Goal: Task Accomplishment & Management: Manage account settings

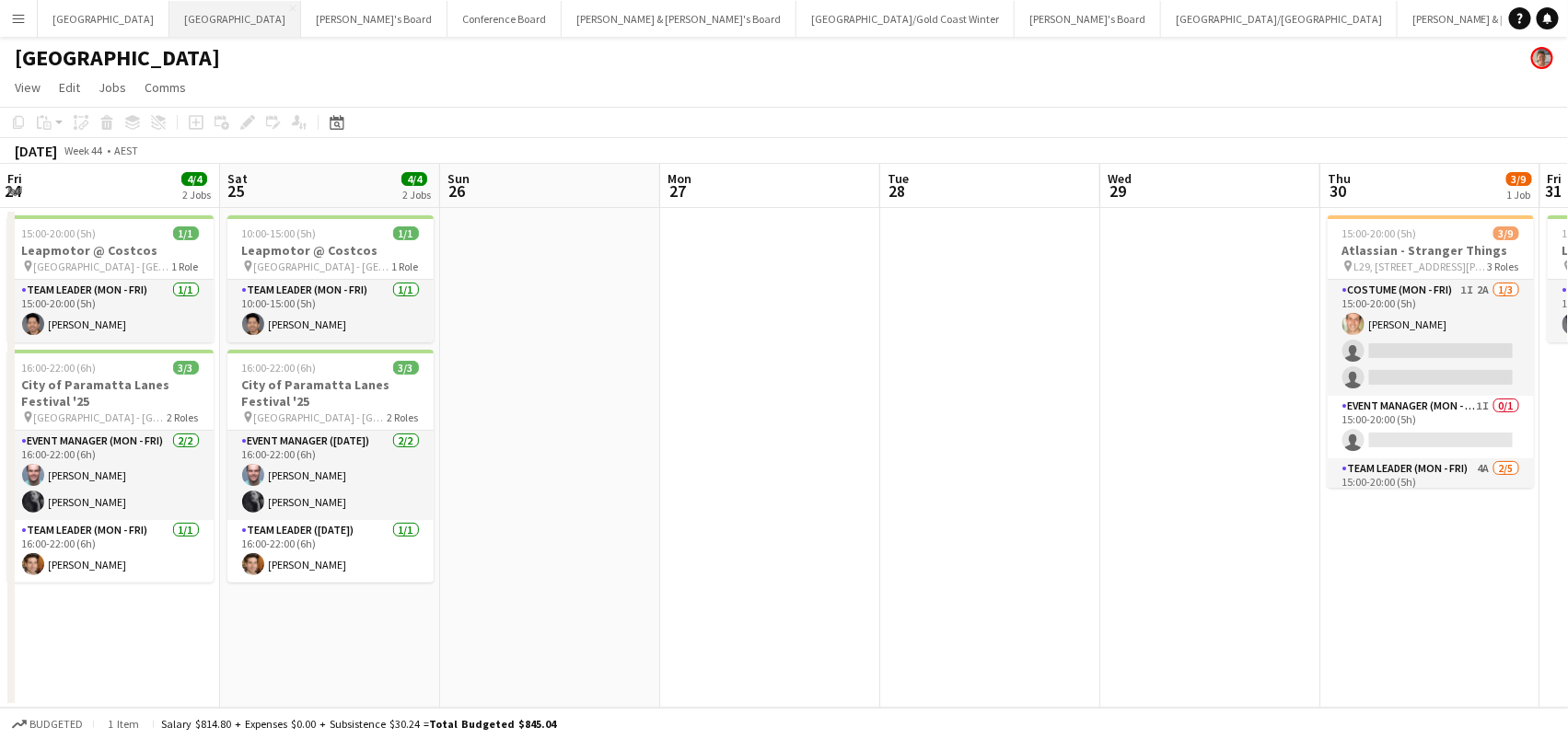
scroll to position [0, 788]
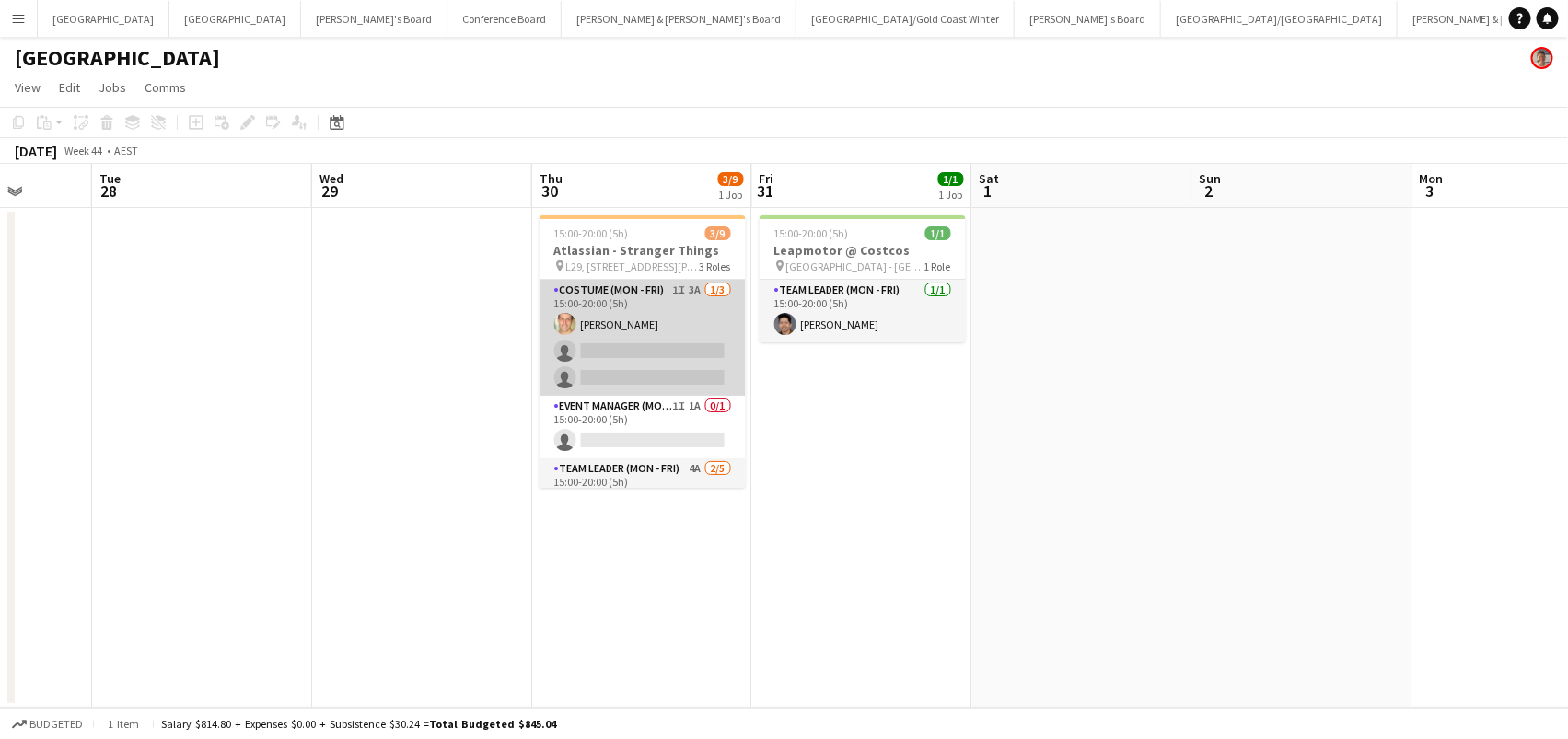
click at [693, 358] on app-card-role "Costume (Mon - Fri) 1I 3A [DATE] 15:00-20:00 (5h) [PERSON_NAME] single-neutral-…" at bounding box center [642, 337] width 206 height 116
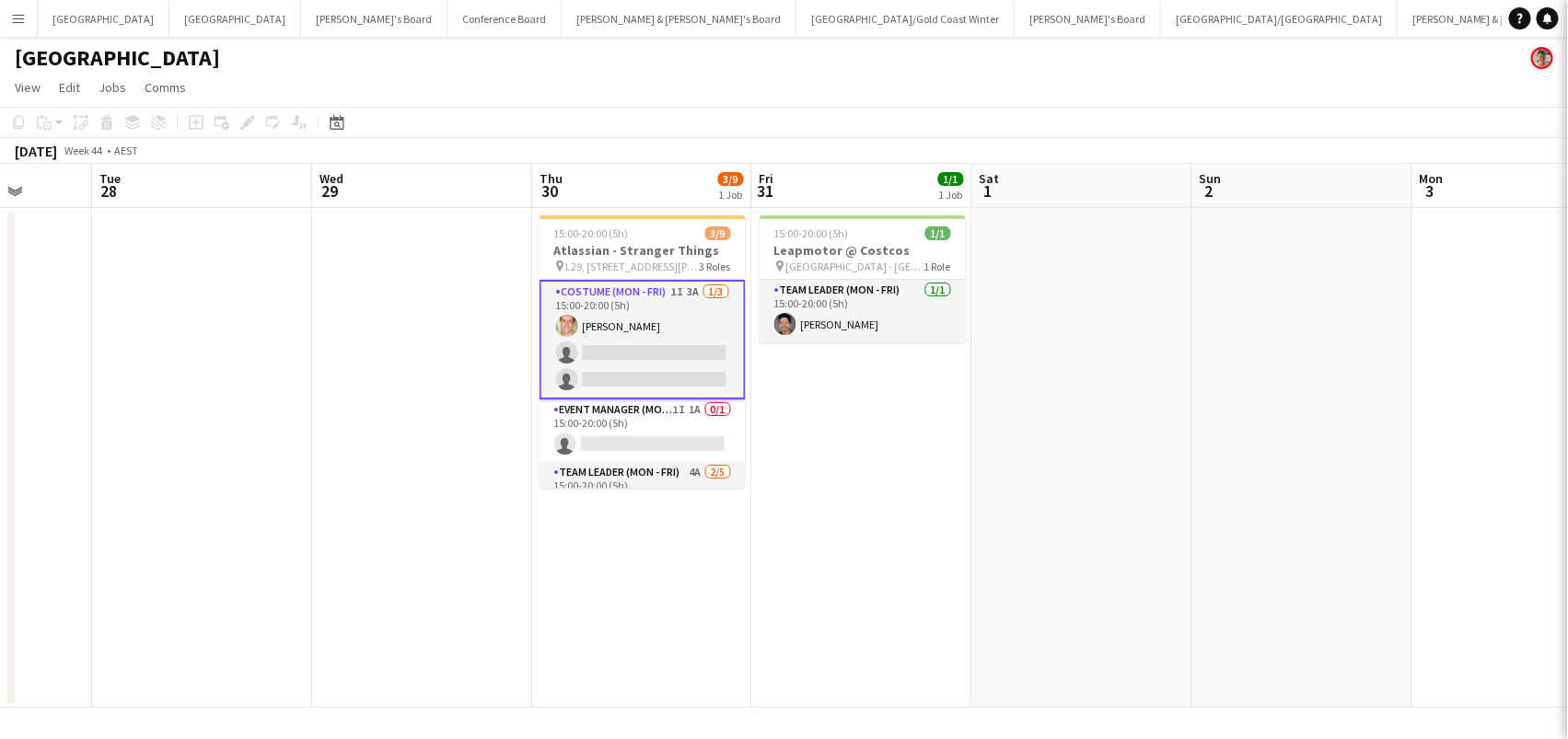
scroll to position [0, 788]
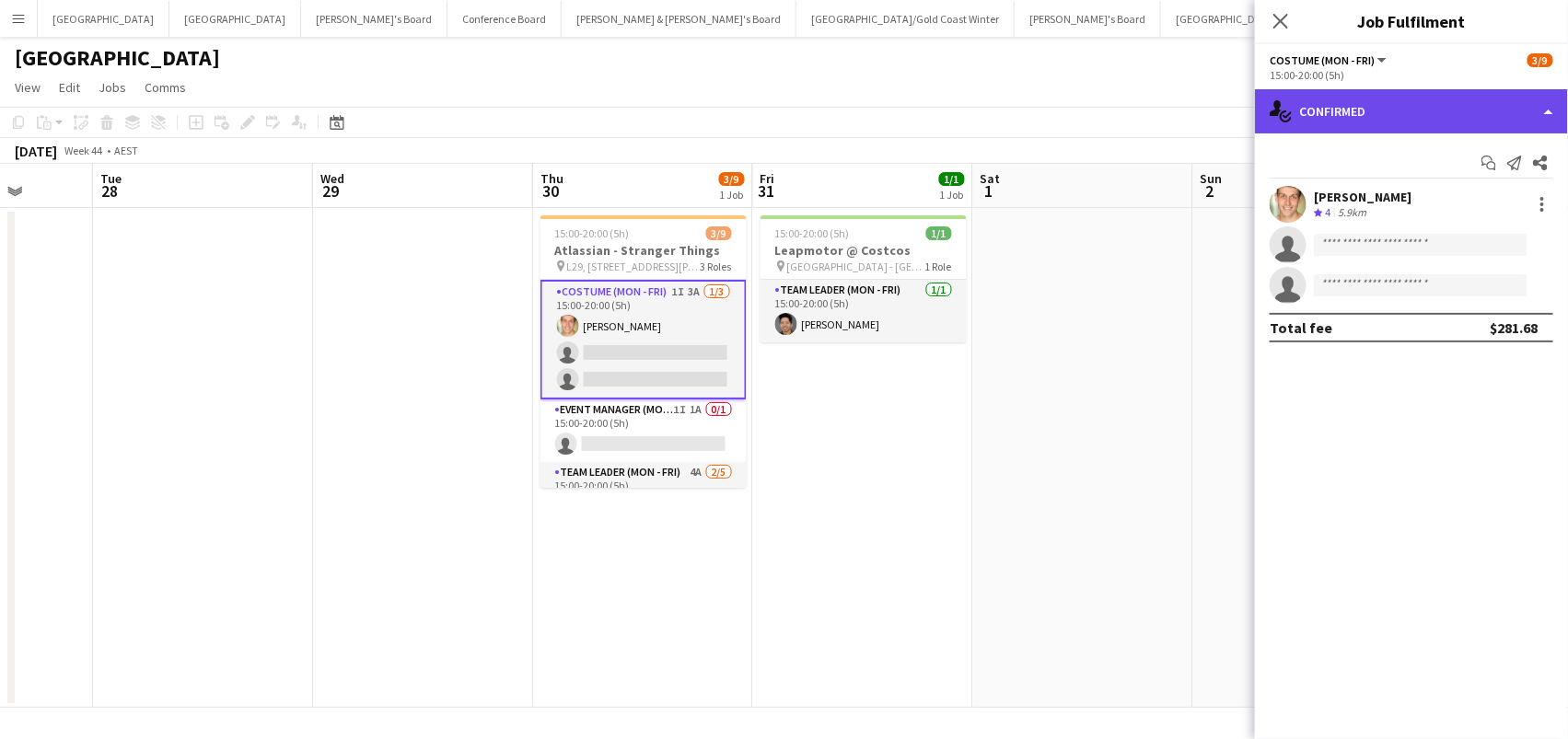
click at [1481, 127] on div "single-neutral-actions-check-2 Confirmed" at bounding box center [1411, 111] width 313 height 44
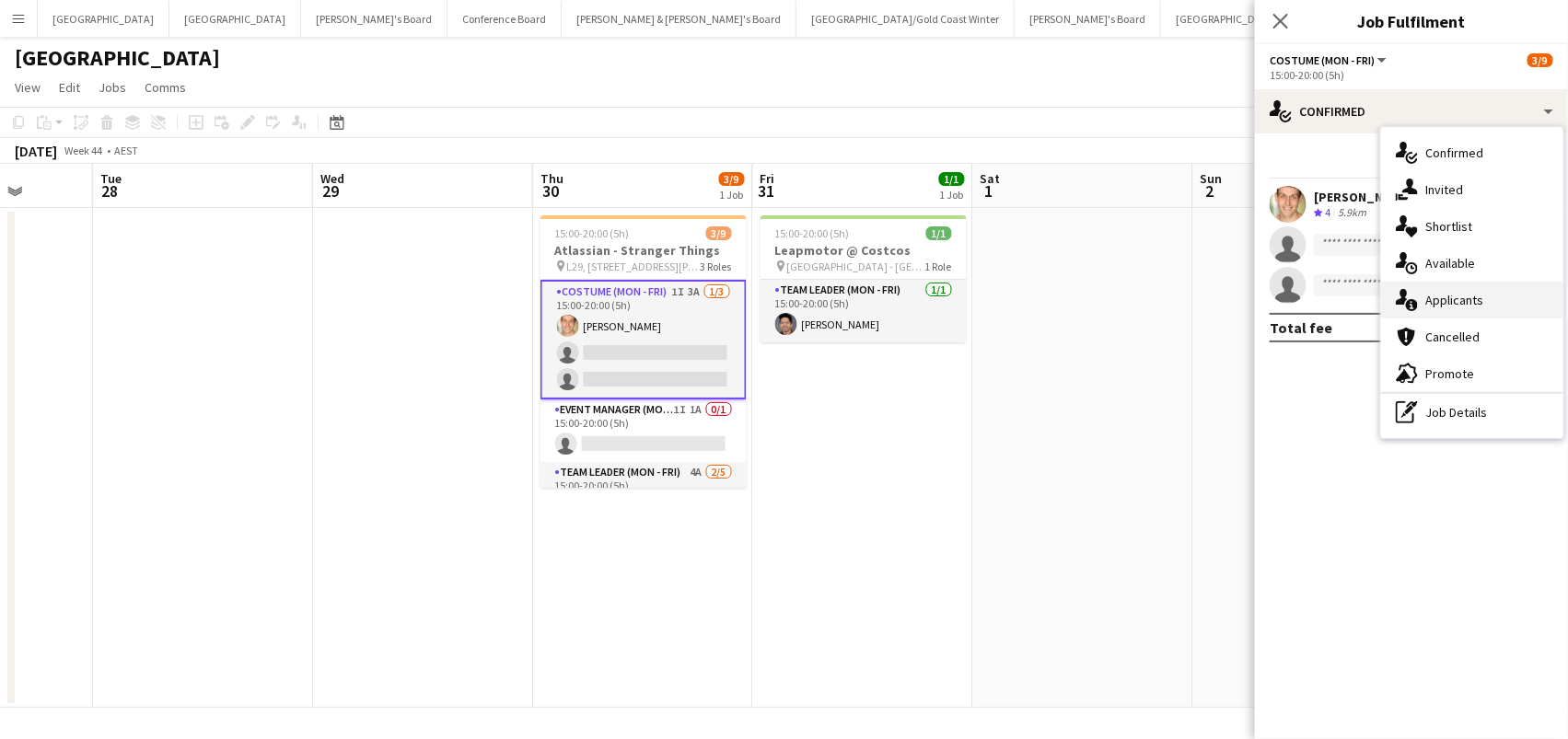
click at [1470, 308] on div "single-neutral-actions-information Applicants" at bounding box center [1473, 300] width 183 height 37
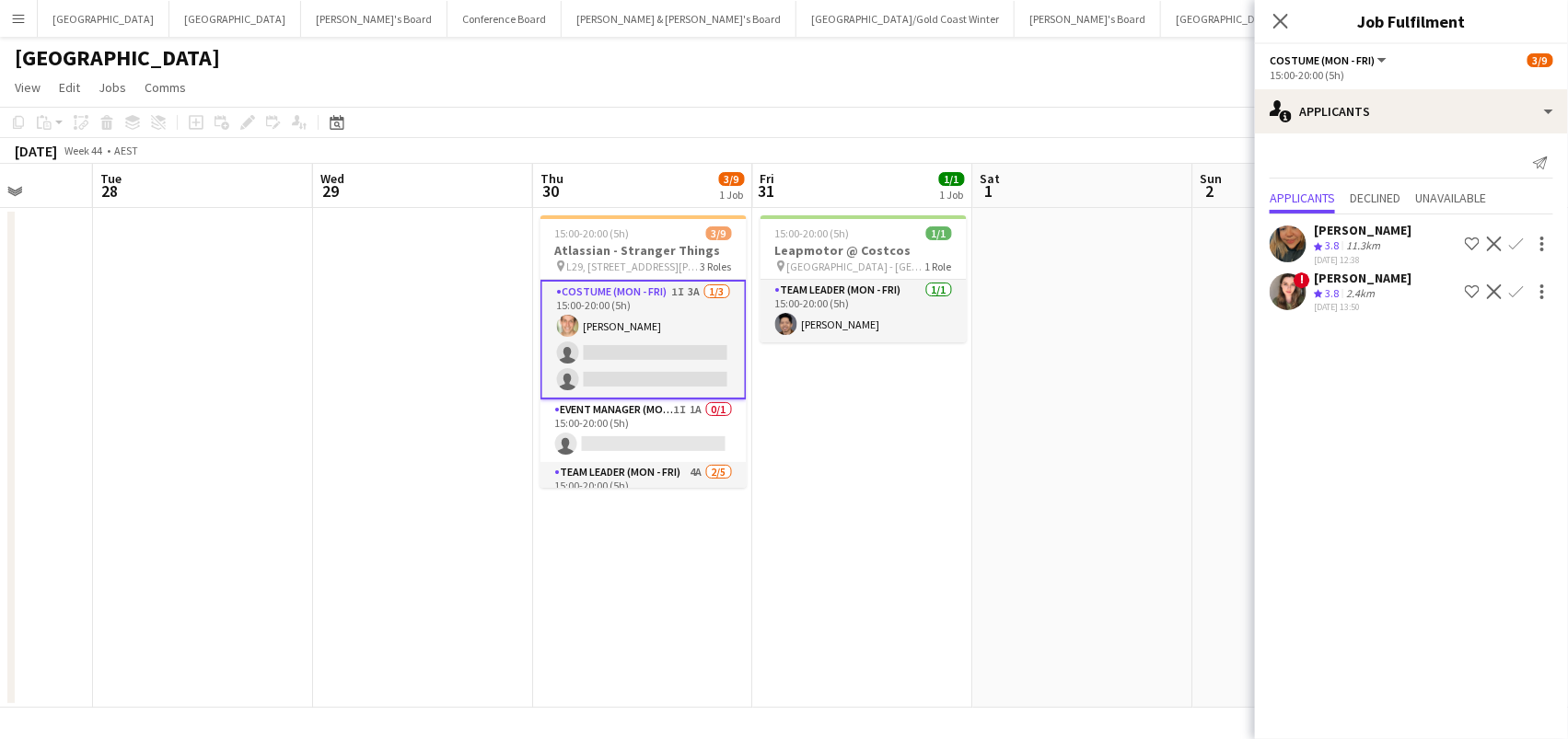
click at [1079, 323] on app-date-cell at bounding box center [1083, 458] width 220 height 500
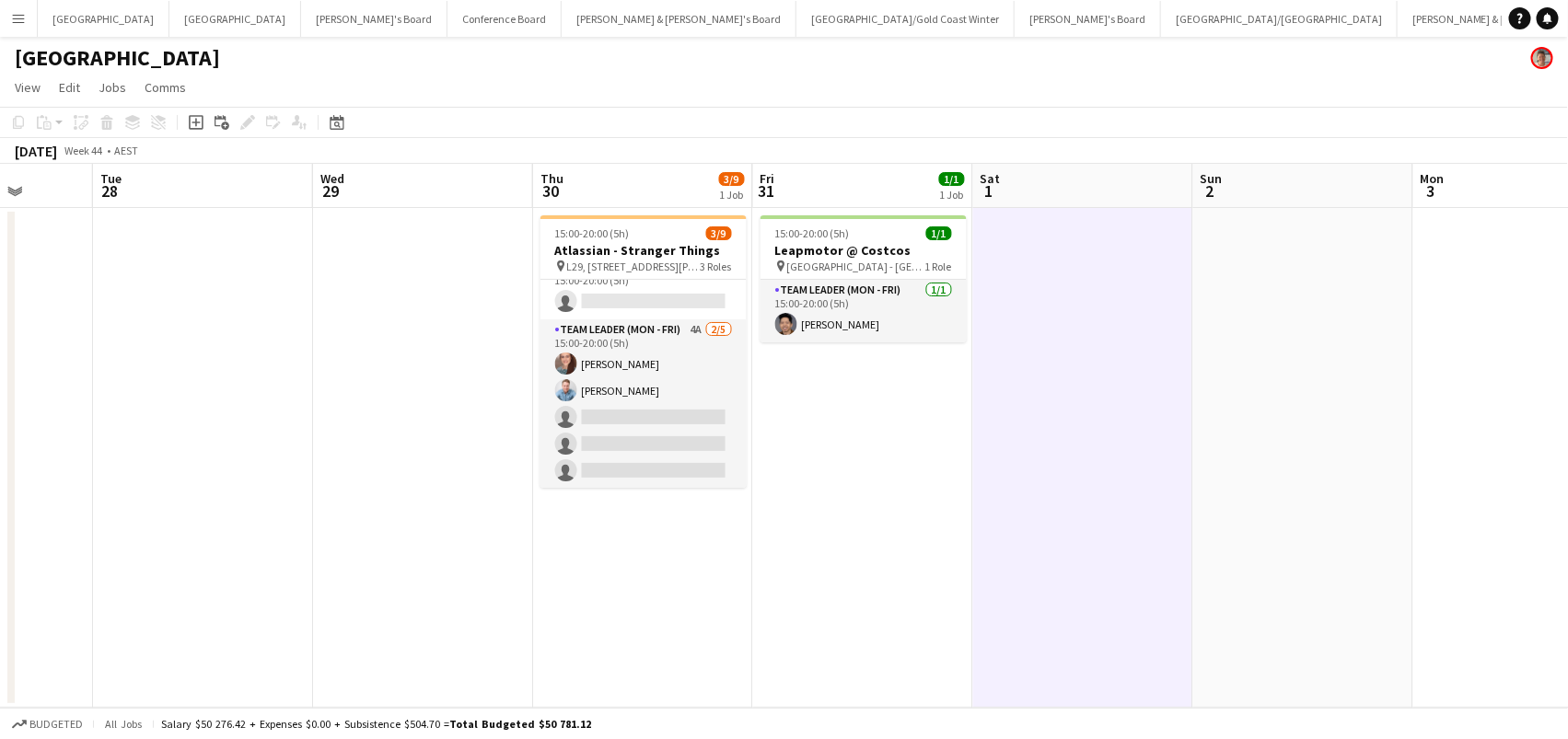
scroll to position [138, 0]
click at [674, 344] on app-card-role "Team Leader (Mon - Fri) 4A [DATE] 15:00-20:00 (5h) [PERSON_NAME] [PERSON_NAME] …" at bounding box center [643, 405] width 206 height 170
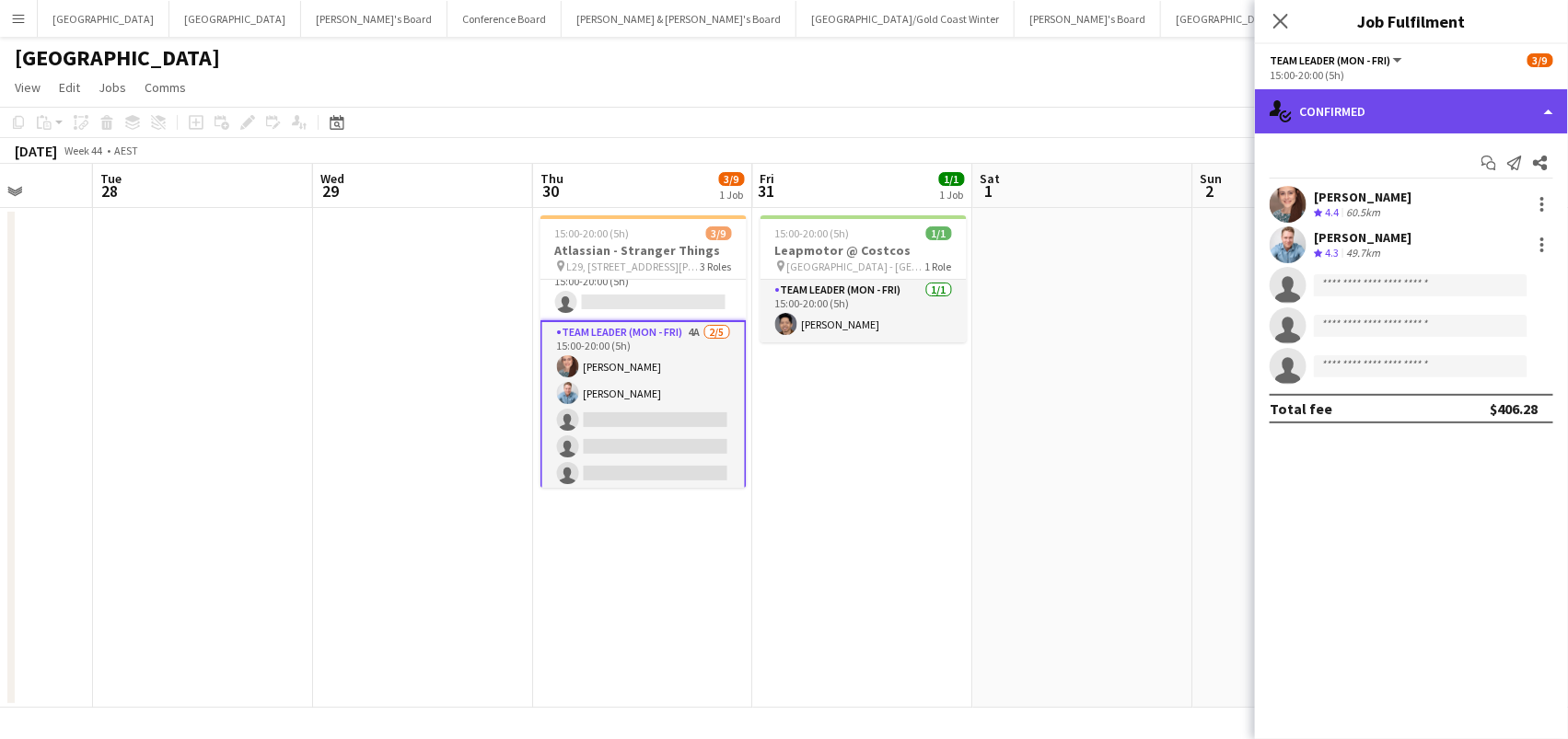
click at [1342, 109] on div "single-neutral-actions-check-2 Confirmed" at bounding box center [1411, 111] width 313 height 44
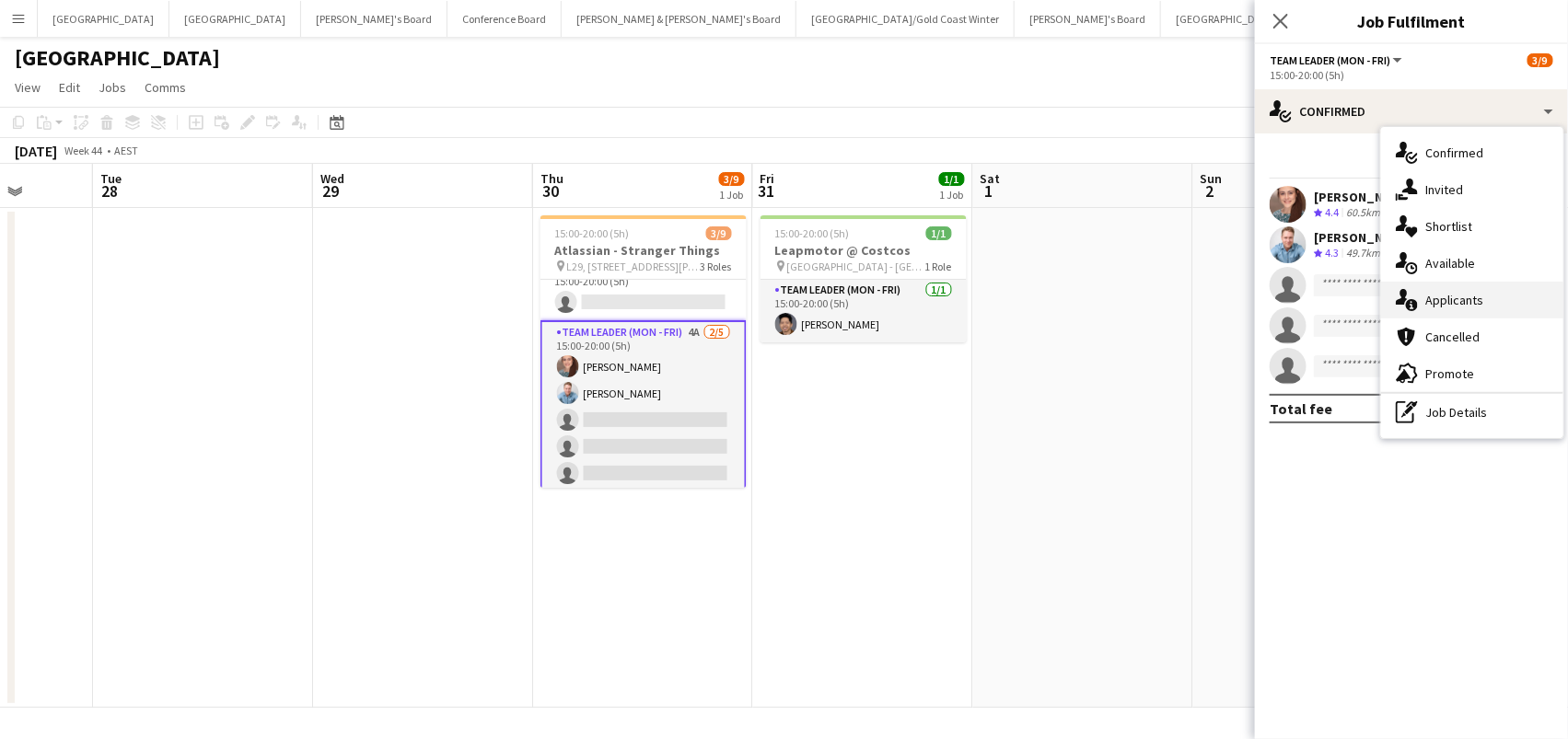
click at [1431, 312] on div "single-neutral-actions-information Applicants" at bounding box center [1473, 300] width 183 height 37
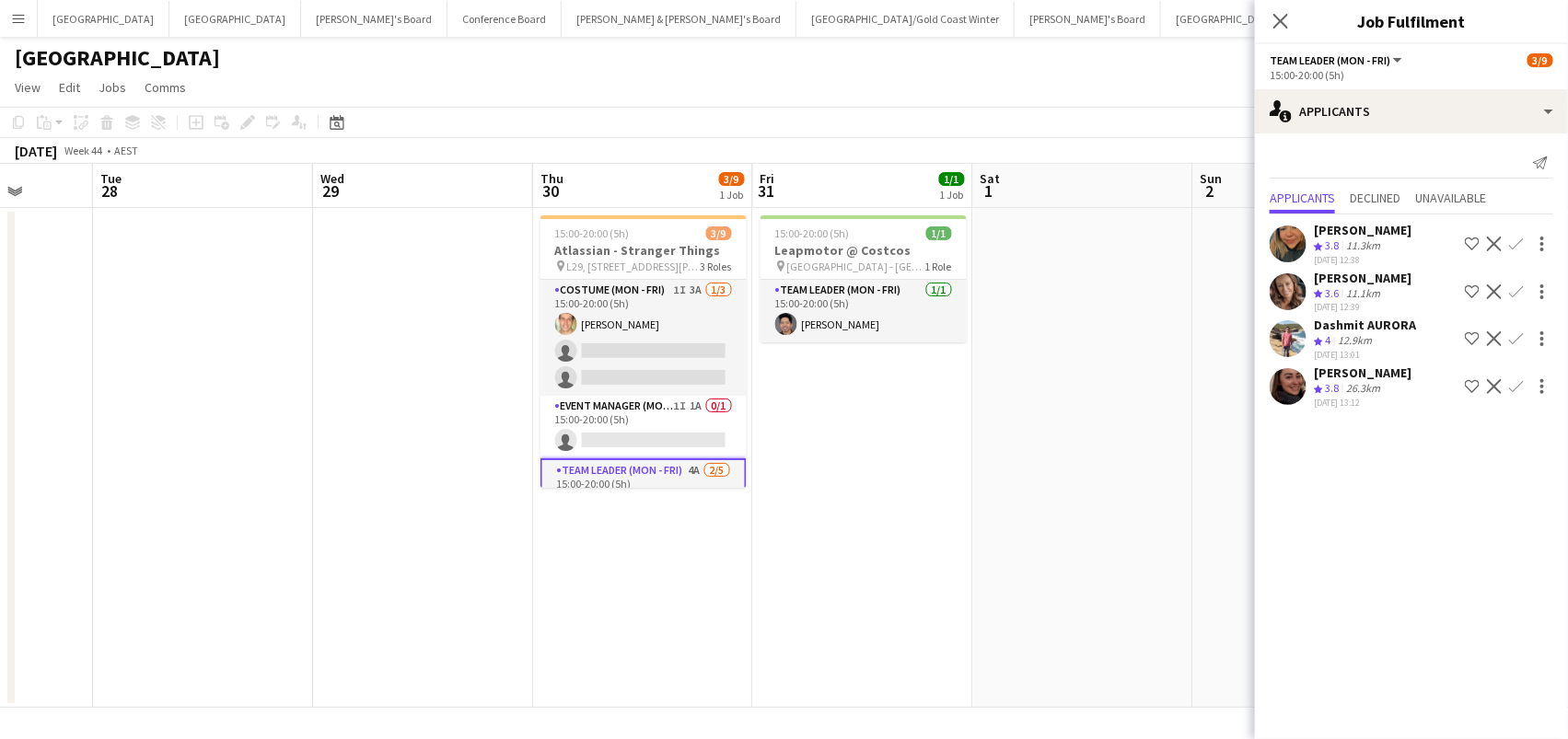
scroll to position [0, 0]
click at [1281, 21] on icon at bounding box center [1280, 21] width 18 height 18
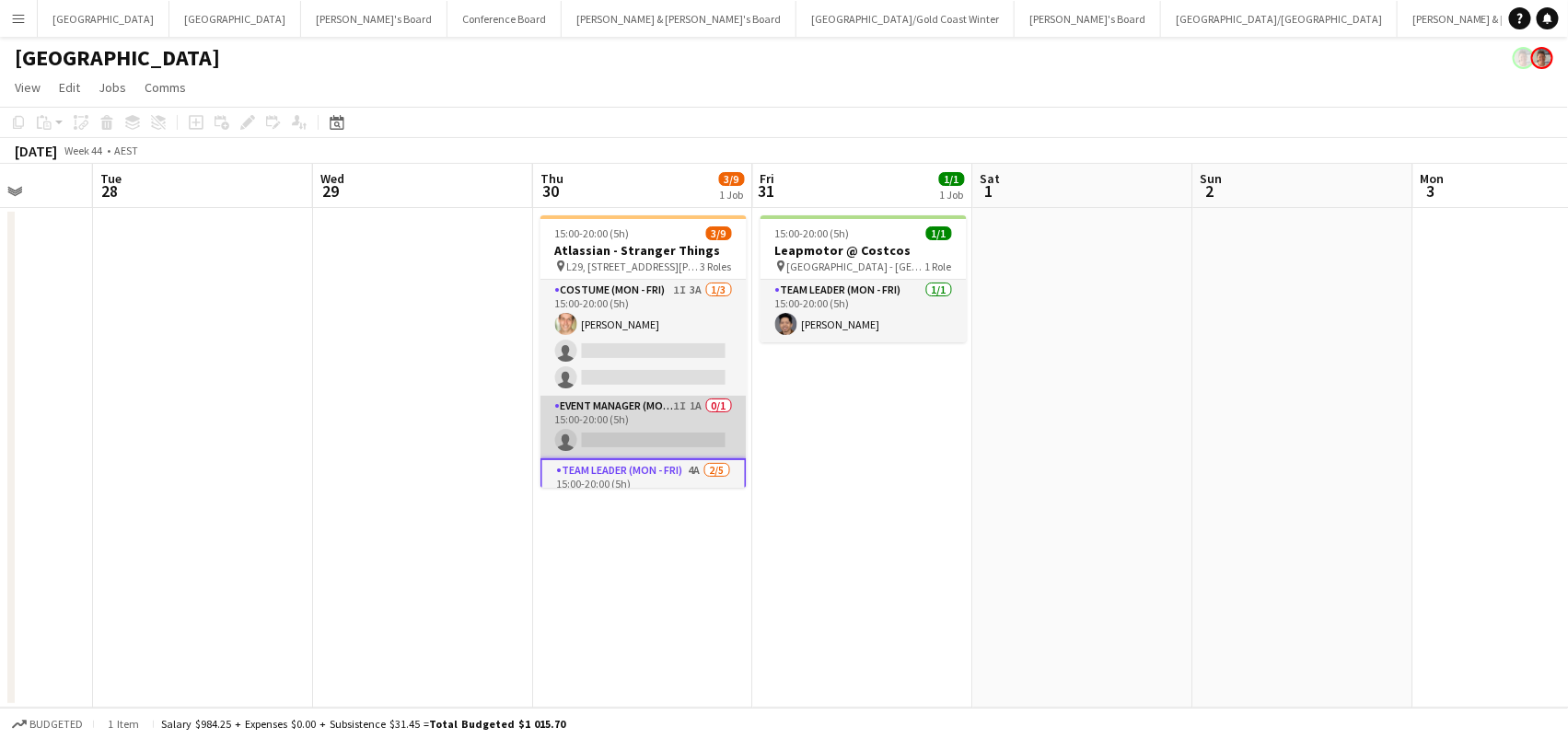
click at [692, 425] on app-card-role "Event Manager (Mon - Fri) 1I 1A 0/1 15:00-20:00 (5h) single-neutral-actions" at bounding box center [643, 427] width 206 height 62
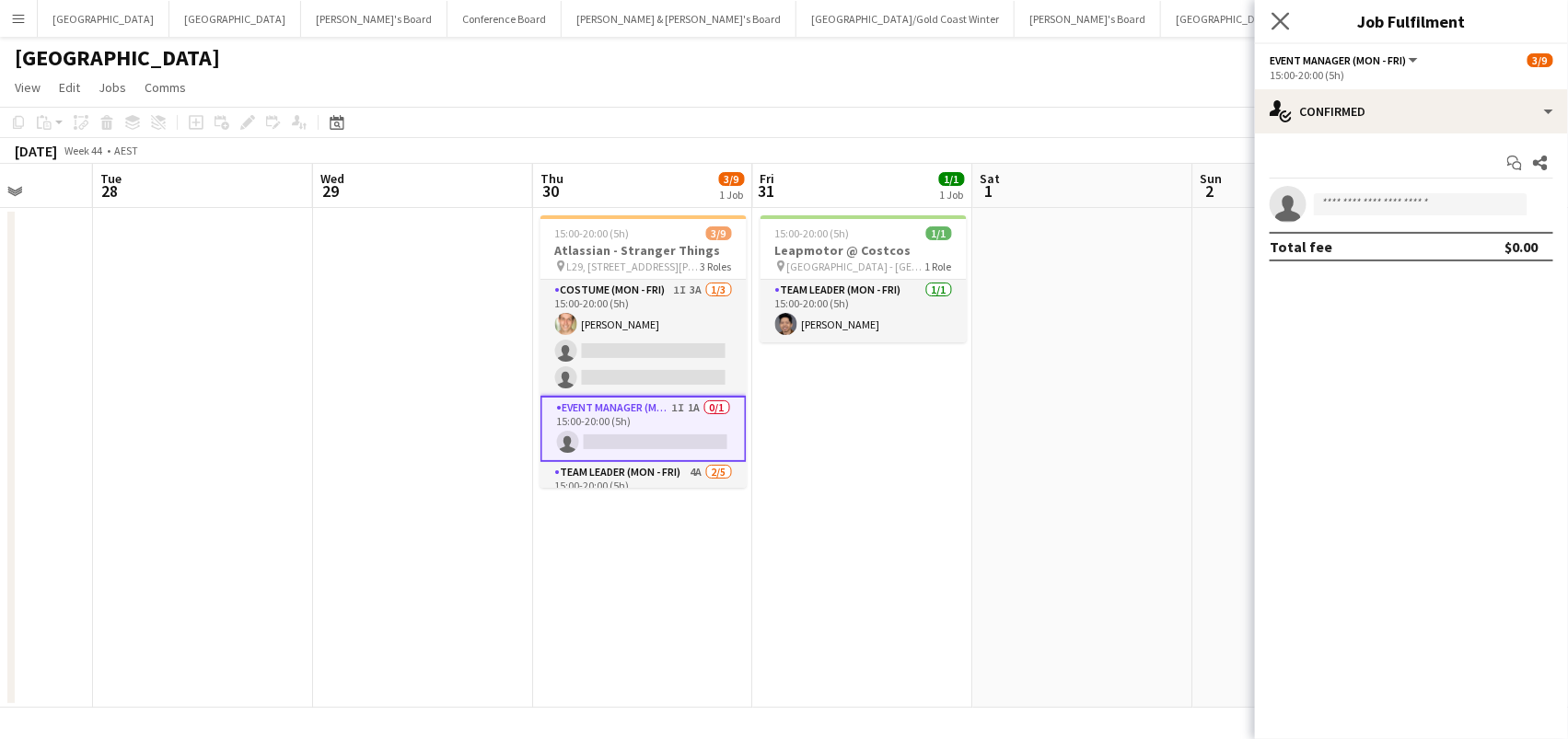
click at [1279, 11] on app-icon "Close pop-in" at bounding box center [1281, 21] width 27 height 27
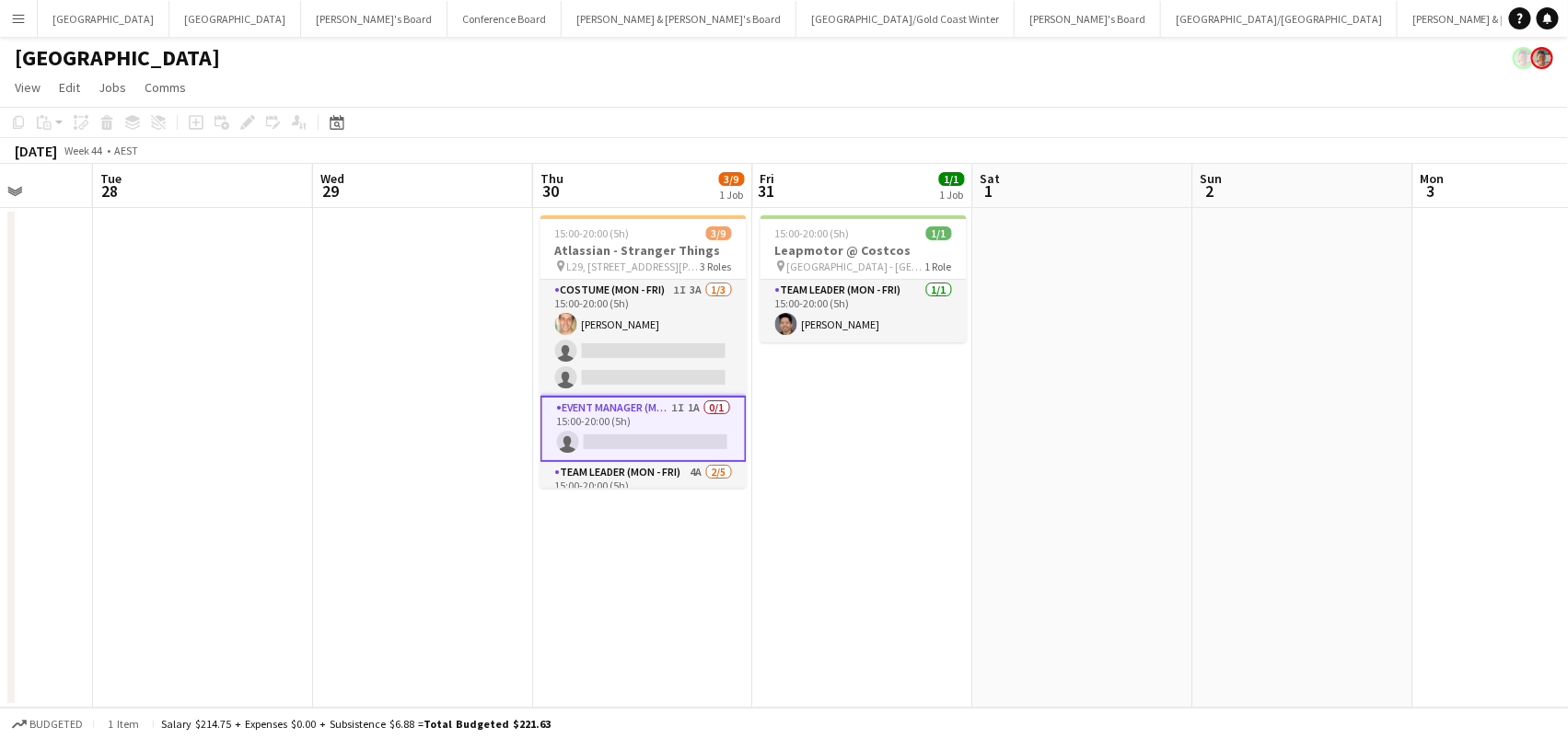
click at [1279, 11] on app-navbar "Menu Boards Boards Boards All jobs Status Workforce Workforce My Workforce Recr…" at bounding box center [784, 19] width 1568 height 37
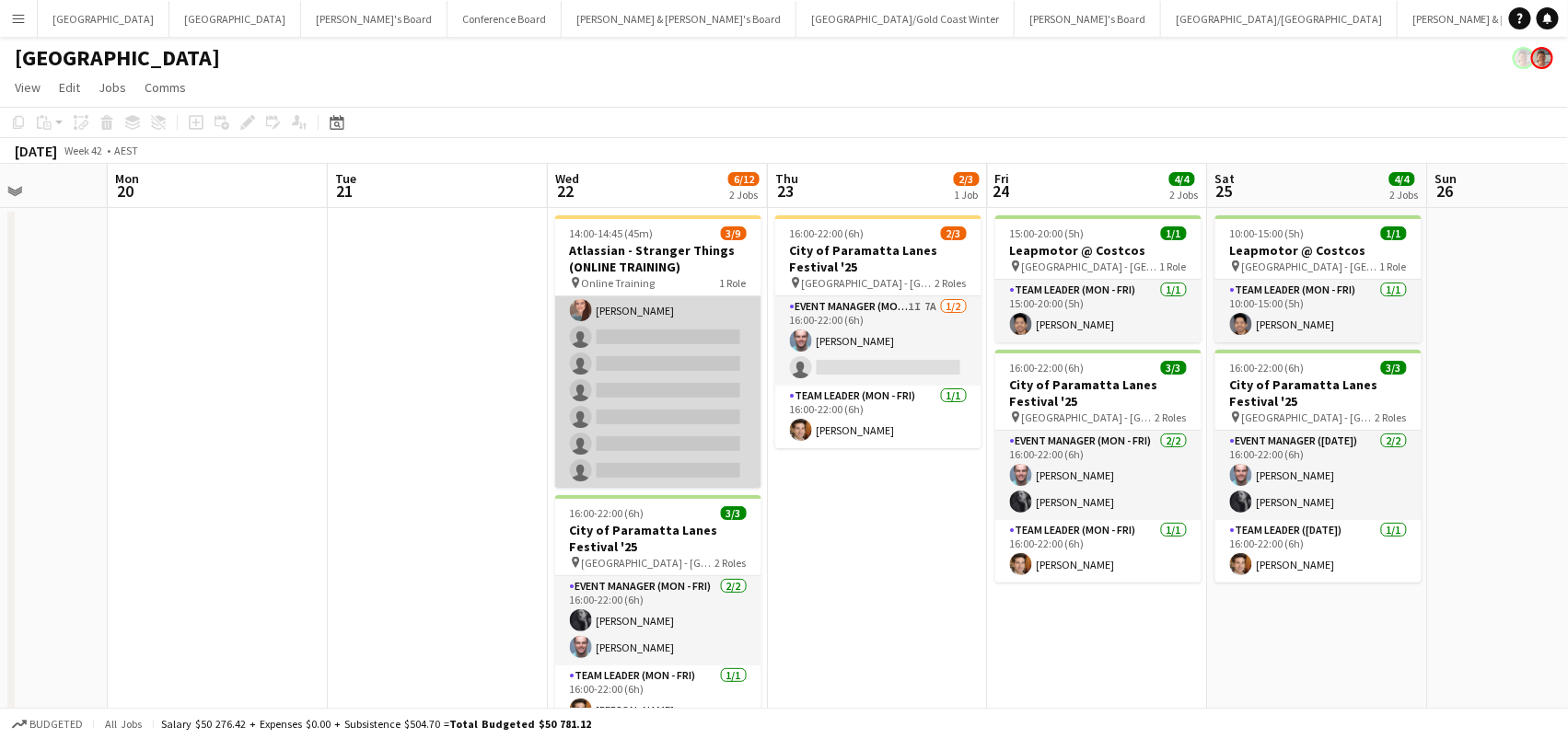
scroll to position [83, 0]
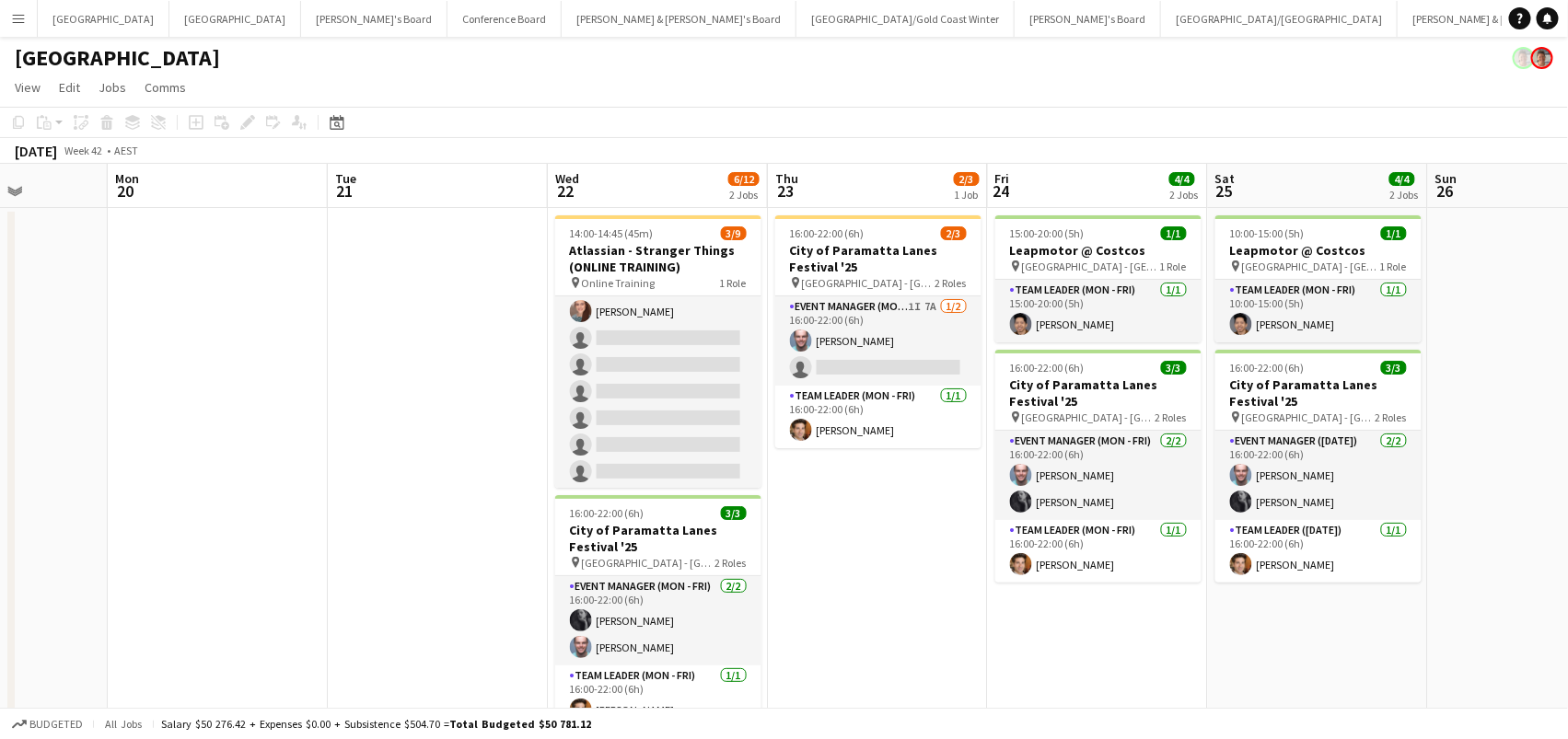
click at [388, 271] on app-date-cell at bounding box center [438, 487] width 220 height 559
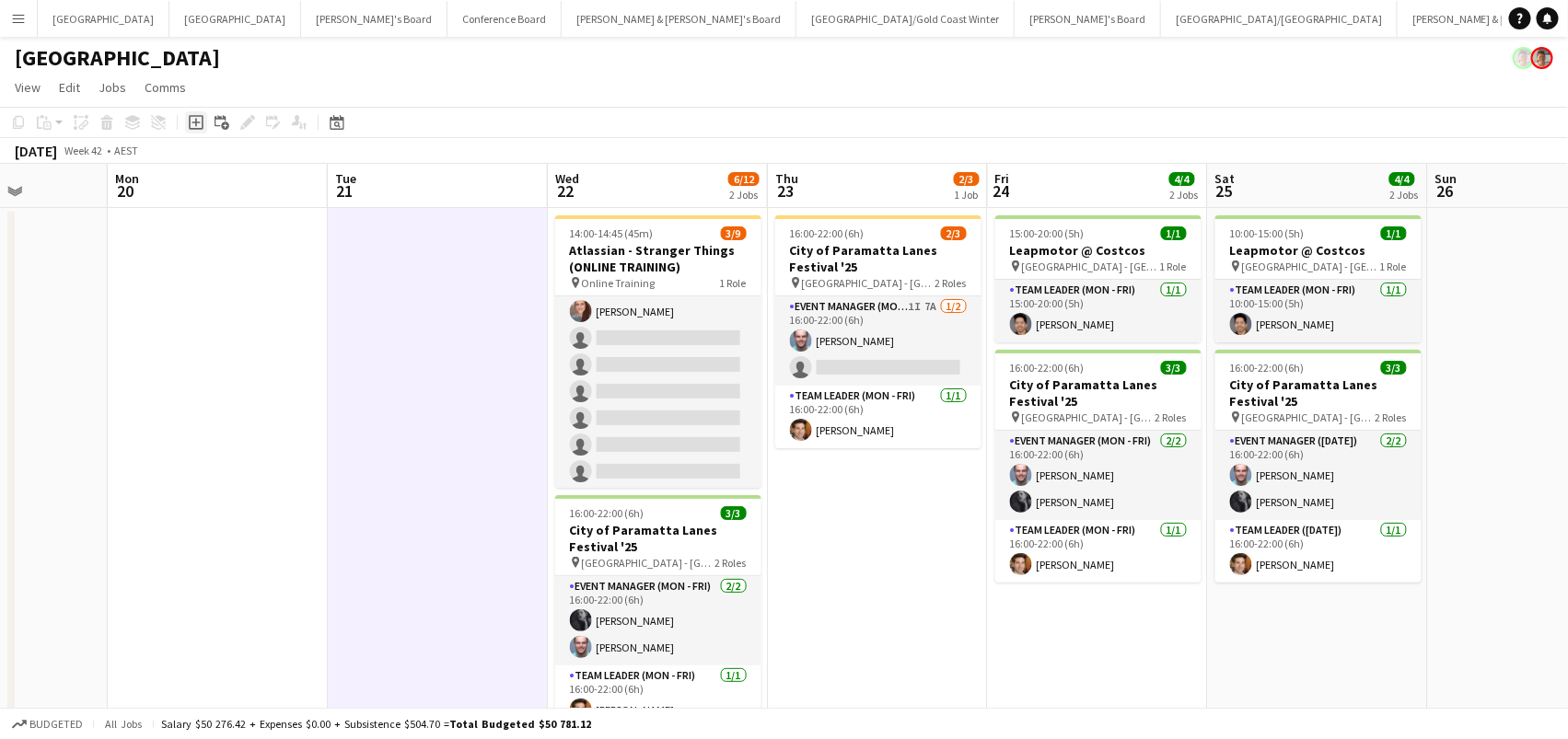
click at [188, 116] on icon "Add job" at bounding box center [196, 122] width 15 height 15
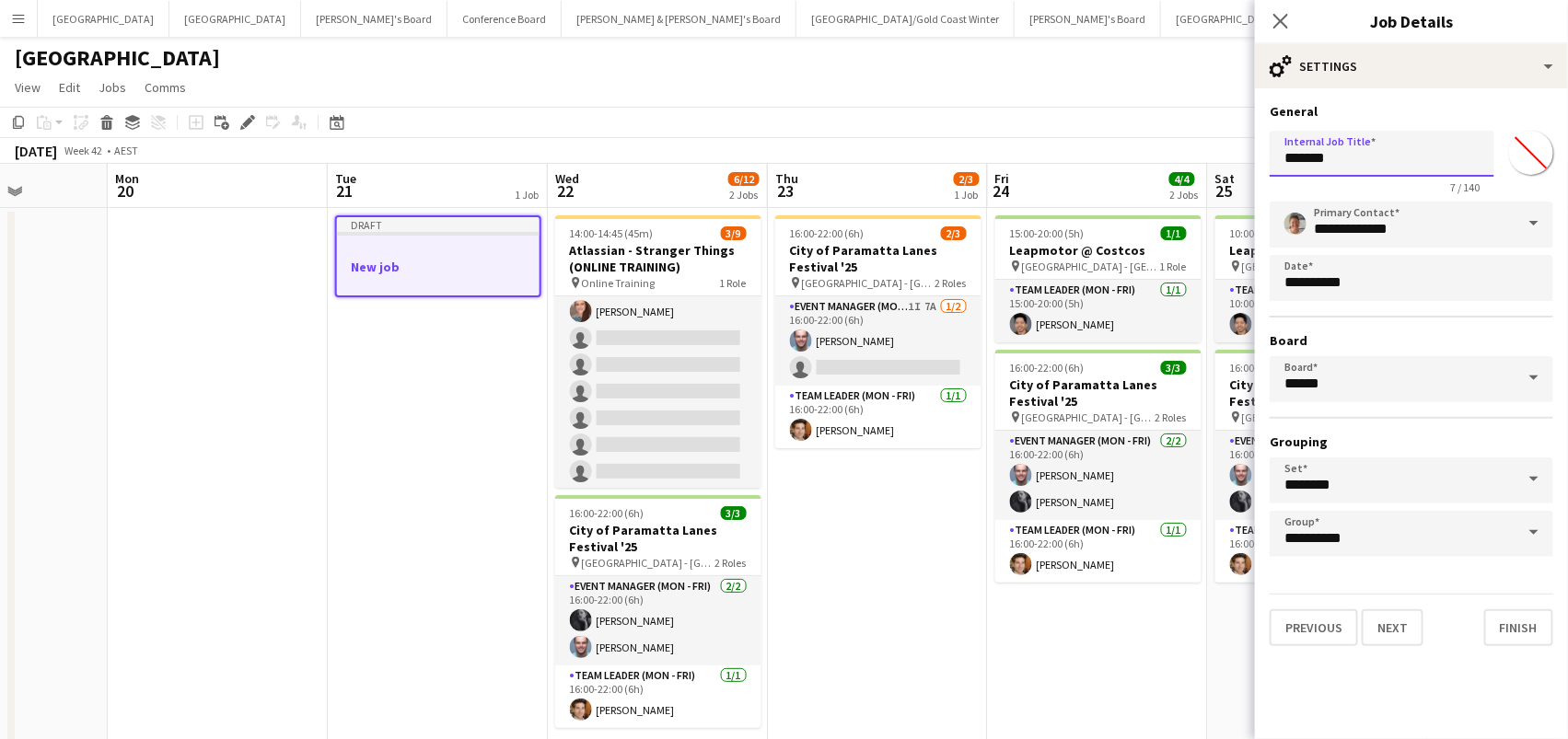
drag, startPoint x: 1364, startPoint y: 157, endPoint x: 856, endPoint y: 53, distance: 518.5
click at [856, 53] on body "Menu Boards Boards Boards All jobs Status Workforce Workforce My Workforce Recr…" at bounding box center [784, 399] width 1568 height 798
paste input "**********"
type input "**********"
click at [1401, 618] on button "Next" at bounding box center [1393, 628] width 62 height 37
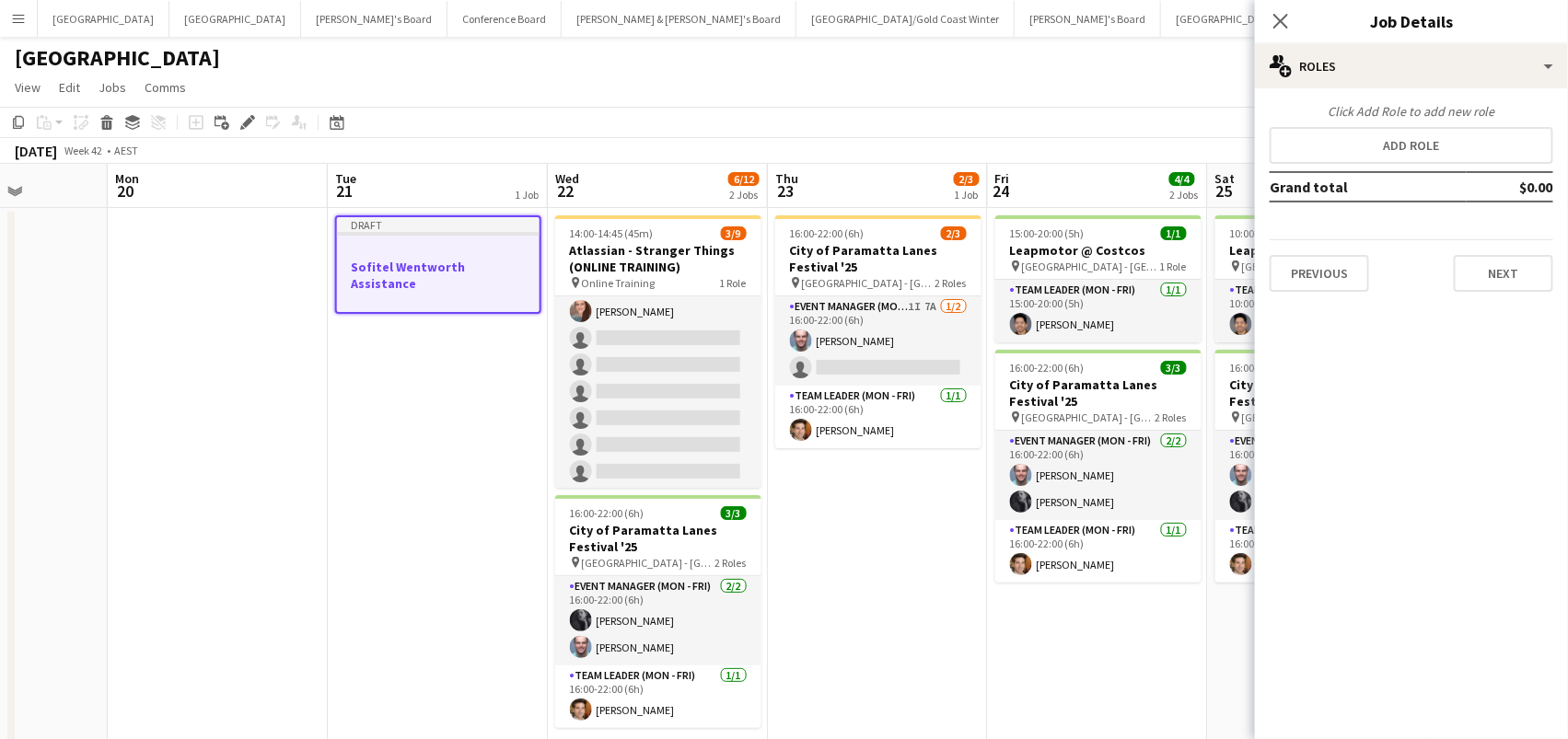
click at [1324, 118] on div "Click Add Role to add new role" at bounding box center [1411, 112] width 283 height 17
click at [1323, 136] on button "Add role" at bounding box center [1411, 145] width 283 height 37
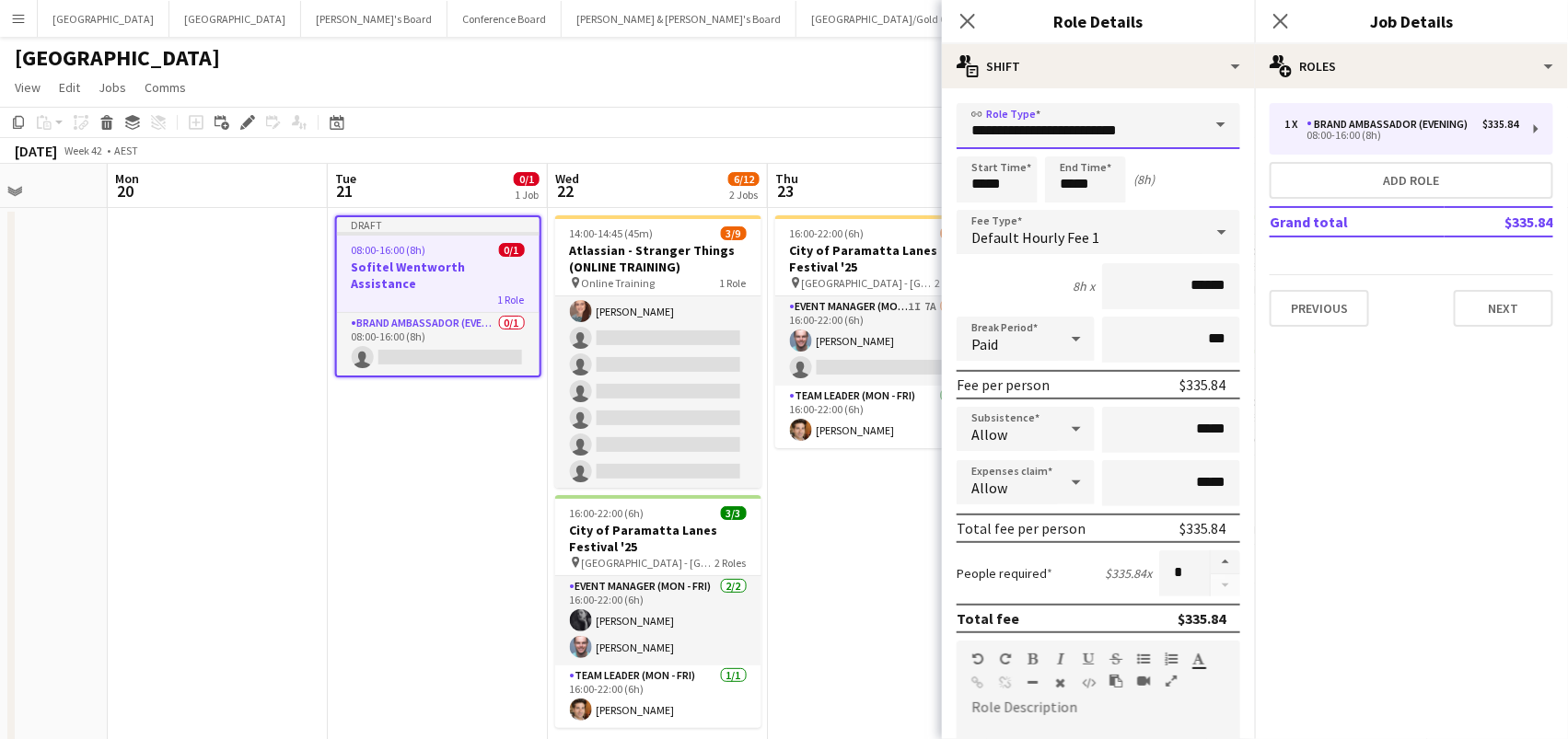
click at [1095, 121] on input "**********" at bounding box center [1098, 126] width 283 height 46
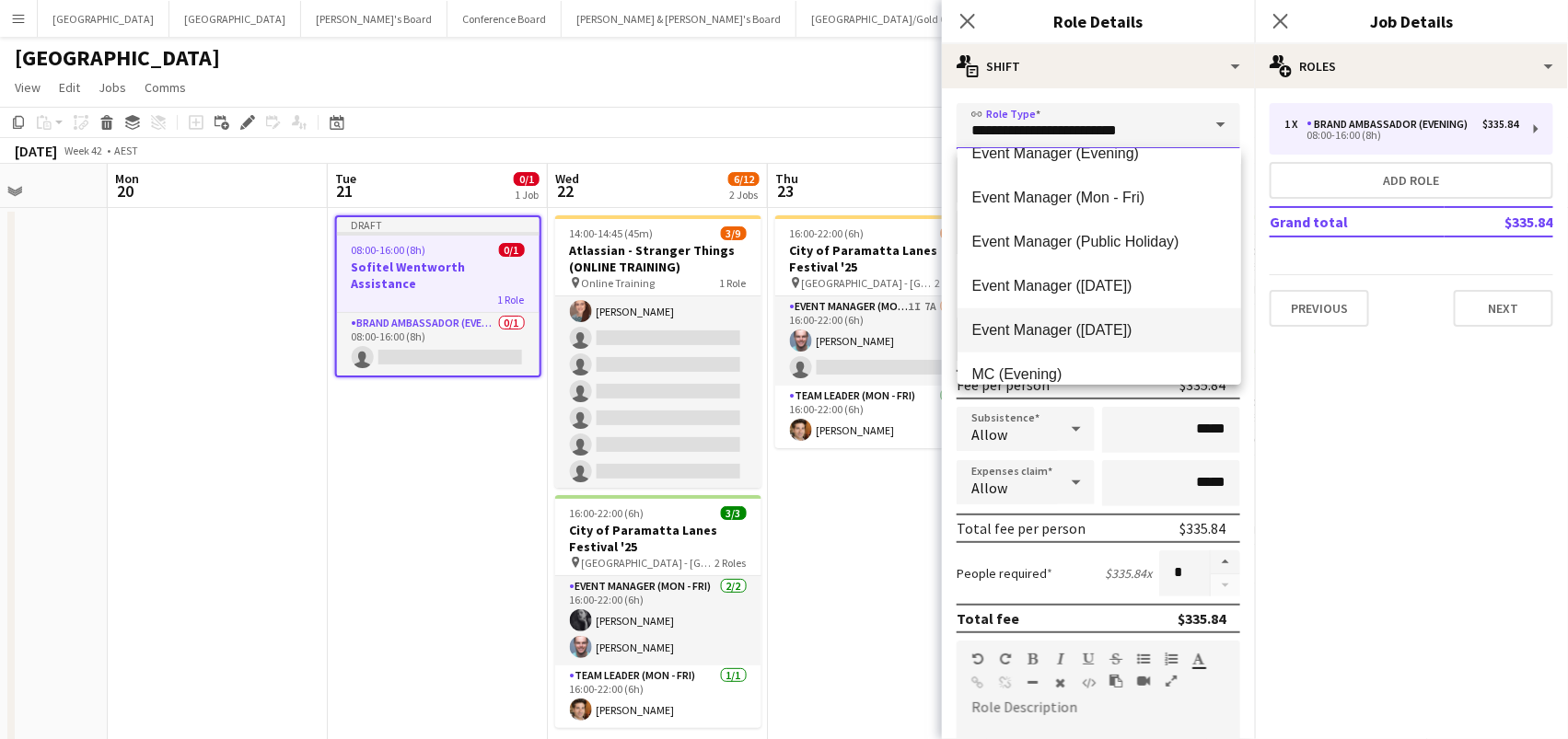
scroll to position [682, 0]
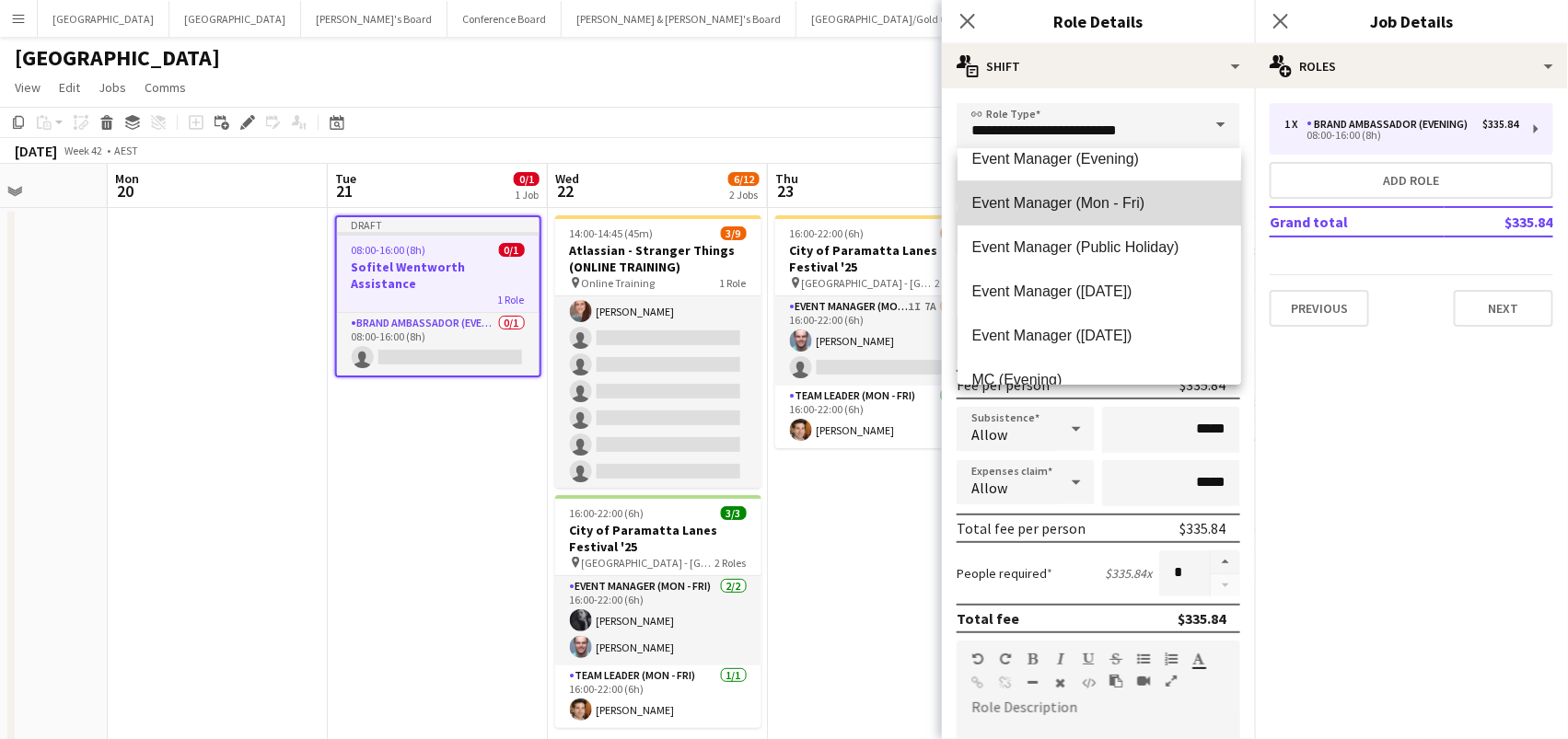
click at [1115, 200] on span "Event Manager (Mon - Fri)" at bounding box center [1099, 202] width 254 height 18
type input "**********"
type input "******"
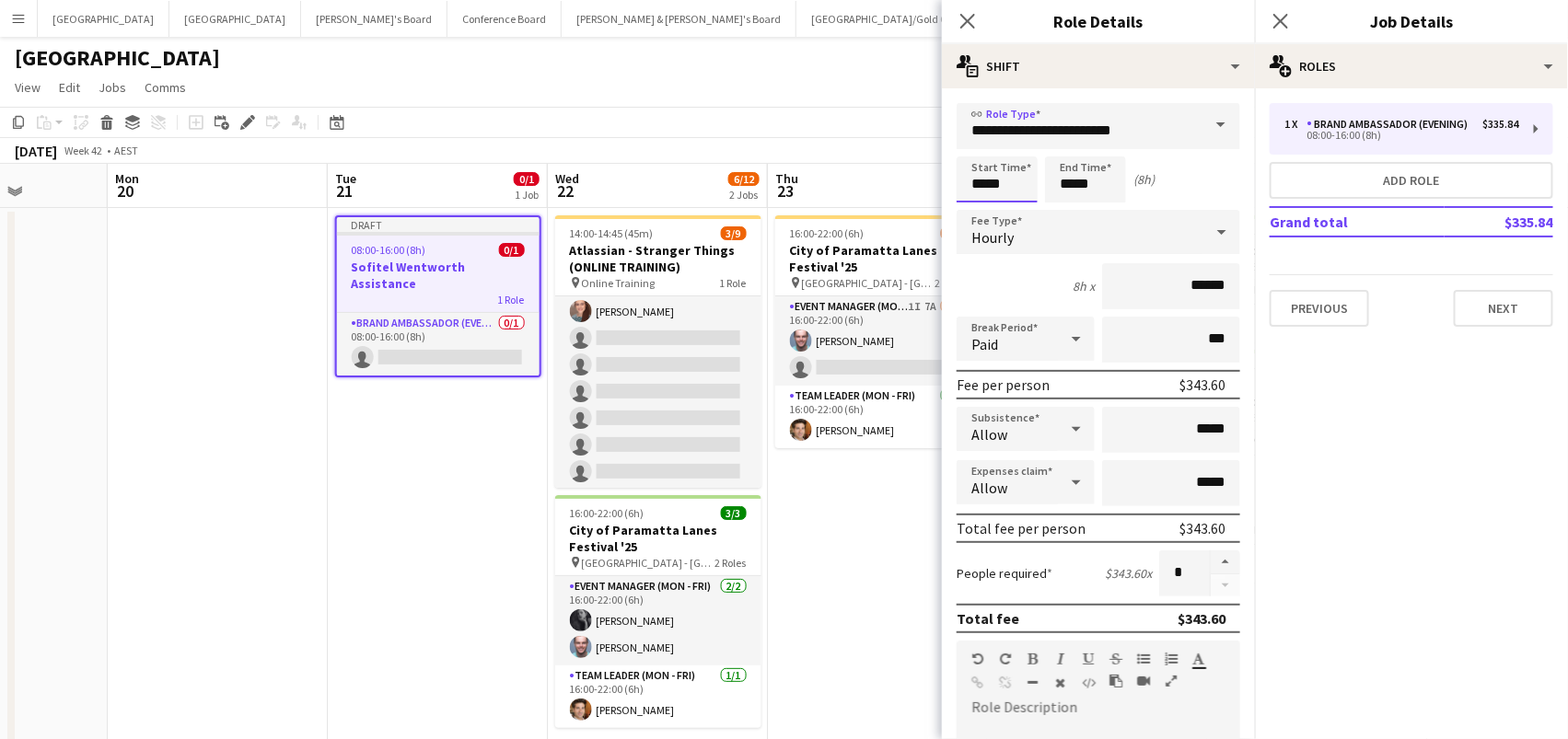
click at [1004, 174] on input "*****" at bounding box center [997, 179] width 81 height 46
click at [975, 212] on div at bounding box center [979, 212] width 37 height 19
click at [1015, 144] on div at bounding box center [1016, 147] width 37 height 19
type input "*****"
click at [1015, 144] on div at bounding box center [1016, 147] width 37 height 19
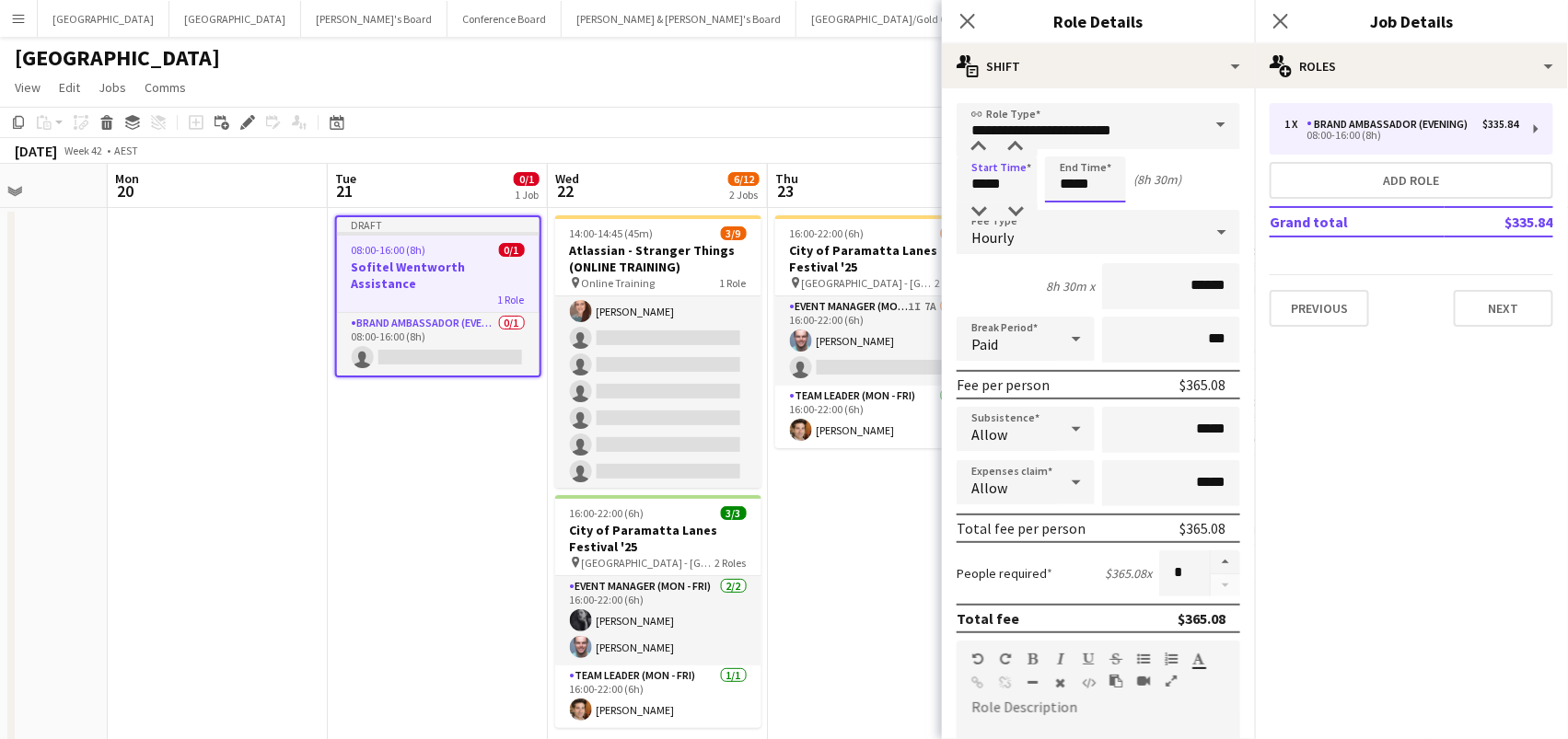
click at [1067, 188] on input "*****" at bounding box center [1085, 179] width 81 height 46
click at [1065, 138] on div at bounding box center [1067, 147] width 37 height 19
type input "*****"
click at [1065, 138] on div at bounding box center [1067, 147] width 37 height 19
click at [1373, 181] on button "Add role" at bounding box center [1411, 181] width 283 height 37
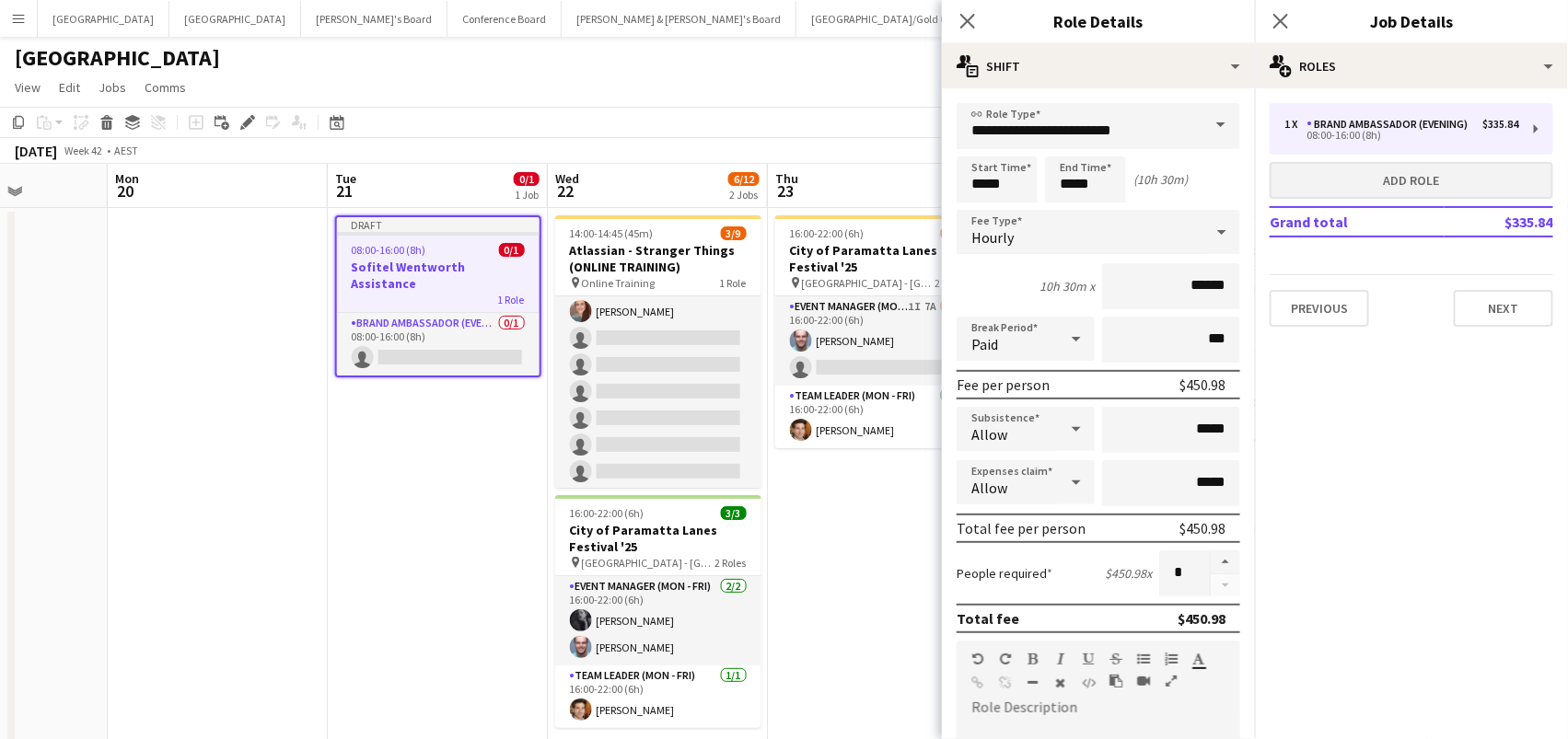
type input "**********"
type input "*****"
type input "******"
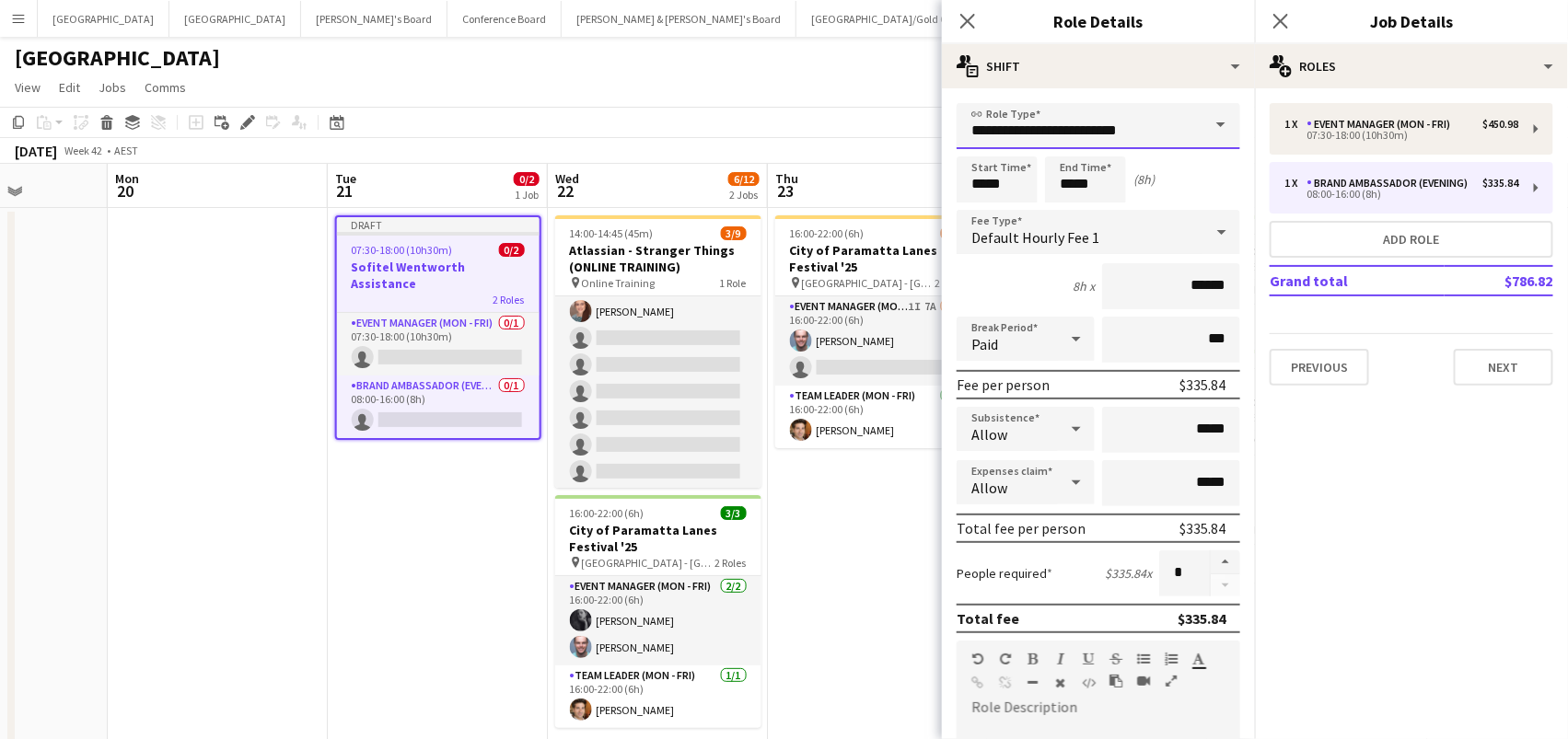
click at [1119, 131] on input "**********" at bounding box center [1098, 126] width 283 height 46
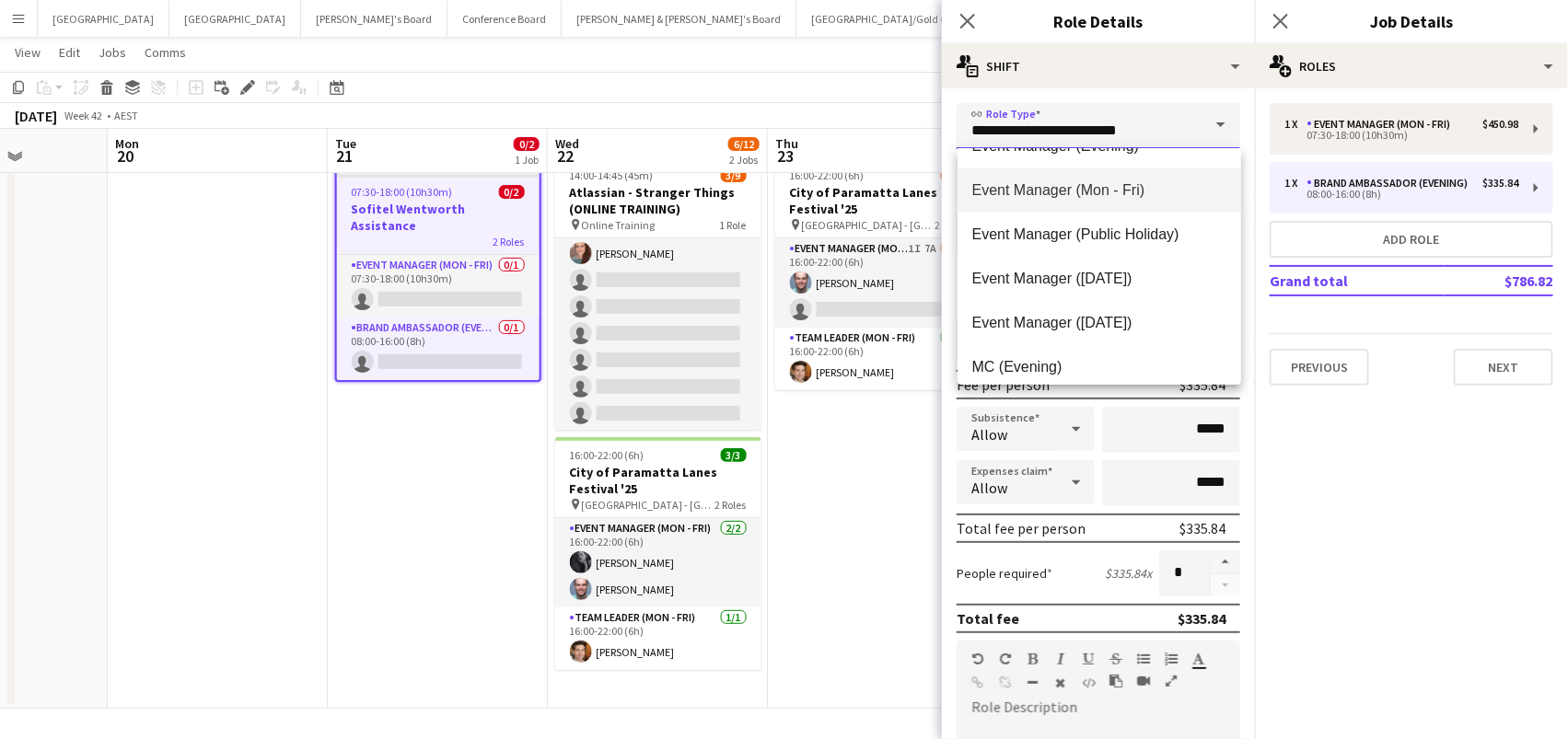
scroll to position [669, 0]
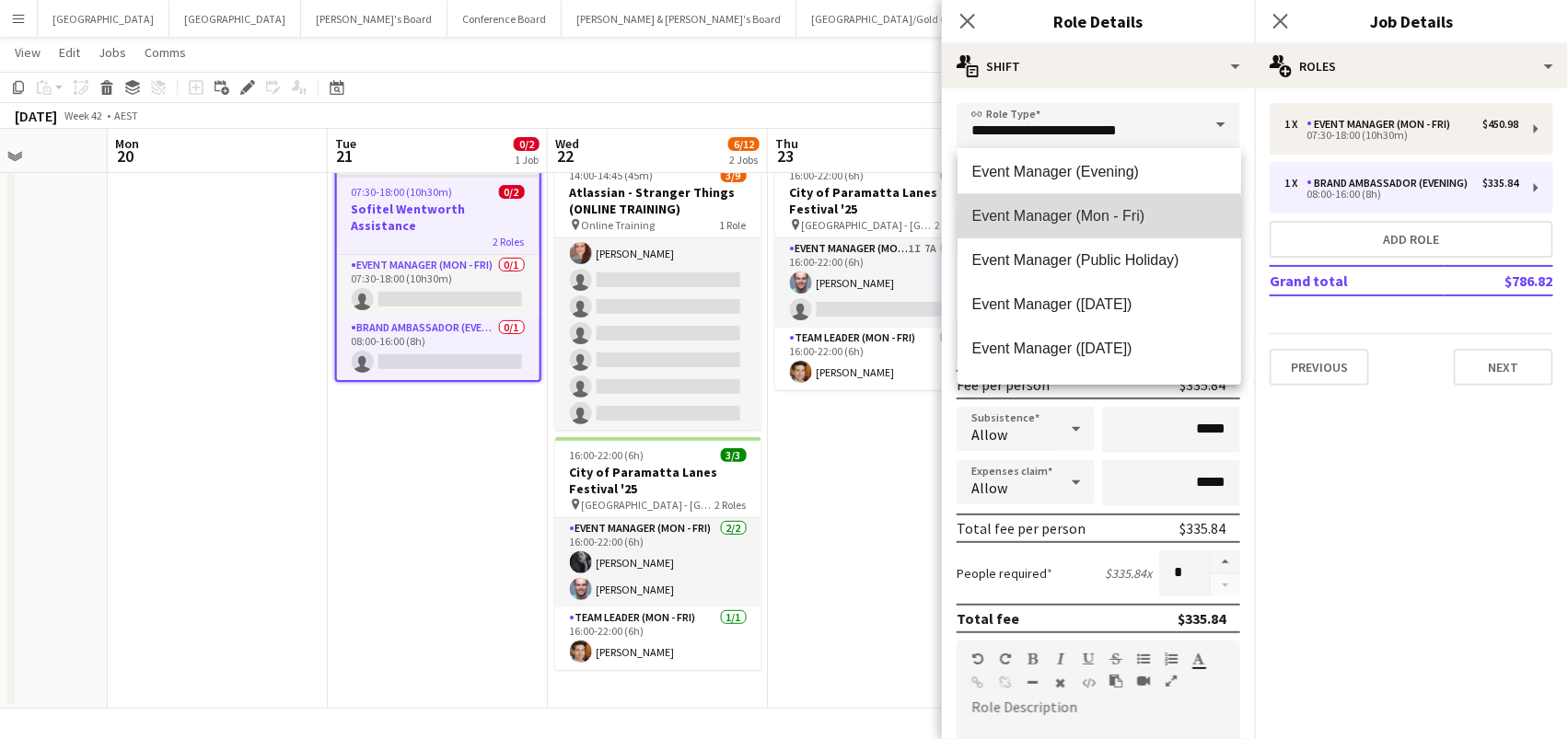
click at [1091, 230] on mat-option "Event Manager (Mon - Fri)" at bounding box center [1099, 215] width 283 height 44
type input "**********"
type input "******"
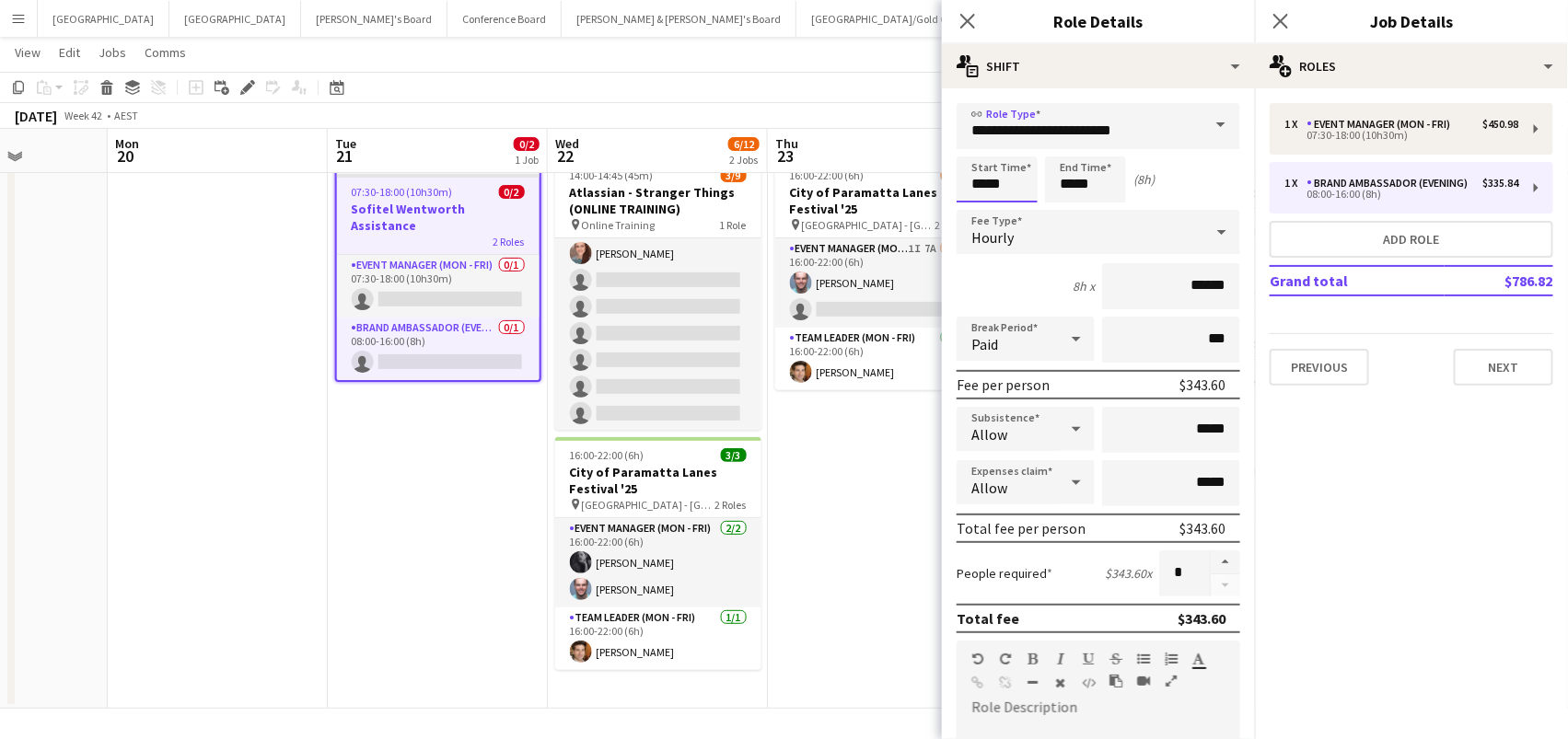
click at [983, 168] on input "*****" at bounding box center [997, 179] width 81 height 46
click at [978, 143] on div at bounding box center [979, 147] width 37 height 19
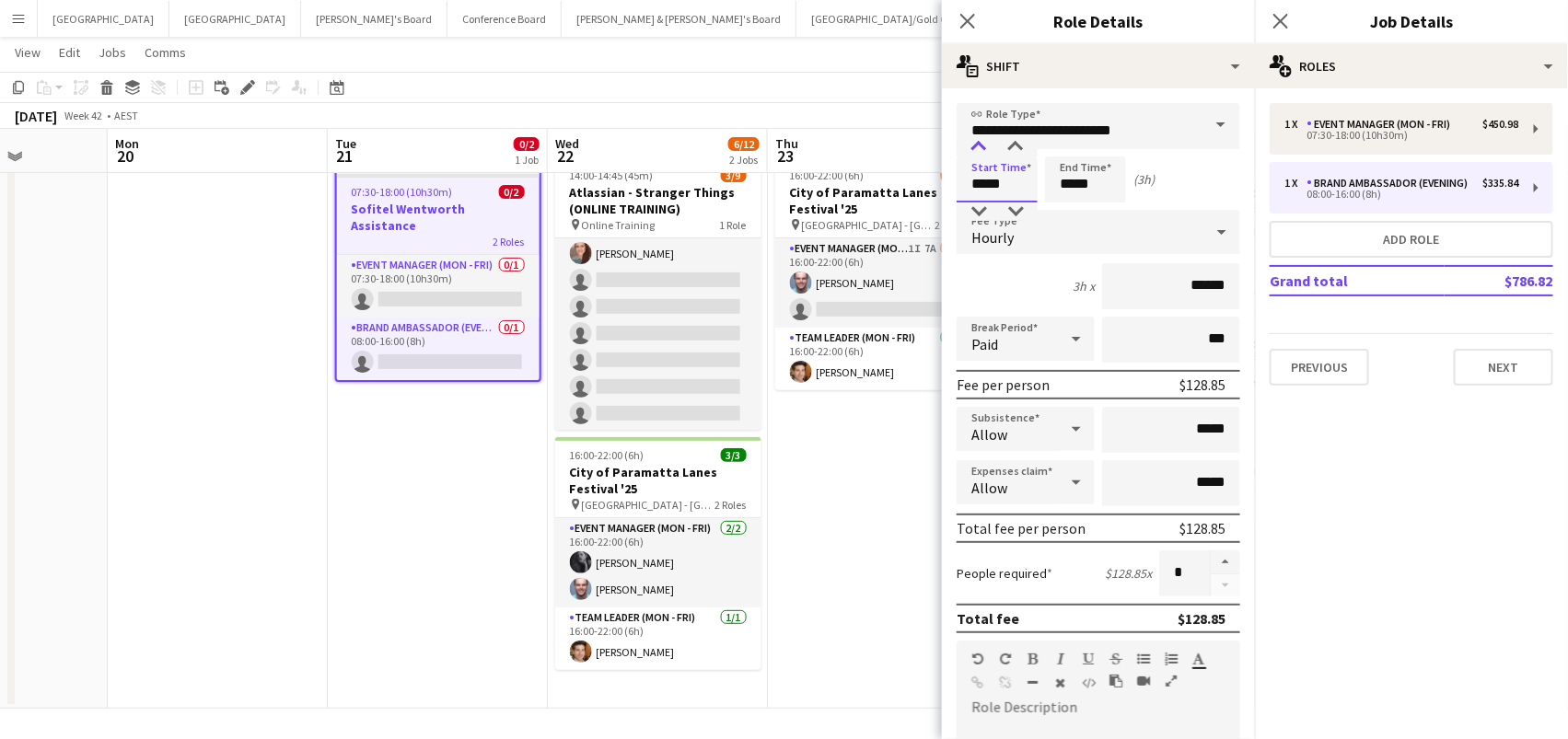
click at [978, 143] on div at bounding box center [979, 147] width 37 height 19
type input "*****"
click at [978, 143] on div at bounding box center [979, 147] width 37 height 19
click at [1130, 198] on div "Start Time ***** End Time ***** (2h)" at bounding box center [1098, 179] width 283 height 46
click at [1107, 185] on input "*****" at bounding box center [1085, 179] width 81 height 46
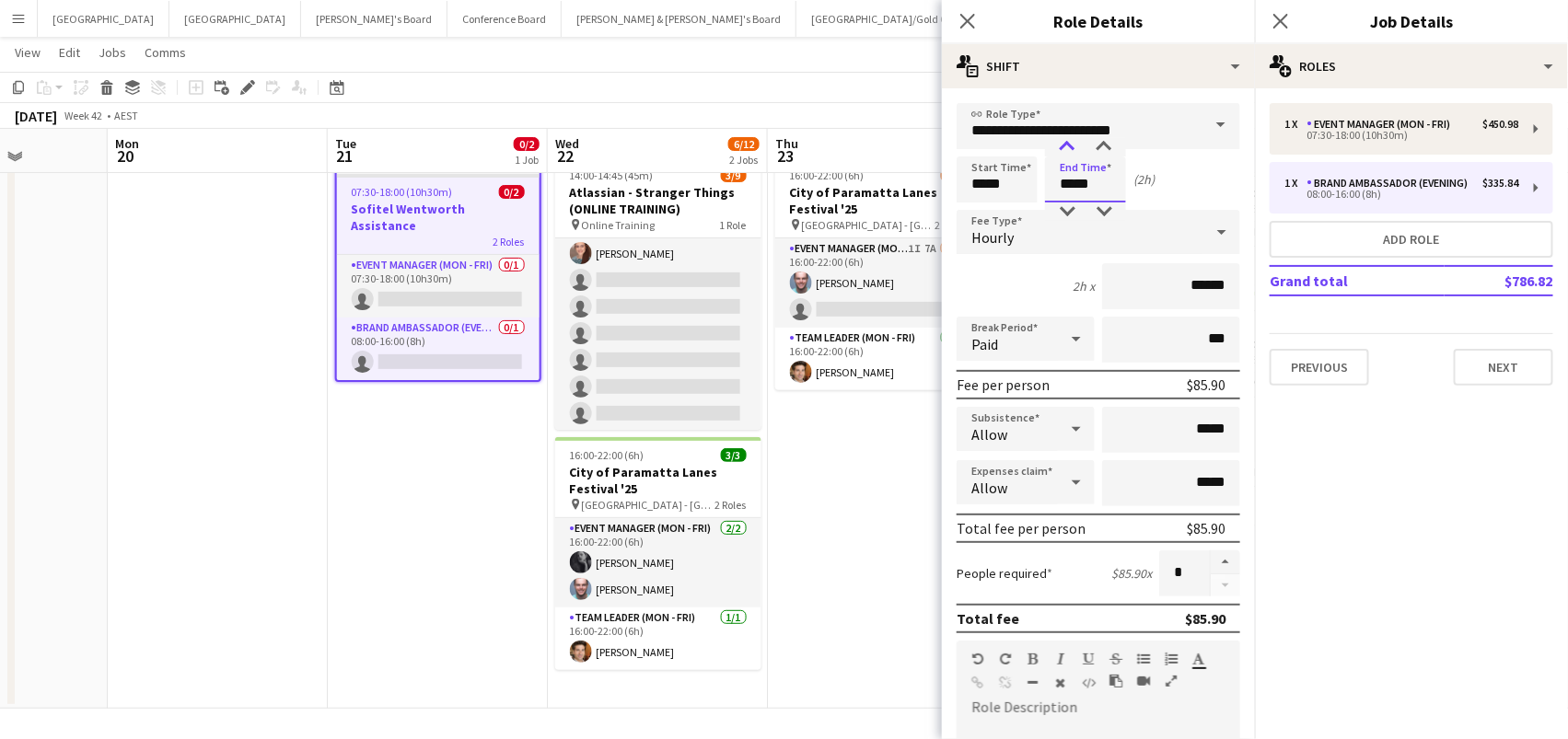
click at [1070, 150] on div at bounding box center [1067, 147] width 37 height 19
click at [1066, 203] on div at bounding box center [1067, 212] width 37 height 19
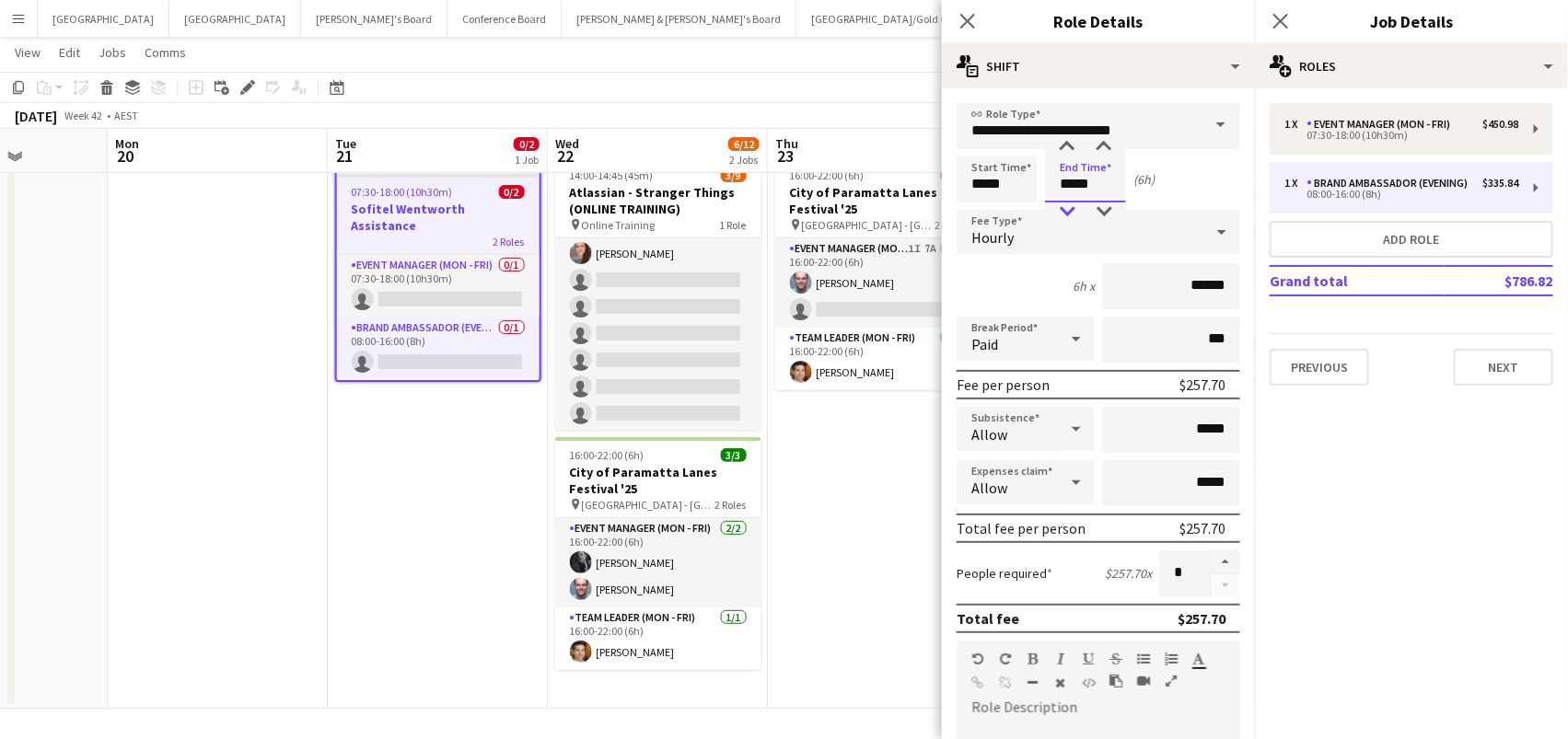
type input "*****"
click at [1066, 203] on div at bounding box center [1067, 212] width 37 height 19
click at [1482, 372] on button "Next" at bounding box center [1504, 367] width 100 height 37
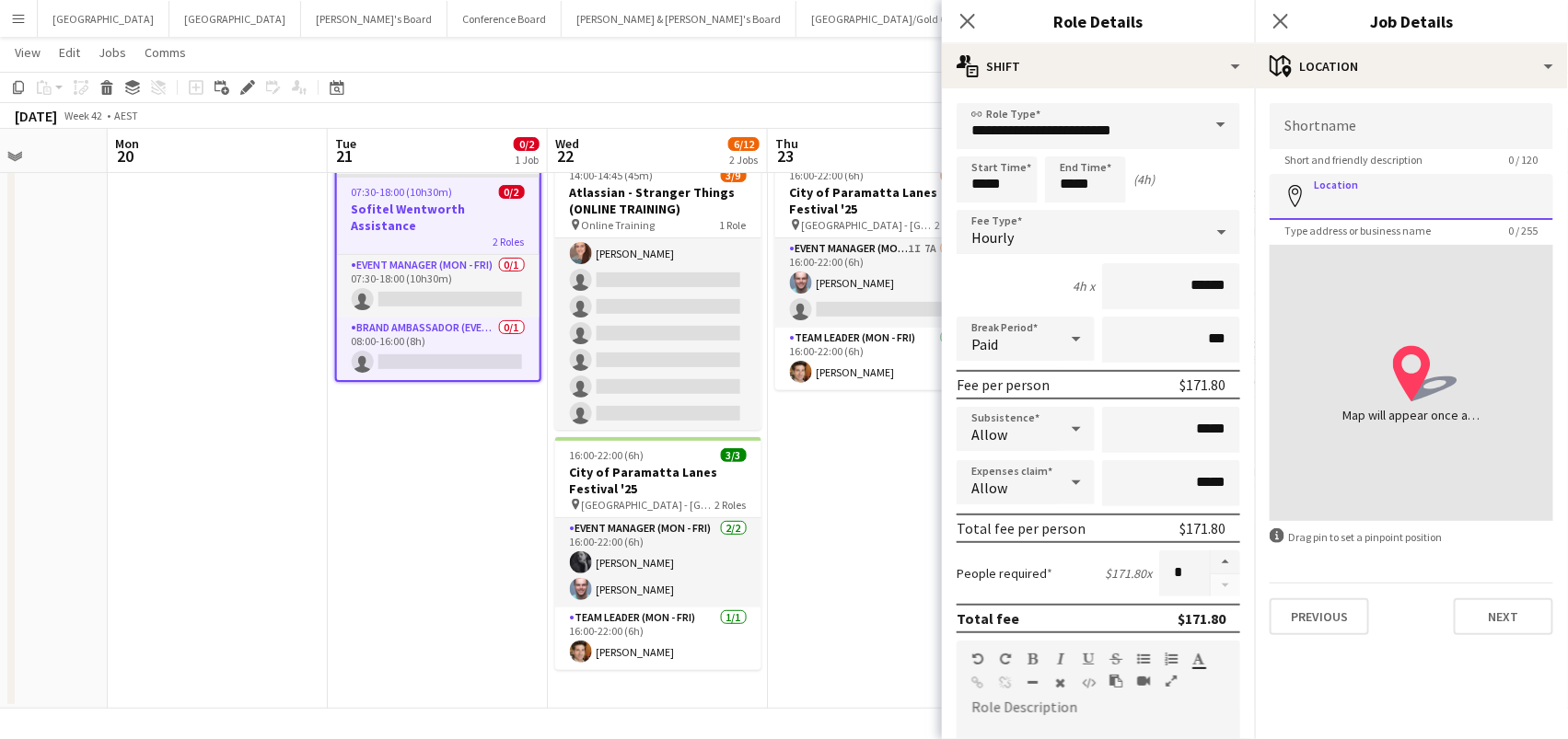
paste input "**********"
drag, startPoint x: 1423, startPoint y: 200, endPoint x: 1557, endPoint y: 213, distance: 134.6
click at [1557, 213] on form "**********" at bounding box center [1411, 369] width 313 height 532
type input "**********"
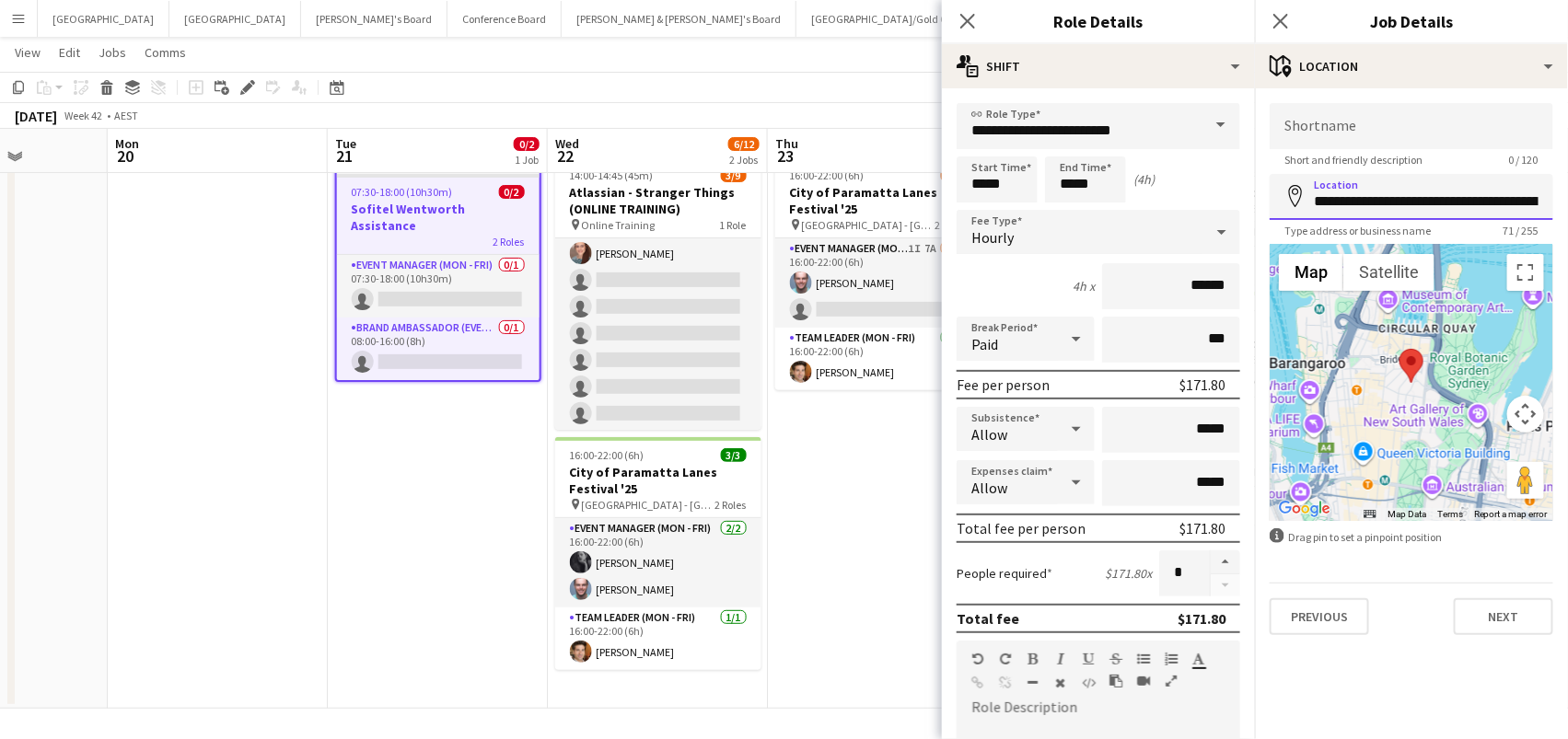
click at [1470, 200] on input "**********" at bounding box center [1411, 197] width 283 height 46
paste input "**********"
type input "**********"
click at [1498, 623] on button "Next" at bounding box center [1504, 617] width 100 height 37
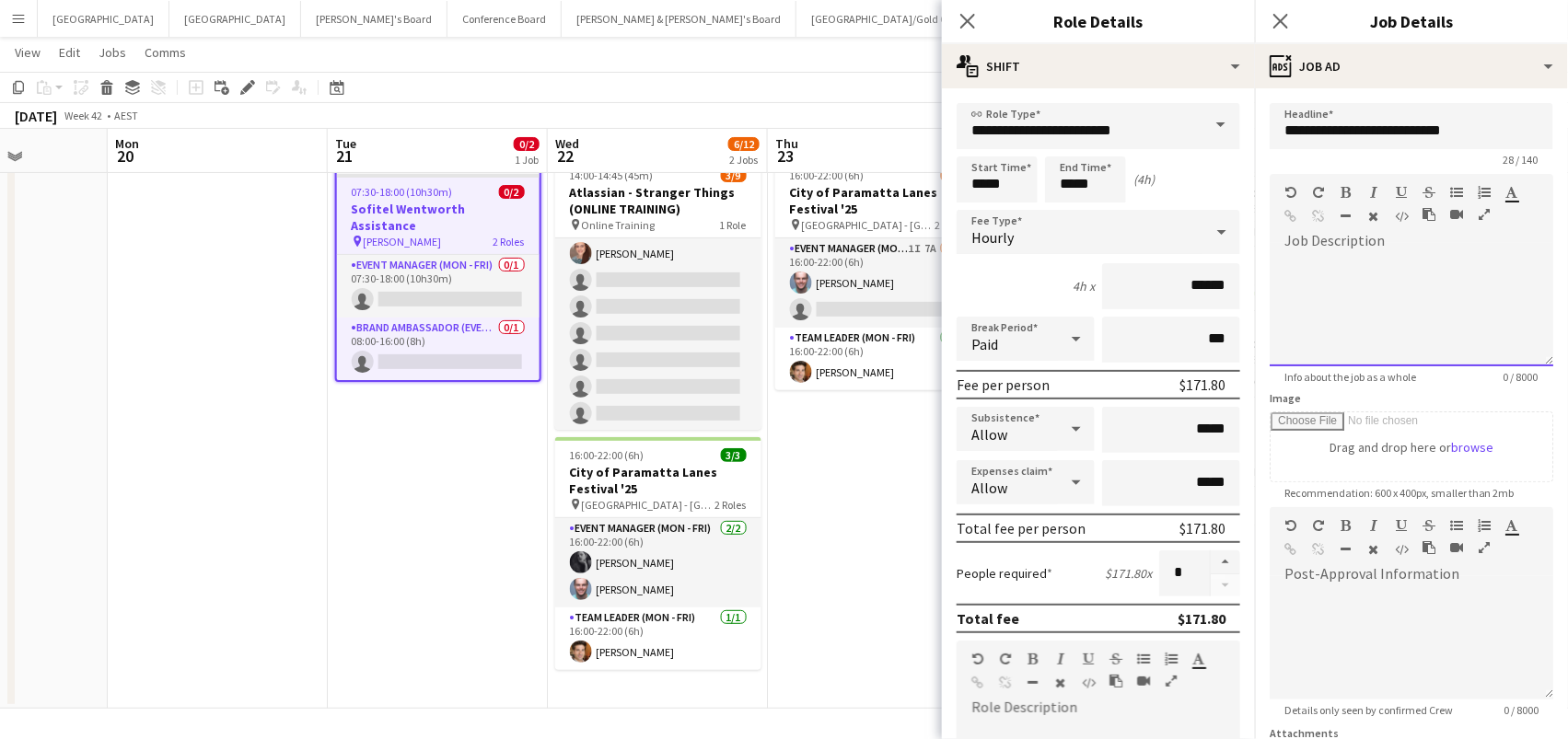
click at [1334, 308] on div at bounding box center [1411, 311] width 283 height 111
paste div
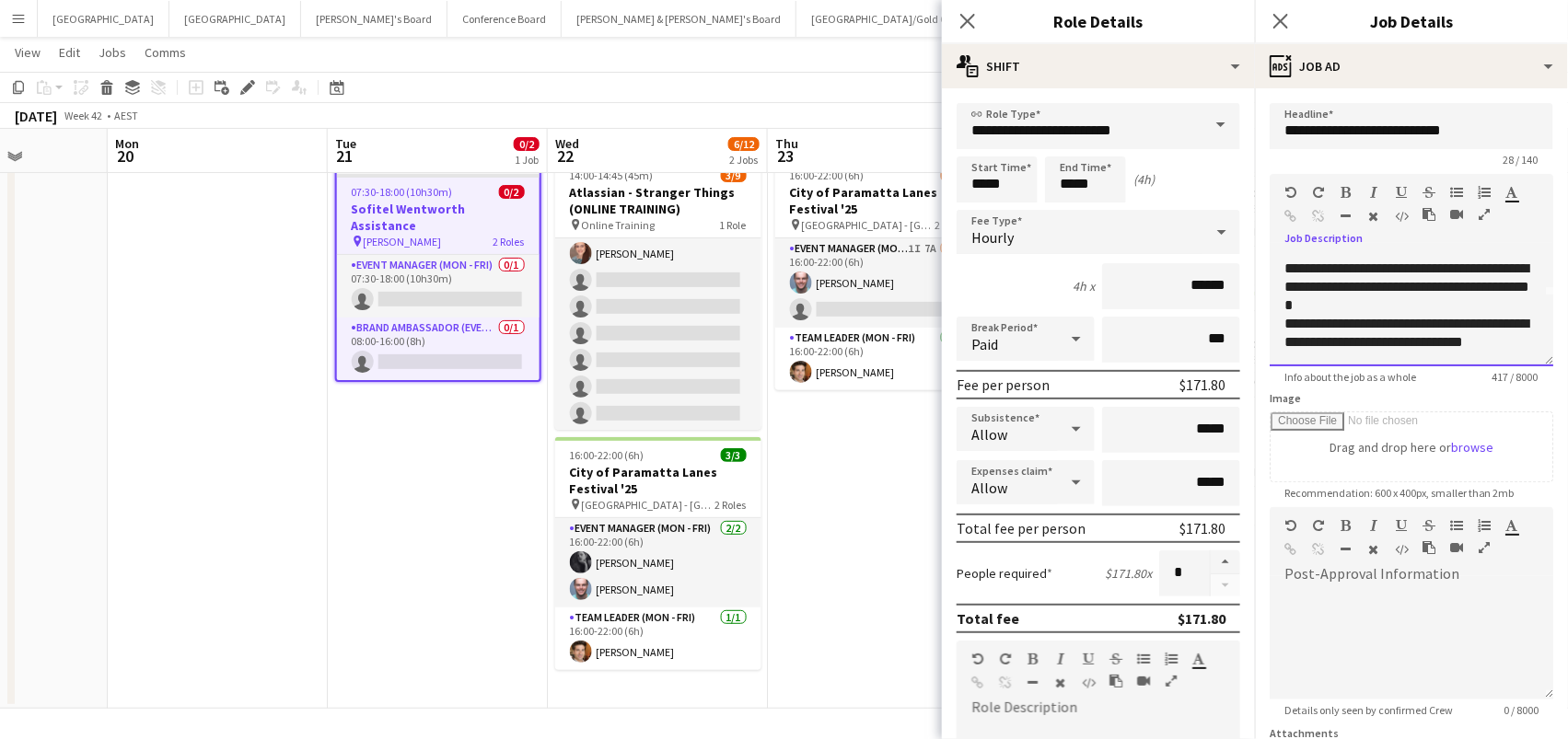
scroll to position [76, 0]
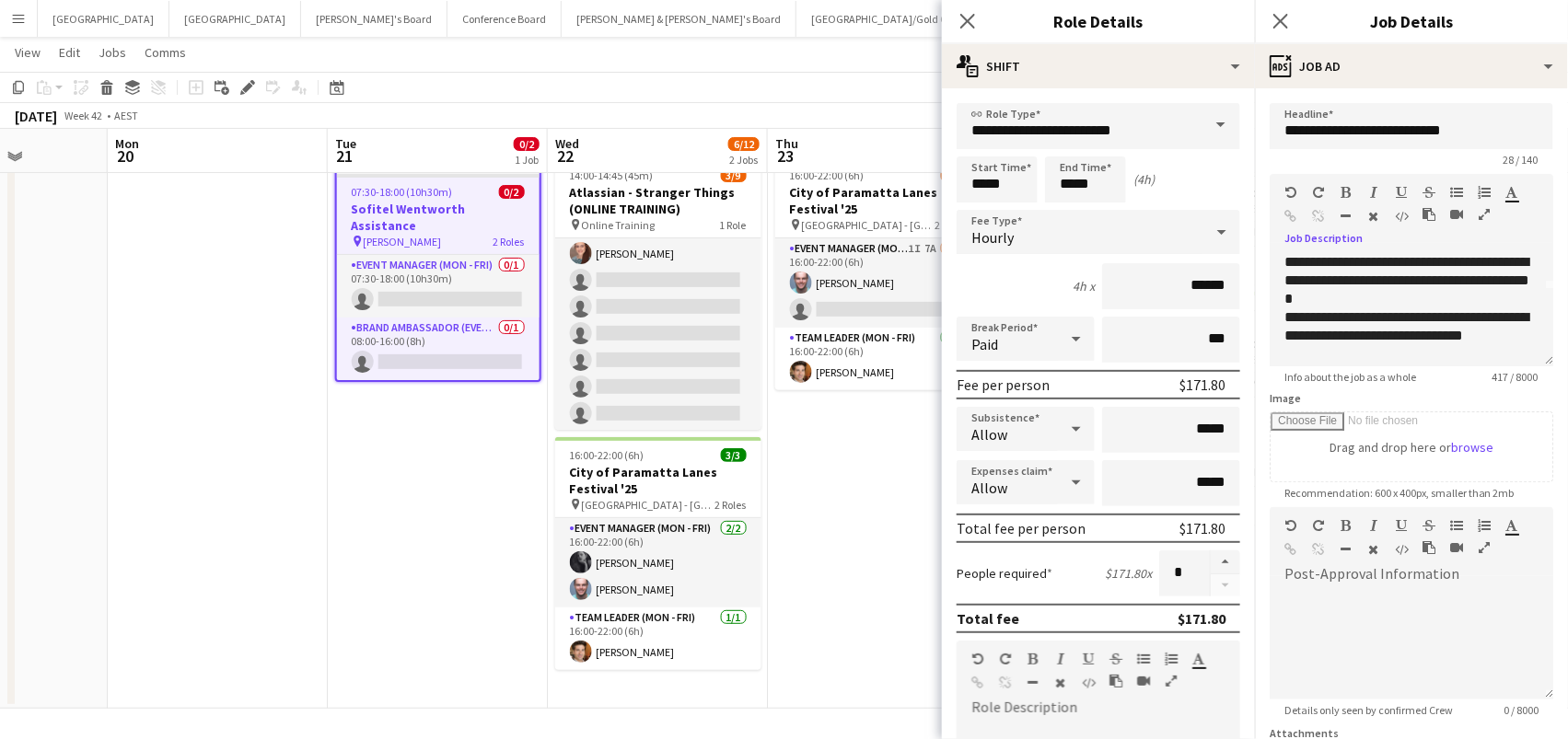
click at [432, 481] on app-date-cell "Draft 07:30-18:00 (10h30m) 0/2 Sofitel Wentworth Assistance pin Sofitel Wentwor…" at bounding box center [438, 430] width 220 height 559
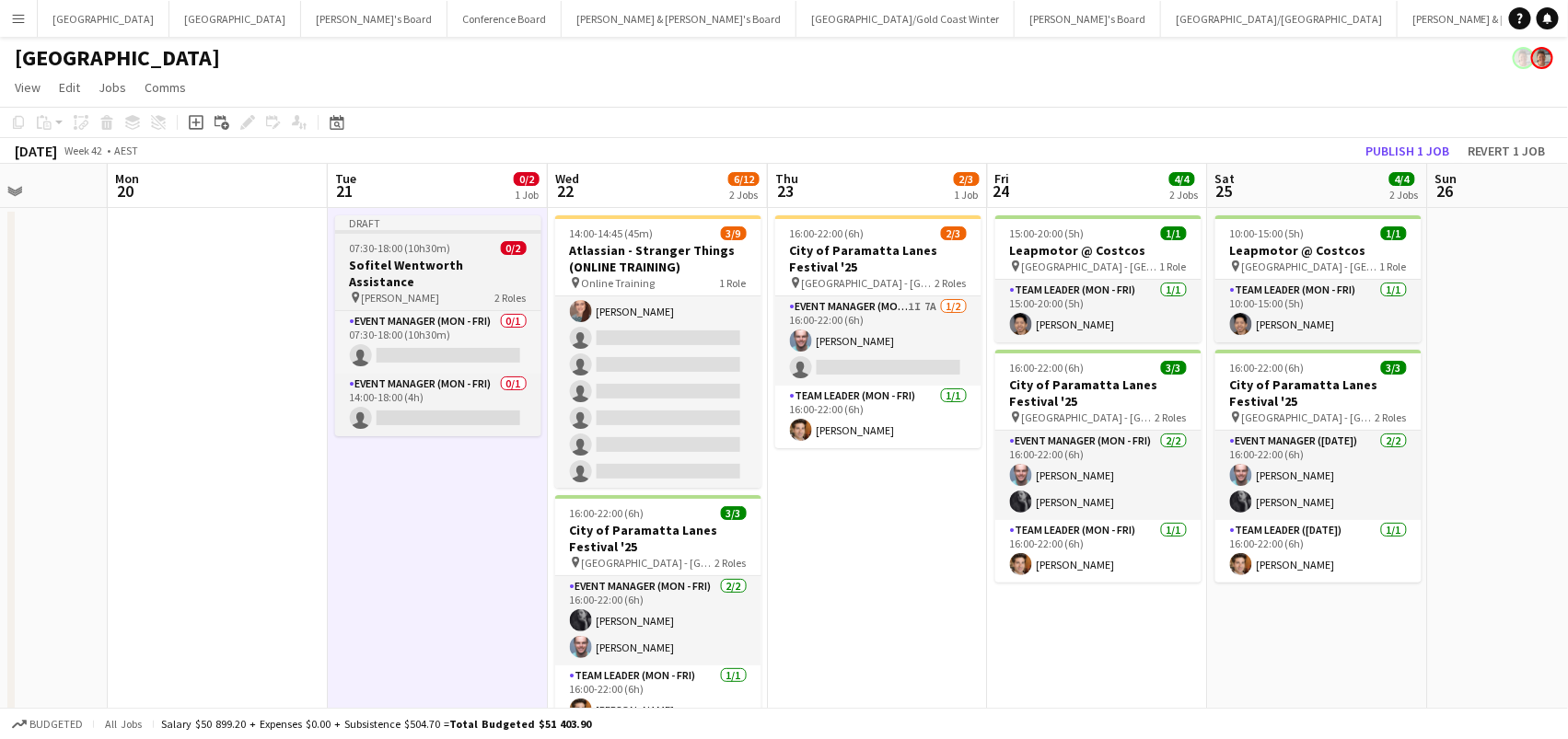
scroll to position [0, 0]
click at [398, 263] on h3 "Sofitel Wentworth Assistance" at bounding box center [438, 274] width 206 height 34
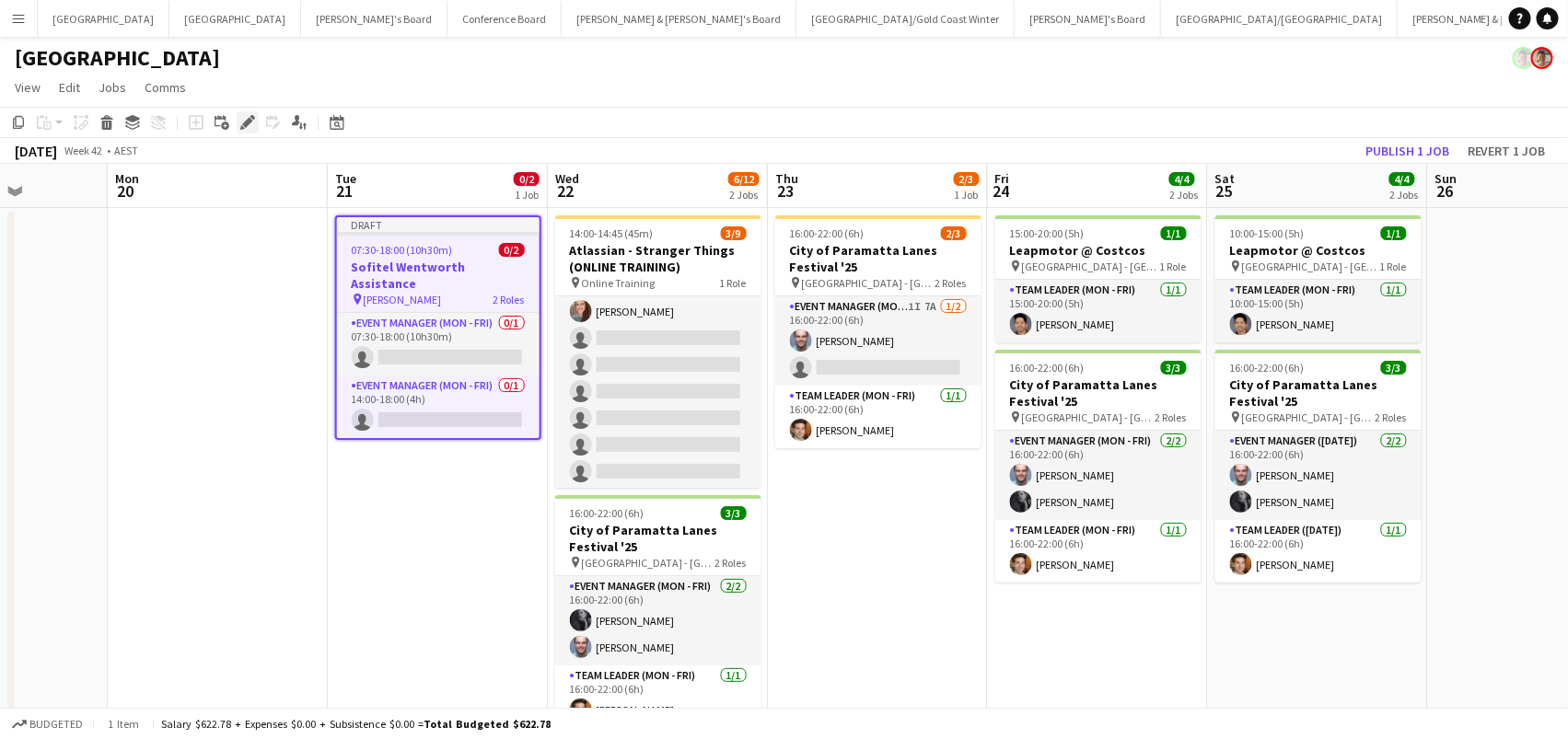
click at [241, 120] on icon "Edit" at bounding box center [248, 122] width 15 height 15
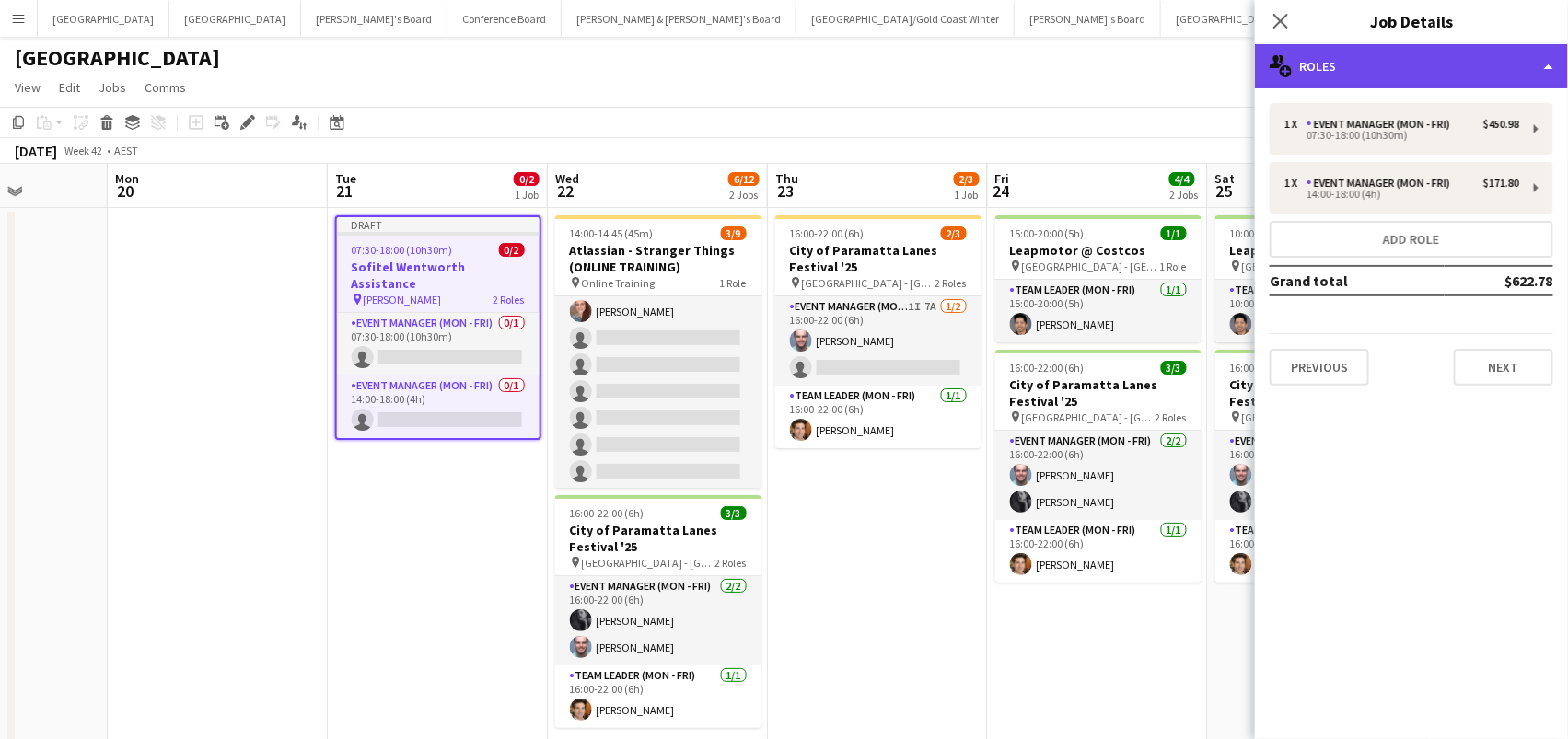
click at [1327, 56] on div "multiple-users-add Roles" at bounding box center [1411, 65] width 313 height 44
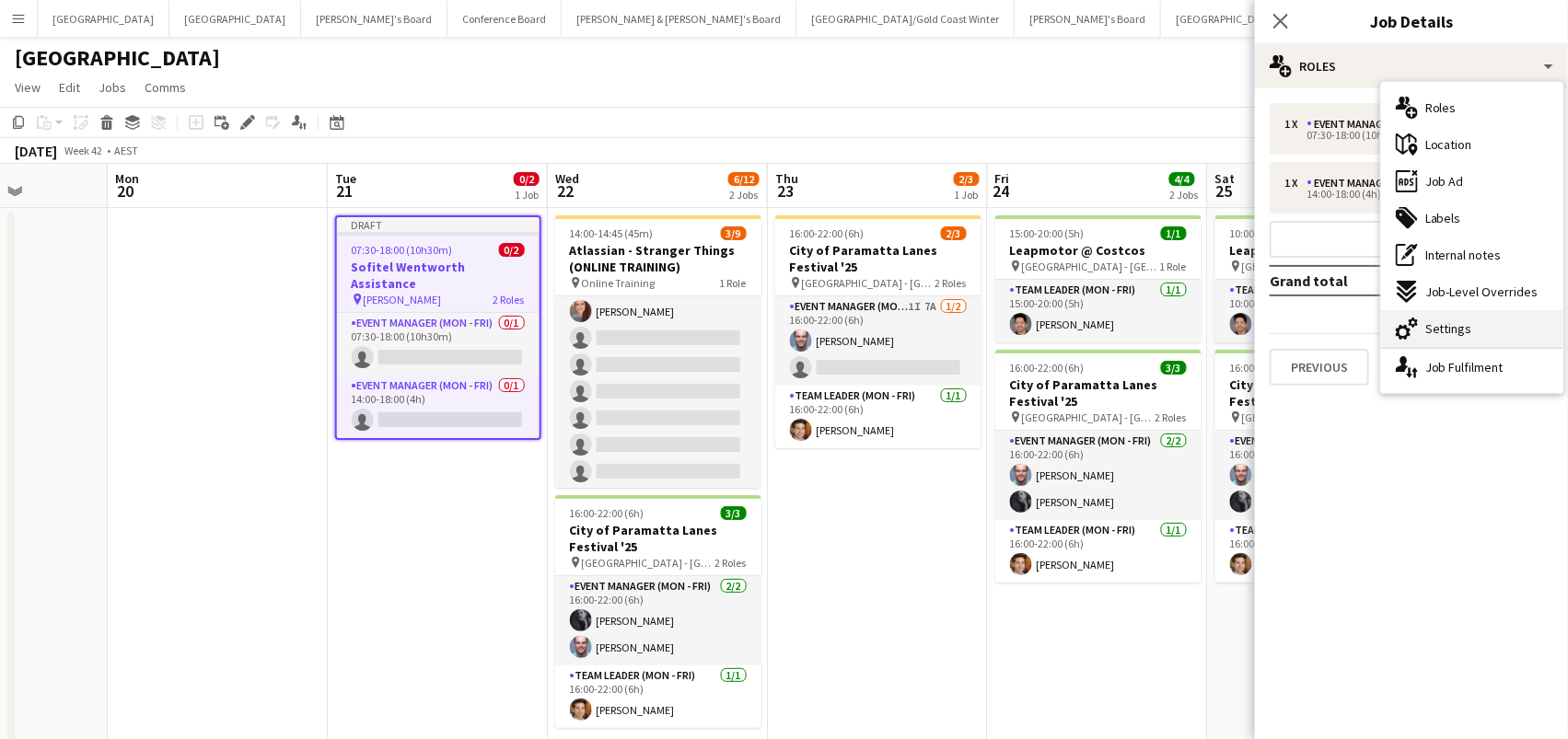
click at [1525, 329] on div "cog-double-3 Settings" at bounding box center [1473, 329] width 183 height 37
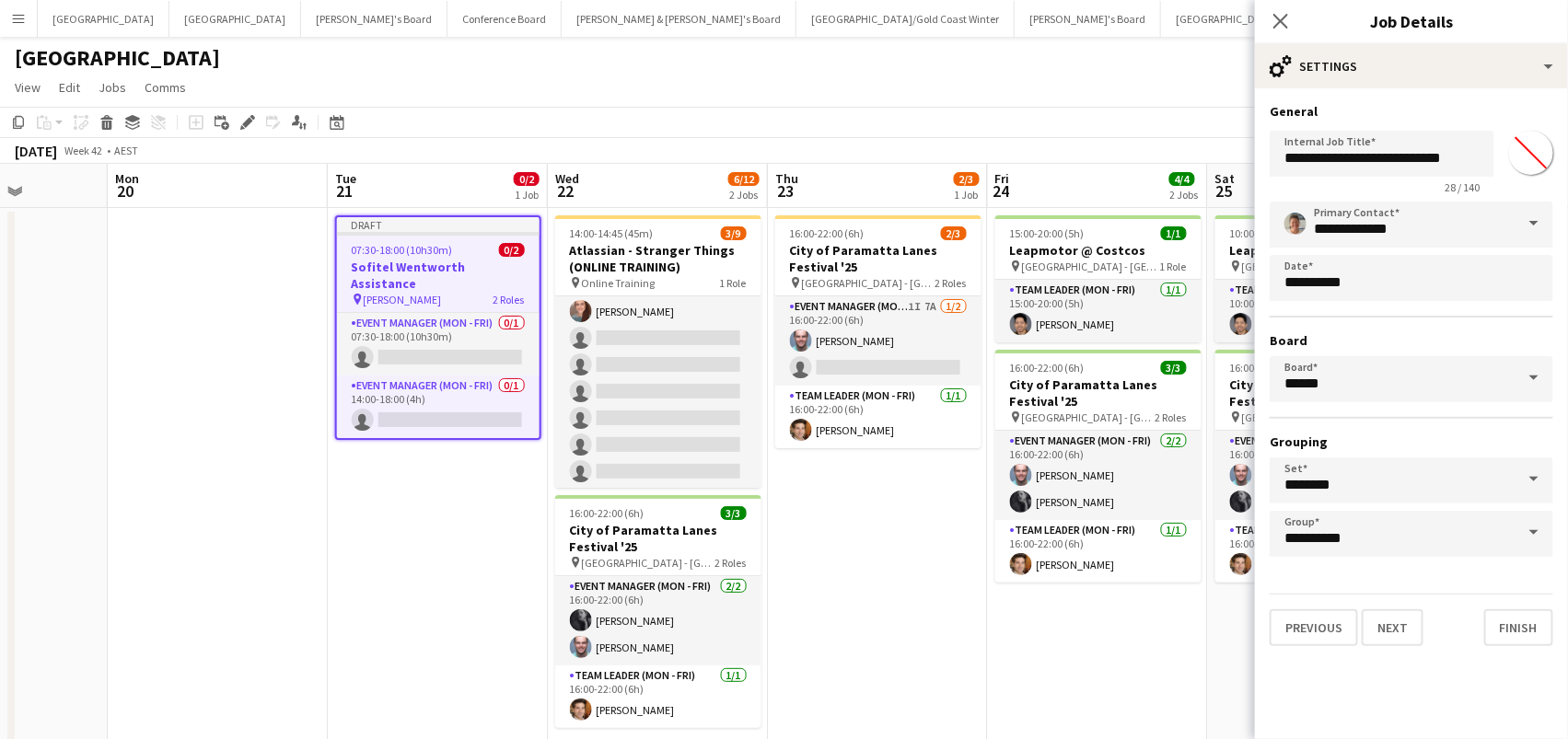
click at [1531, 162] on input "*******" at bounding box center [1531, 152] width 66 height 66
type input "*******"
click at [910, 609] on app-date-cell "16:00-22:00 (6h) 2/3 City of Paramatta Lanes Festival '25 pin Paramatta - NSW 2…" at bounding box center [878, 487] width 220 height 559
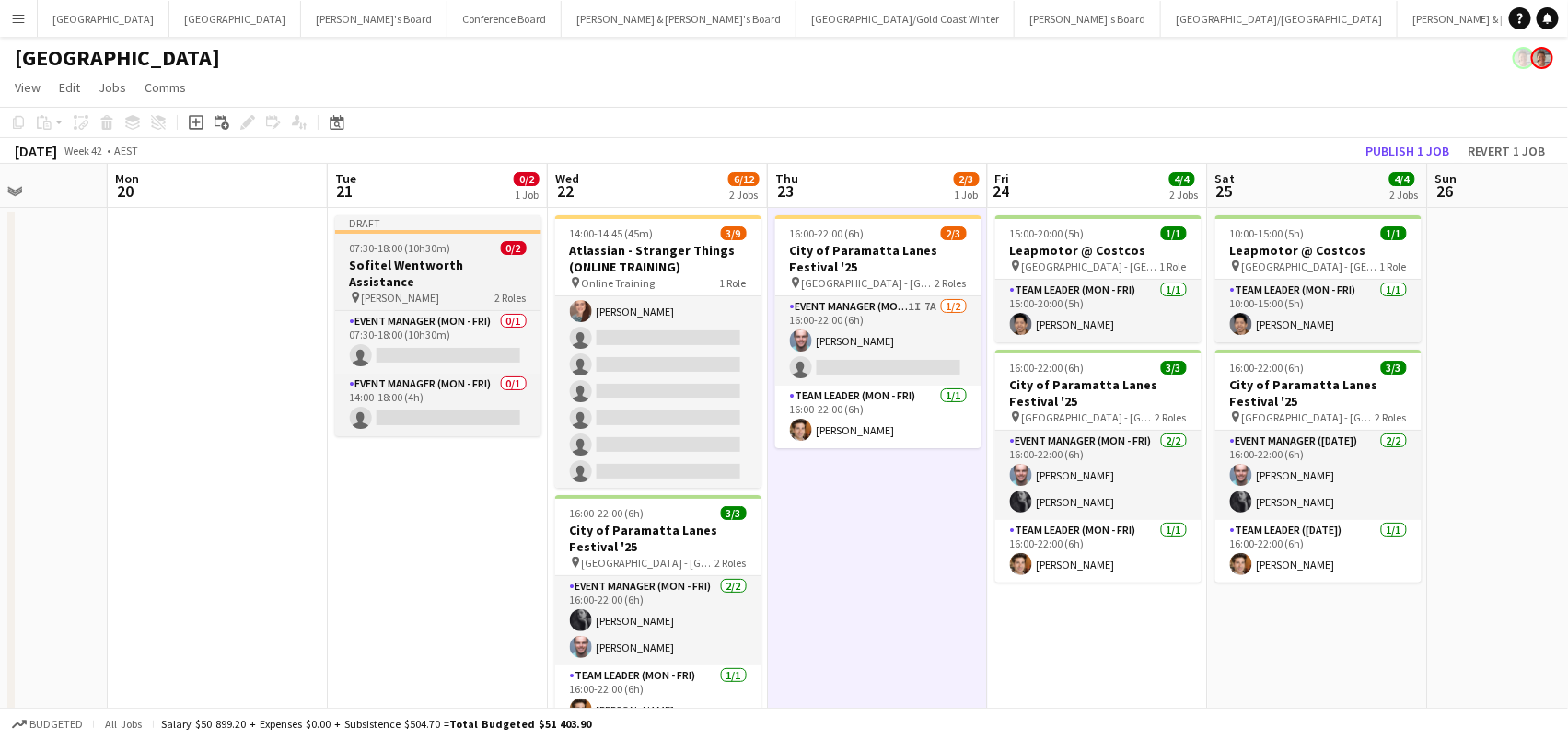
click at [486, 267] on h3 "Sofitel Wentworth Assistance" at bounding box center [438, 274] width 206 height 34
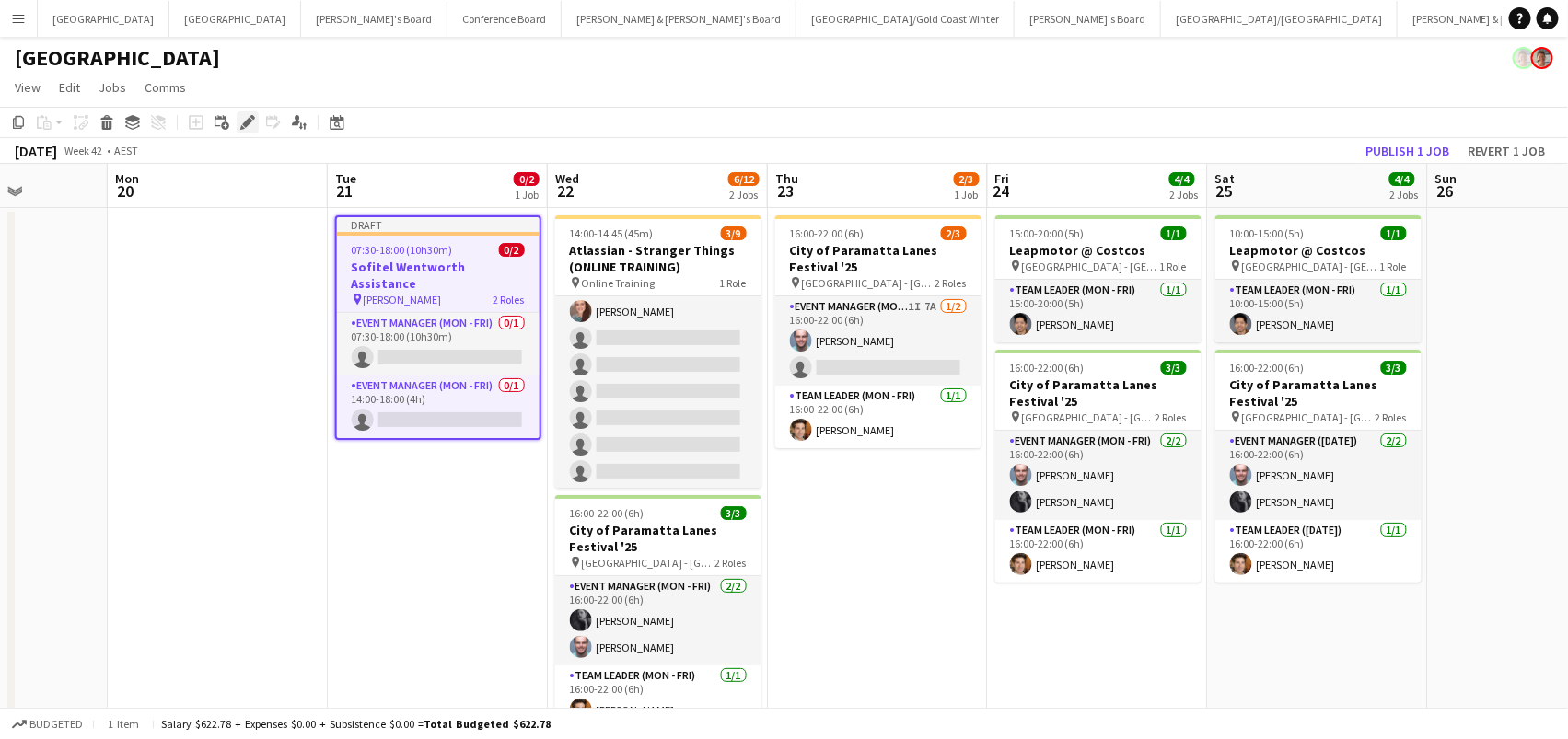
click at [237, 115] on div "Edit" at bounding box center [248, 123] width 22 height 22
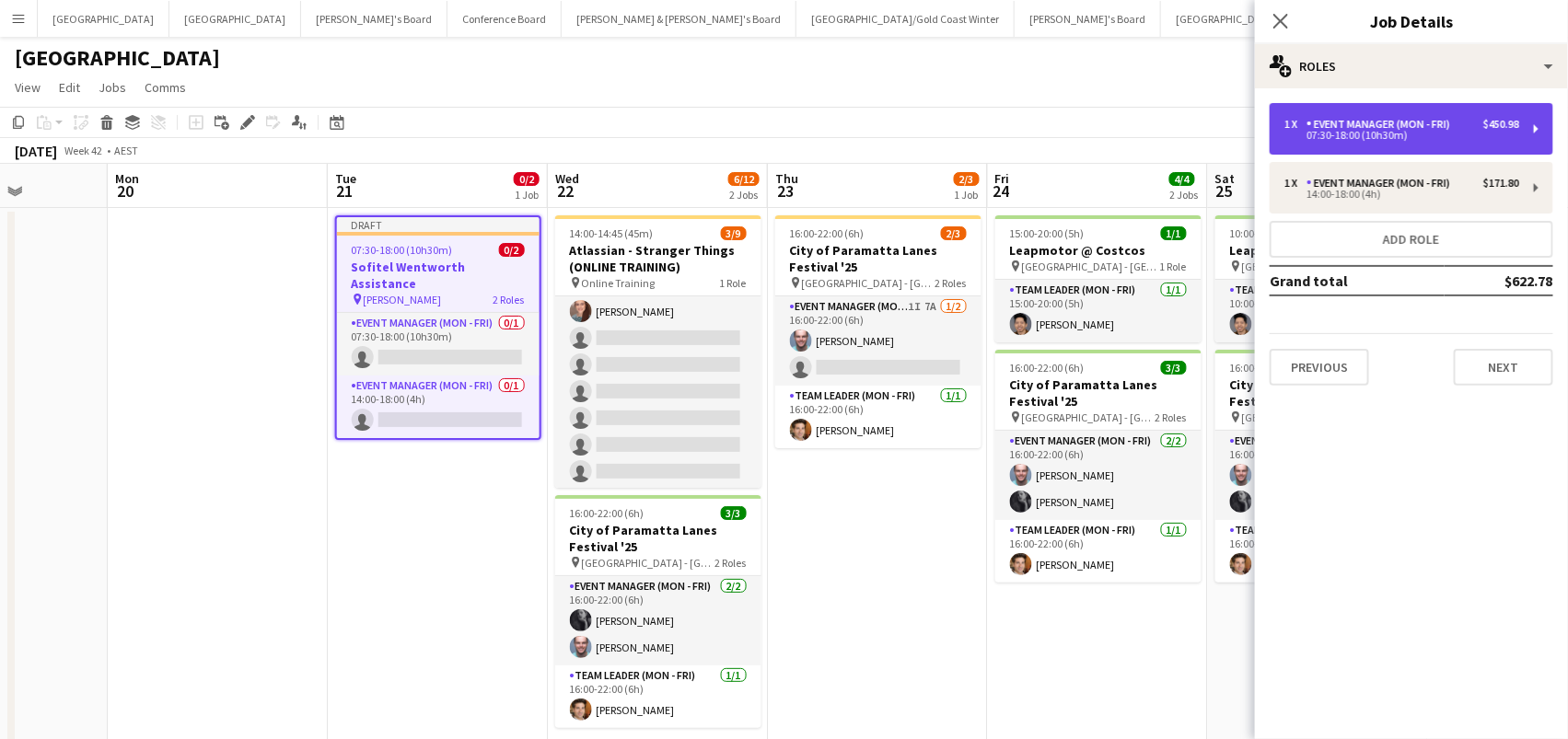
click at [1502, 130] on div "07:30-18:00 (10h30m)" at bounding box center [1402, 135] width 235 height 9
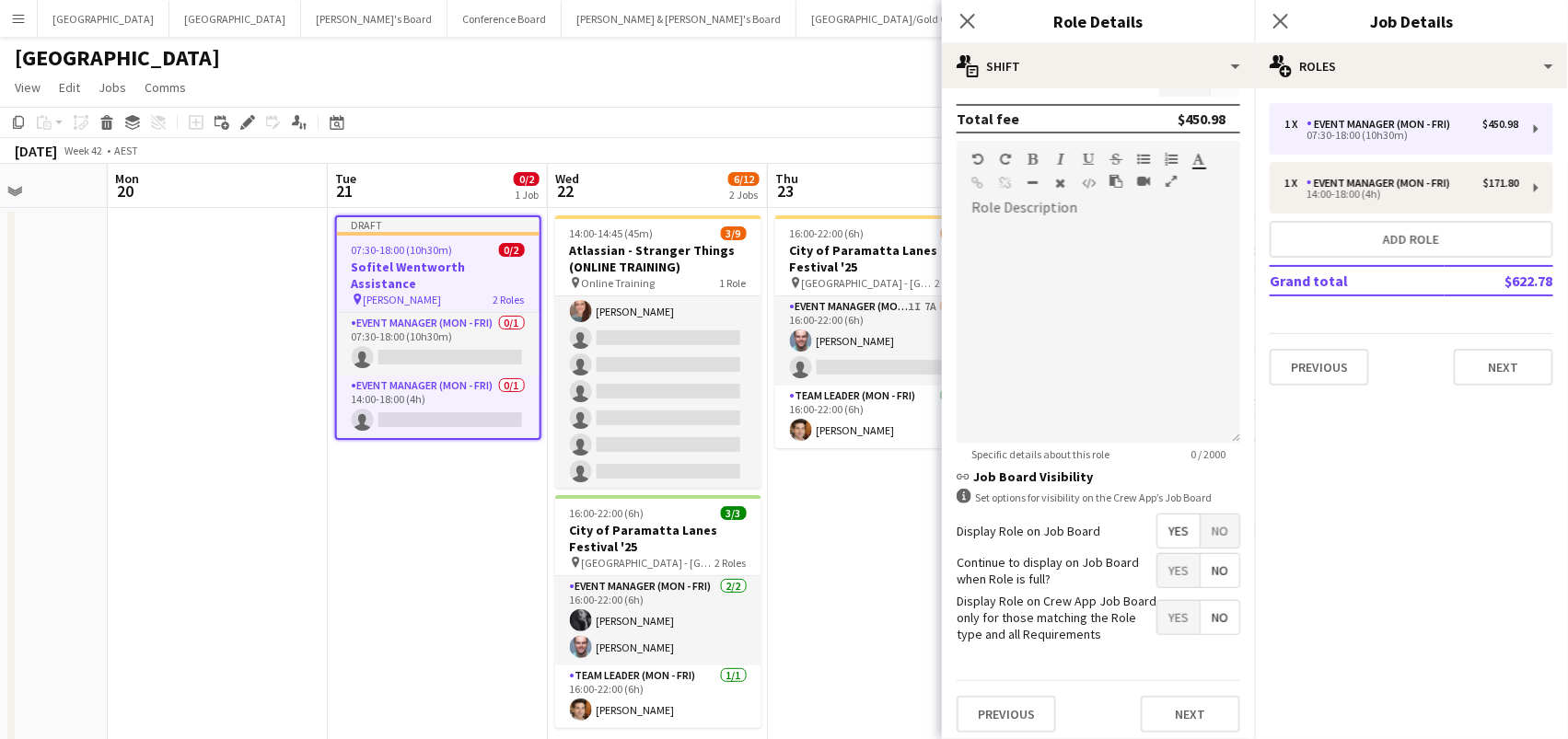
click at [1211, 514] on span "No" at bounding box center [1219, 531] width 38 height 34
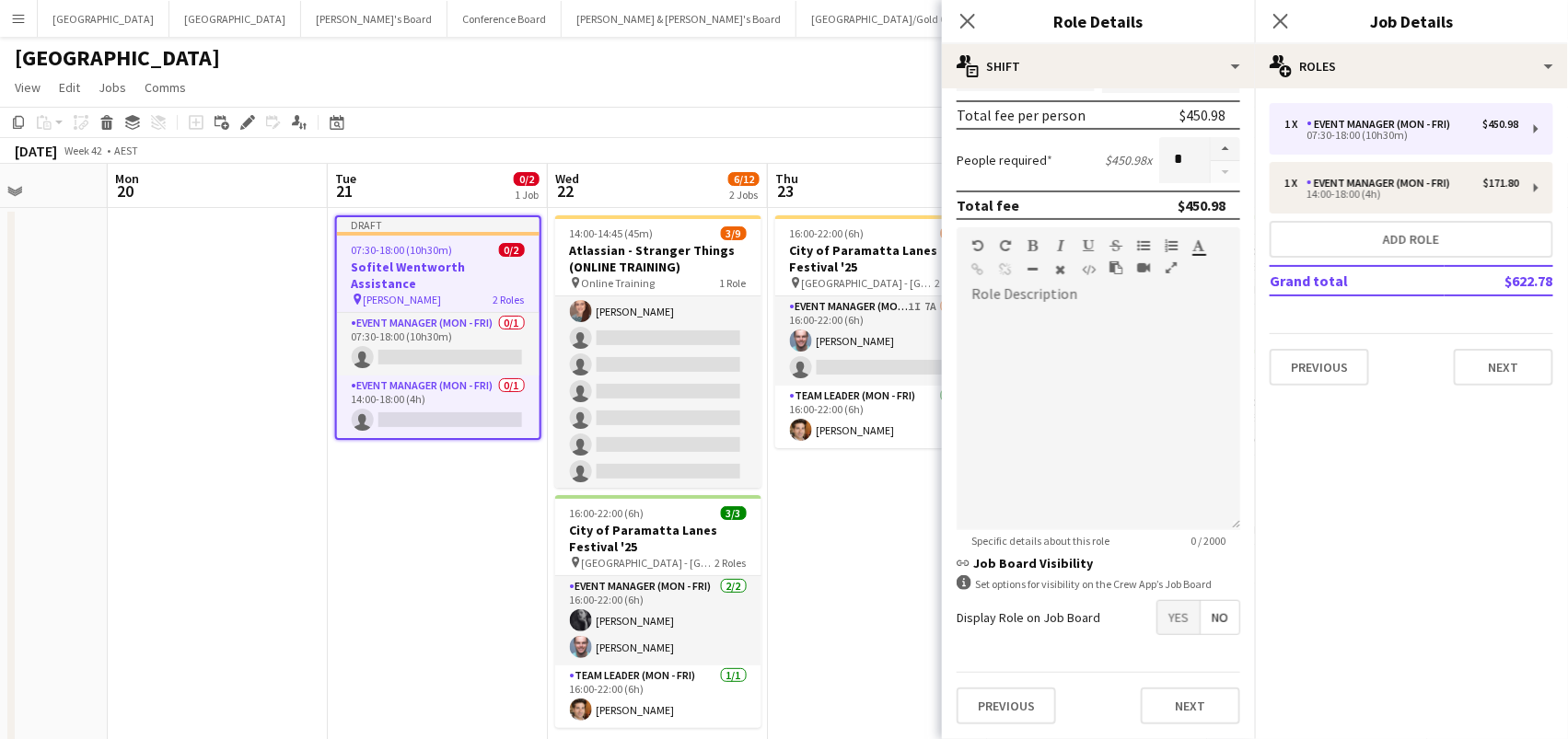
scroll to position [408, 0]
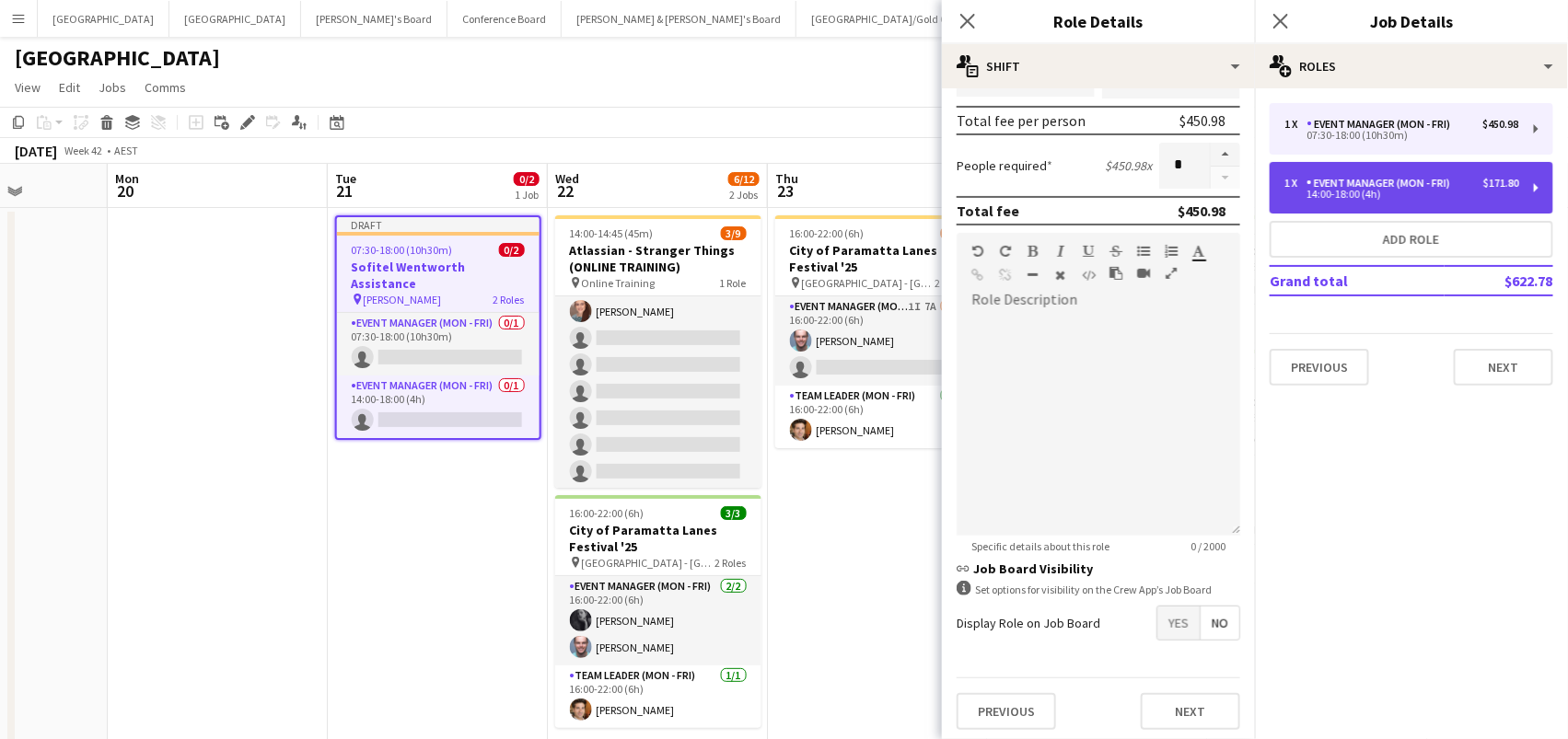
click at [1314, 179] on div "Event Manager (Mon - Fri)" at bounding box center [1382, 184] width 151 height 13
type input "*****"
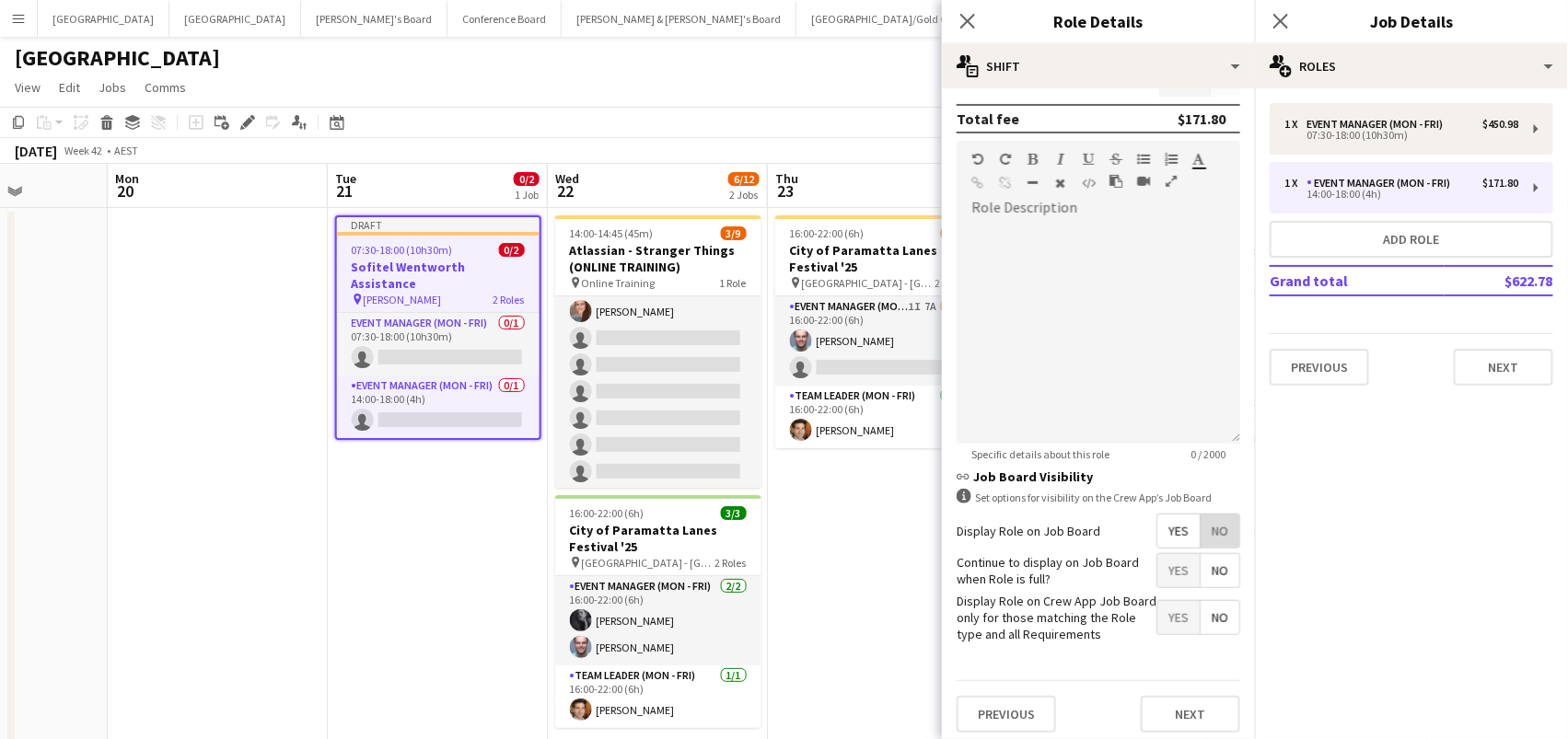
click at [1236, 535] on span "No" at bounding box center [1219, 531] width 38 height 34
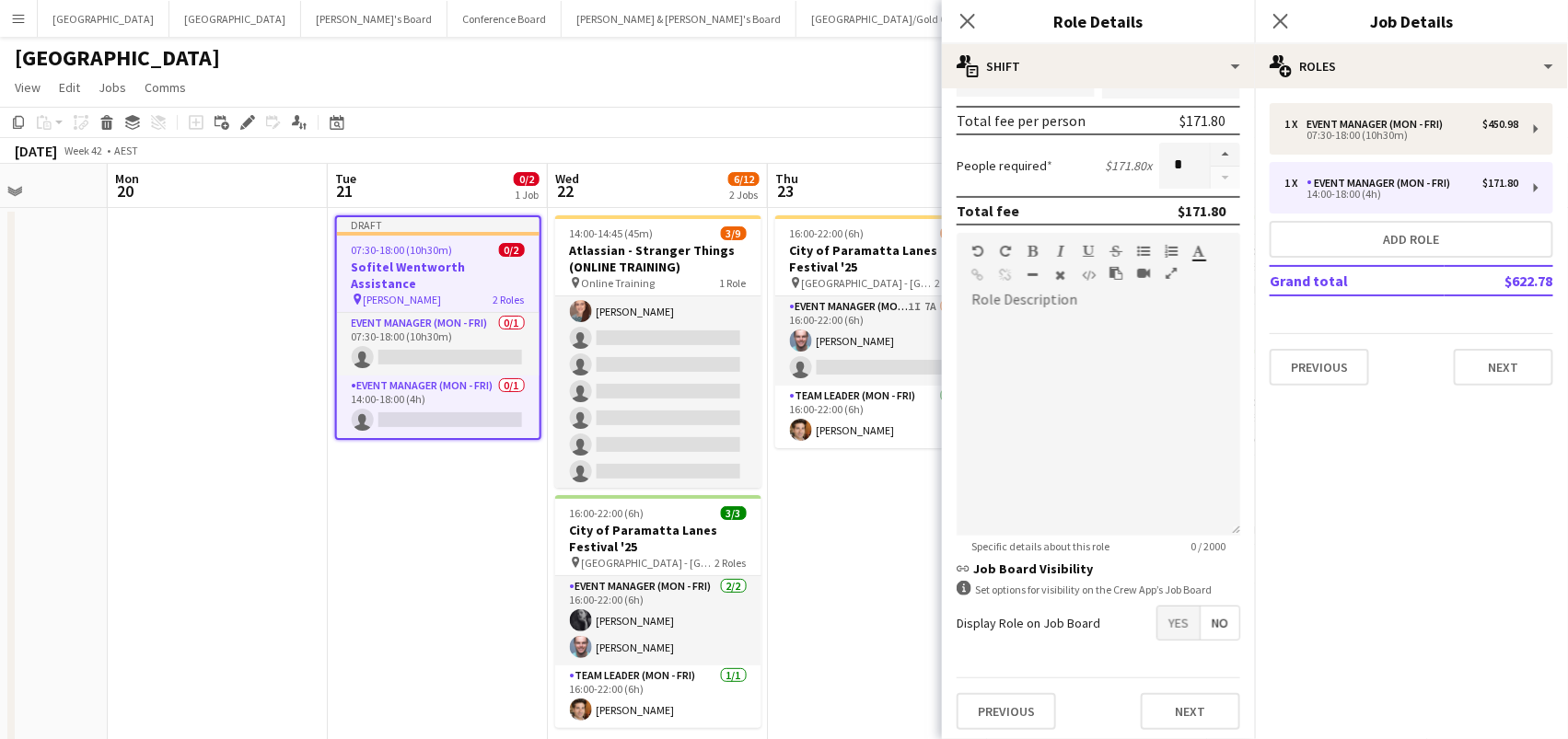
click at [217, 582] on app-date-cell at bounding box center [218, 487] width 220 height 559
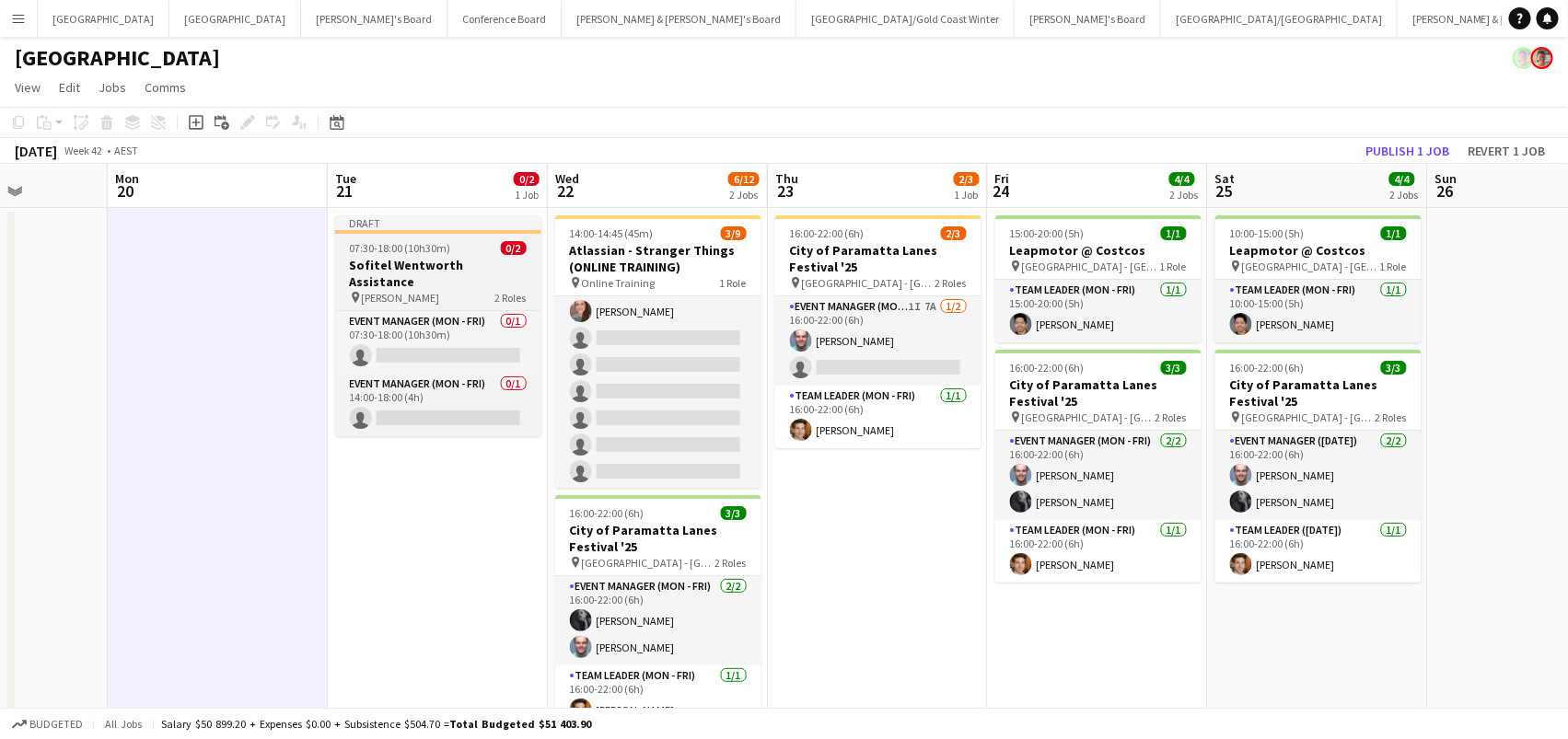
scroll to position [0, 0]
click at [377, 249] on span "07:30-18:00 (10h30m)" at bounding box center [400, 248] width 102 height 14
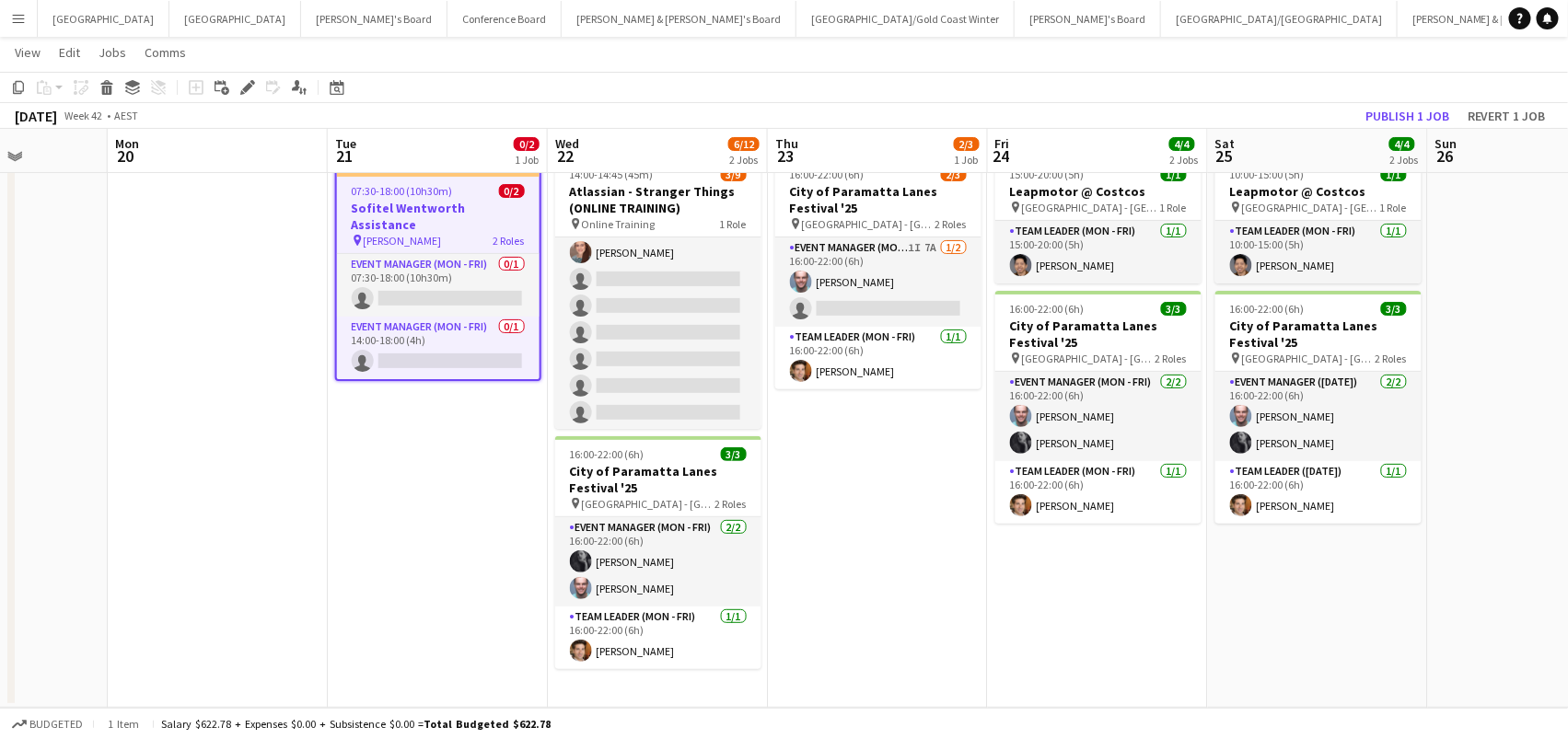
scroll to position [56, 0]
click at [636, 692] on app-date-cell "14:00-14:45 (45m) 3/9 Atlassian - Stranger Things (ONLINE TRAINING) pin Online …" at bounding box center [658, 430] width 220 height 559
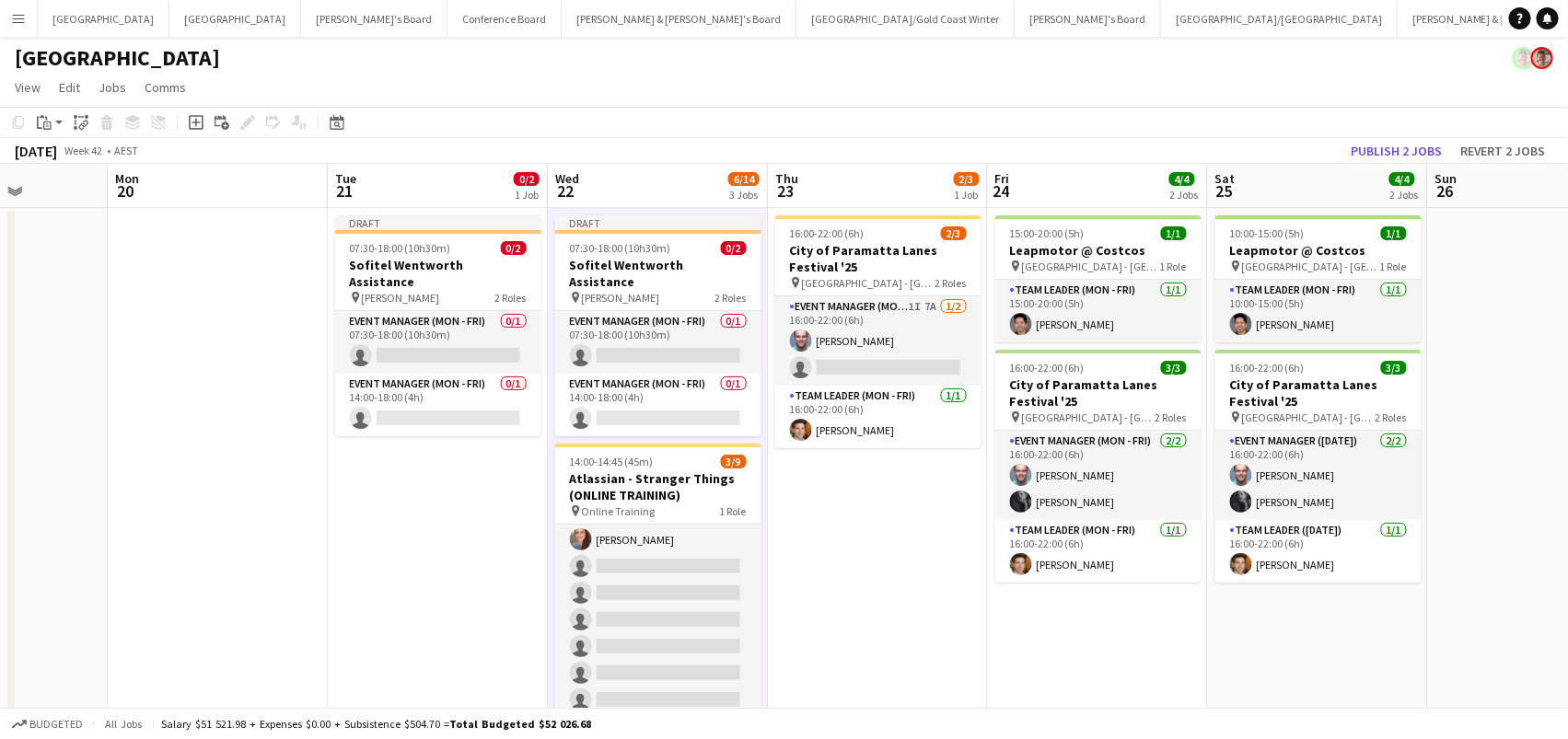
scroll to position [0, 0]
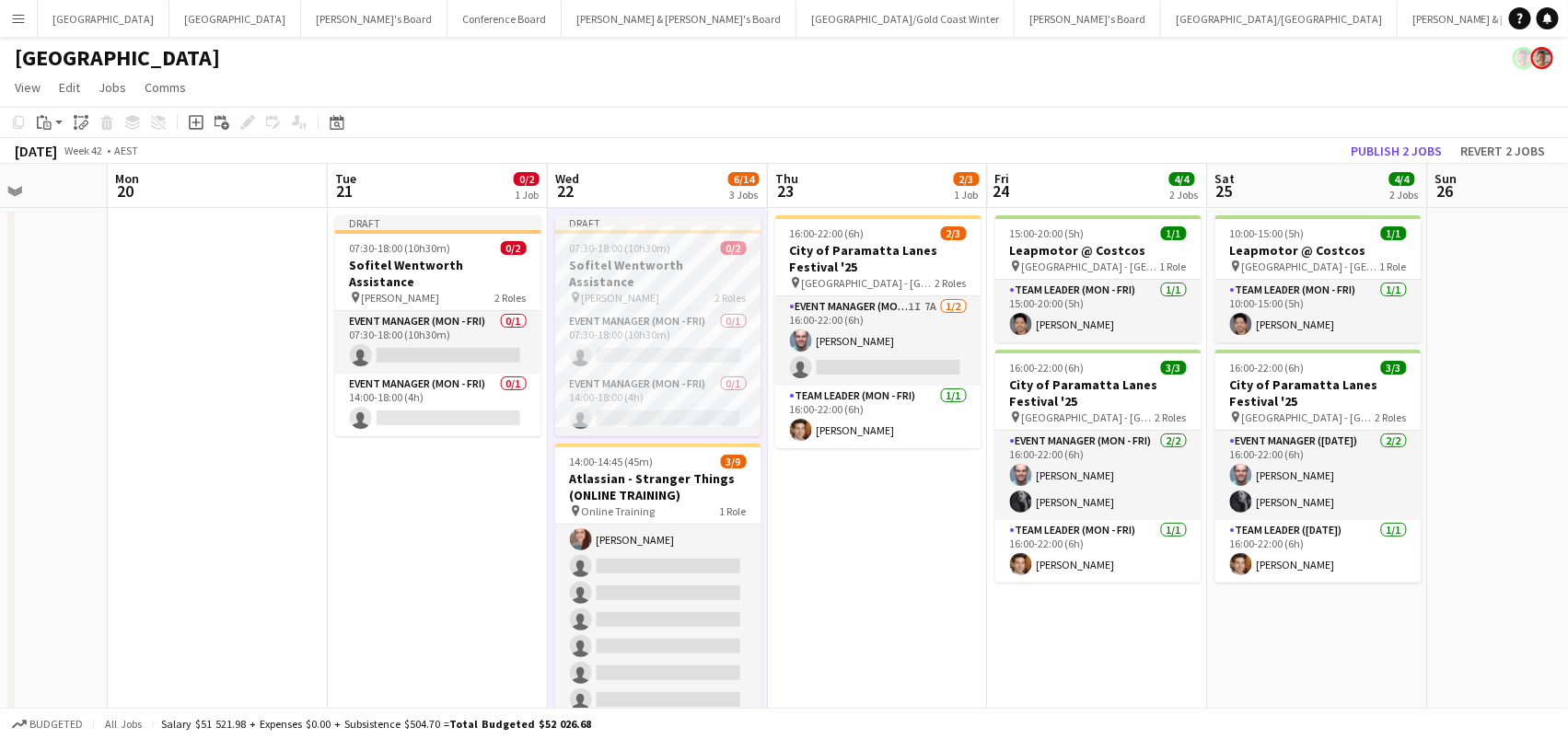
click at [664, 264] on h3 "Sofitel Wentworth Assistance" at bounding box center [658, 274] width 206 height 34
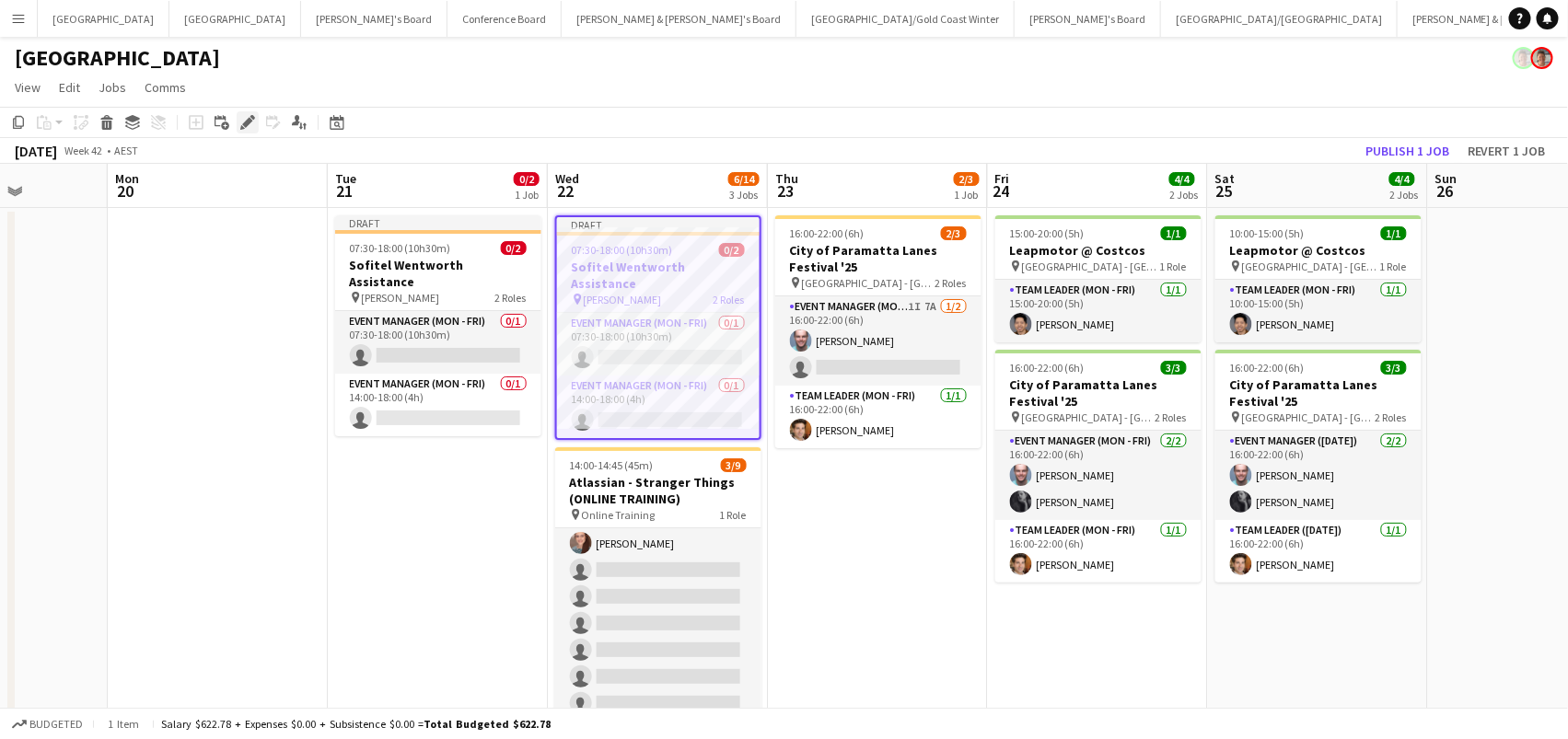
click at [243, 116] on icon "Edit" at bounding box center [248, 122] width 15 height 15
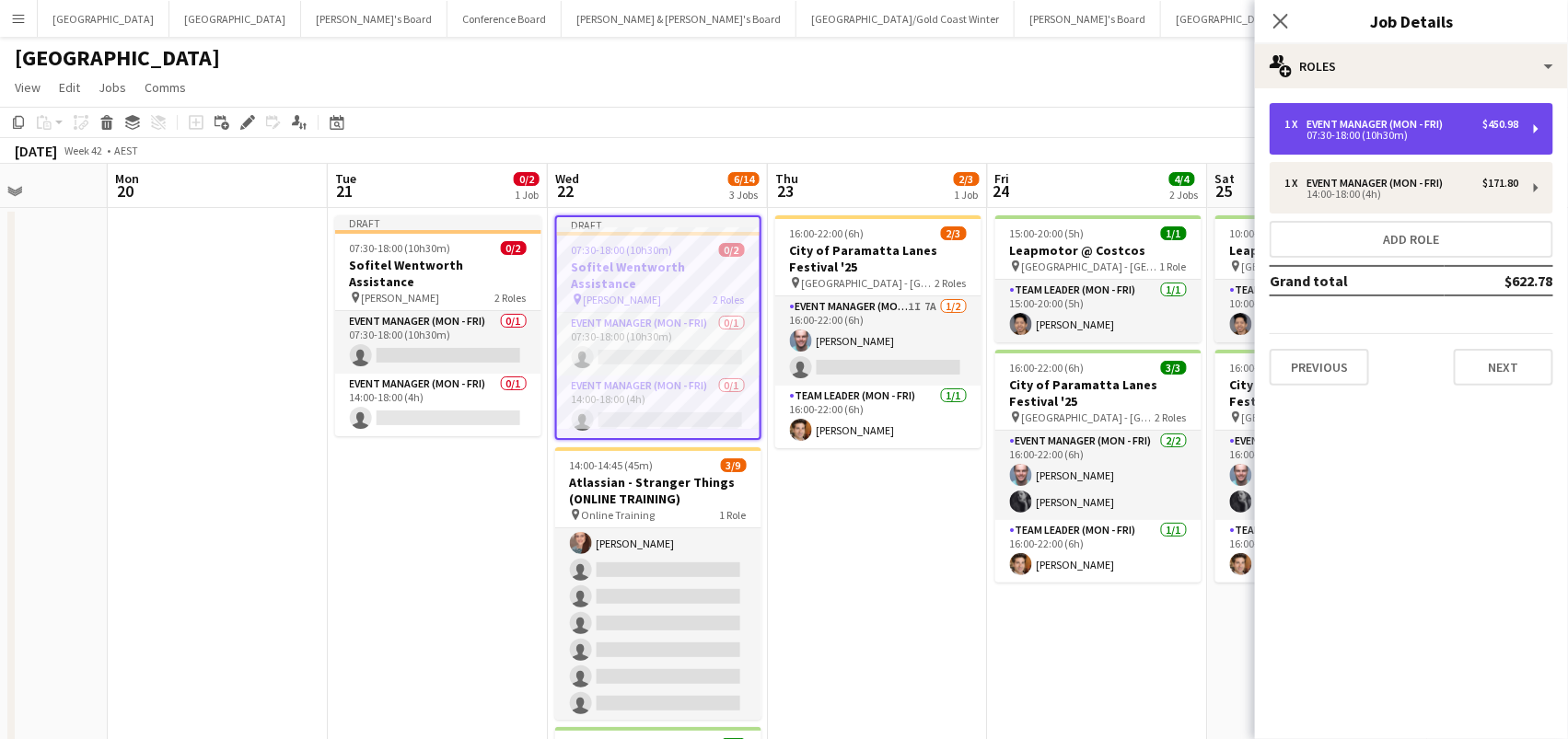
click at [1302, 121] on div "1 x" at bounding box center [1296, 124] width 22 height 13
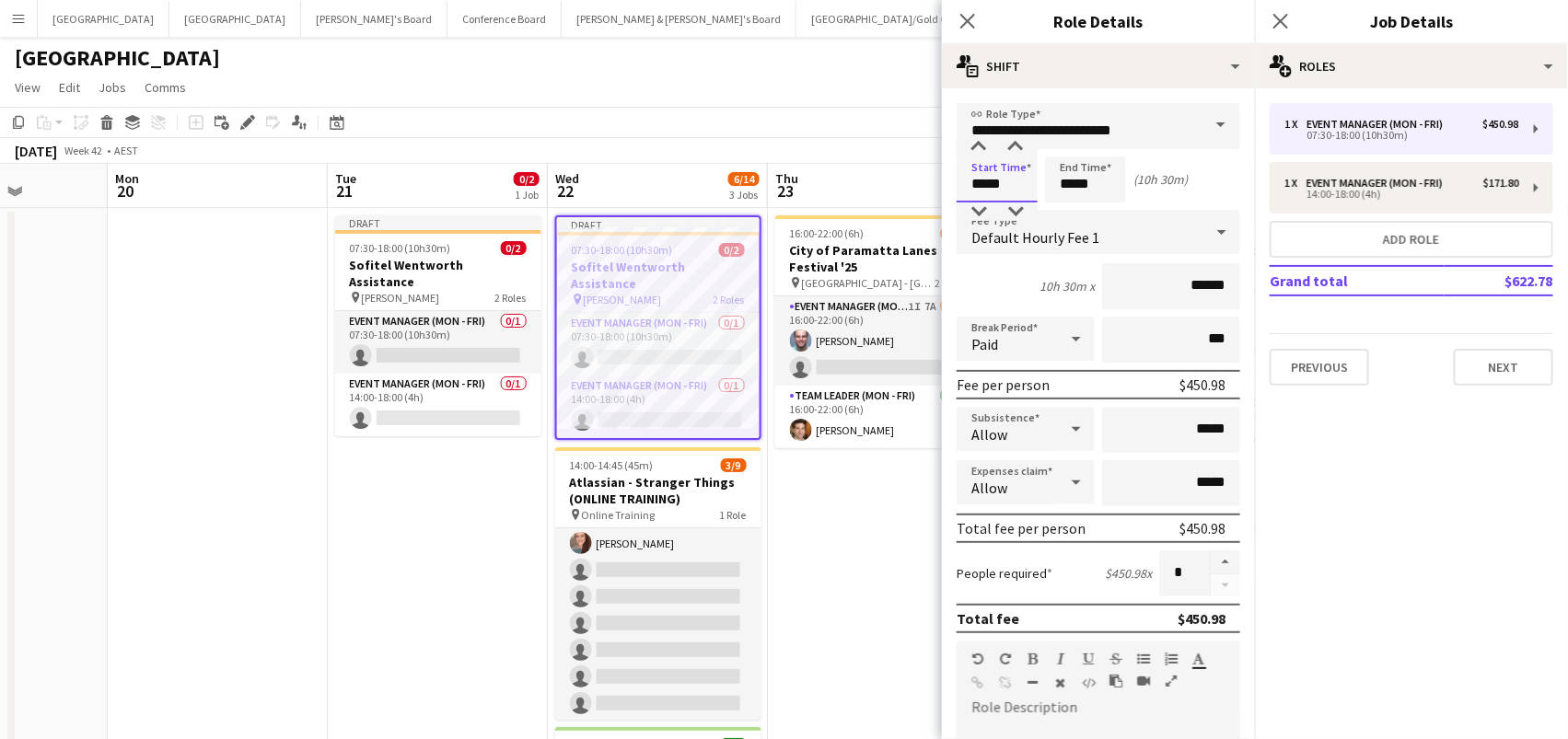
click at [999, 191] on input "*****" at bounding box center [997, 179] width 81 height 46
click at [1019, 210] on div at bounding box center [1016, 212] width 37 height 19
type input "*****"
click at [1019, 210] on div at bounding box center [1016, 212] width 37 height 19
click at [1072, 171] on input "*****" at bounding box center [1085, 179] width 81 height 46
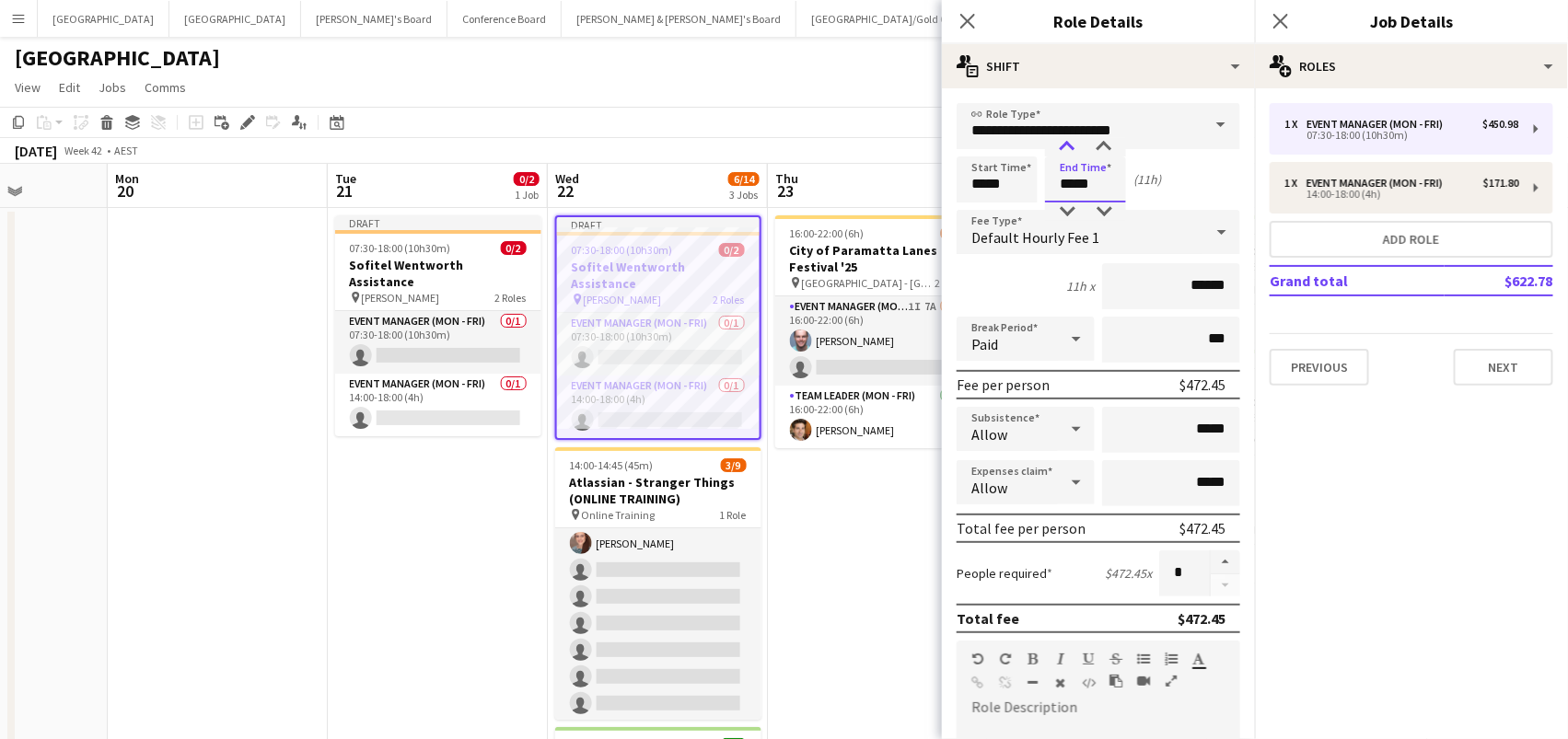
type input "*****"
click at [1072, 144] on div at bounding box center [1067, 147] width 37 height 19
click at [1233, 556] on button "button" at bounding box center [1226, 563] width 30 height 24
type input "*"
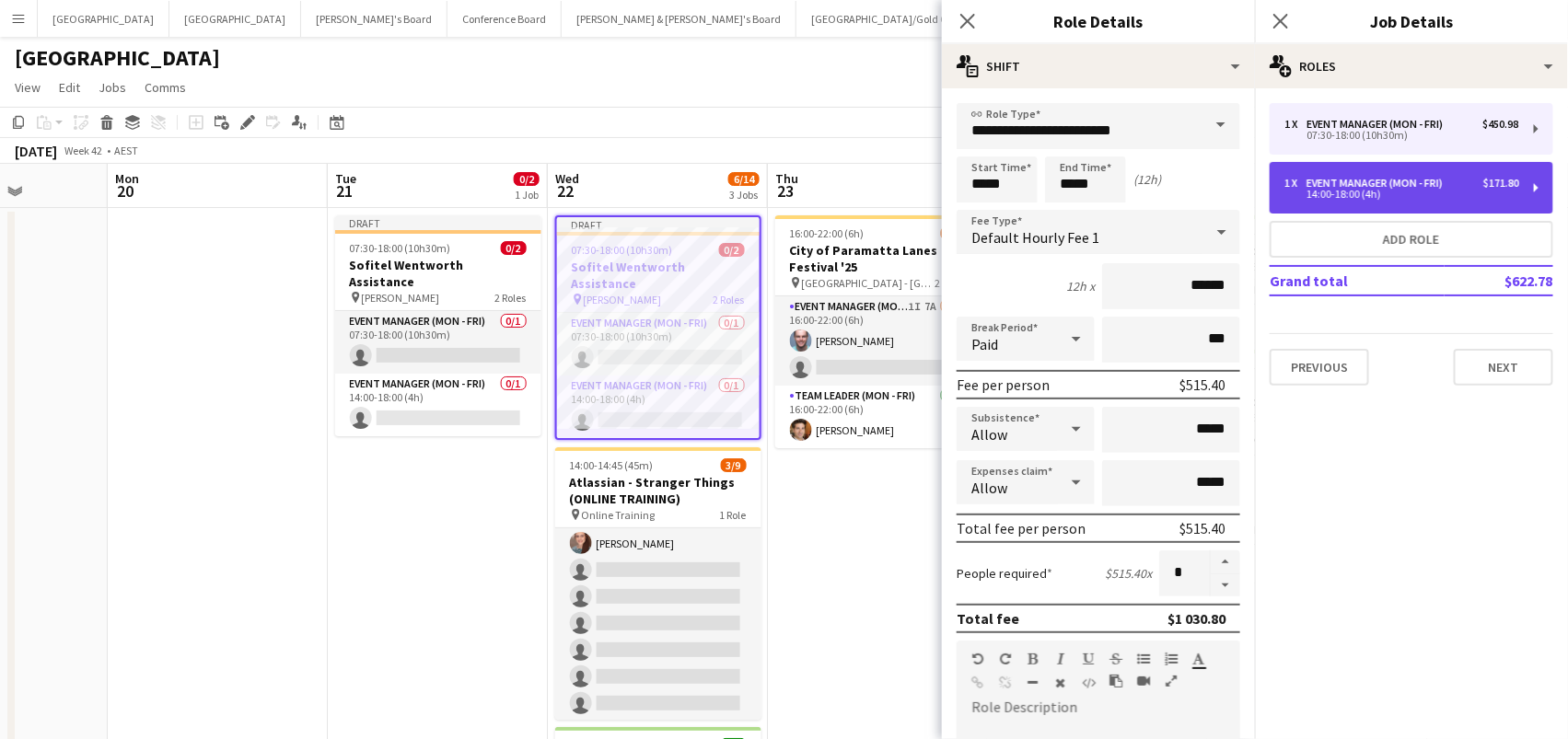
click at [1373, 193] on div "14:00-18:00 (4h)" at bounding box center [1402, 194] width 235 height 9
type input "*****"
type input "*"
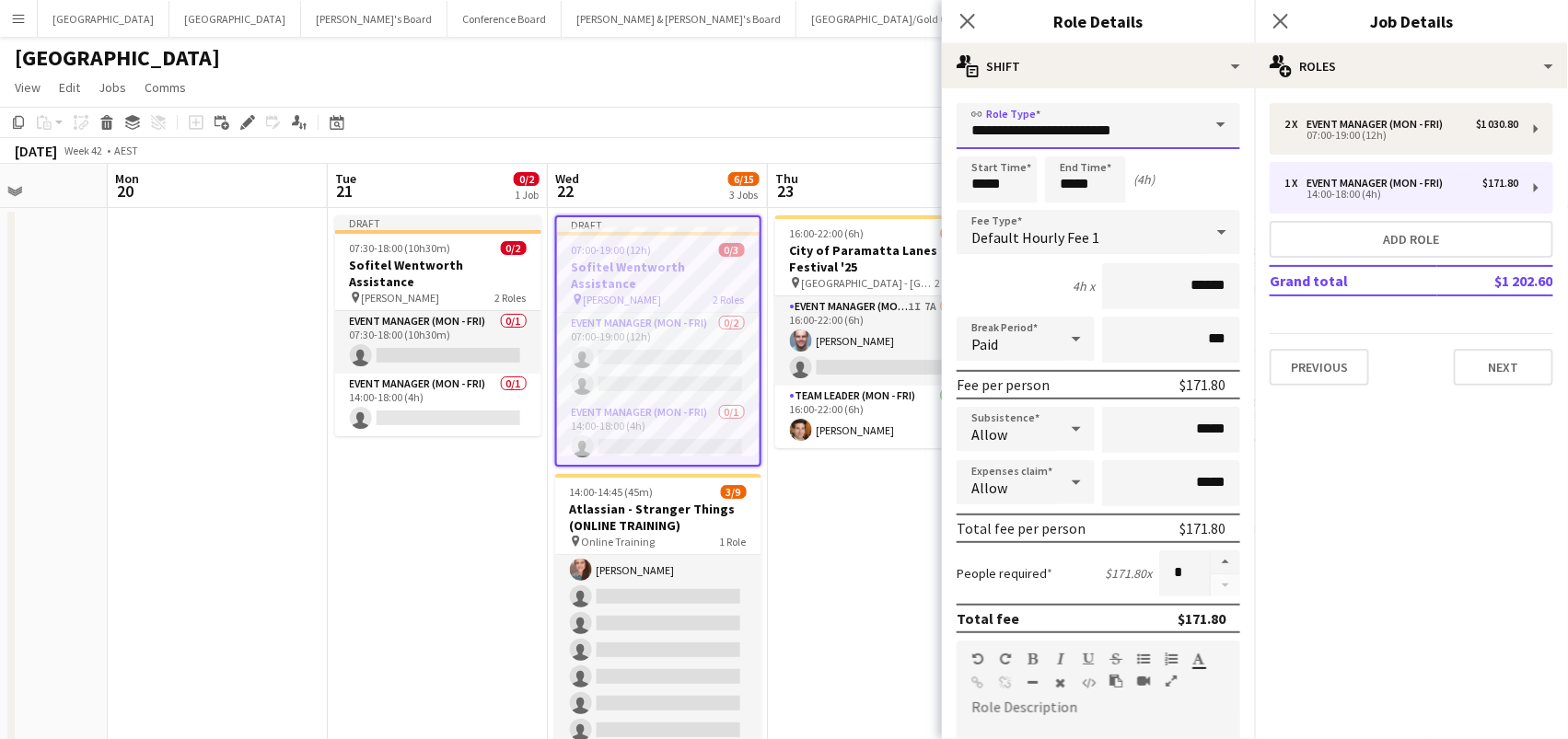
click at [1038, 139] on input "**********" at bounding box center [1098, 126] width 283 height 46
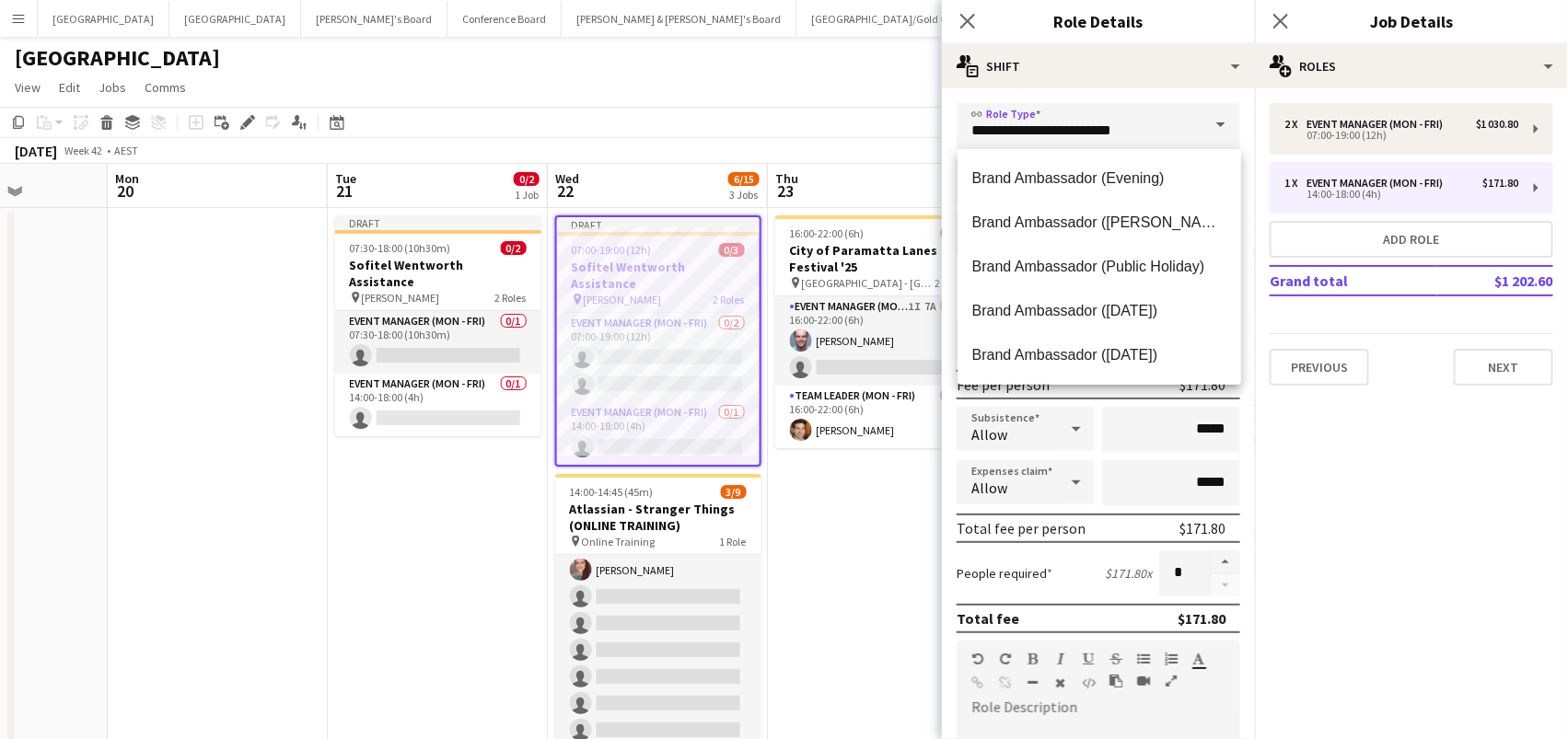
click at [1182, 99] on div "**********" at bounding box center [1098, 621] width 313 height 1064
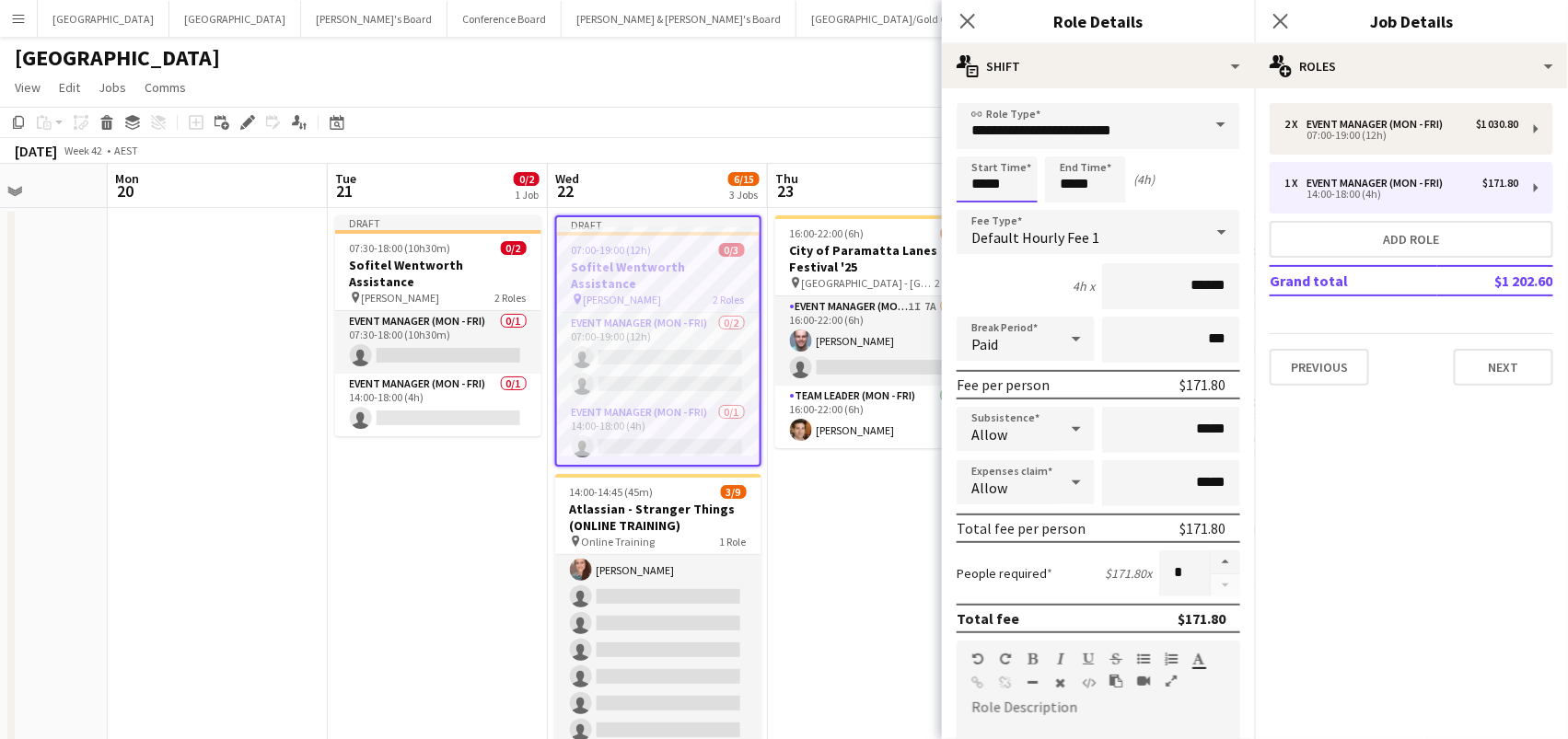
click at [991, 171] on input "*****" at bounding box center [997, 179] width 81 height 46
click at [978, 210] on div at bounding box center [979, 212] width 37 height 19
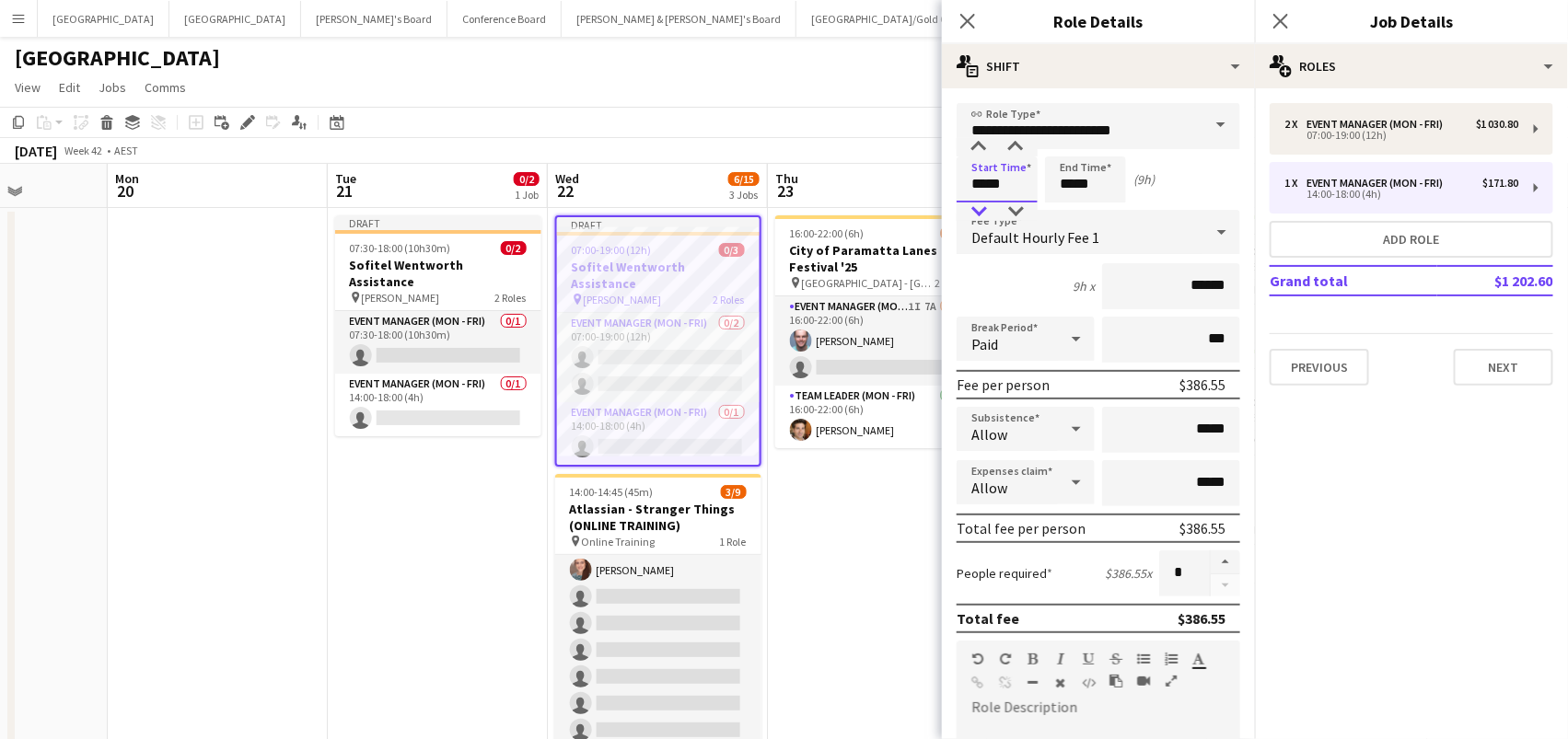
click at [978, 210] on div at bounding box center [979, 212] width 37 height 19
type input "*****"
click at [978, 210] on div at bounding box center [979, 212] width 37 height 19
click at [1077, 172] on input "*****" at bounding box center [1085, 179] width 81 height 46
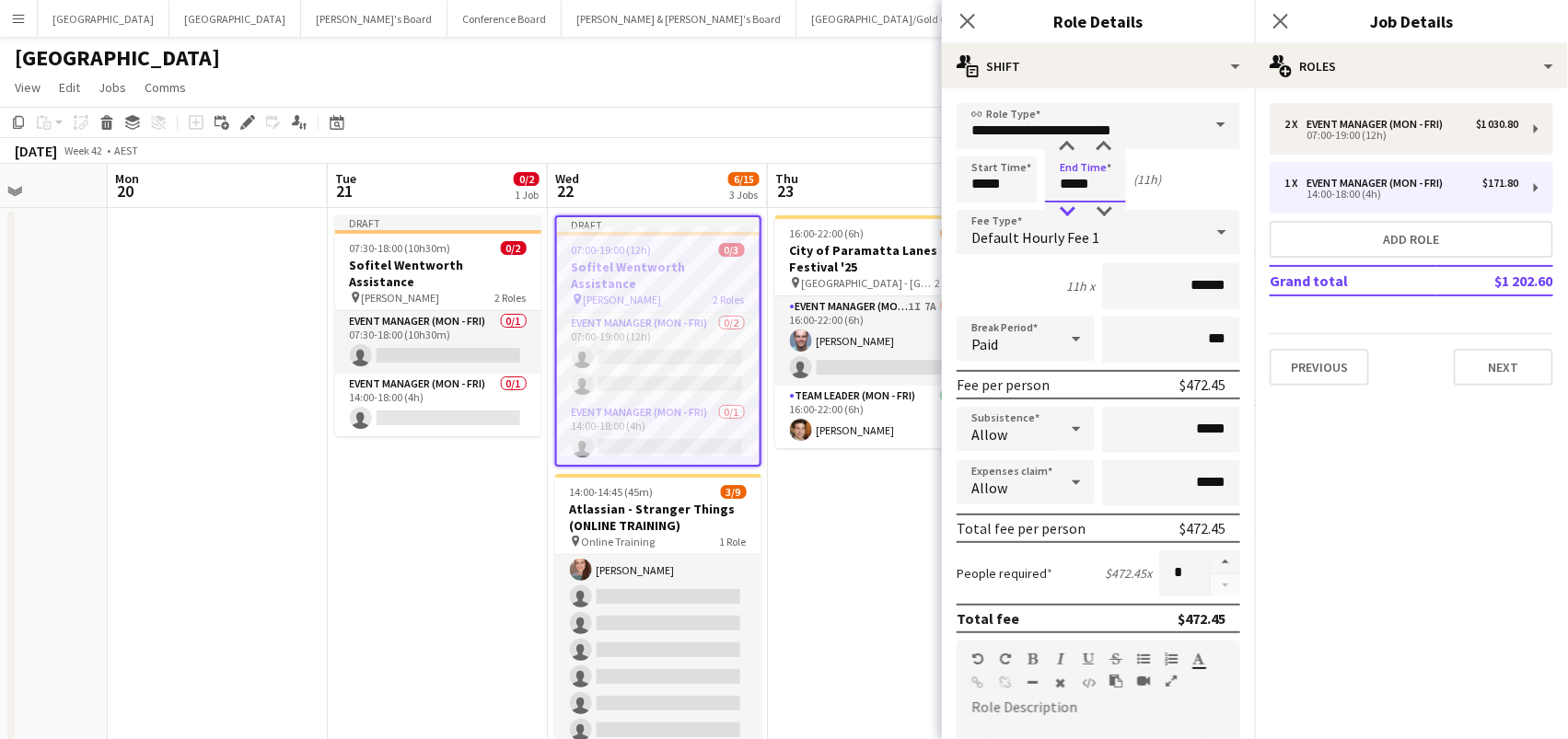
type input "*****"
click at [1071, 210] on div at bounding box center [1067, 212] width 37 height 19
click at [1229, 572] on div at bounding box center [1225, 573] width 31 height 46
click at [1224, 561] on button "button" at bounding box center [1226, 563] width 30 height 24
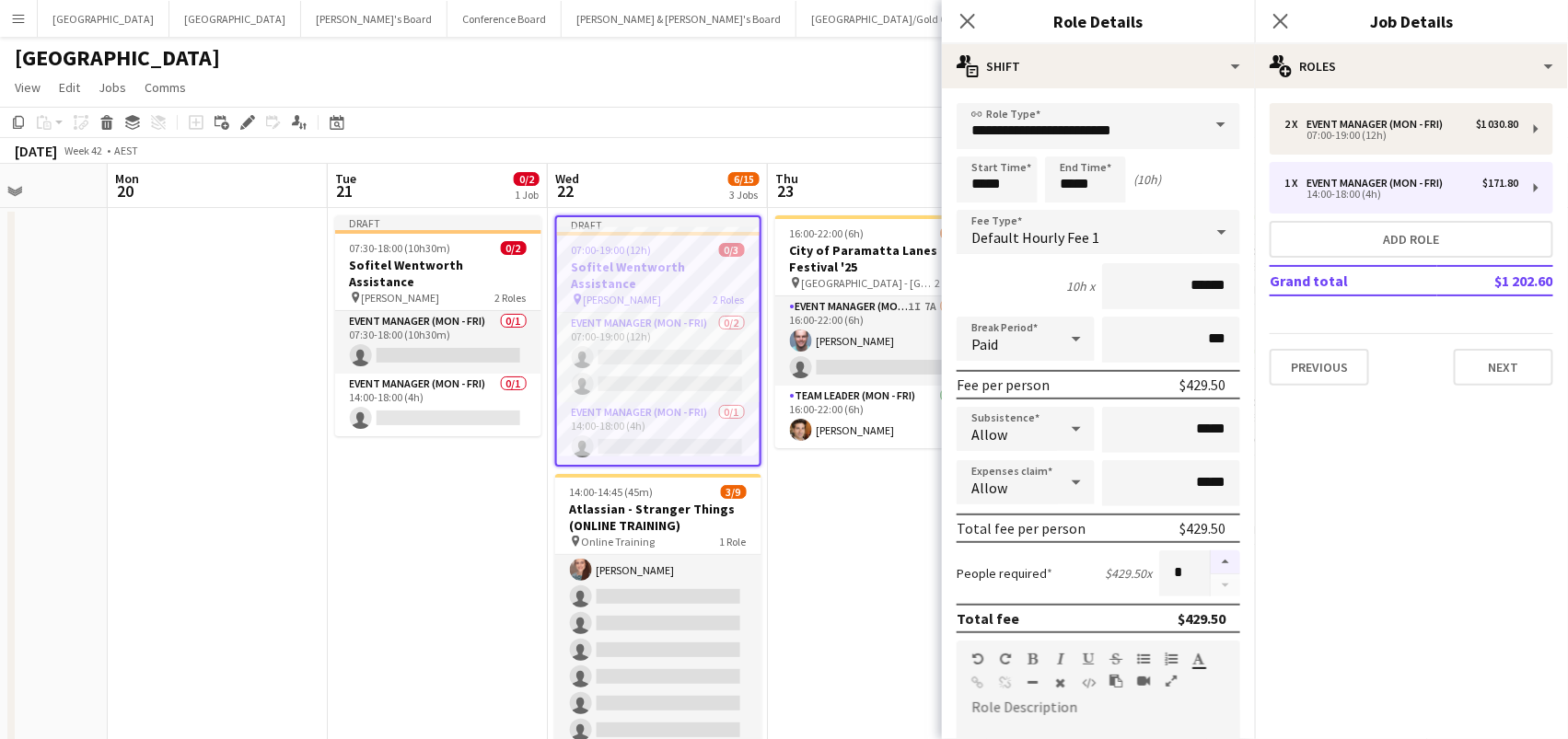
type input "*"
click at [806, 578] on app-date-cell "16:00-22:00 (6h) 2/3 City of Paramatta Lanes Festival '25 pin Paramatta - NSW 2…" at bounding box center [878, 615] width 220 height 814
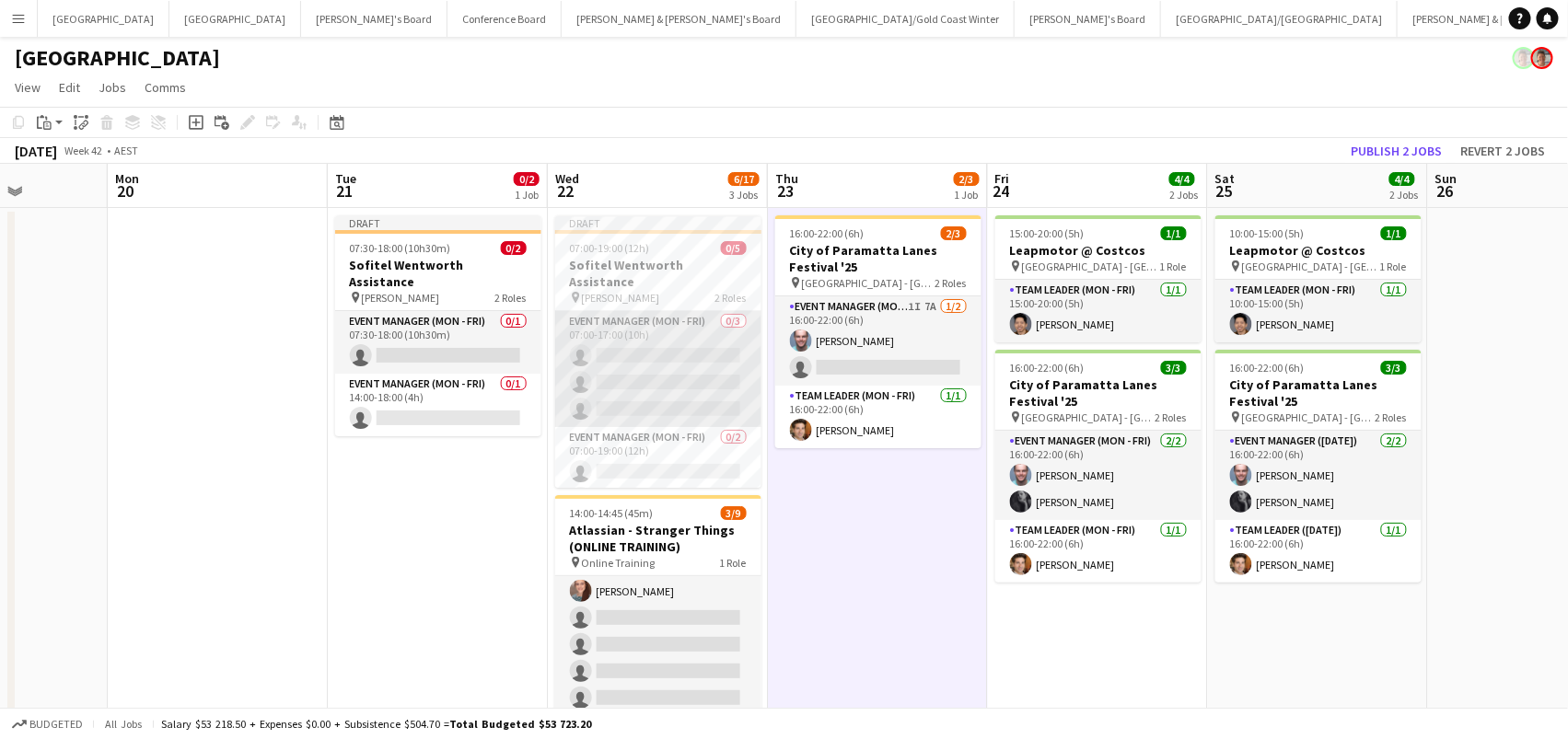
click at [669, 314] on app-card-role "Event Manager (Mon - Fri) 0/3 07:00-17:00 (10h) single-neutral-actions single-n…" at bounding box center [658, 369] width 206 height 116
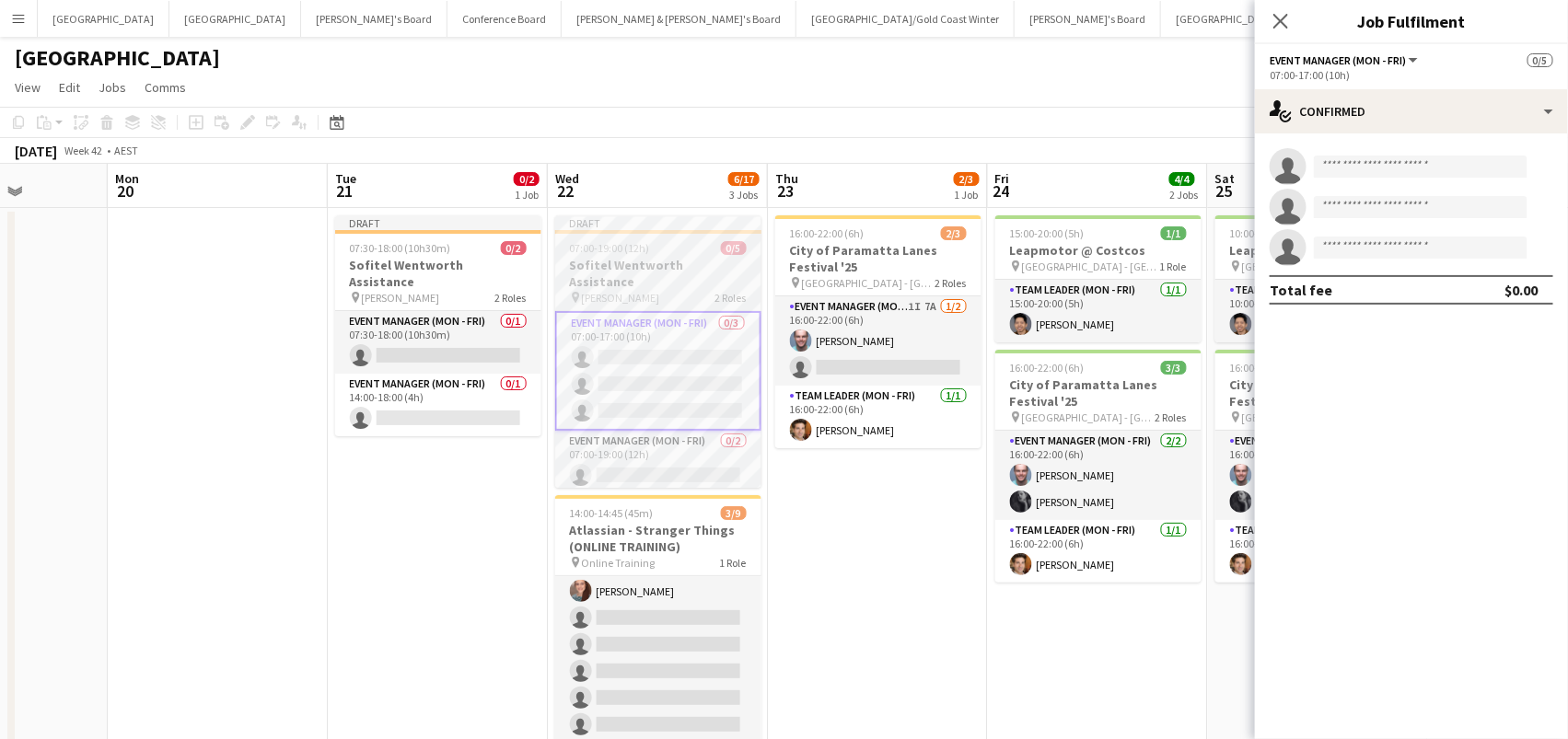
click at [585, 257] on h3 "Sofitel Wentworth Assistance" at bounding box center [658, 274] width 206 height 34
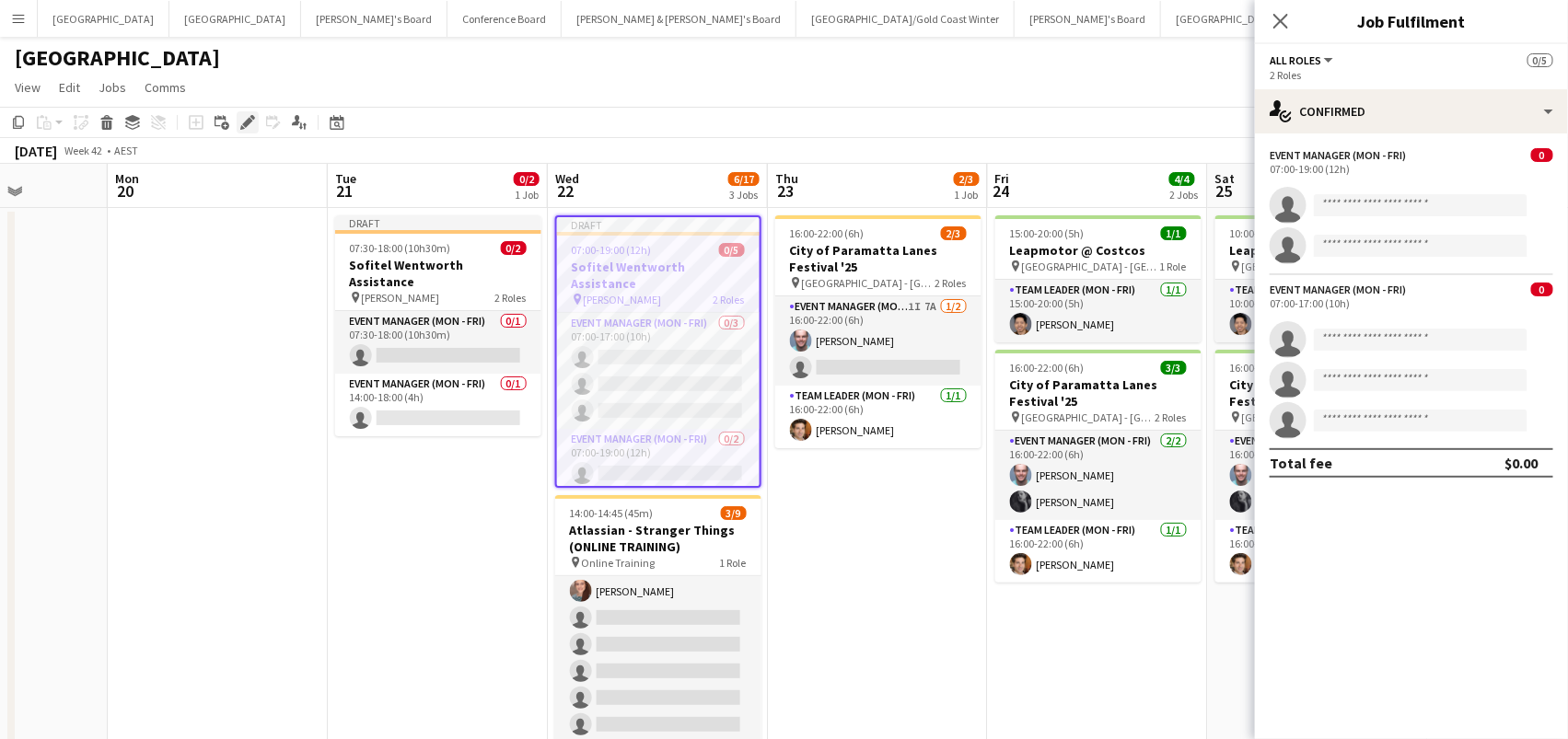
click at [244, 118] on icon "Edit" at bounding box center [248, 122] width 15 height 15
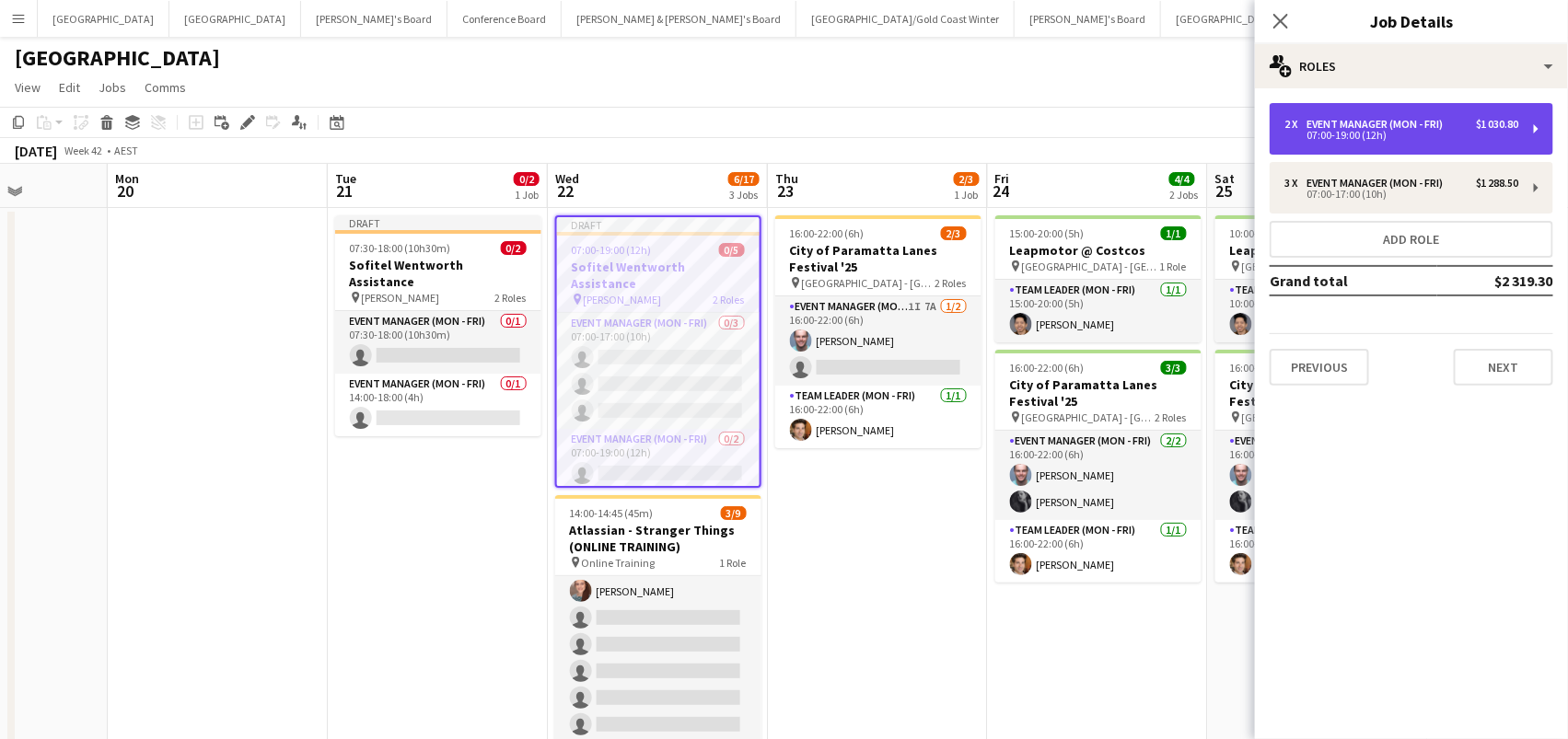
click at [1298, 127] on div "2 x" at bounding box center [1296, 124] width 22 height 13
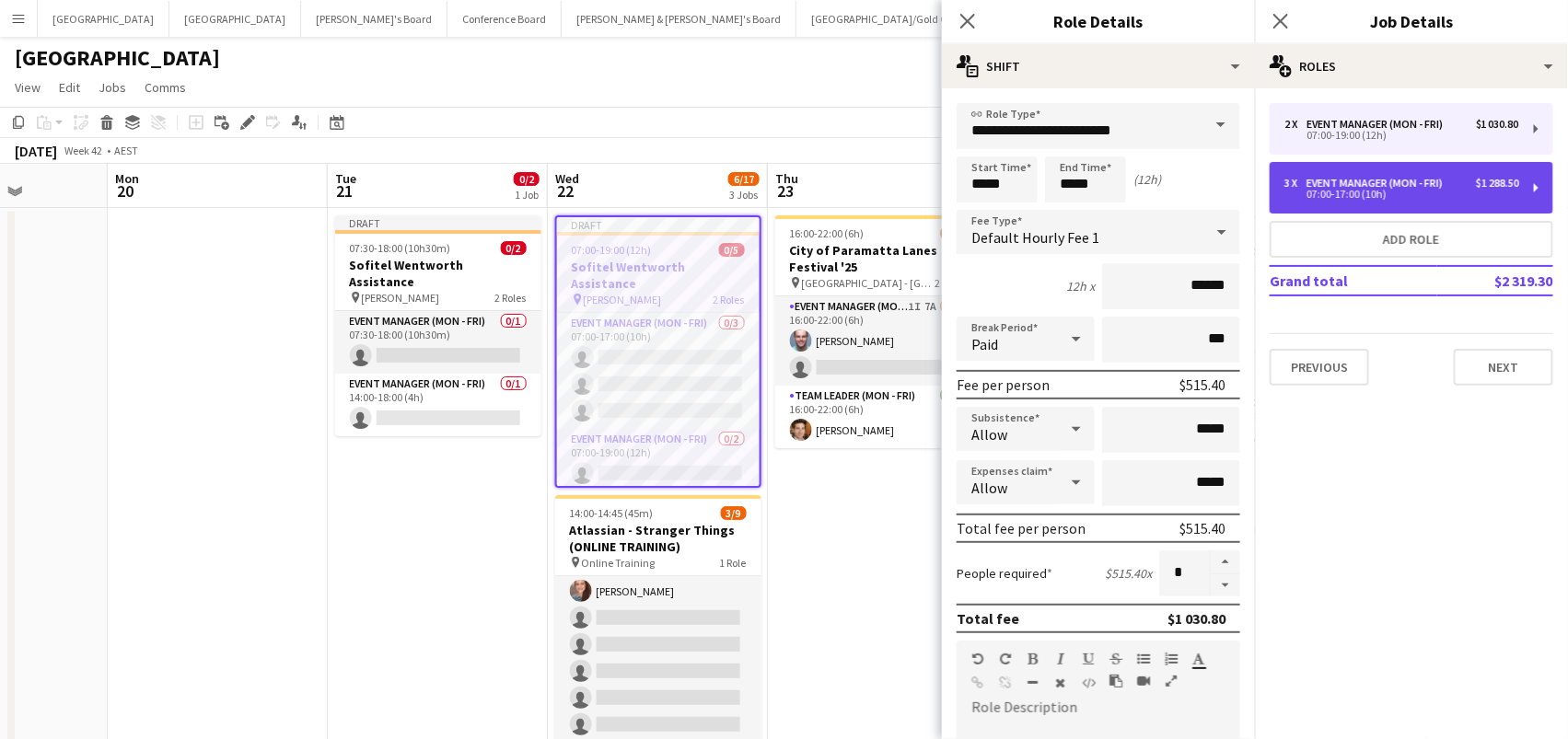
click at [1464, 189] on div "07:00-17:00 (10h)" at bounding box center [1402, 194] width 235 height 9
type input "*****"
type input "*"
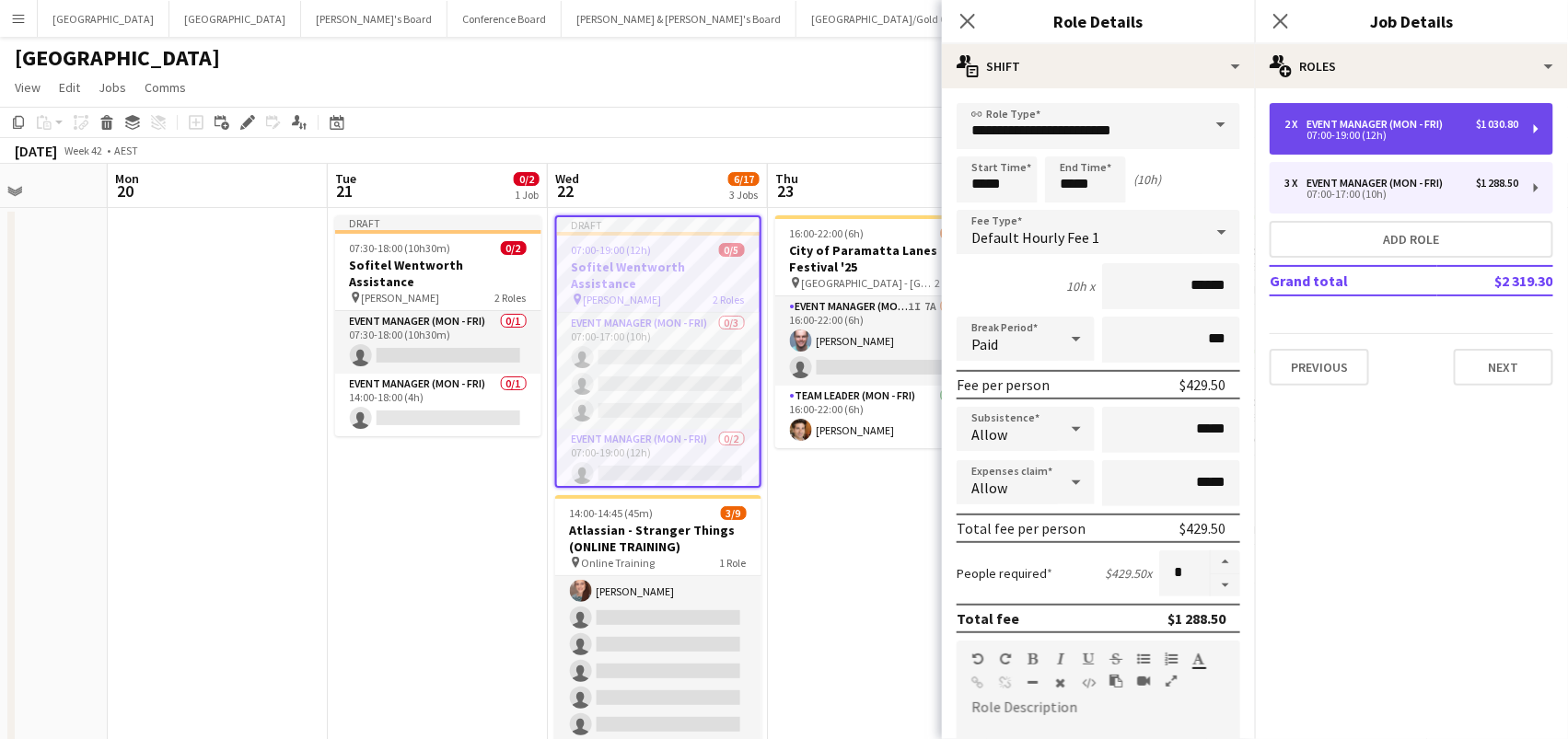
click at [1457, 137] on div "07:00-19:00 (12h)" at bounding box center [1402, 135] width 235 height 9
type input "*****"
type input "*"
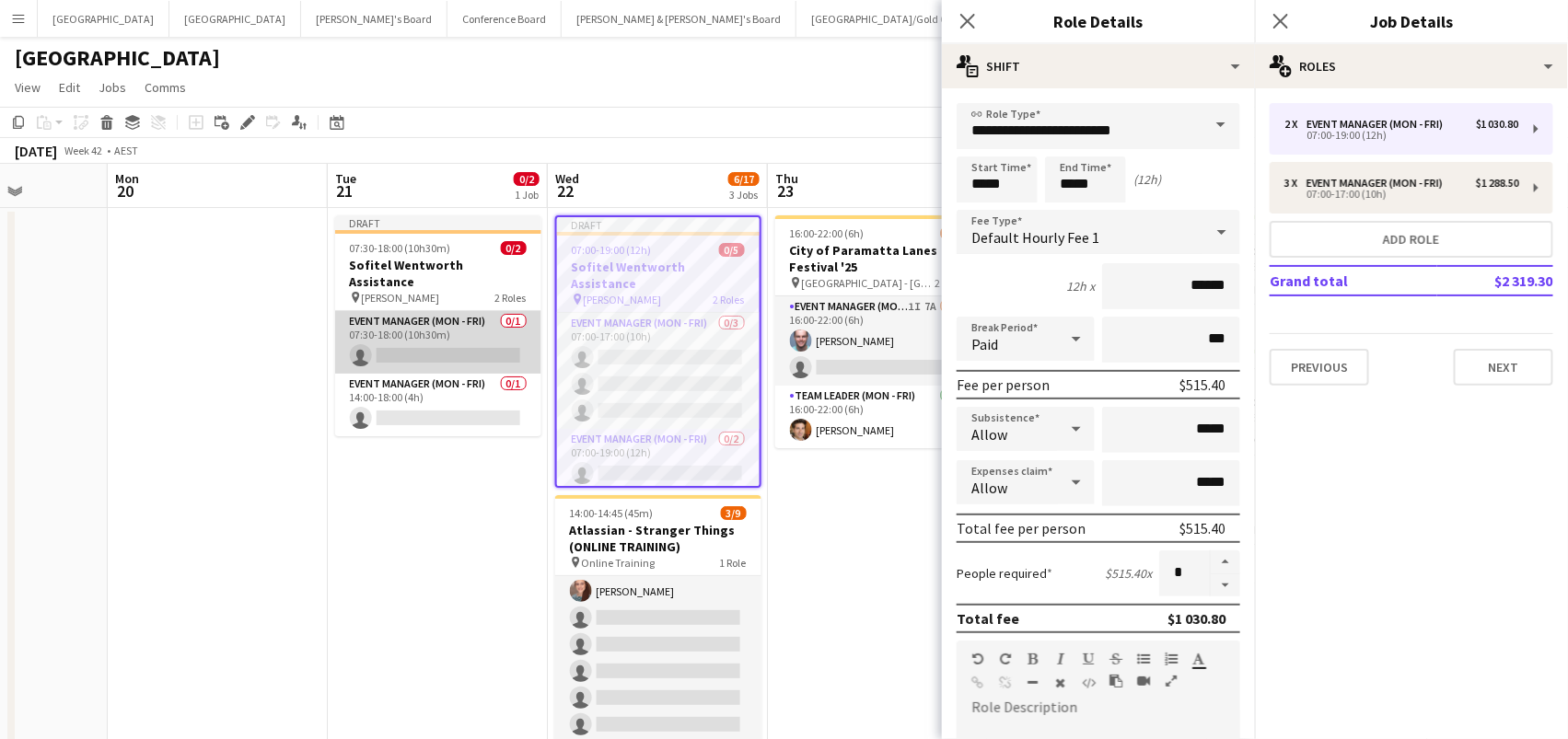
click at [460, 311] on app-card-role "Event Manager (Mon - Fri) 0/1 07:30-18:00 (10h30m) single-neutral-actions" at bounding box center [438, 342] width 206 height 62
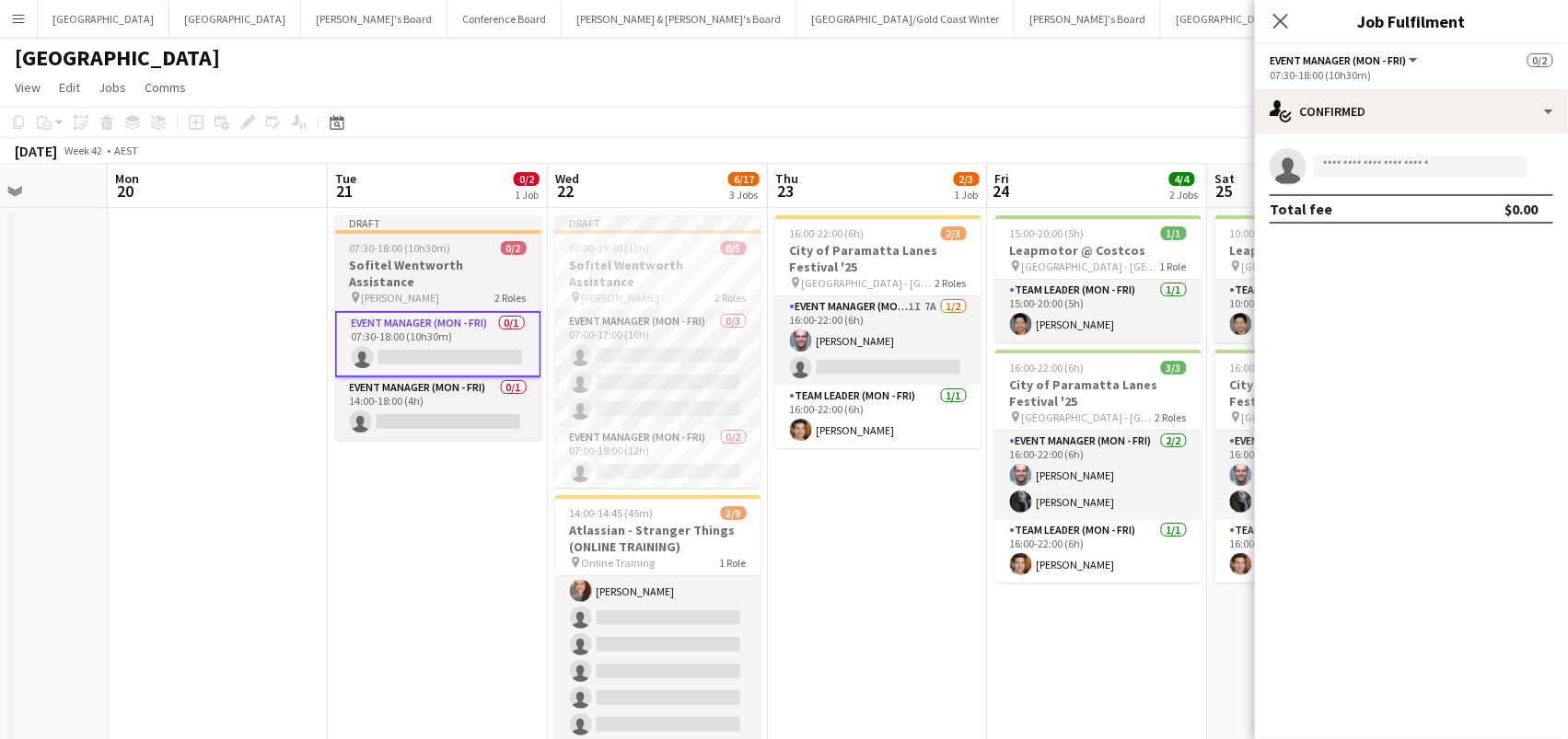
click at [457, 262] on h3 "Sofitel Wentworth Assistance" at bounding box center [438, 274] width 206 height 34
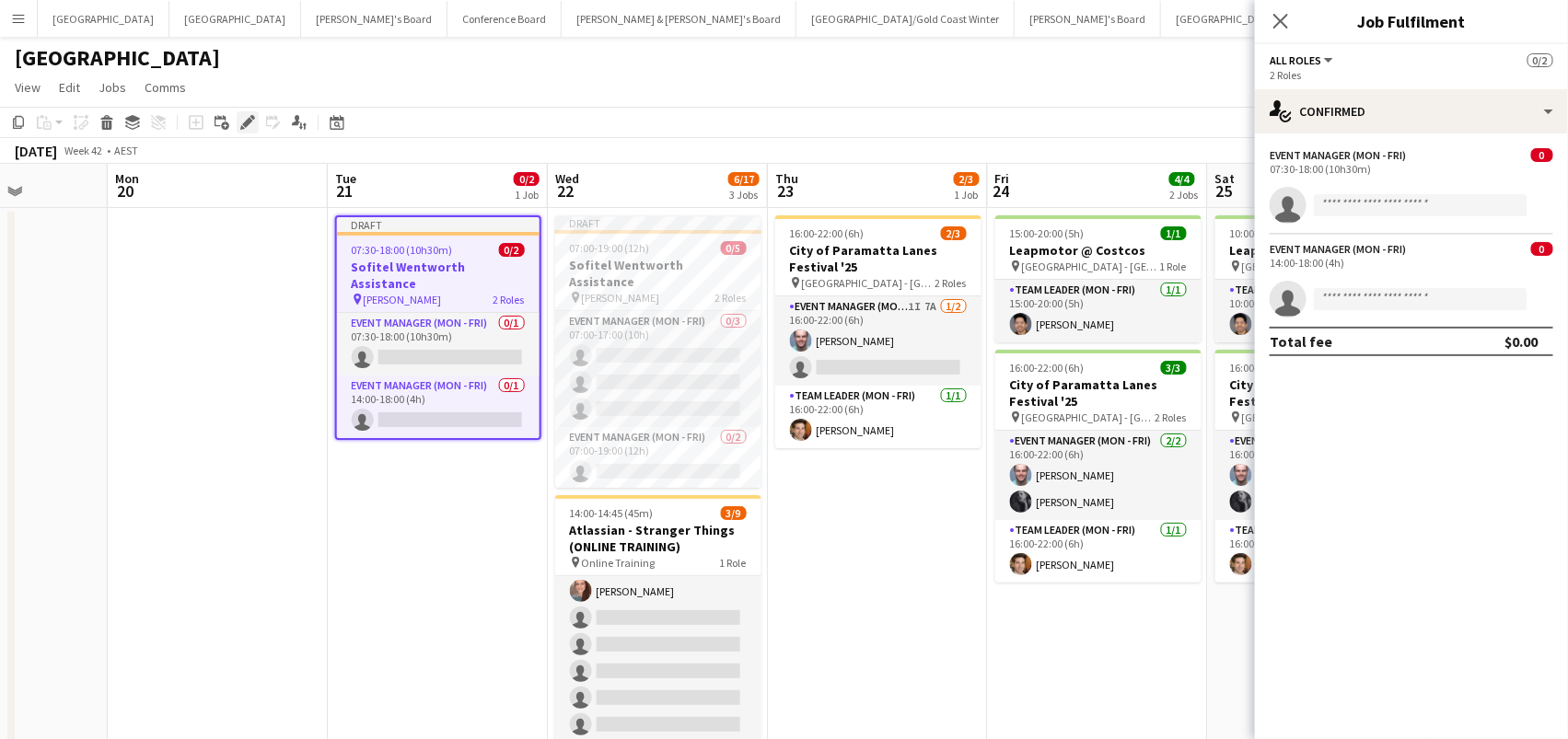
click at [243, 119] on icon "Edit" at bounding box center [248, 122] width 15 height 15
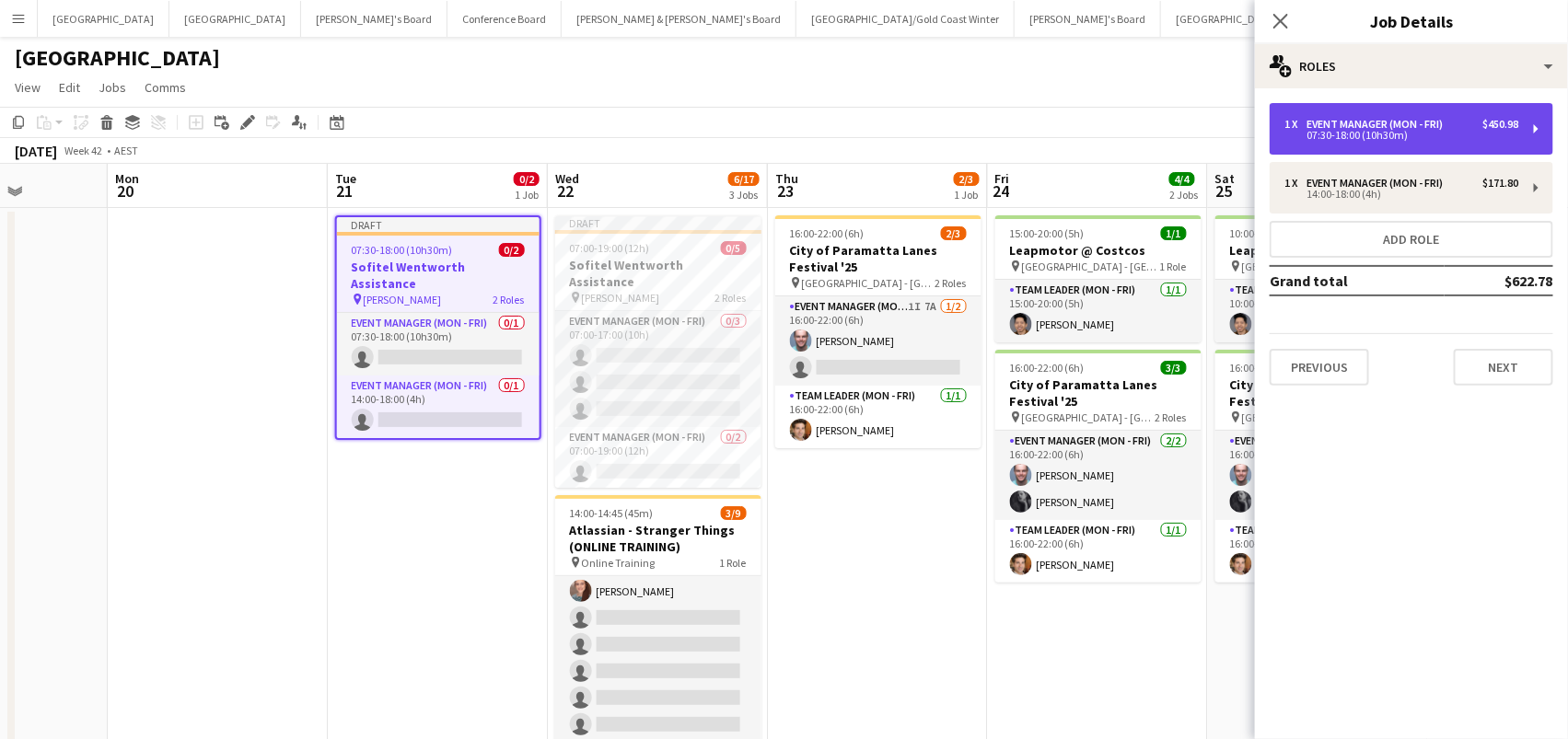
click at [1520, 110] on div "1 x Event Manager (Mon - Fri) $450.98 07:30-18:00 (10h30m)" at bounding box center [1411, 129] width 283 height 51
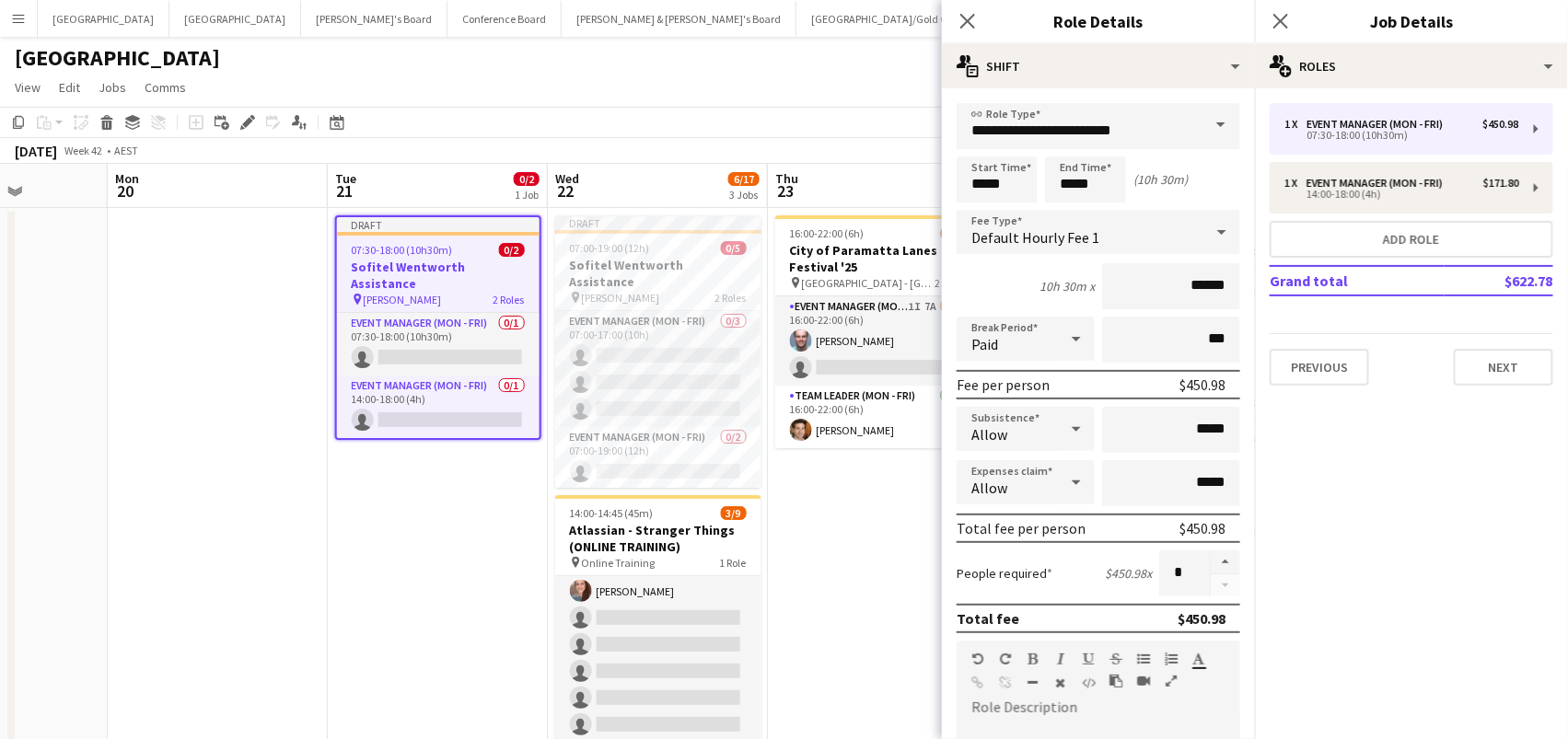
click at [194, 390] on app-date-cell at bounding box center [218, 627] width 220 height 839
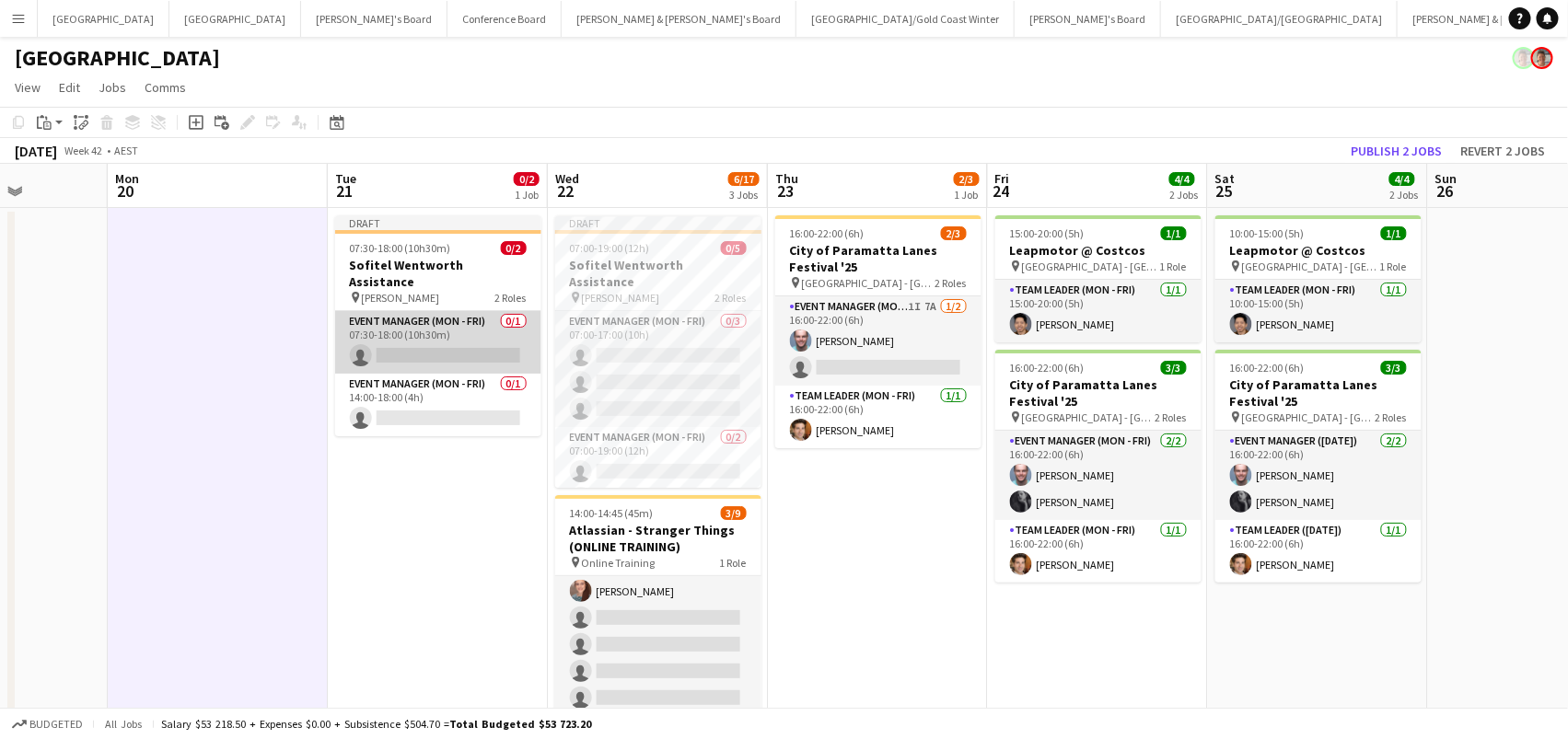
click at [441, 312] on app-card-role "Event Manager (Mon - Fri) 0/1 07:30-18:00 (10h30m) single-neutral-actions" at bounding box center [438, 342] width 206 height 62
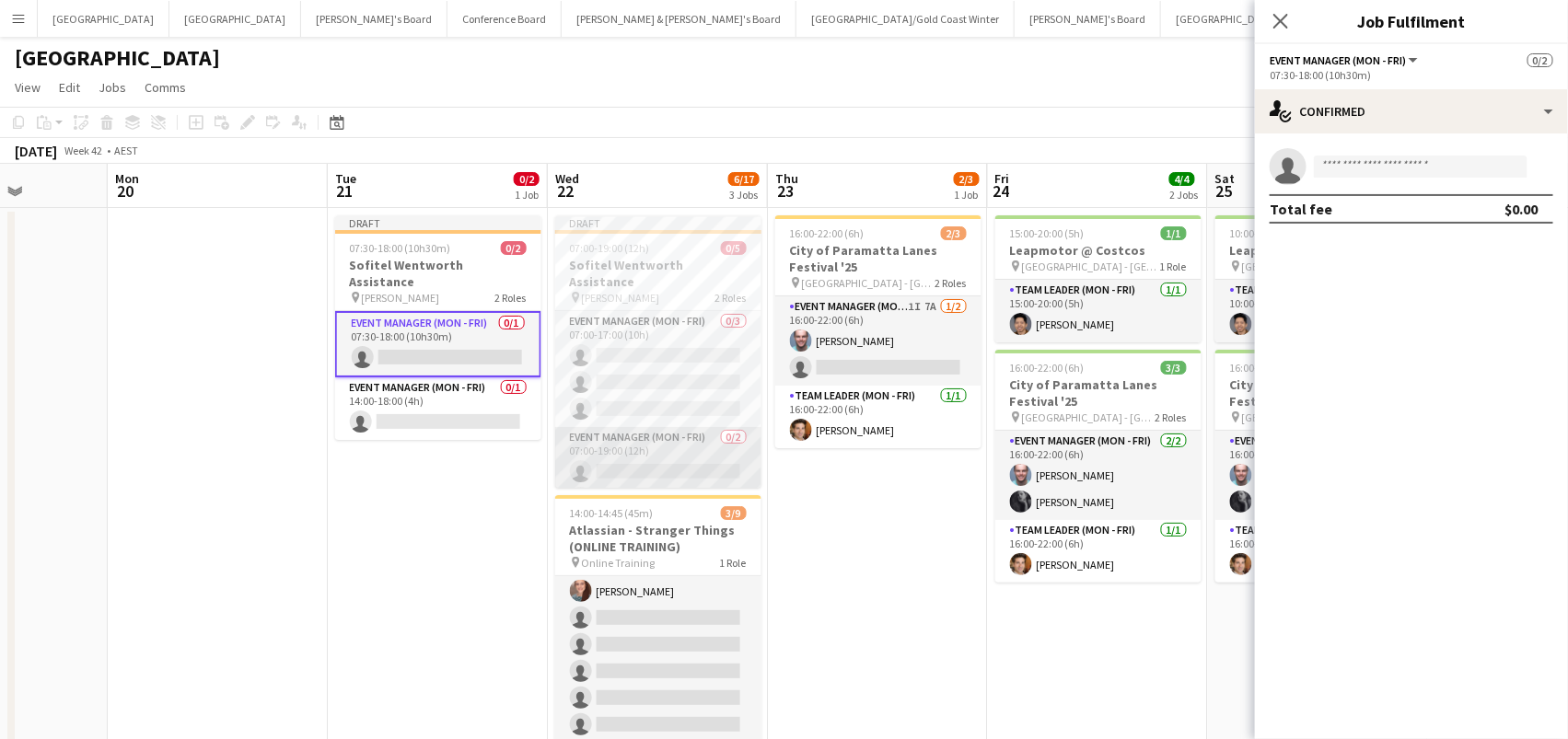
click at [637, 434] on app-card-role "Event Manager (Mon - Fri) 0/2 07:00-19:00 (12h) single-neutral-actions single-n…" at bounding box center [658, 472] width 206 height 89
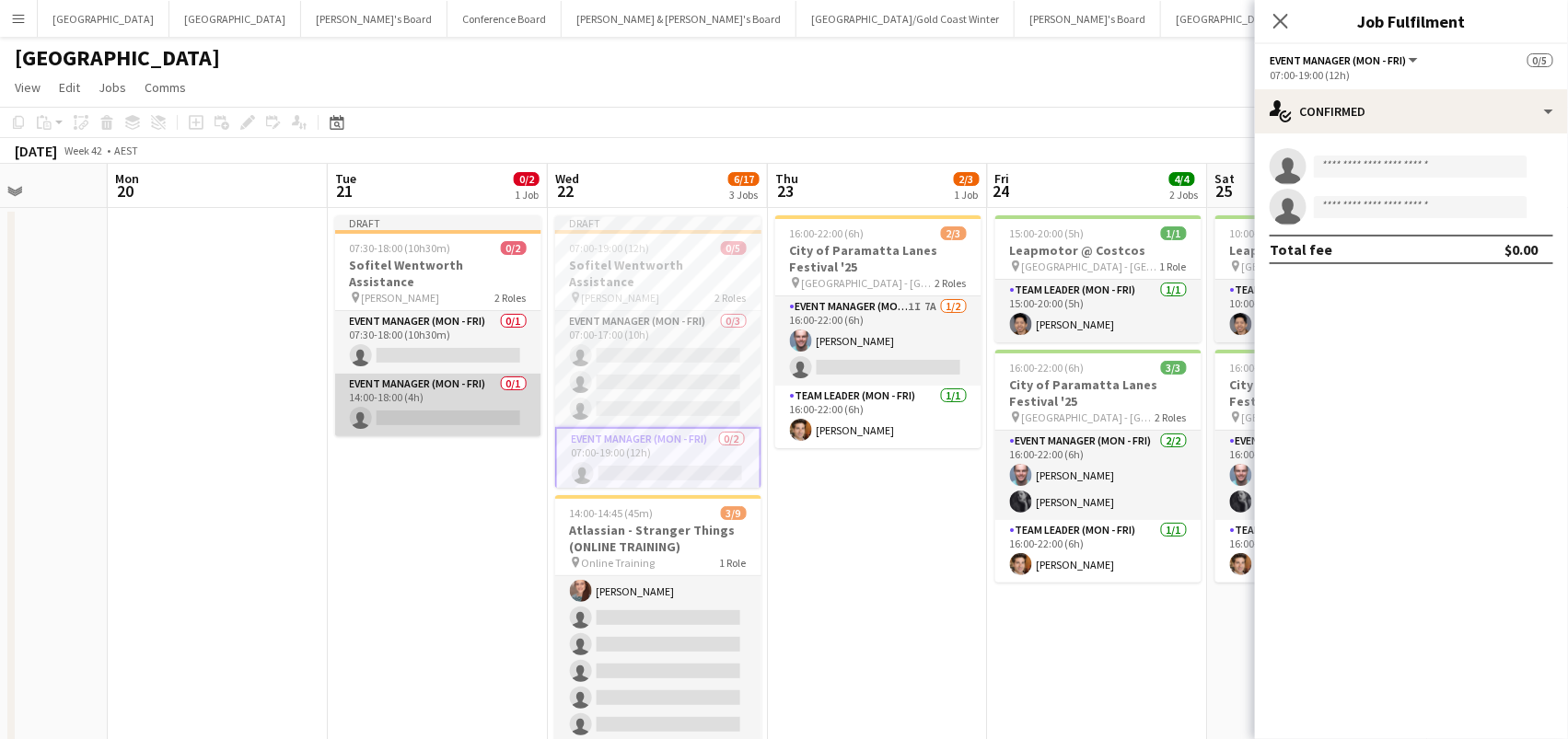
click at [477, 386] on app-card-role "Event Manager (Mon - Fri) 0/1 14:00-18:00 (4h) single-neutral-actions" at bounding box center [438, 404] width 206 height 62
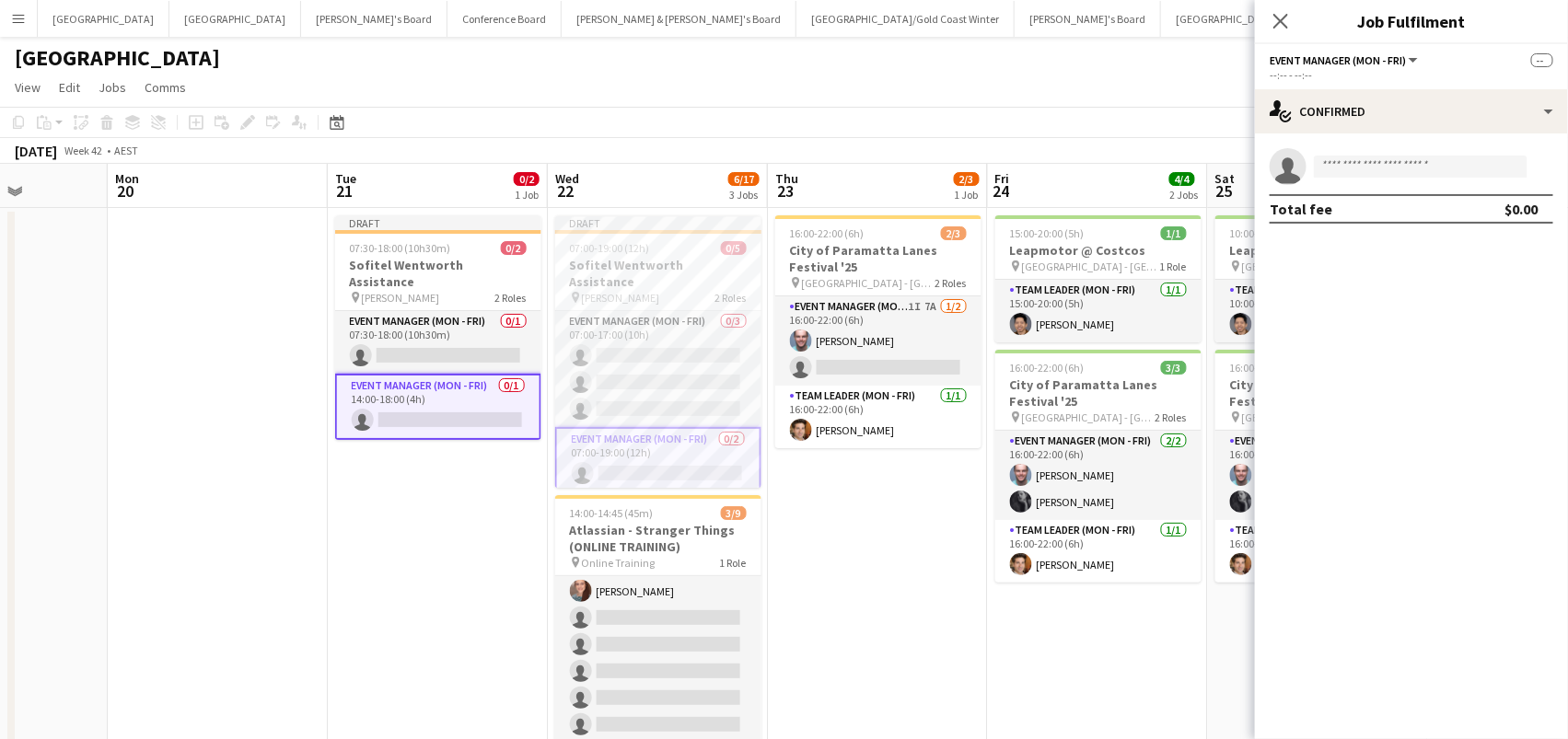
click at [477, 386] on app-card-role "Event Manager (Mon - Fri) 0/1 14:00-18:00 (4h) single-neutral-actions" at bounding box center [438, 406] width 206 height 66
click at [1368, 135] on div "single-neutral-actions Total fee $0.00" at bounding box center [1411, 185] width 313 height 105
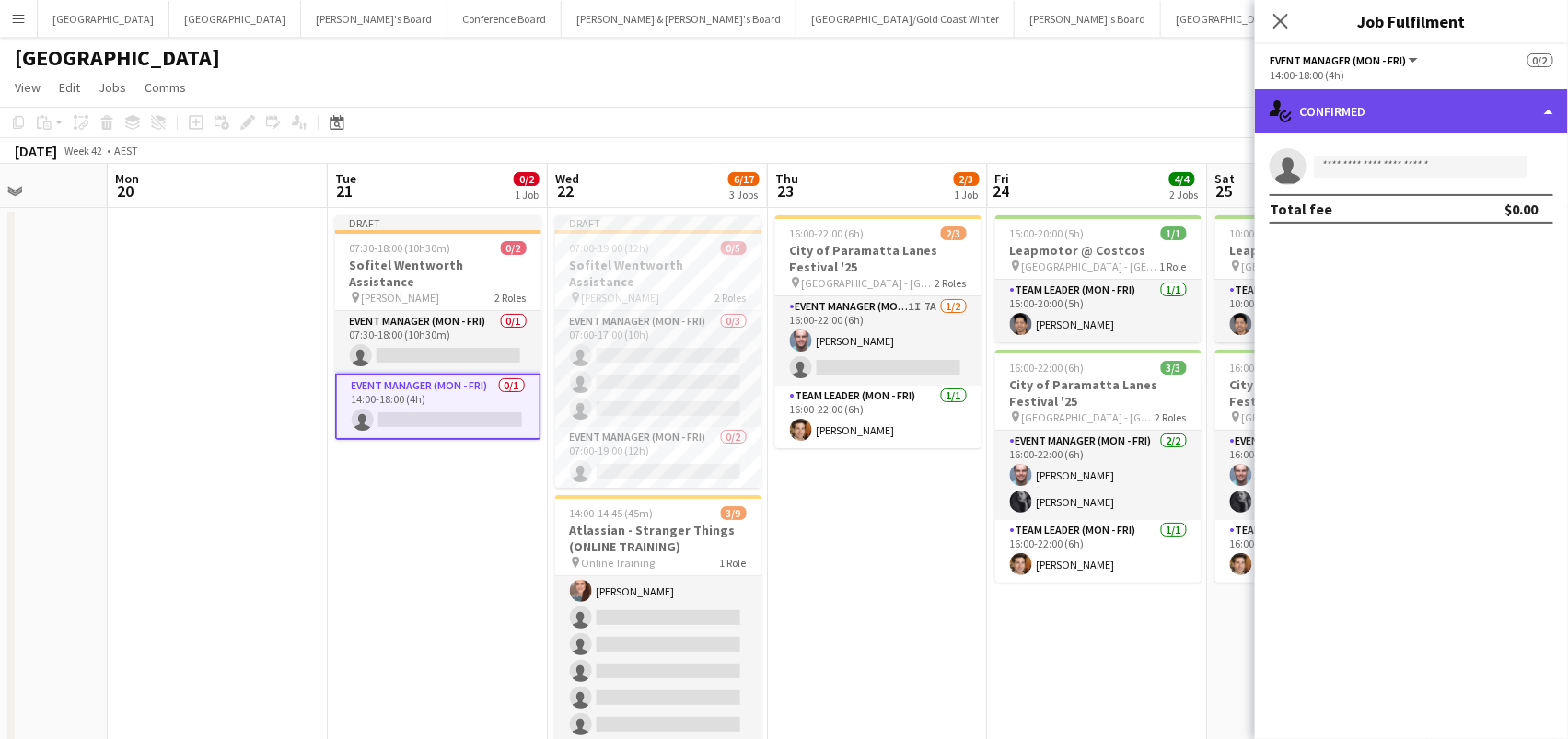
click at [1355, 107] on div "single-neutral-actions-check-2 Confirmed" at bounding box center [1411, 111] width 313 height 44
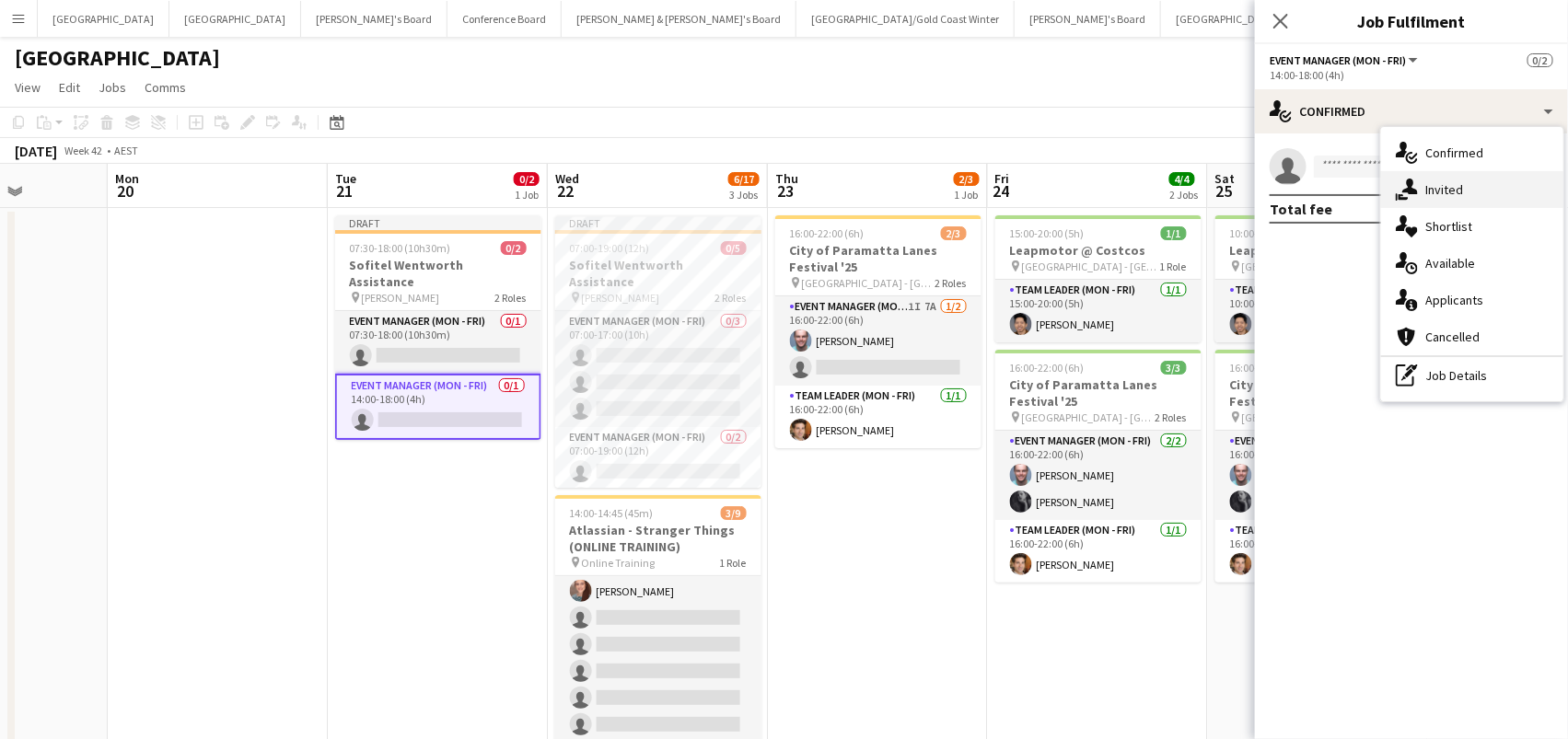
click at [1460, 194] on span "Invited" at bounding box center [1444, 190] width 37 height 17
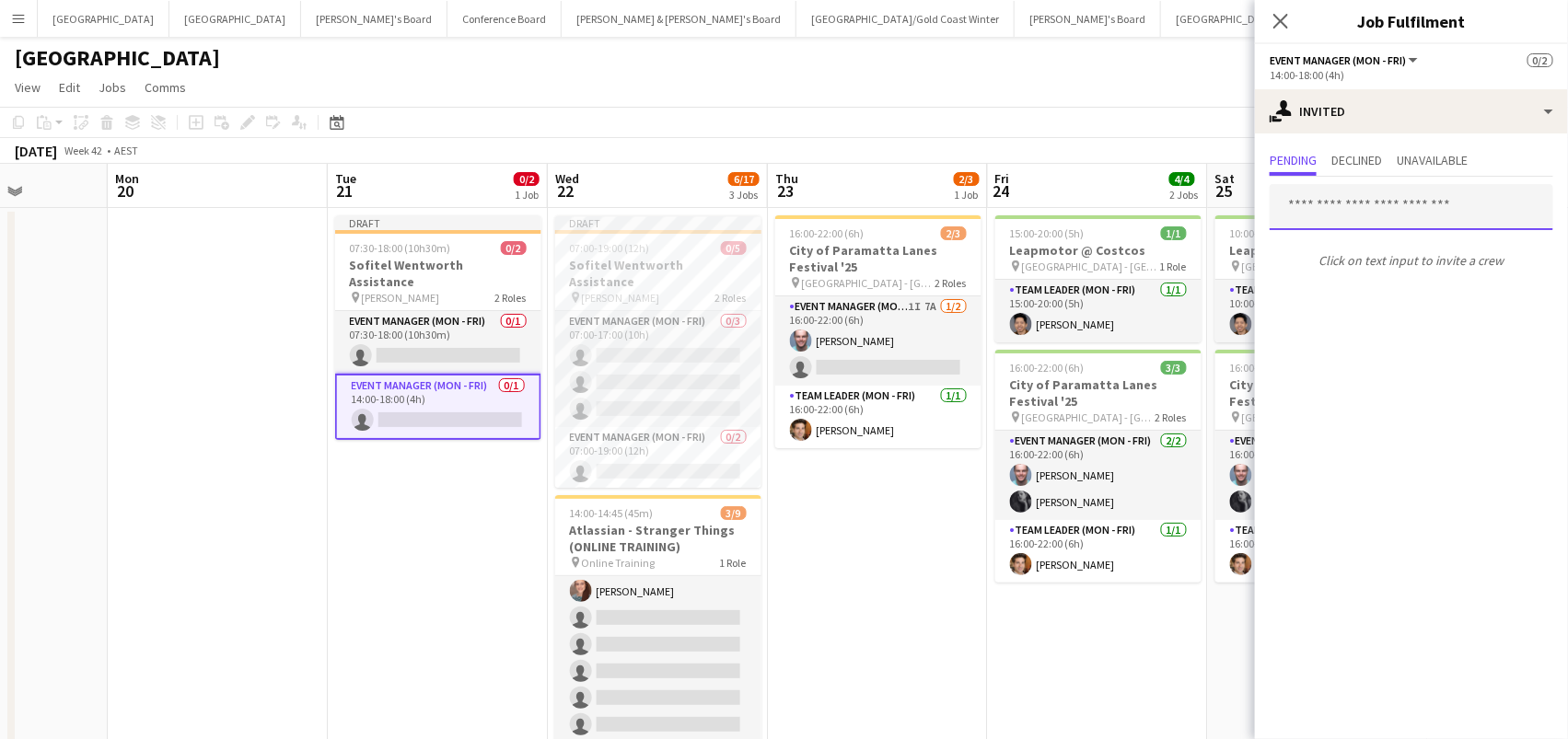
click at [1299, 211] on input "text" at bounding box center [1411, 207] width 283 height 46
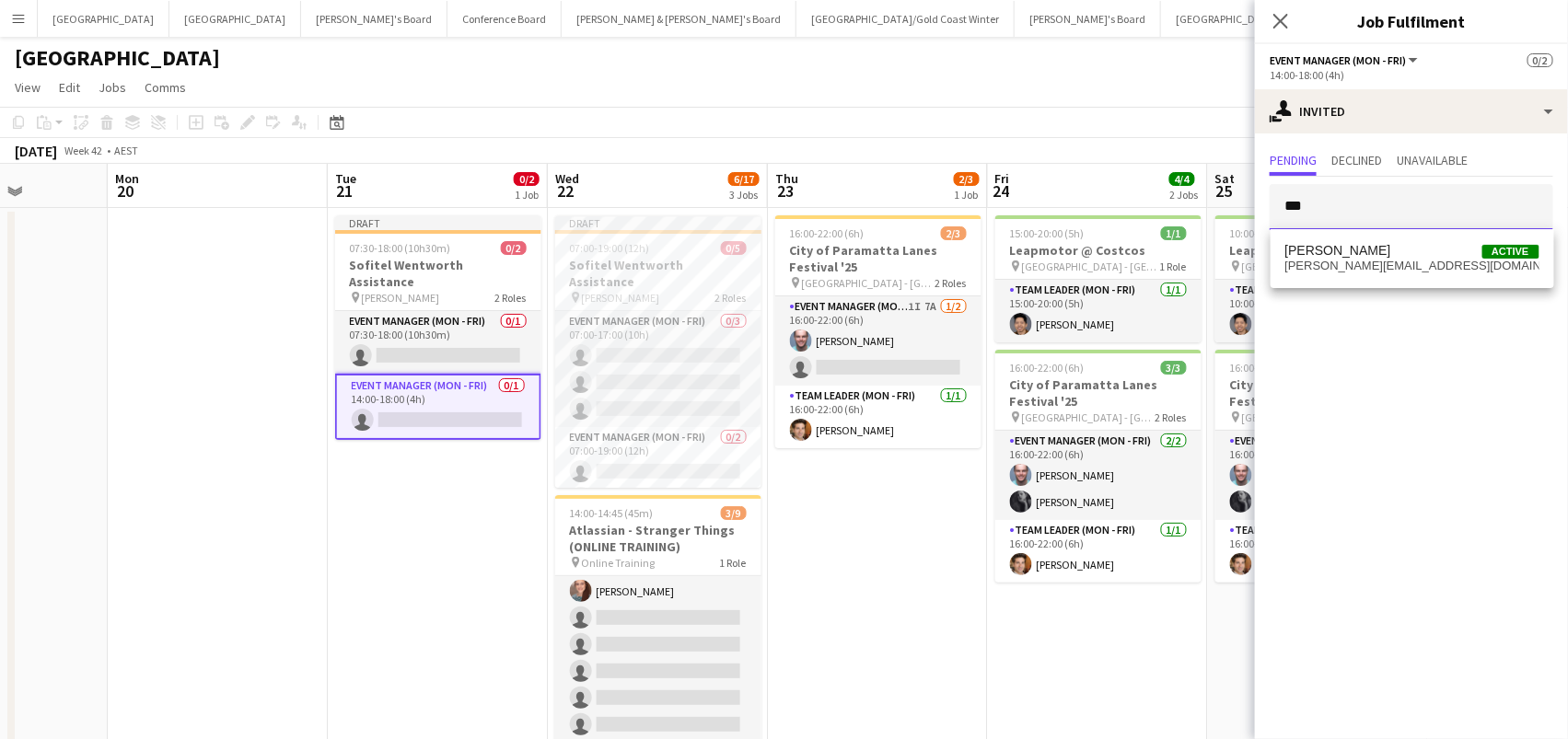
type input "***"
click at [1347, 267] on span "melanie.goh82@gmail.com" at bounding box center [1412, 267] width 254 height 15
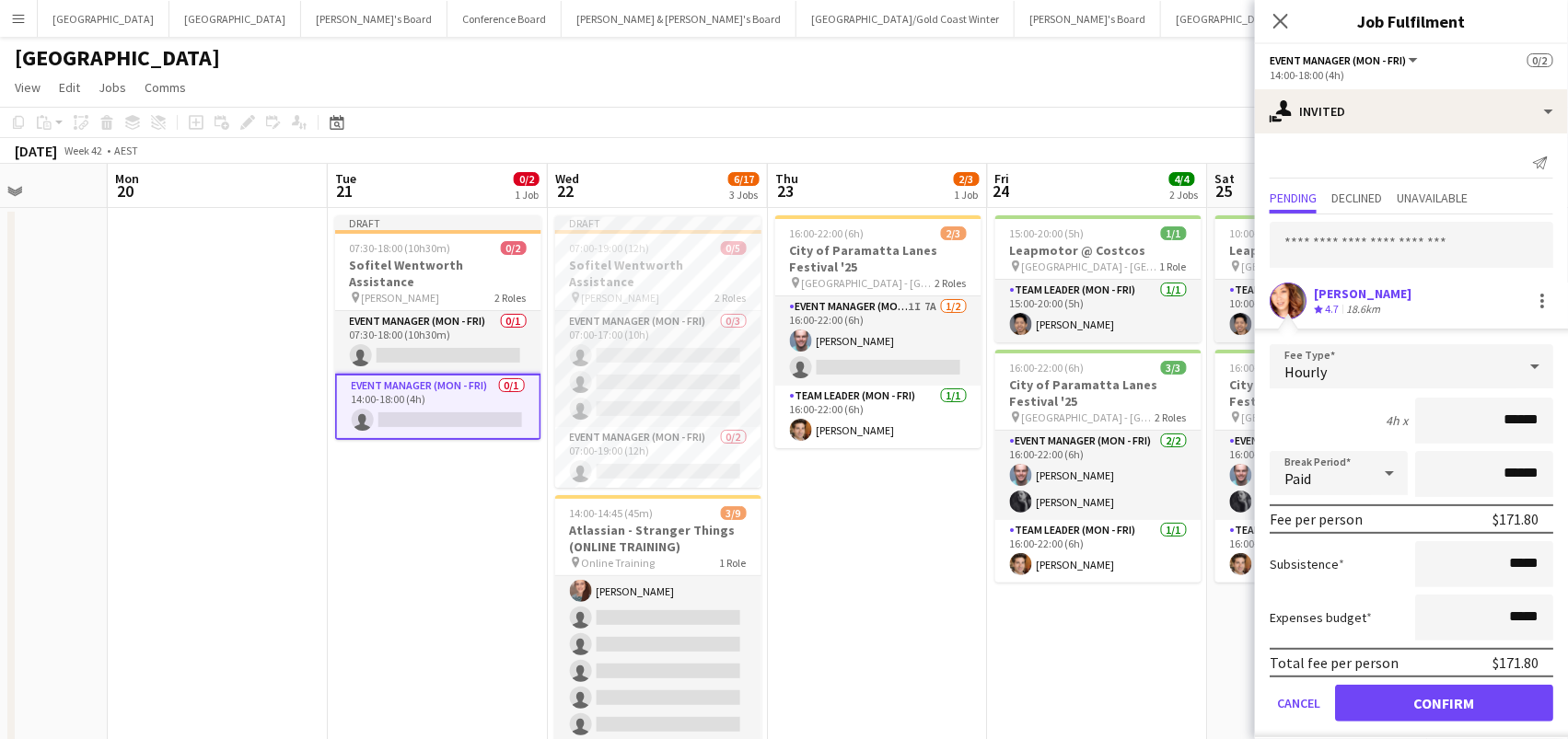
click at [1444, 701] on button "Confirm" at bounding box center [1444, 704] width 218 height 37
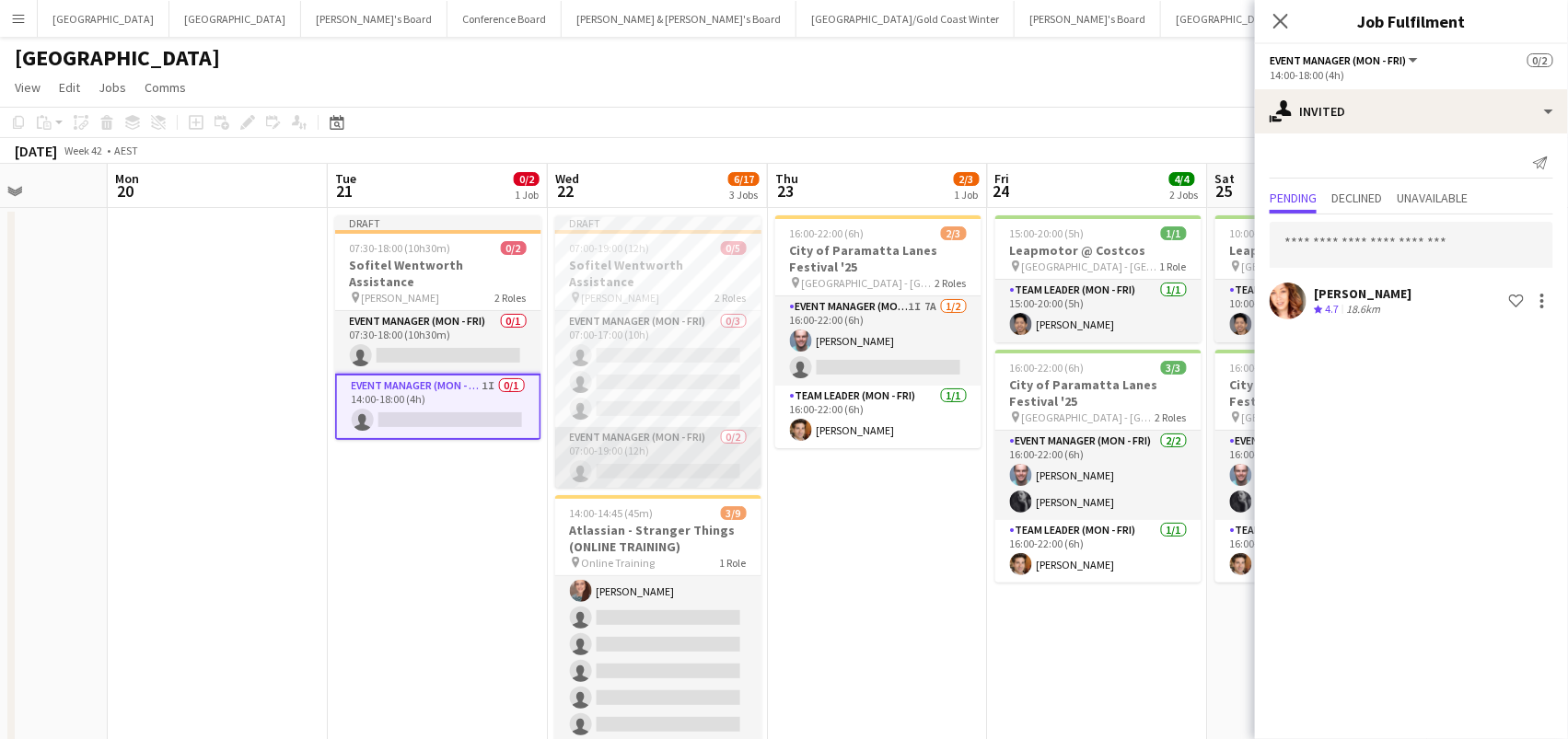
click at [593, 457] on app-card-role "Event Manager (Mon - Fri) 0/2 07:00-19:00 (12h) single-neutral-actions single-n…" at bounding box center [658, 472] width 206 height 89
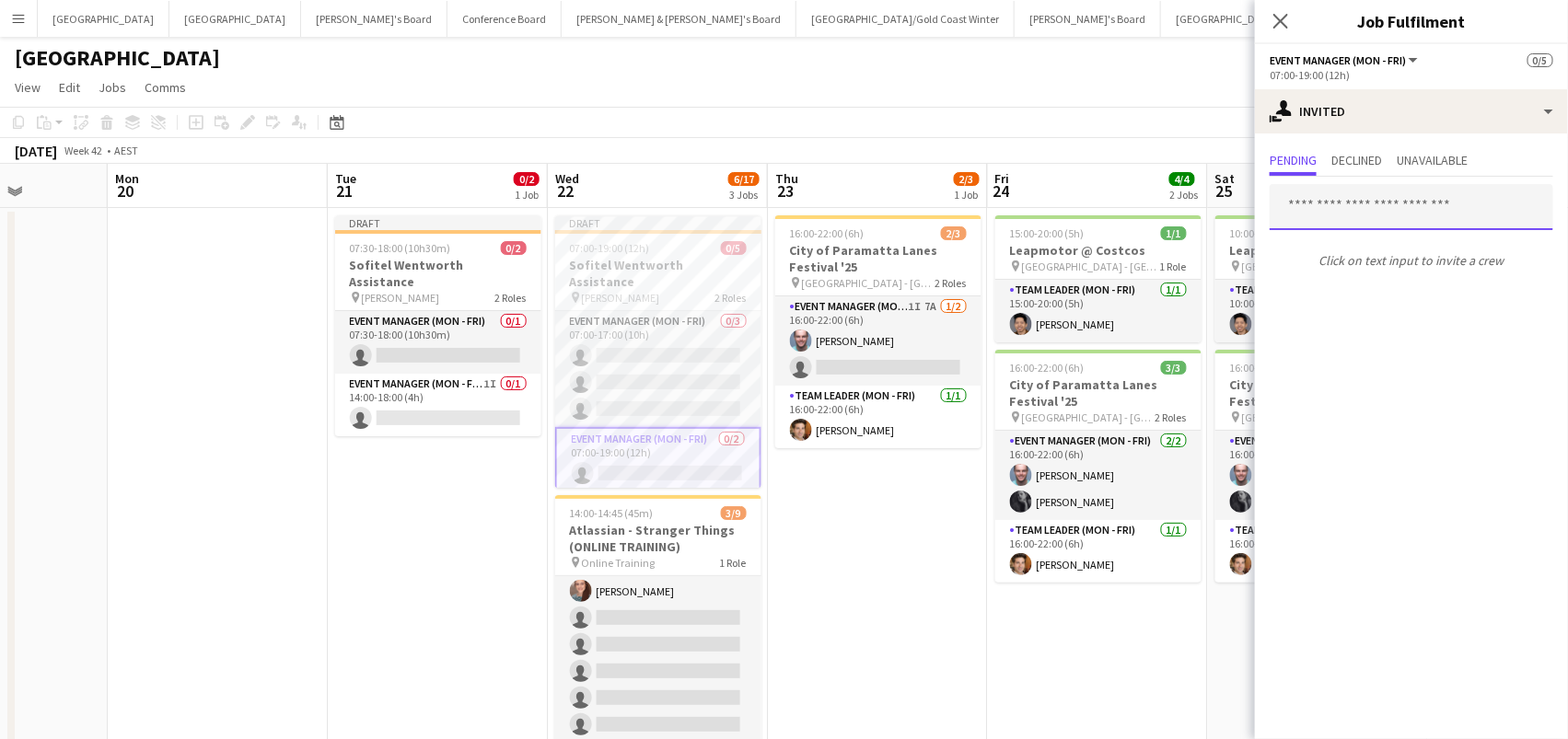
click at [1305, 210] on input "text" at bounding box center [1411, 207] width 283 height 46
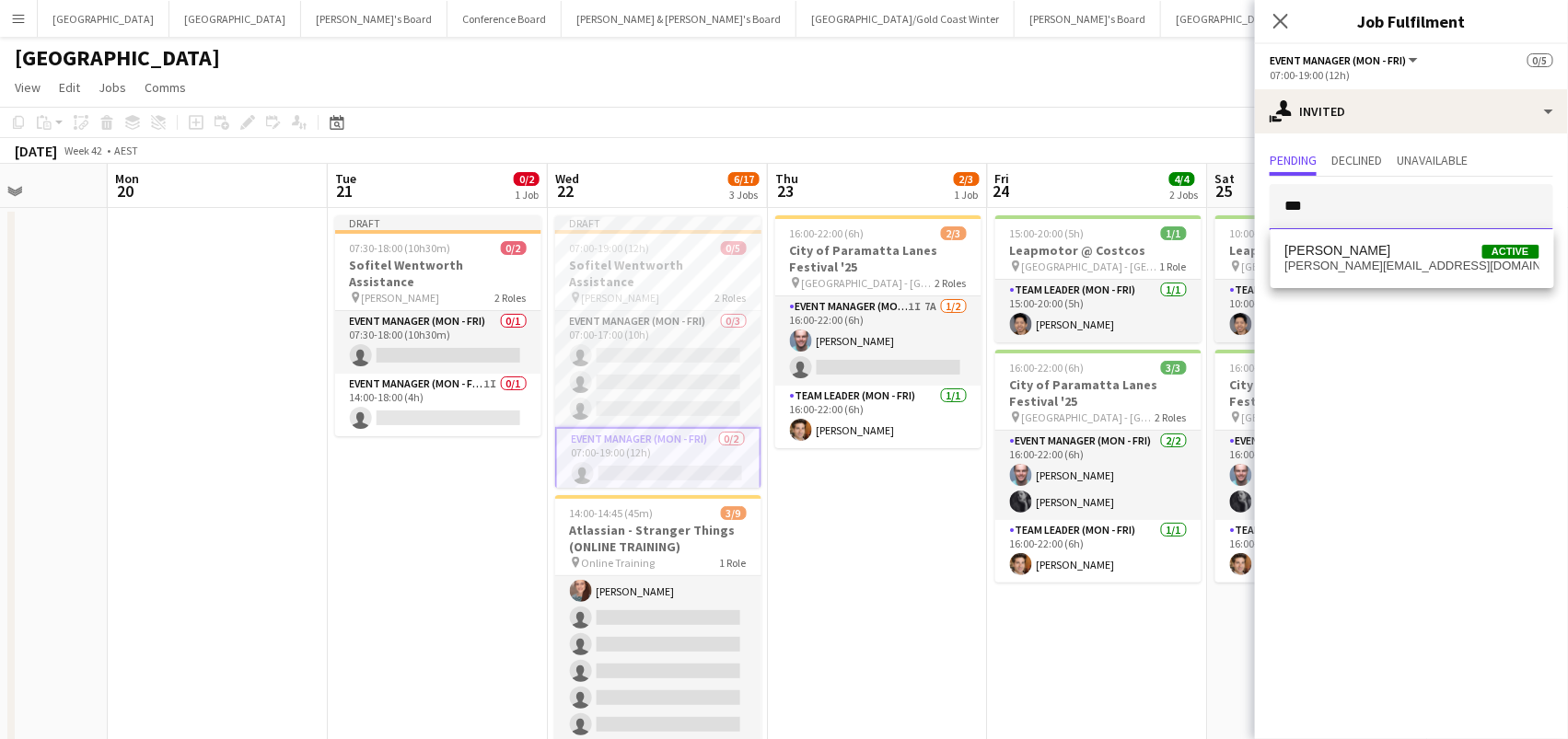
type input "***"
click at [1342, 262] on span "melanie.goh82@gmail.com" at bounding box center [1412, 267] width 254 height 15
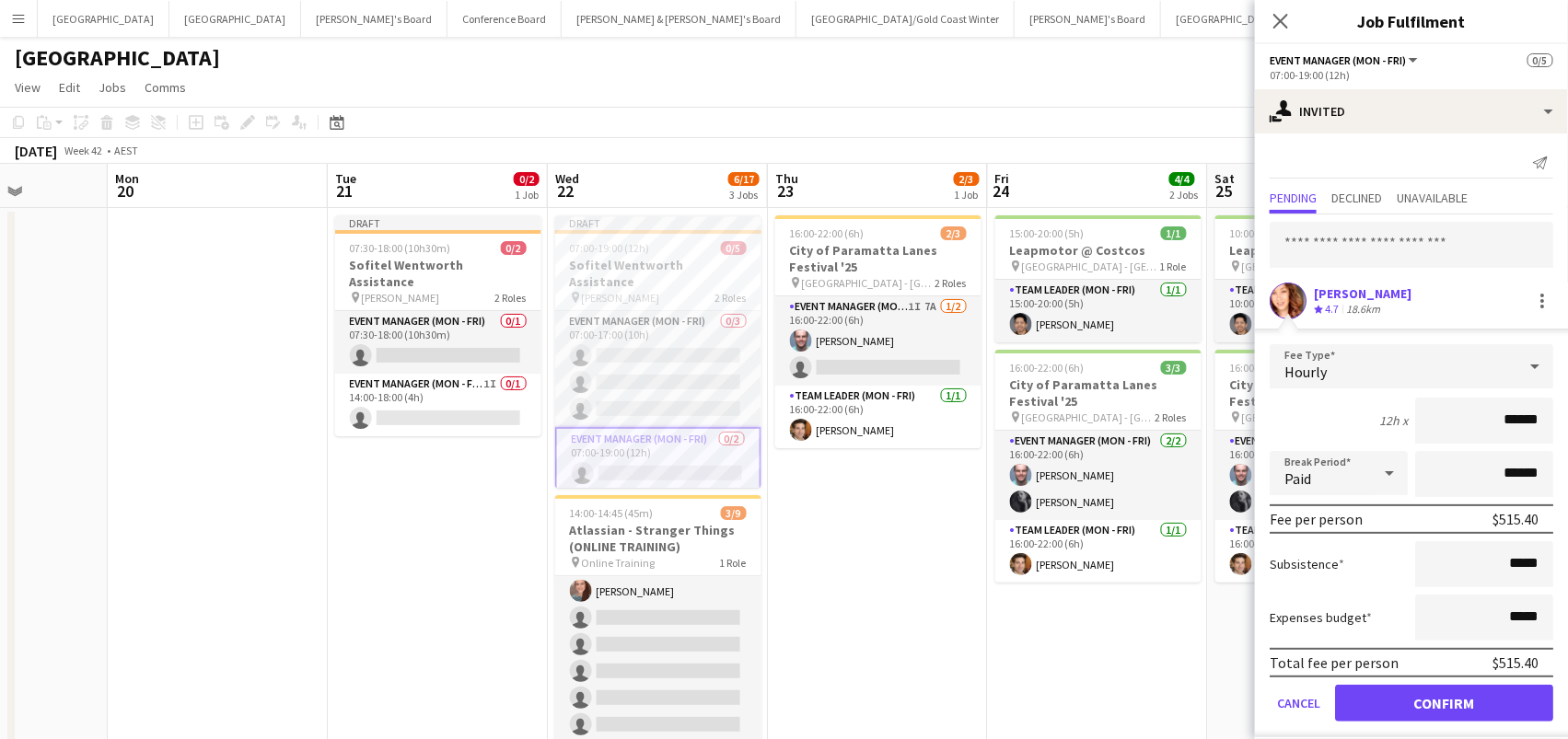
click at [1444, 701] on button "Confirm" at bounding box center [1444, 704] width 218 height 37
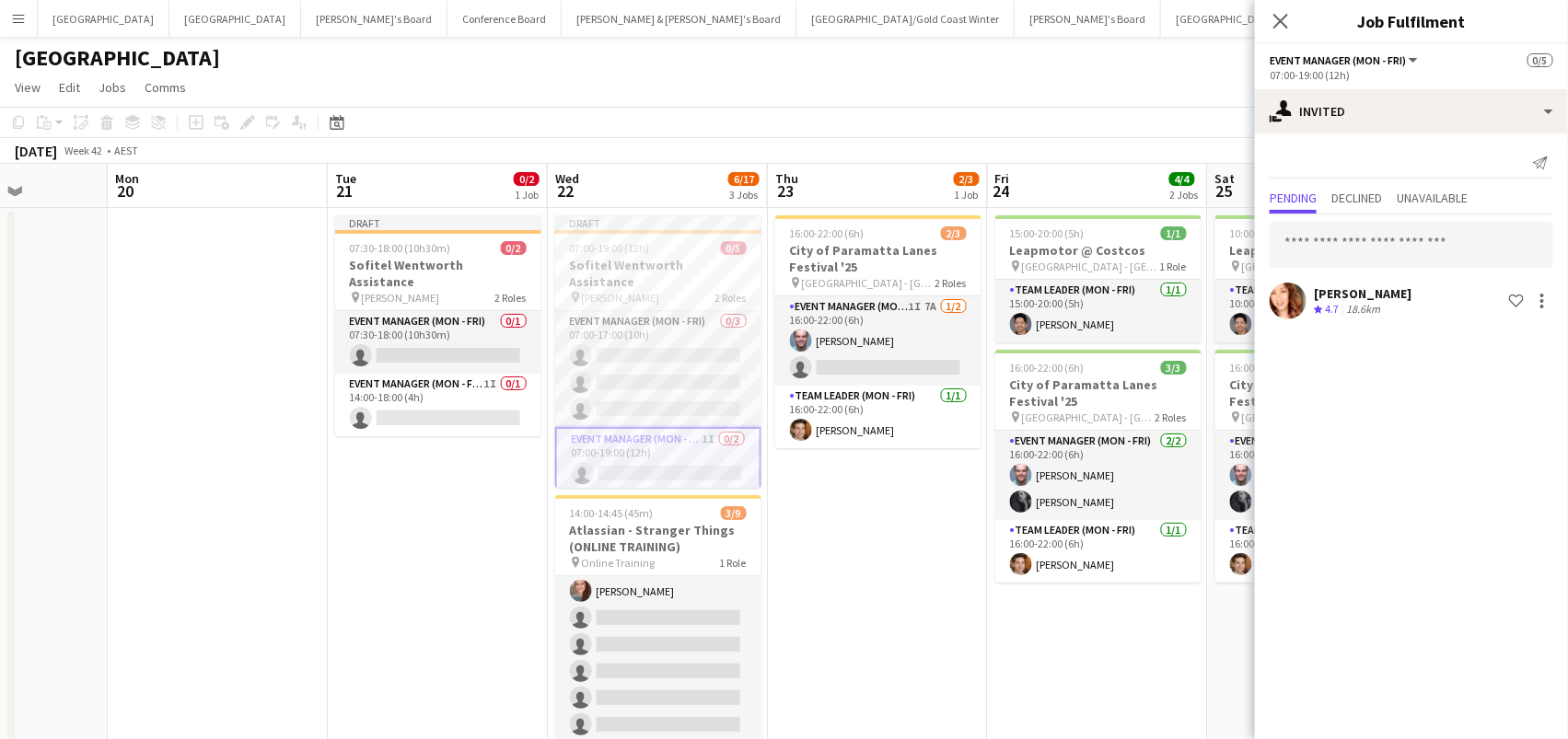
click at [905, 90] on app-page-menu "View Day view expanded Day view collapsed Month view Date picker Jump to [DATE]…" at bounding box center [784, 89] width 1568 height 35
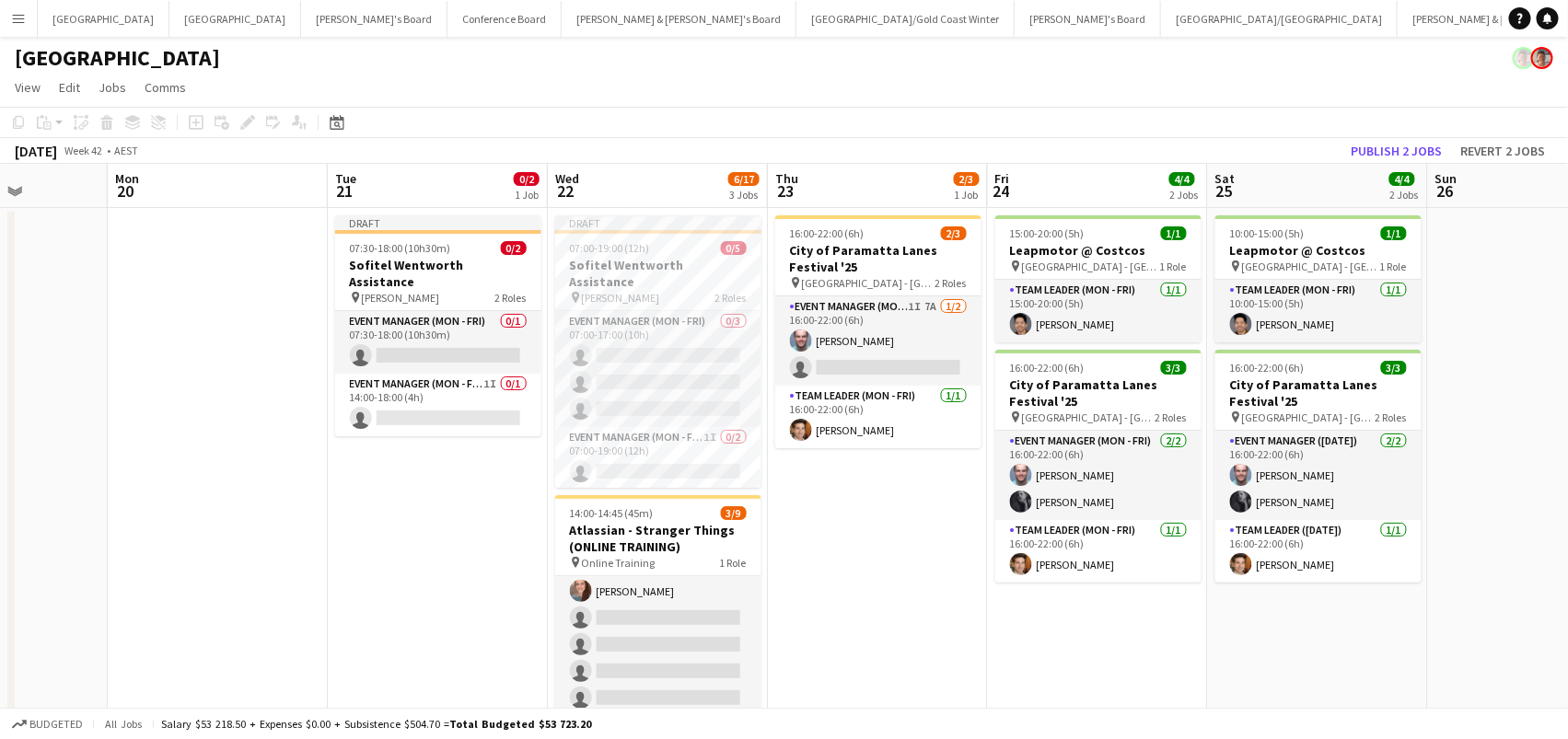
click at [1374, 164] on app-board-header-date "Sat 25 4/4 2 Jobs" at bounding box center [1318, 185] width 220 height 44
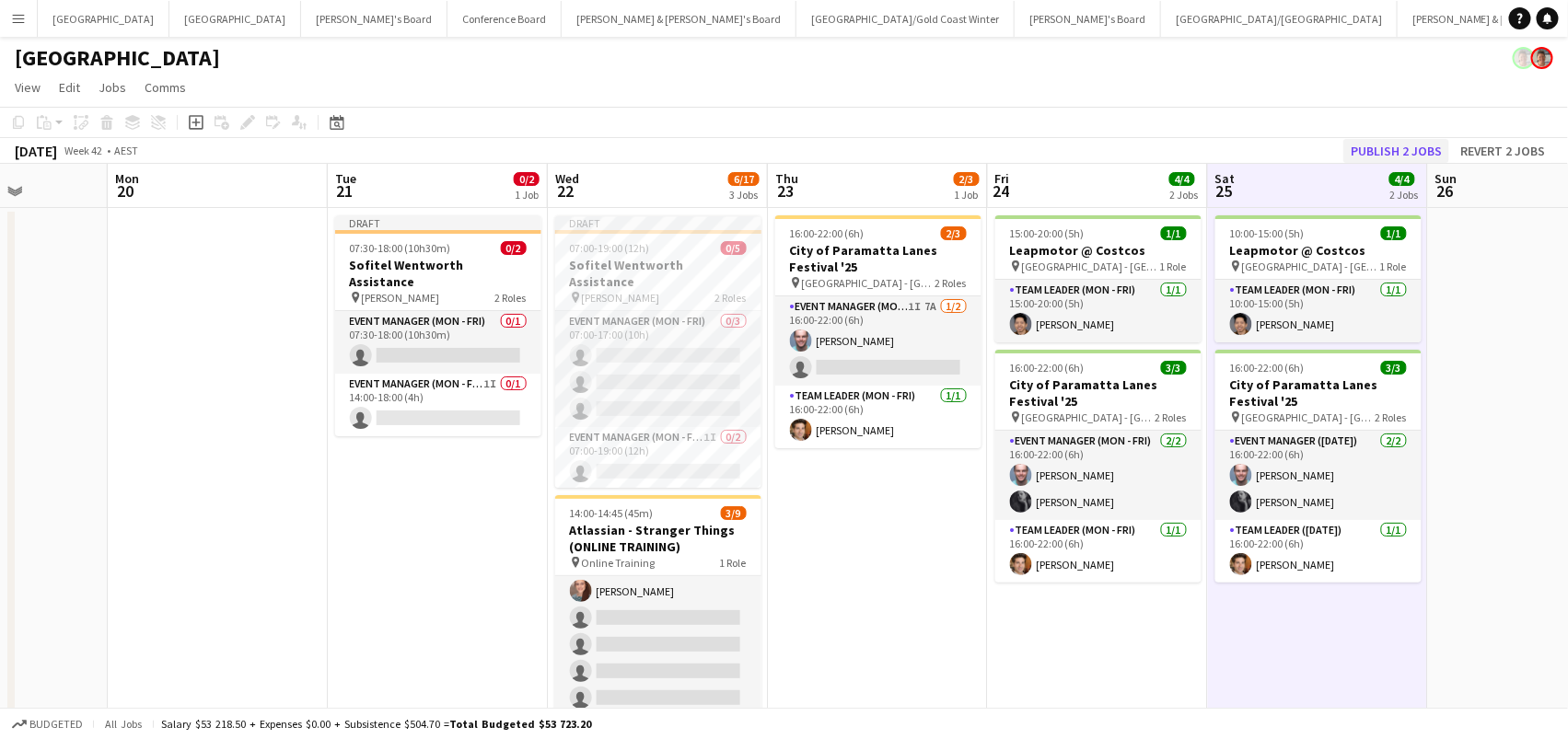
click at [1372, 149] on button "Publish 2 jobs" at bounding box center [1396, 151] width 106 height 24
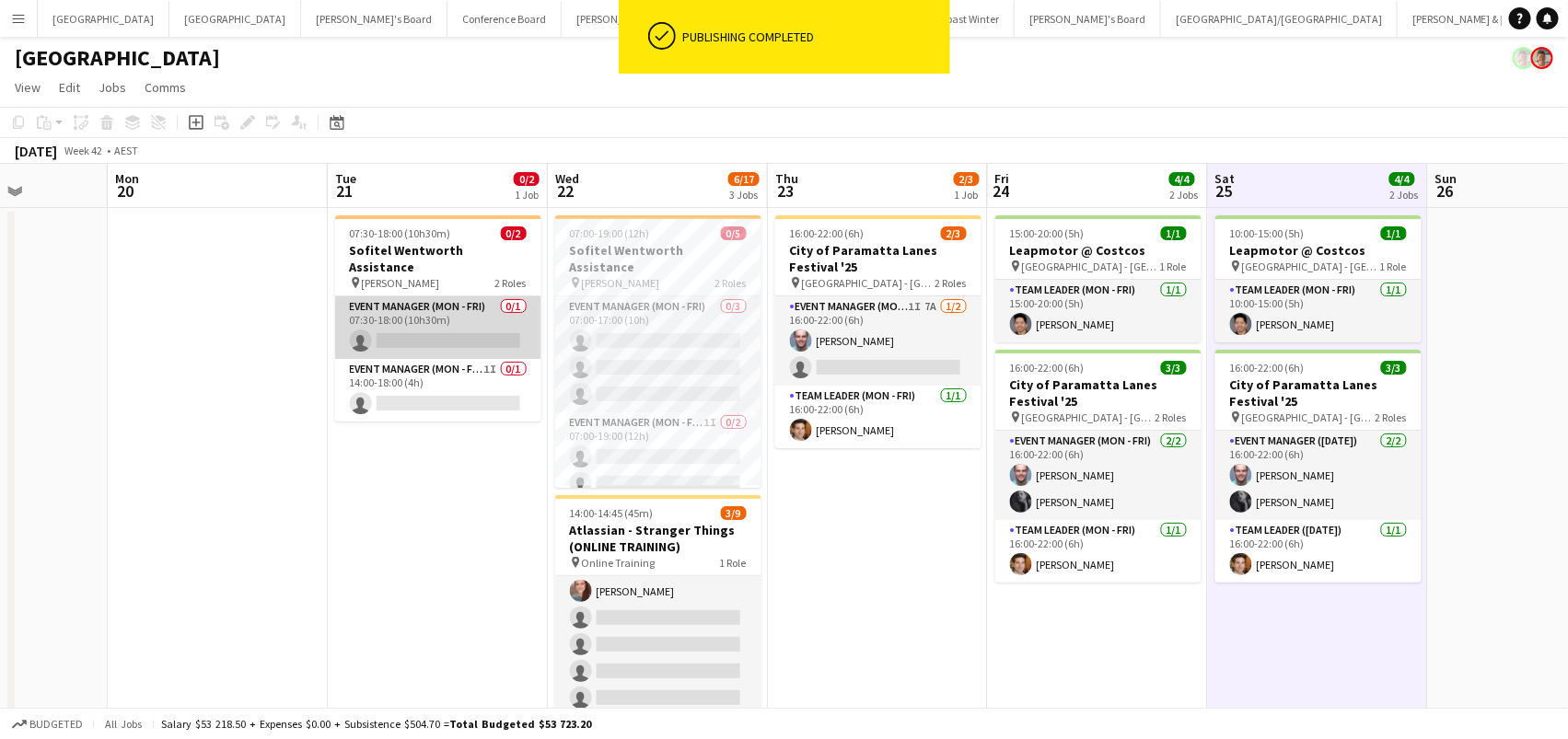
click at [489, 305] on app-card-role "Event Manager (Mon - Fri) 0/1 07:30-18:00 (10h30m) single-neutral-actions" at bounding box center [438, 327] width 206 height 62
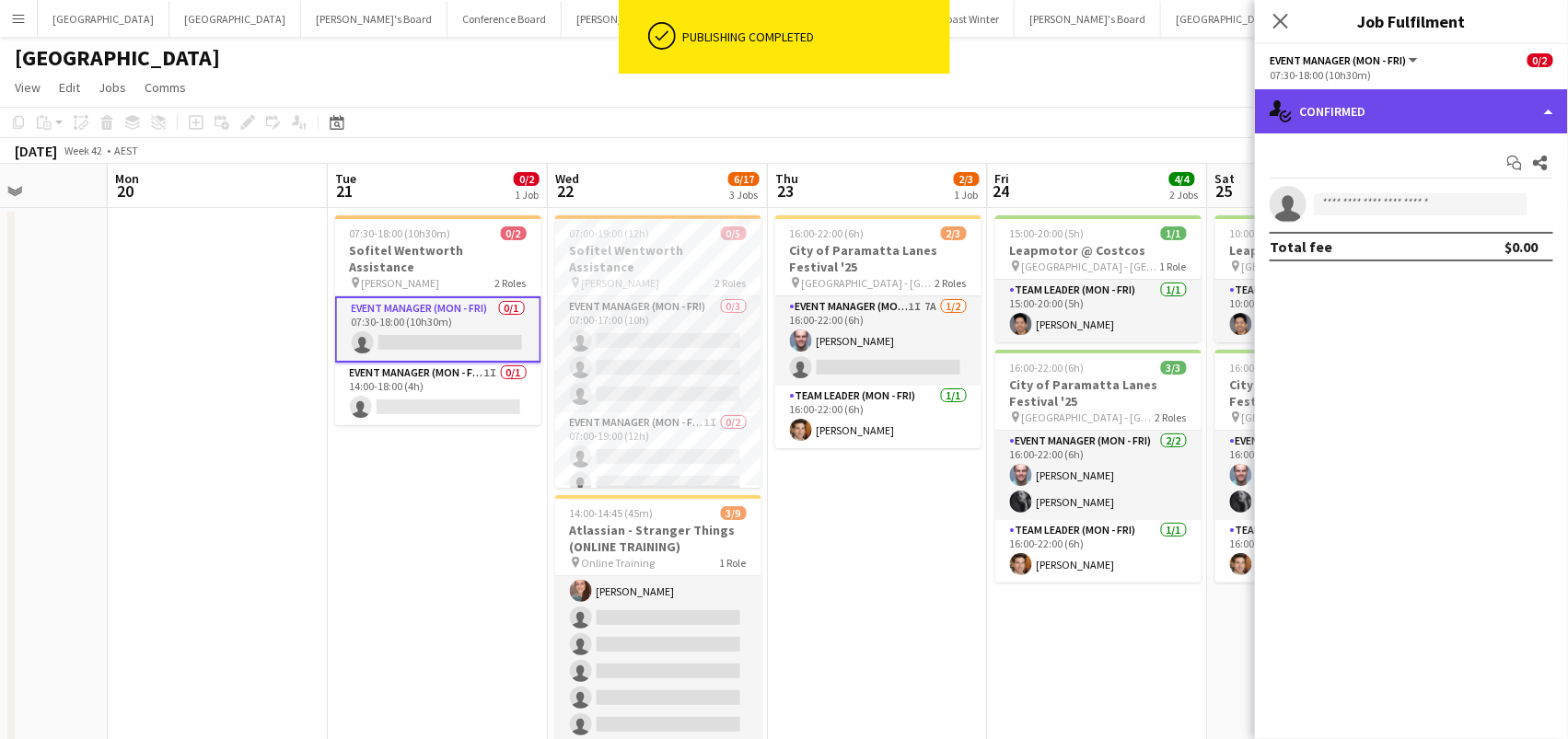
click at [1361, 116] on div "single-neutral-actions-check-2 Confirmed" at bounding box center [1411, 111] width 313 height 44
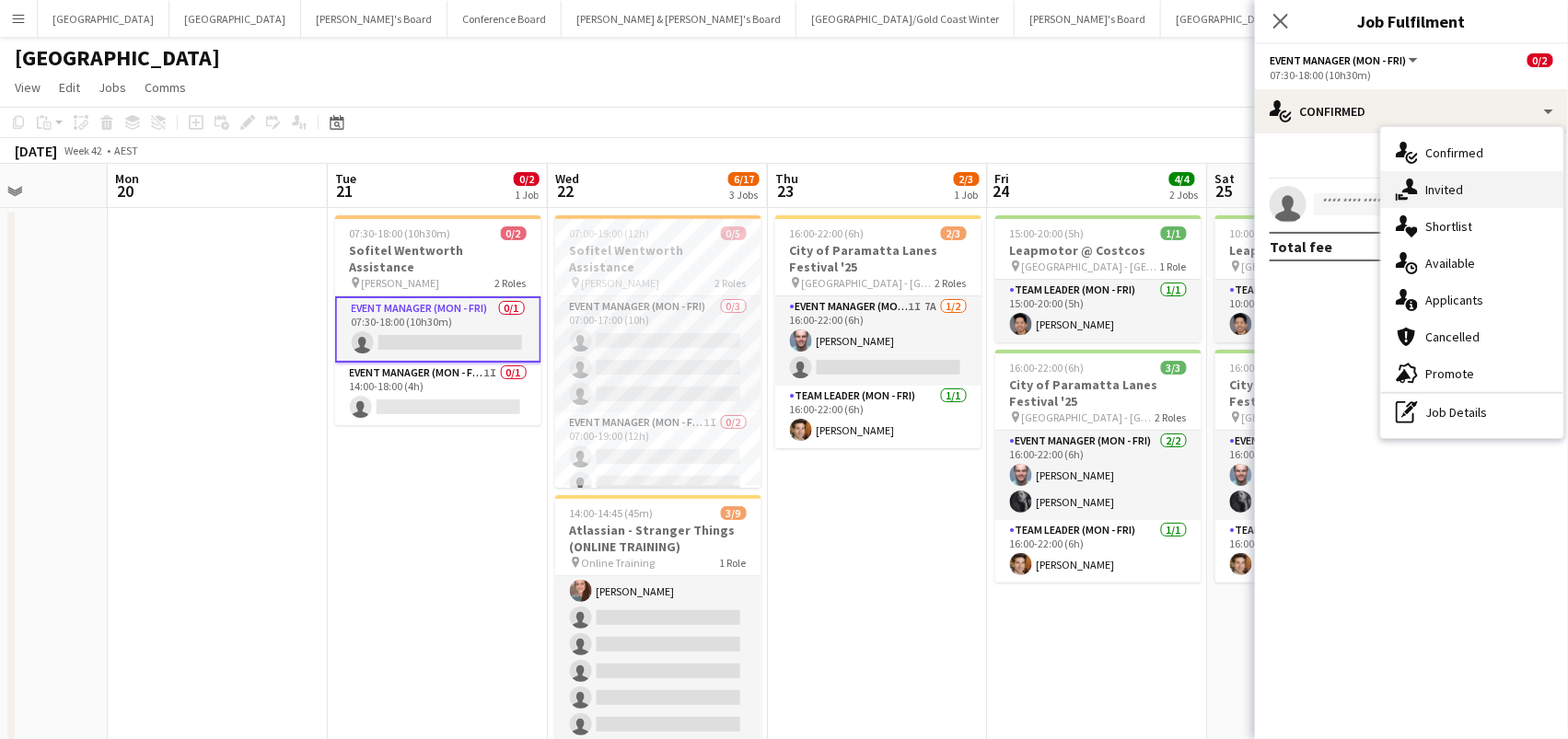
click at [1452, 184] on span "Invited" at bounding box center [1444, 190] width 37 height 17
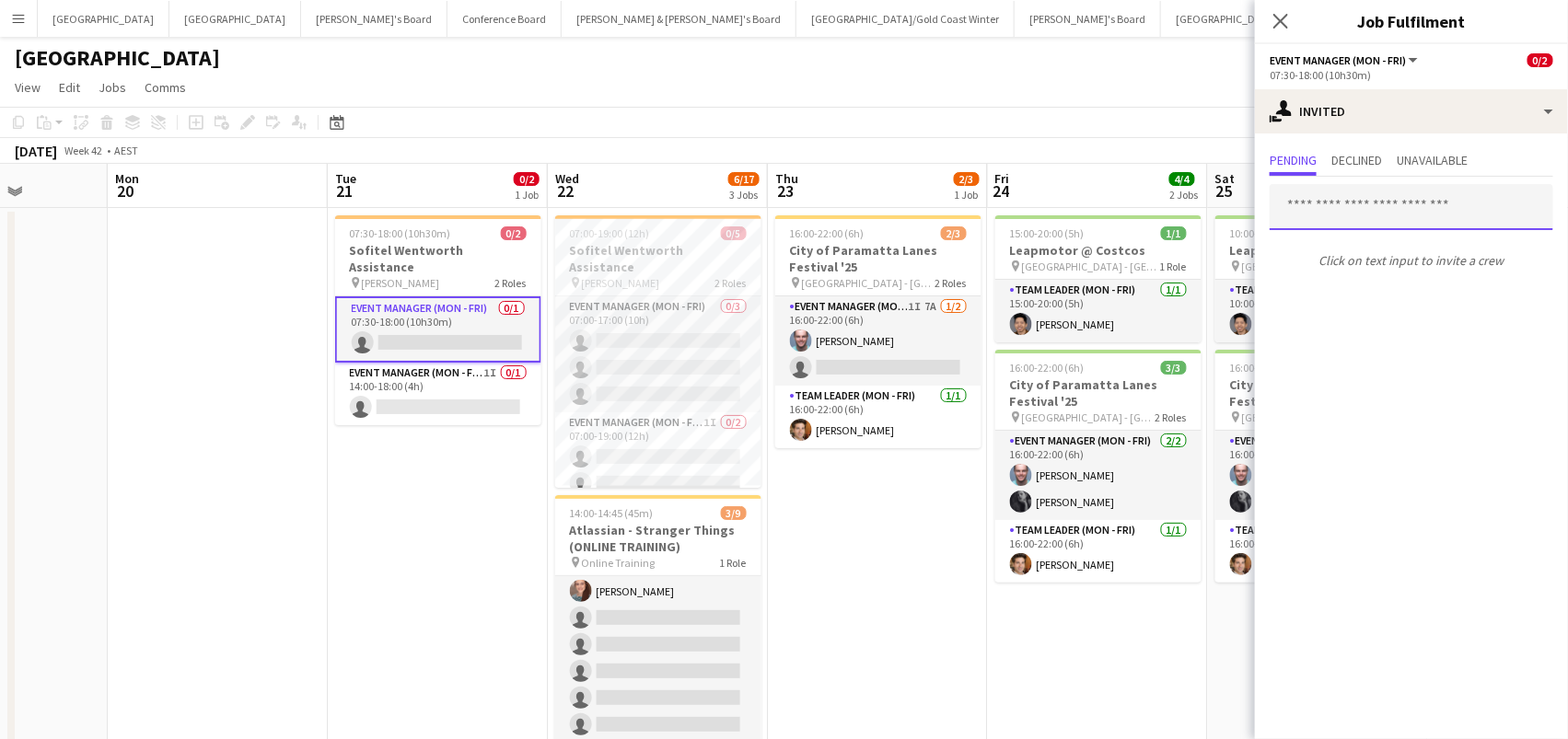
click at [1324, 201] on input "text" at bounding box center [1411, 207] width 283 height 46
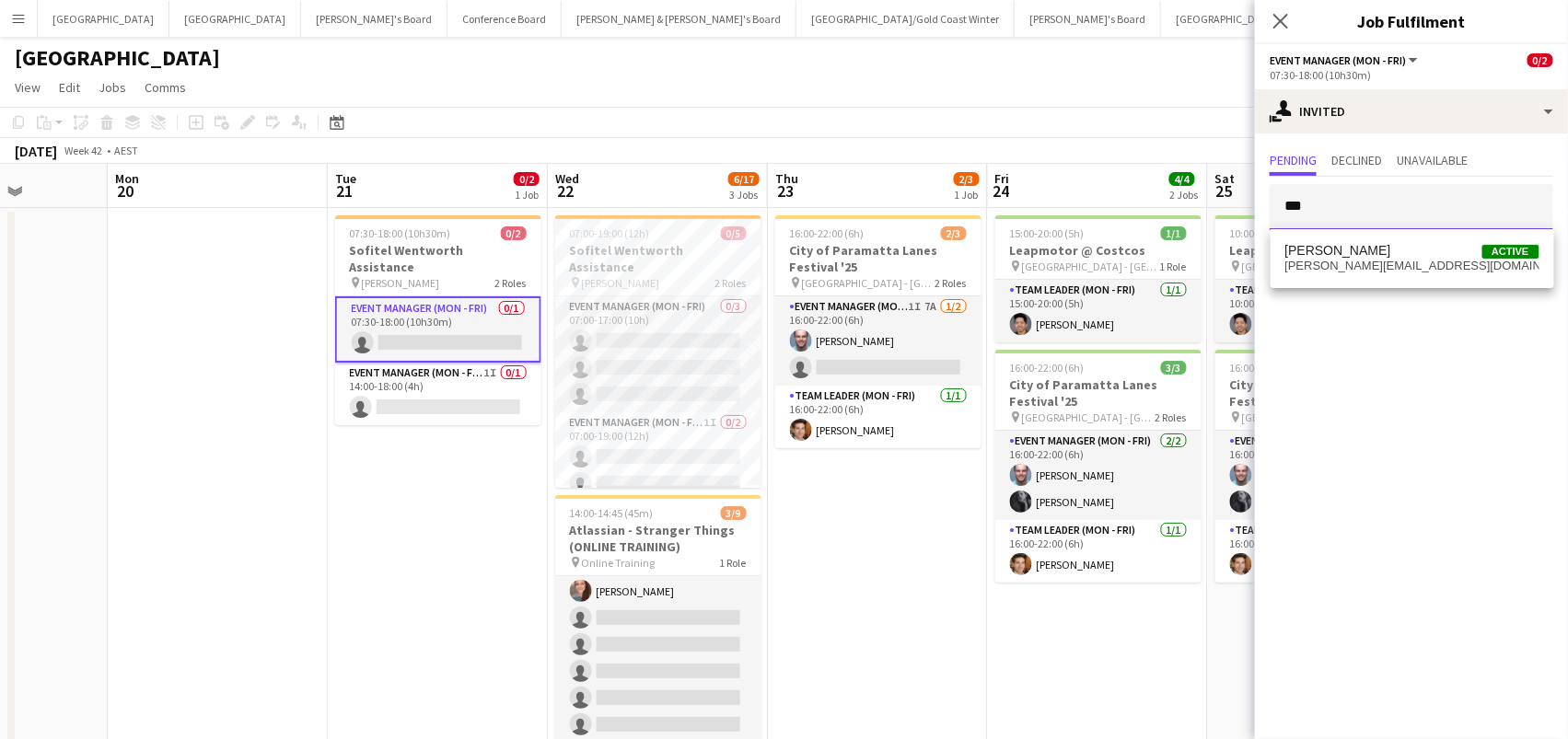
type input "***"
click at [1341, 253] on span "Mel Goh Active" at bounding box center [1412, 251] width 254 height 16
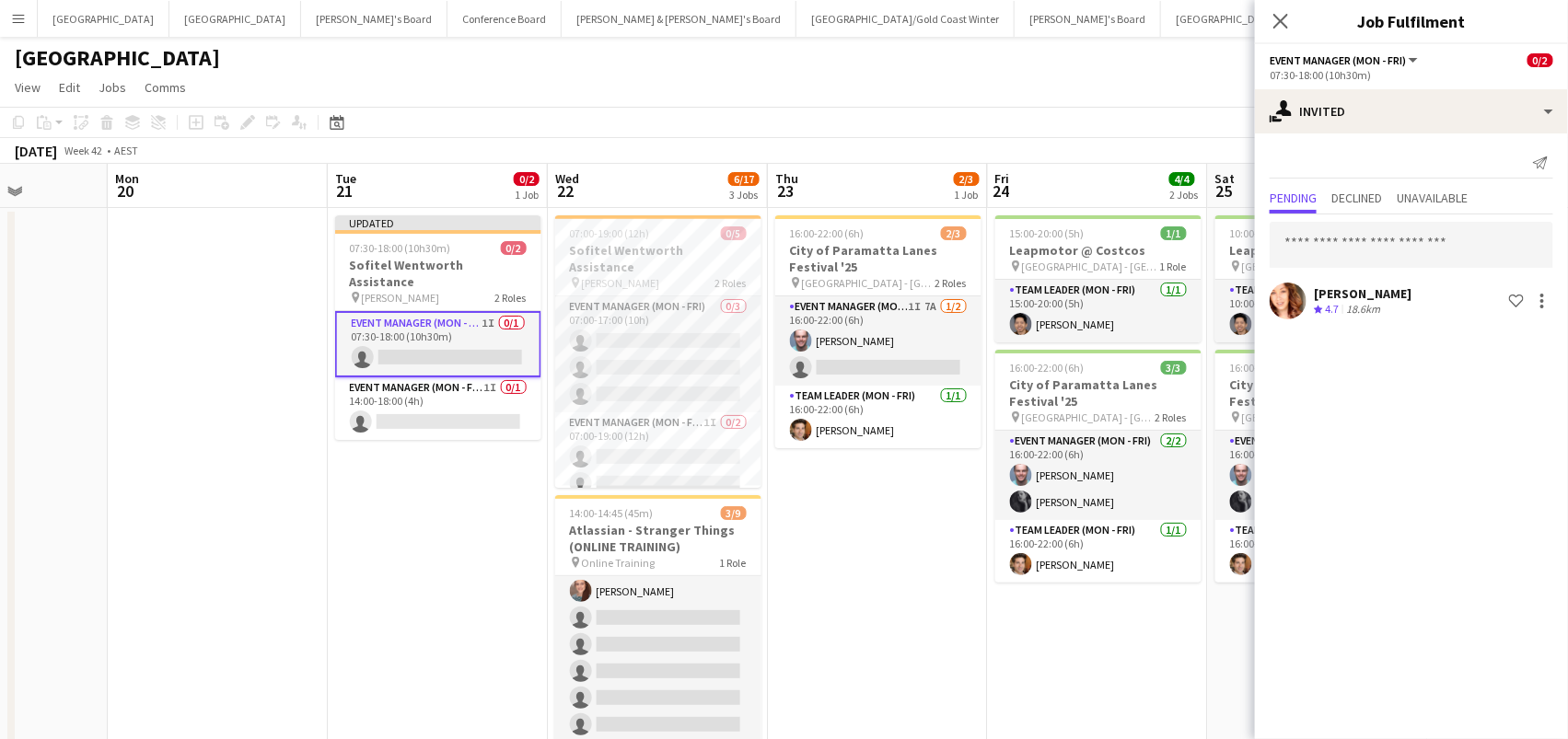
click at [1188, 121] on app-toolbar "Copy Paste Paste Command V Paste with crew Command Shift V Paste linked Job [GE…" at bounding box center [784, 123] width 1568 height 32
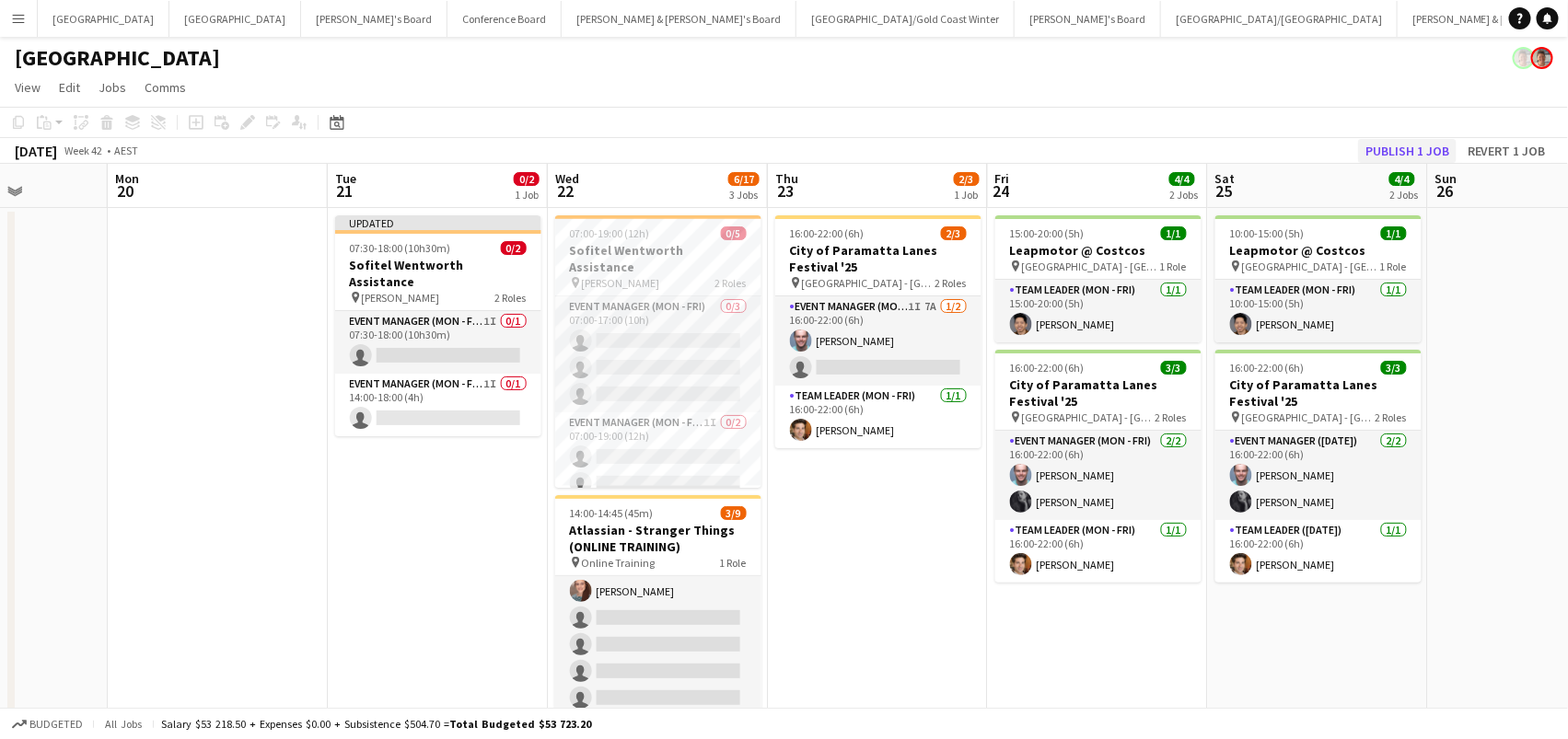
click at [1408, 150] on button "Publish 1 job" at bounding box center [1408, 151] width 99 height 24
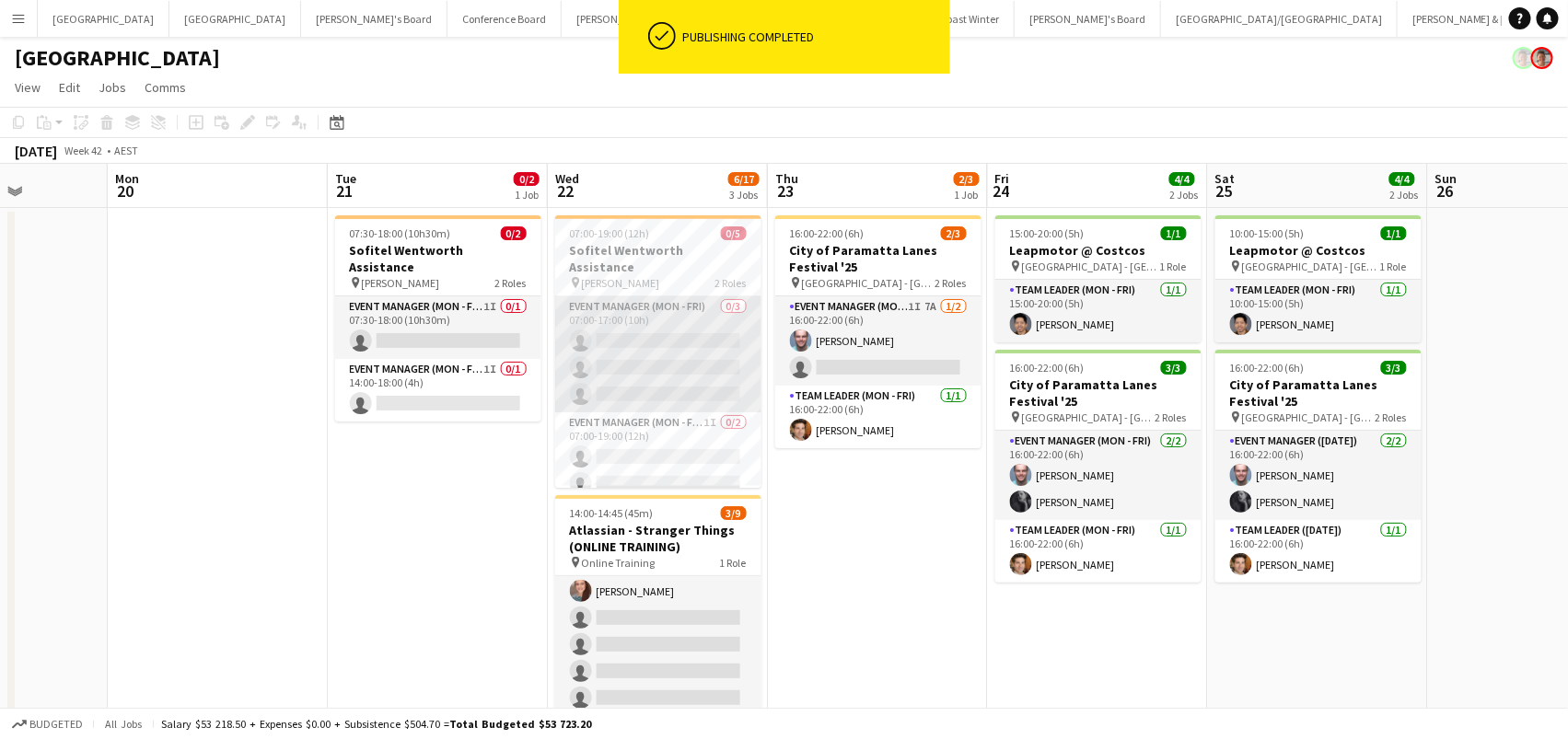
click at [642, 317] on app-card-role "Event Manager (Mon - Fri) 0/3 07:00-17:00 (10h) single-neutral-actions single-n…" at bounding box center [658, 354] width 206 height 116
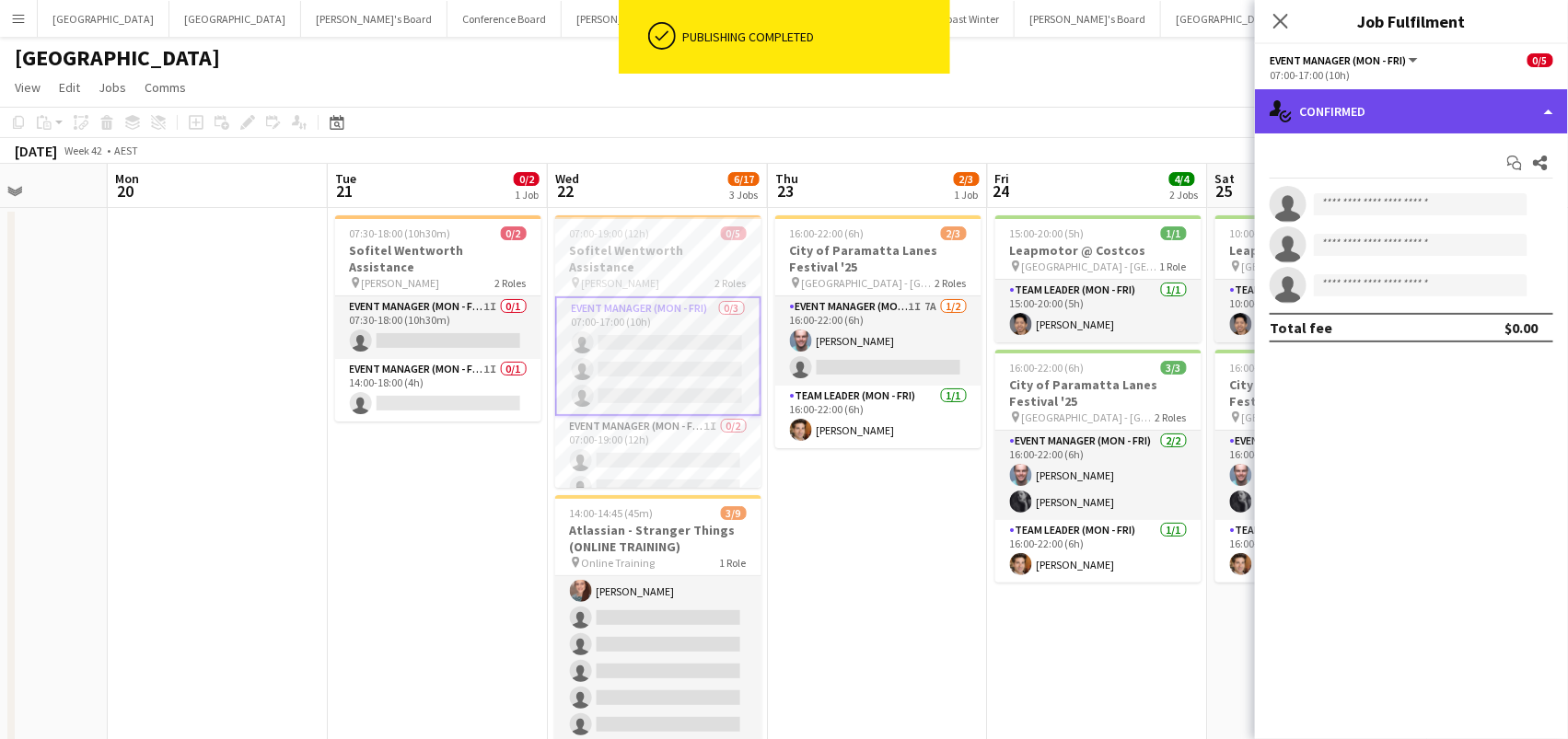
click at [1410, 113] on div "single-neutral-actions-check-2 Confirmed" at bounding box center [1411, 111] width 313 height 44
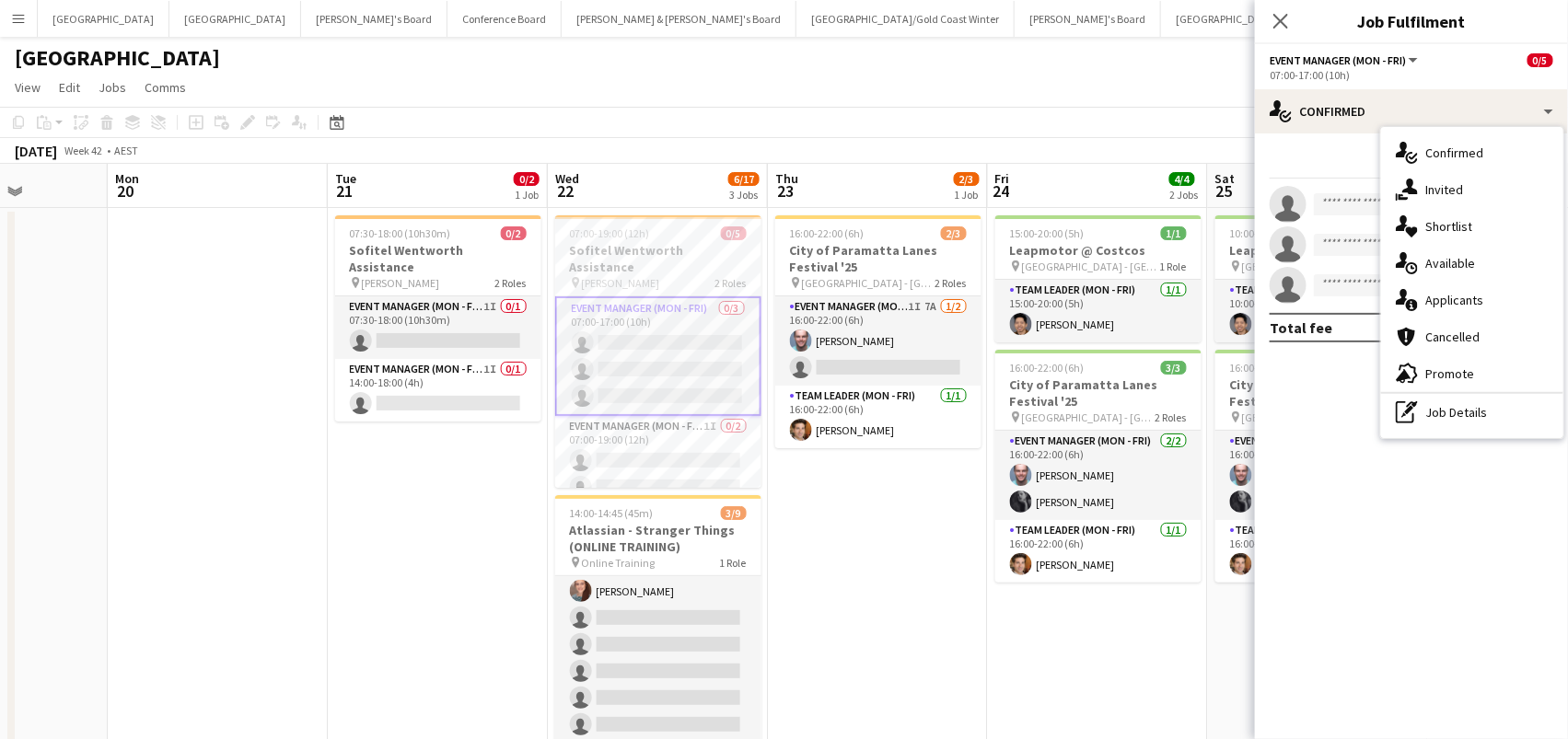
click at [1431, 204] on div "single-neutral-actions-share-1 Invited" at bounding box center [1473, 190] width 183 height 37
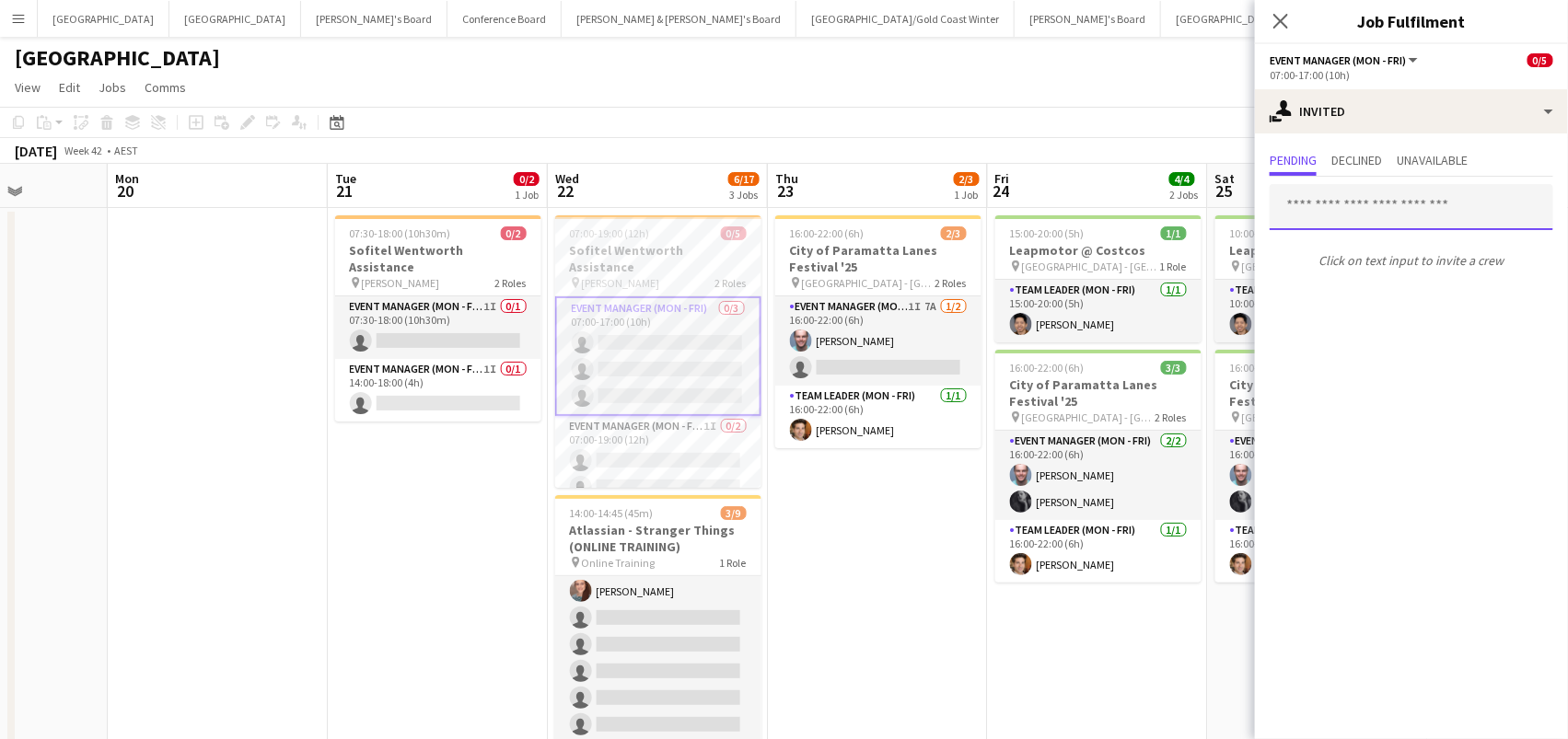
click at [1320, 209] on input "text" at bounding box center [1411, 207] width 283 height 46
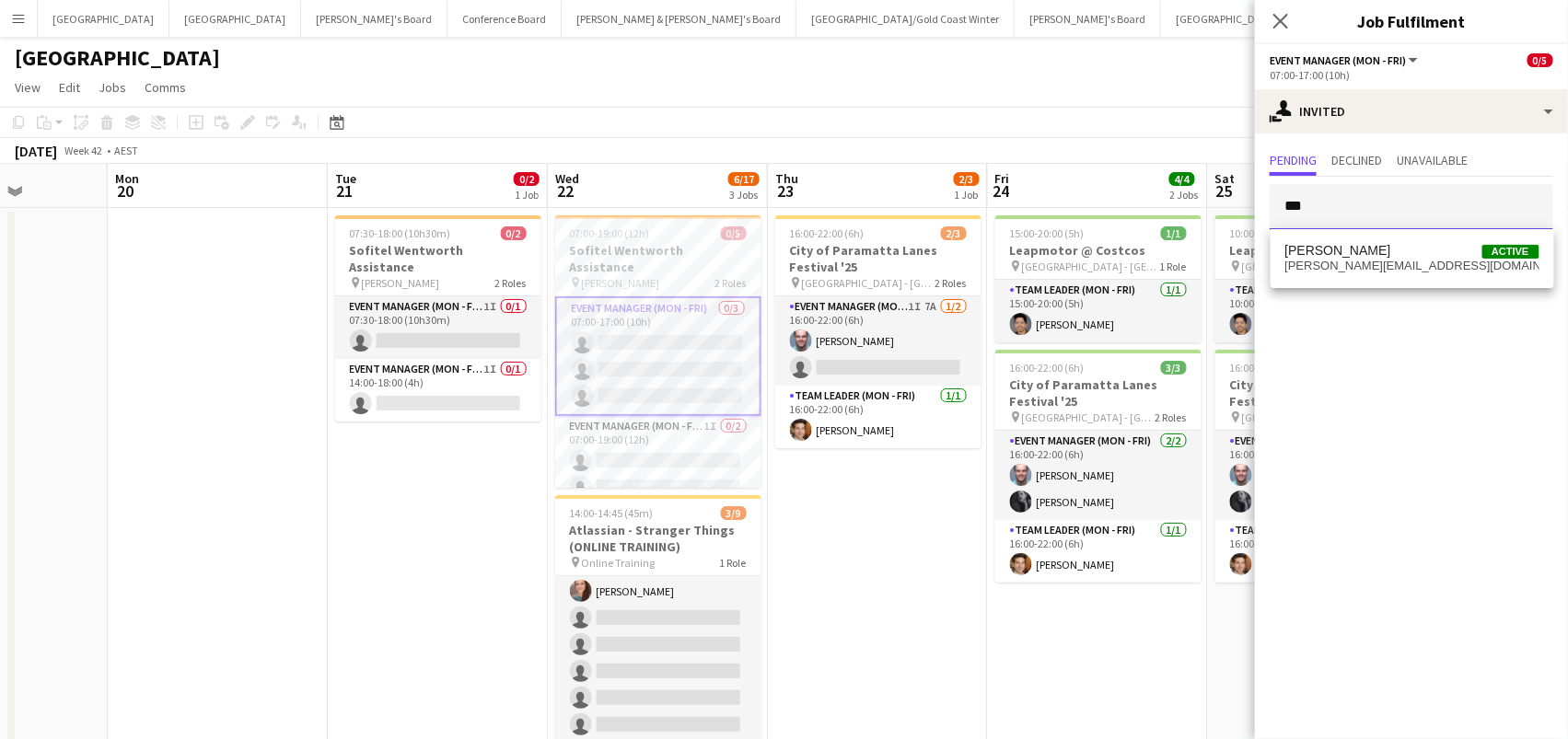
type input "***"
click at [1335, 261] on span "melanie.goh82@gmail.com" at bounding box center [1412, 267] width 254 height 15
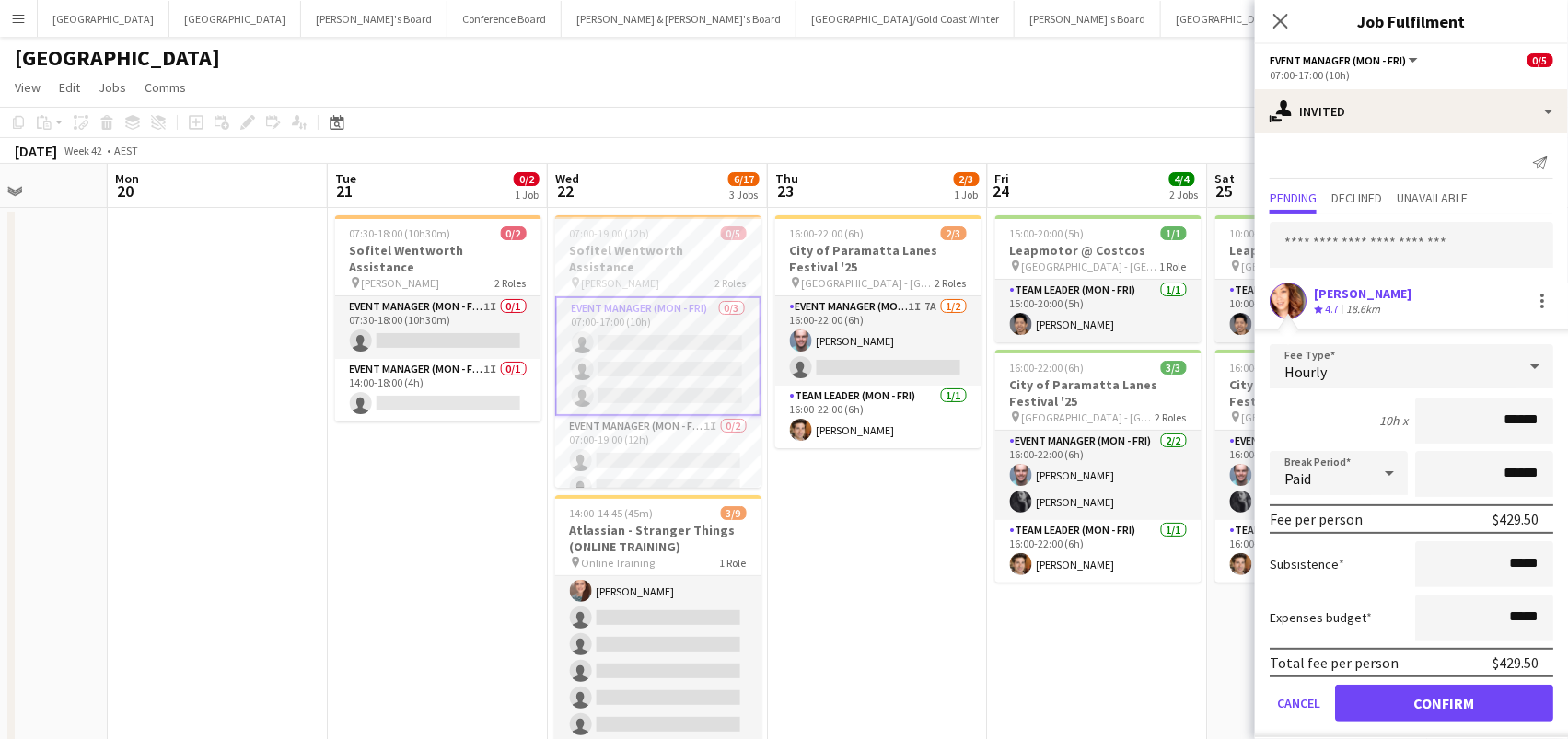
click at [1444, 701] on button "Confirm" at bounding box center [1444, 704] width 218 height 37
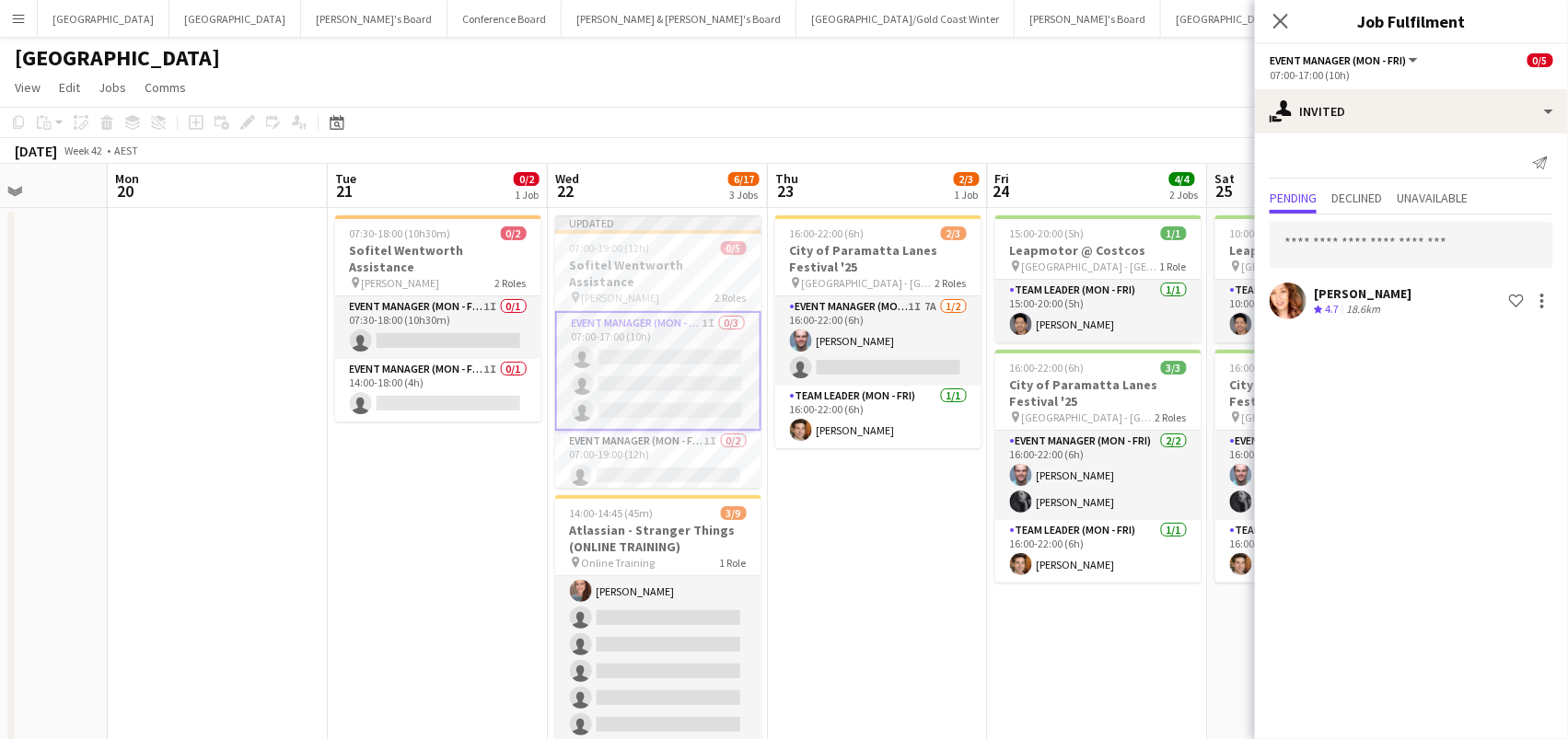
click at [1061, 669] on app-date-cell "15:00-20:00 (5h) 1/1 Leapmotor @ Costcos pin Marsden Park - NSW 1 Role Team Lea…" at bounding box center [1098, 627] width 220 height 839
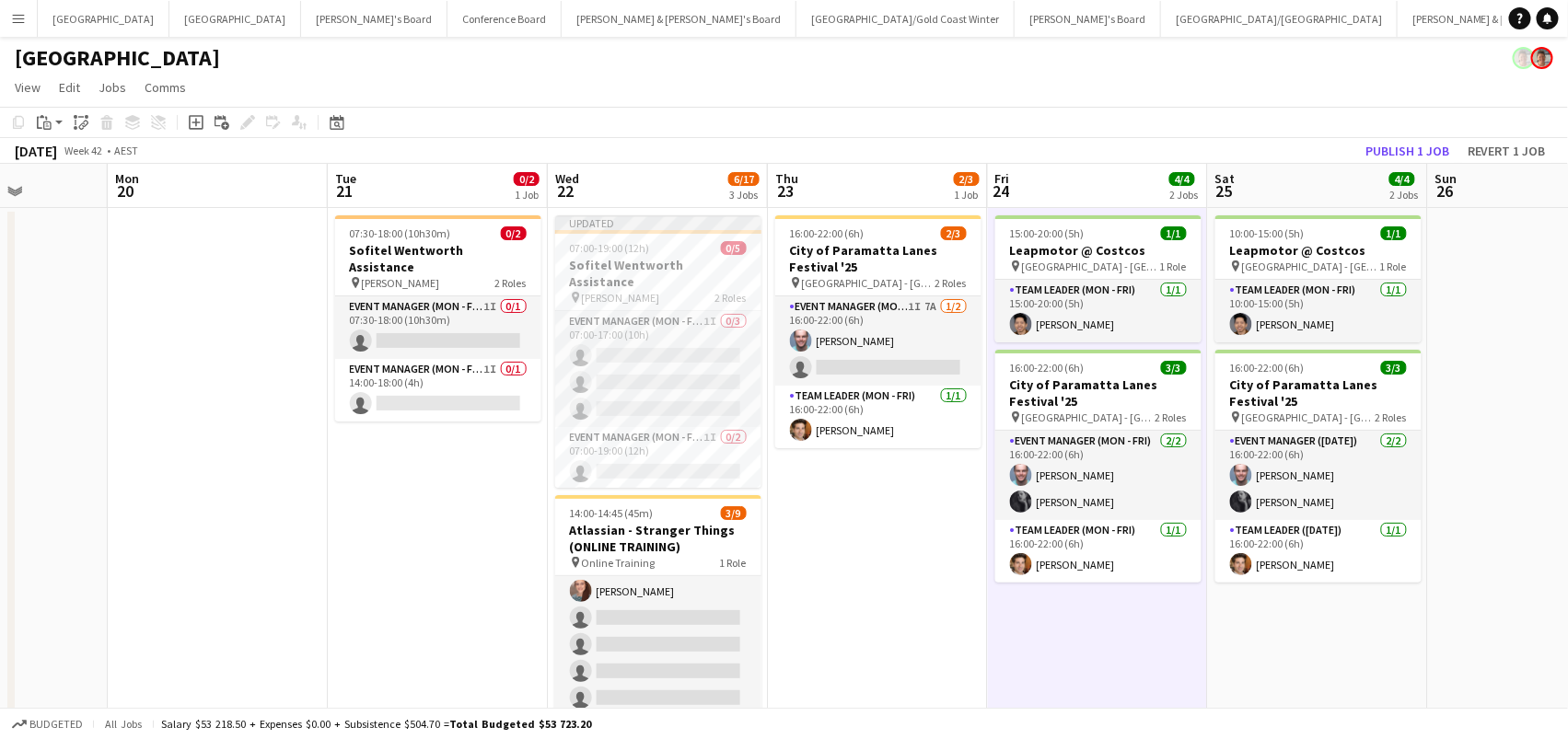
drag, startPoint x: 1374, startPoint y: 156, endPoint x: 1355, endPoint y: 156, distance: 19.0
click at [1374, 156] on button "Publish 1 job" at bounding box center [1408, 151] width 99 height 24
click at [1517, 113] on app-toolbar "Copy Paste Paste Command V Paste with crew Command Shift V Paste linked Job [GE…" at bounding box center [784, 123] width 1568 height 32
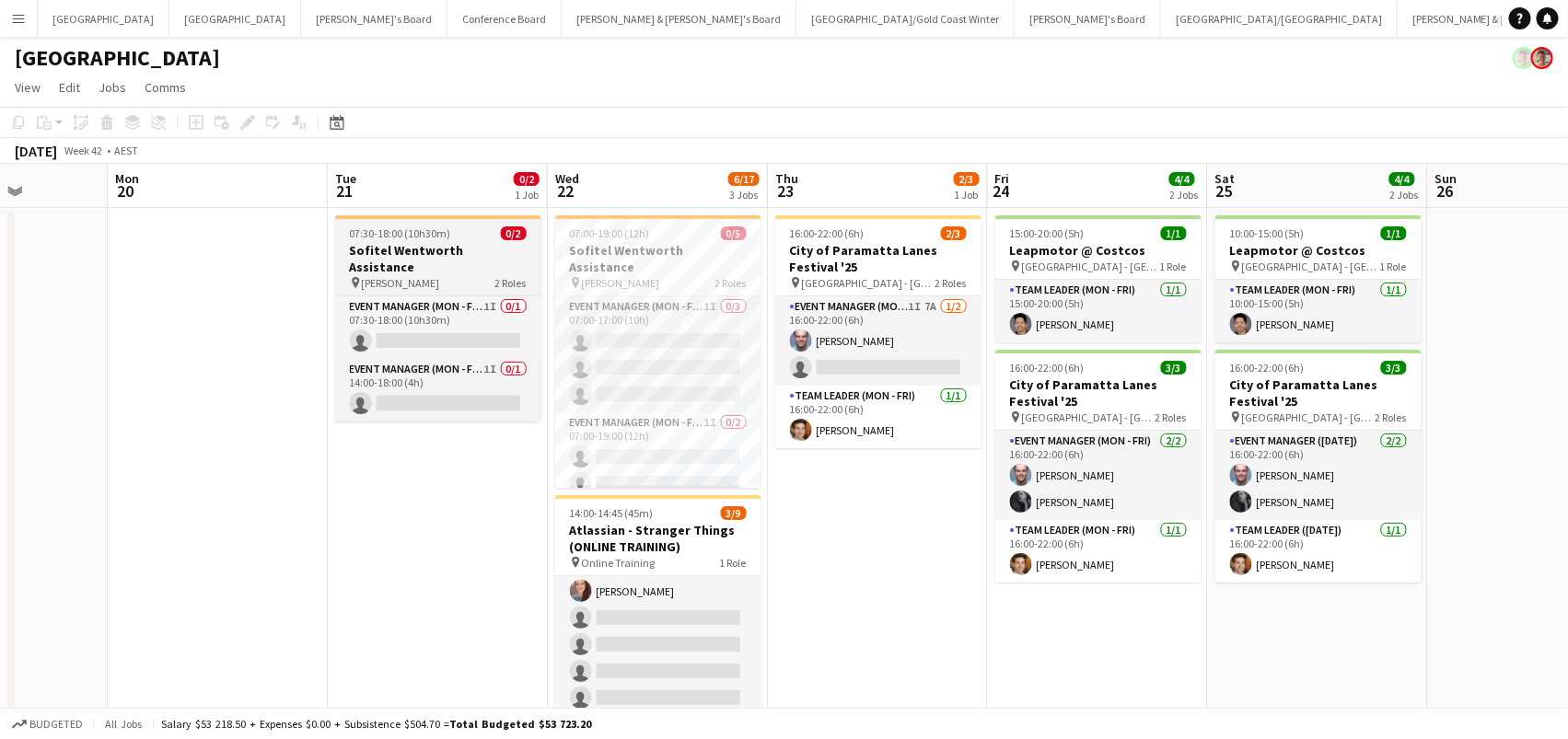
click at [389, 244] on h3 "Sofitel Wentworth Assistance" at bounding box center [438, 259] width 206 height 34
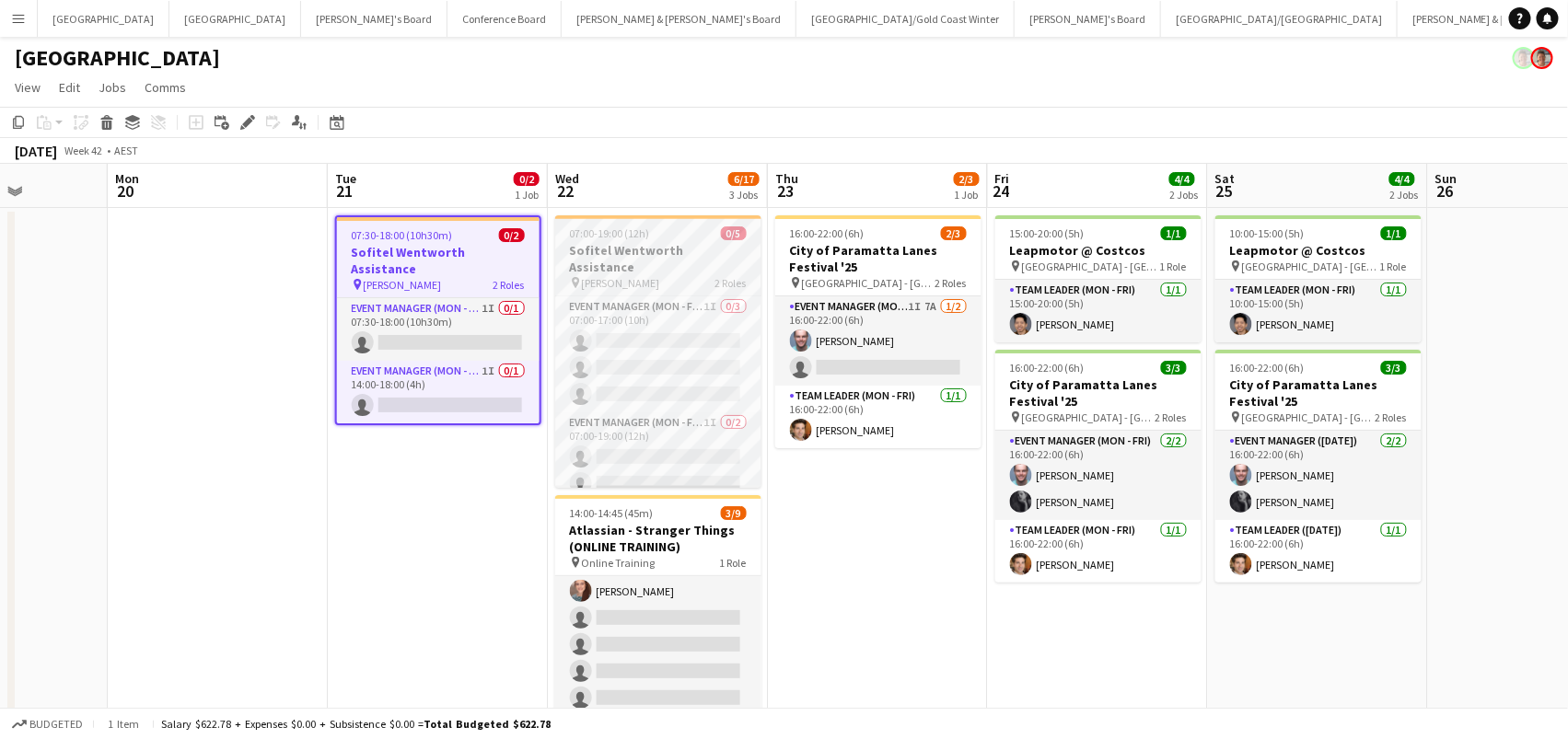
click at [636, 256] on h3 "Sofitel Wentworth Assistance" at bounding box center [658, 259] width 206 height 34
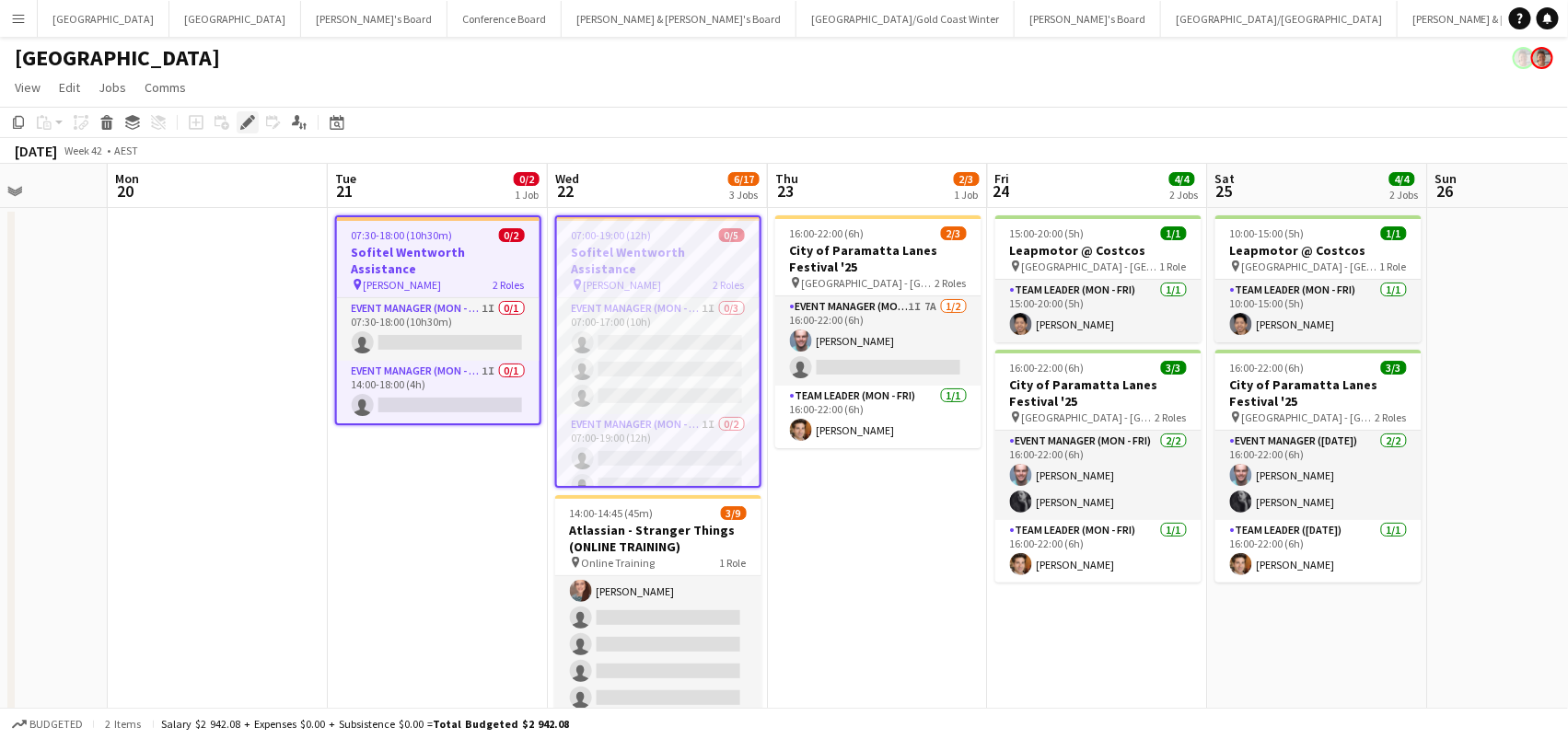
click at [246, 123] on icon at bounding box center [247, 122] width 10 height 10
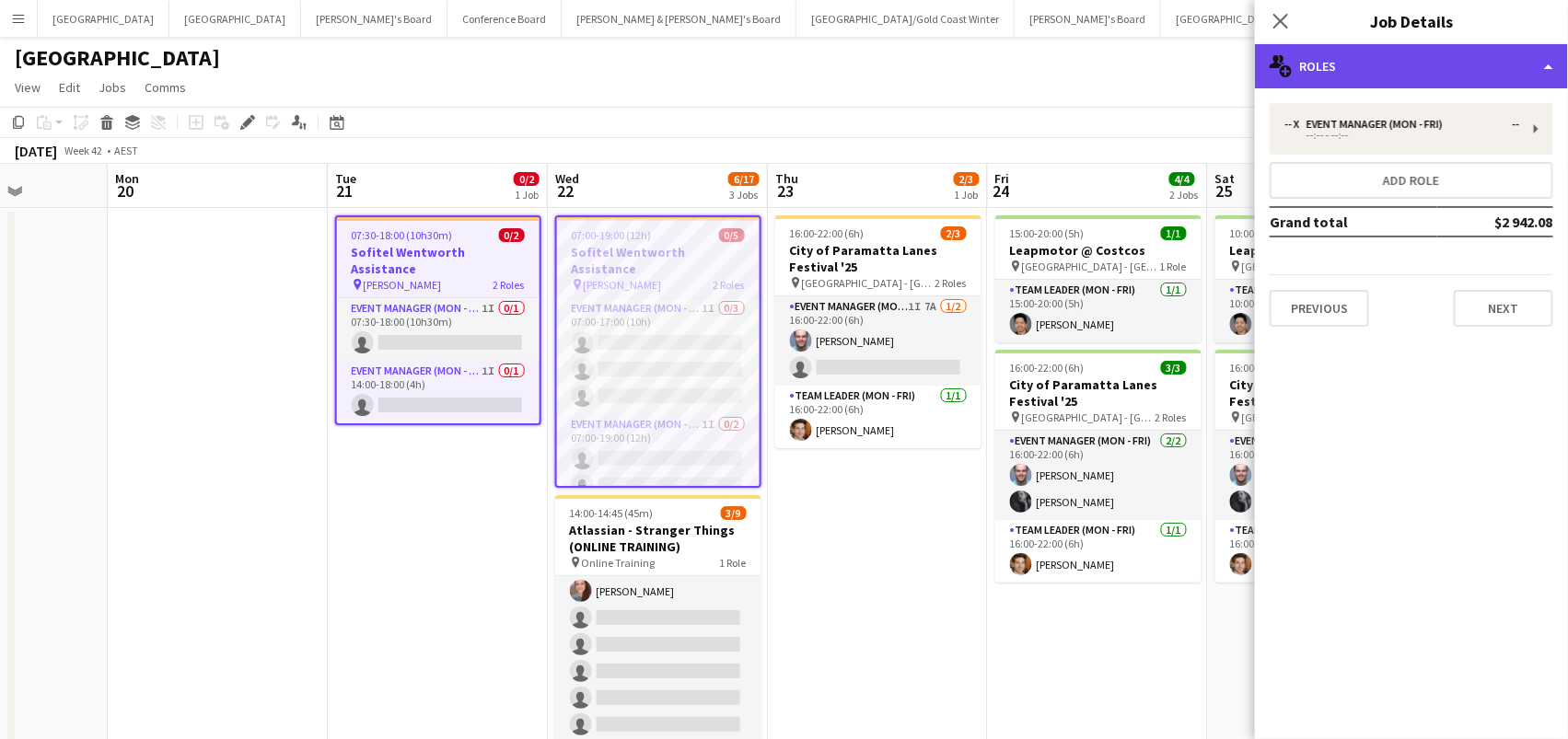
click at [1311, 53] on div "multiple-users-add Roles" at bounding box center [1411, 65] width 313 height 44
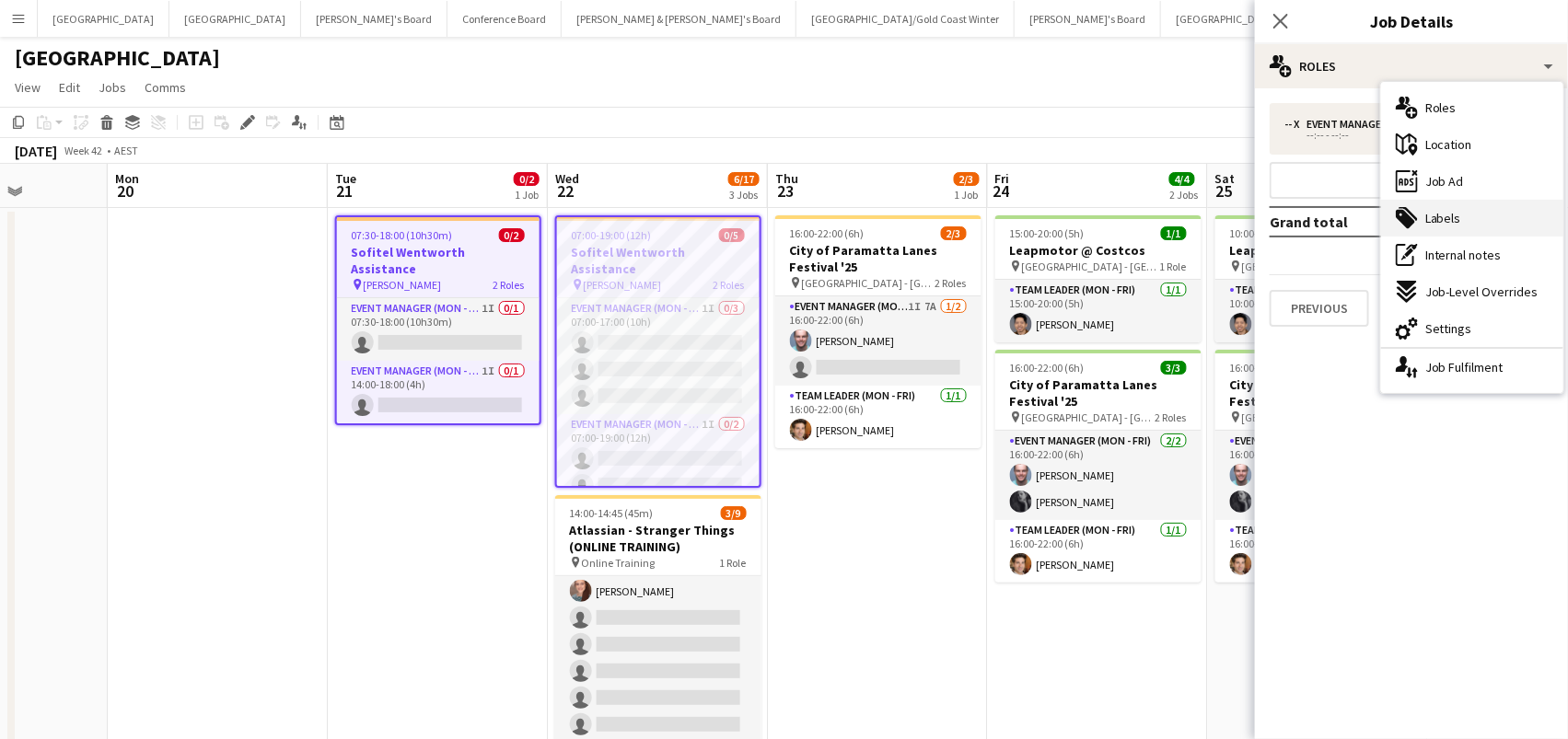
click at [1447, 212] on span "Labels" at bounding box center [1443, 218] width 36 height 17
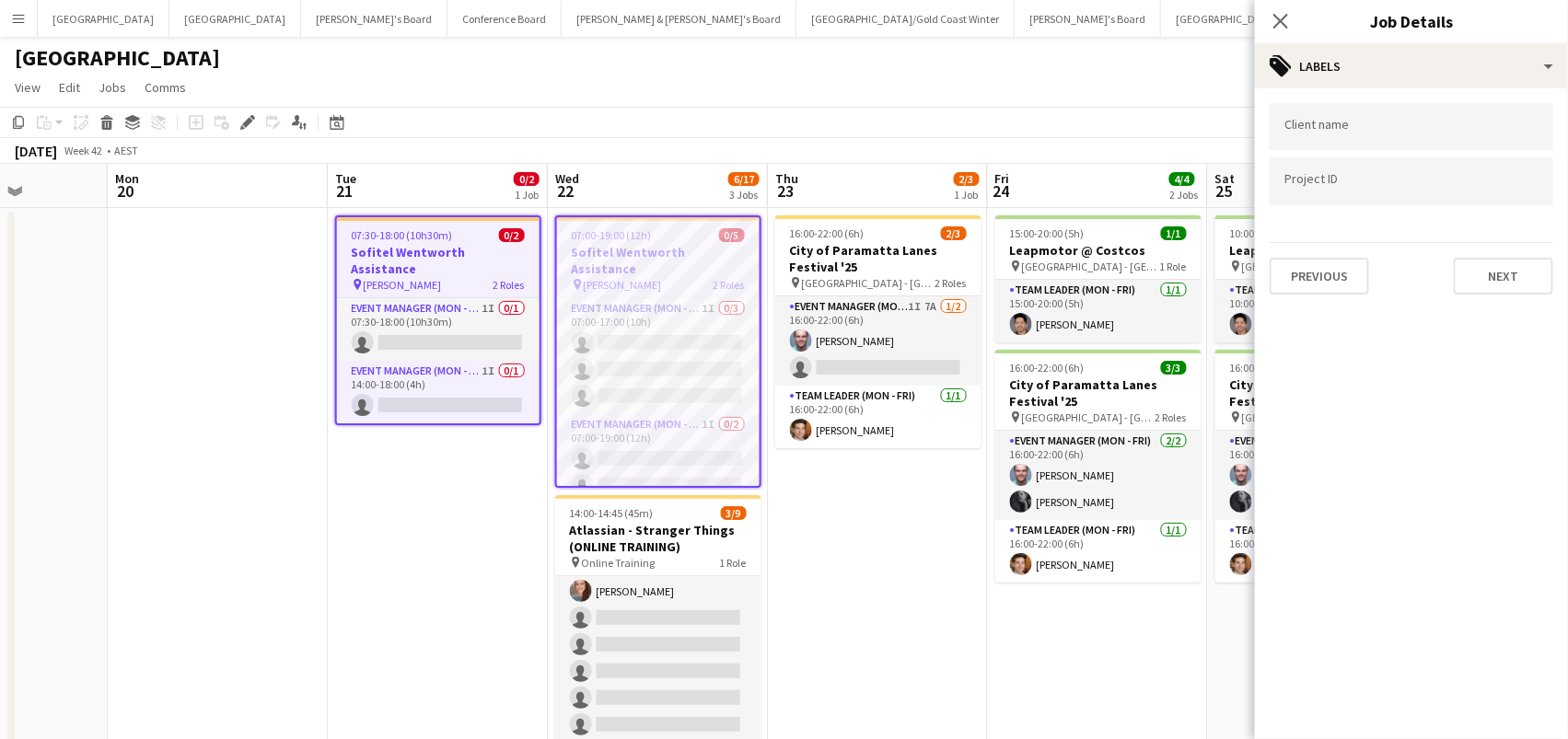
click at [1327, 135] on input "Type to search client labels..." at bounding box center [1411, 127] width 254 height 17
type input "**********"
click at [1044, 75] on app-page-menu "View Day view expanded Day view collapsed Month view Date picker Jump to [DATE]…" at bounding box center [784, 89] width 1568 height 35
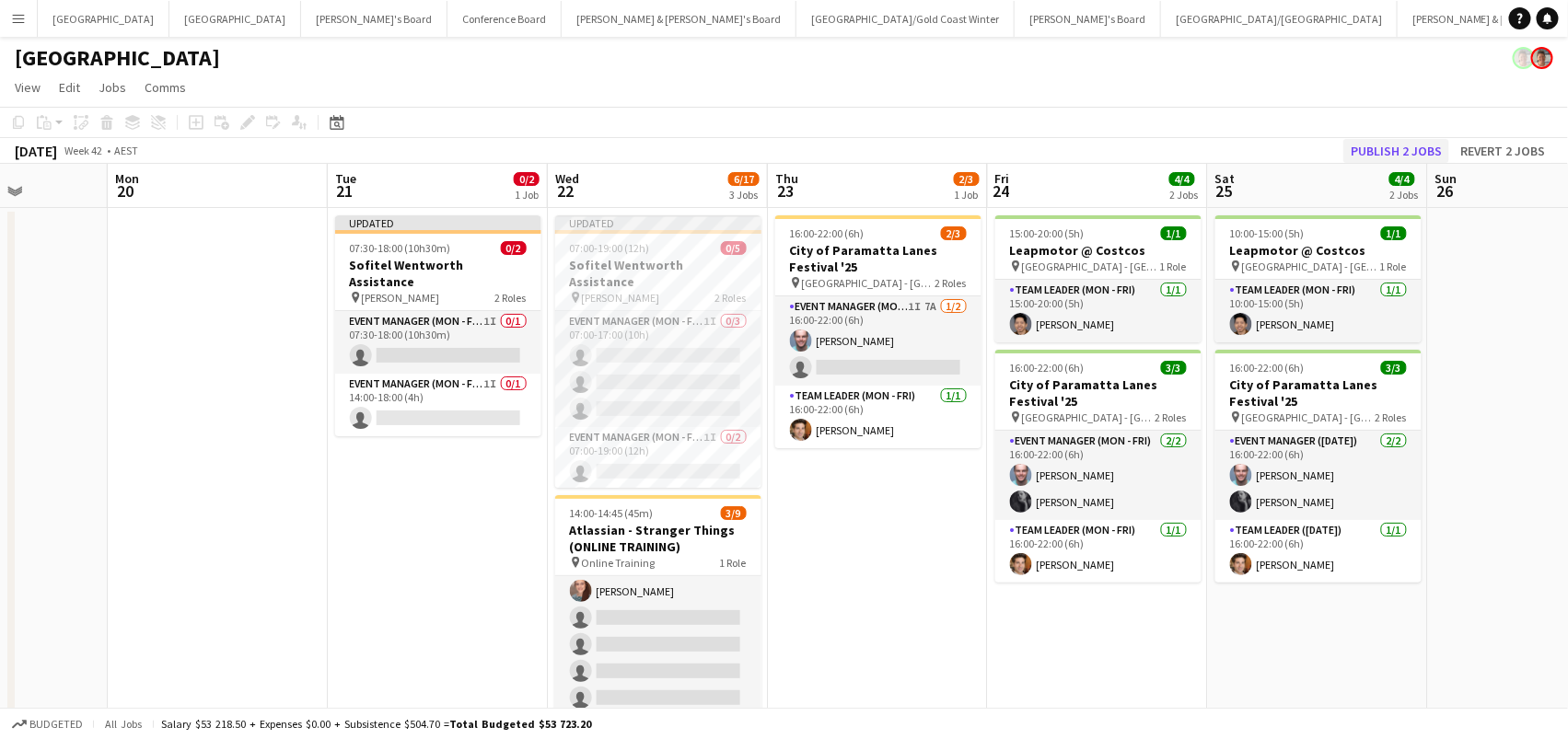
click at [1423, 139] on button "Publish 2 jobs" at bounding box center [1396, 151] width 106 height 24
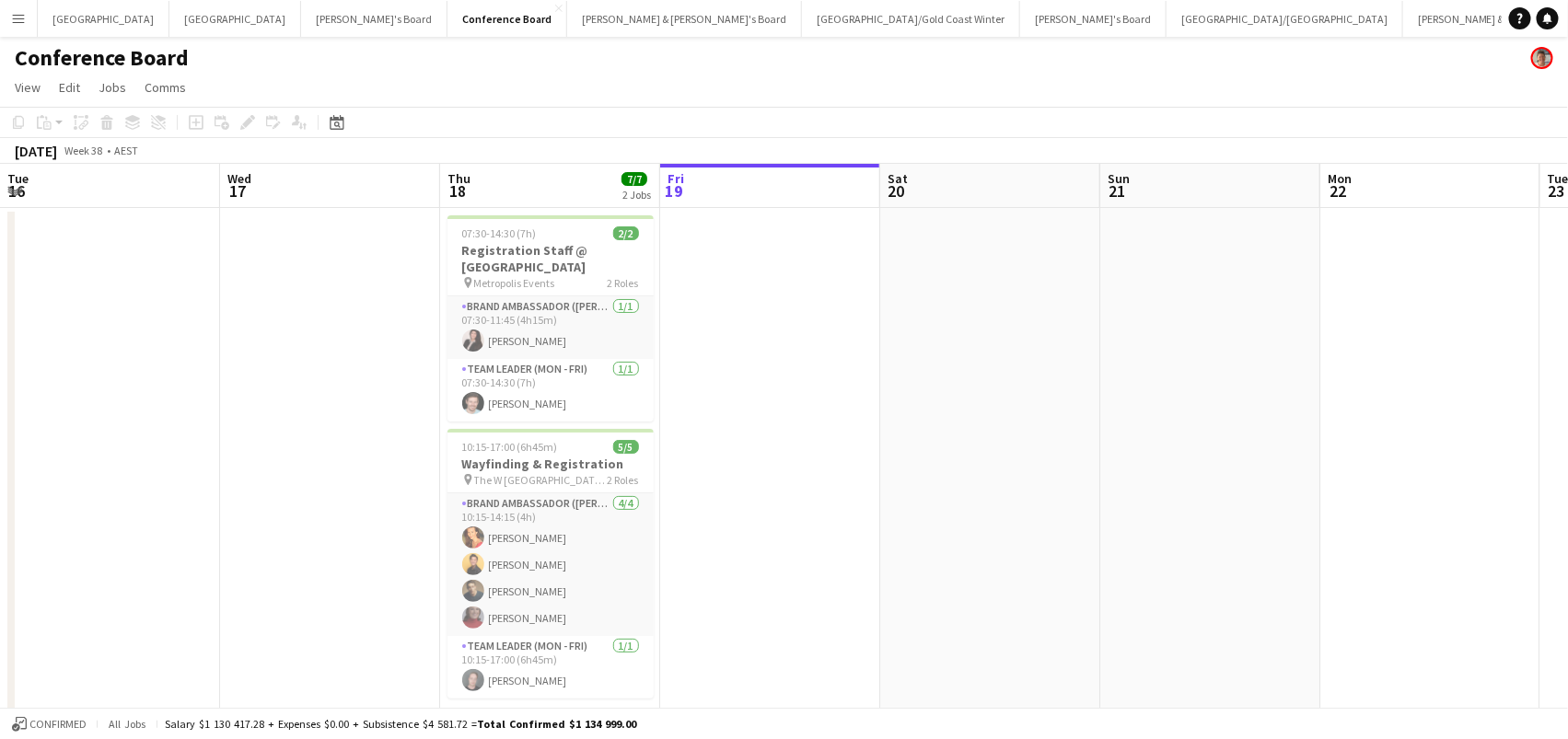
scroll to position [0, 439]
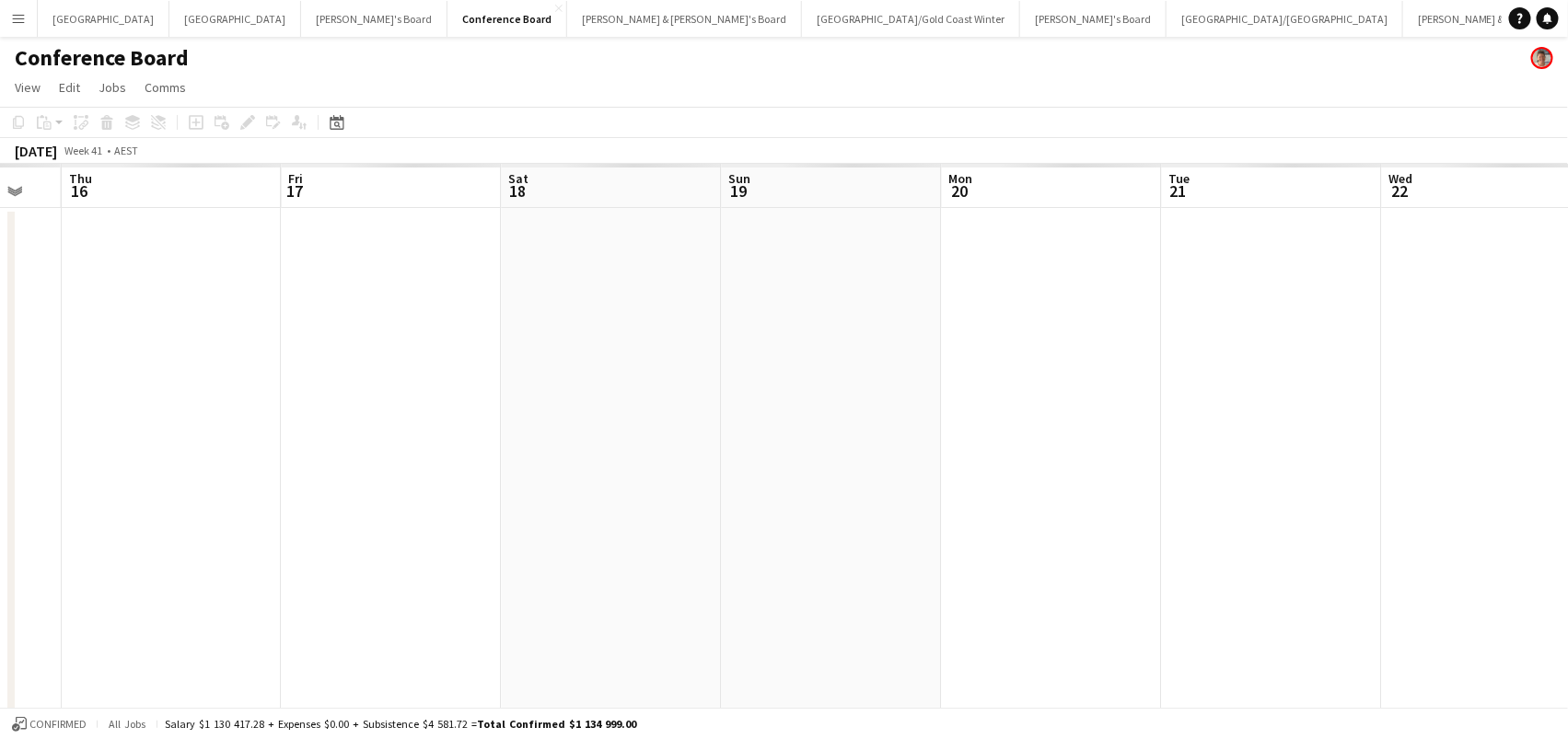
scroll to position [0, 598]
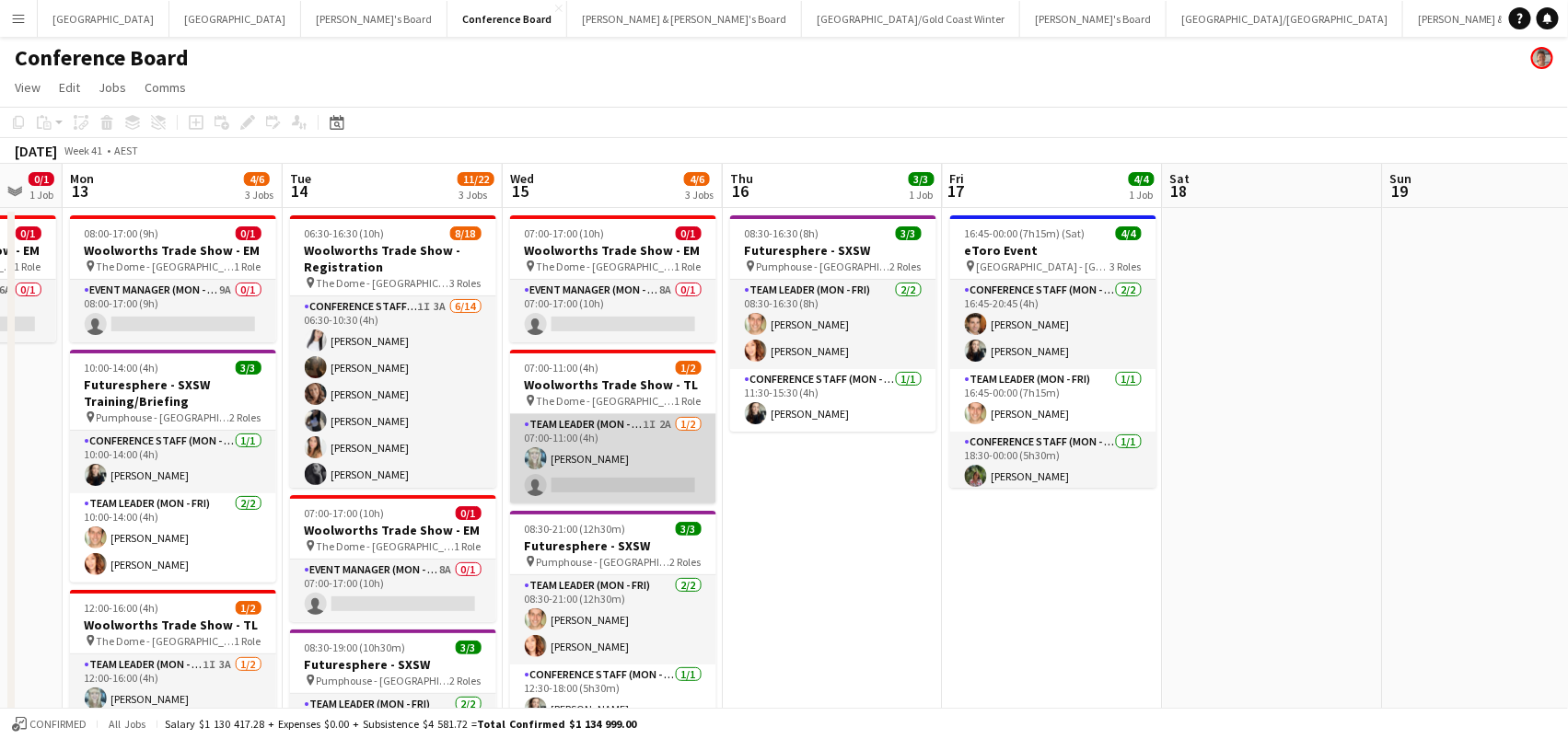
click at [590, 484] on app-card-role "Team Leader (Mon - Fri) 1I 2A [DATE] 07:00-11:00 (4h) [PERSON_NAME] single-neut…" at bounding box center [612, 458] width 206 height 89
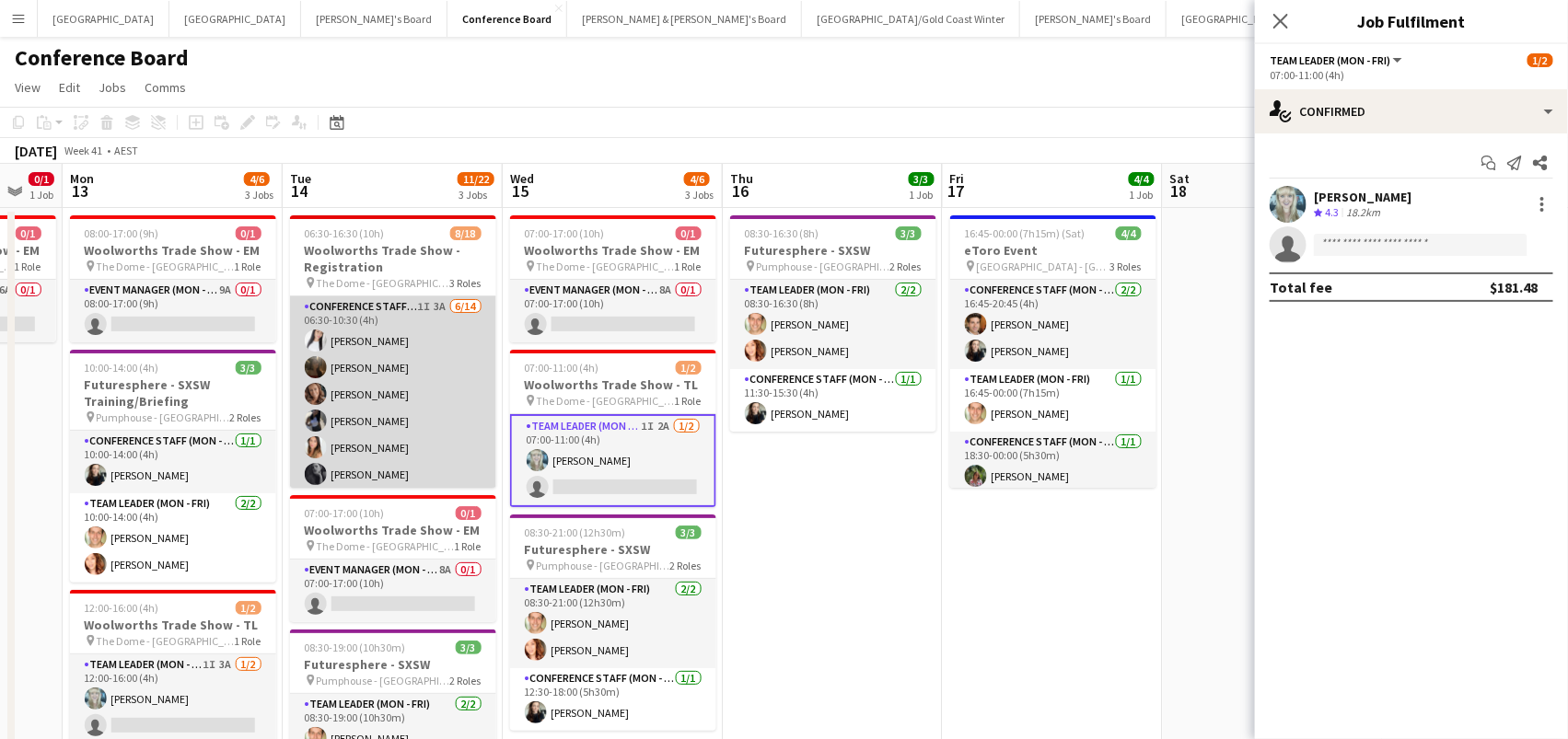
scroll to position [-1, 0]
click at [402, 467] on app-card-role "Conference Staff (Mon - Fri) 1I 3A [DATE] 06:30-10:30 (4h) [PERSON_NAME] [PERSO…" at bounding box center [392, 501] width 206 height 410
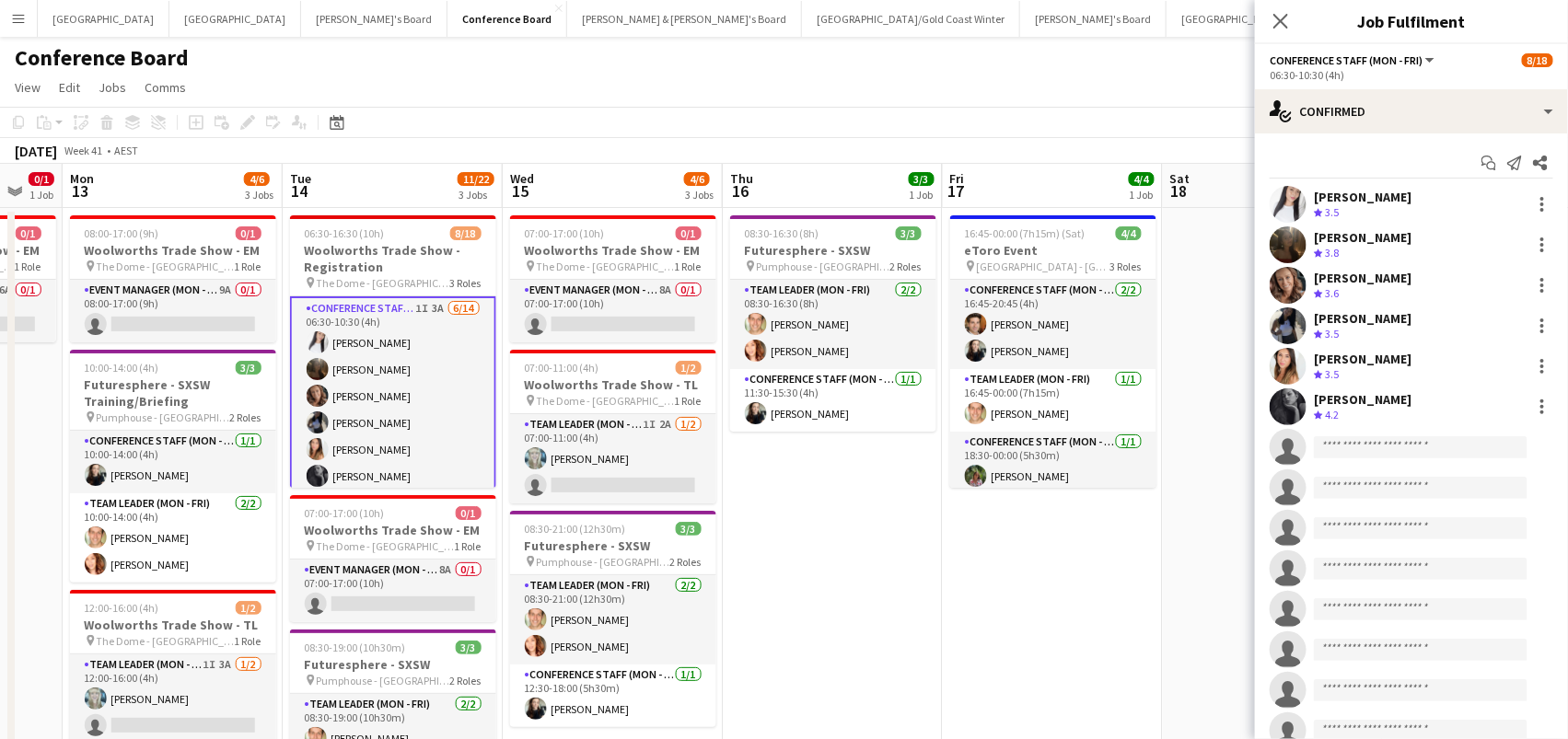
scroll to position [0, 0]
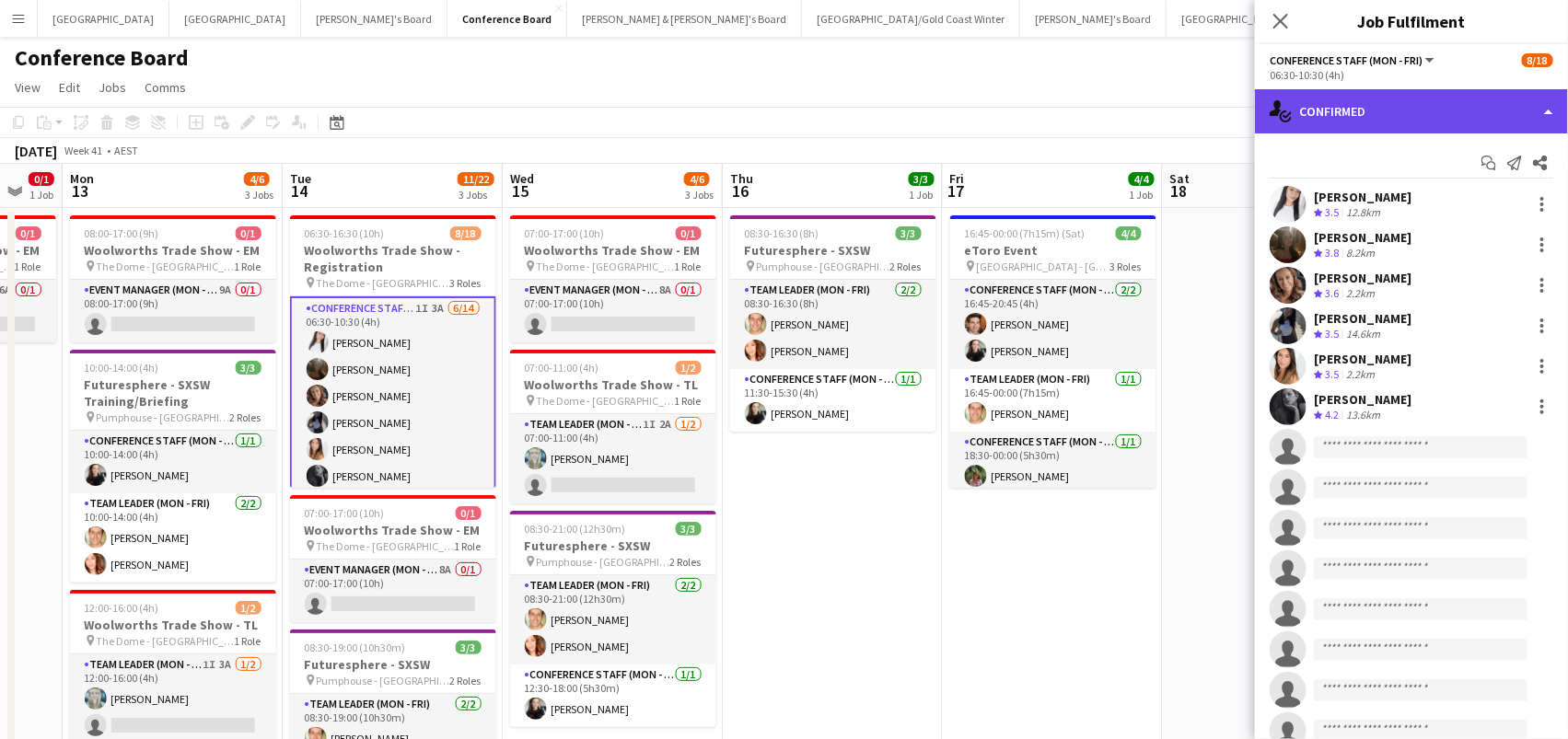
click at [1334, 114] on div "single-neutral-actions-check-2 Confirmed" at bounding box center [1411, 111] width 313 height 44
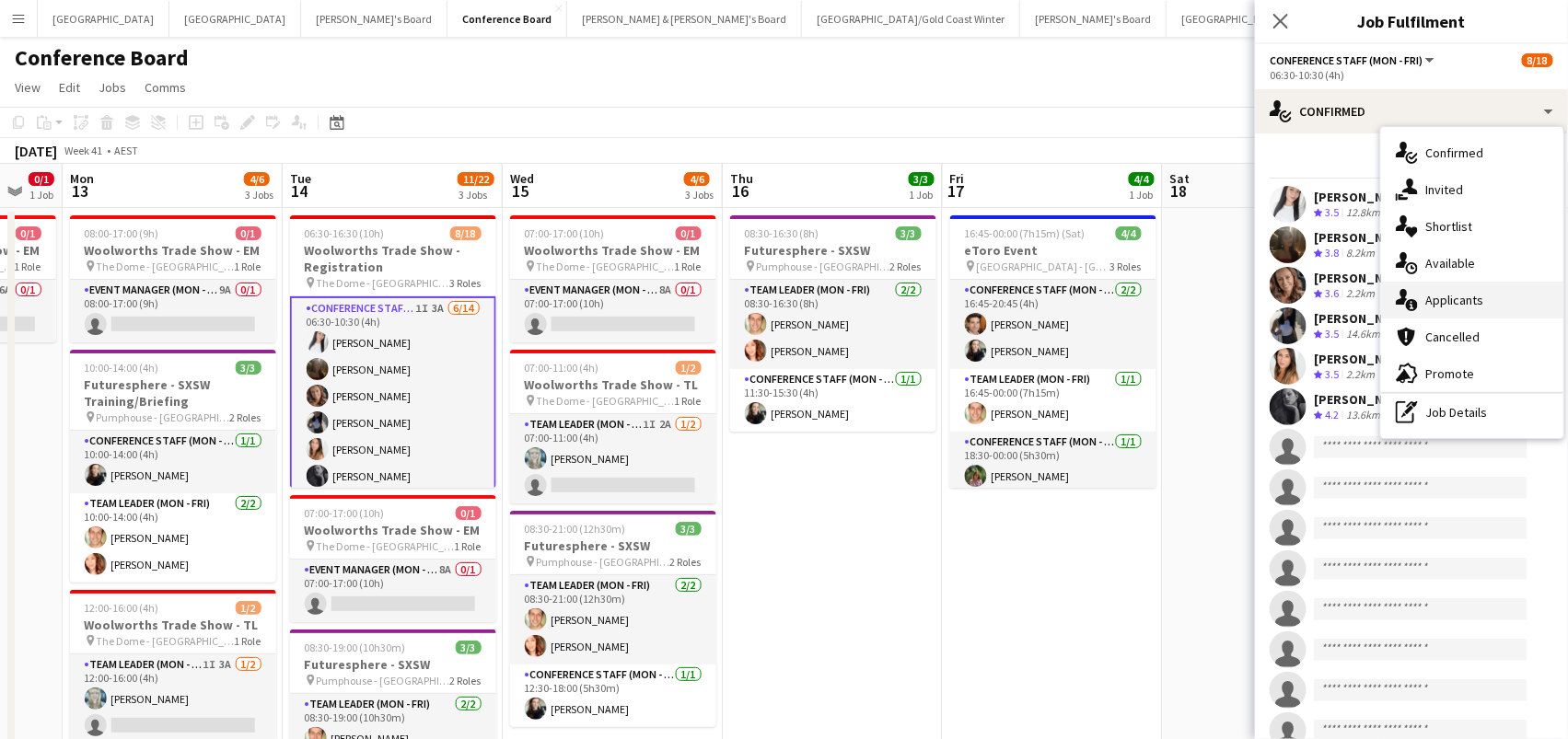
click at [1444, 305] on span "Applicants" at bounding box center [1454, 300] width 58 height 17
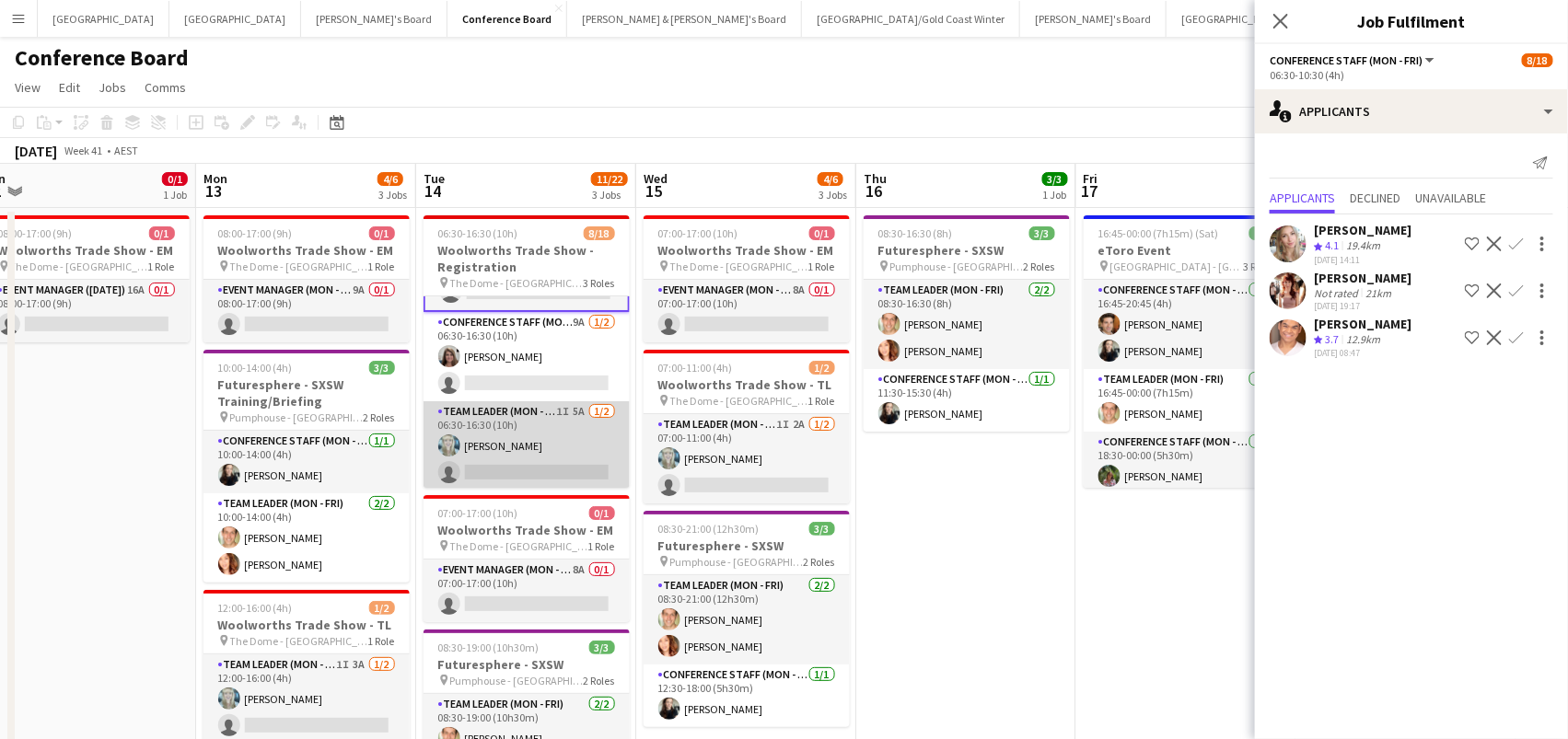
scroll to position [0, 463]
click at [507, 413] on app-card-role "Team Leader (Mon - Fri) 1I 5A [DATE] 06:30-16:30 (10h) [PERSON_NAME] single-neu…" at bounding box center [527, 446] width 206 height 89
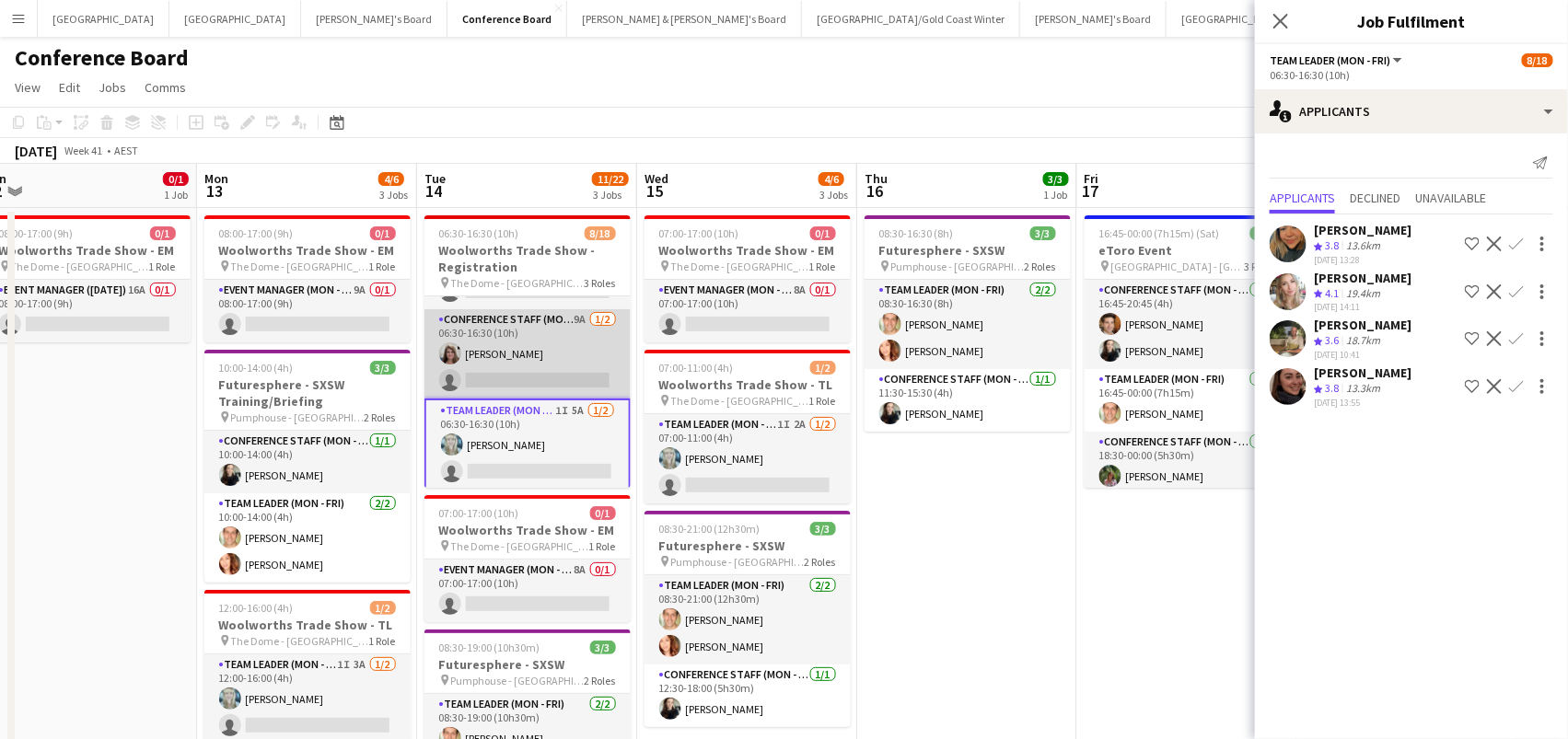
click at [495, 367] on app-card-role "Conference Staff (Mon - Fri) 9A [DATE] 06:30-16:30 (10h) [PERSON_NAME] single-n…" at bounding box center [527, 354] width 206 height 89
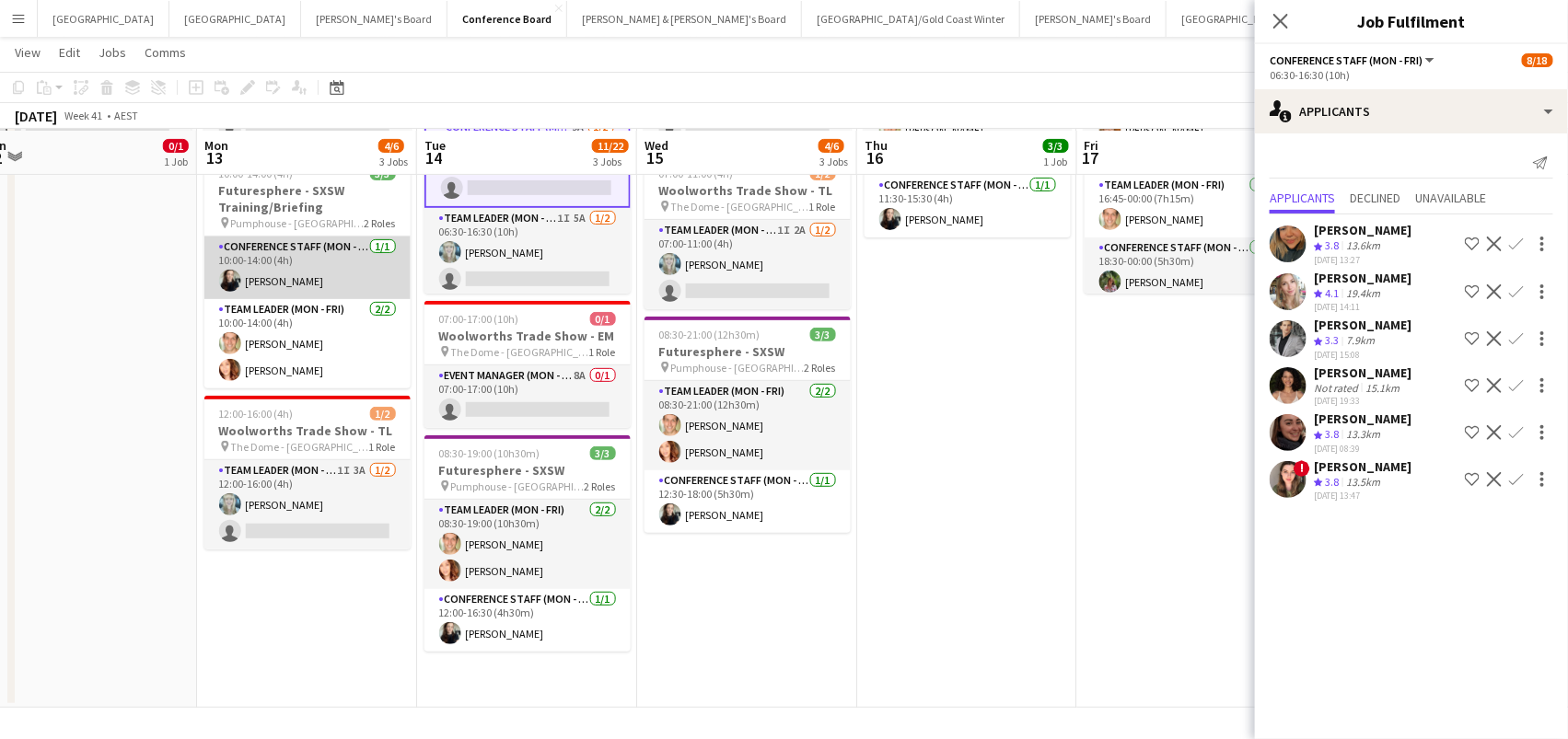
scroll to position [191, 0]
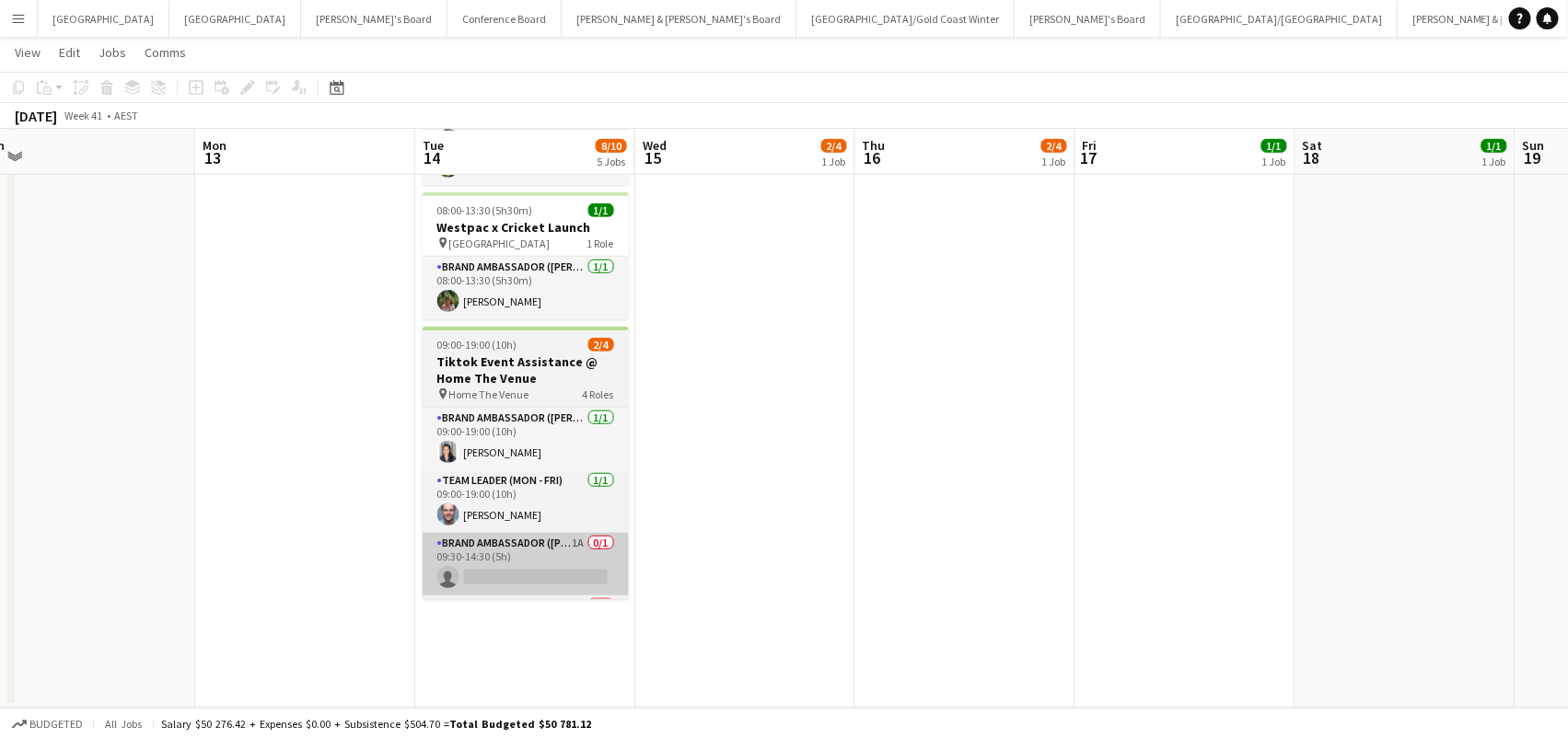
scroll to position [477, 0]
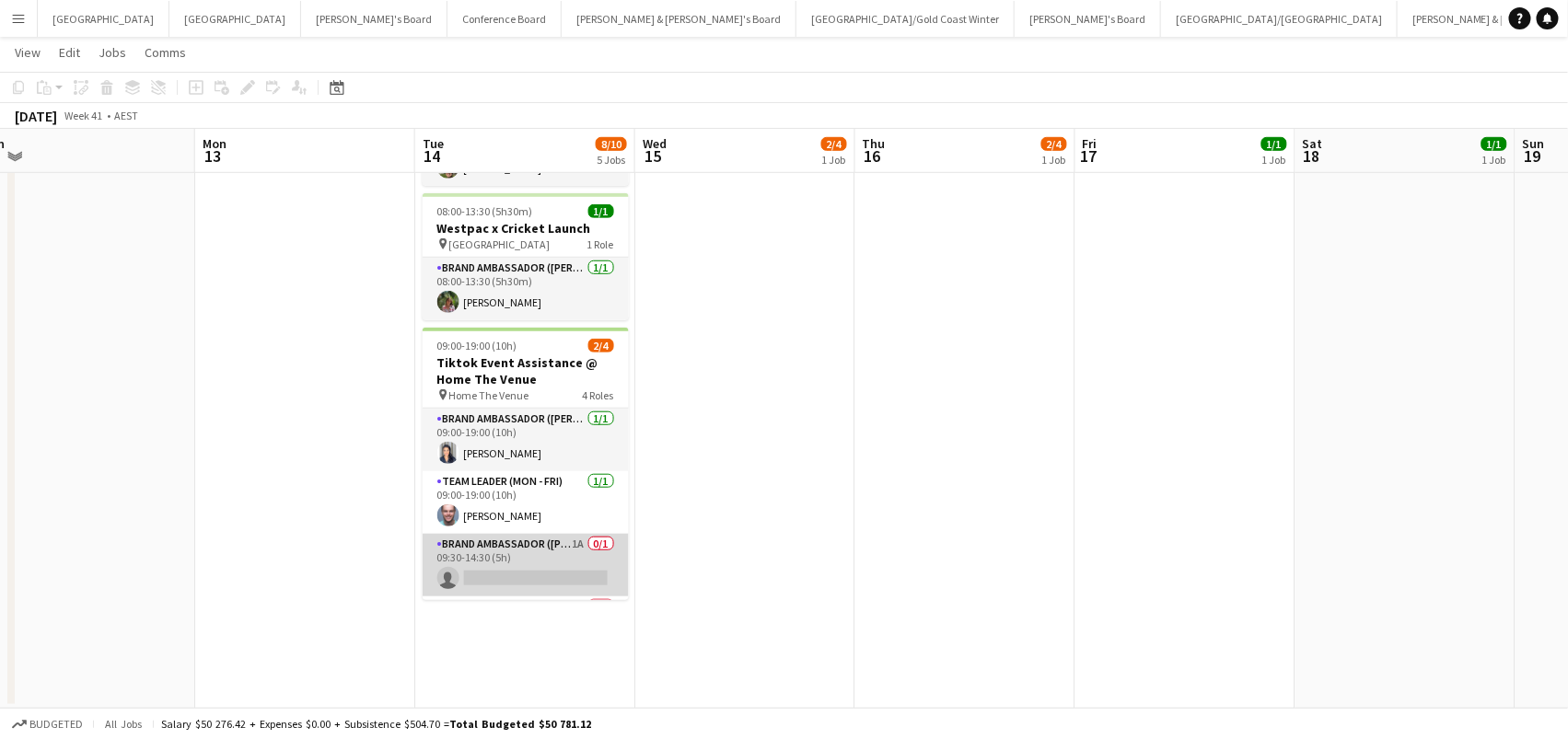
click at [537, 550] on app-card-role "Brand Ambassador (Mon - Fri) 1A 0/1 09:30-14:30 (5h) single-neutral-actions" at bounding box center [525, 565] width 206 height 62
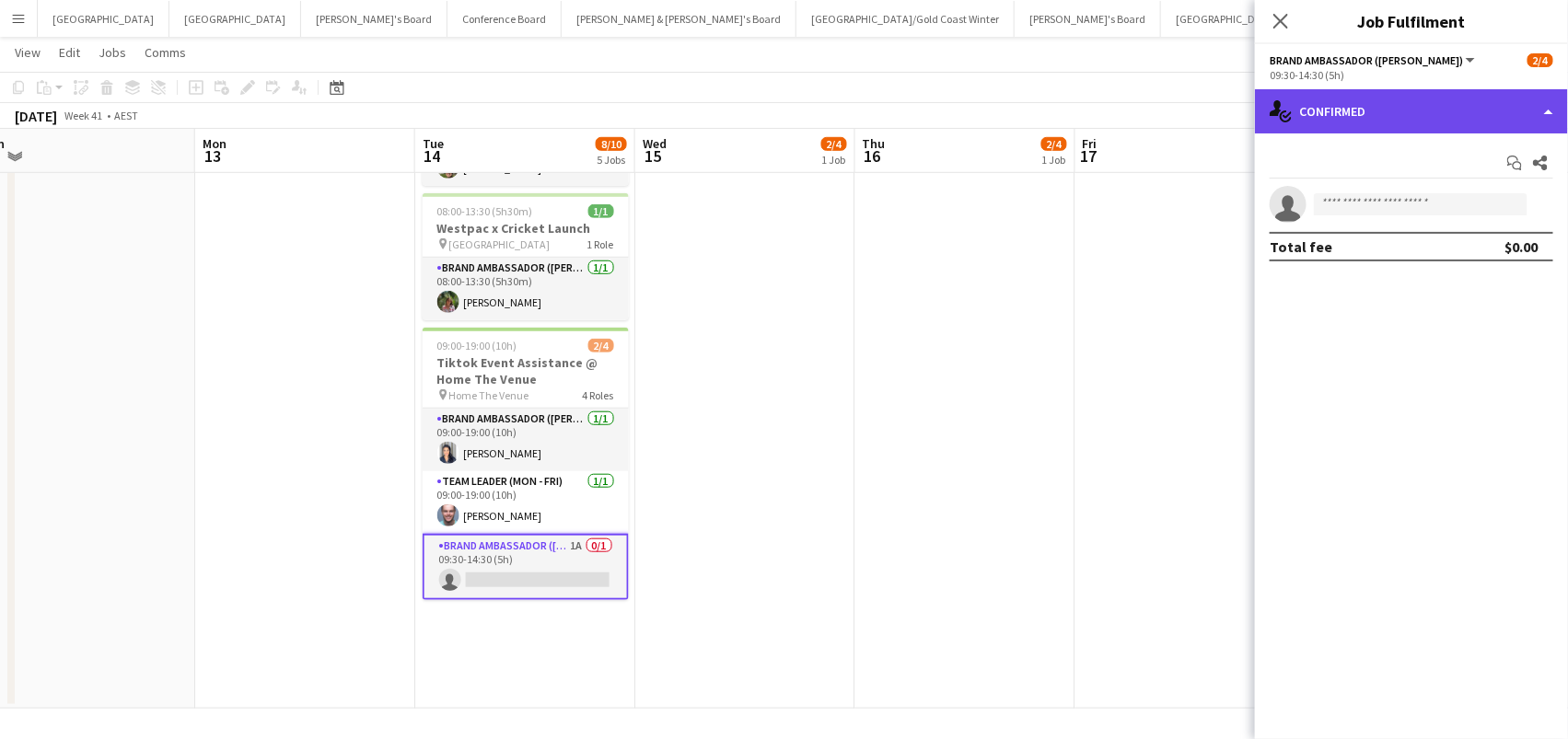
click at [1353, 109] on div "single-neutral-actions-check-2 Confirmed" at bounding box center [1411, 111] width 313 height 44
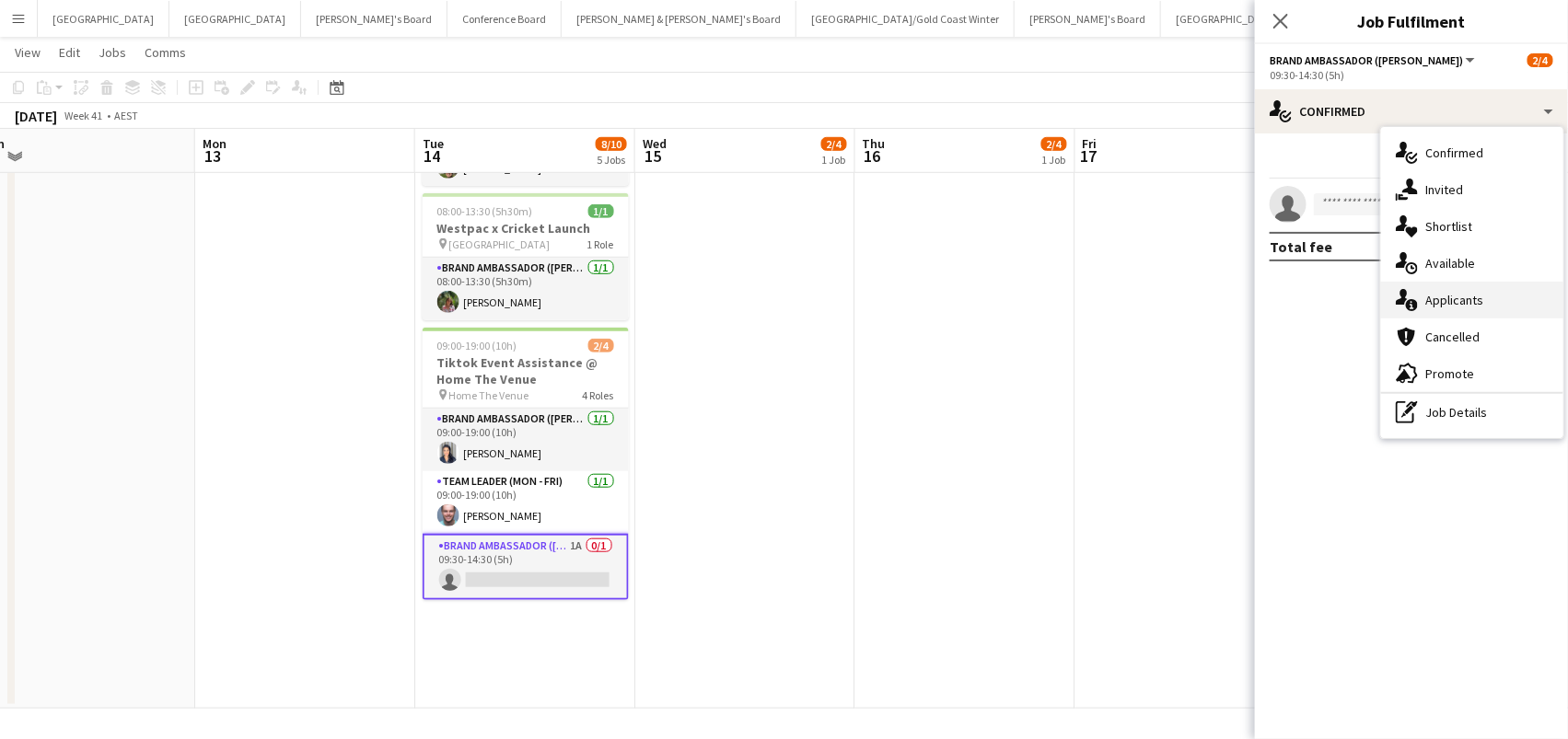
click at [1439, 302] on span "Applicants" at bounding box center [1454, 300] width 58 height 17
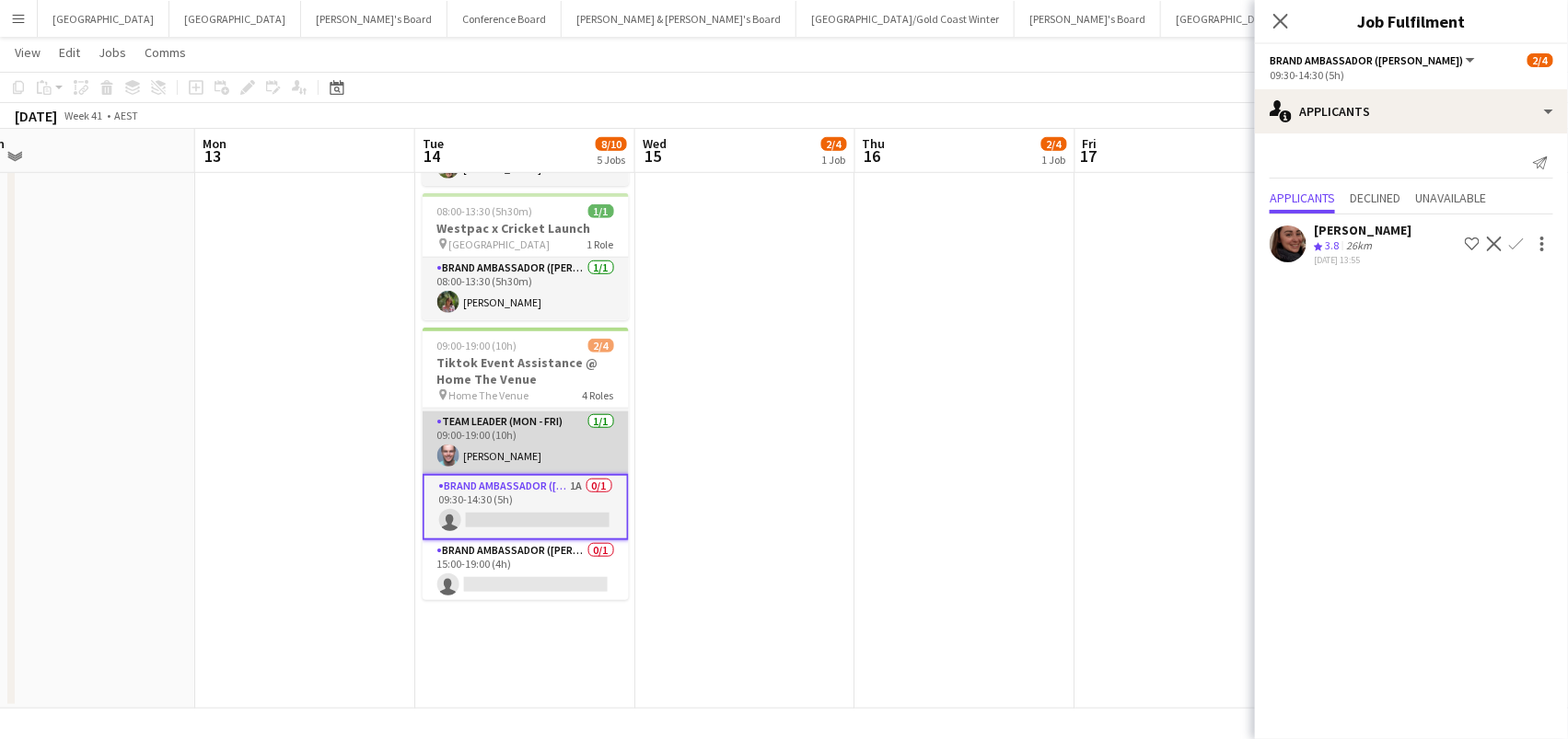
scroll to position [59, 0]
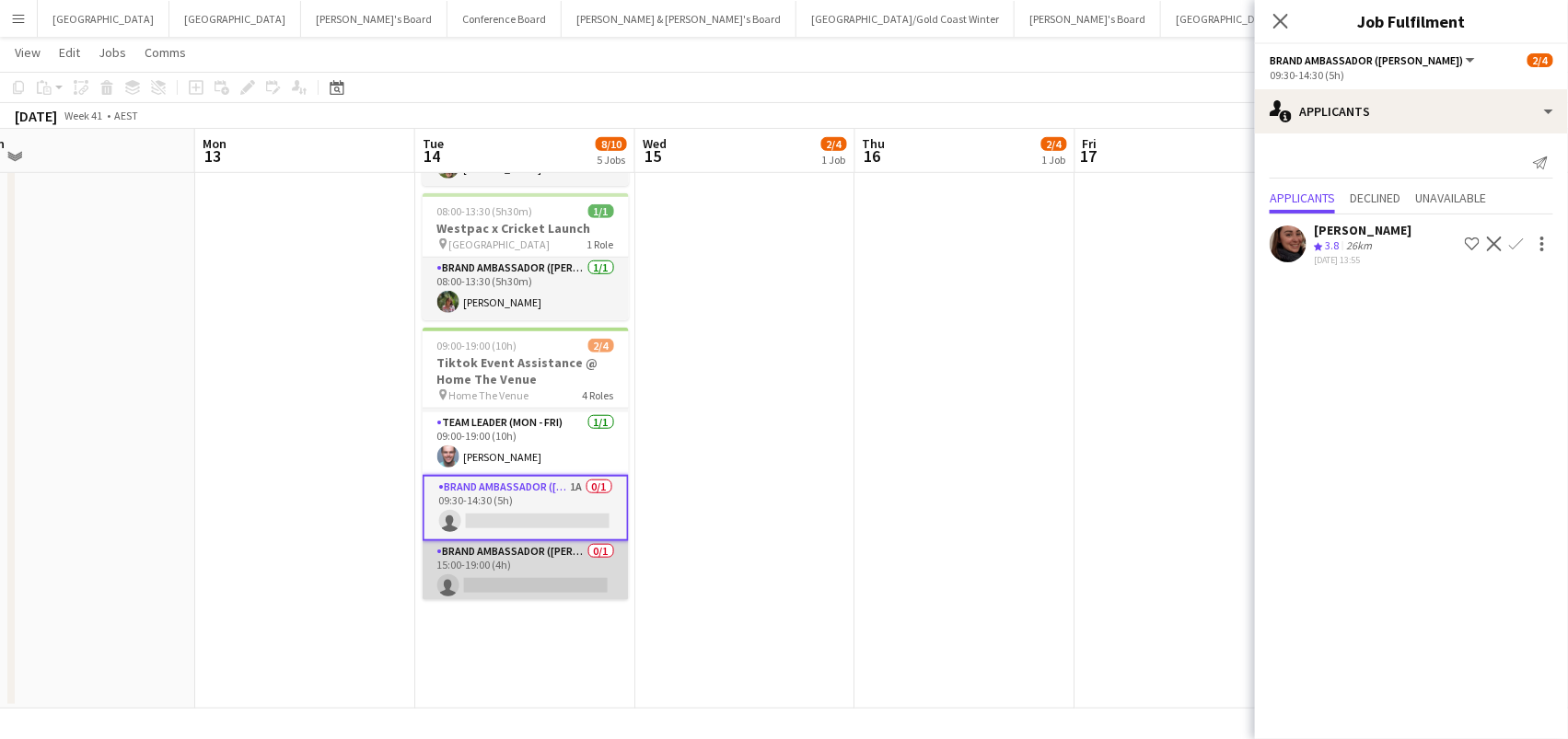
click at [560, 566] on app-card-role "Brand Ambassador (Mon - Fri) 0/1 15:00-19:00 (4h) single-neutral-actions" at bounding box center [525, 572] width 206 height 62
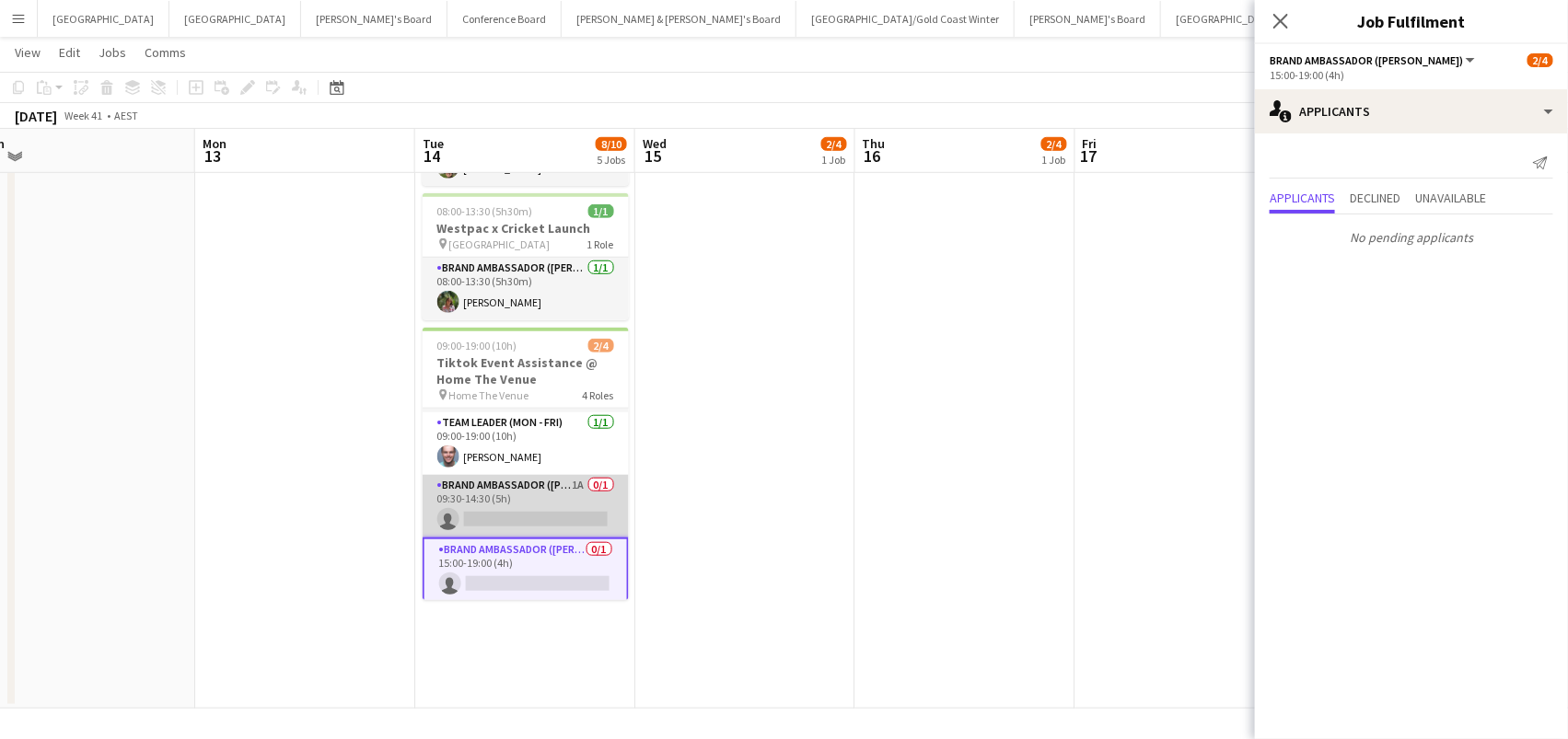
click at [544, 496] on app-card-role "Brand Ambassador (Mon - Fri) 1A 0/1 09:30-14:30 (5h) single-neutral-actions" at bounding box center [525, 506] width 206 height 62
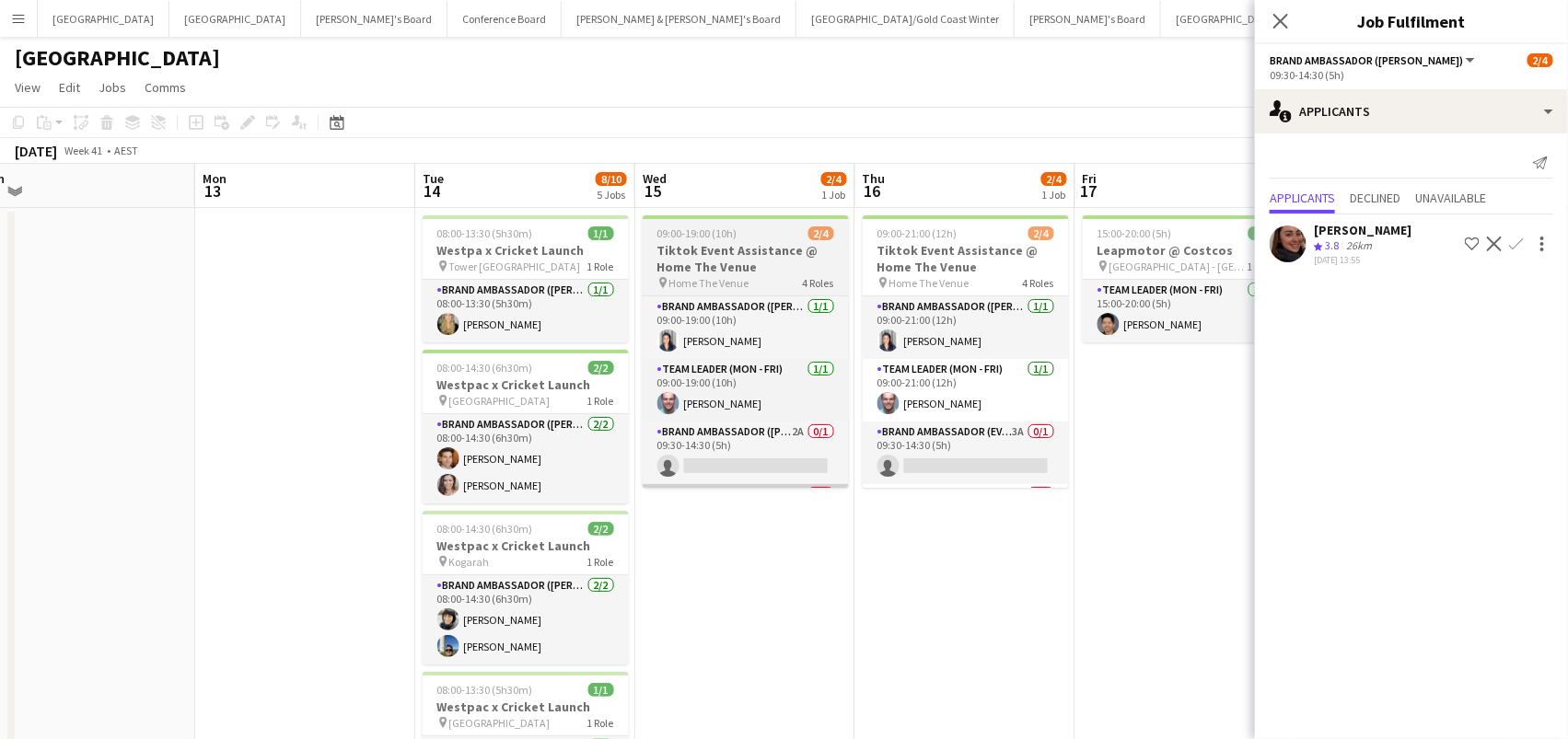
scroll to position [0, 0]
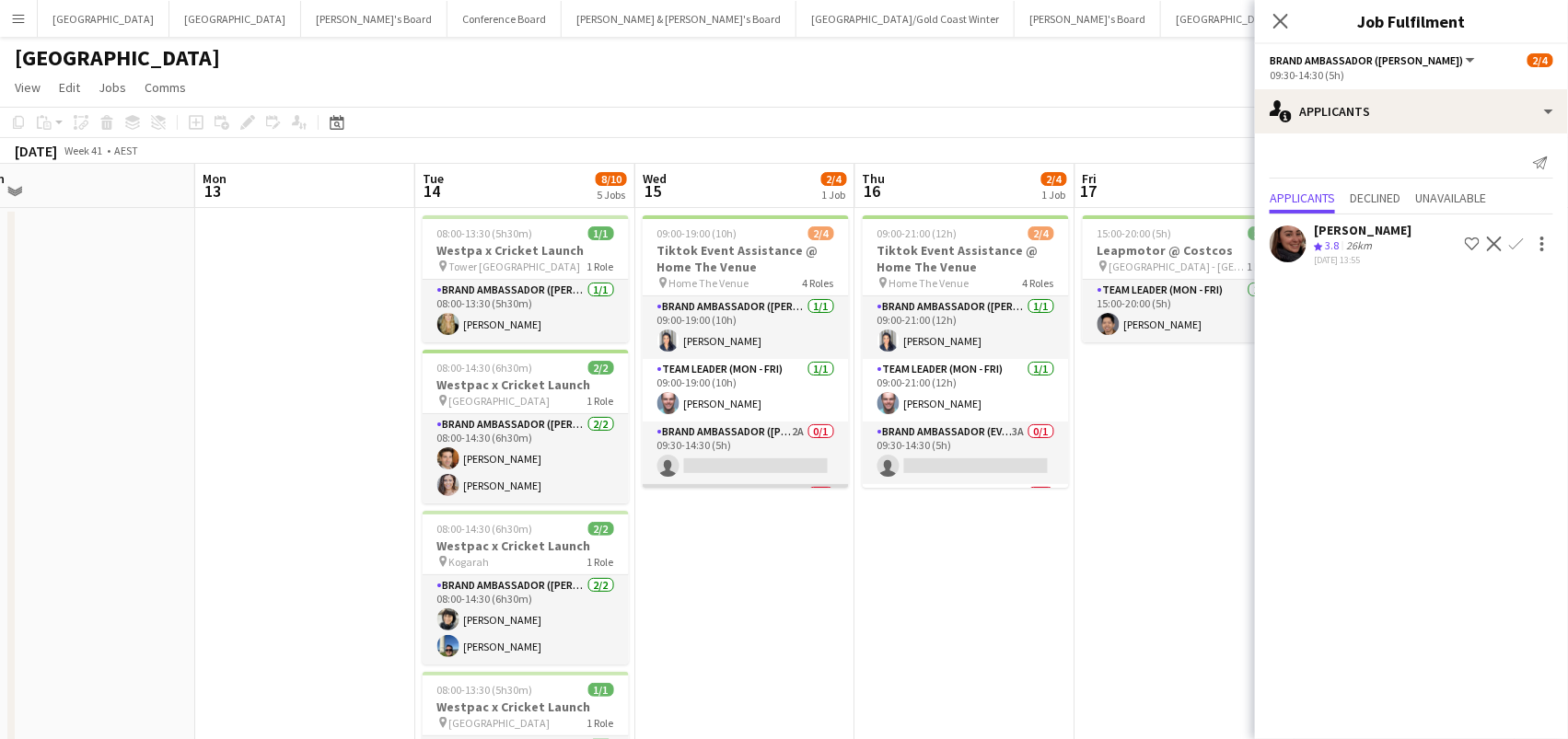
click at [669, 485] on app-card-role "Brand Ambassador (Mon - Fri) 1A 0/1 15:00-19:00 (4h) single-neutral-actions" at bounding box center [745, 515] width 206 height 62
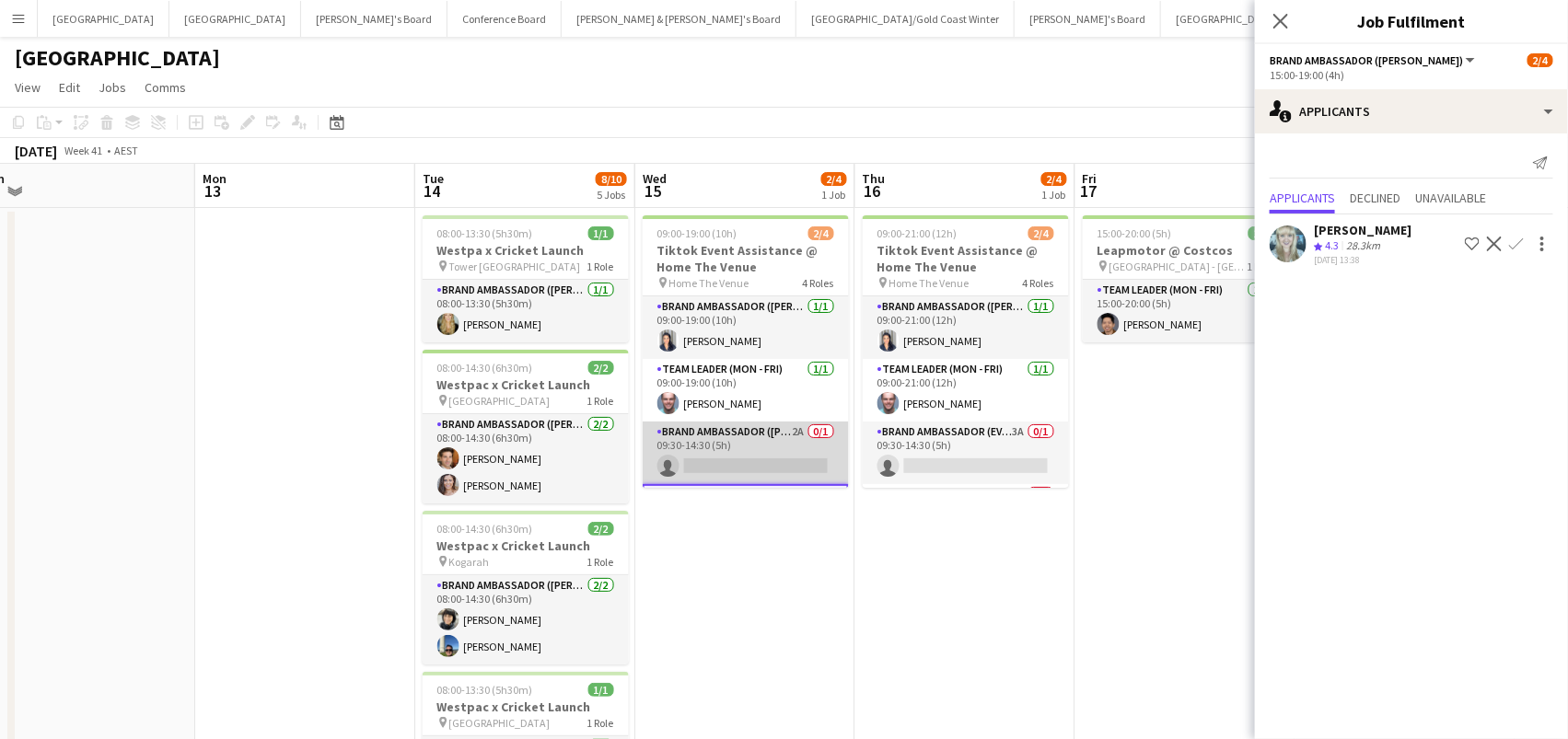
click at [690, 458] on app-card-role "Brand Ambassador (Mon - Fri) 2A 0/1 09:30-14:30 (5h) single-neutral-actions" at bounding box center [745, 452] width 206 height 62
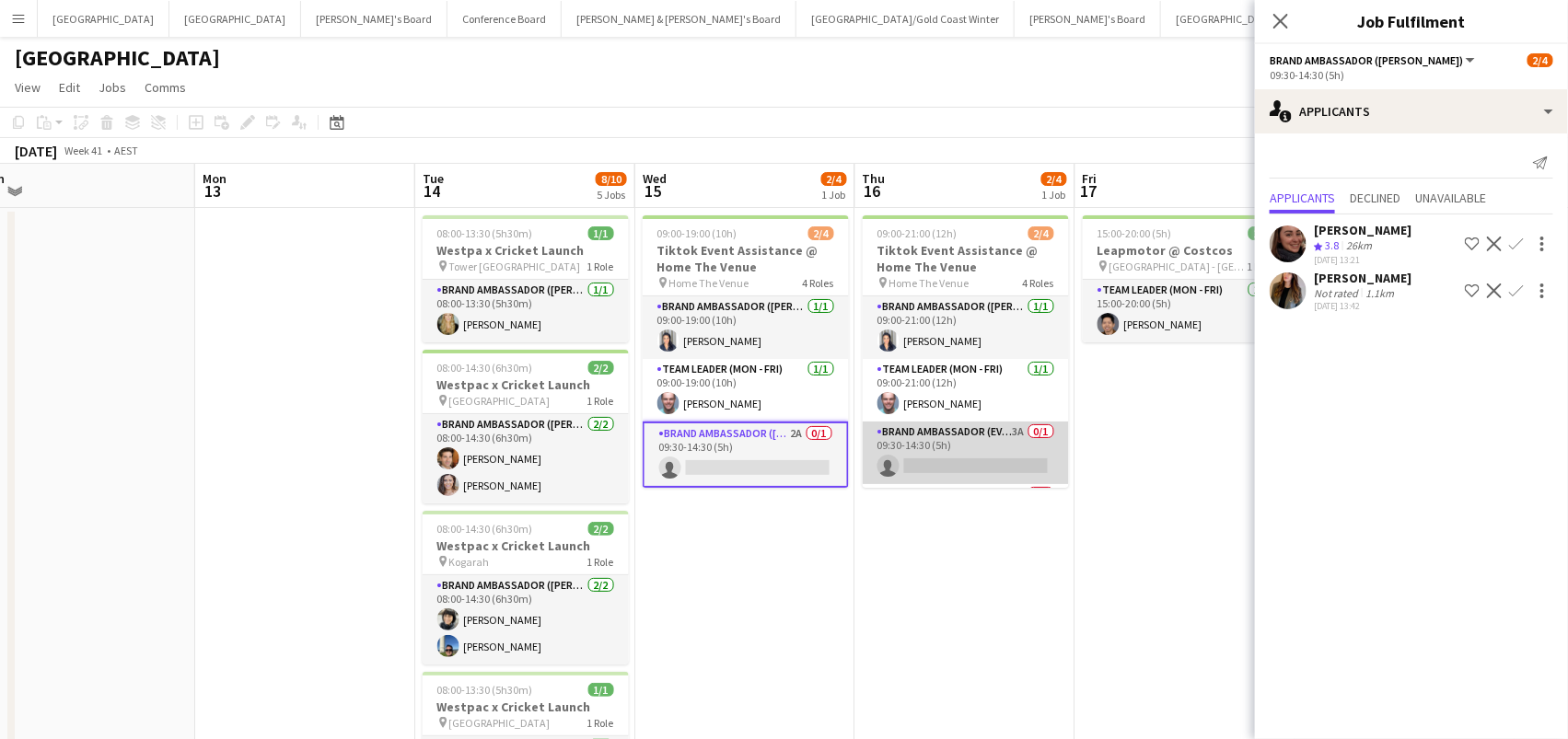
click at [954, 455] on app-card-role "Brand Ambassador (Evening) 3A 0/1 09:30-14:30 (5h) single-neutral-actions" at bounding box center [966, 452] width 206 height 62
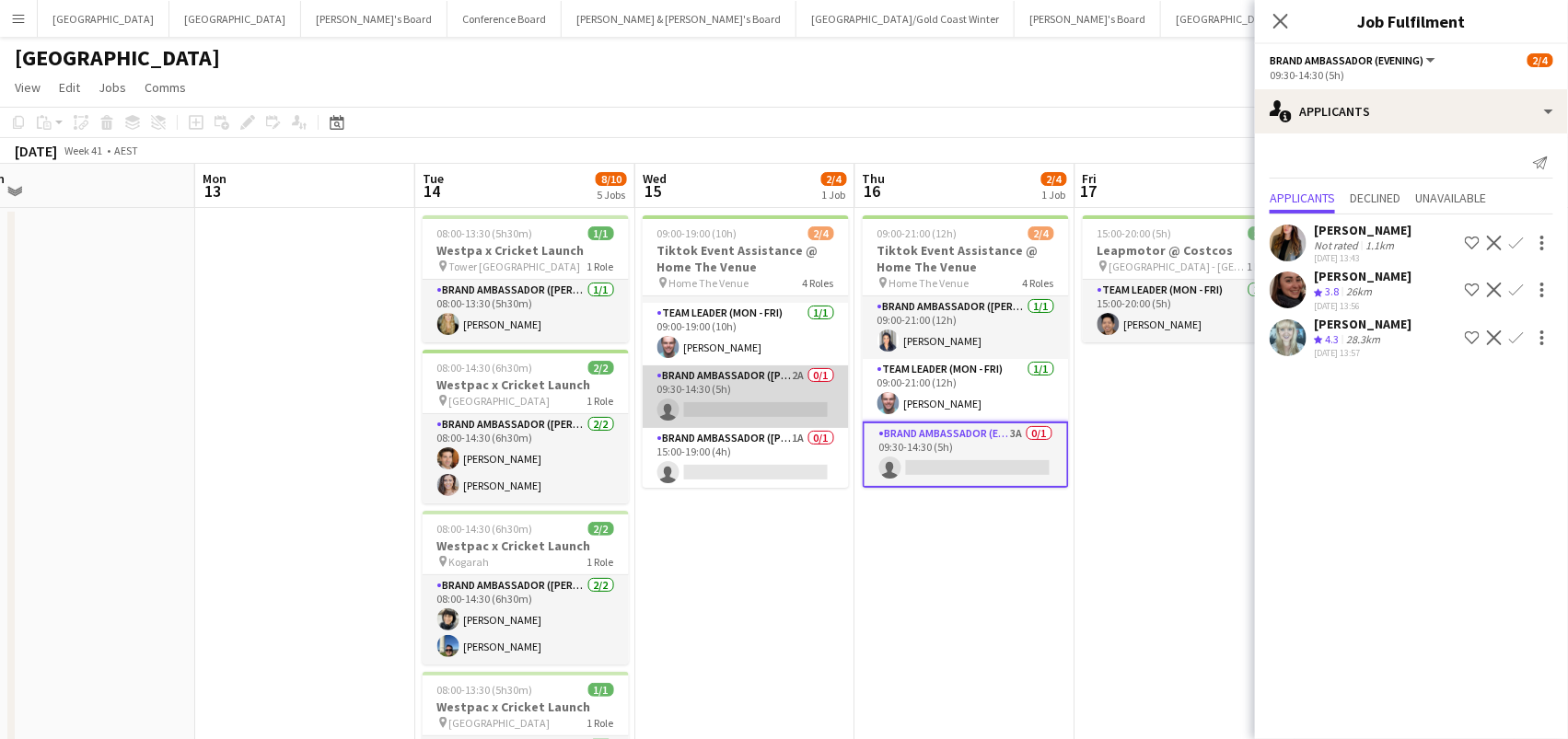
click at [775, 422] on app-card-role "Brand Ambassador (Mon - Fri) 2A 0/1 09:30-14:30 (5h) single-neutral-actions" at bounding box center [745, 396] width 206 height 62
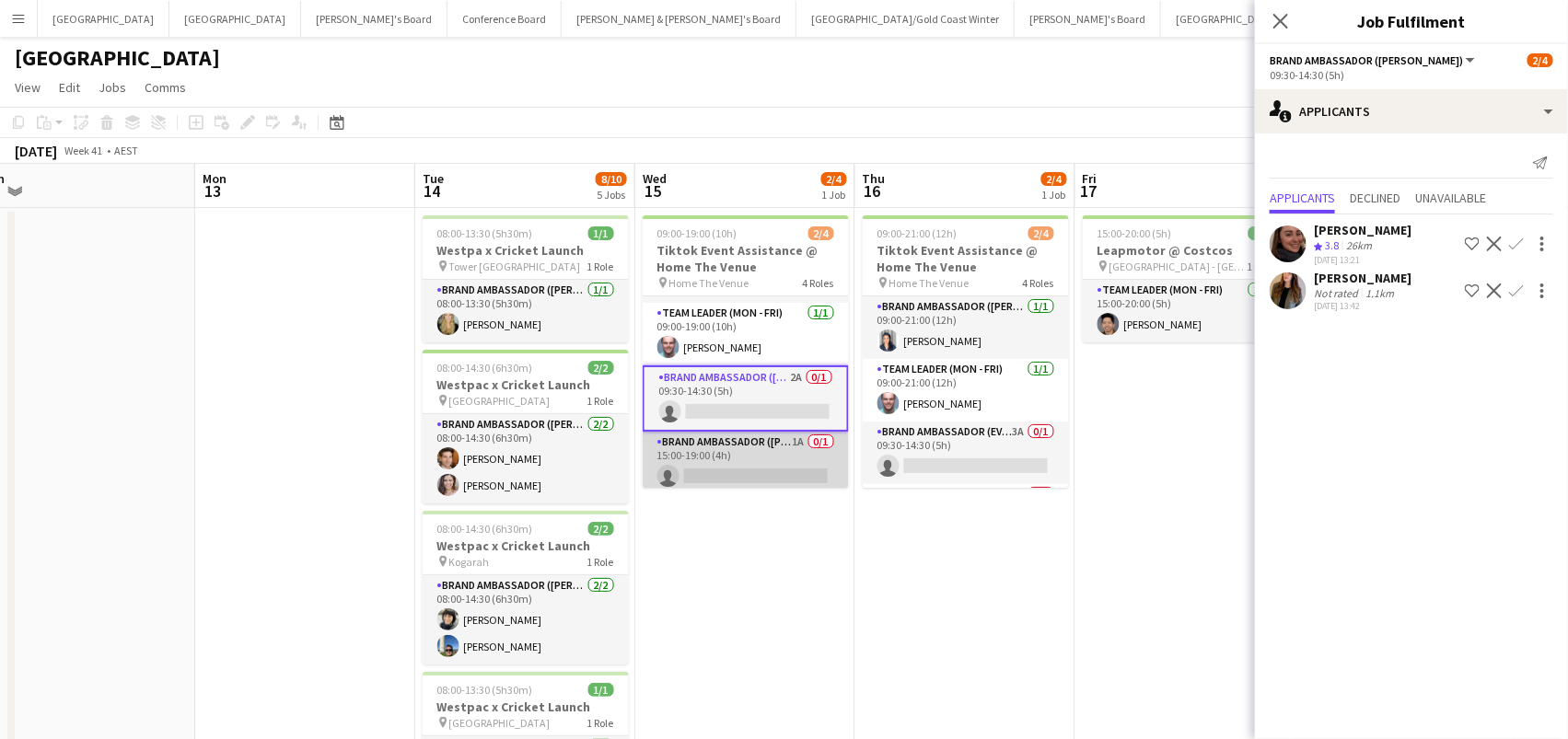
click at [775, 450] on app-card-role "Brand Ambassador (Mon - Fri) 1A 0/1 15:00-19:00 (4h) single-neutral-actions" at bounding box center [745, 462] width 206 height 62
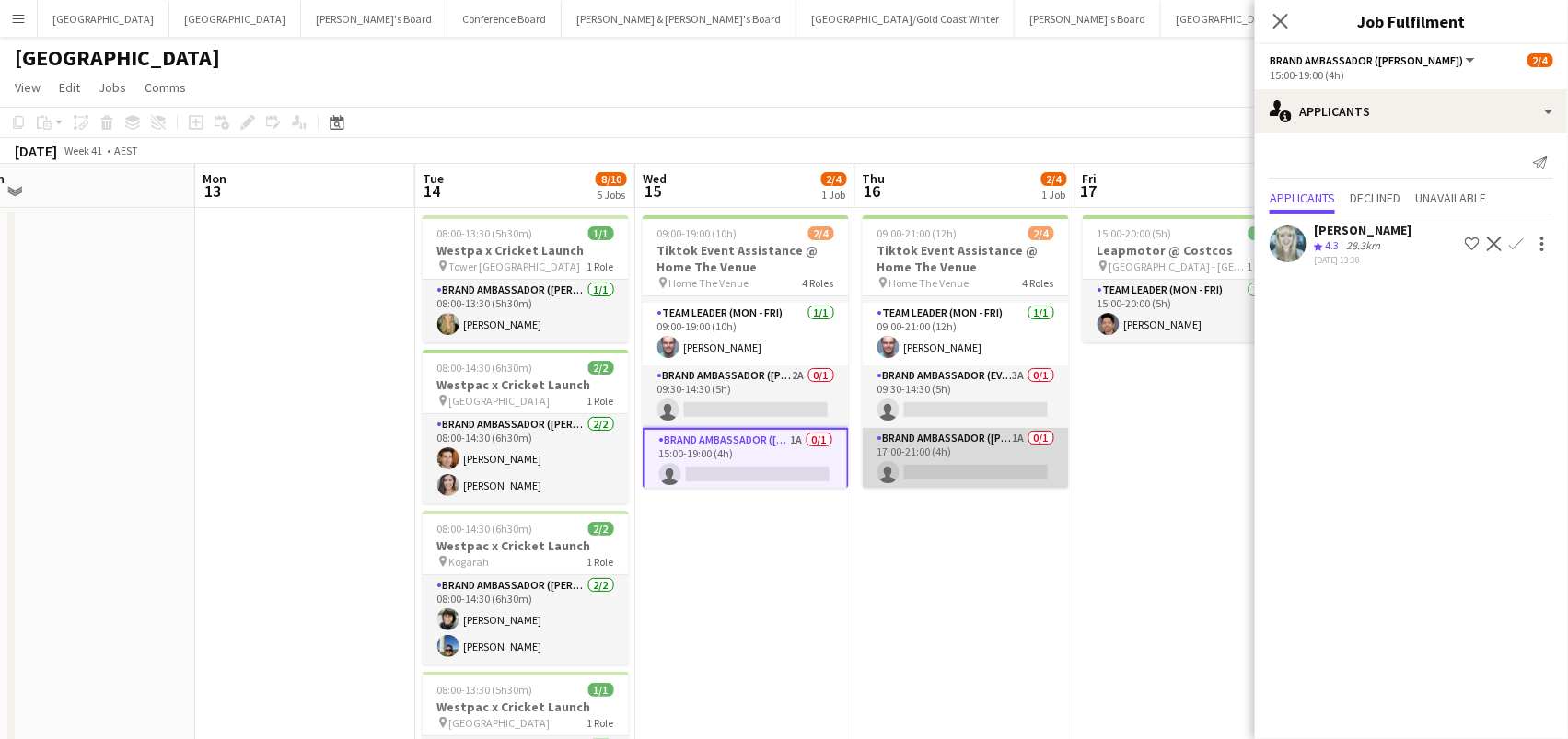
click at [940, 458] on app-card-role "Brand Ambassador (Mon - Fri) 1A 0/1 17:00-21:00 (4h) single-neutral-actions" at bounding box center [966, 458] width 206 height 62
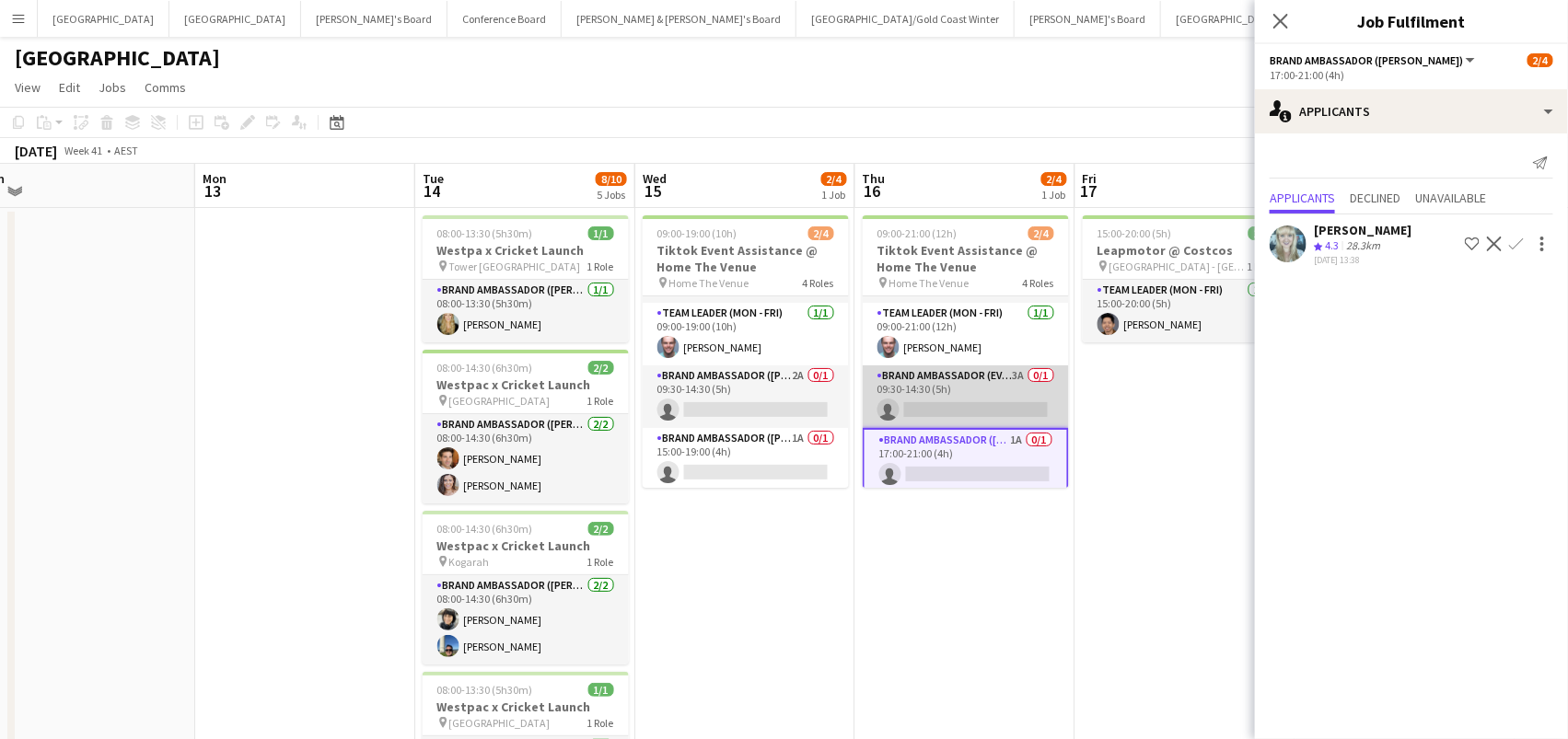
click at [926, 409] on app-card-role "Brand Ambassador (Evening) 3A 0/1 09:30-14:30 (5h) single-neutral-actions" at bounding box center [966, 396] width 206 height 62
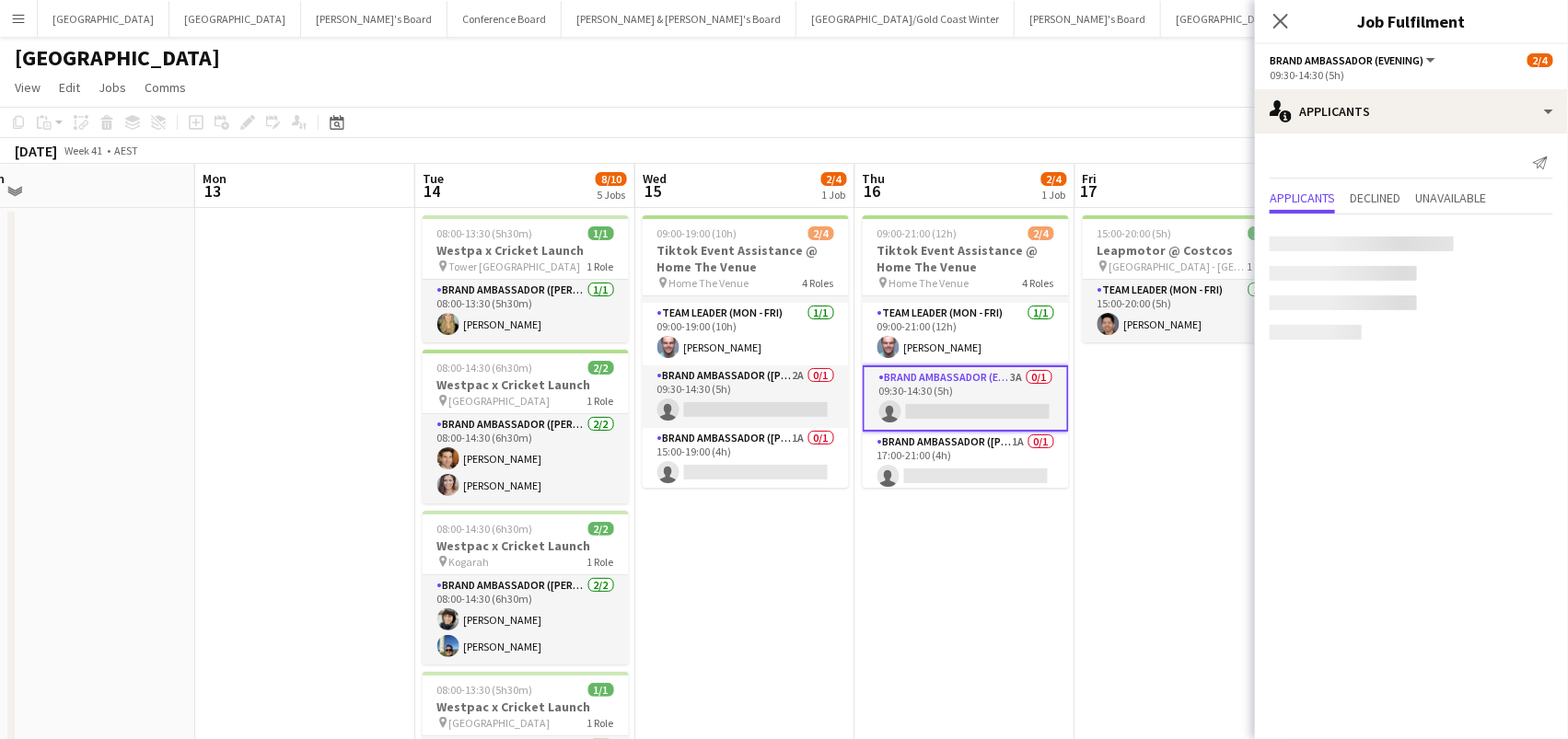
scroll to position [0, 684]
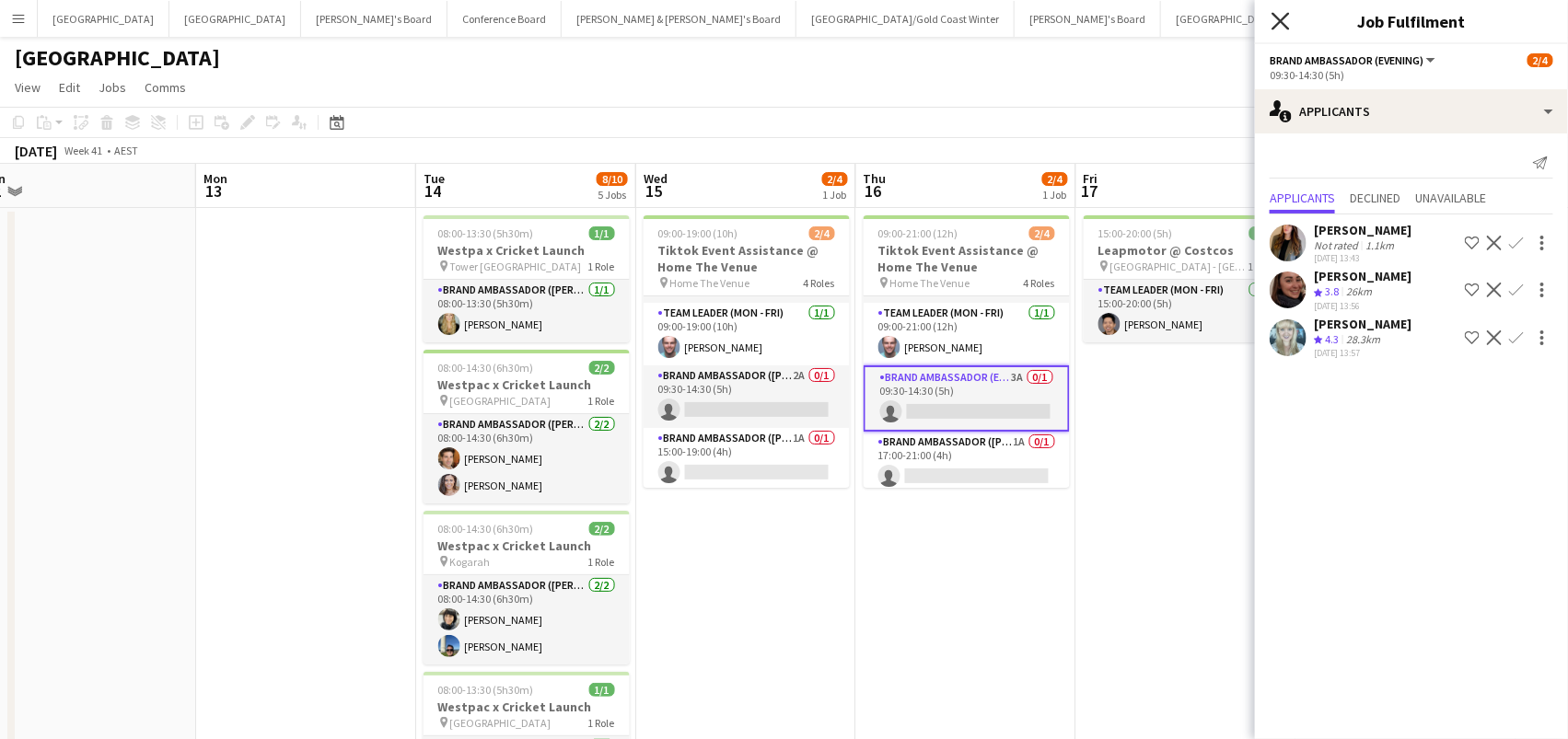
click at [1285, 21] on icon "Close pop-in" at bounding box center [1280, 21] width 18 height 18
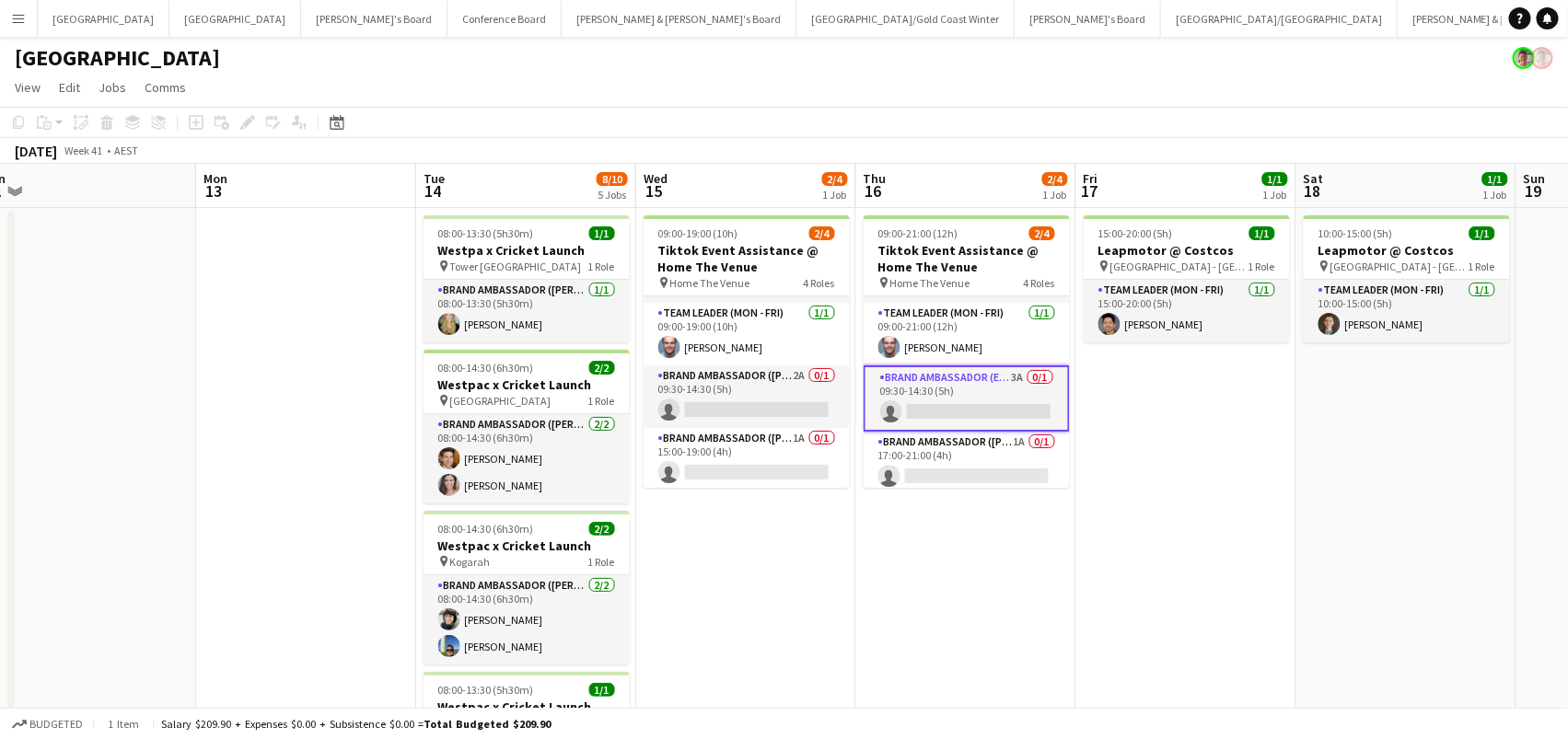
scroll to position [0, 0]
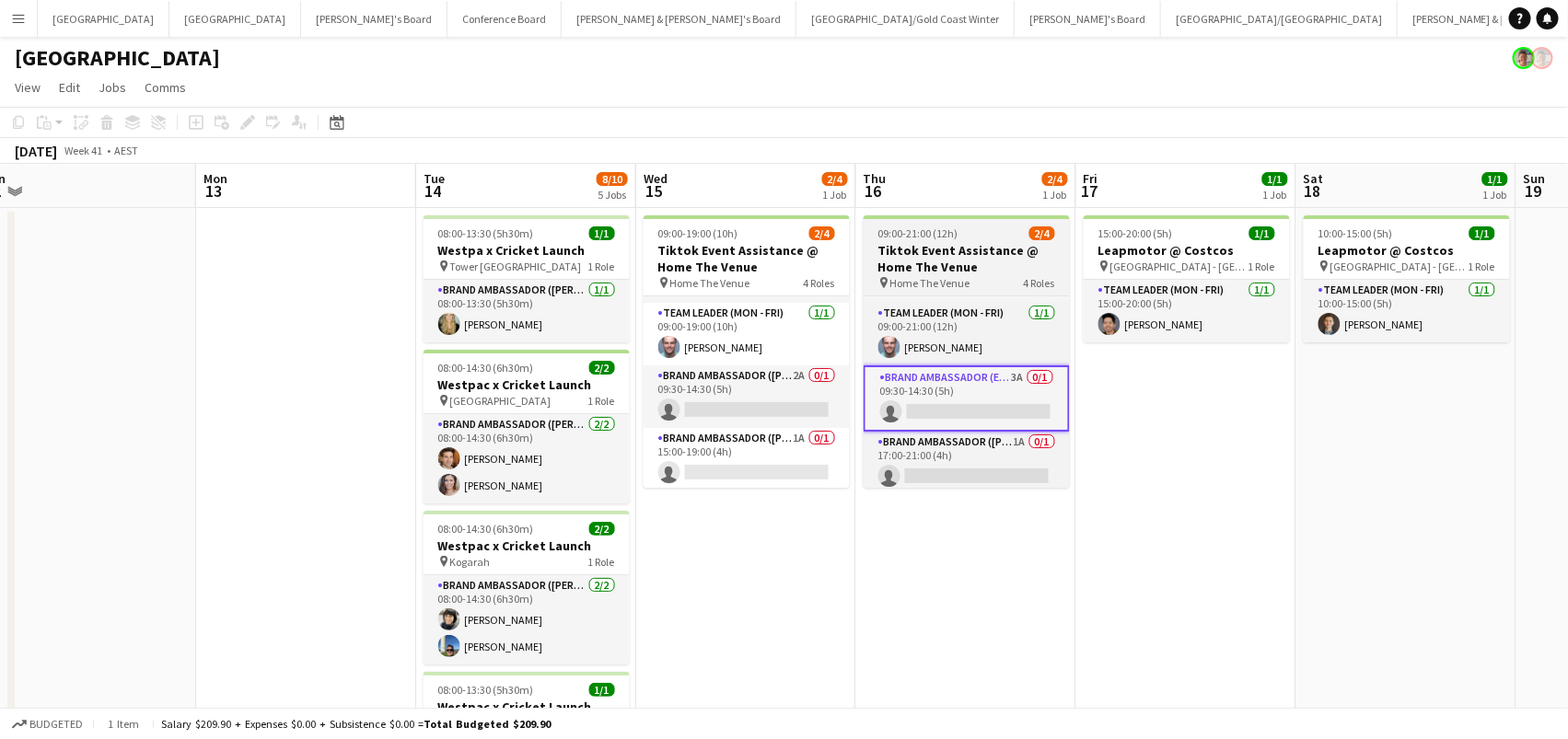
click at [906, 279] on span "Home The Venue" at bounding box center [930, 282] width 80 height 14
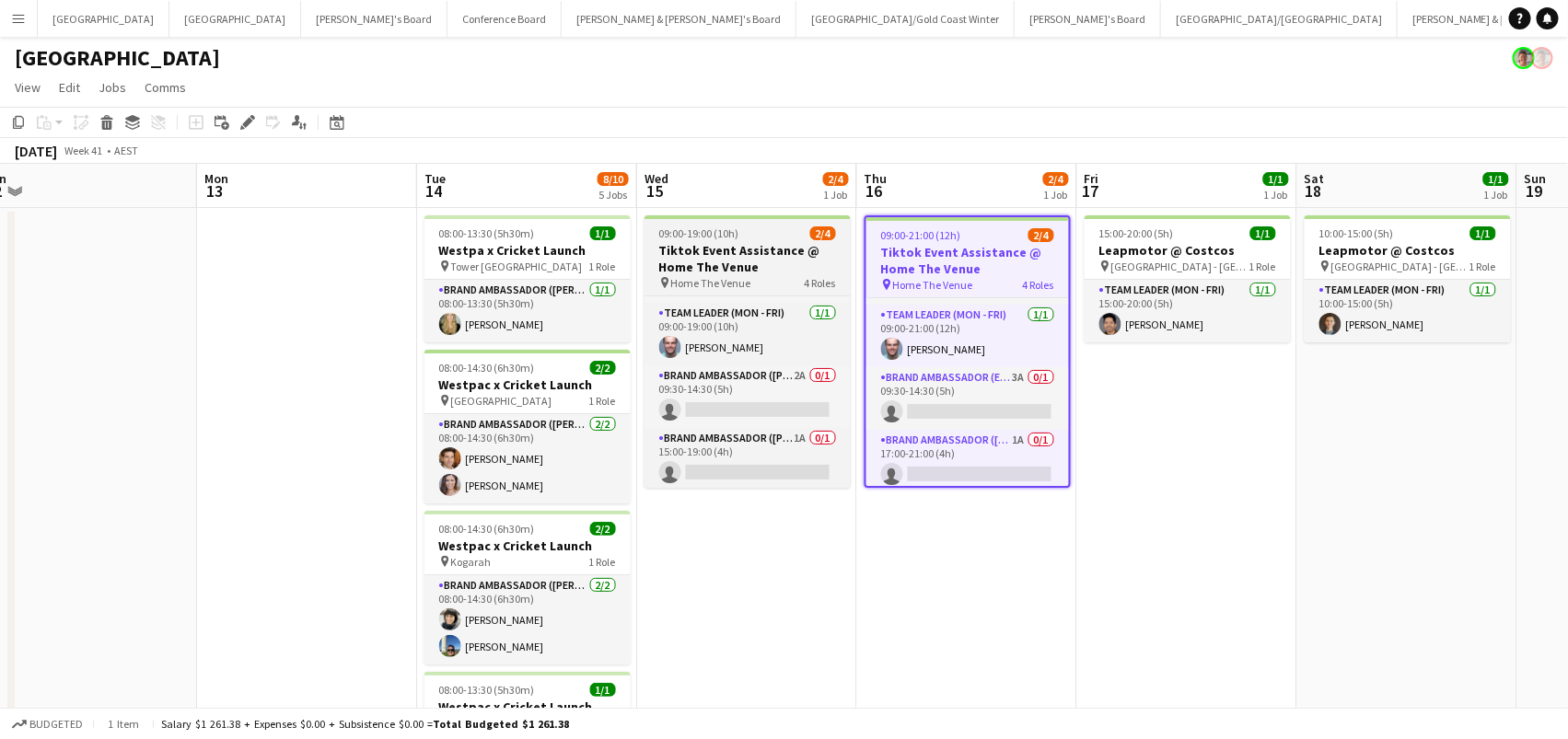
click at [777, 250] on h3 "Tiktok Event Assistance @ Home The Venue" at bounding box center [747, 259] width 206 height 34
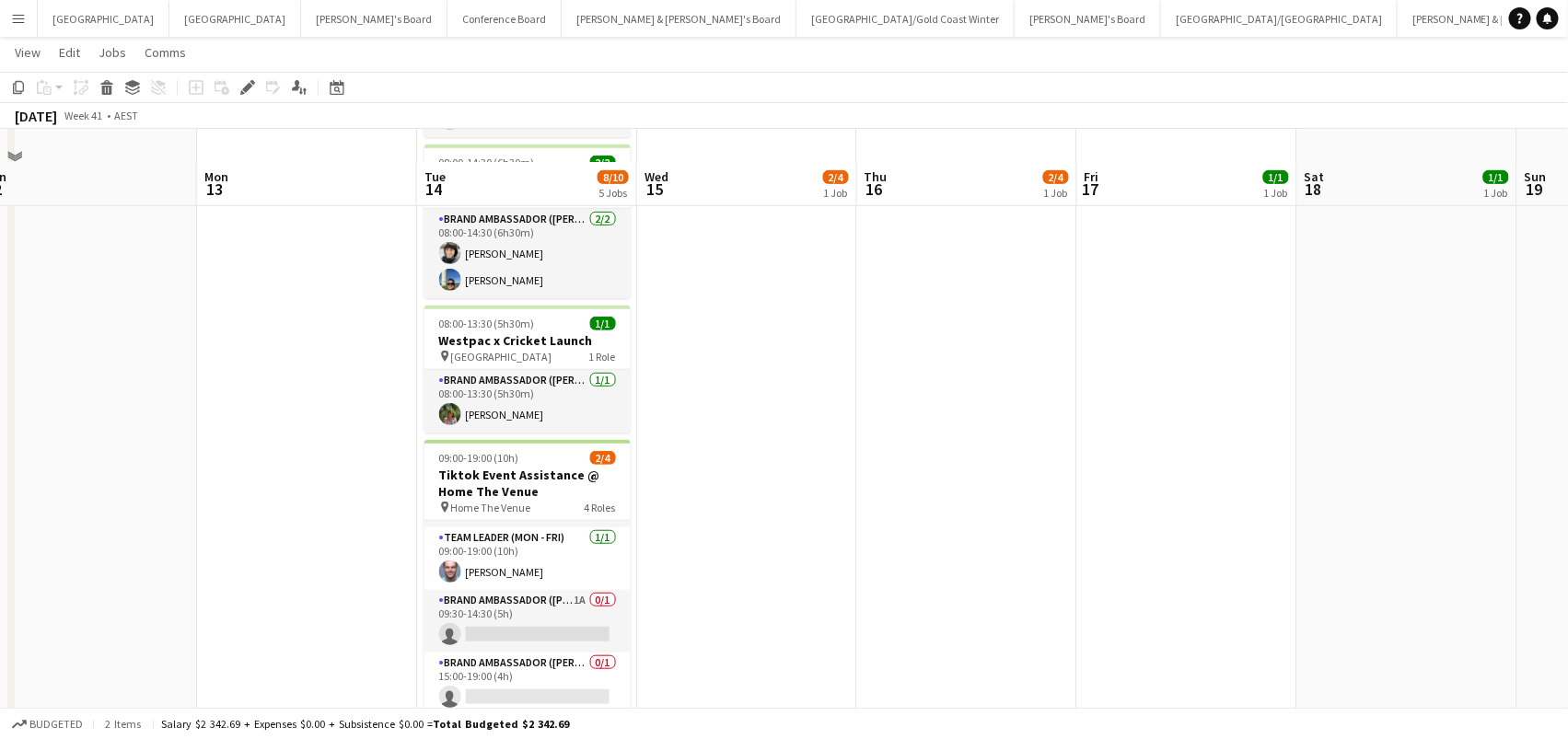
scroll to position [398, 0]
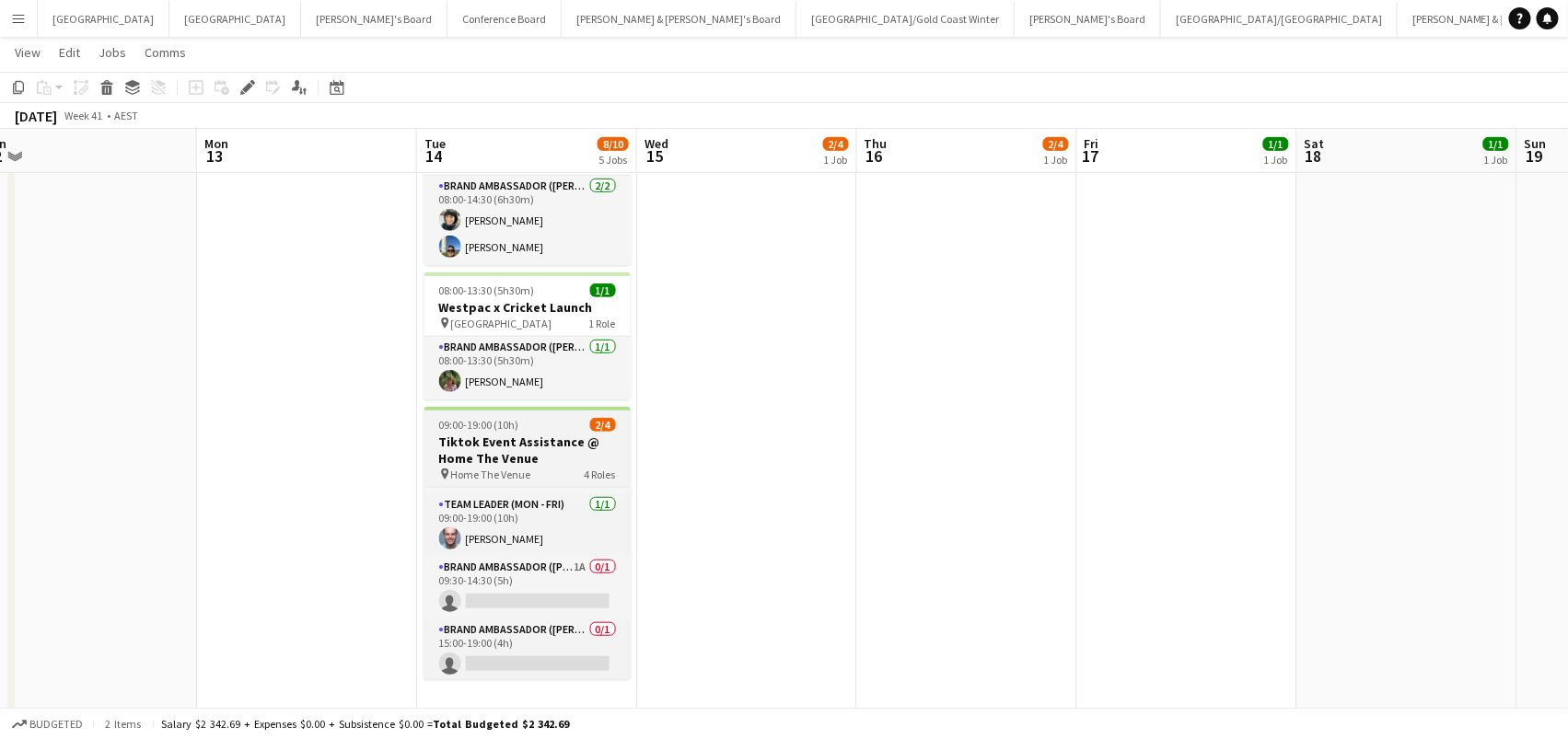
click at [562, 420] on div "09:00-19:00 (10h) 2/4" at bounding box center [527, 424] width 206 height 14
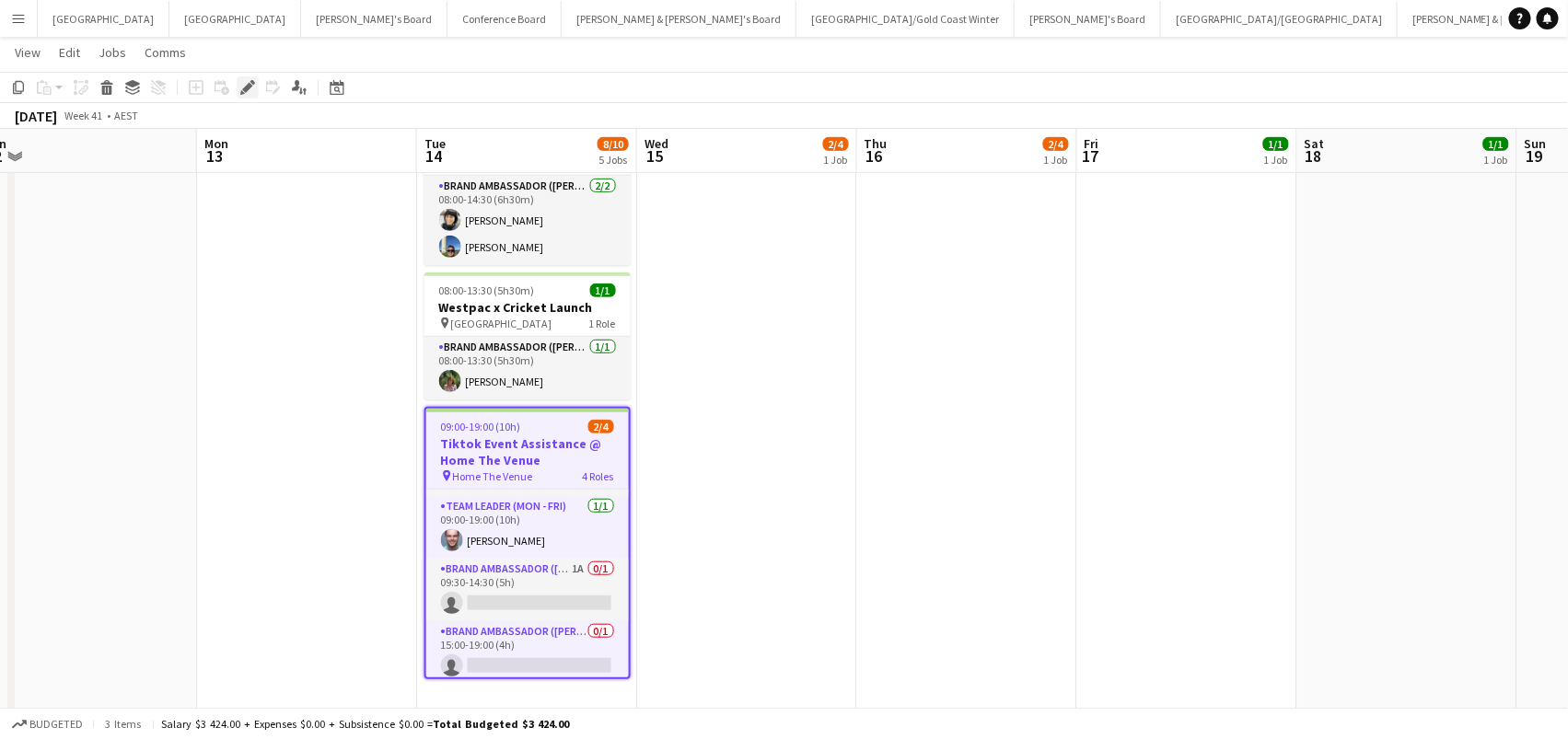
click at [243, 88] on icon at bounding box center [247, 88] width 10 height 10
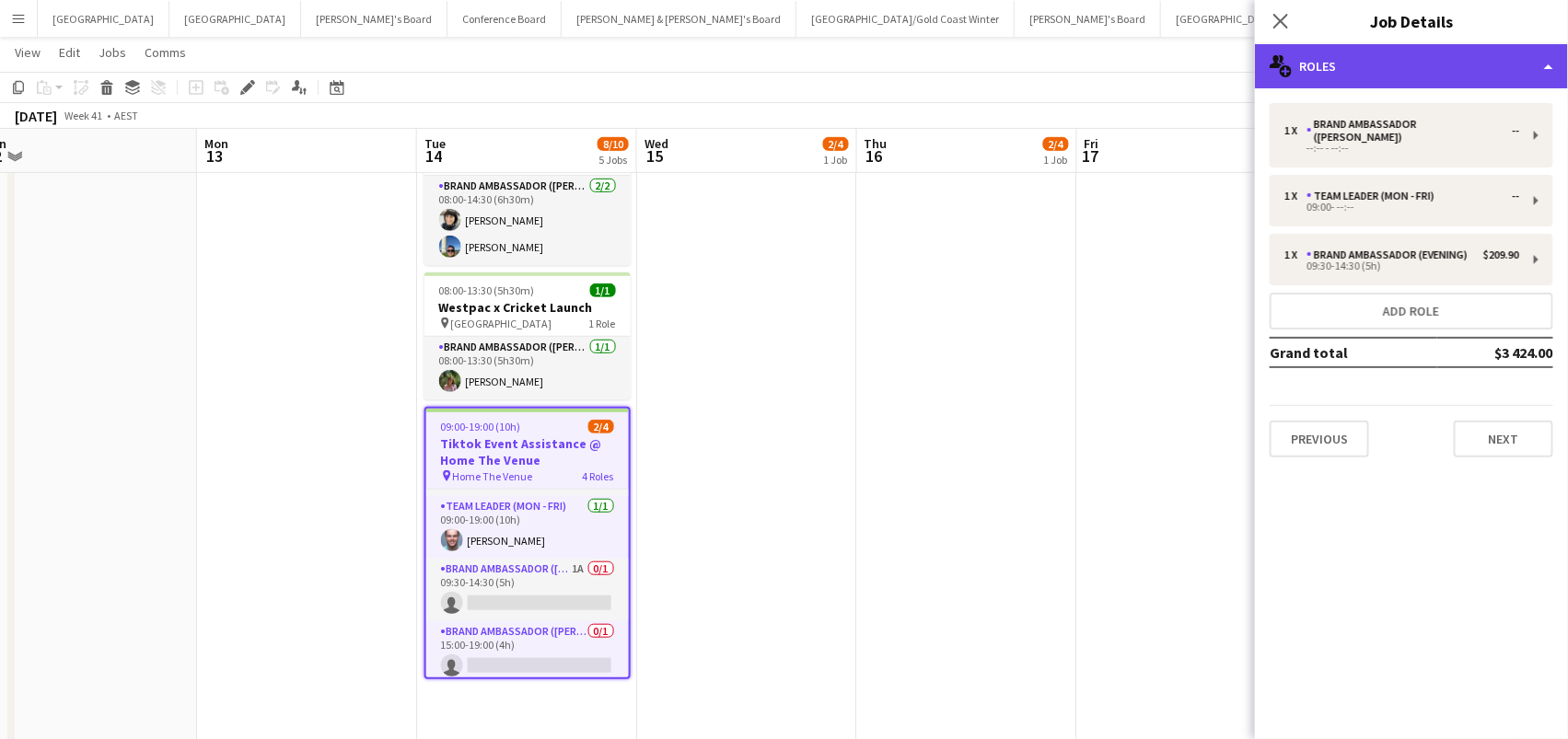
click at [1520, 81] on div "multiple-users-add Roles" at bounding box center [1411, 65] width 313 height 44
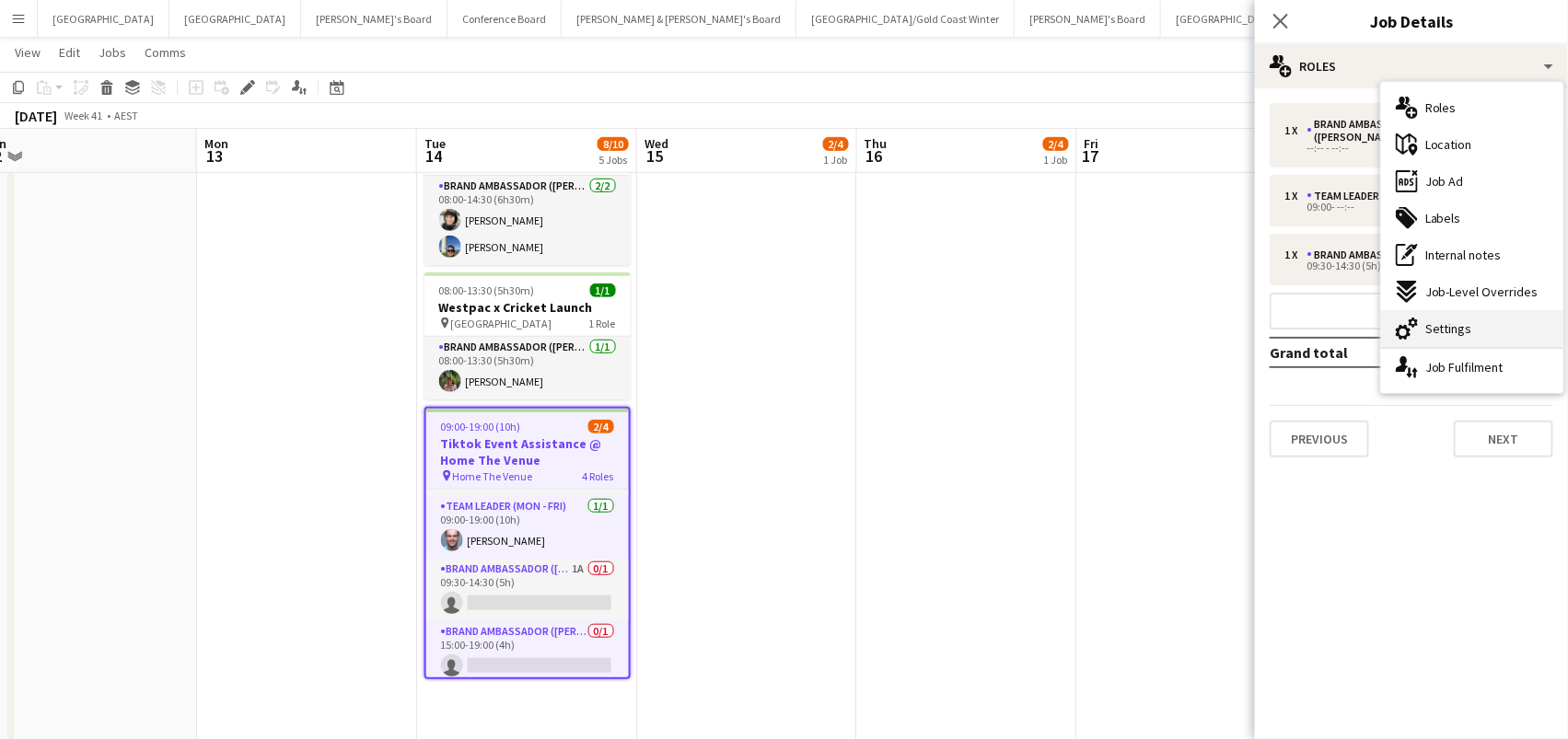
click at [1518, 335] on div "cog-double-3 Settings" at bounding box center [1473, 329] width 183 height 37
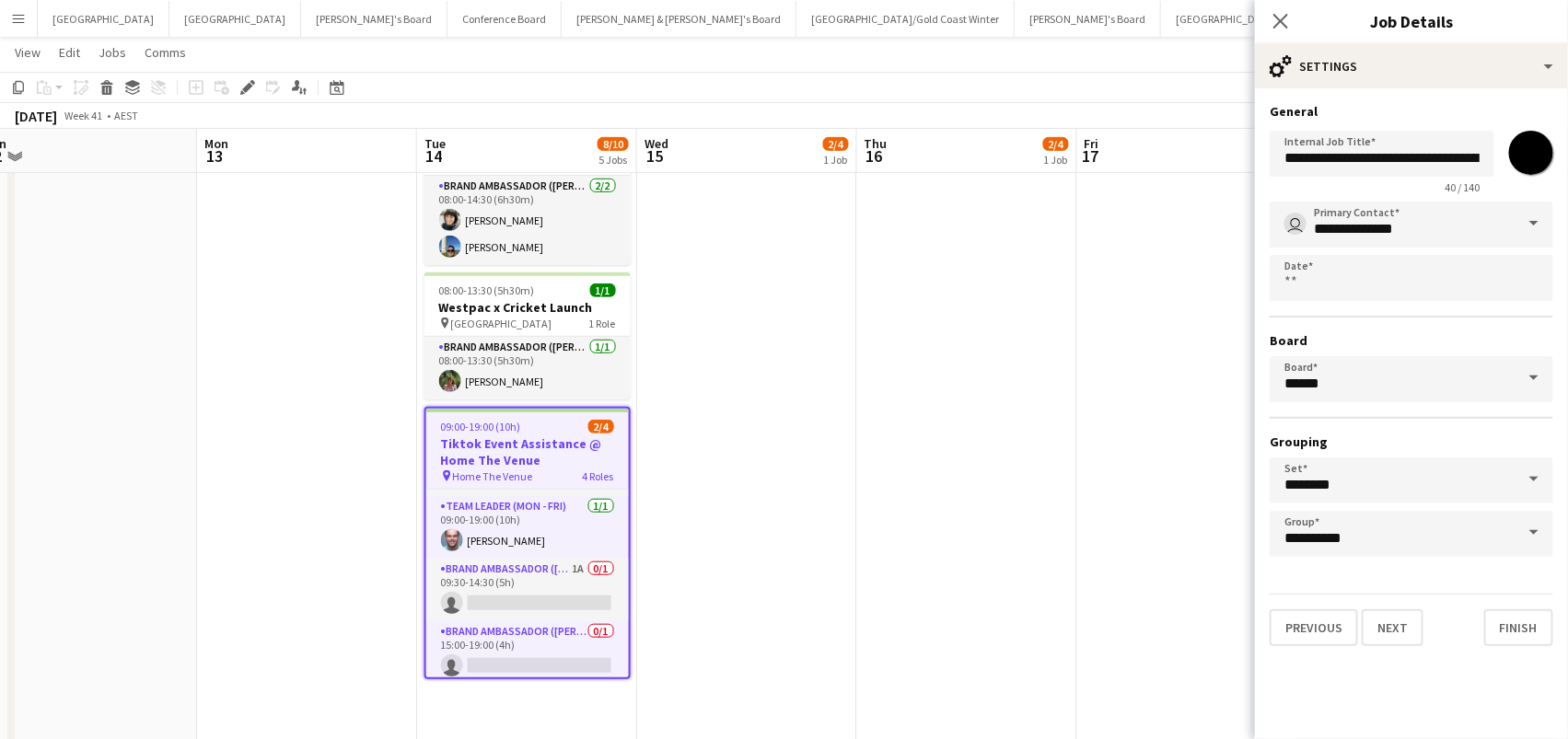
click at [1528, 160] on input "*******" at bounding box center [1531, 152] width 66 height 66
type input "*******"
click at [1148, 322] on app-date-cell "15:00-20:00 (5h) 1/1 Leapmotor @ Costcos pin [GEOGRAPHIC_DATA] - NSW 1 Role Tea…" at bounding box center [1188, 298] width 220 height 979
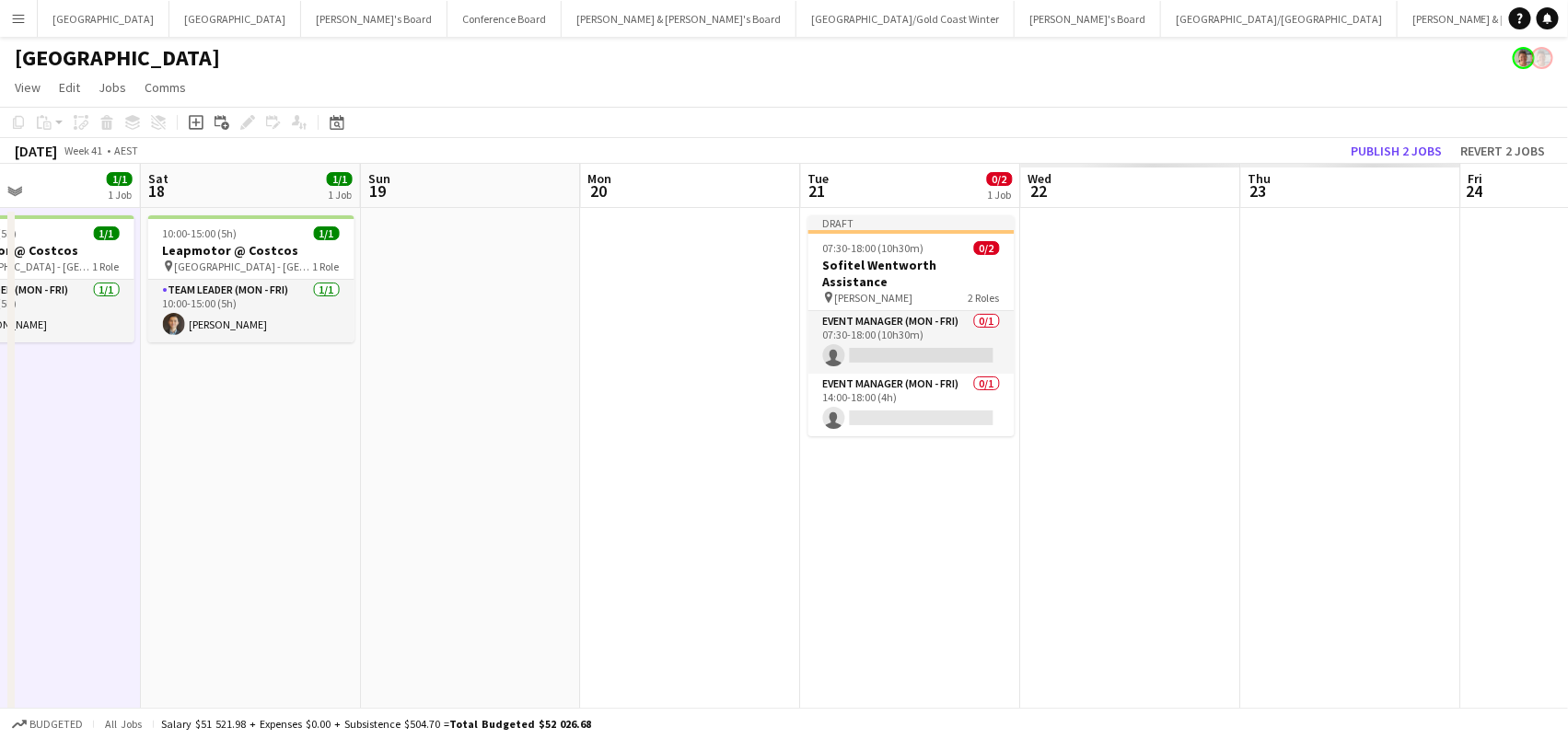
scroll to position [0, 518]
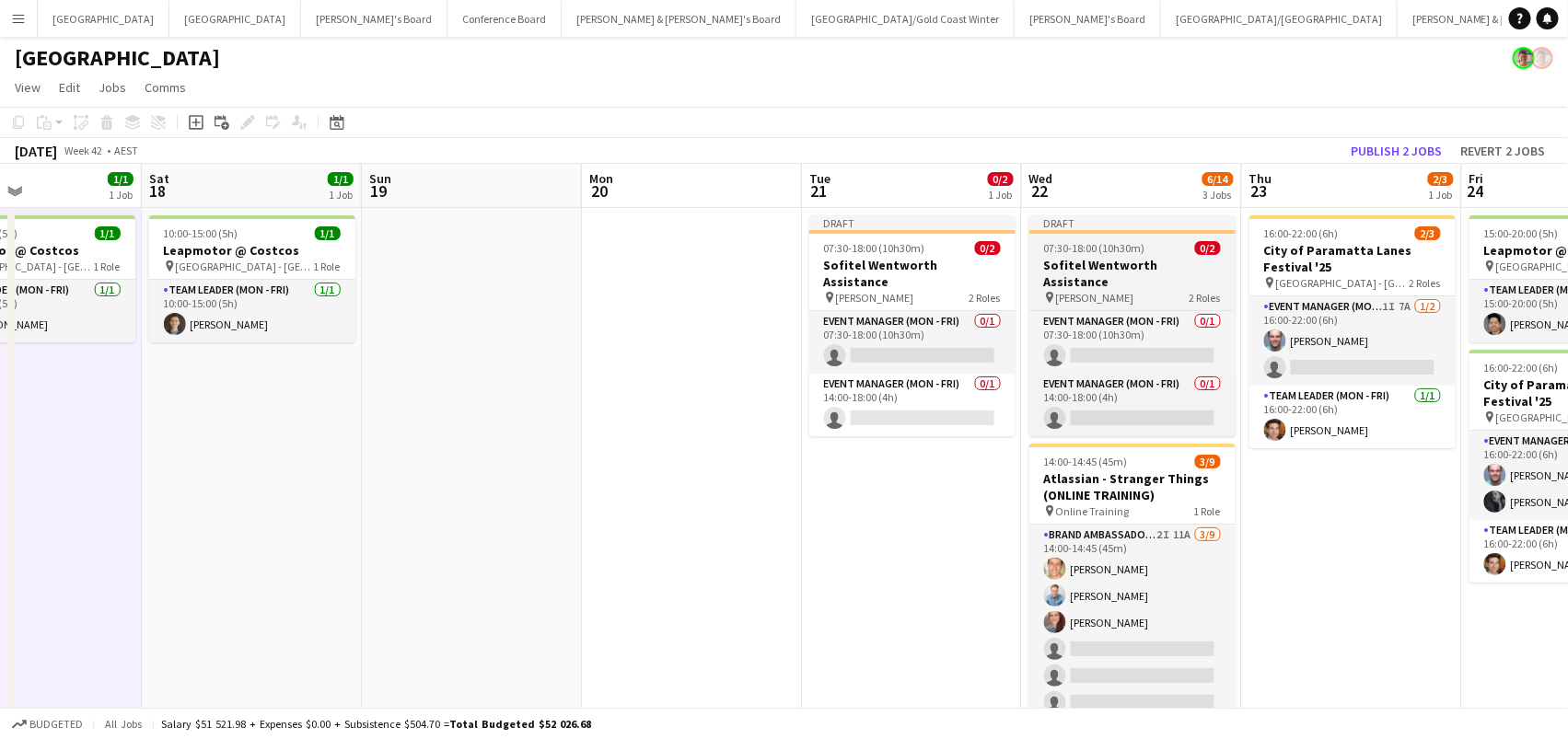
click at [1082, 241] on span "07:30-18:00 (10h30m)" at bounding box center [1094, 248] width 102 height 14
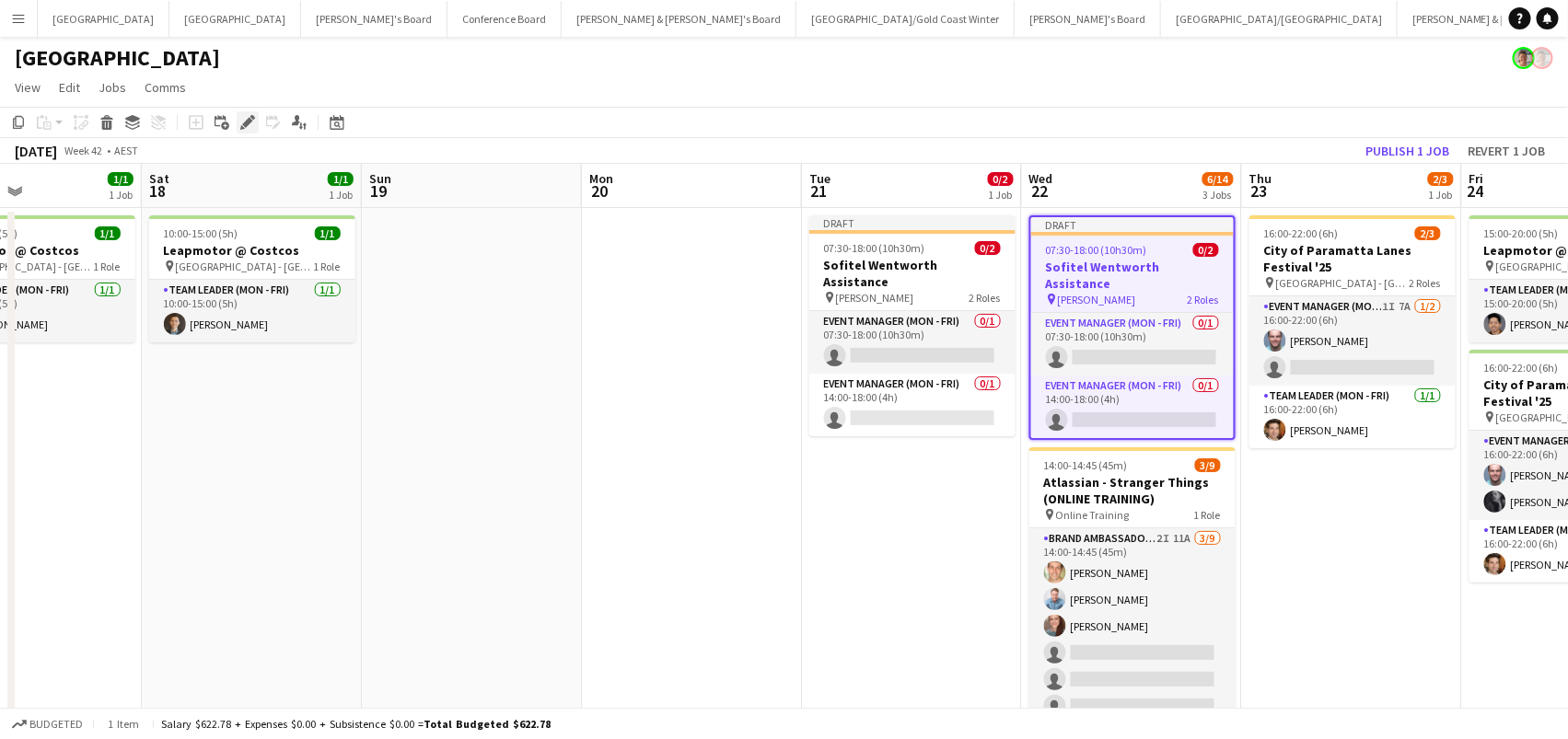
click at [241, 117] on icon "Edit" at bounding box center [248, 122] width 15 height 15
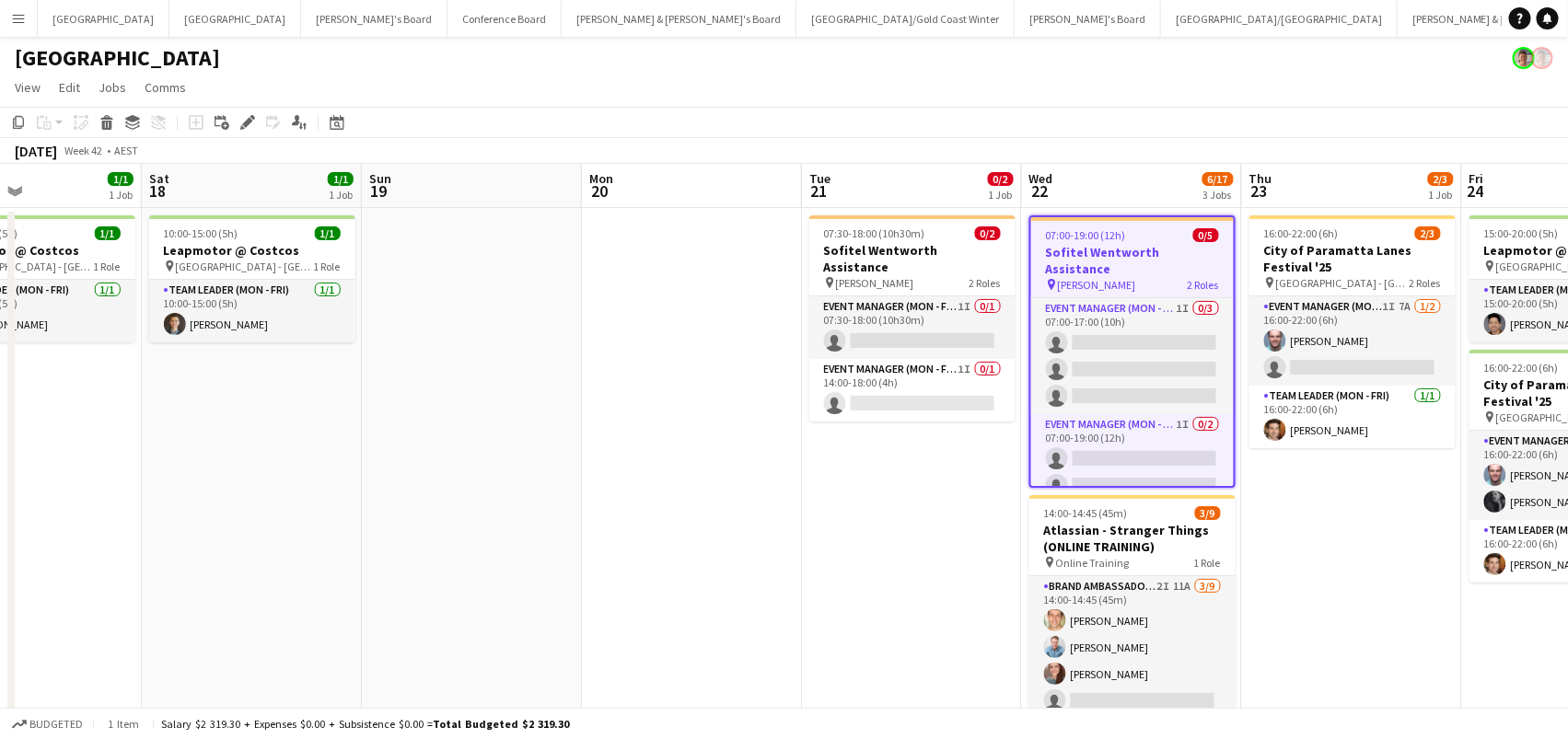
click at [619, 322] on app-date-cell at bounding box center [692, 697] width 220 height 979
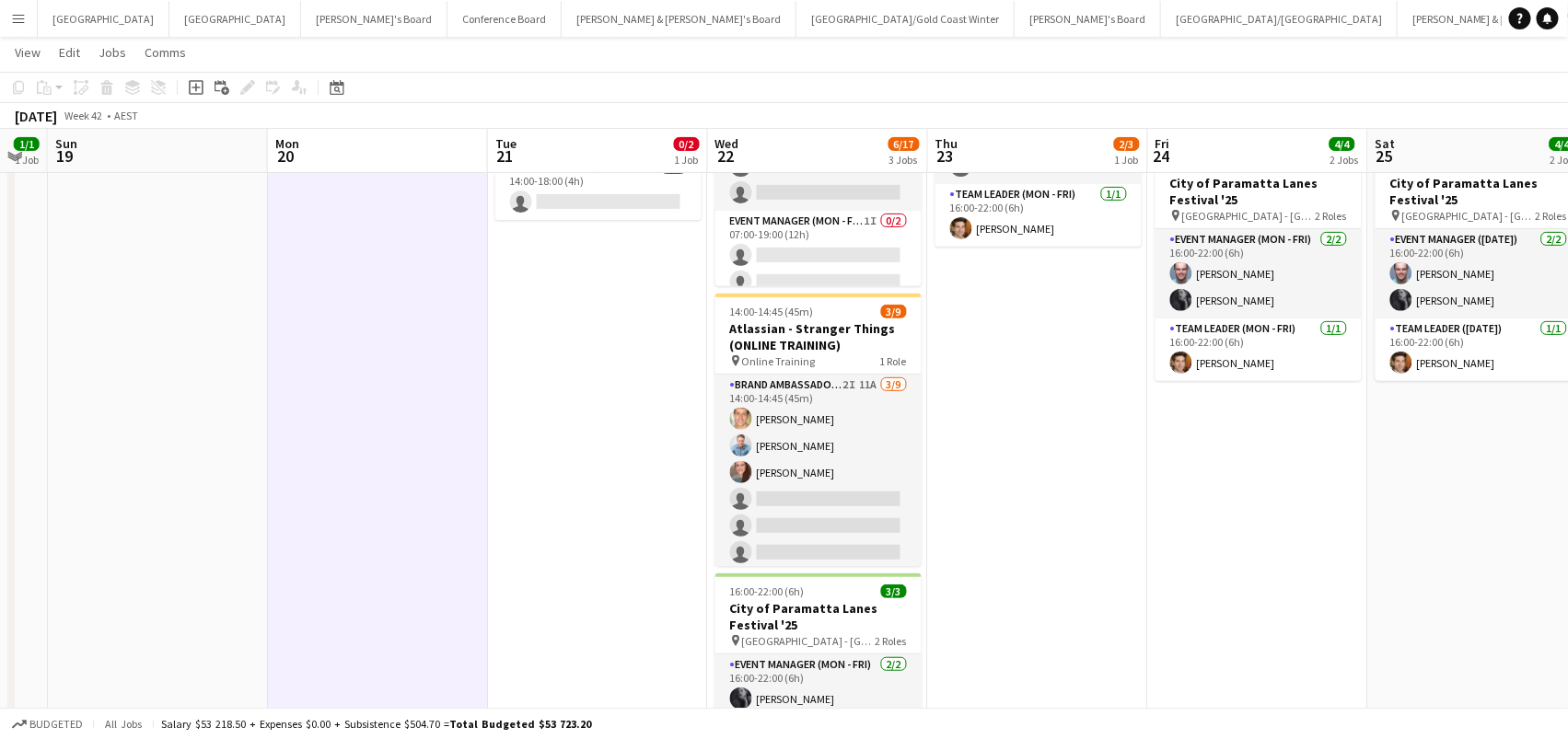
scroll to position [0, 873]
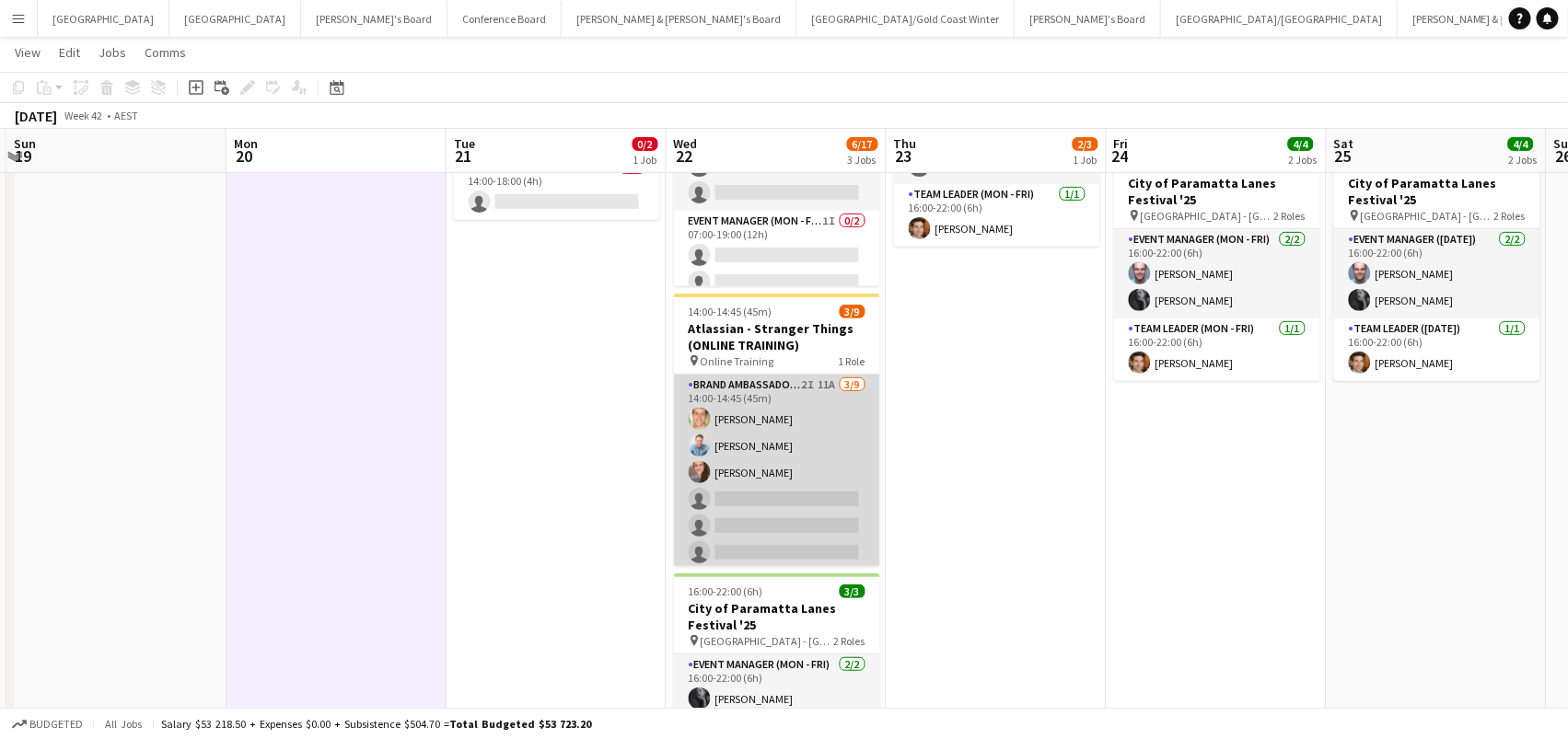
click at [783, 422] on app-card-role "Brand Ambassador (Mon - Fri) 2I 11A [DATE] 14:00-14:45 (45m) [PERSON_NAME] [PER…" at bounding box center [777, 513] width 206 height 276
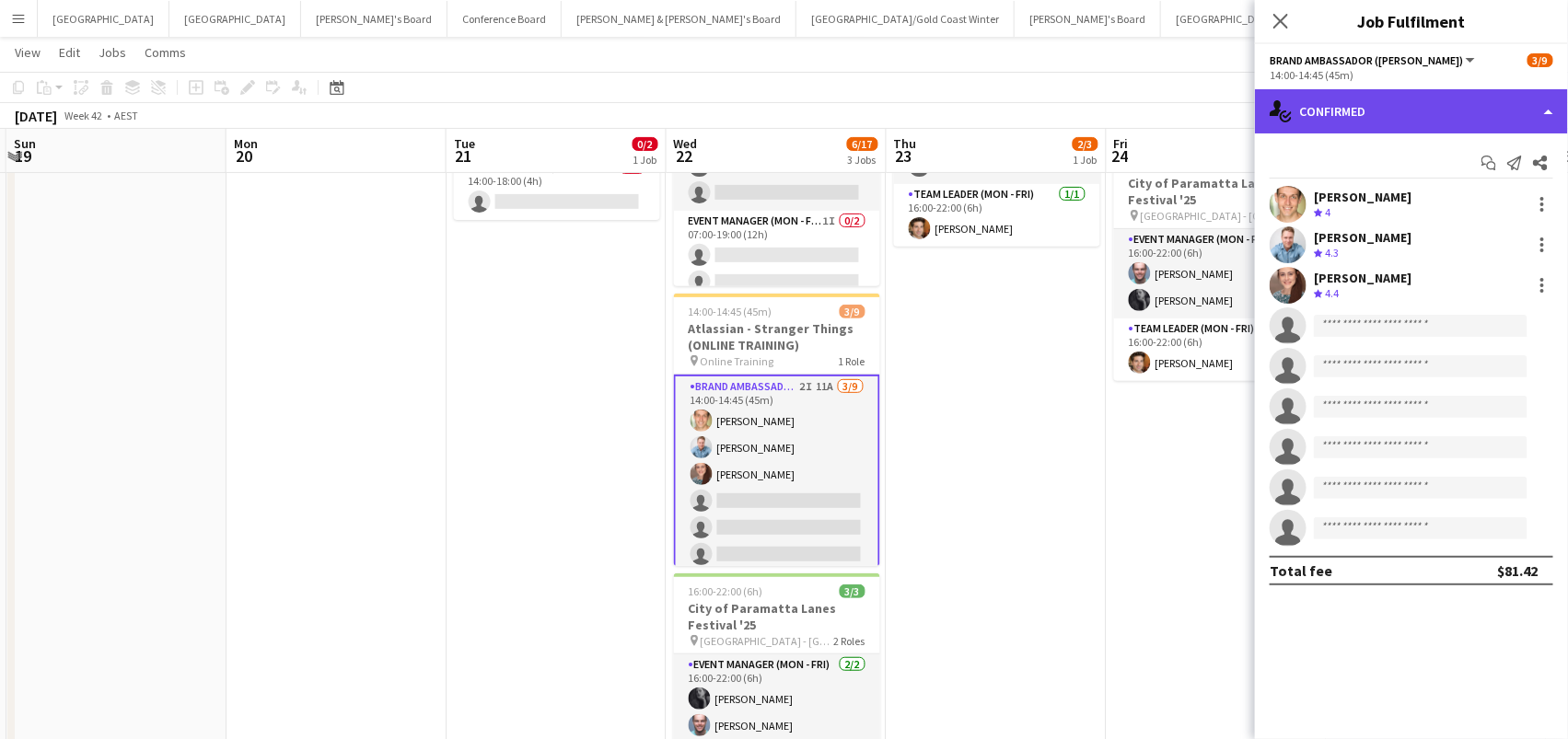
click at [1323, 113] on div "single-neutral-actions-check-2 Confirmed" at bounding box center [1411, 111] width 313 height 44
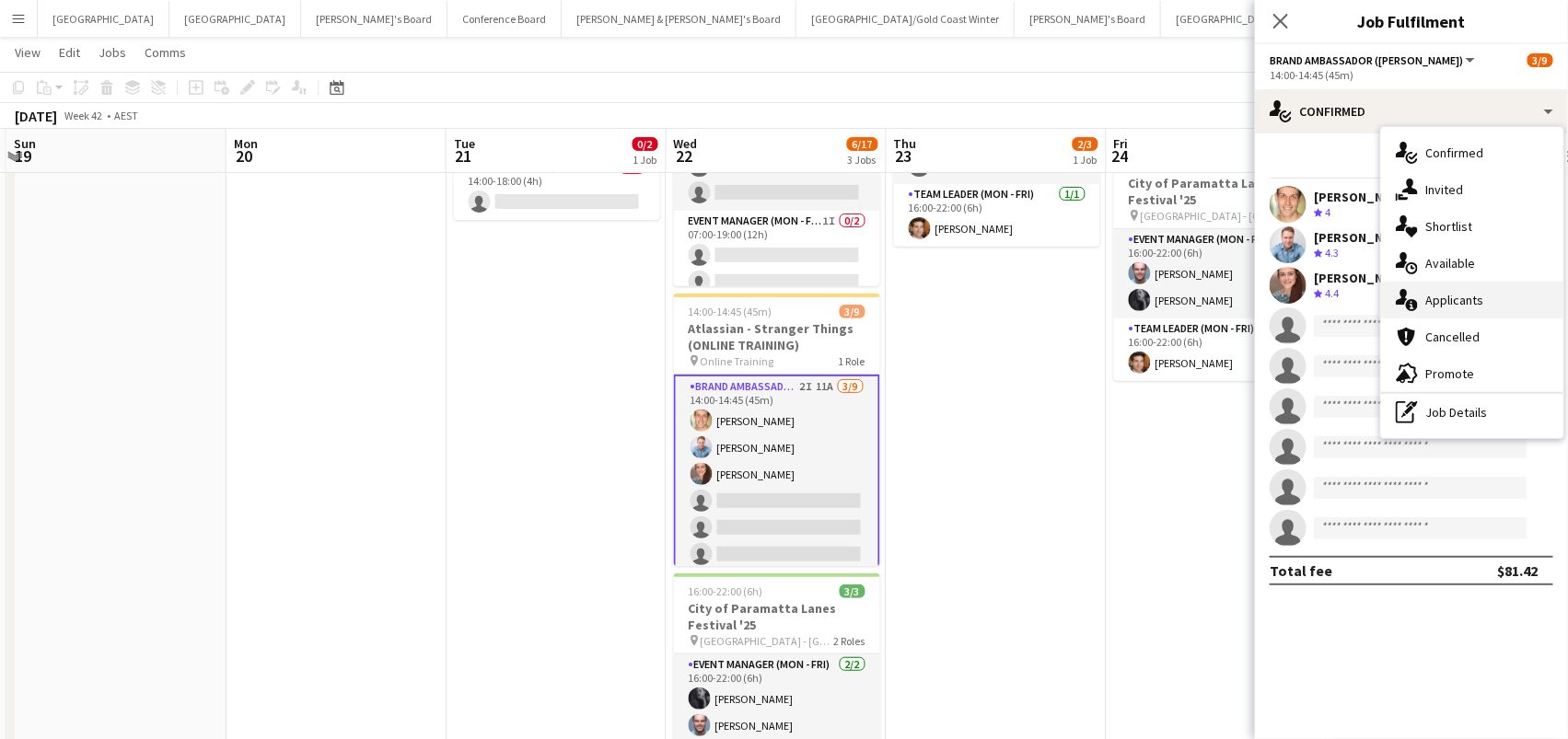
click at [1438, 293] on span "Applicants" at bounding box center [1454, 300] width 58 height 17
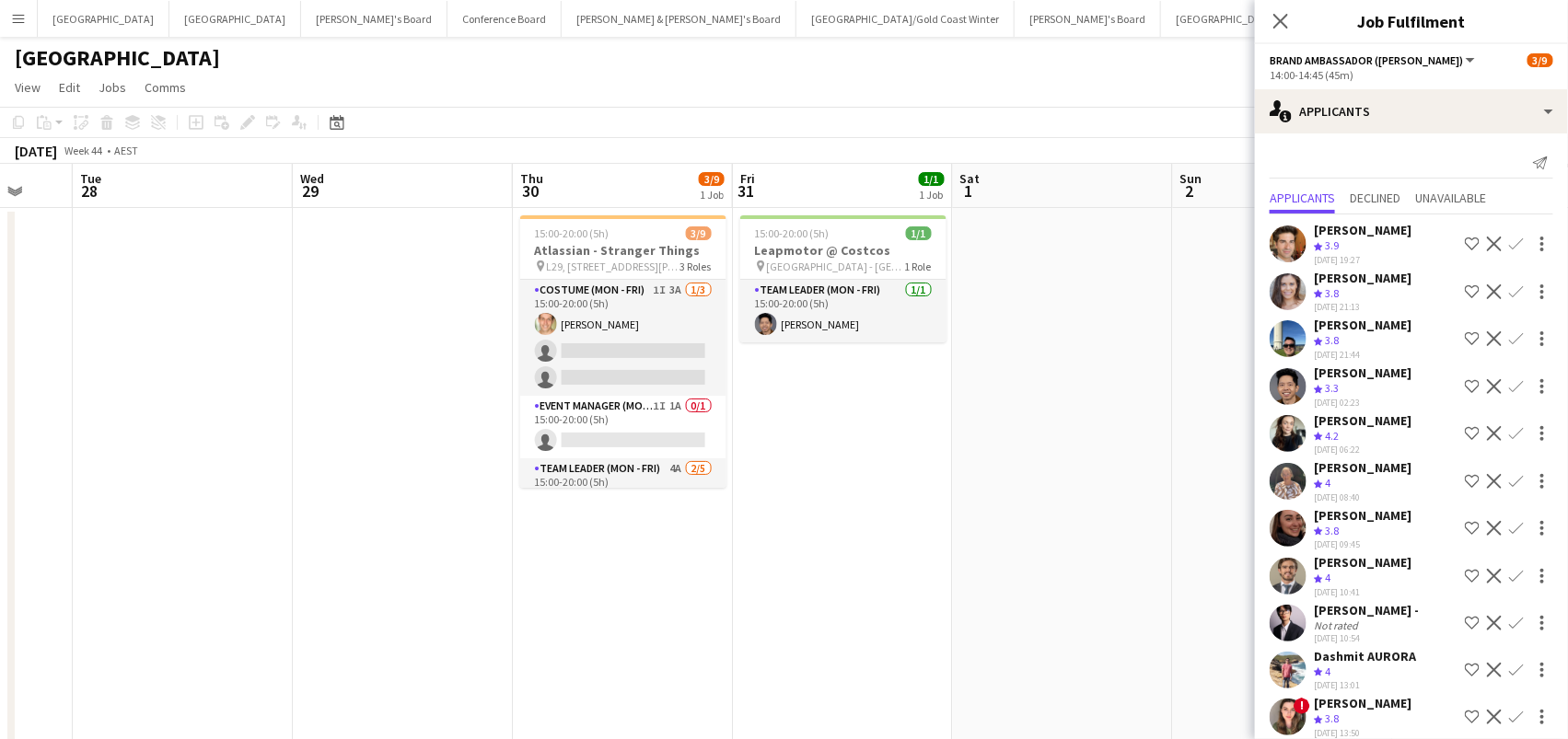
scroll to position [0, 0]
click at [711, 425] on app-card-role "Event Manager (Mon - Fri) 1I 1A 0/1 15:00-20:00 (5h) single-neutral-actions" at bounding box center [623, 427] width 206 height 62
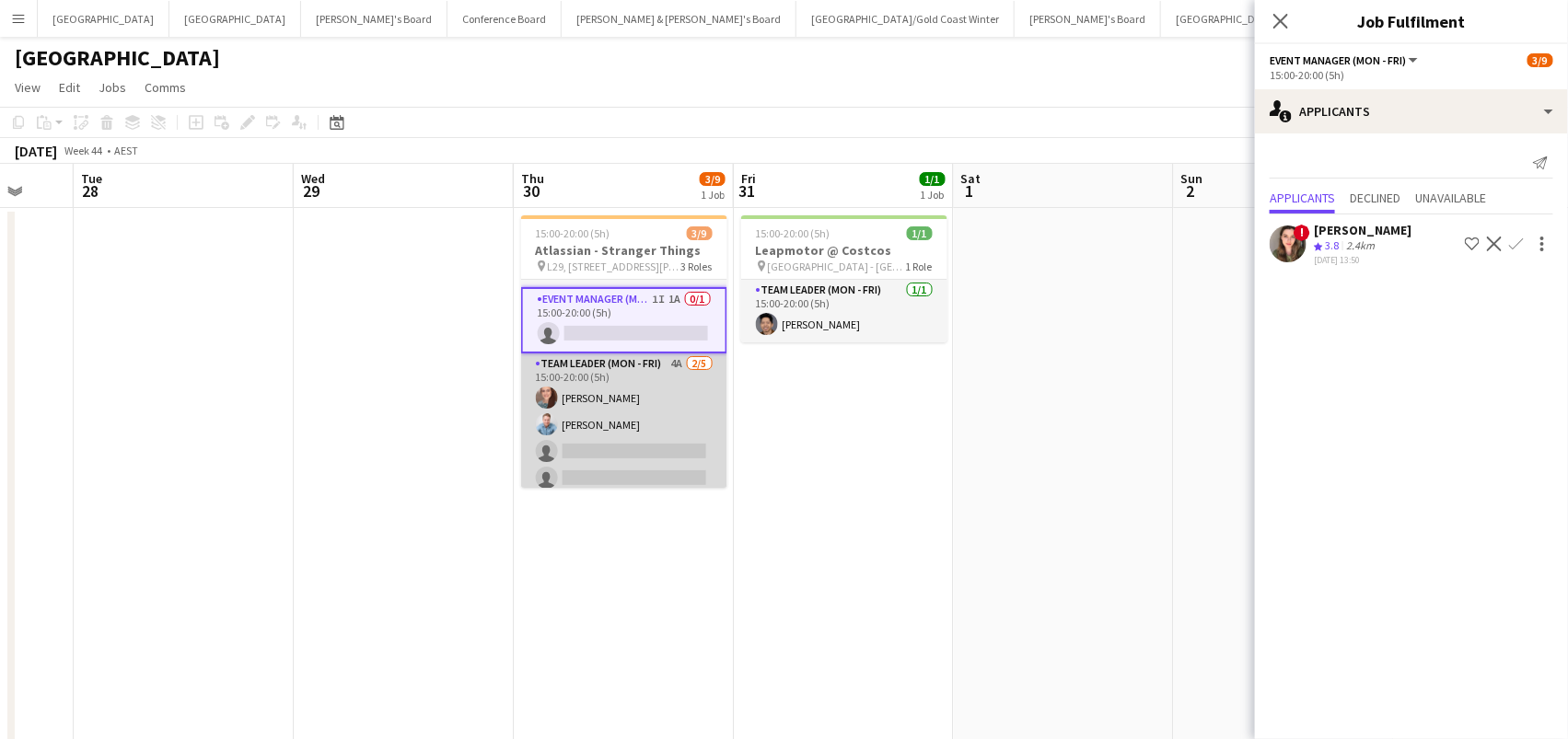
scroll to position [124, 0]
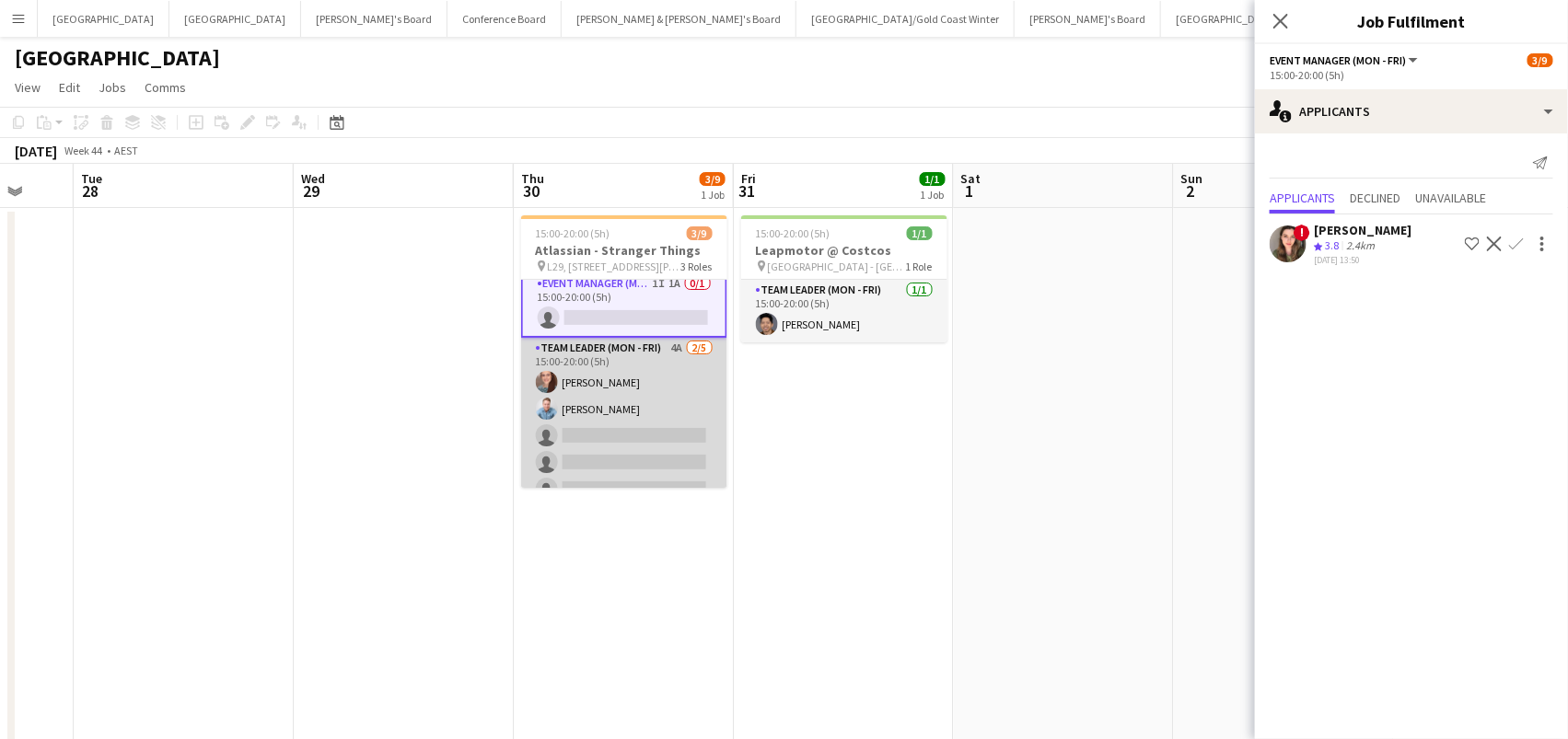
click at [657, 385] on app-card-role "Team Leader (Mon - Fri) 4A [DATE] 15:00-20:00 (5h) [PERSON_NAME] [PERSON_NAME] …" at bounding box center [624, 422] width 206 height 170
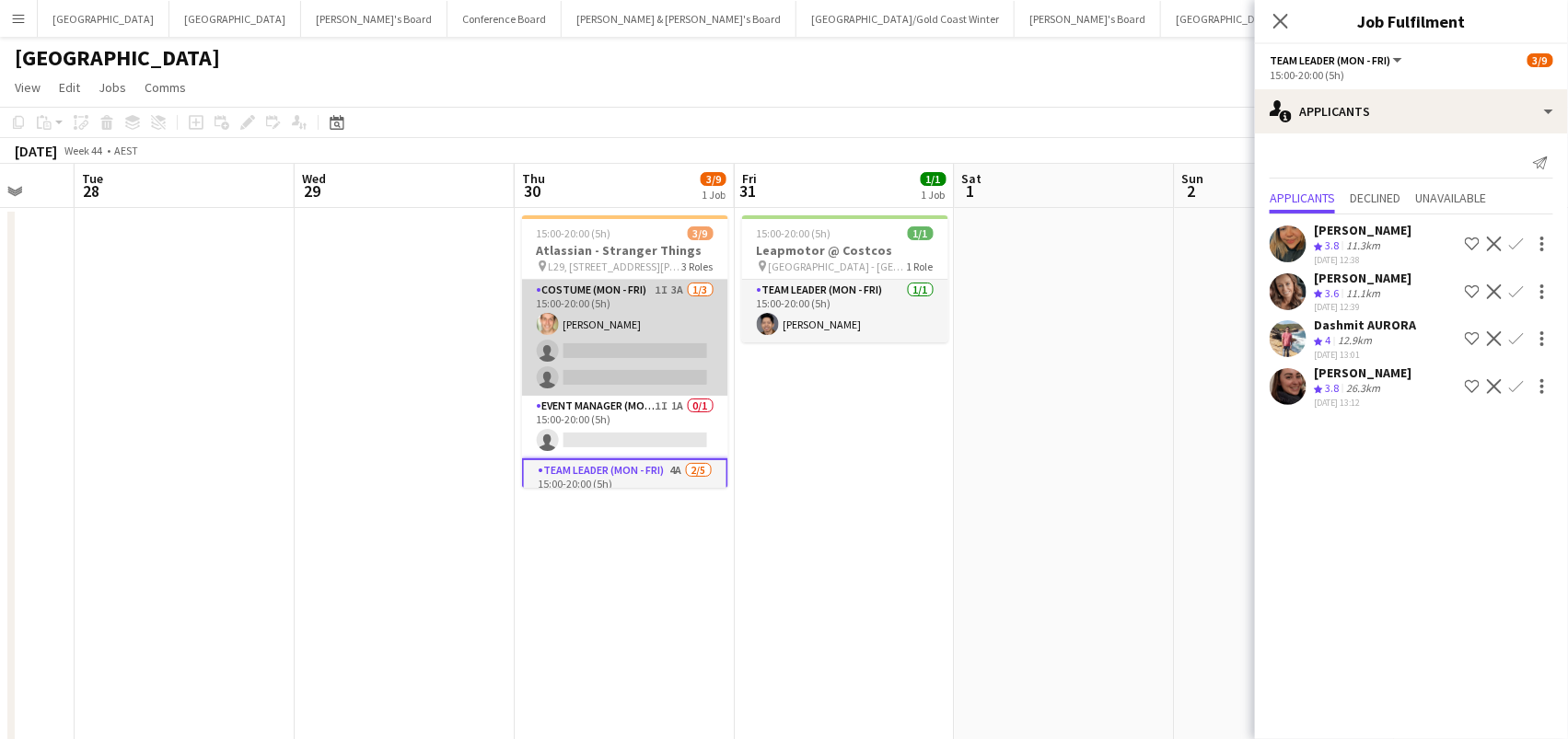
scroll to position [0, 0]
click at [676, 363] on app-card-role "Costume (Mon - Fri) 1I 3A [DATE] 15:00-20:00 (5h) [PERSON_NAME] single-neutral-…" at bounding box center [625, 337] width 206 height 116
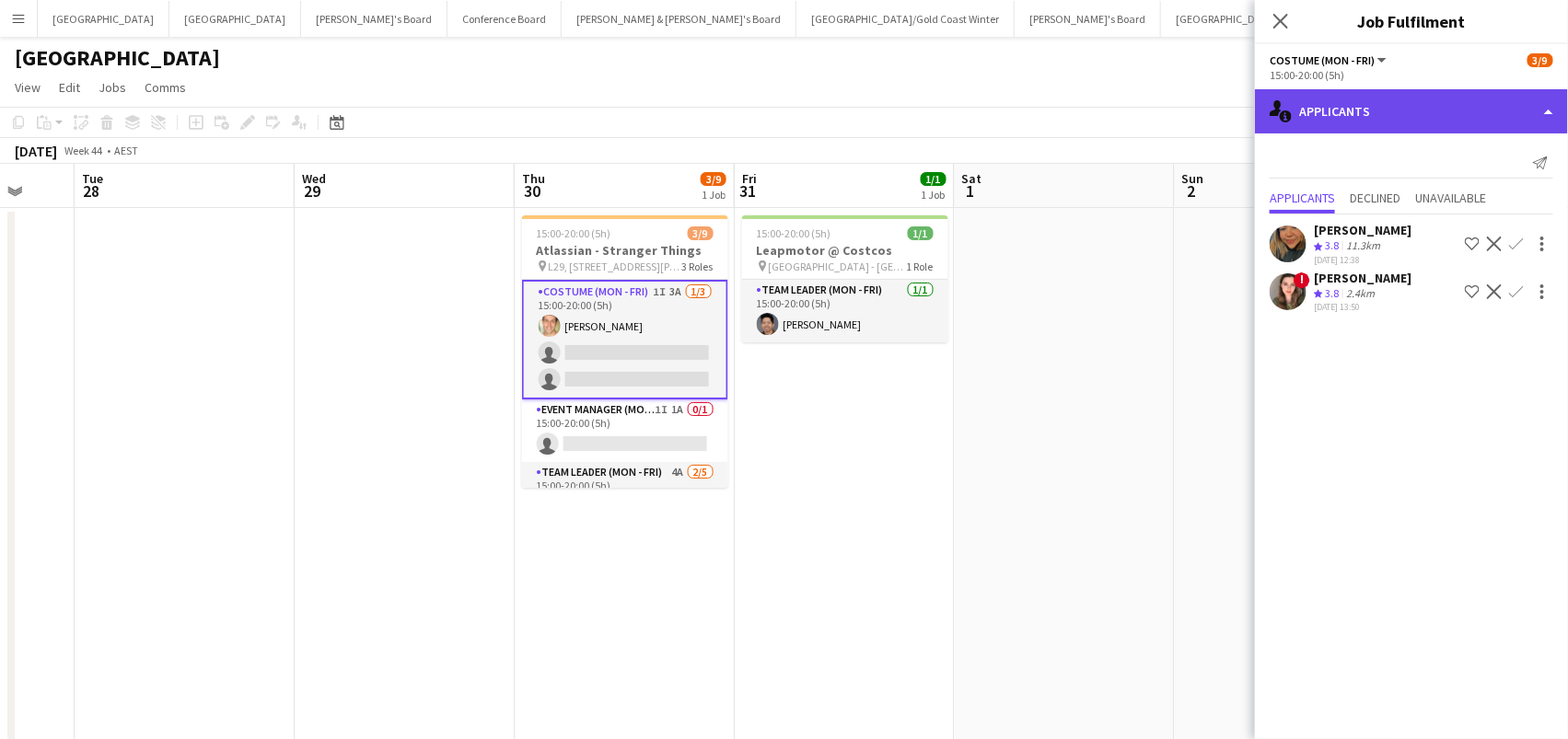
click at [1425, 101] on div "single-neutral-actions-information Applicants" at bounding box center [1411, 111] width 313 height 44
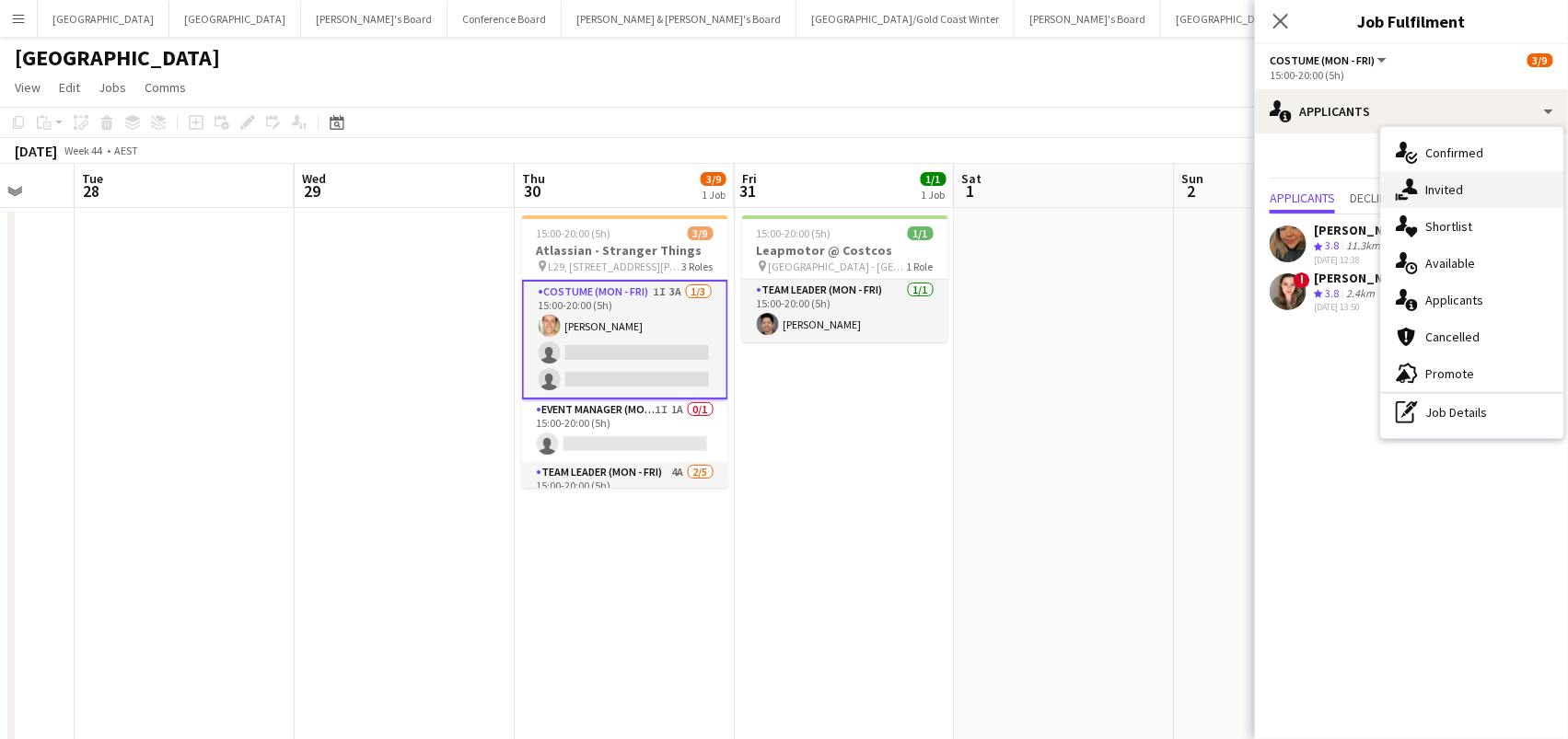
click at [1456, 194] on span "Invited" at bounding box center [1444, 190] width 37 height 17
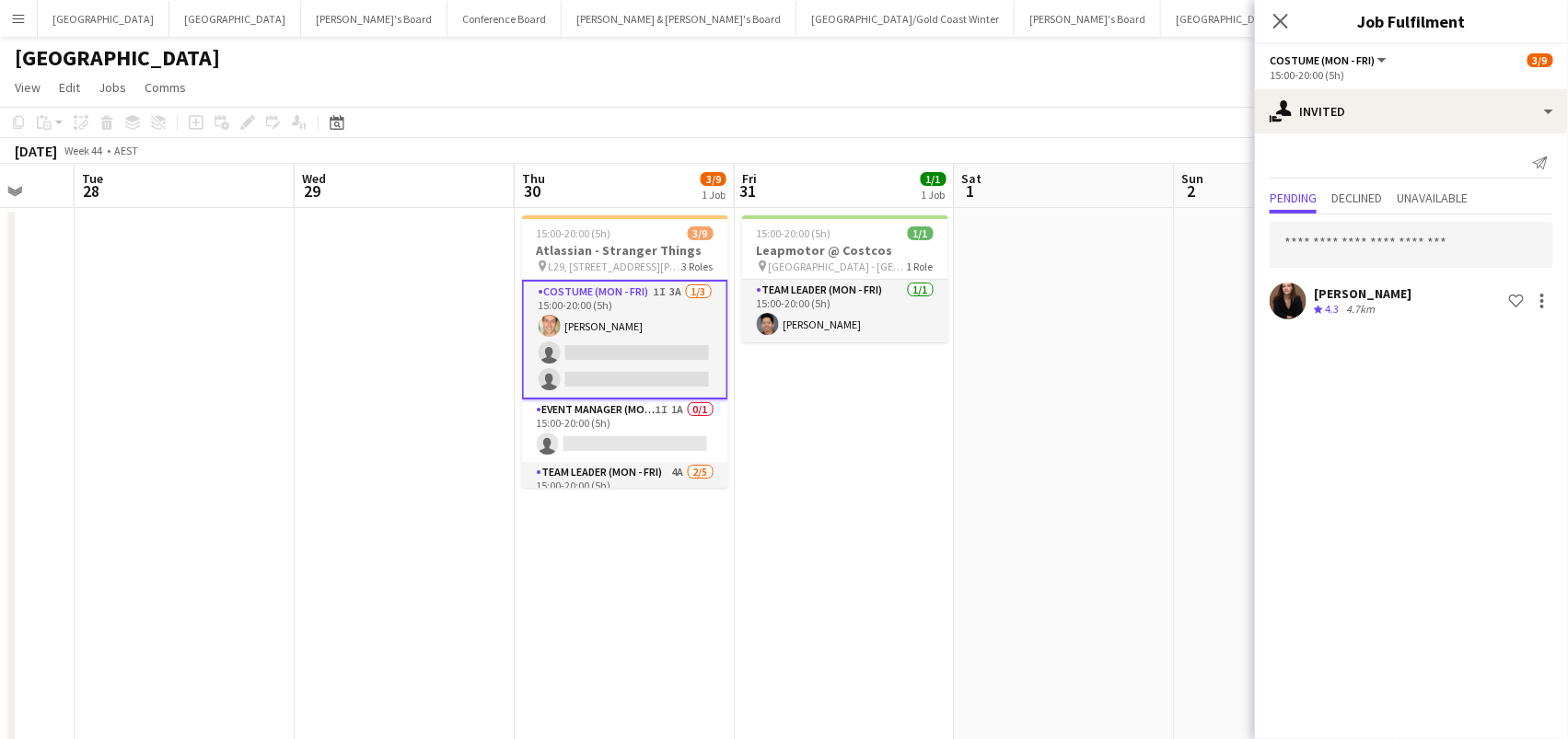
click at [1349, 181] on div "Send notification Pending Declined Unavailable [PERSON_NAME] Crew rating 4.3 4.…" at bounding box center [1411, 235] width 313 height 204
click at [1349, 191] on span "Declined" at bounding box center [1356, 198] width 50 height 13
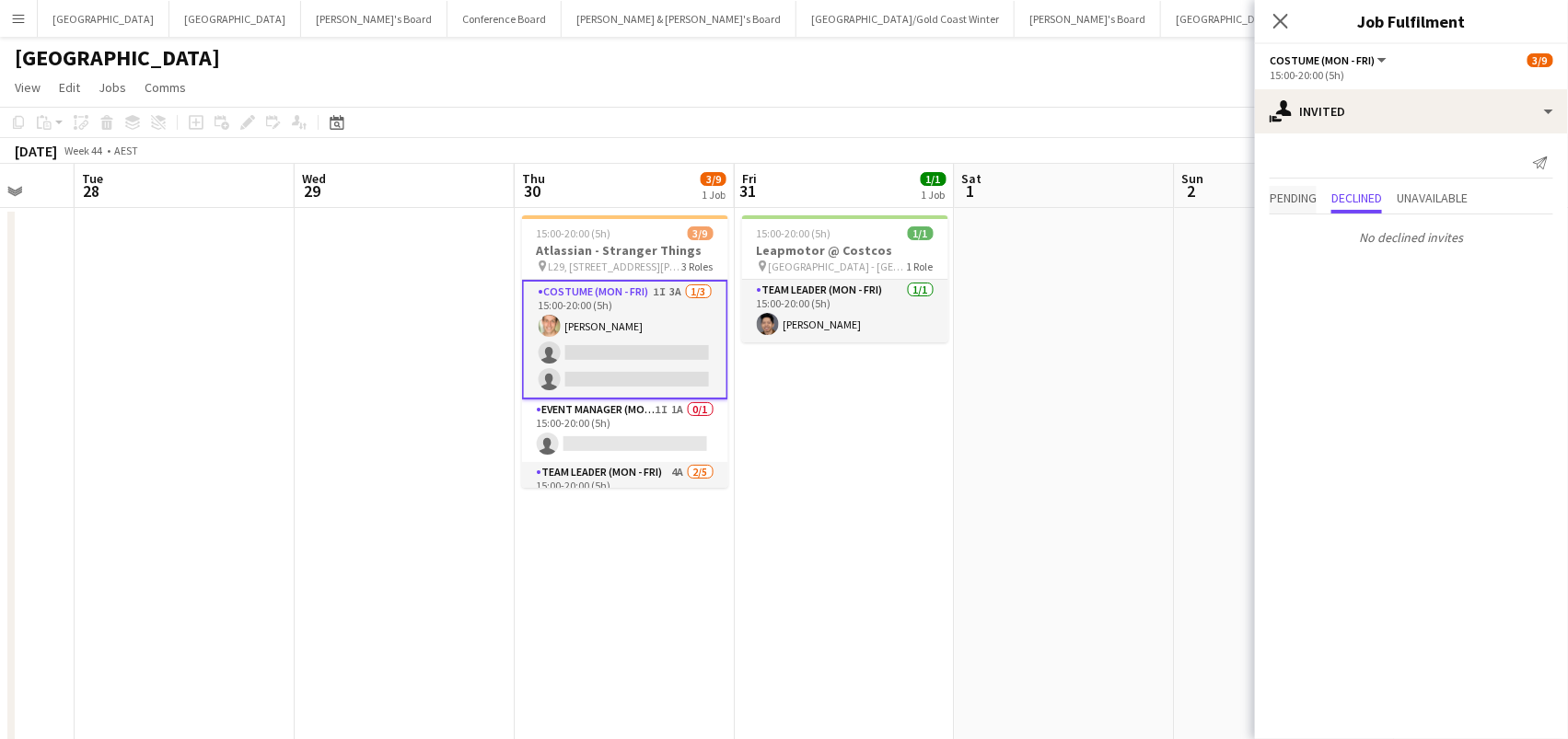
click at [1309, 192] on span "Pending" at bounding box center [1293, 198] width 47 height 13
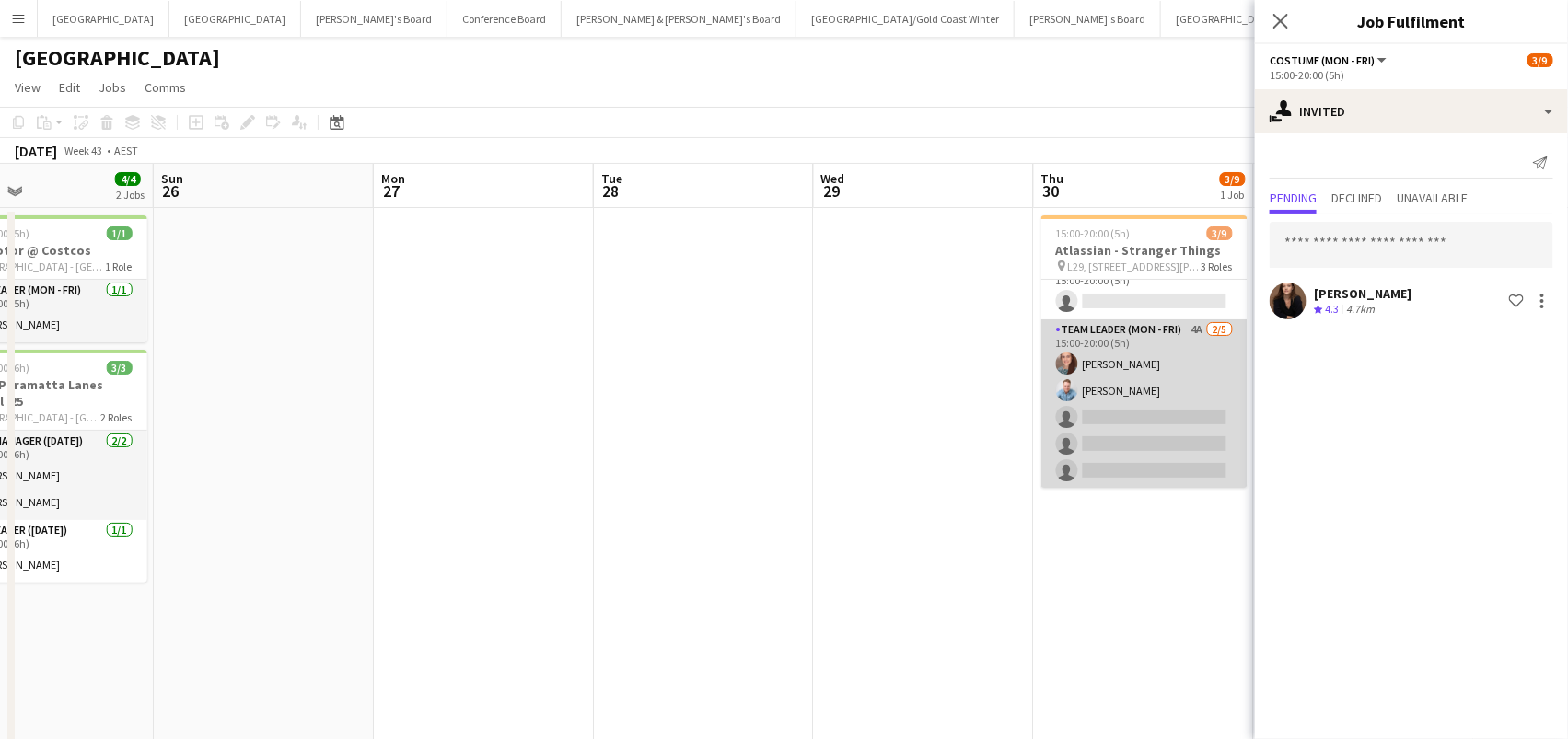
scroll to position [0, 725]
click at [1153, 398] on app-card-role "Team Leader (Mon - Fri) 4A [DATE] 15:00-20:00 (5h) [PERSON_NAME] [PERSON_NAME] …" at bounding box center [1145, 404] width 206 height 170
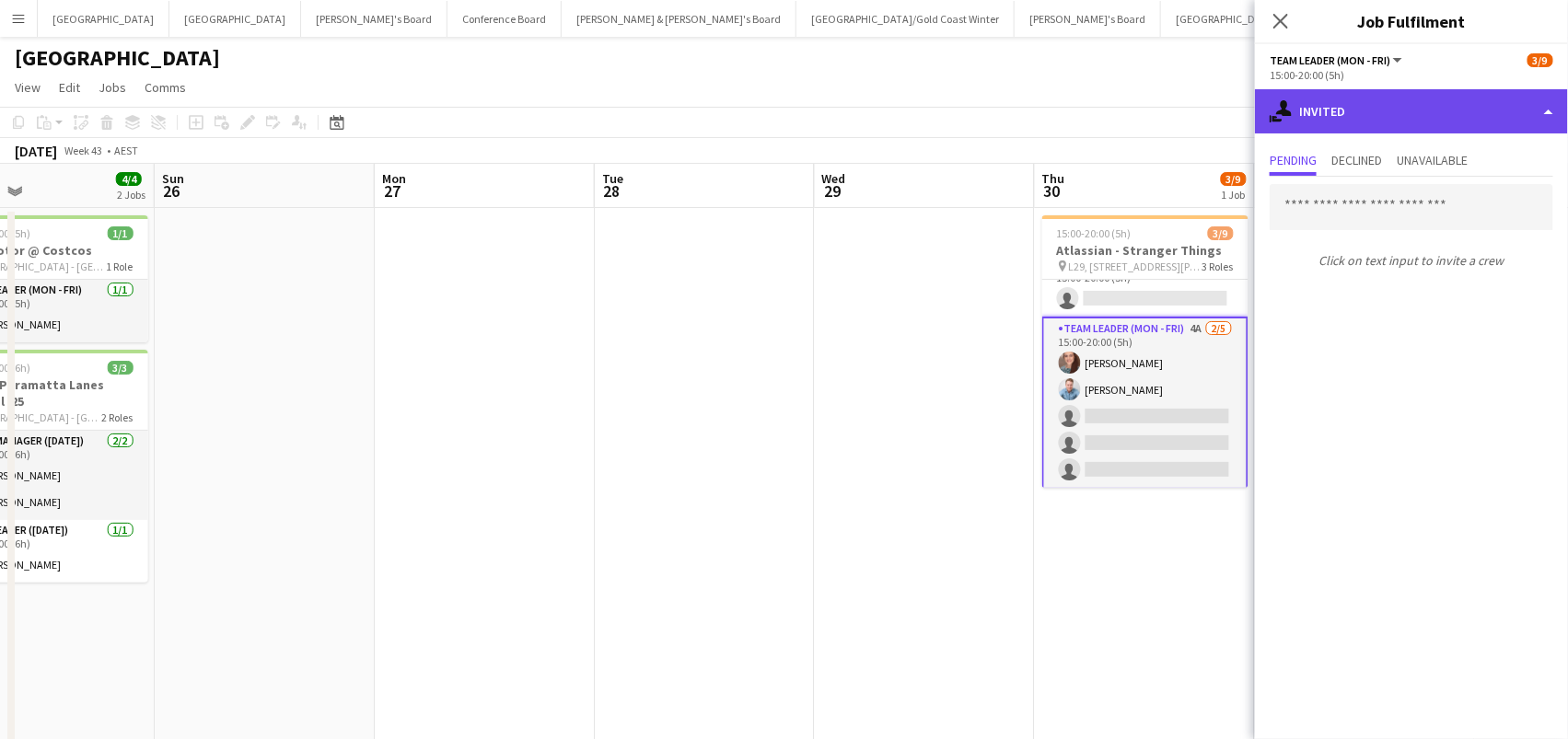
click at [1389, 117] on div "single-neutral-actions-share-1 Invited" at bounding box center [1411, 111] width 313 height 44
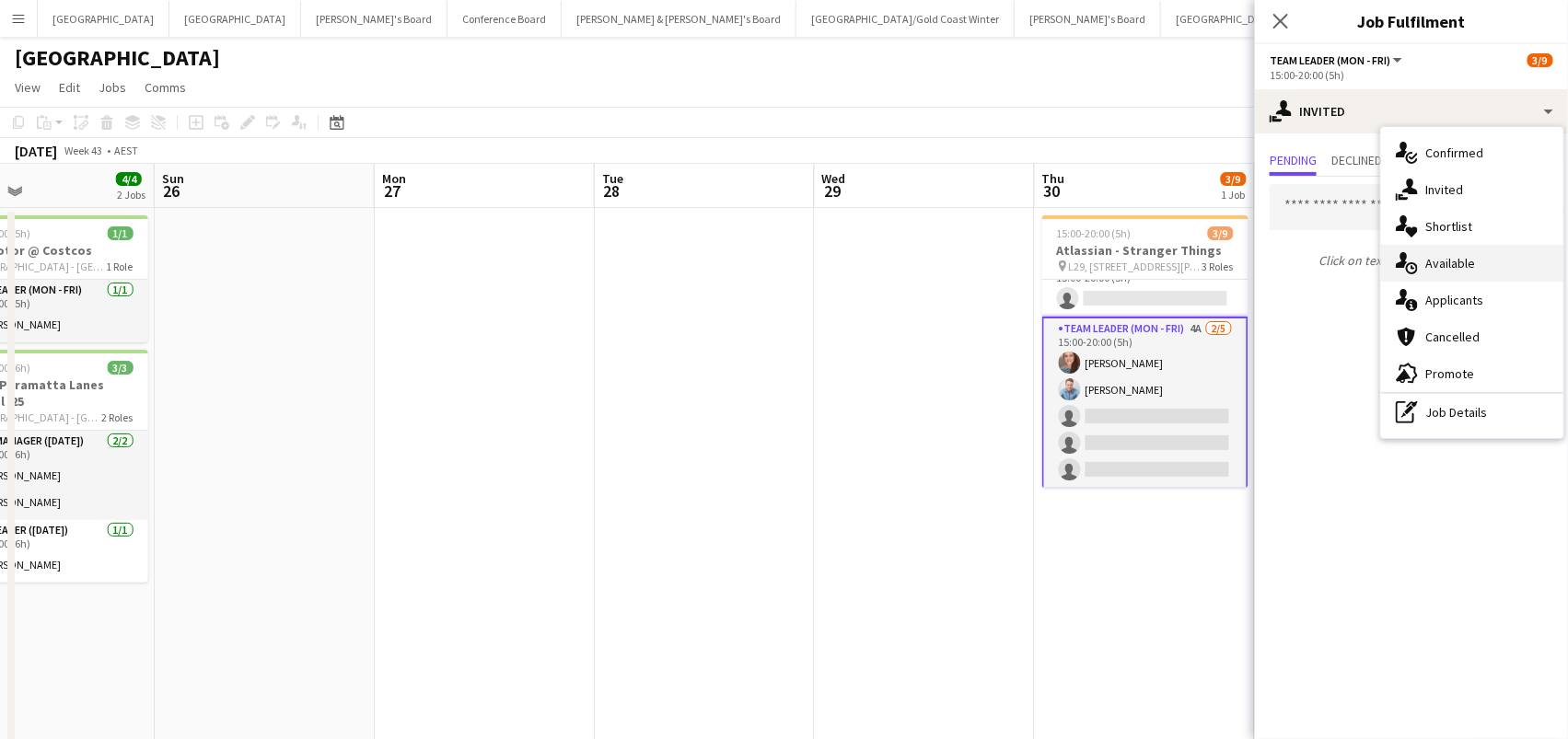
click at [1423, 271] on div "single-neutral-actions-upload Available" at bounding box center [1473, 264] width 183 height 37
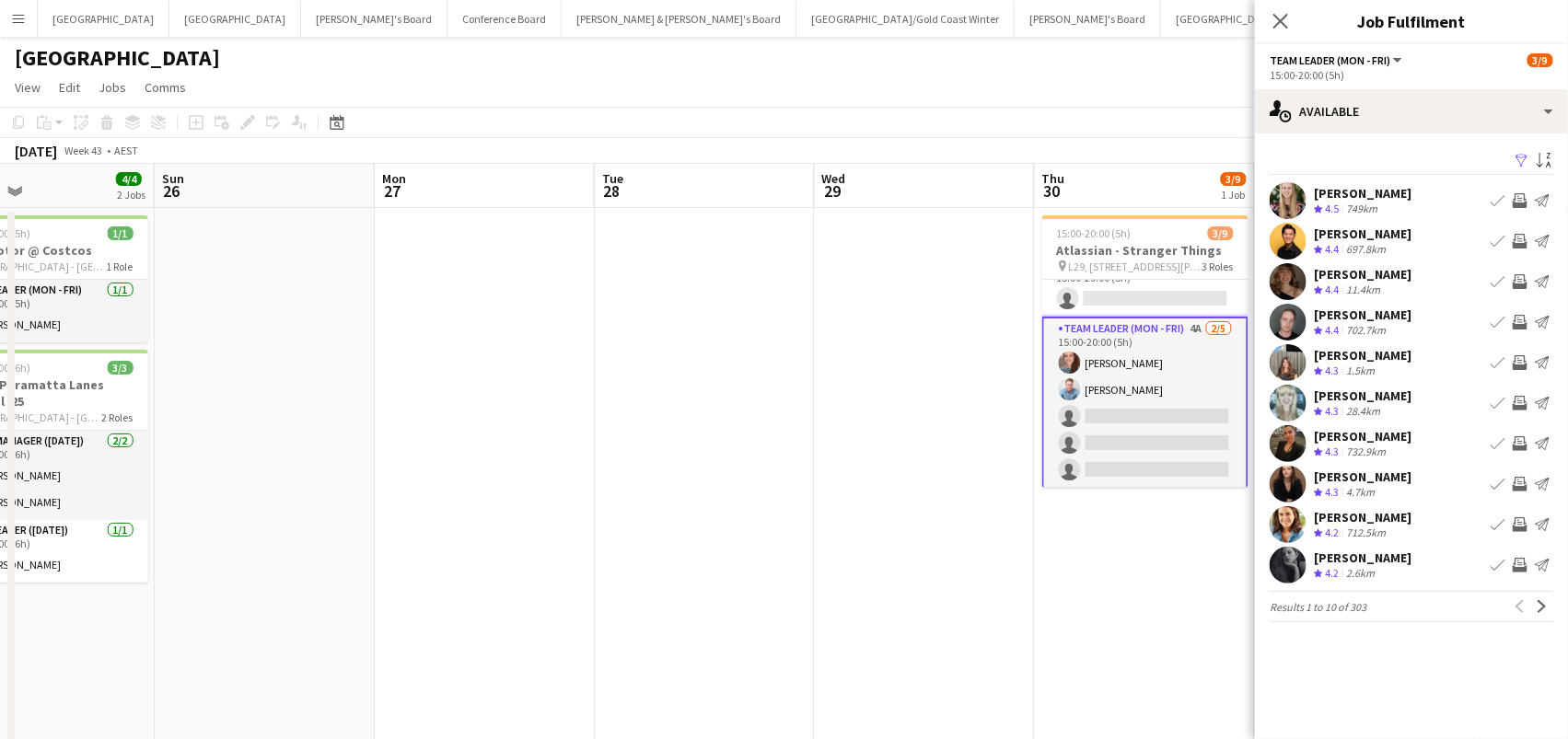
click at [1521, 157] on app-icon "Filter" at bounding box center [1522, 161] width 15 height 18
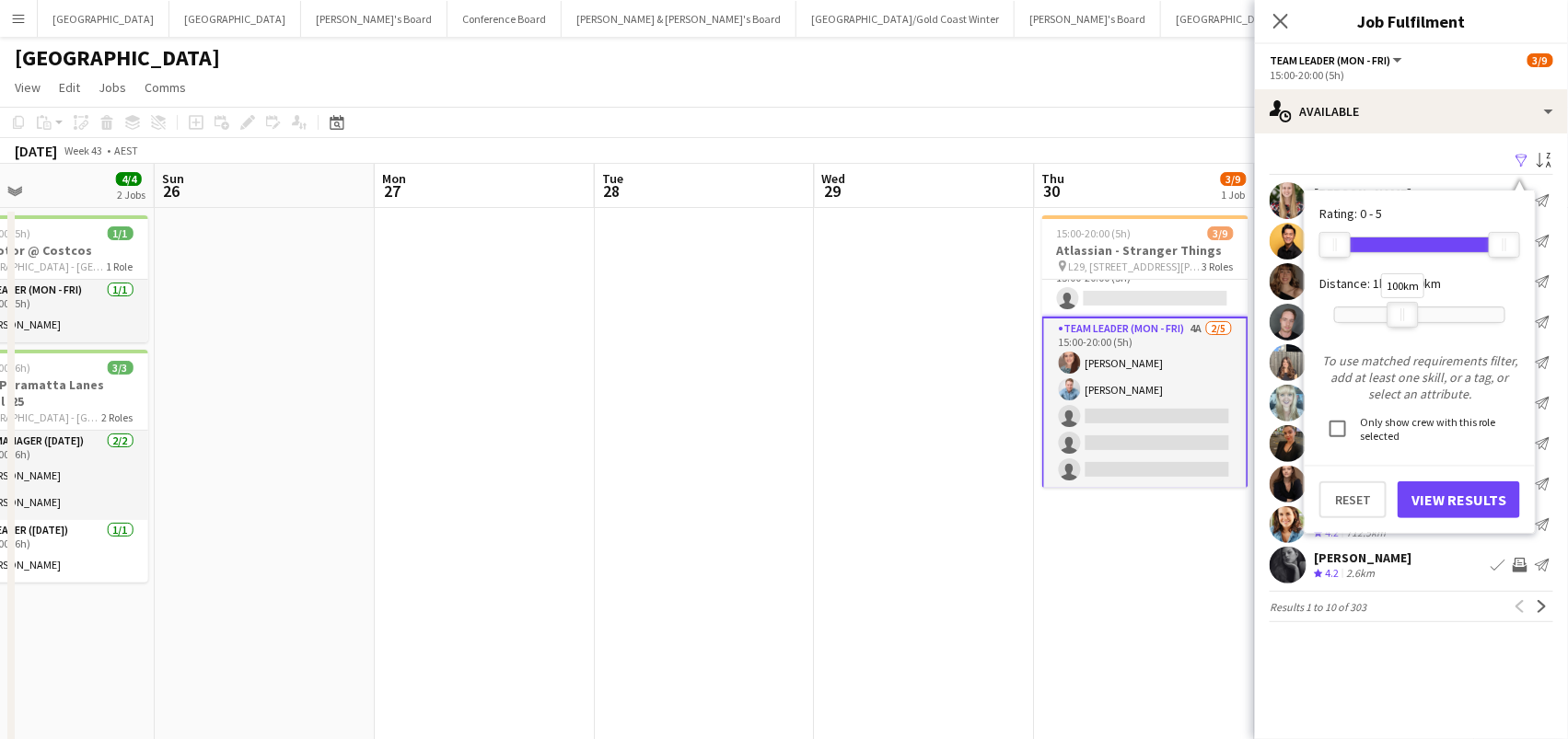
drag, startPoint x: 1498, startPoint y: 316, endPoint x: 1396, endPoint y: 317, distance: 102.0
click at [1396, 317] on div at bounding box center [1403, 315] width 30 height 24
click at [1444, 494] on button "View Results" at bounding box center [1458, 500] width 122 height 37
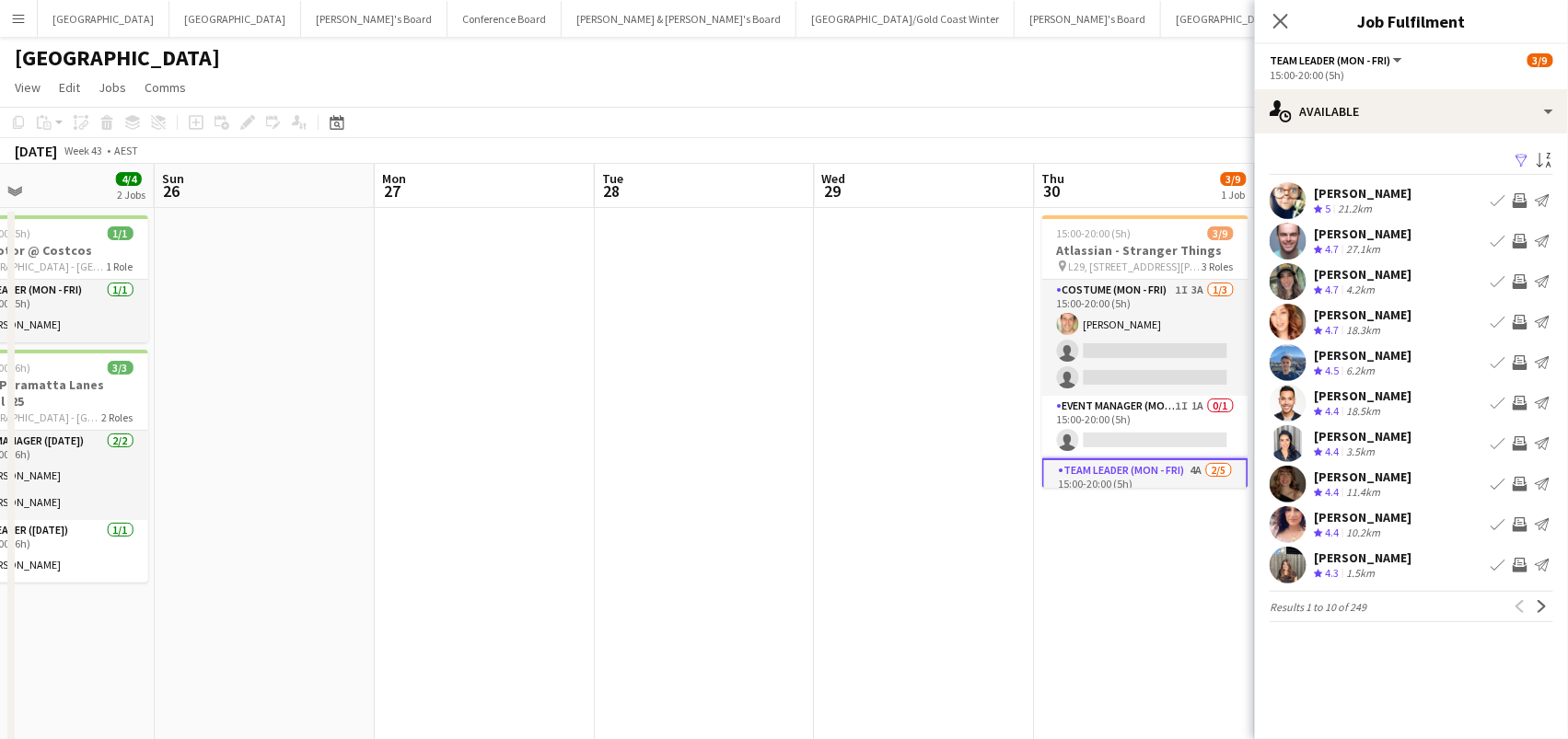
scroll to position [0, 0]
click at [1207, 430] on app-card-role "Event Manager (Mon - Fri) 1I 1A 0/1 15:00-20:00 (5h) single-neutral-actions" at bounding box center [1145, 427] width 206 height 62
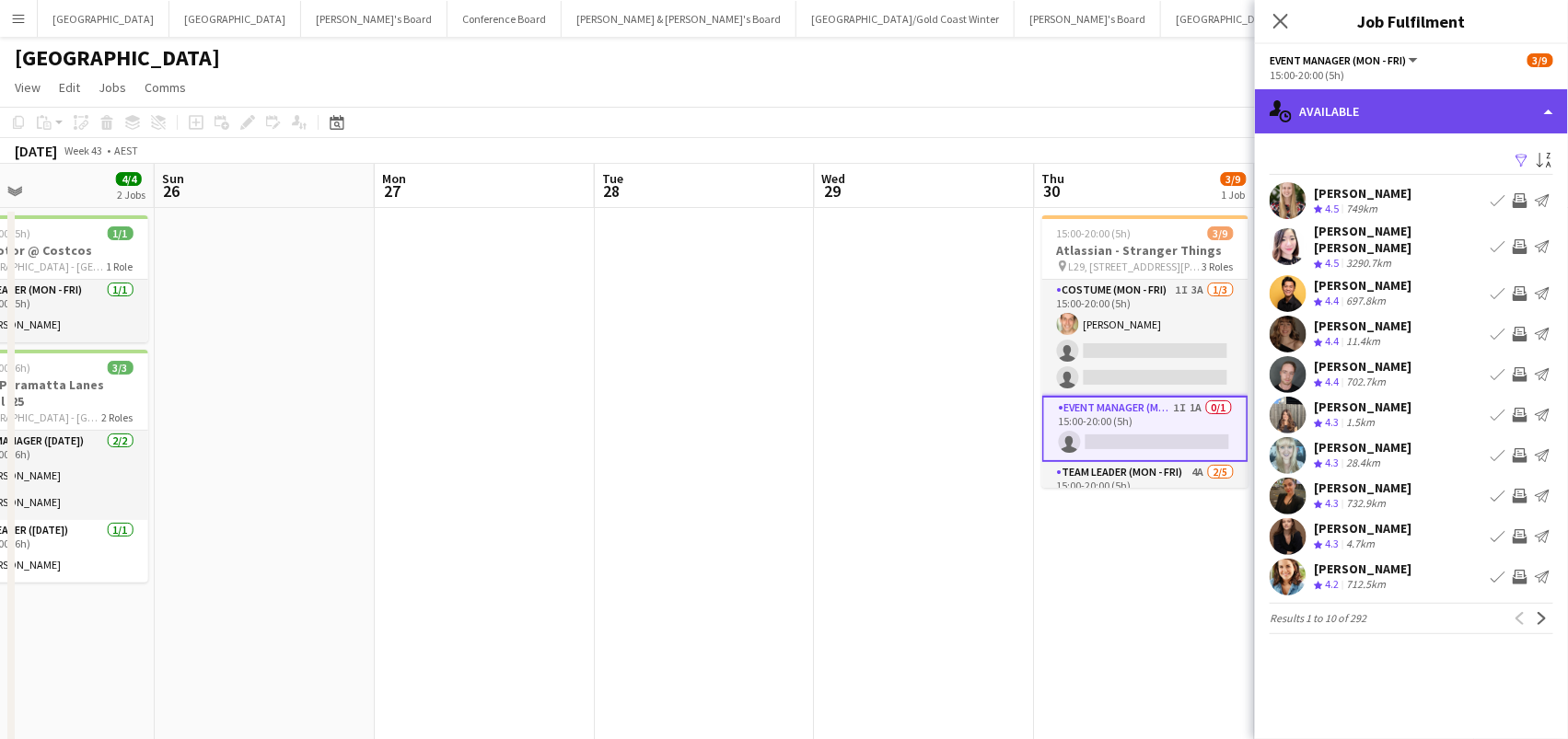
click at [1438, 103] on div "single-neutral-actions-upload Available" at bounding box center [1411, 111] width 313 height 44
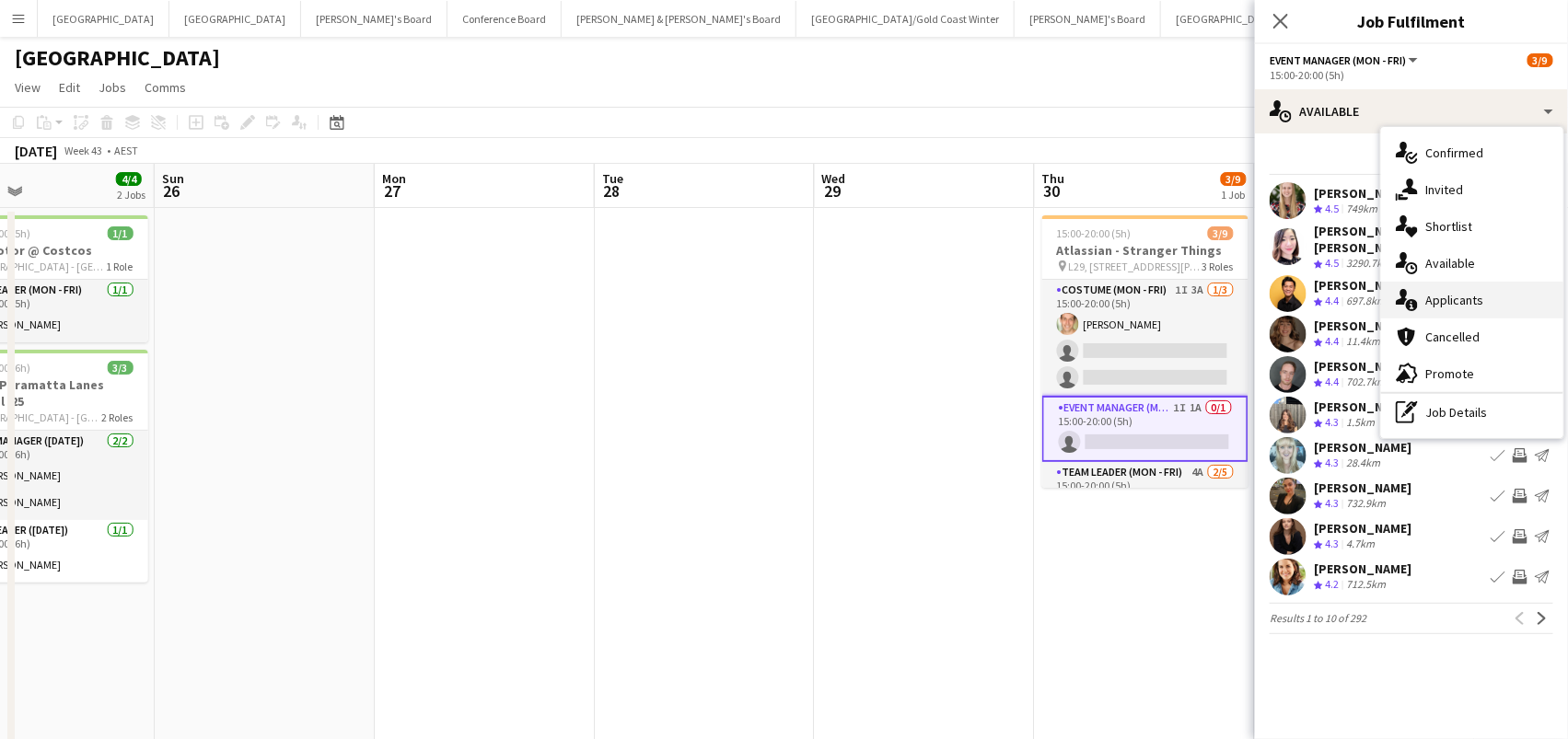
click at [1472, 284] on div "single-neutral-actions-information Applicants" at bounding box center [1473, 300] width 183 height 37
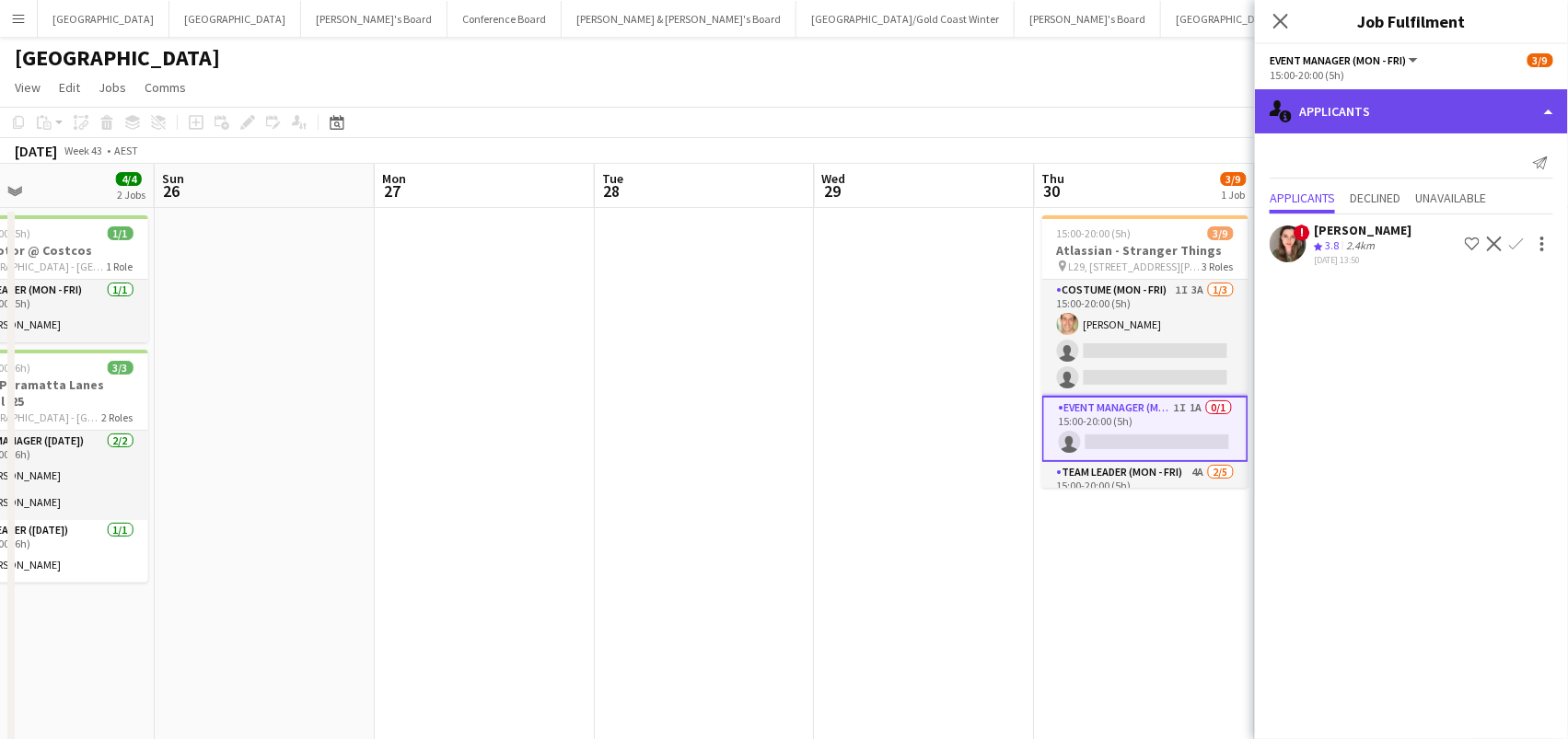
click at [1470, 110] on div "single-neutral-actions-information Applicants" at bounding box center [1411, 111] width 313 height 44
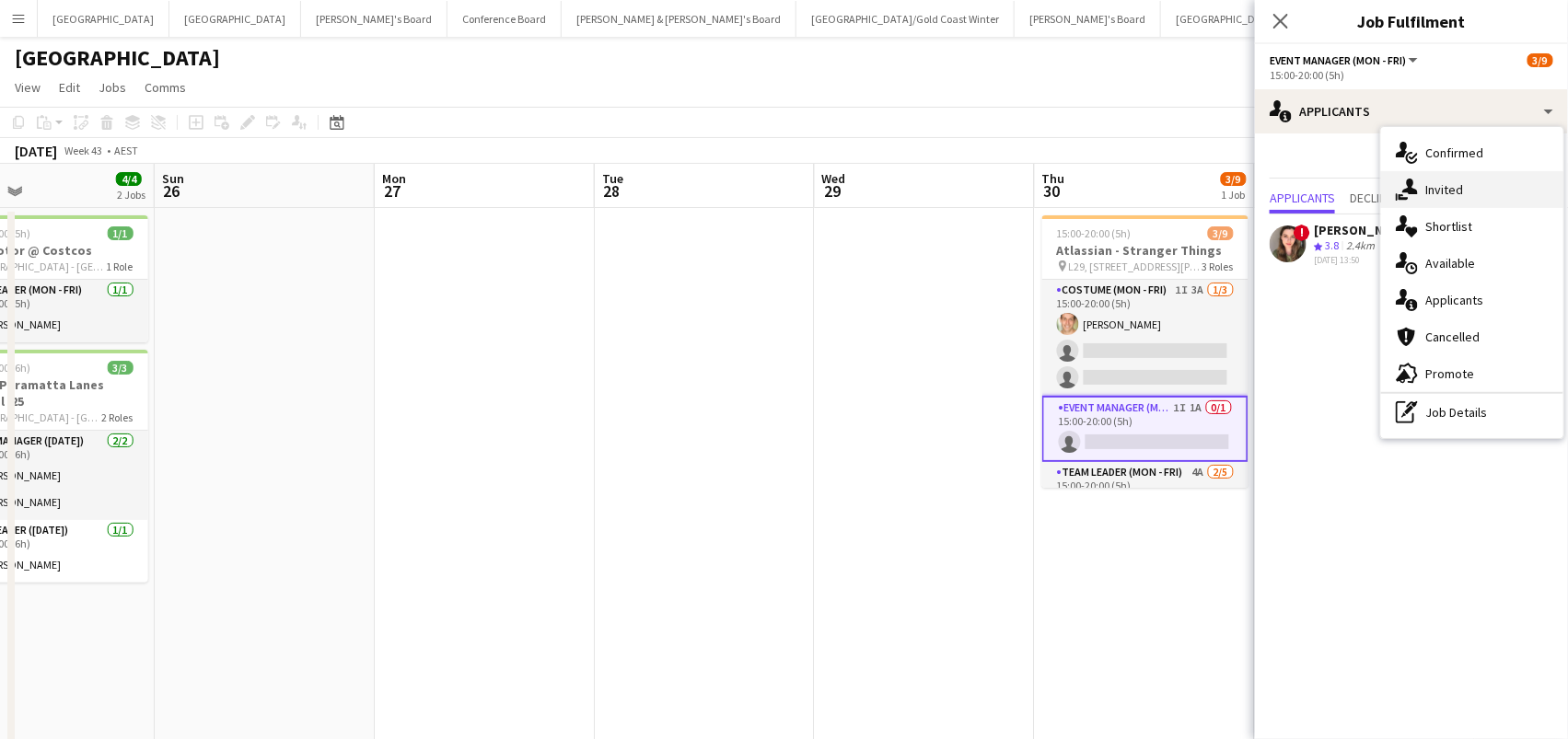
click at [1463, 184] on div "single-neutral-actions-share-1 Invited" at bounding box center [1473, 190] width 183 height 37
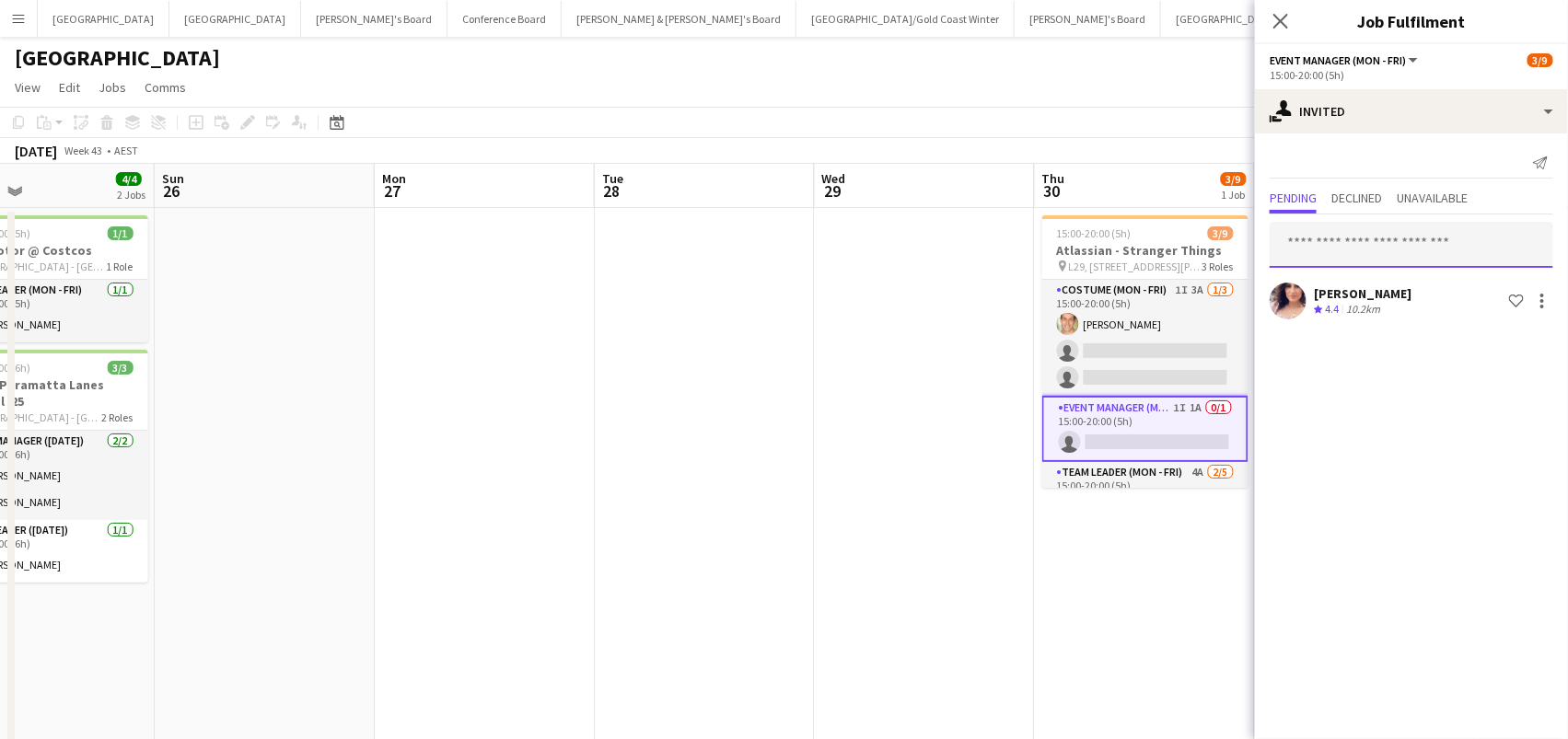
click at [1336, 238] on input "text" at bounding box center [1411, 244] width 283 height 46
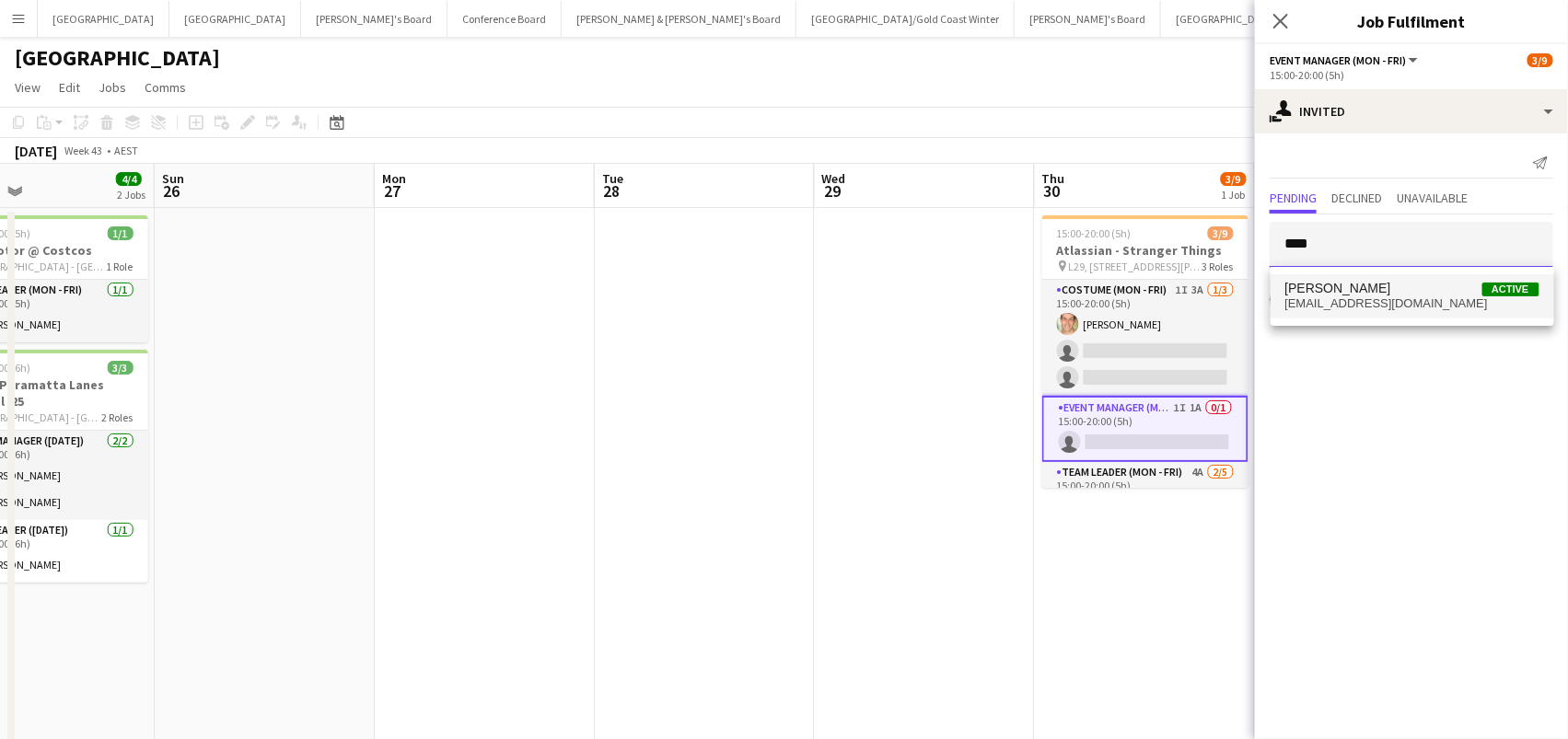
type input "****"
click at [1340, 304] on span "[EMAIL_ADDRESS][DOMAIN_NAME]" at bounding box center [1412, 304] width 254 height 15
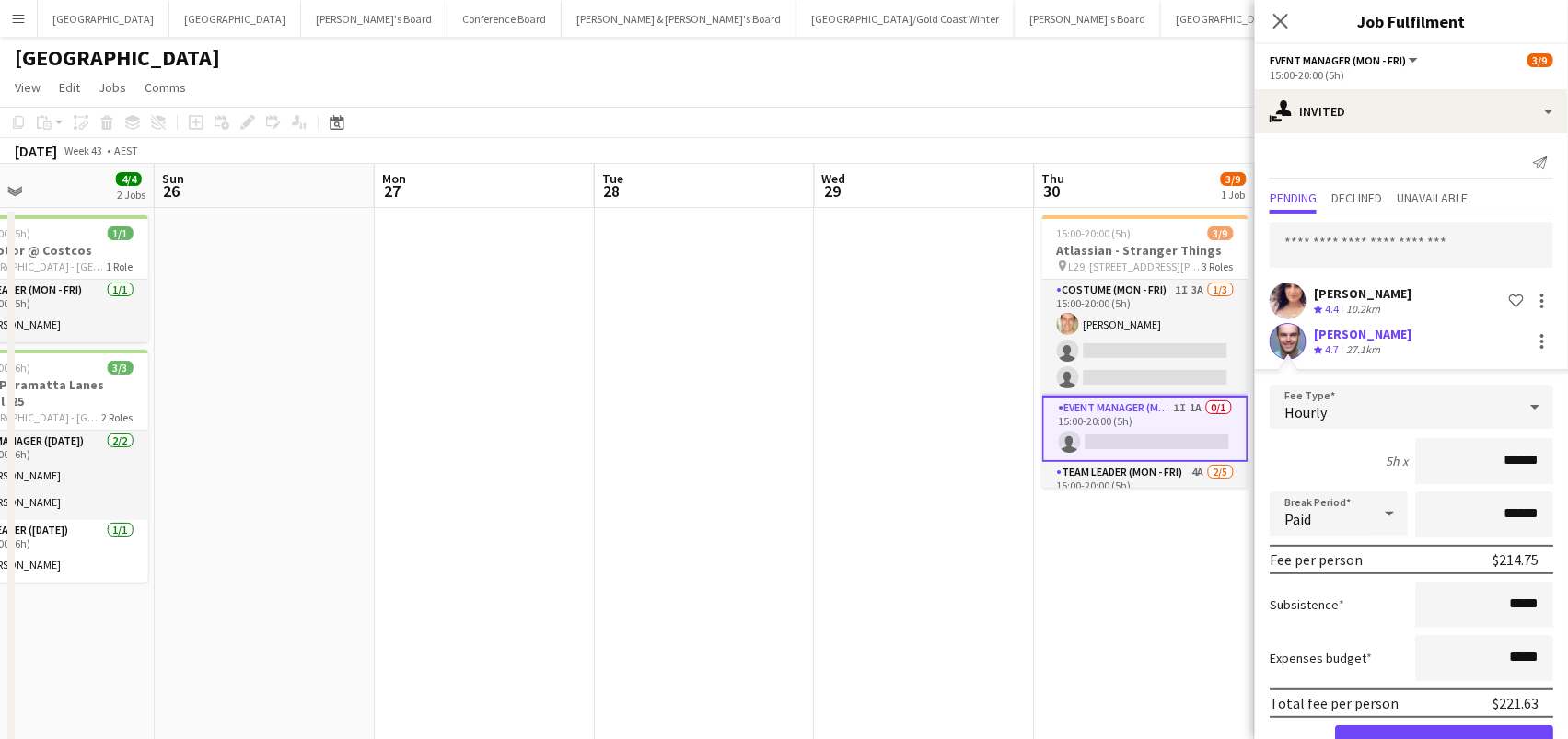
click at [1444, 738] on button "Confirm" at bounding box center [1444, 744] width 218 height 37
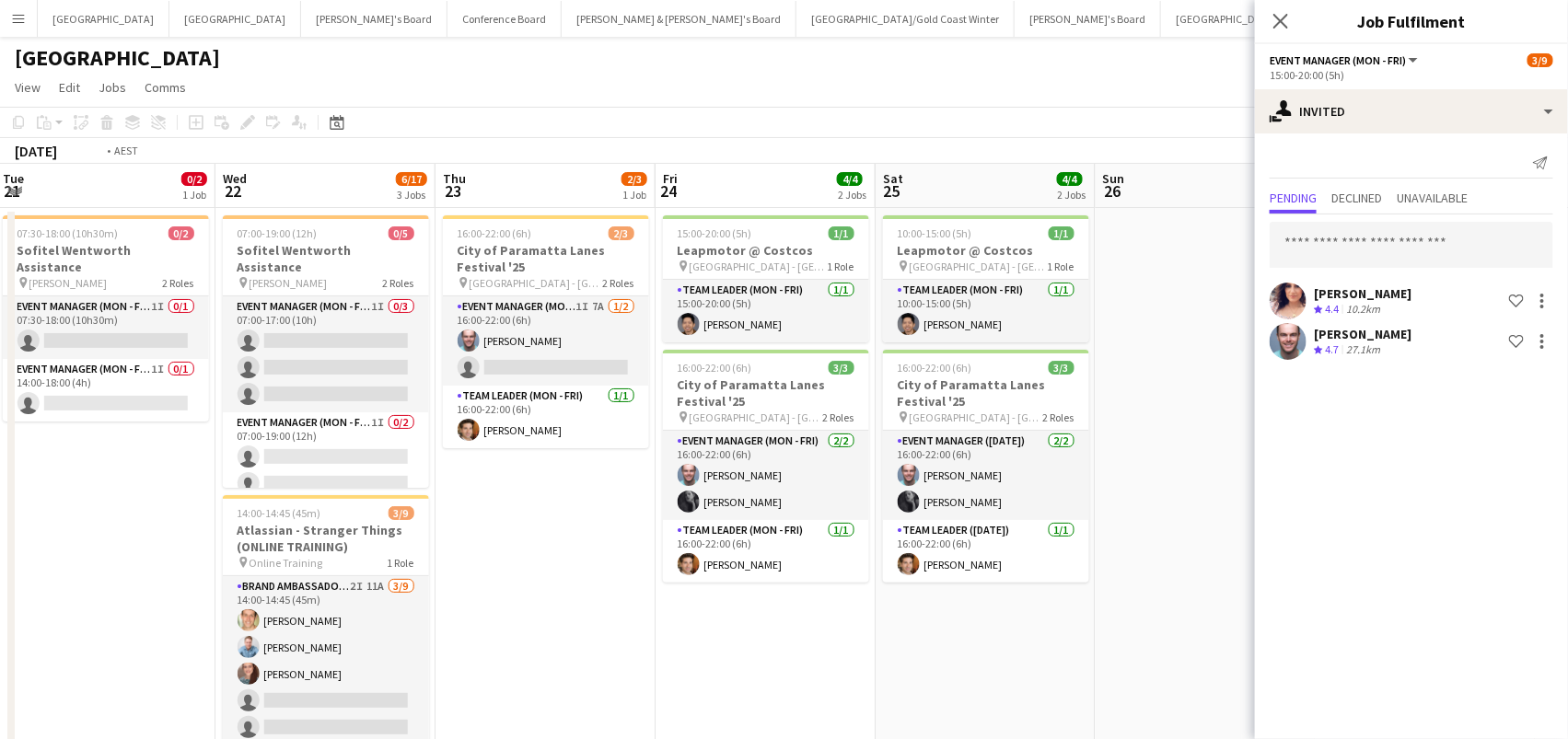
scroll to position [0, 377]
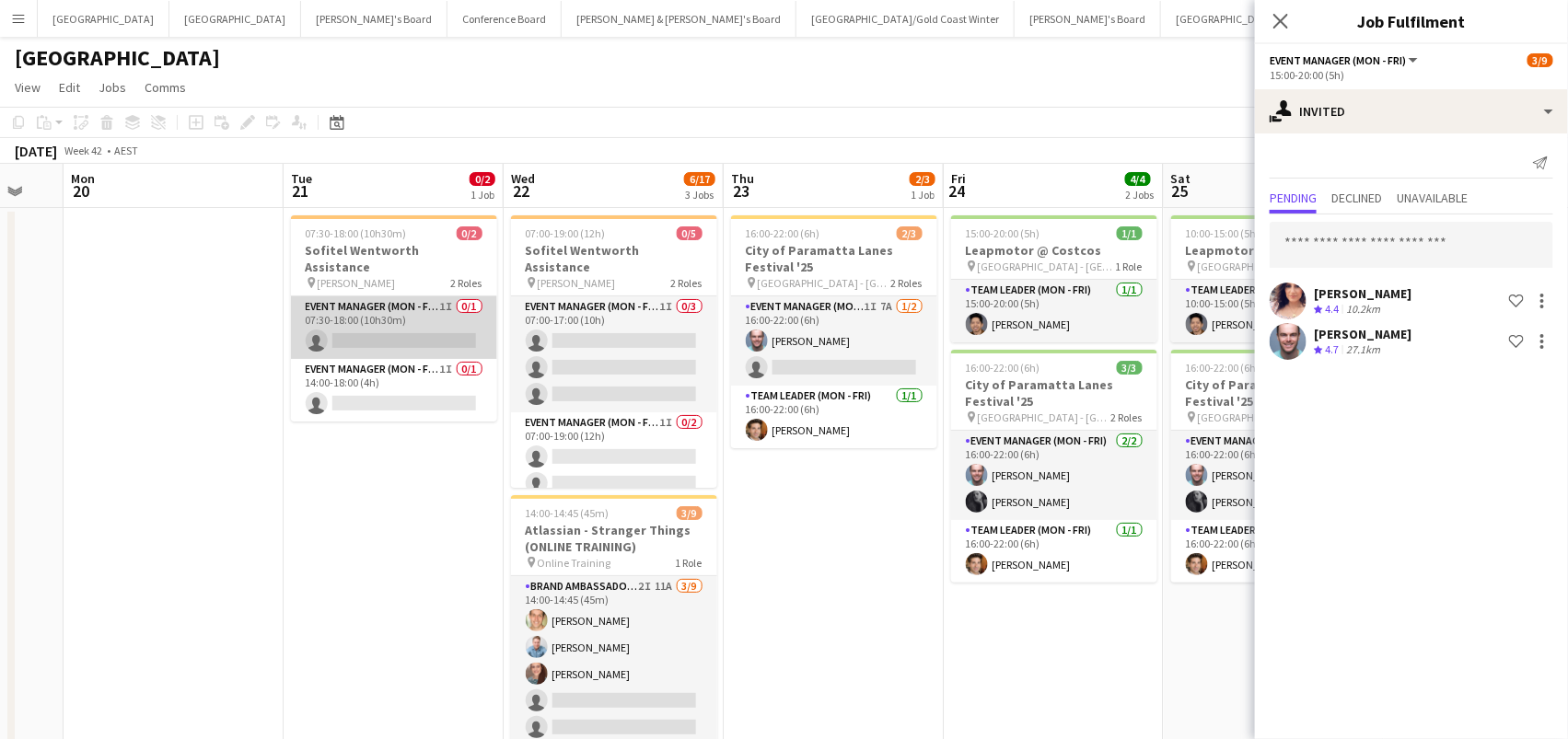
click at [408, 308] on app-card-role "Event Manager (Mon - Fri) 1I 0/1 07:30-18:00 (10h30m) single-neutral-actions" at bounding box center [393, 327] width 206 height 62
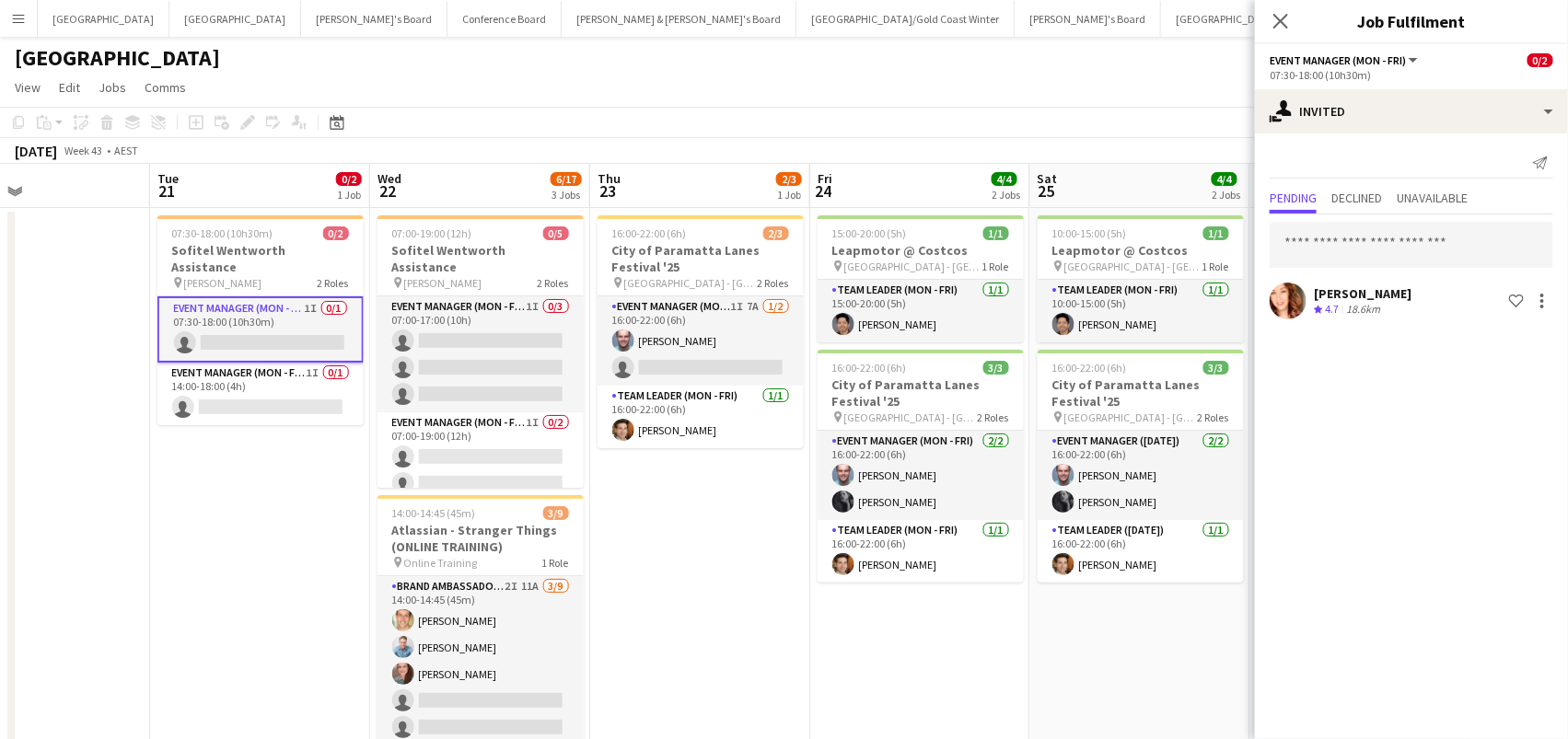
scroll to position [0, 514]
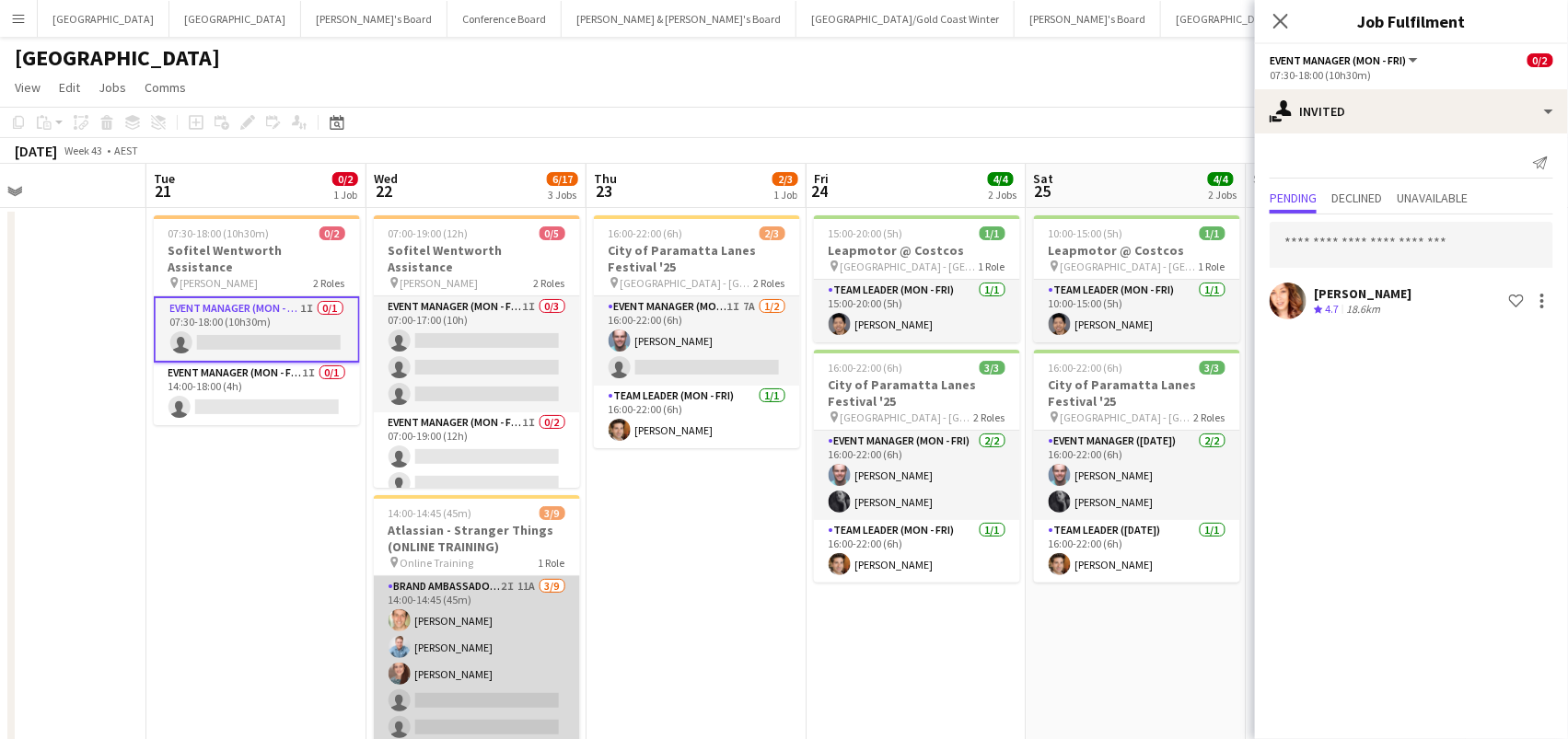
click at [434, 649] on app-card-role "Brand Ambassador (Mon - Fri) 2I 11A [DATE] 14:00-14:45 (45m) [PERSON_NAME] [PER…" at bounding box center [476, 714] width 206 height 276
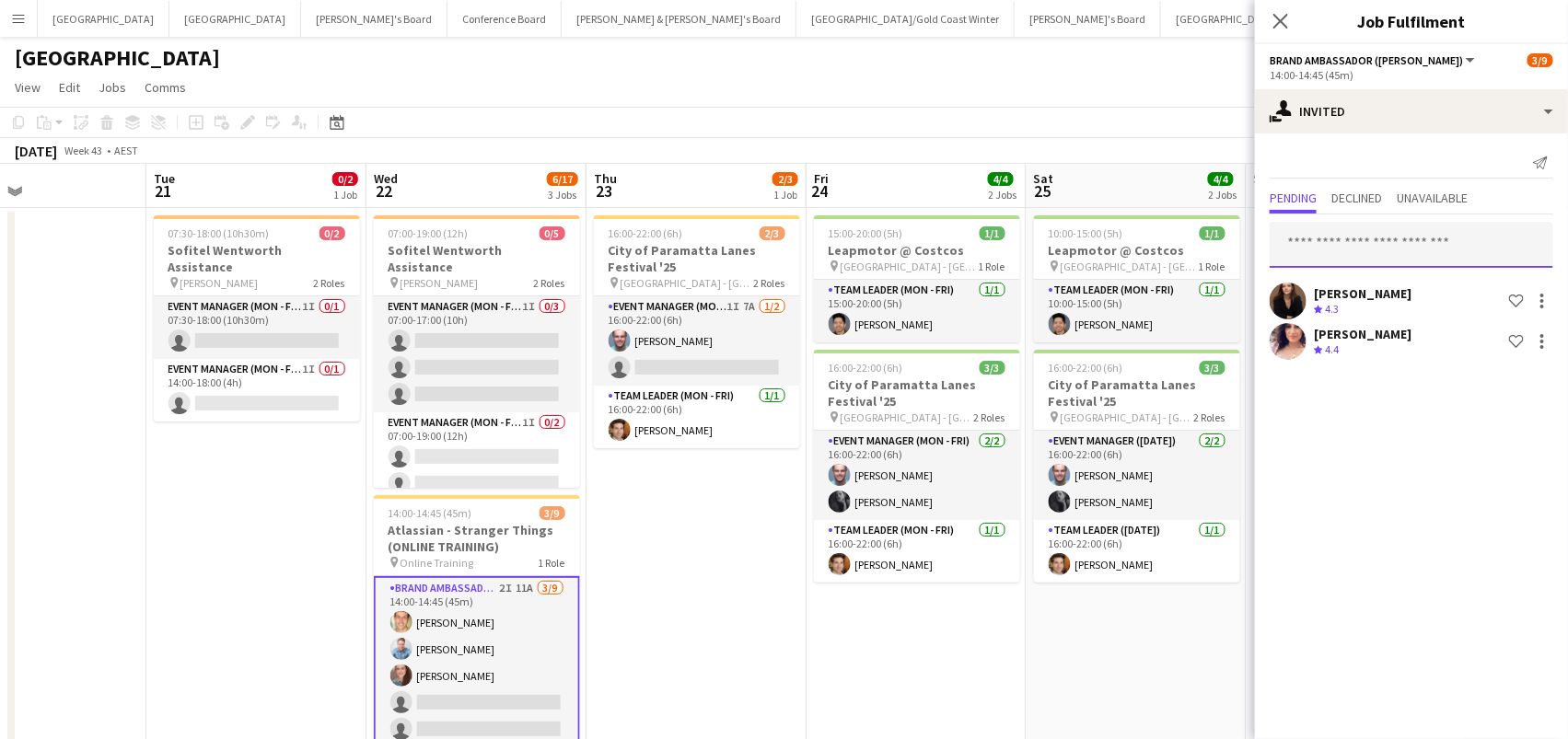
click at [1325, 253] on input "text" at bounding box center [1411, 244] width 283 height 46
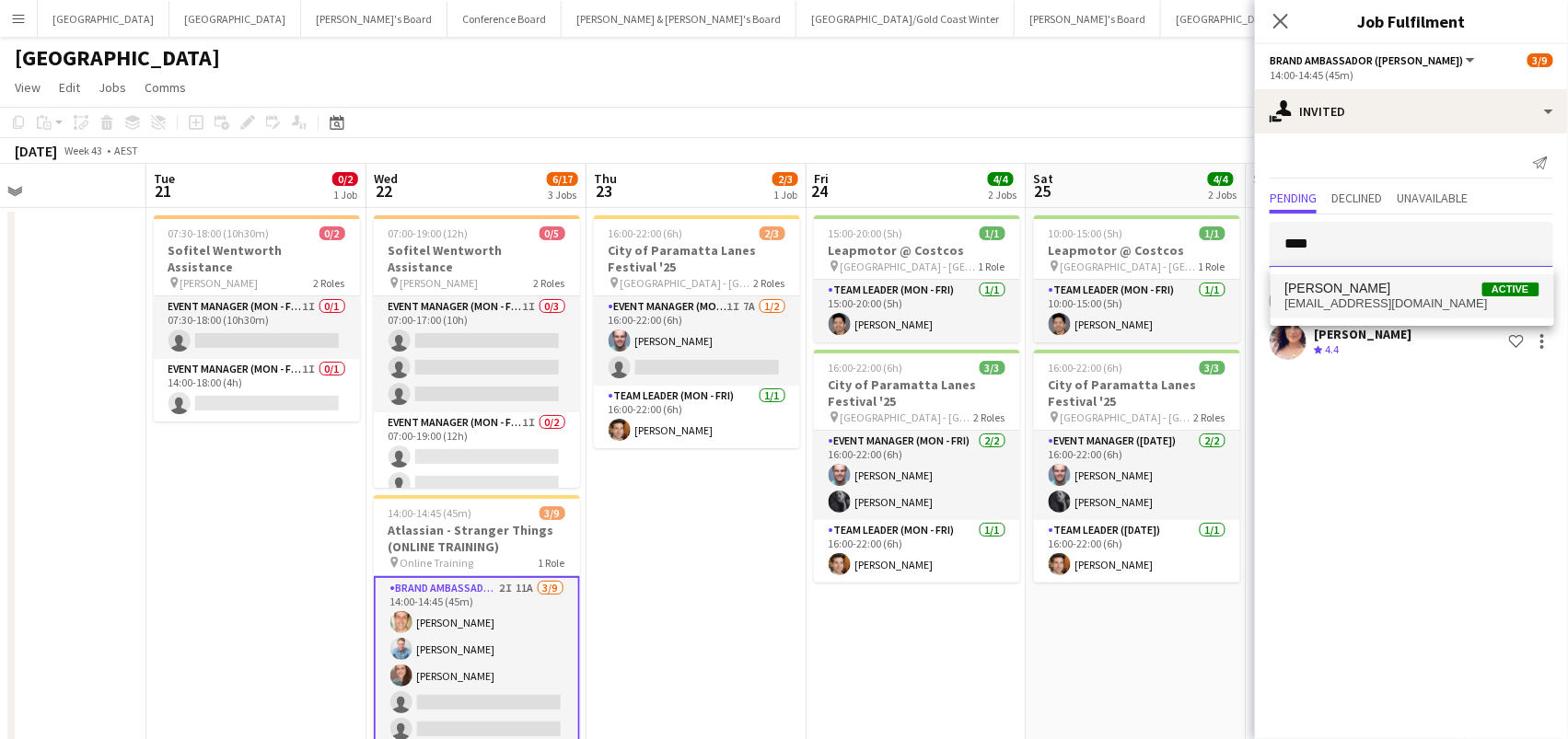
type input "****"
click at [1337, 281] on span "[PERSON_NAME]" at bounding box center [1339, 288] width 106 height 16
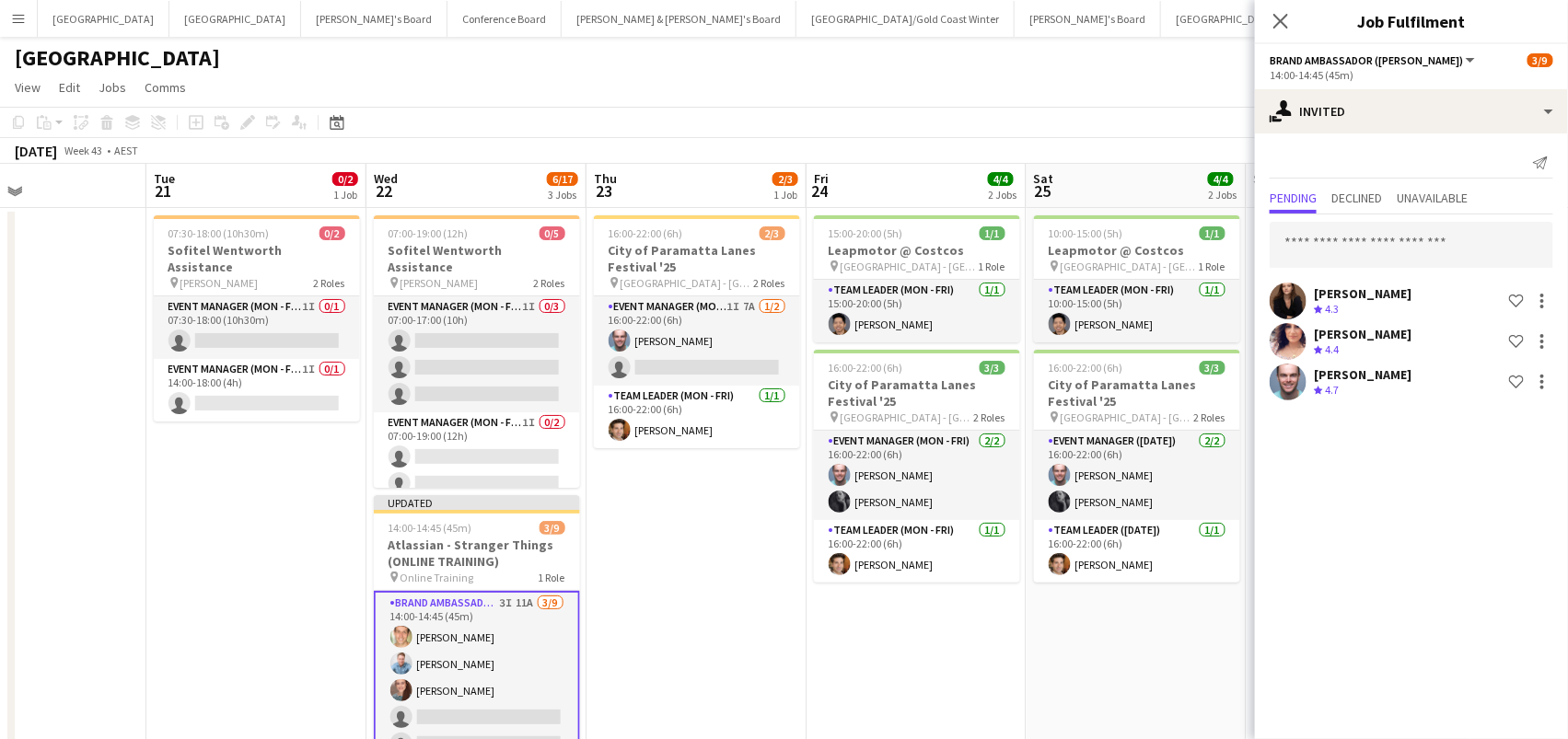
click at [1134, 136] on app-toolbar "Copy Paste Paste Command V Paste with crew Command Shift V Paste linked Job [GE…" at bounding box center [784, 123] width 1568 height 32
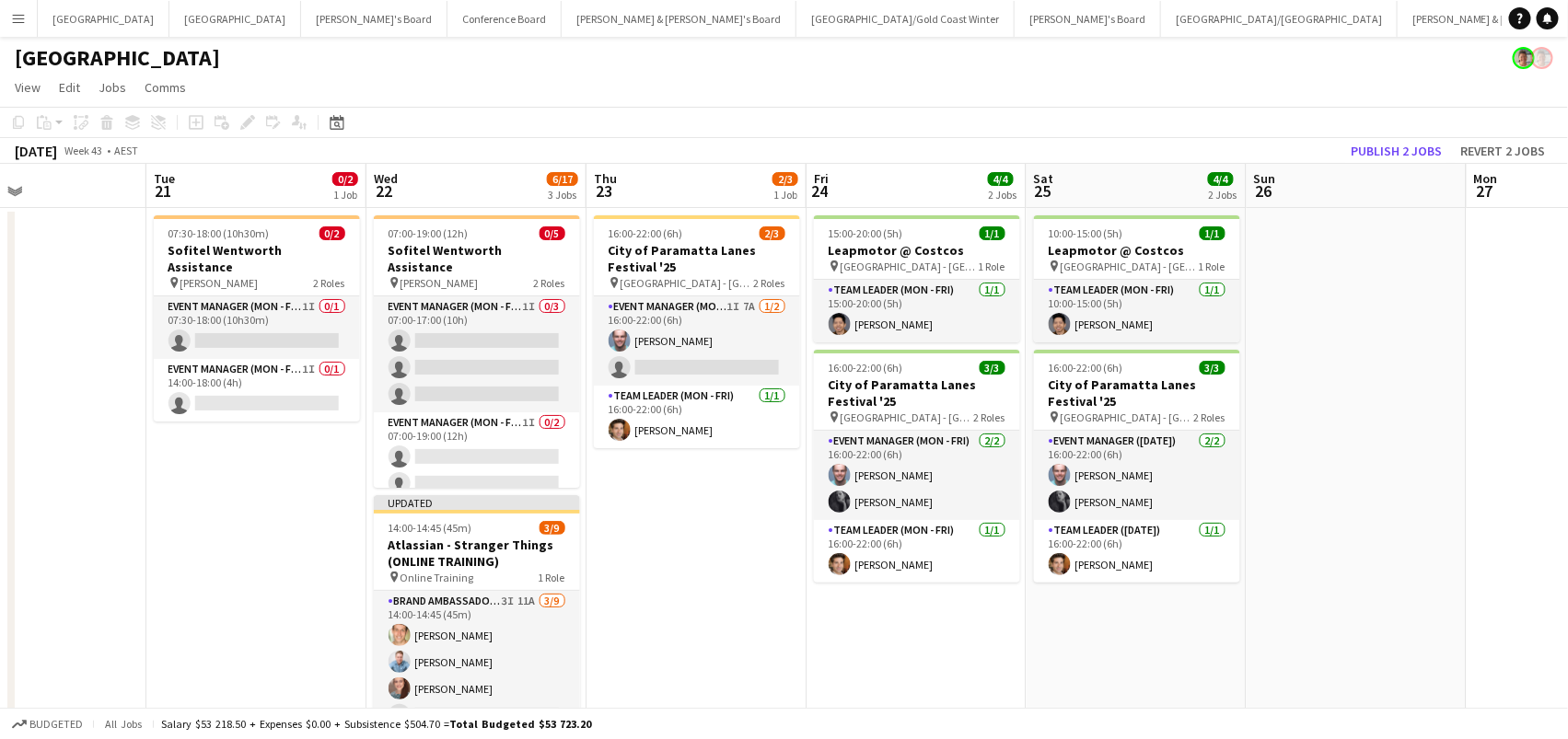
click at [1406, 138] on div "[DATE] Week 43 • AEST Publish 2 jobs Revert 2 jobs" at bounding box center [784, 151] width 1568 height 26
click at [1403, 150] on button "Publish 2 jobs" at bounding box center [1396, 151] width 106 height 24
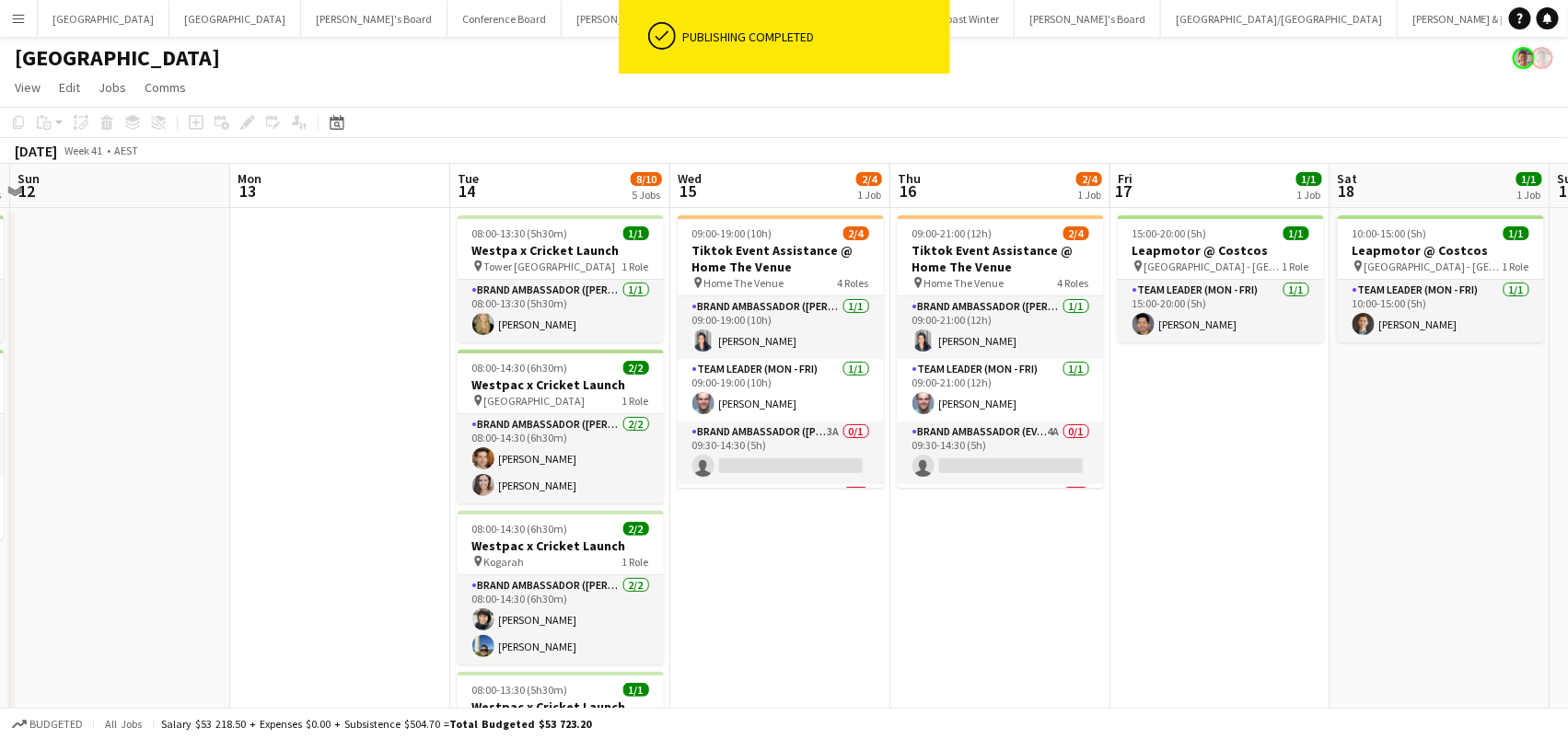
scroll to position [0, 549]
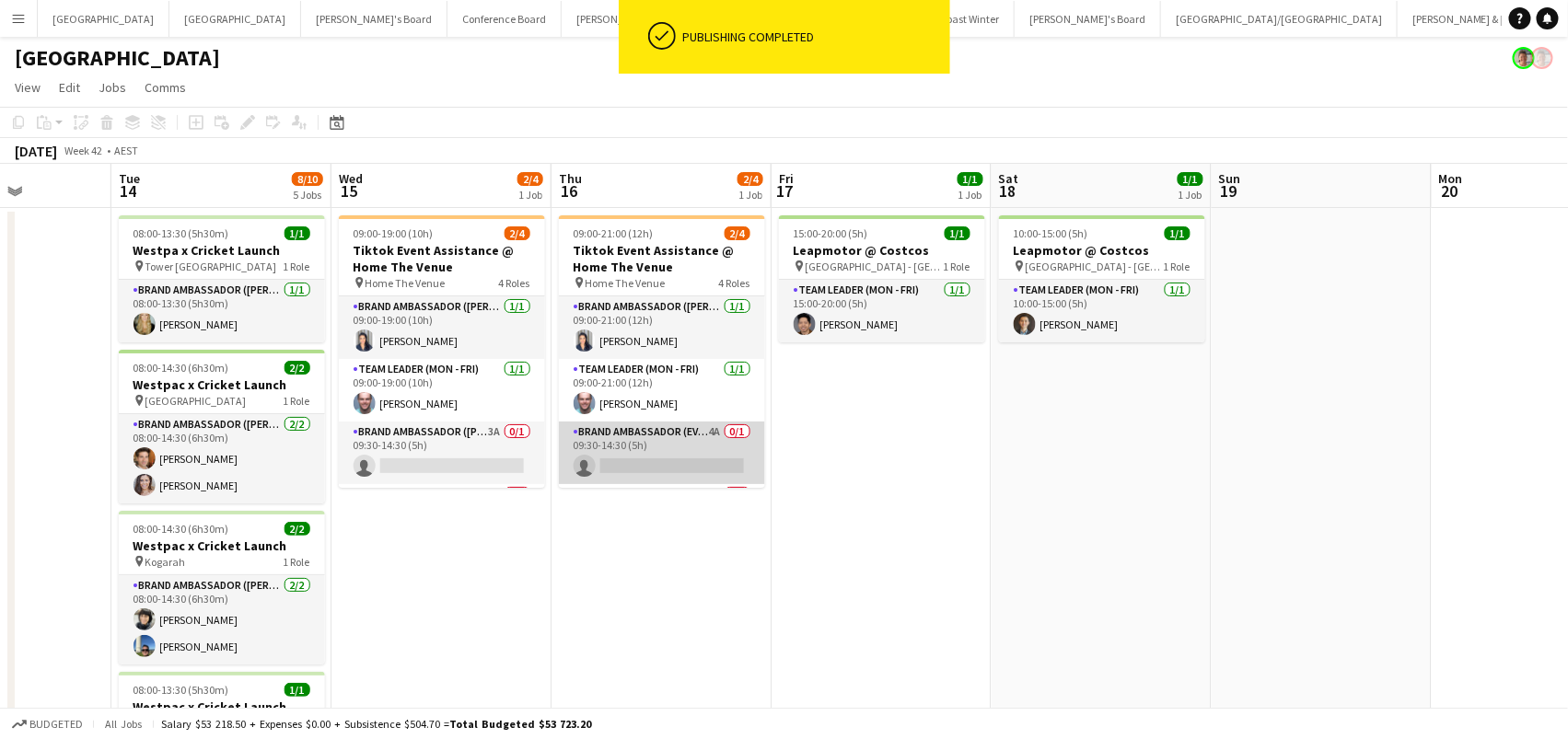
click at [702, 448] on app-card-role "Brand Ambassador (Evening) 4A 0/1 09:30-14:30 (5h) single-neutral-actions" at bounding box center [662, 452] width 206 height 62
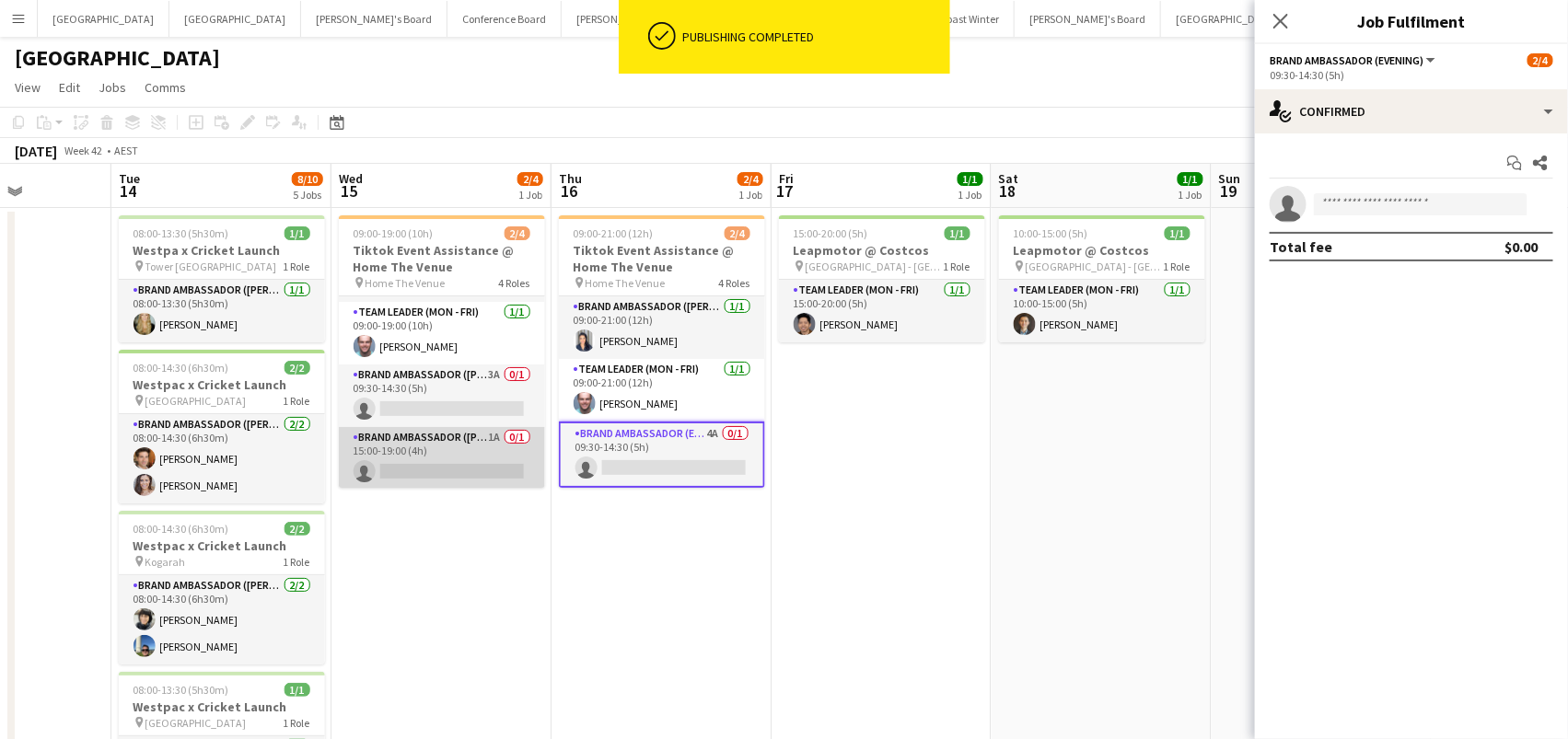
scroll to position [56, 0]
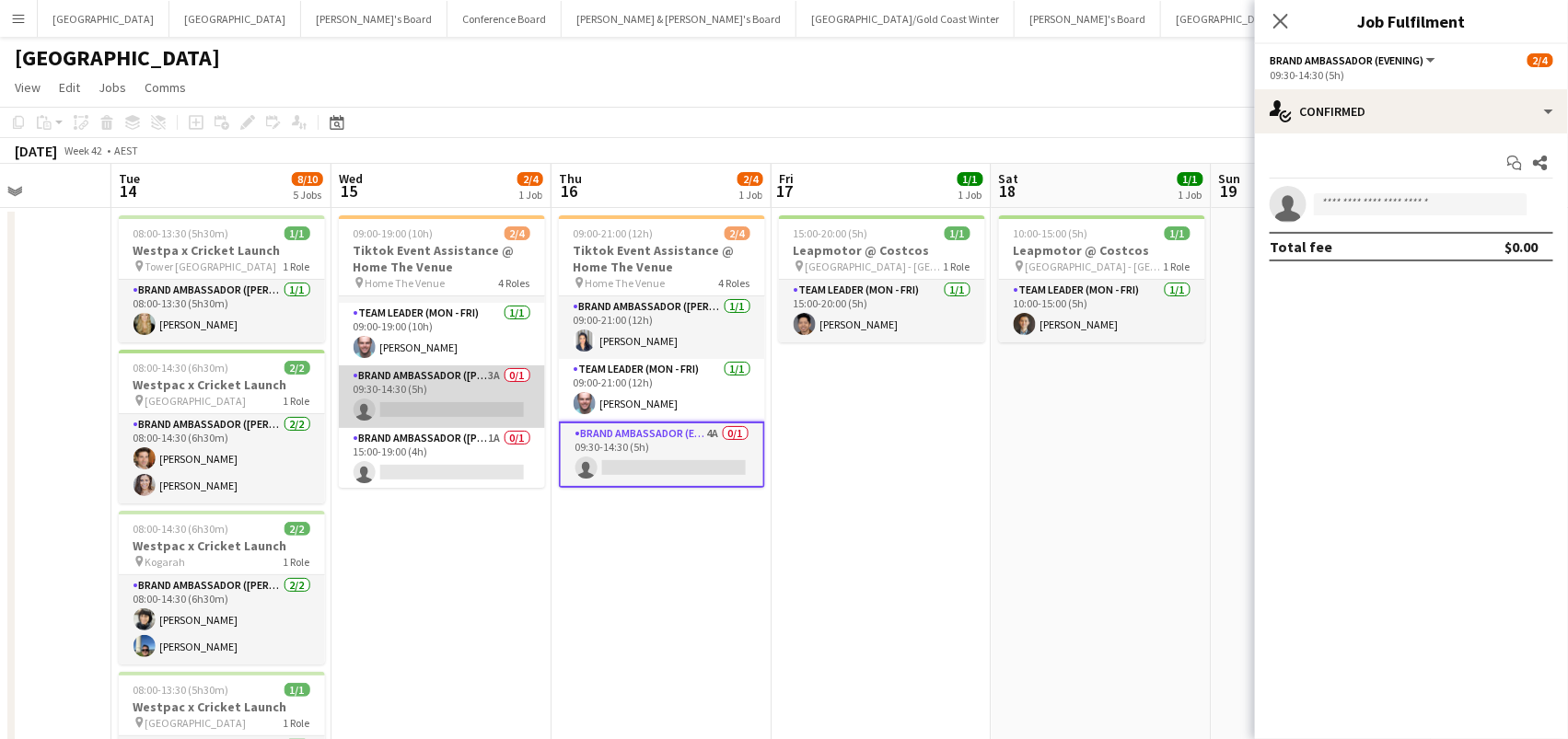
click at [403, 400] on app-card-role "Brand Ambassador (Mon - Fri) 3A 0/1 09:30-14:30 (5h) single-neutral-actions" at bounding box center [441, 396] width 206 height 62
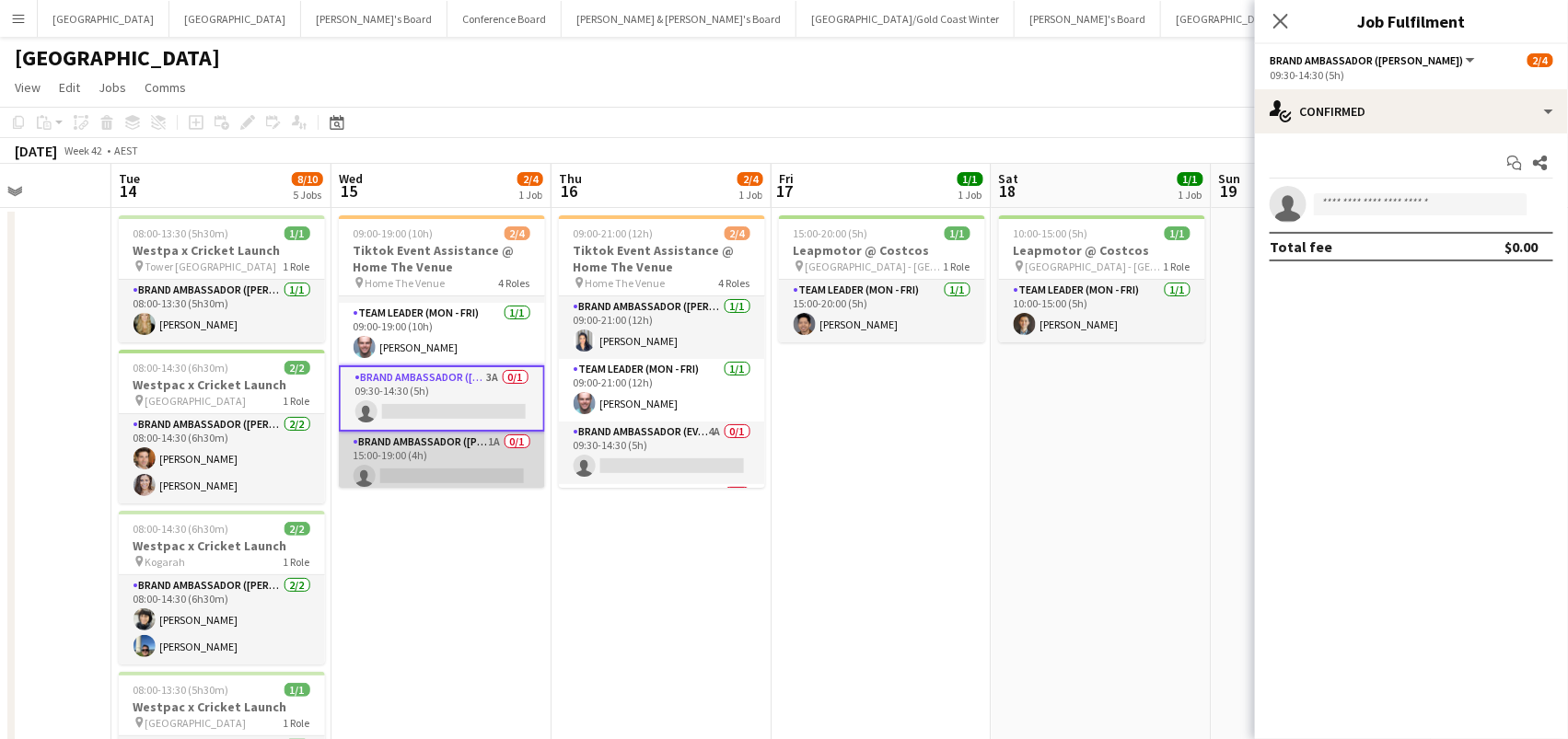
click at [424, 458] on app-card-role "Brand Ambassador (Mon - Fri) 1A 0/1 15:00-19:00 (4h) single-neutral-actions" at bounding box center [441, 462] width 206 height 62
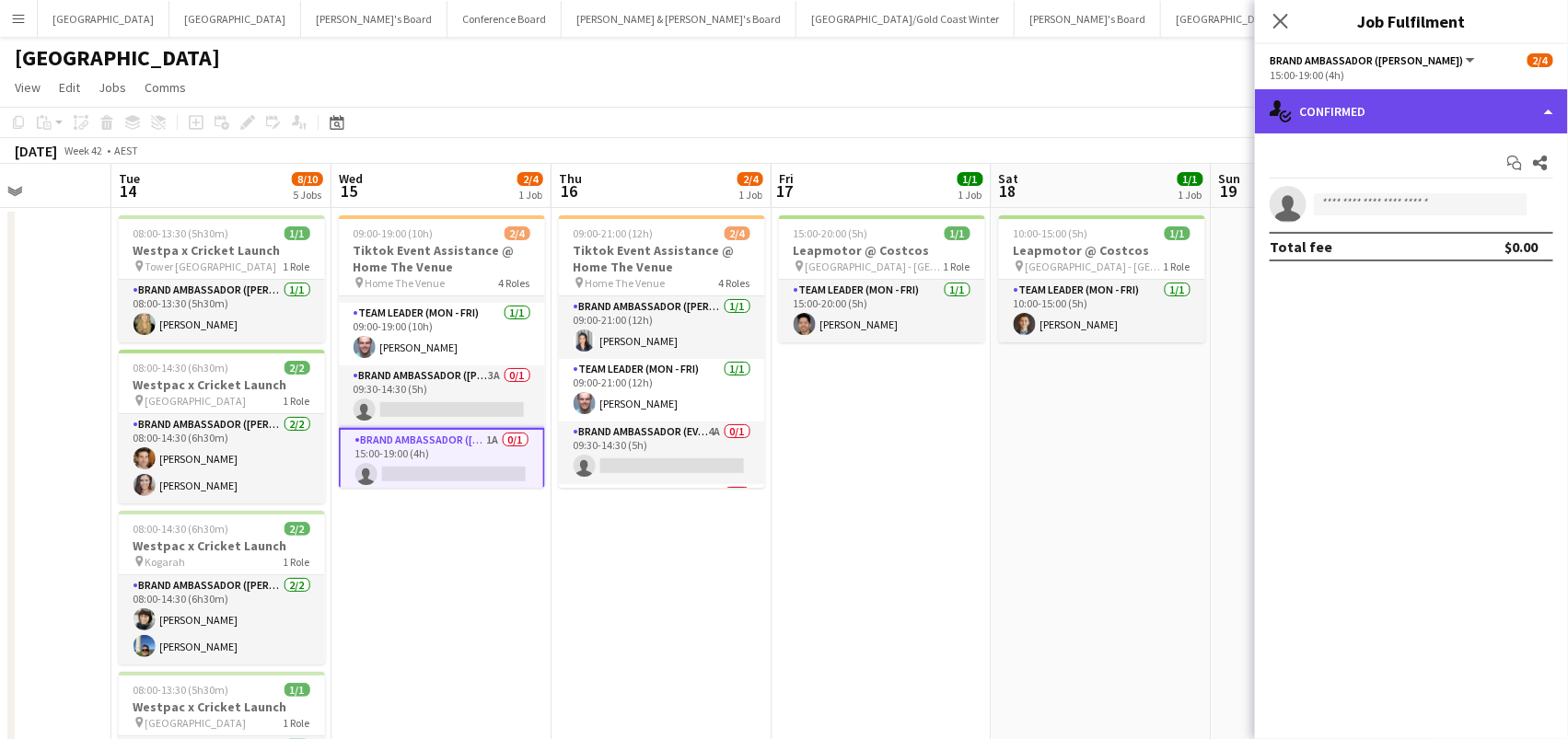
click at [1355, 103] on div "single-neutral-actions-check-2 Confirmed" at bounding box center [1411, 111] width 313 height 44
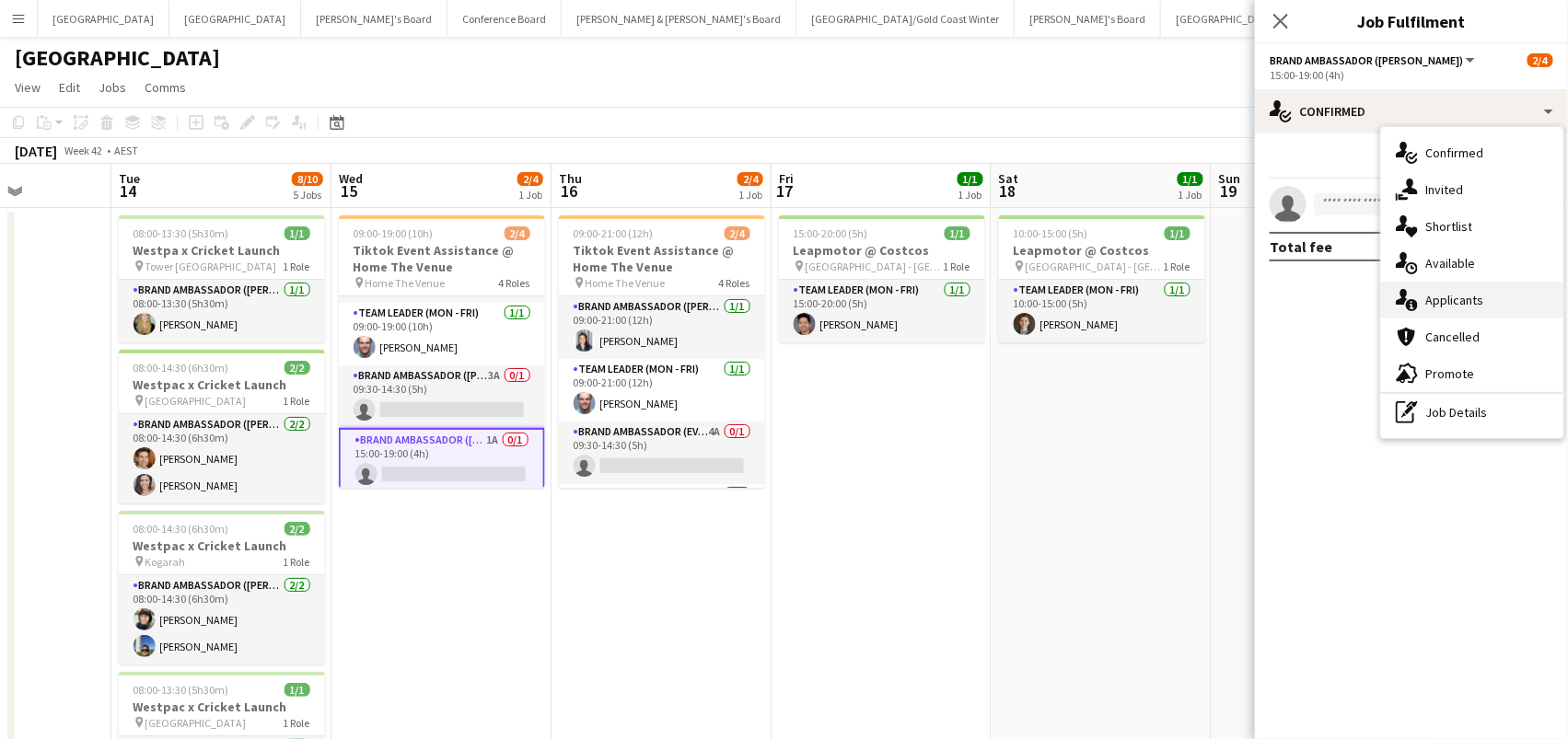
click at [1432, 294] on span "Applicants" at bounding box center [1454, 300] width 58 height 17
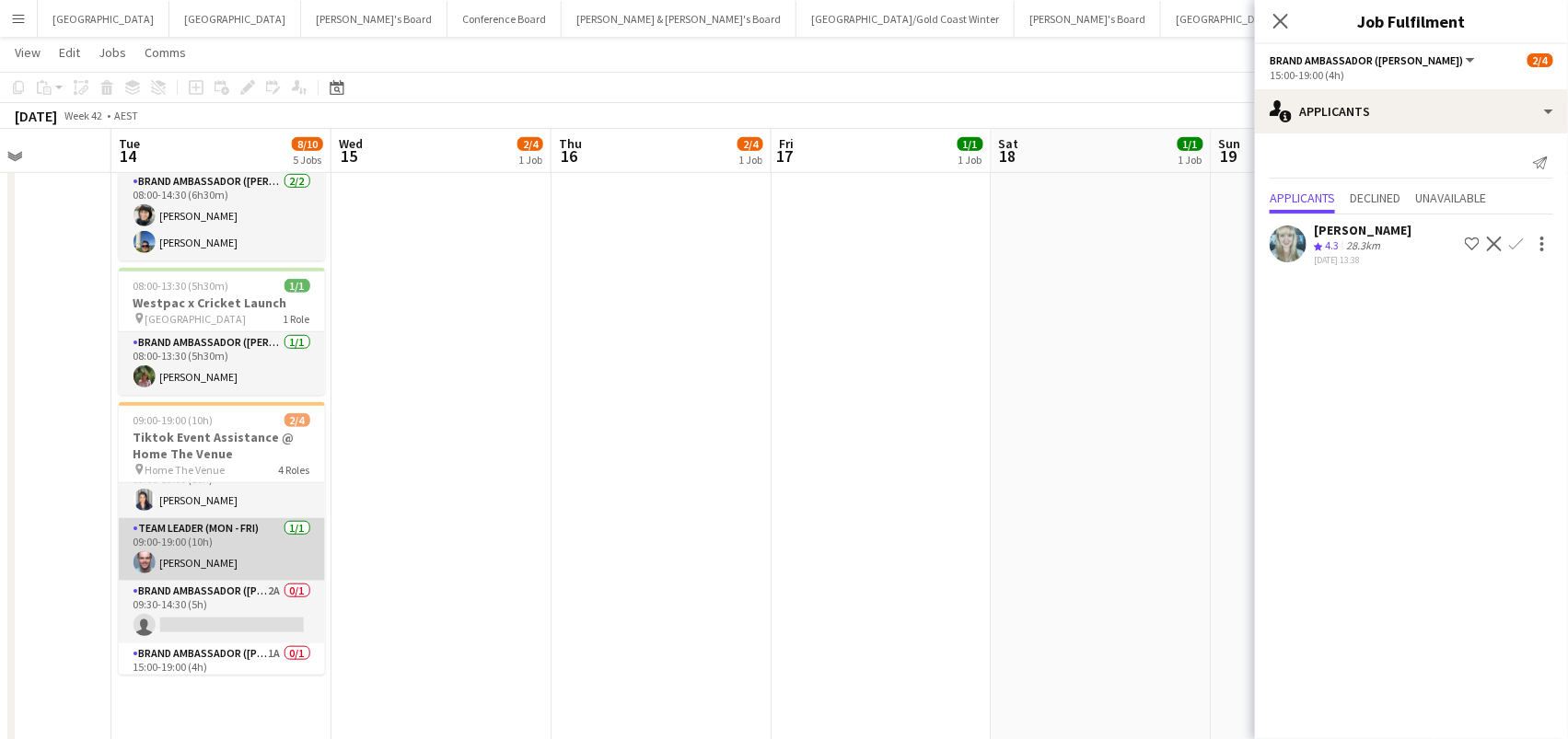
scroll to position [35, 0]
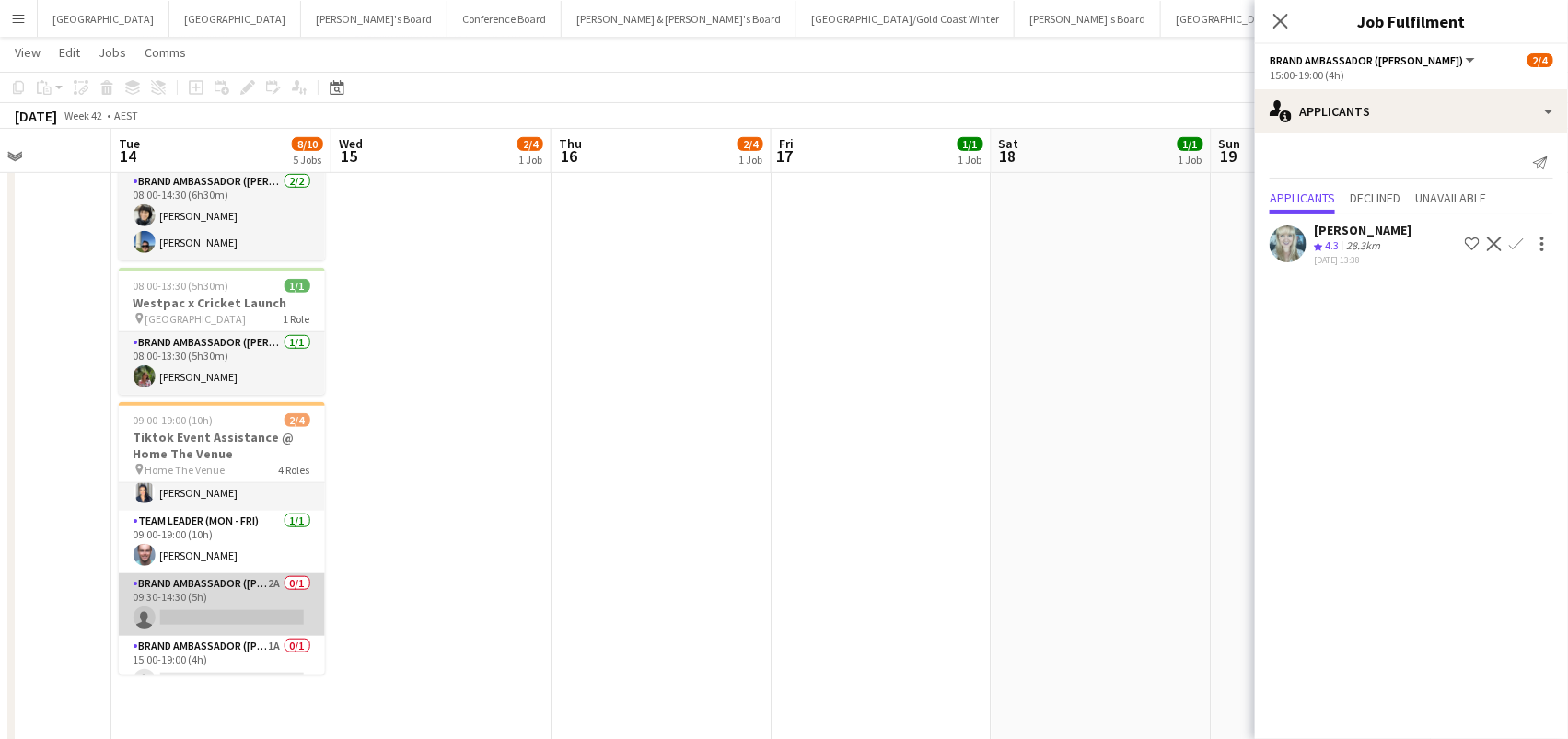
click at [248, 590] on app-card-role "Brand Ambassador (Mon - Fri) 2A 0/1 09:30-14:30 (5h) single-neutral-actions" at bounding box center [221, 604] width 206 height 62
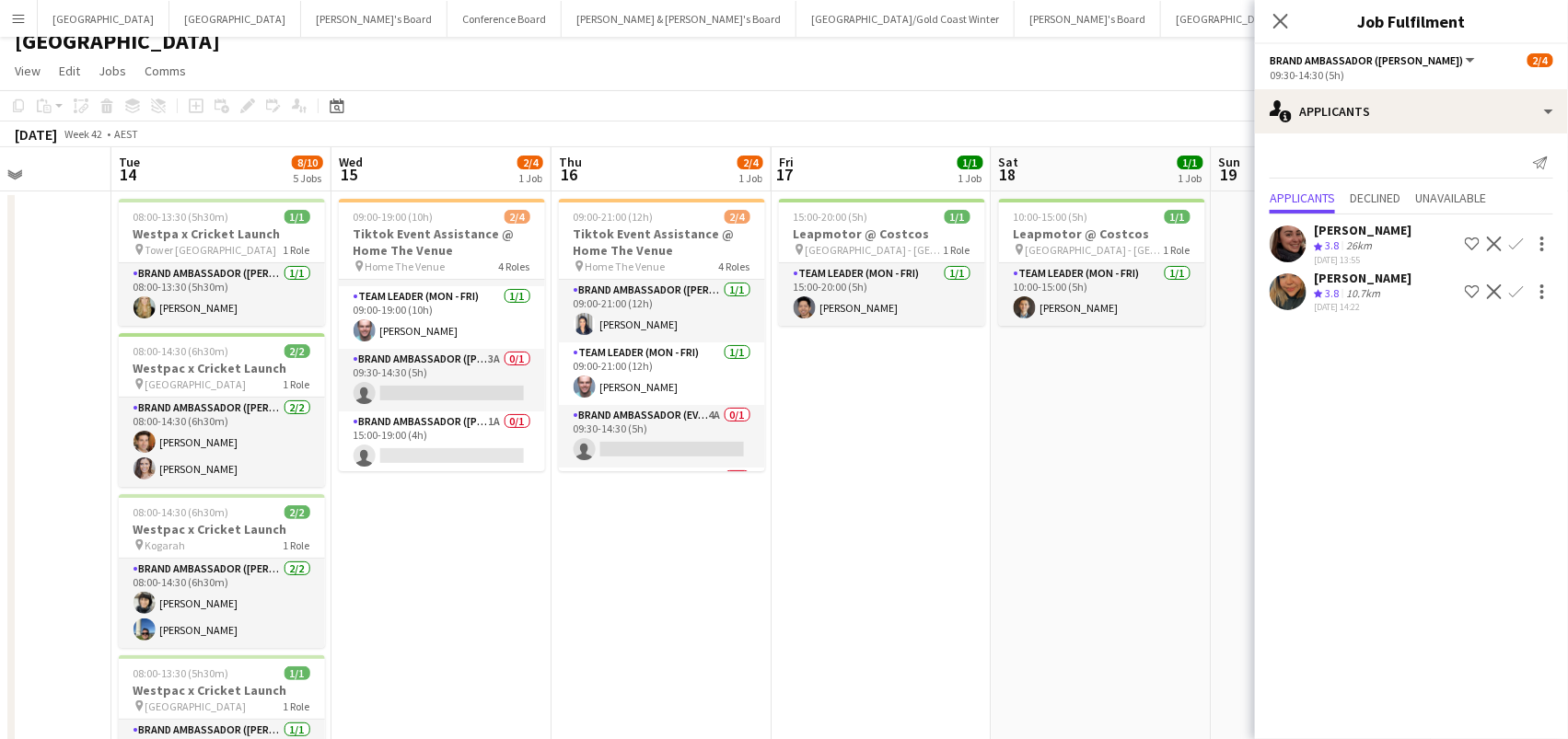
scroll to position [7, 0]
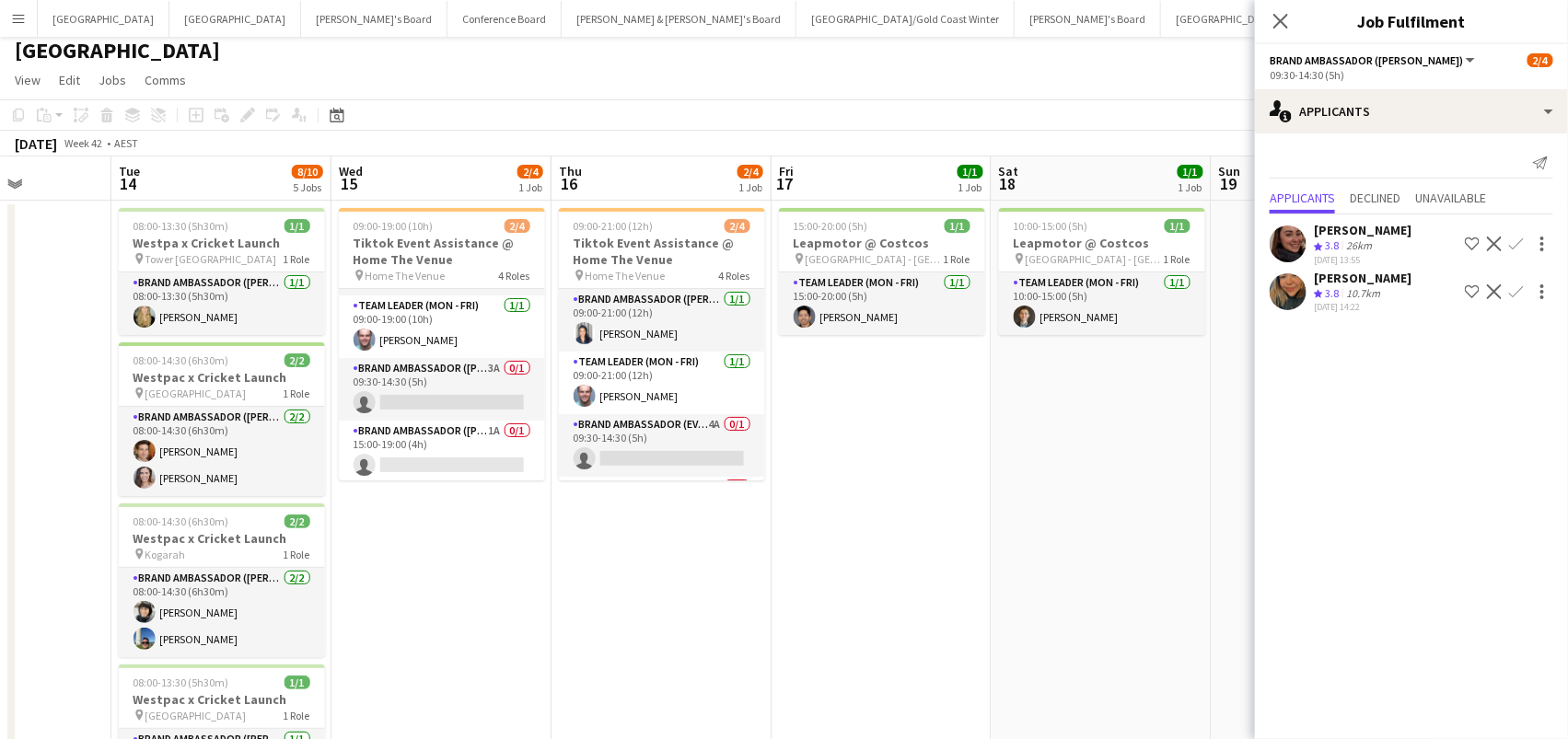
click at [1519, 238] on app-icon "Confirm" at bounding box center [1517, 244] width 15 height 15
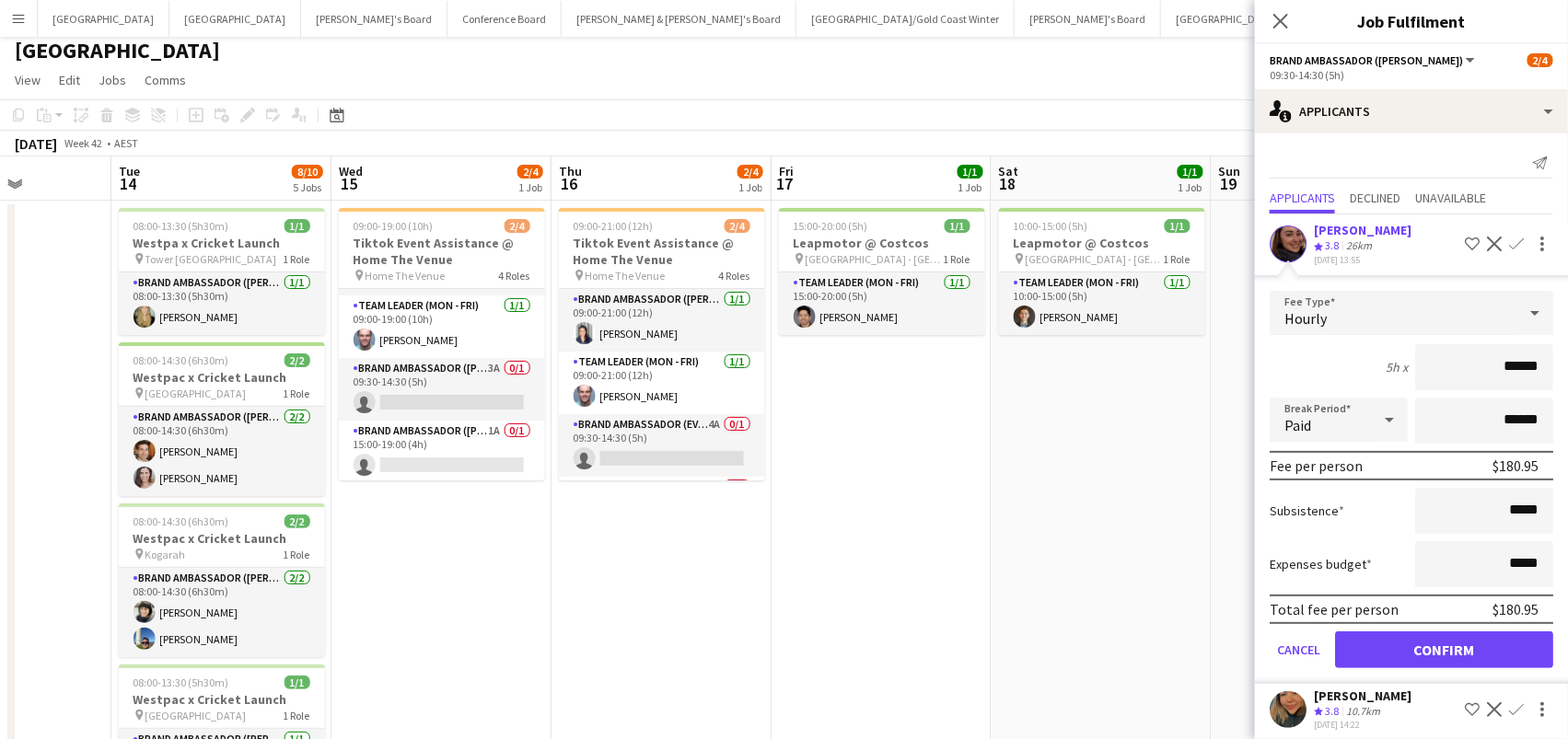
click at [1444, 644] on button "Confirm" at bounding box center [1444, 650] width 218 height 37
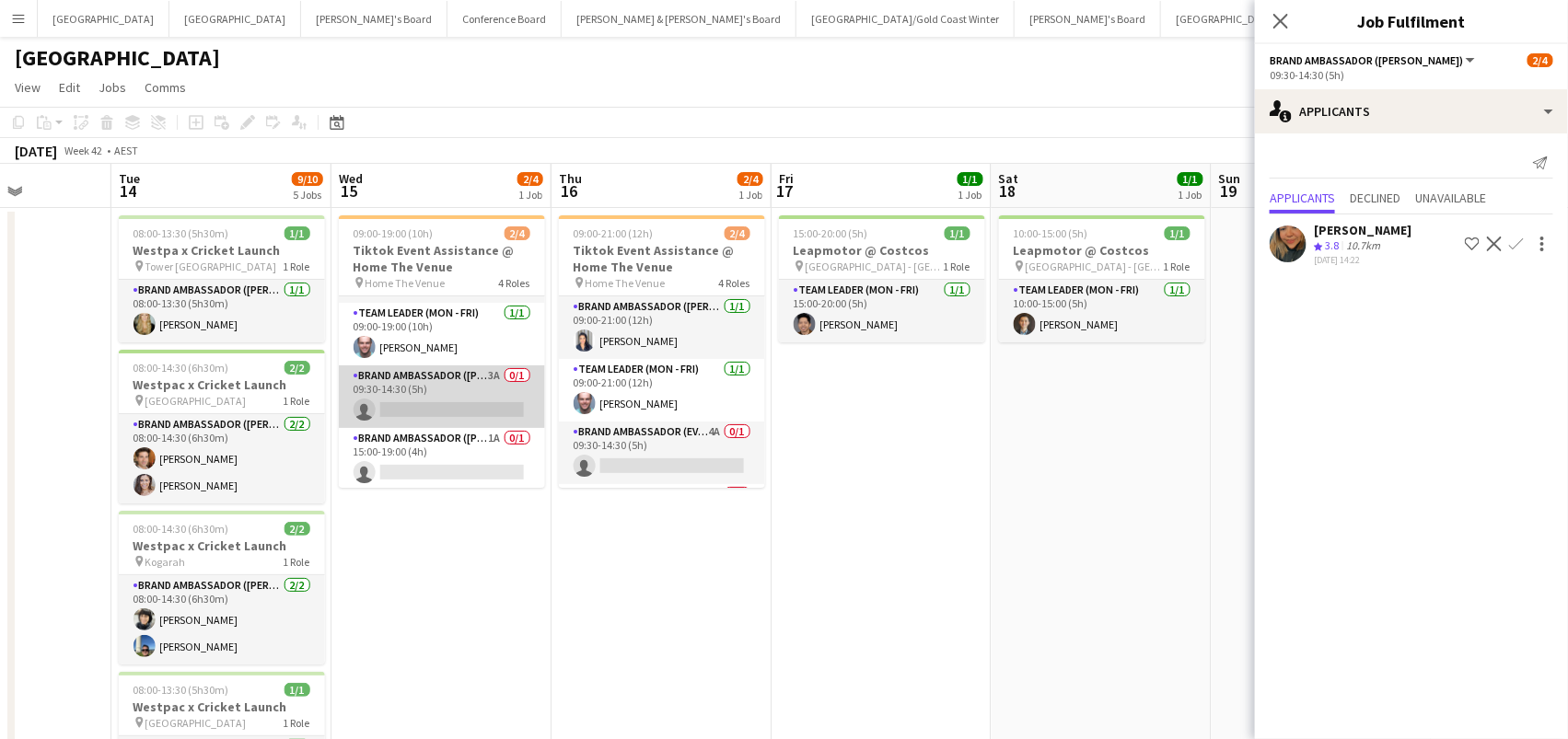
click at [498, 396] on app-card-role "Brand Ambassador (Mon - Fri) 3A 0/1 09:30-14:30 (5h) single-neutral-actions" at bounding box center [441, 396] width 206 height 62
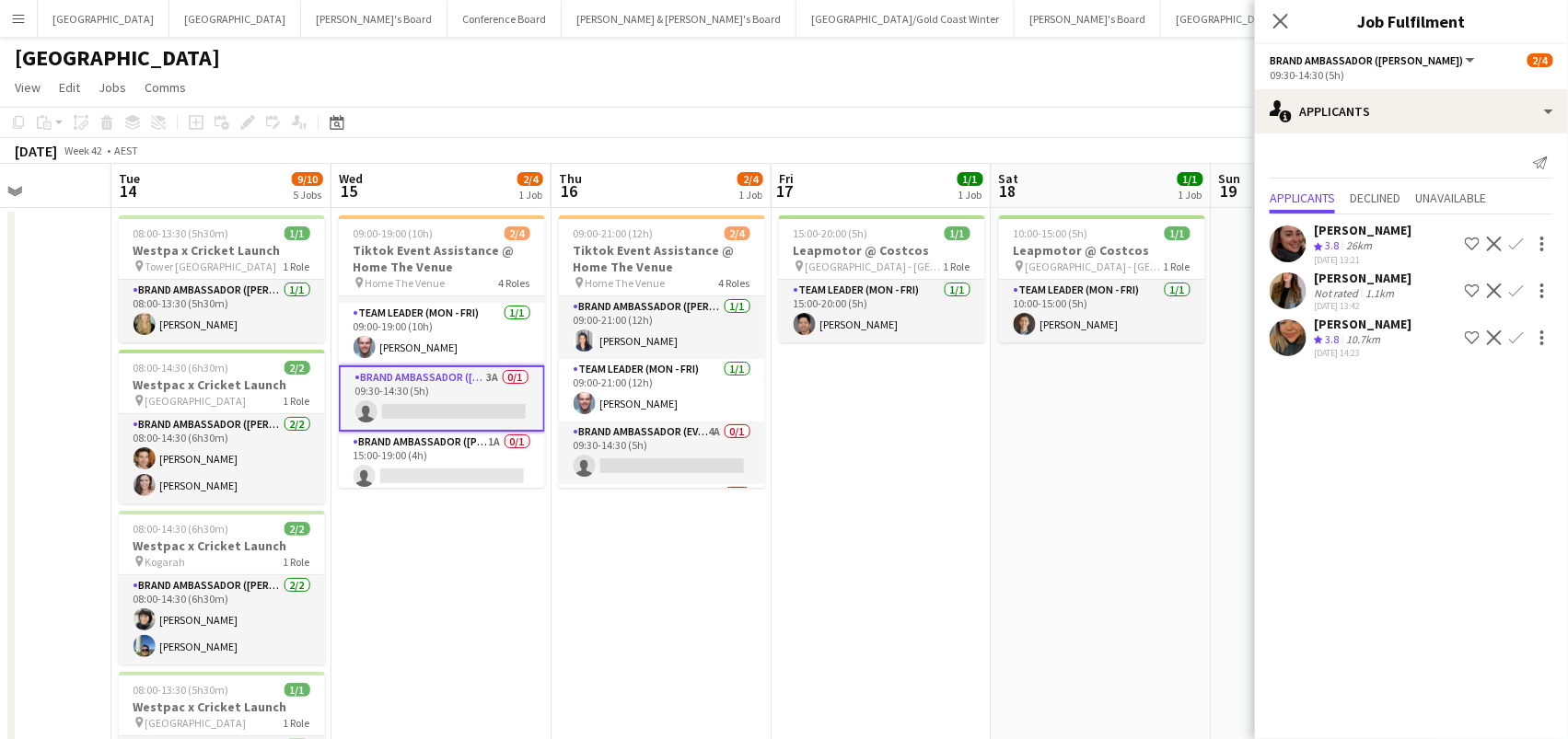
click at [1515, 239] on app-icon "Confirm" at bounding box center [1517, 244] width 15 height 15
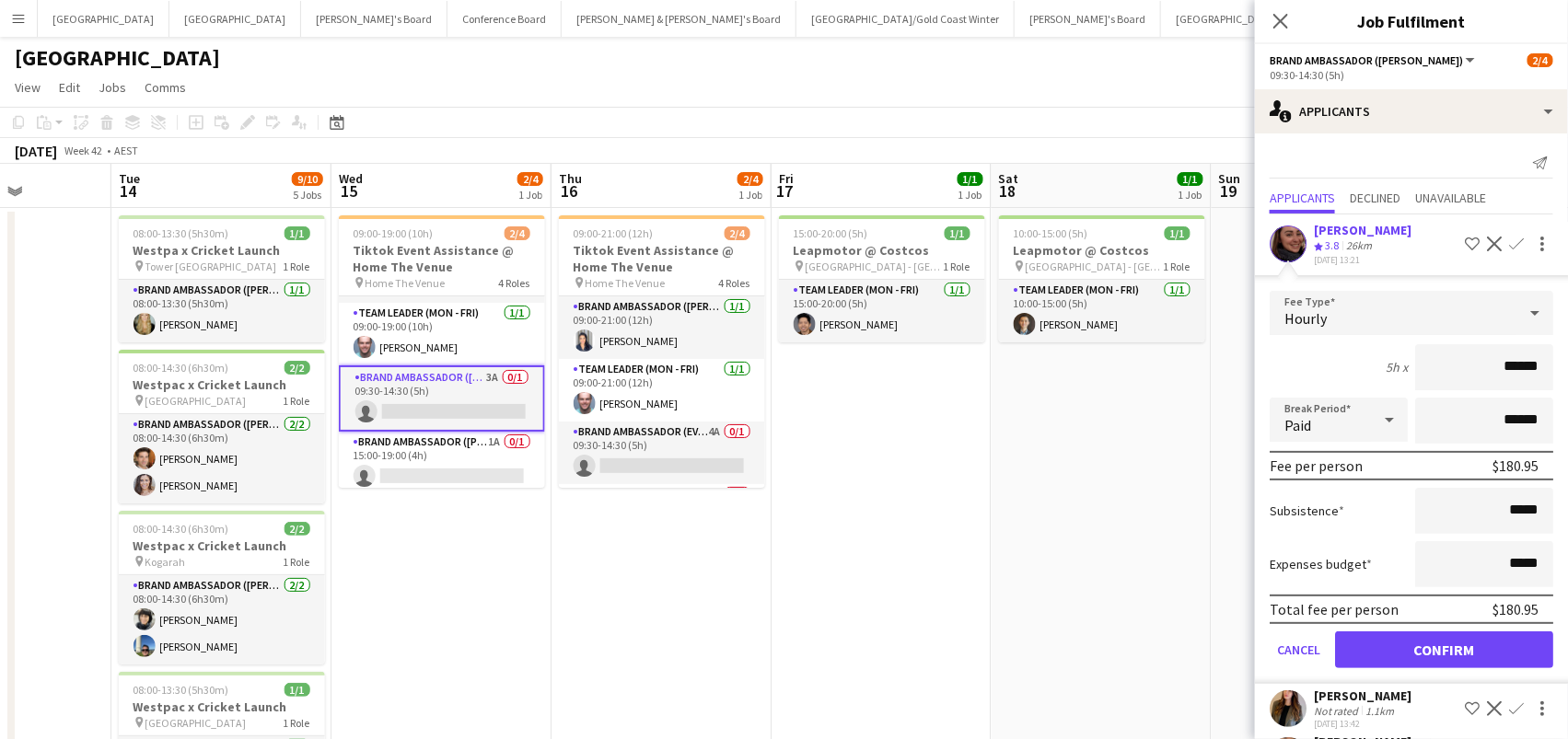
click at [1444, 644] on button "Confirm" at bounding box center [1444, 650] width 218 height 37
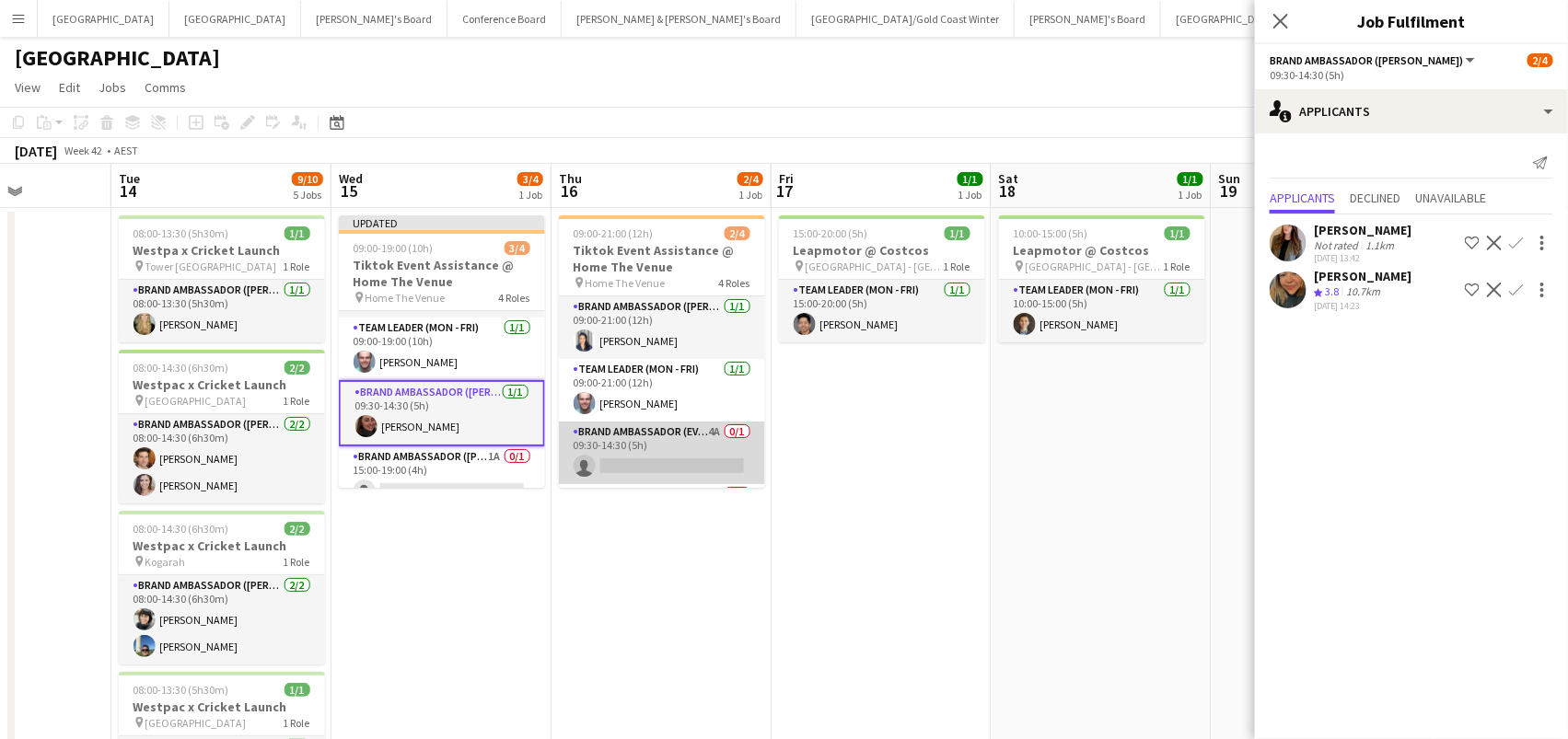
click at [610, 465] on app-card-role "Brand Ambassador (Evening) 4A 0/1 09:30-14:30 (5h) single-neutral-actions" at bounding box center [662, 452] width 206 height 62
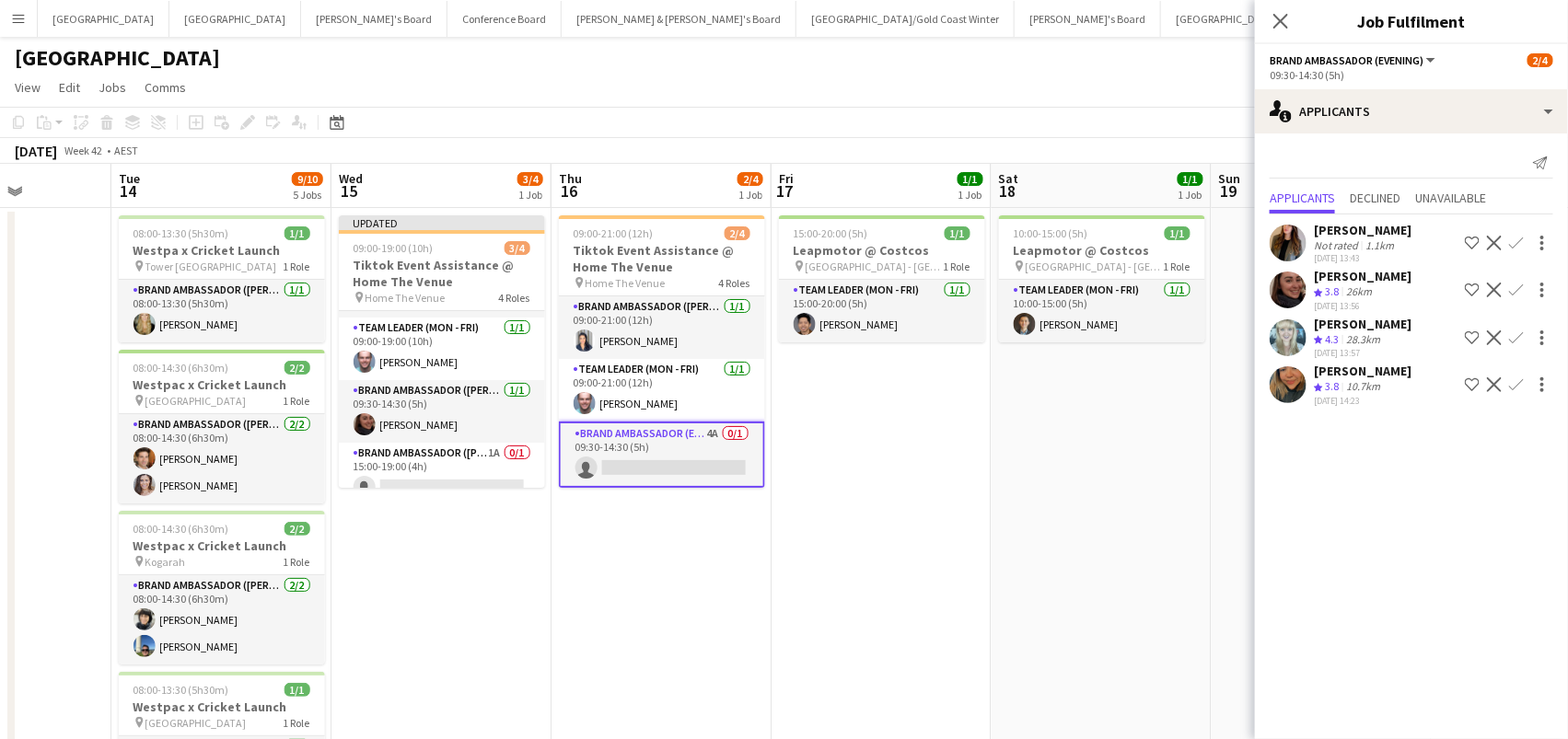
click at [1521, 283] on app-icon "Confirm" at bounding box center [1517, 290] width 15 height 15
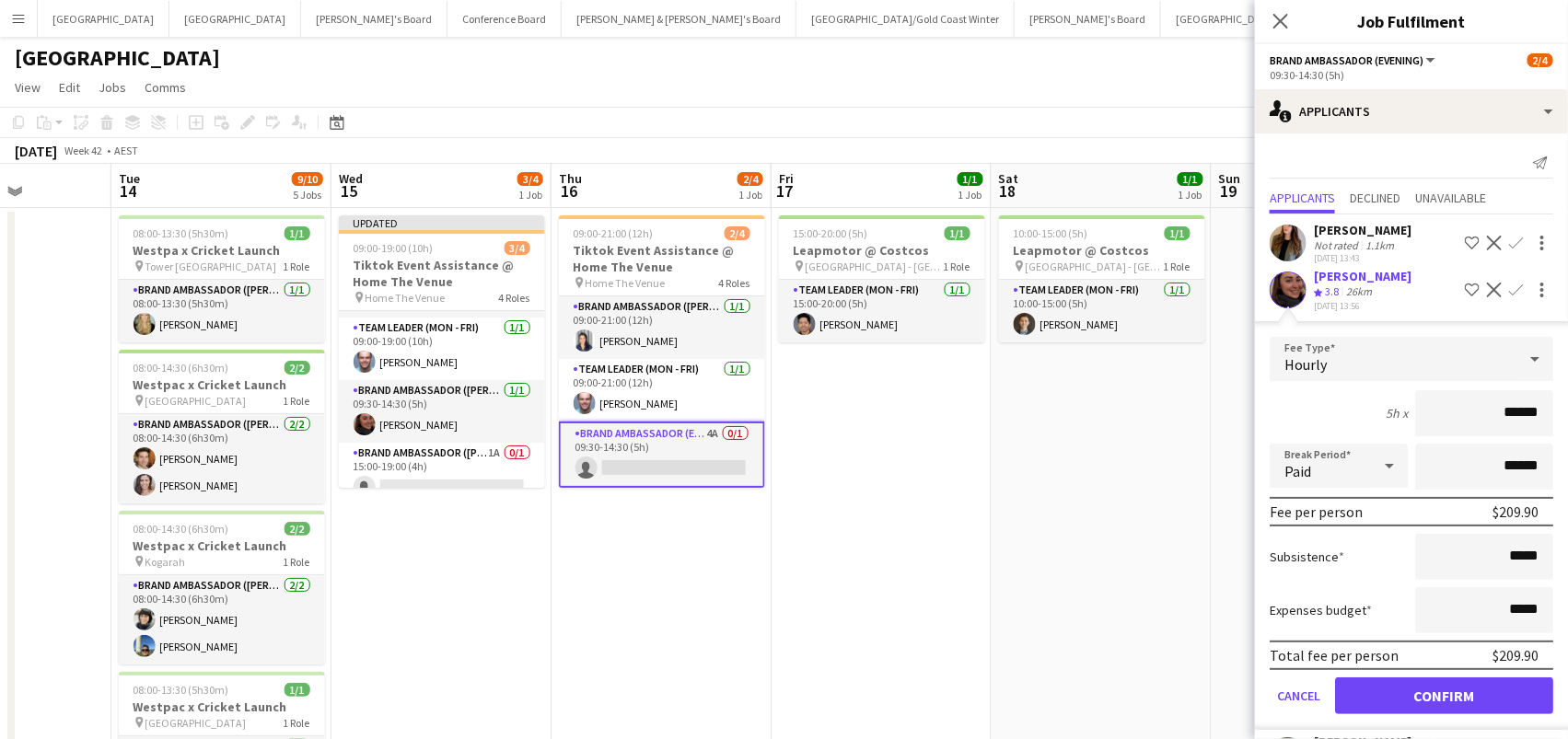
click at [1444, 690] on button "Confirm" at bounding box center [1444, 696] width 218 height 37
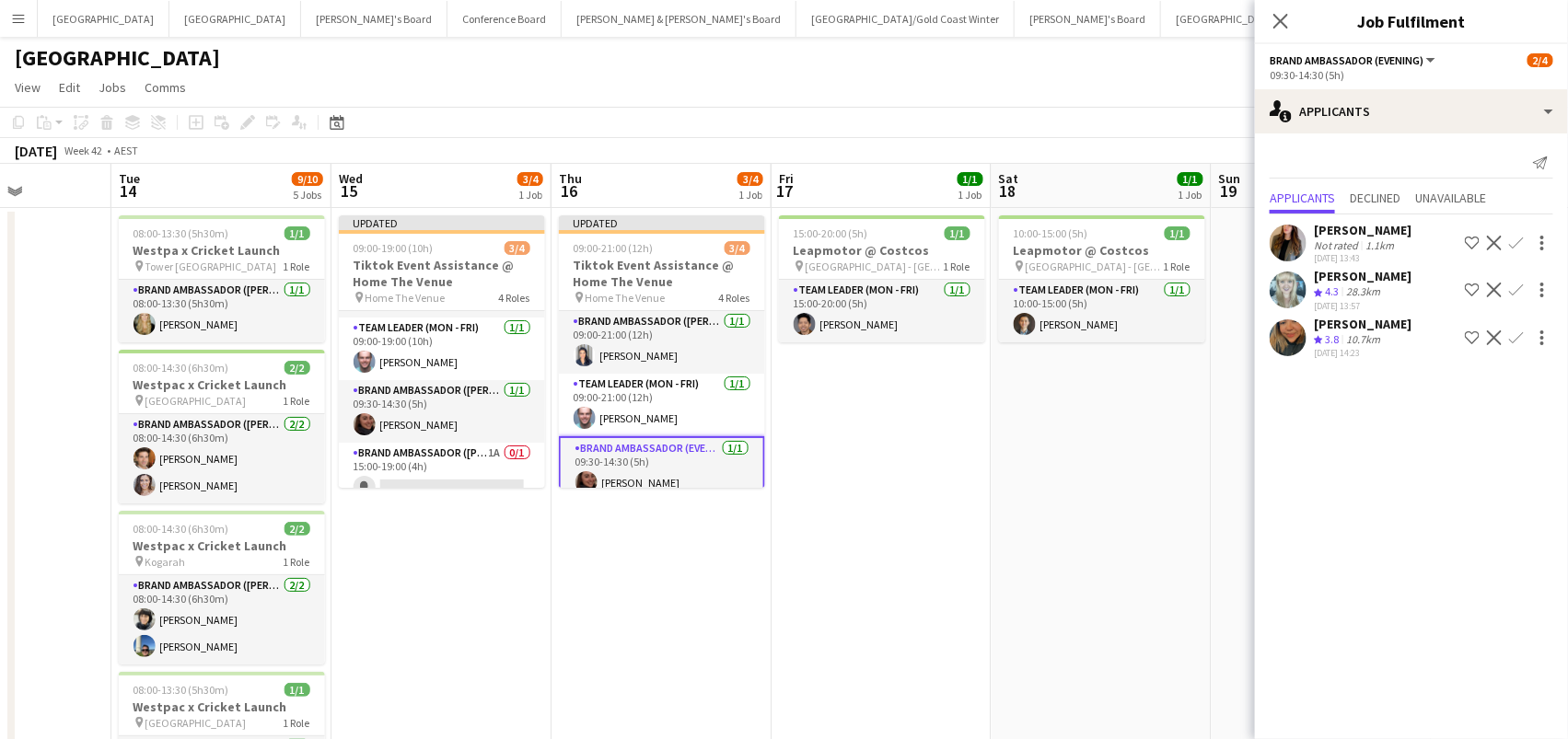
click at [1181, 62] on div "[GEOGRAPHIC_DATA]" at bounding box center [784, 55] width 1568 height 35
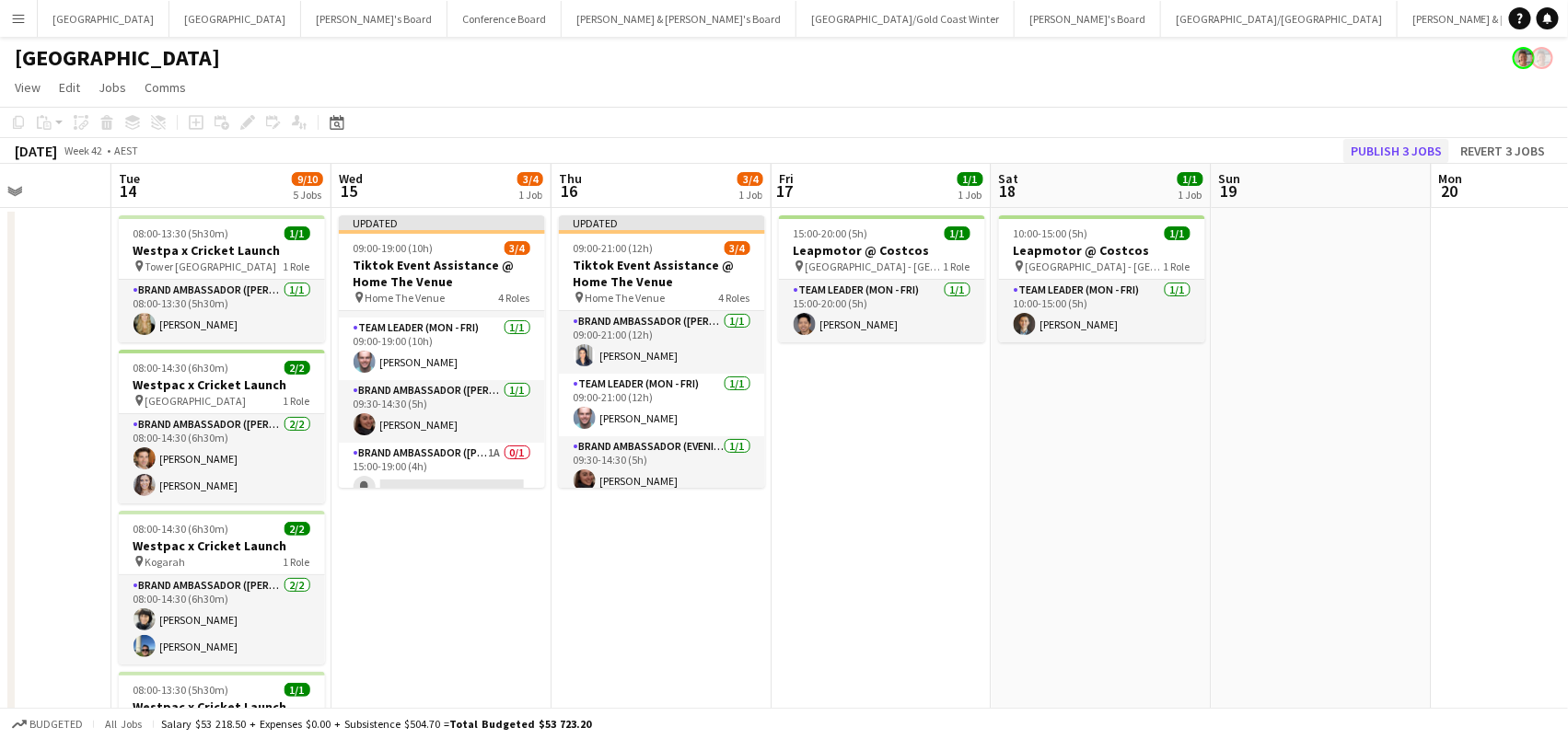
click at [1417, 149] on button "Publish 3 jobs" at bounding box center [1396, 151] width 106 height 24
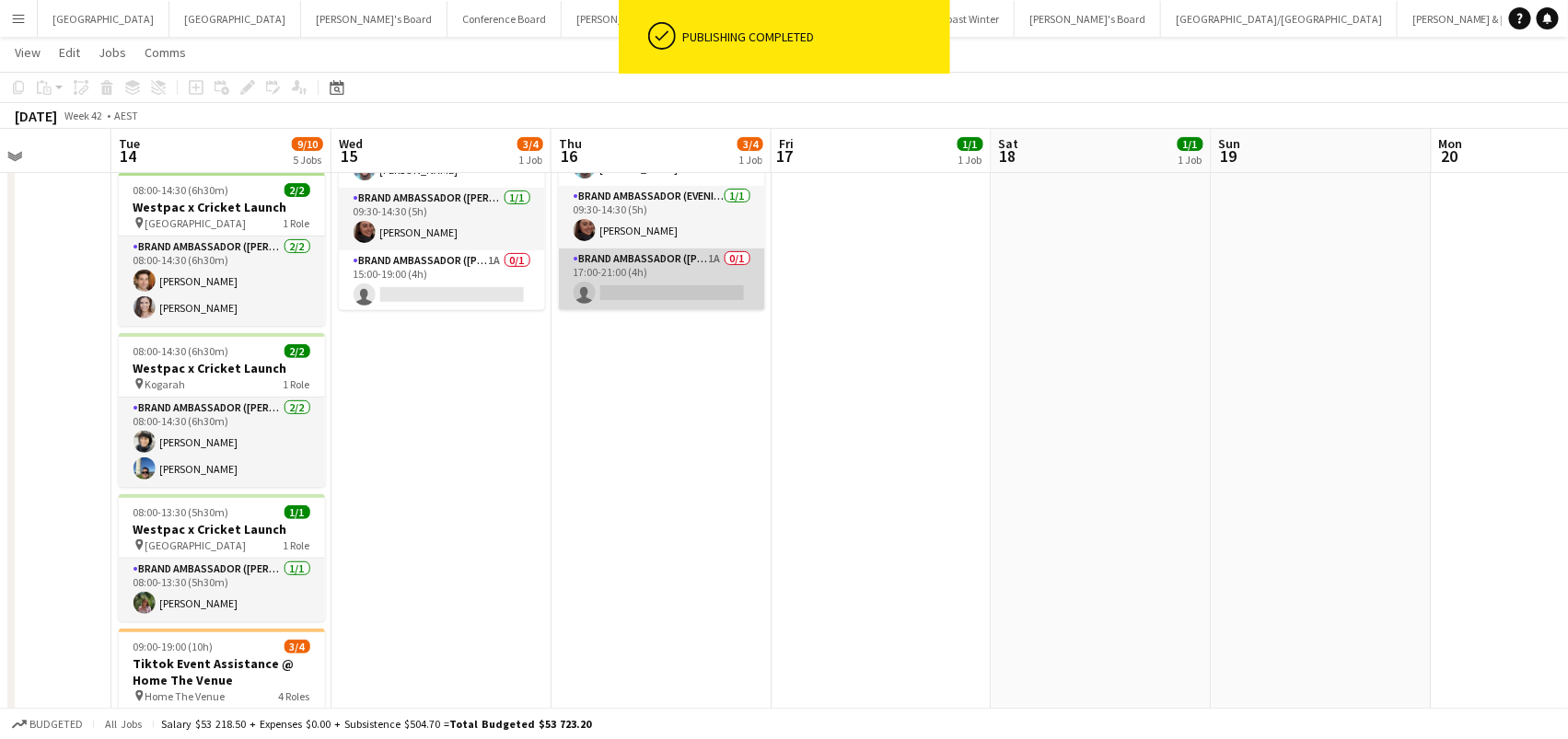
scroll to position [57, 0]
click at [621, 271] on app-card-role "Brand Ambassador (Mon - Fri) 1A 0/1 17:00-21:00 (4h) single-neutral-actions" at bounding box center [662, 281] width 206 height 62
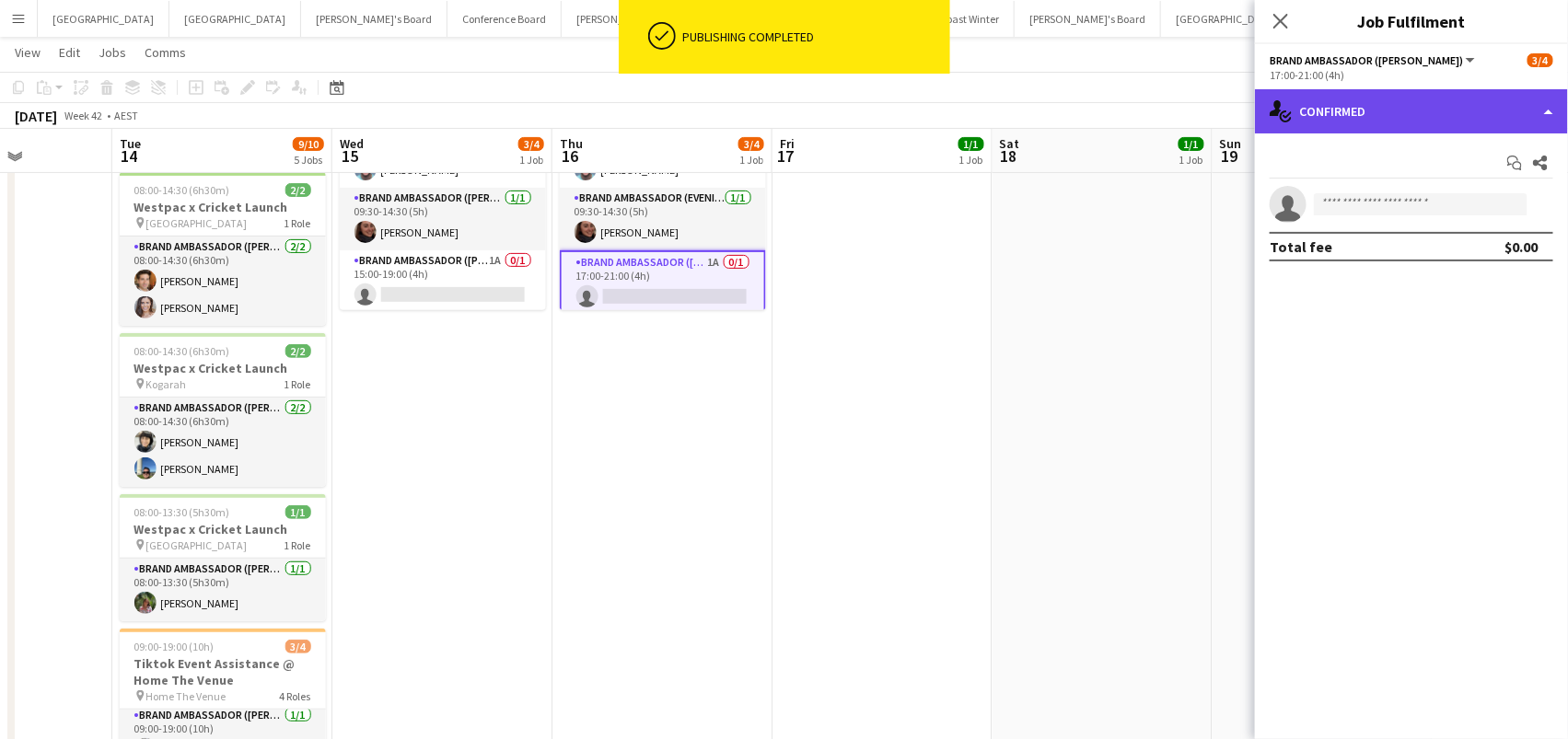
click at [1369, 116] on div "single-neutral-actions-check-2 Confirmed" at bounding box center [1411, 111] width 313 height 44
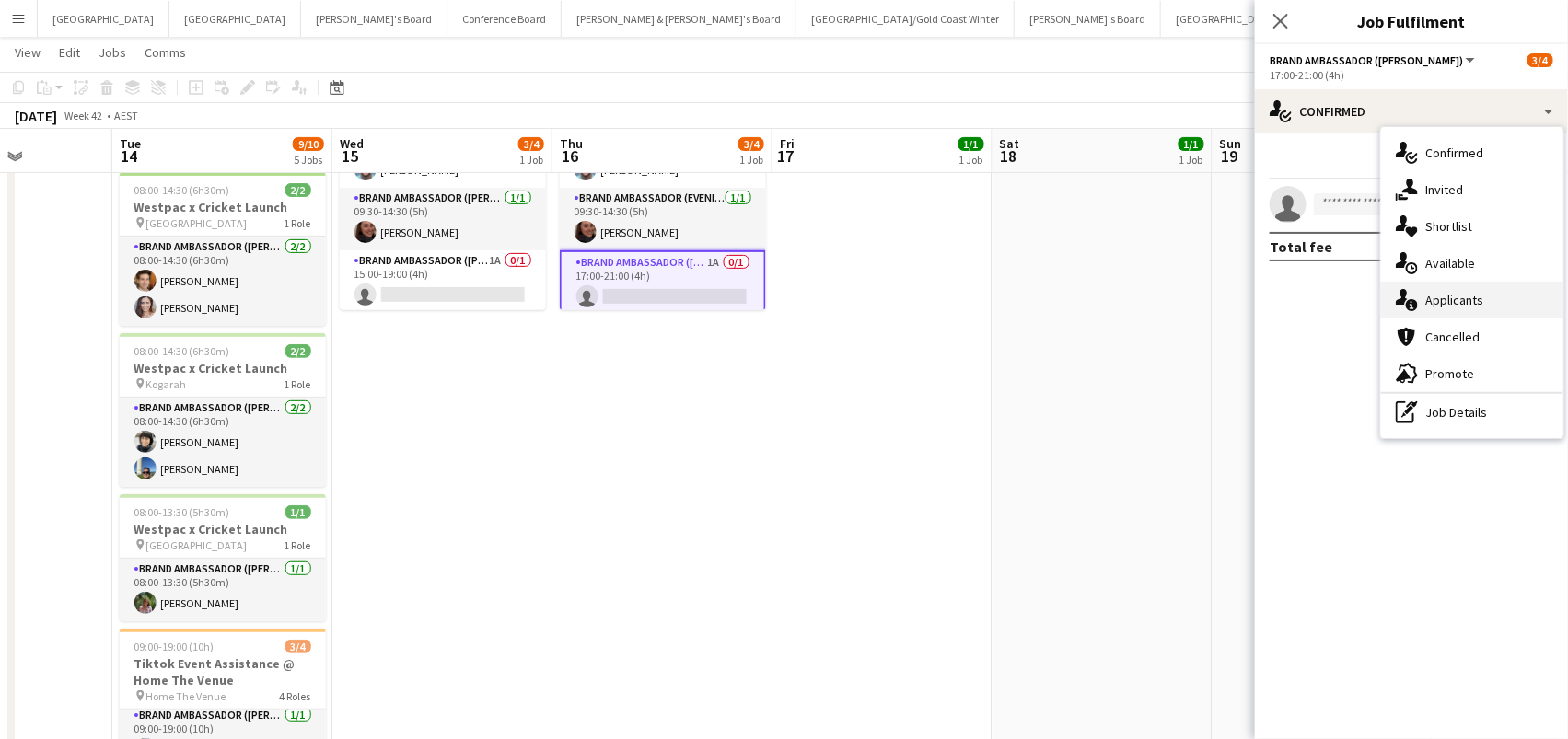
click at [1437, 295] on span "Applicants" at bounding box center [1454, 300] width 58 height 17
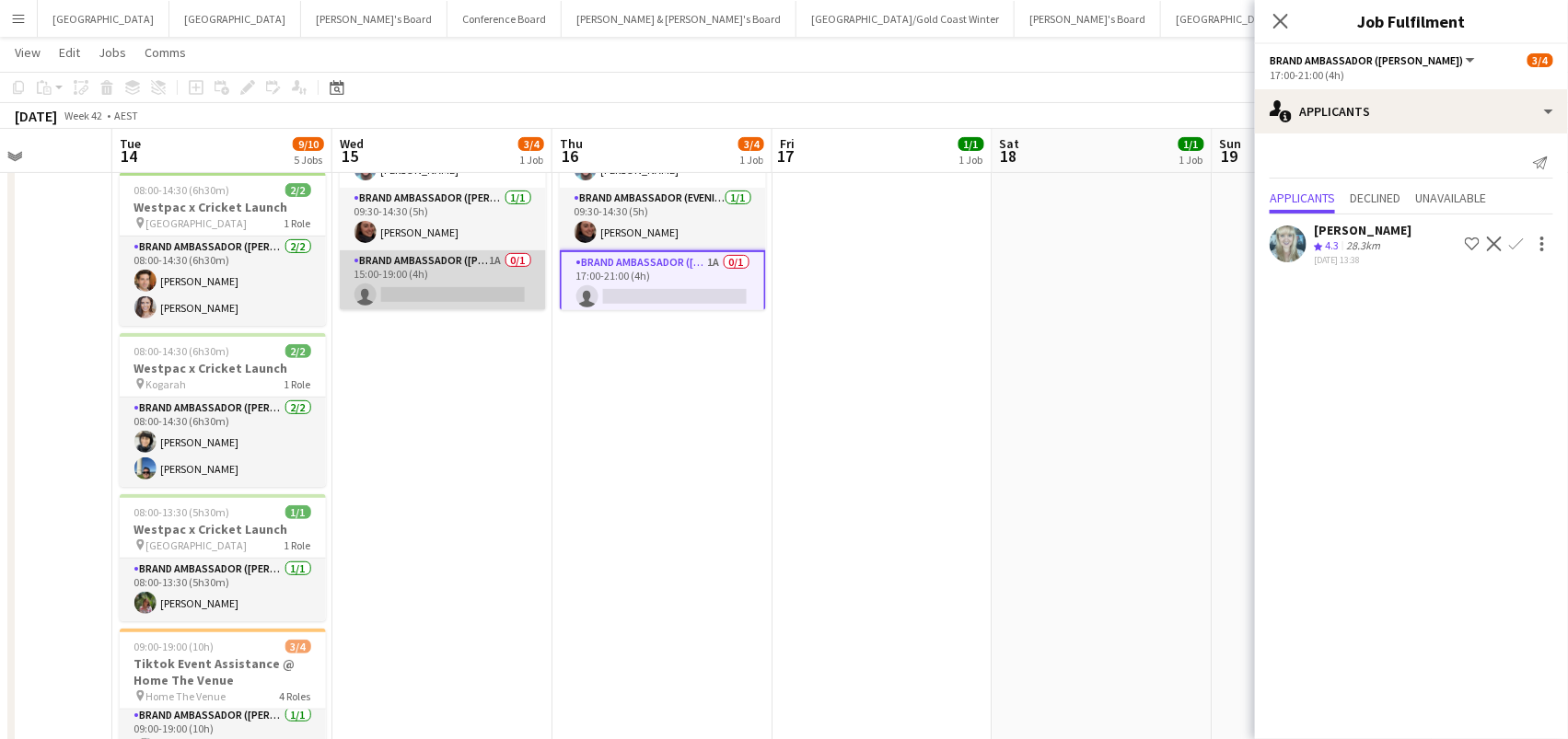
click at [506, 274] on app-card-role "Brand Ambassador (Mon - Fri) 1A 0/1 15:00-19:00 (4h) single-neutral-actions" at bounding box center [442, 281] width 206 height 62
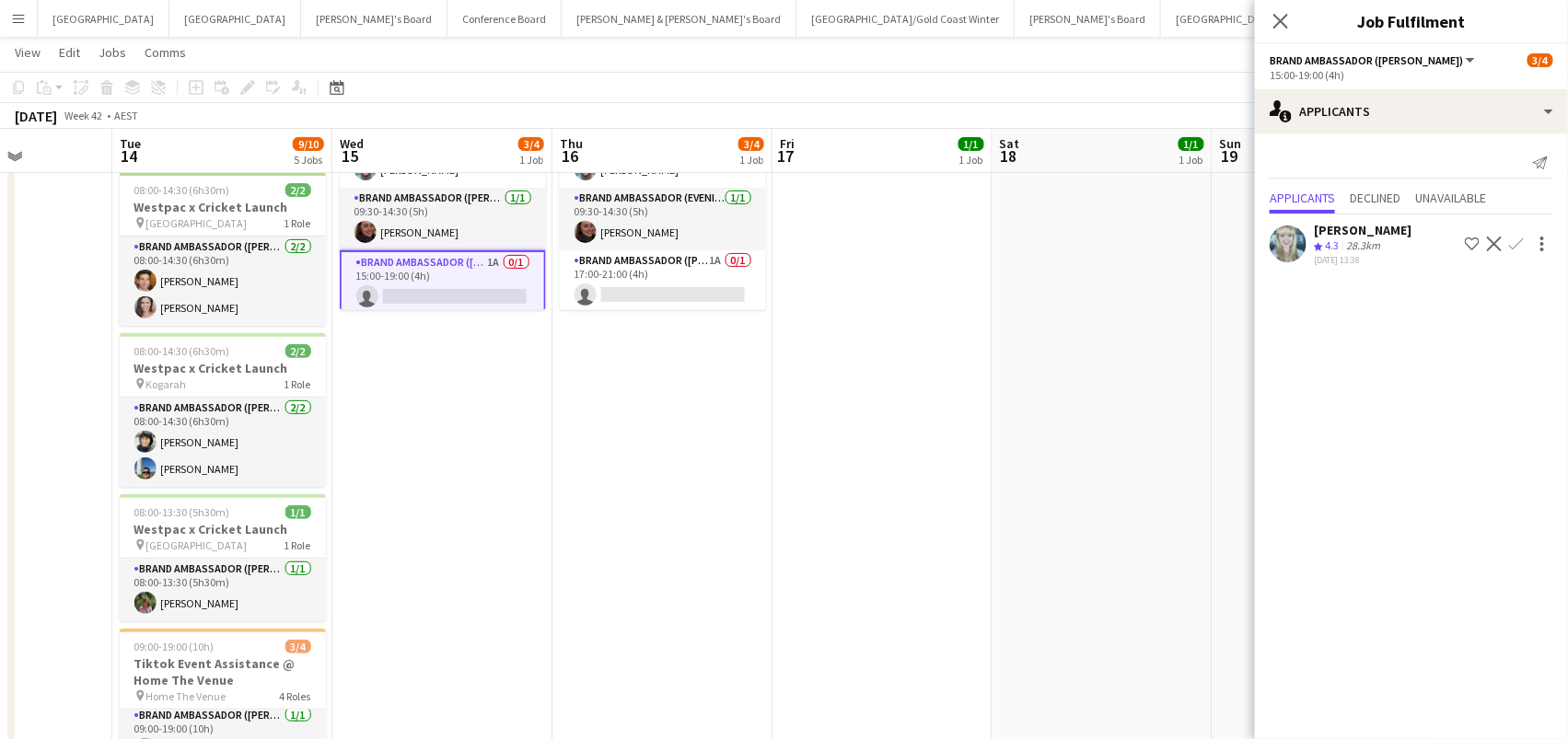
click at [1317, 248] on icon "Crew rating" at bounding box center [1318, 247] width 9 height 9
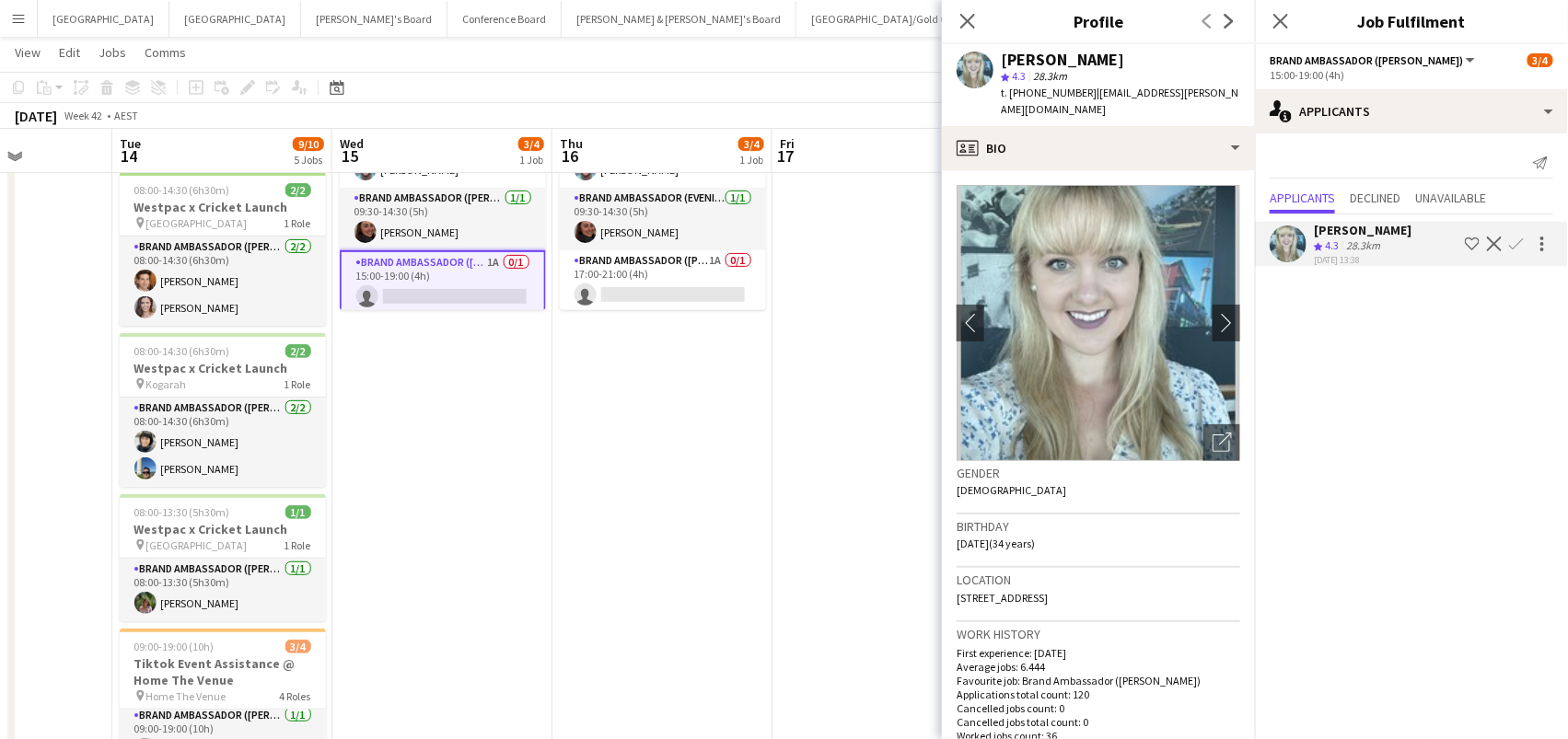
click at [1174, 106] on div "[PERSON_NAME] star 4.3 28.3km t. [PHONE_NUMBER] | [EMAIL_ADDRESS][PERSON_NAME][…" at bounding box center [1098, 85] width 313 height 82
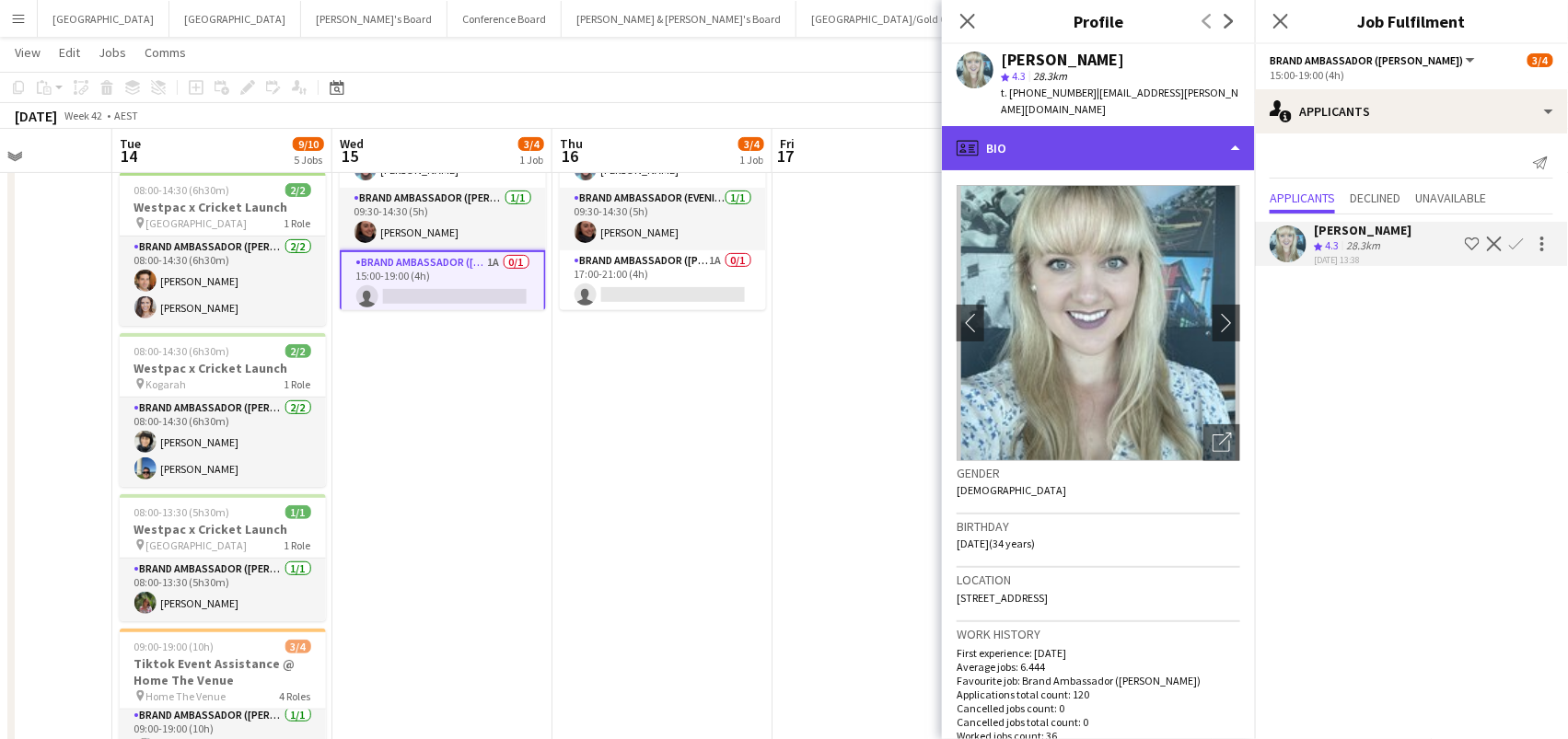
click at [1174, 126] on div "profile Bio" at bounding box center [1098, 147] width 313 height 44
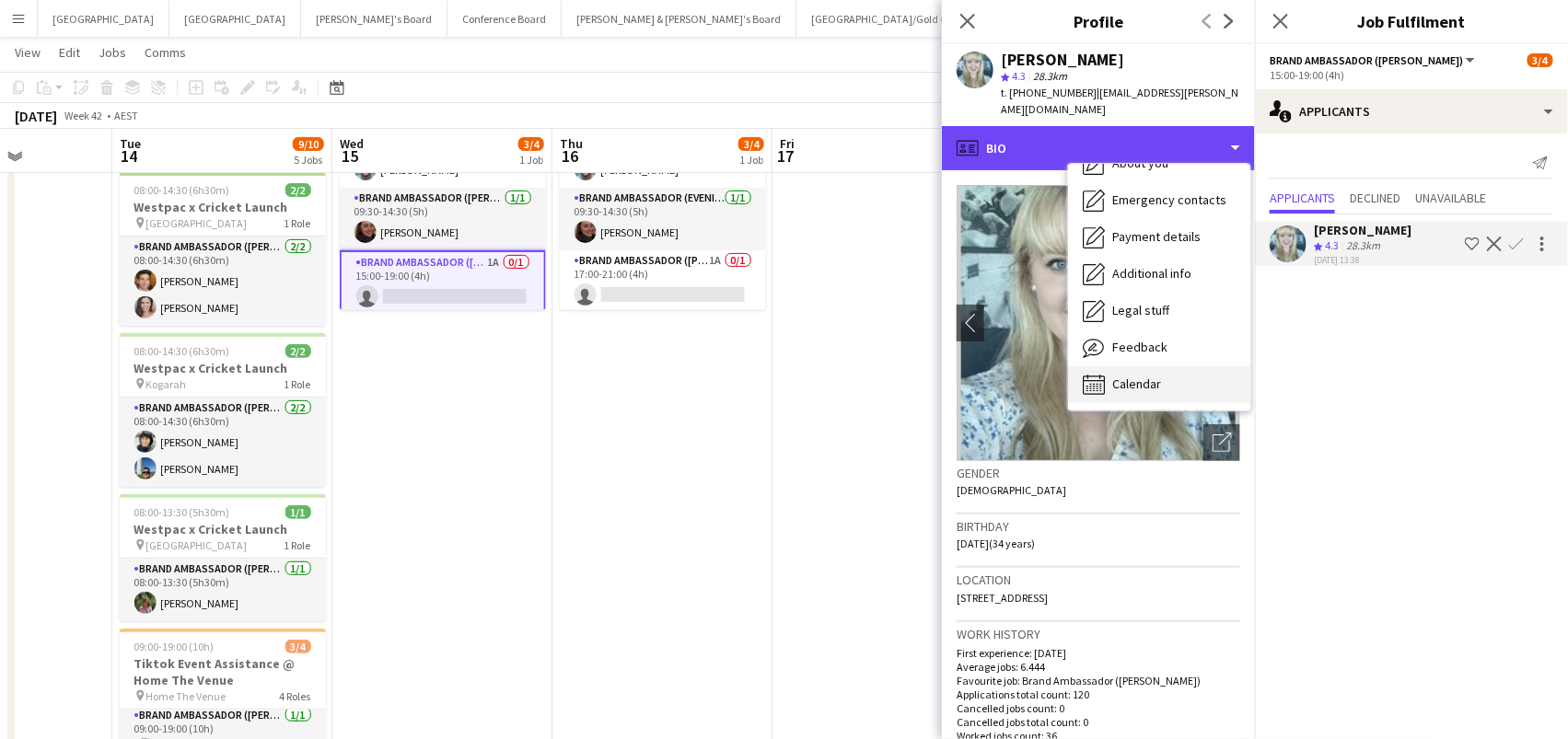
scroll to position [136, 0]
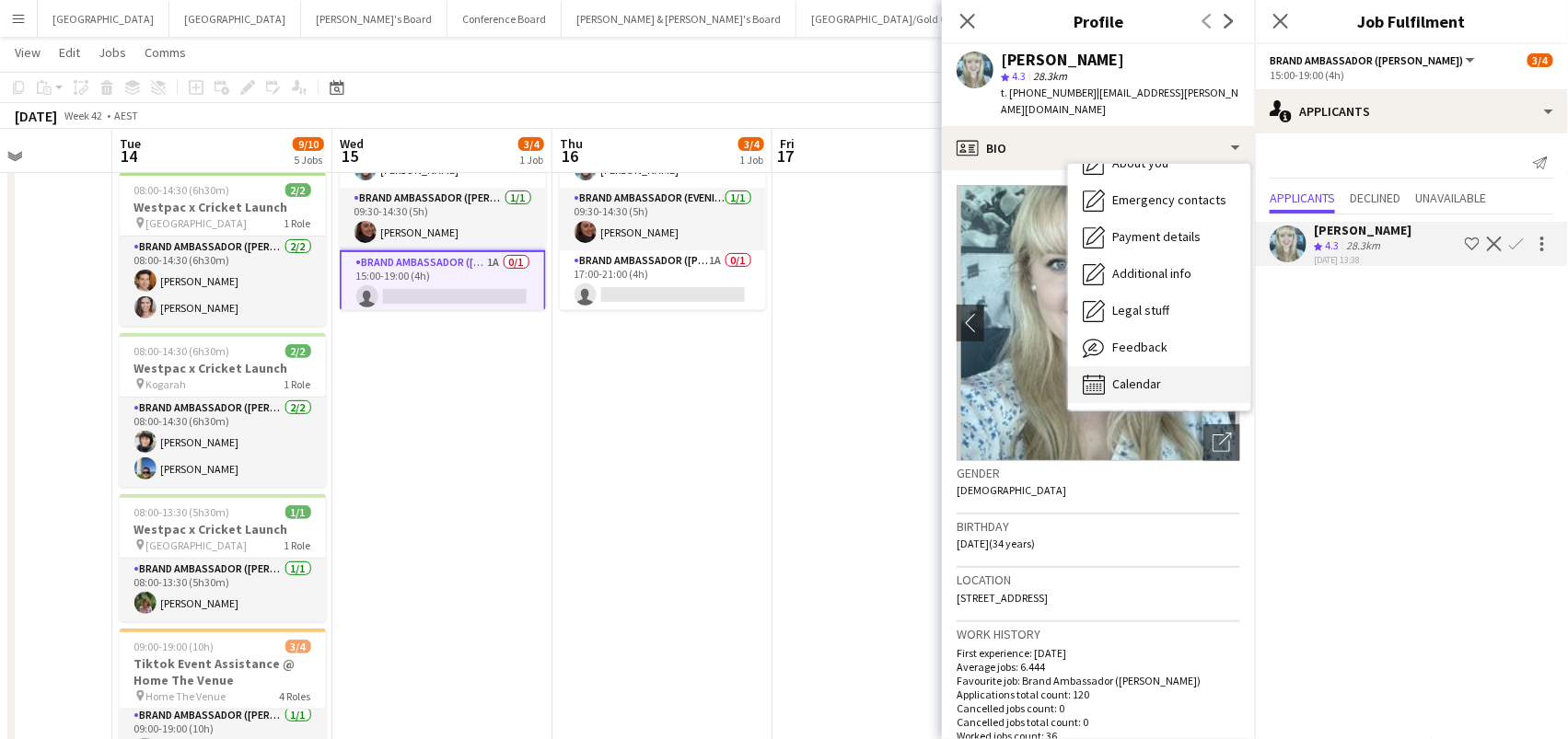
click at [1169, 369] on div "Calendar Calendar" at bounding box center [1160, 385] width 183 height 37
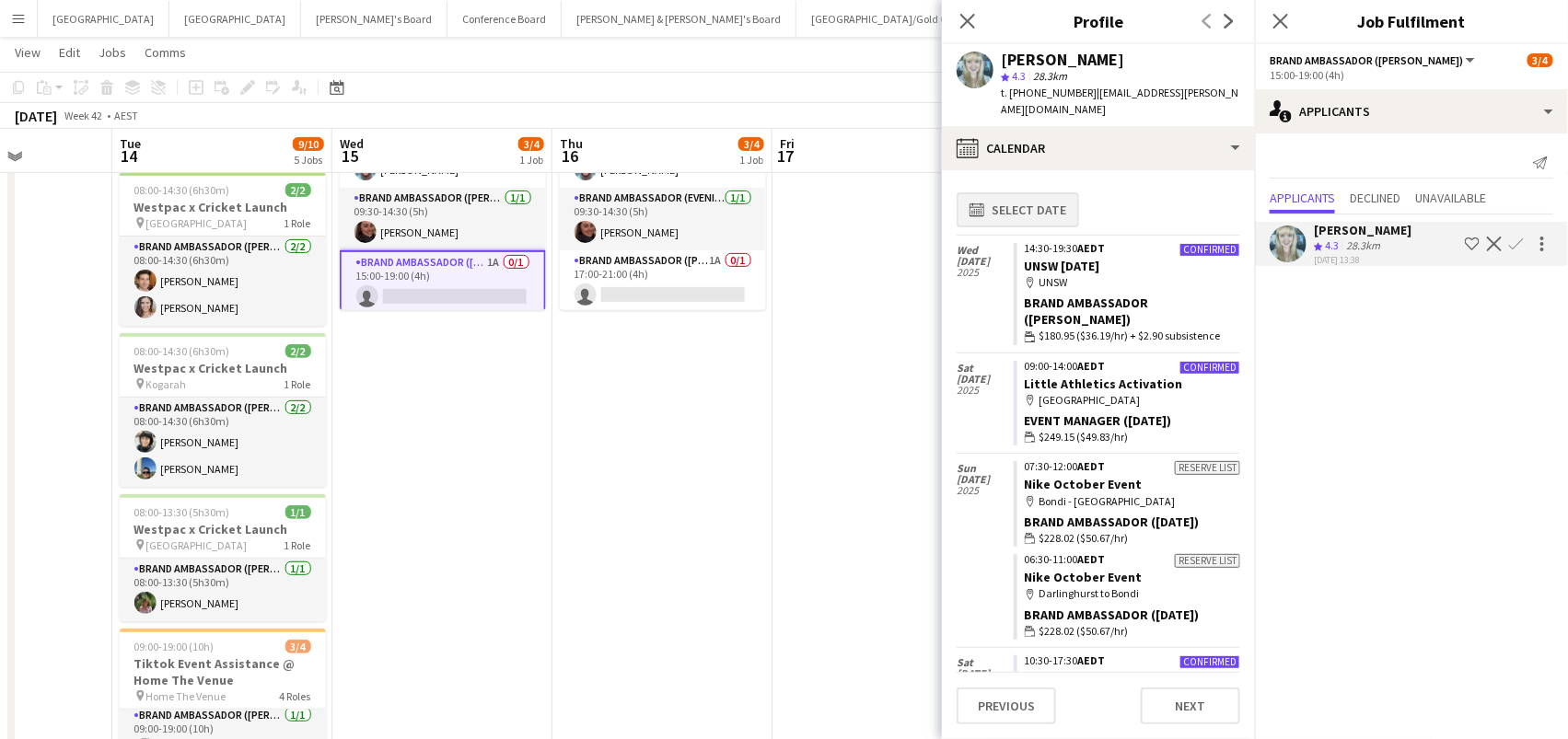
click at [1008, 192] on button "calendar-full Select date" at bounding box center [1017, 210] width 122 height 35
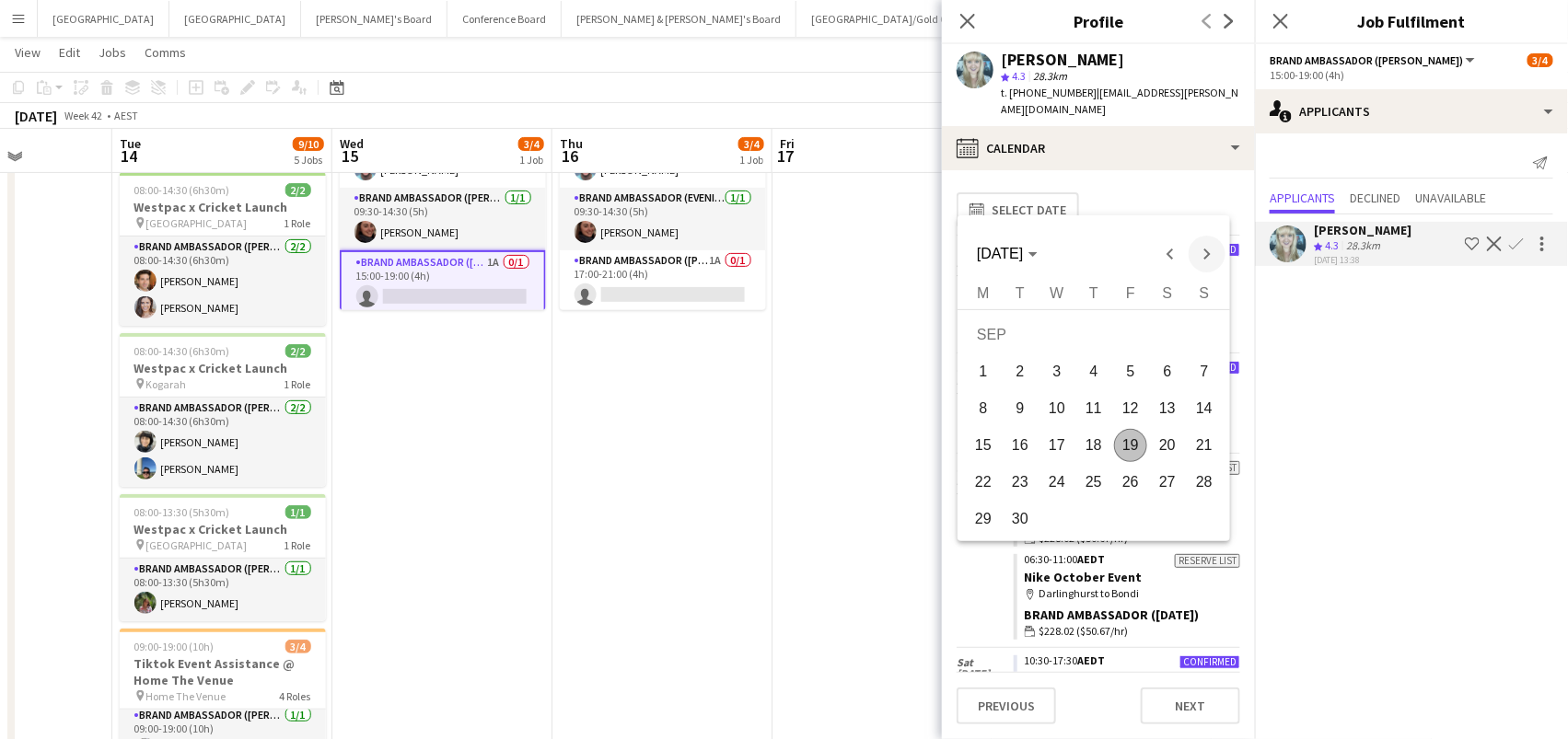
click at [1199, 253] on span "Next month" at bounding box center [1206, 254] width 37 height 37
click at [1020, 438] on span "14" at bounding box center [1021, 445] width 34 height 34
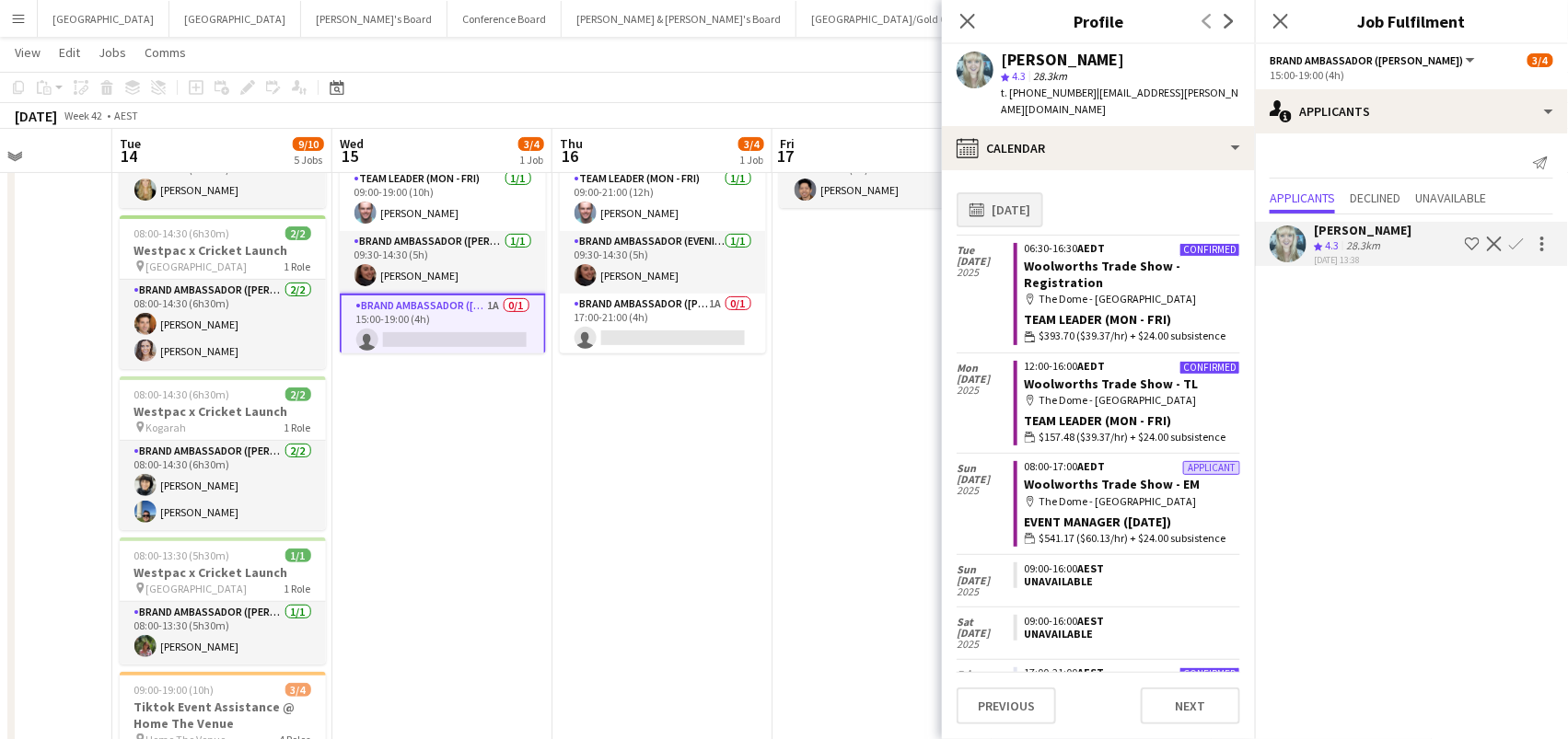
click at [994, 205] on button "calendar-full [DATE]" at bounding box center [999, 210] width 87 height 35
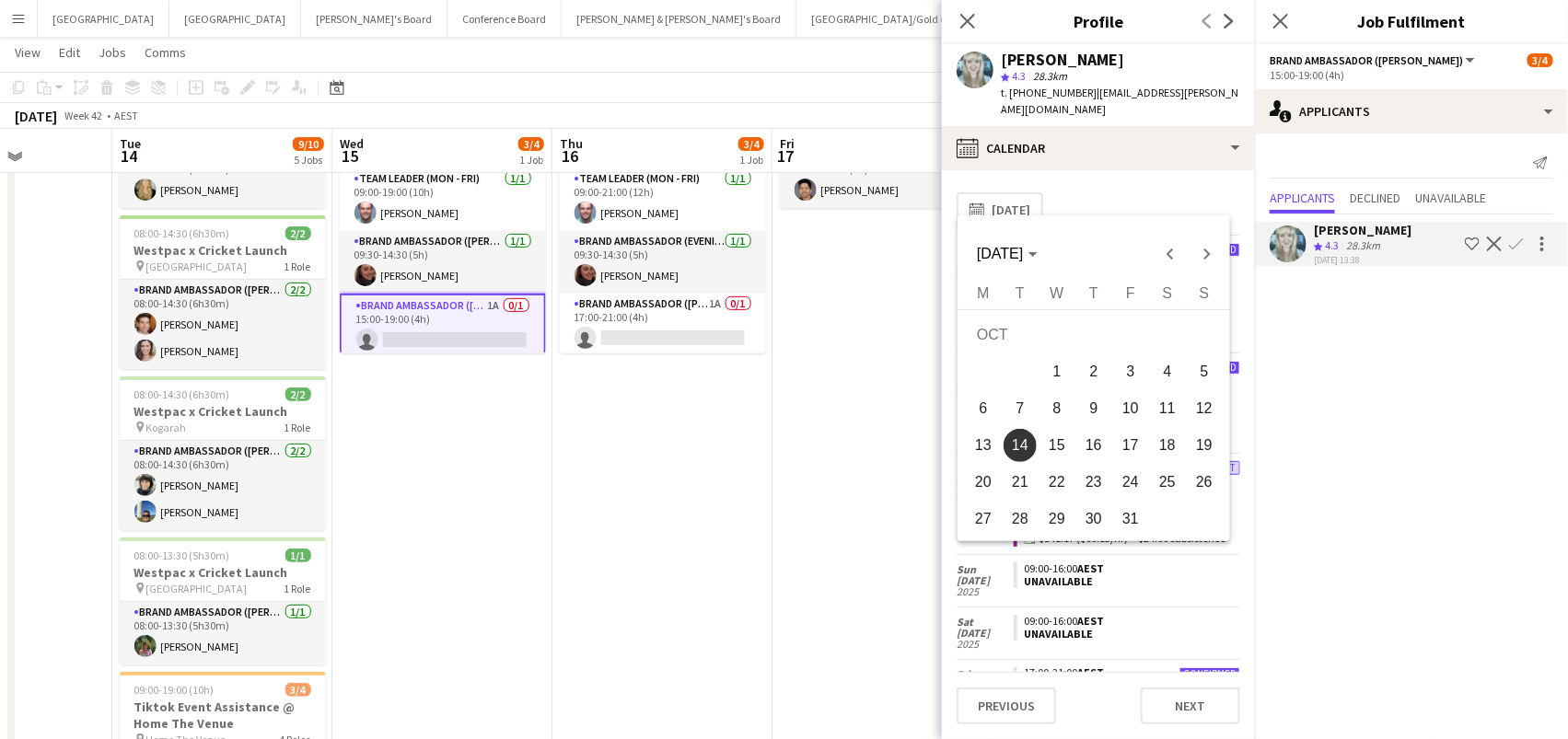
click at [1060, 448] on span "15" at bounding box center [1057, 445] width 34 height 34
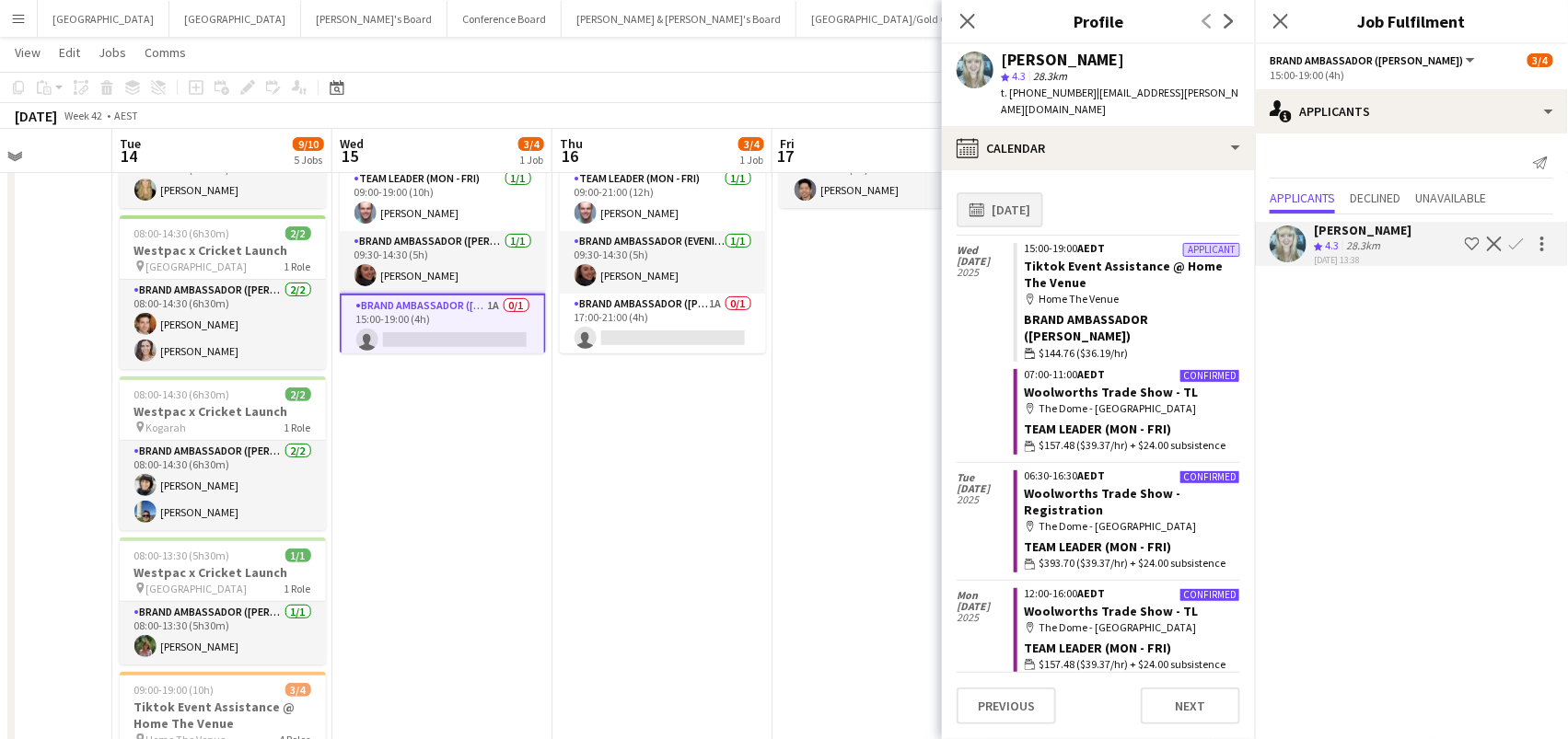
click at [1010, 192] on button "calendar-full [DATE]" at bounding box center [999, 210] width 87 height 35
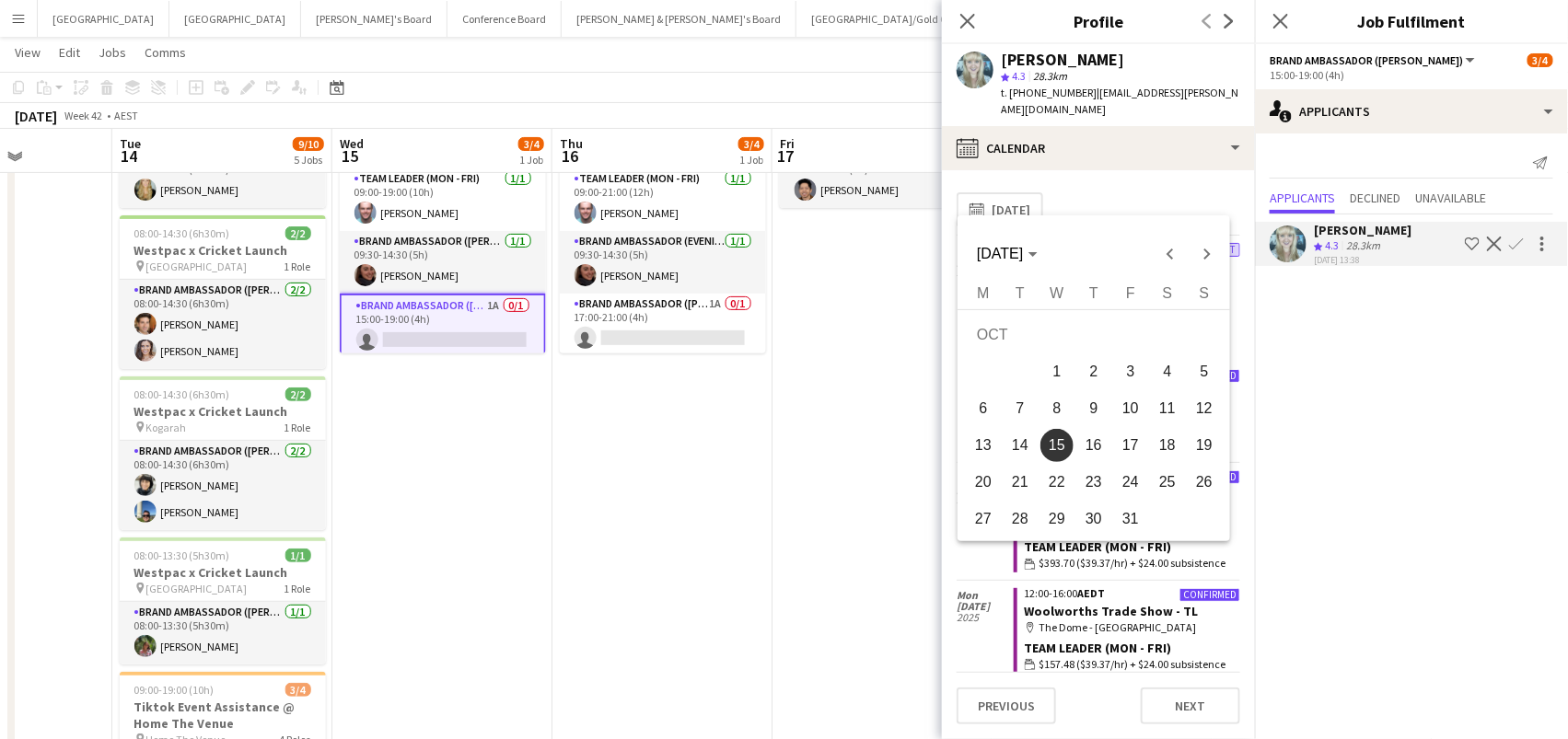
click at [1084, 448] on span "16" at bounding box center [1094, 445] width 34 height 34
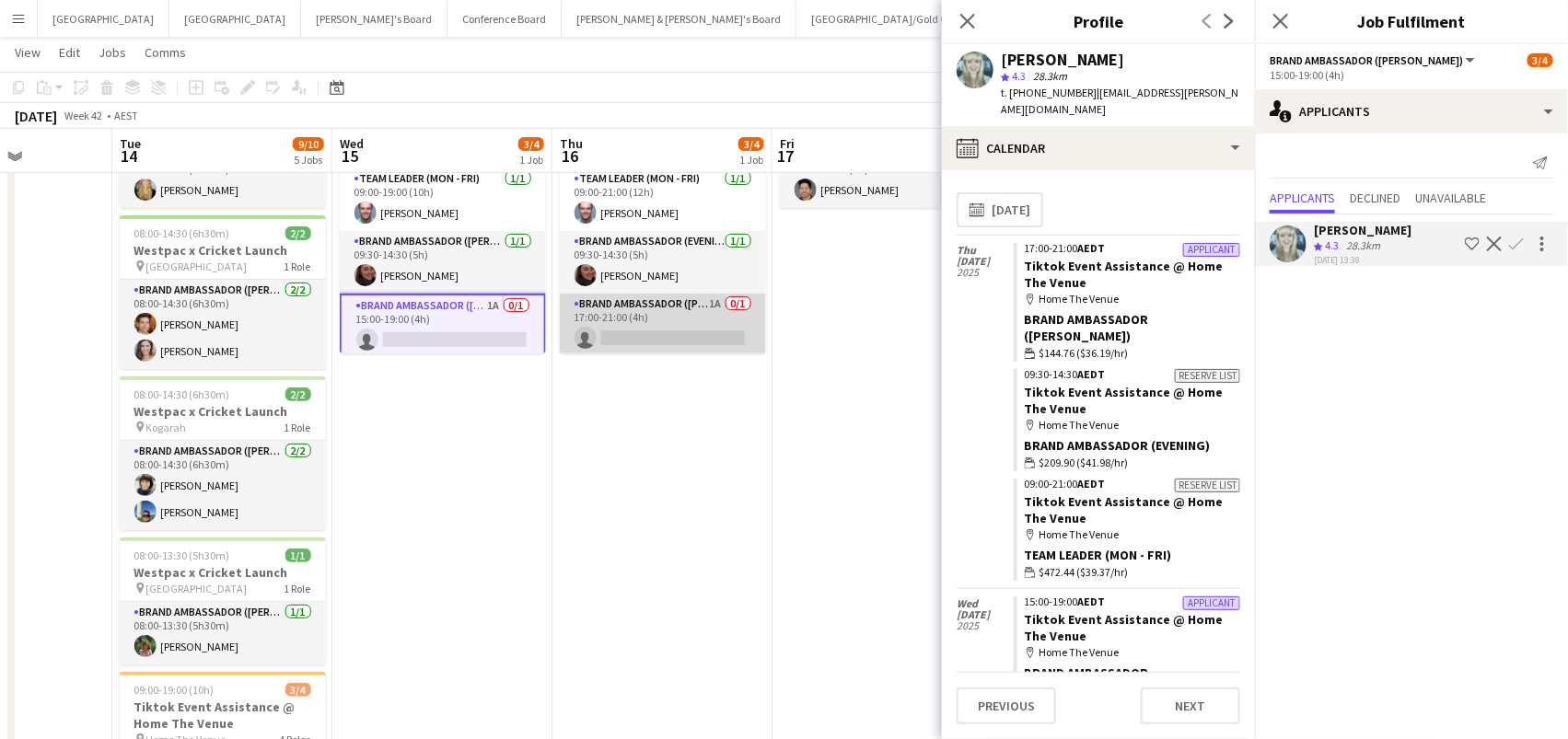
click at [647, 326] on app-card-role "Brand Ambassador (Mon - Fri) 1A 0/1 17:00-21:00 (4h) single-neutral-actions" at bounding box center [663, 324] width 206 height 62
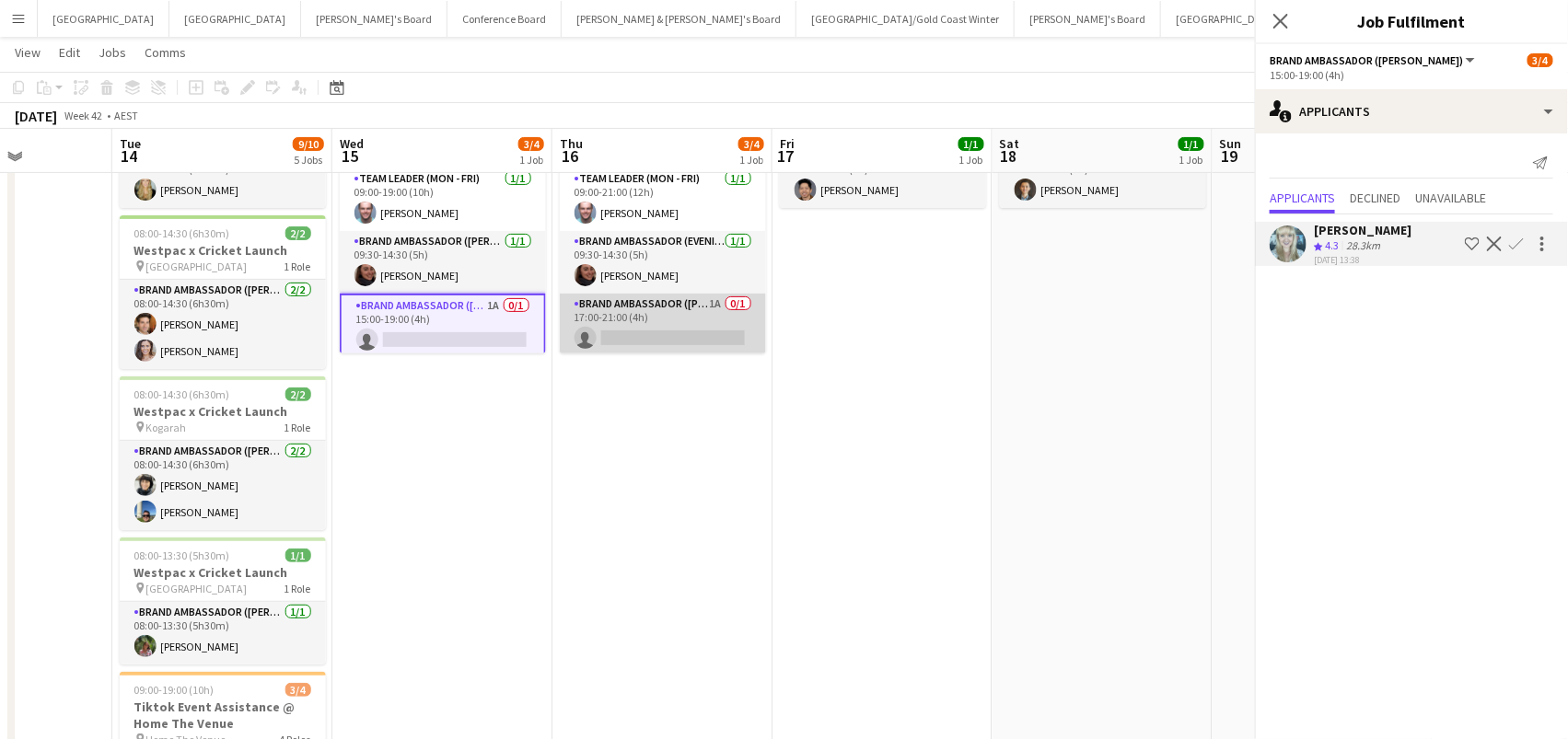
scroll to position [0, 547]
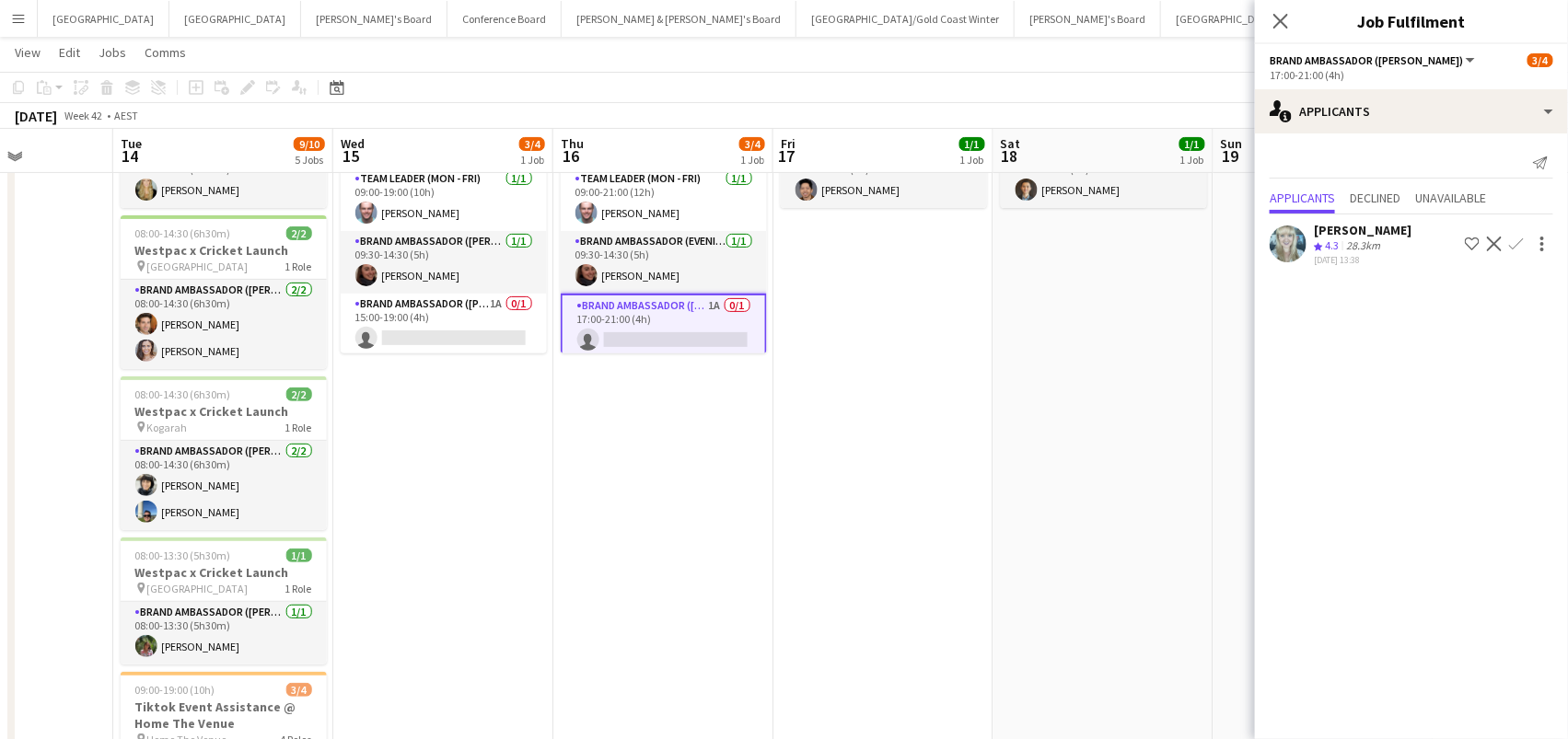
click at [1517, 242] on app-icon "Confirm" at bounding box center [1517, 244] width 15 height 15
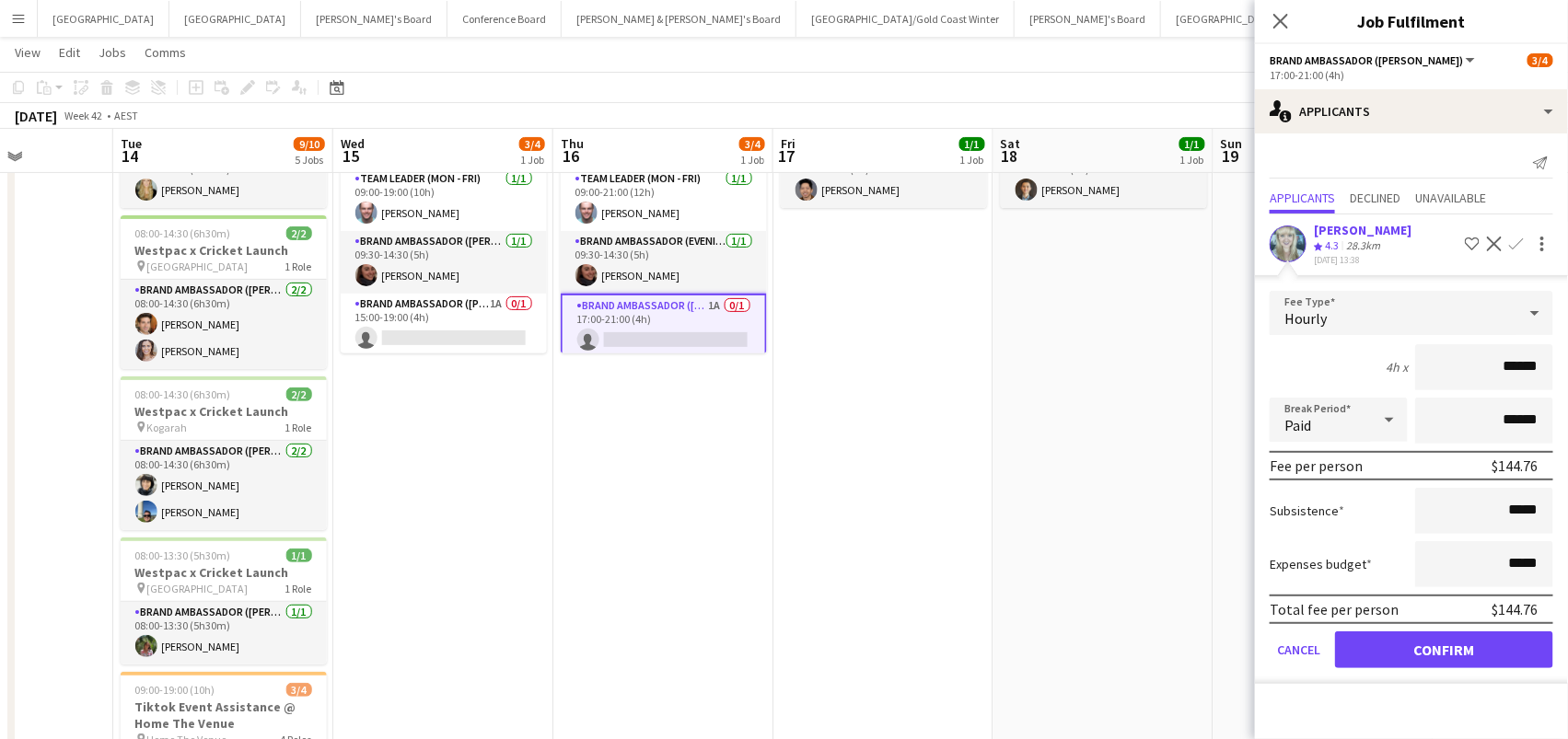
click at [1444, 644] on button "Confirm" at bounding box center [1444, 650] width 218 height 37
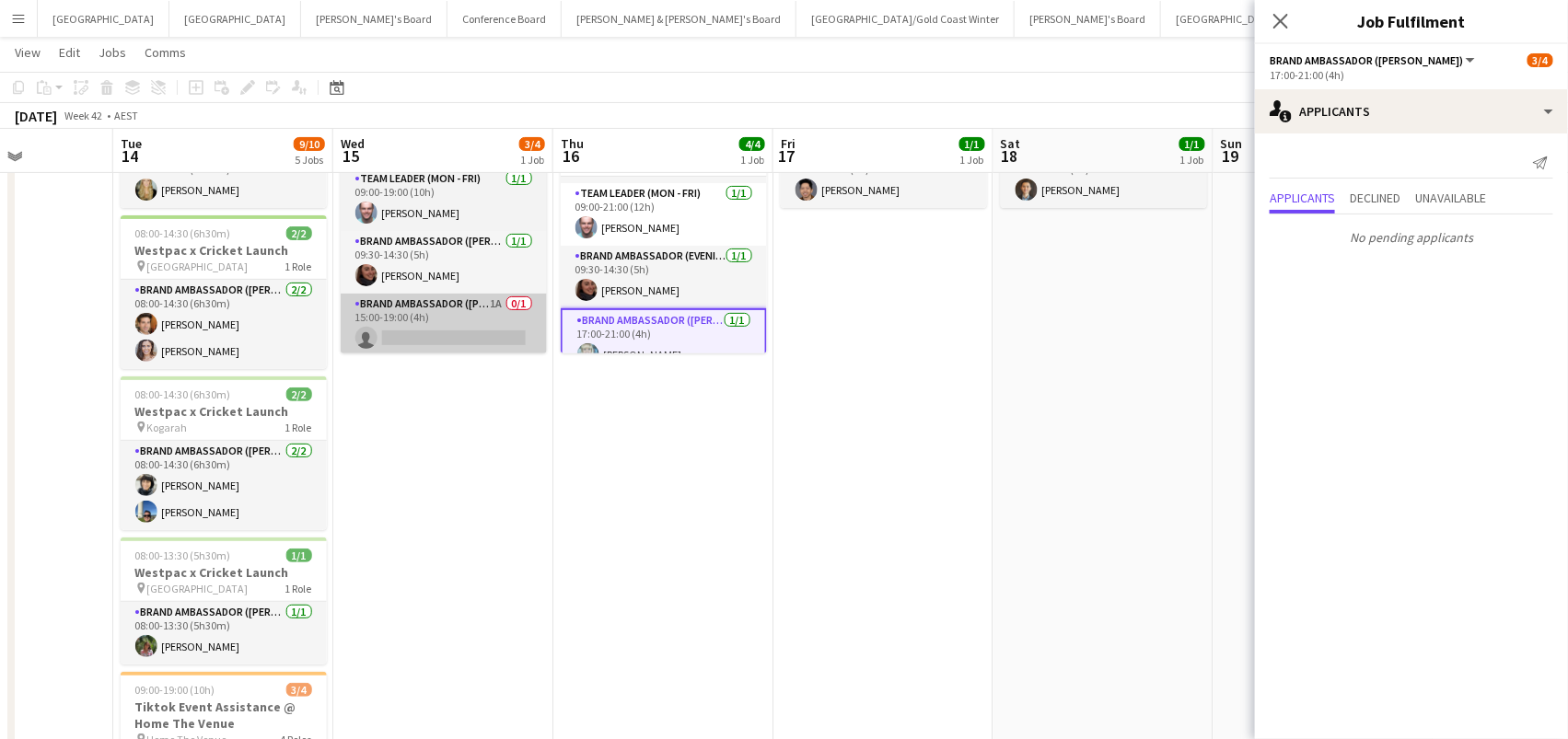
click at [391, 336] on app-card-role "Brand Ambassador (Mon - Fri) 1A 0/1 15:00-19:00 (4h) single-neutral-actions" at bounding box center [443, 324] width 206 height 62
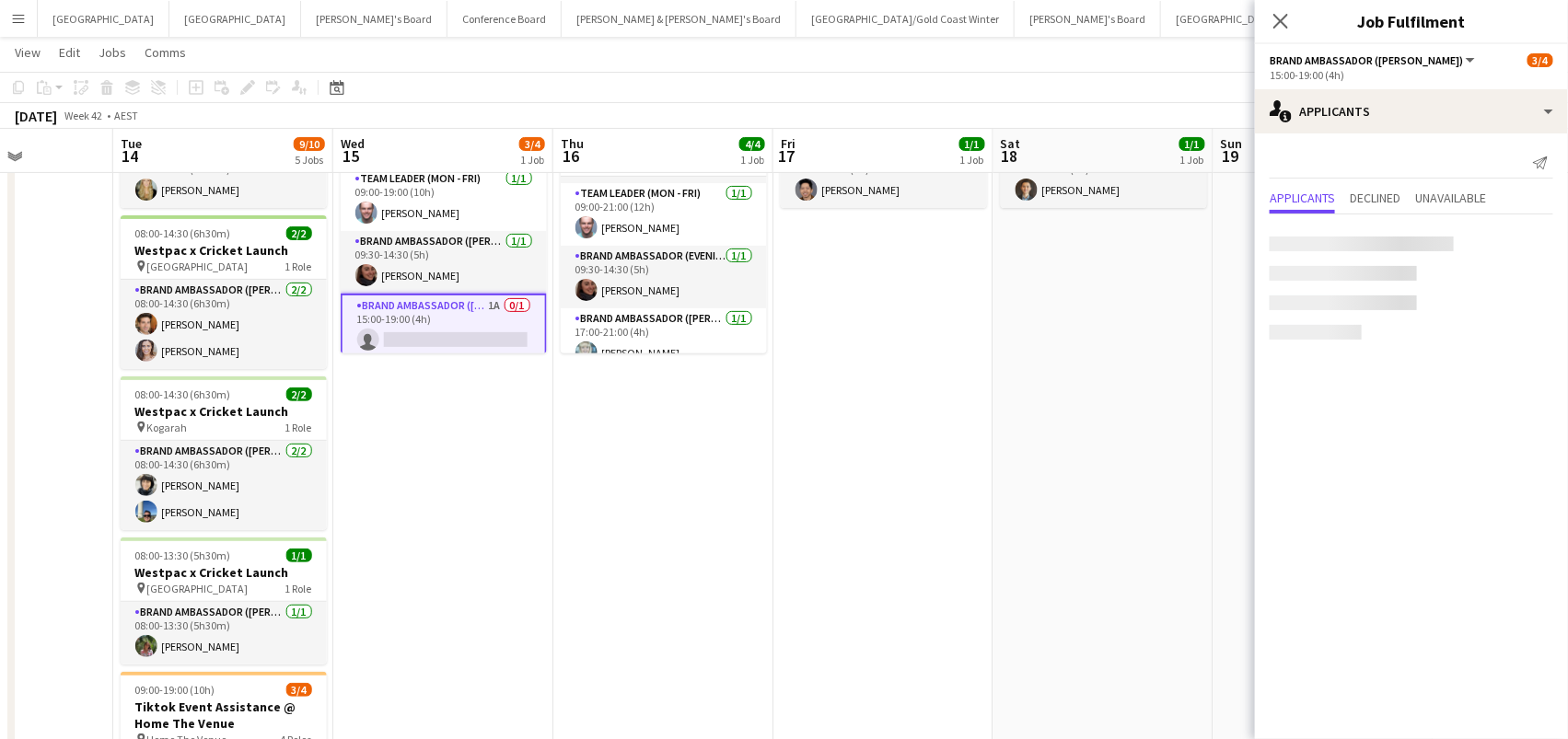
scroll to position [0, 545]
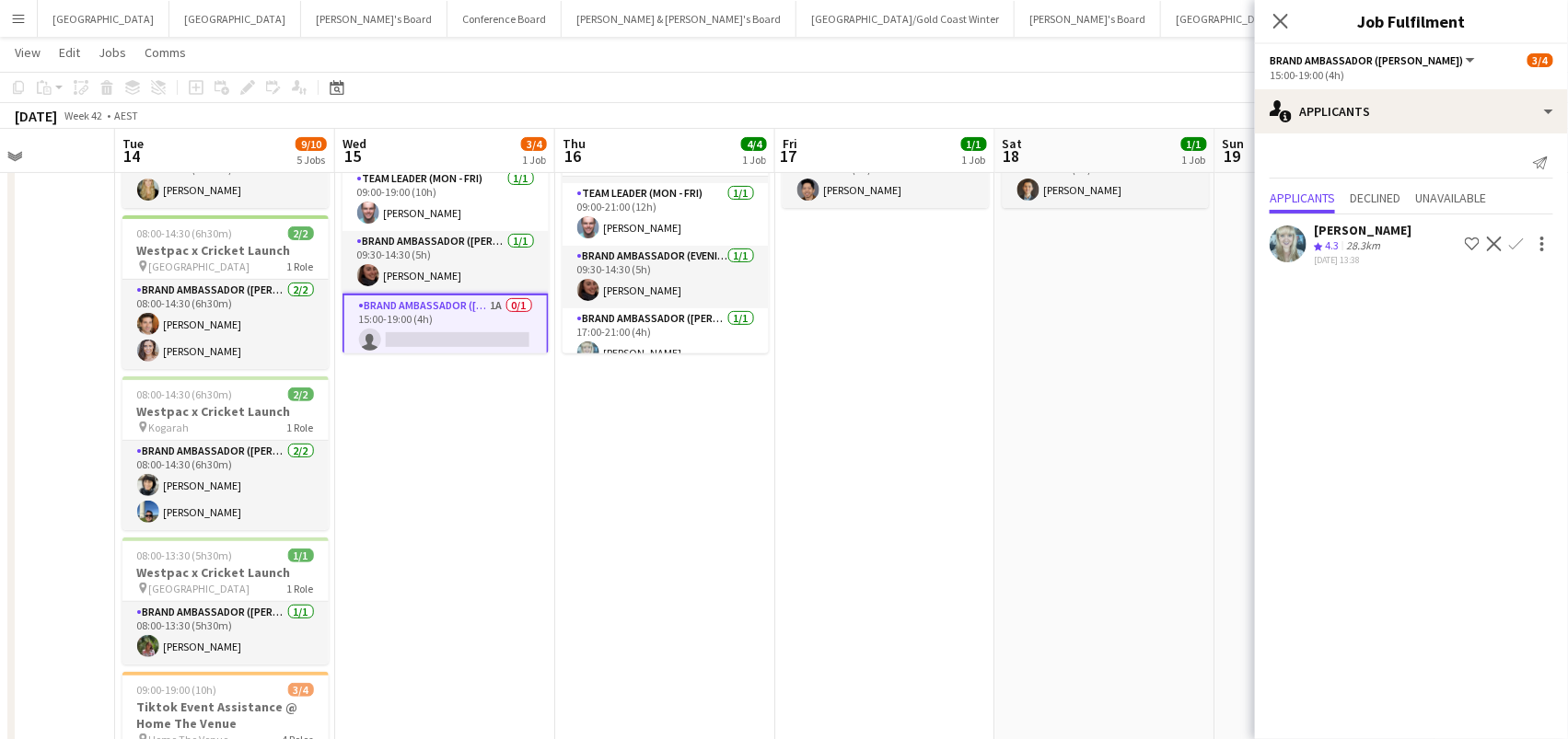
click at [1514, 237] on app-icon "Confirm" at bounding box center [1517, 244] width 15 height 15
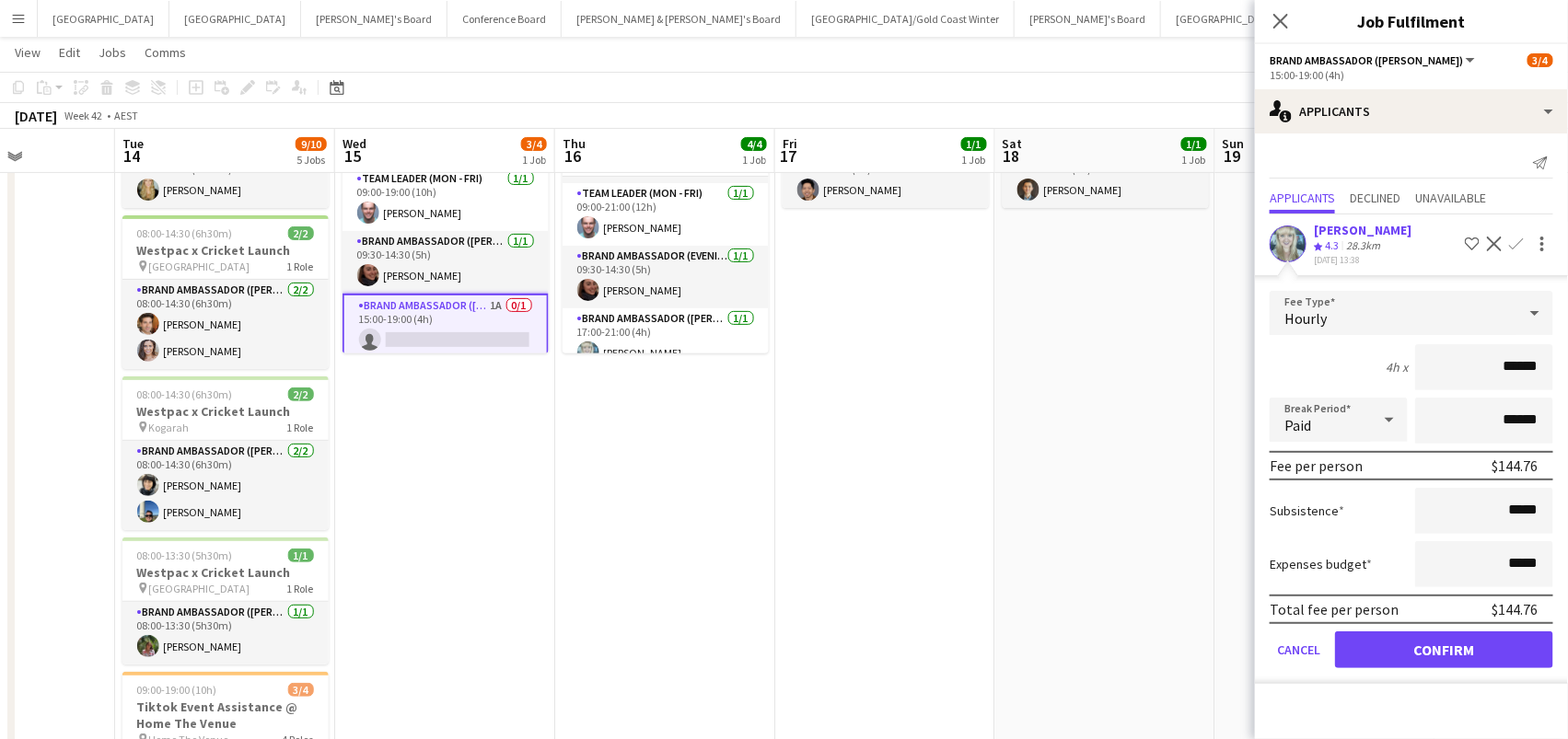
click at [1444, 644] on button "Confirm" at bounding box center [1444, 650] width 218 height 37
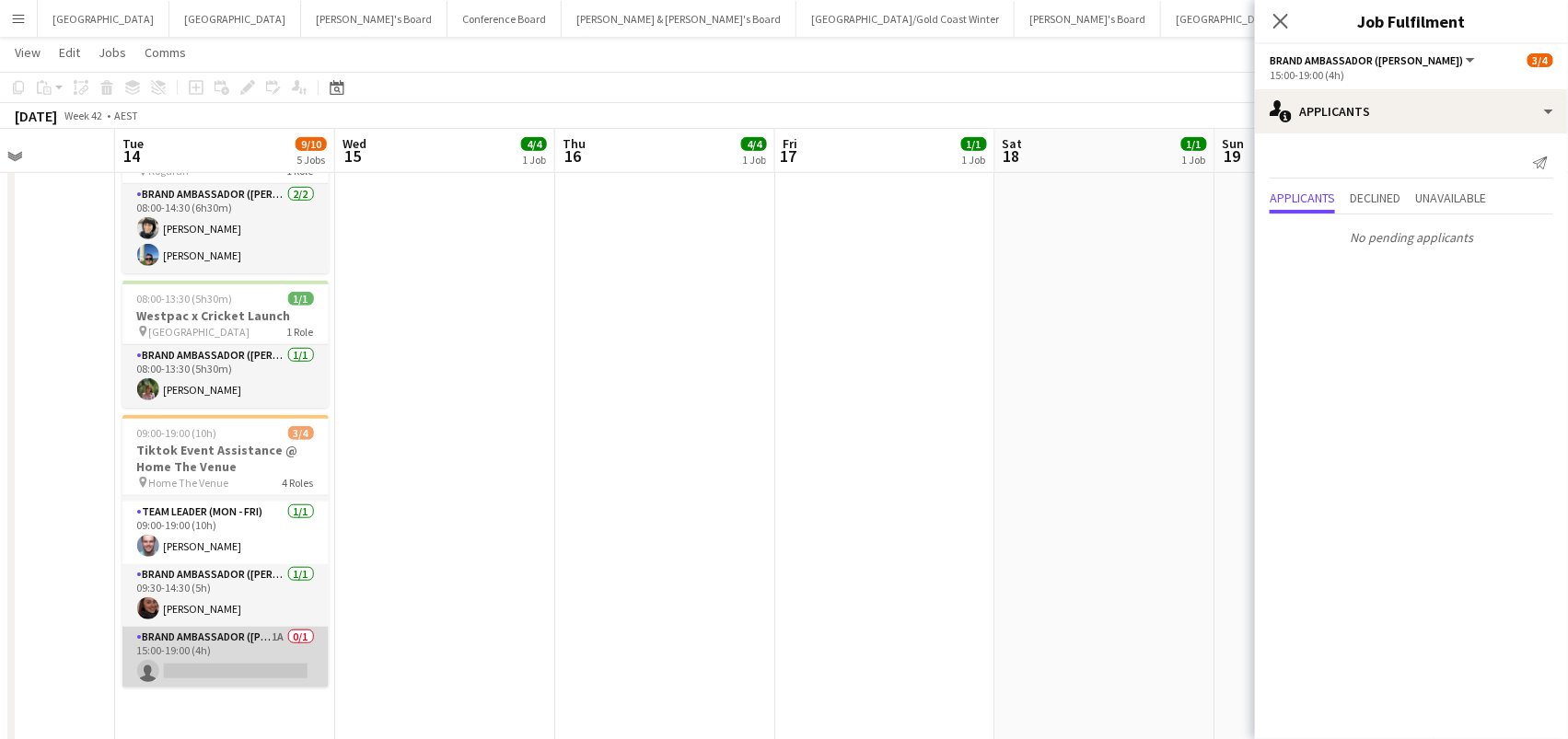
scroll to position [56, 0]
click at [230, 638] on app-card-role "Brand Ambassador (Mon - Fri) 1A 0/1 15:00-19:00 (4h) single-neutral-actions" at bounding box center [225, 659] width 206 height 62
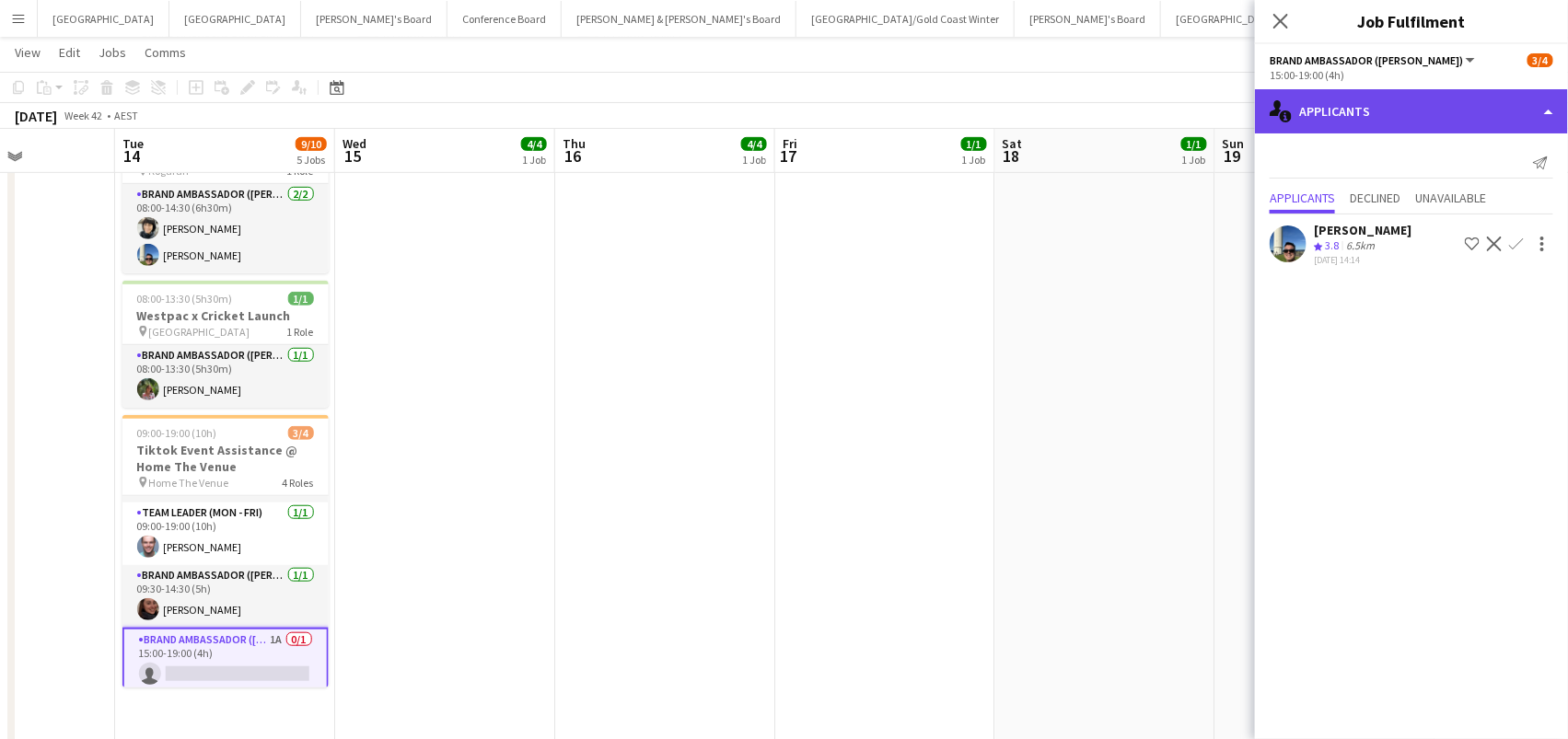
click at [1459, 116] on div "single-neutral-actions-information Applicants" at bounding box center [1411, 111] width 313 height 44
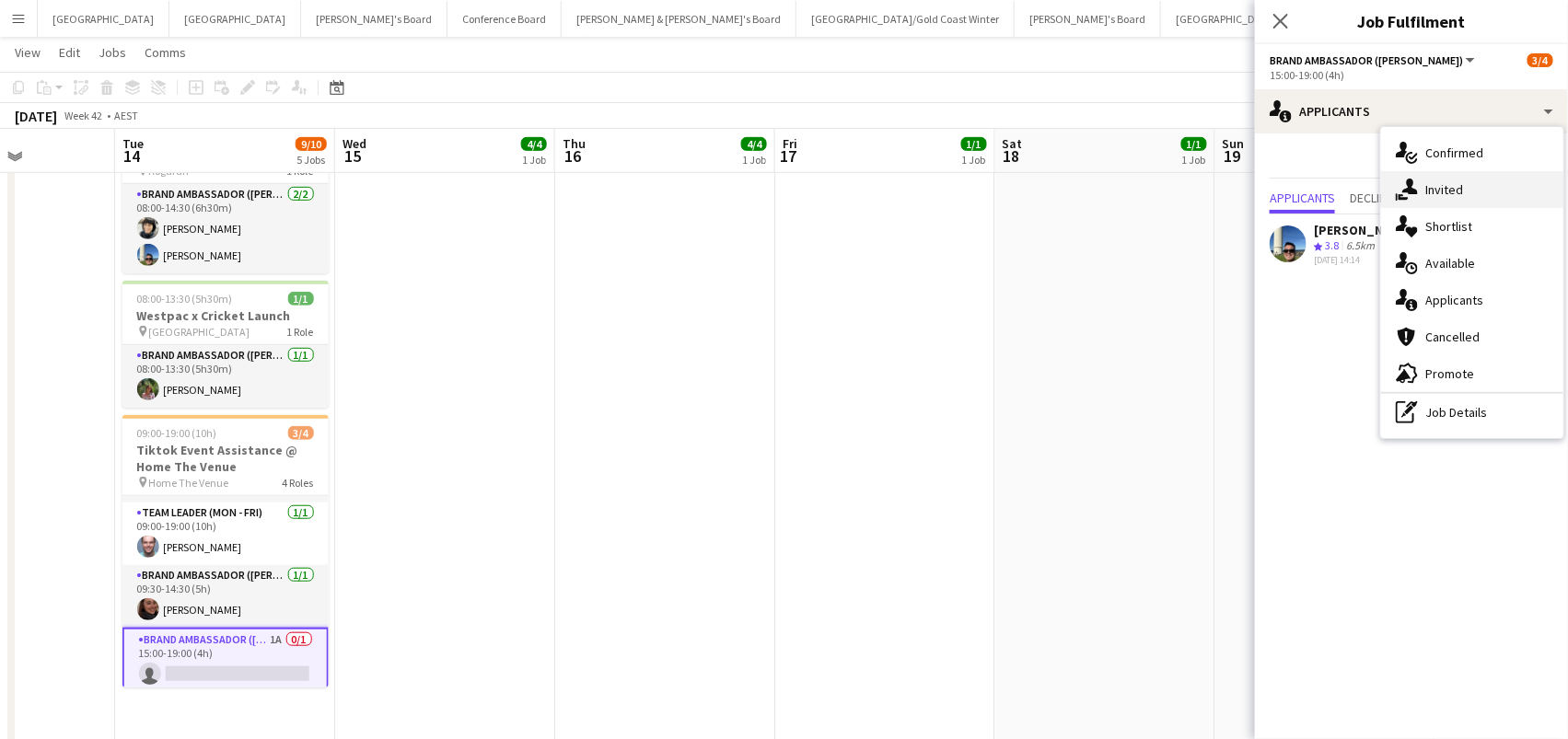
click at [1456, 194] on span "Invited" at bounding box center [1444, 190] width 37 height 17
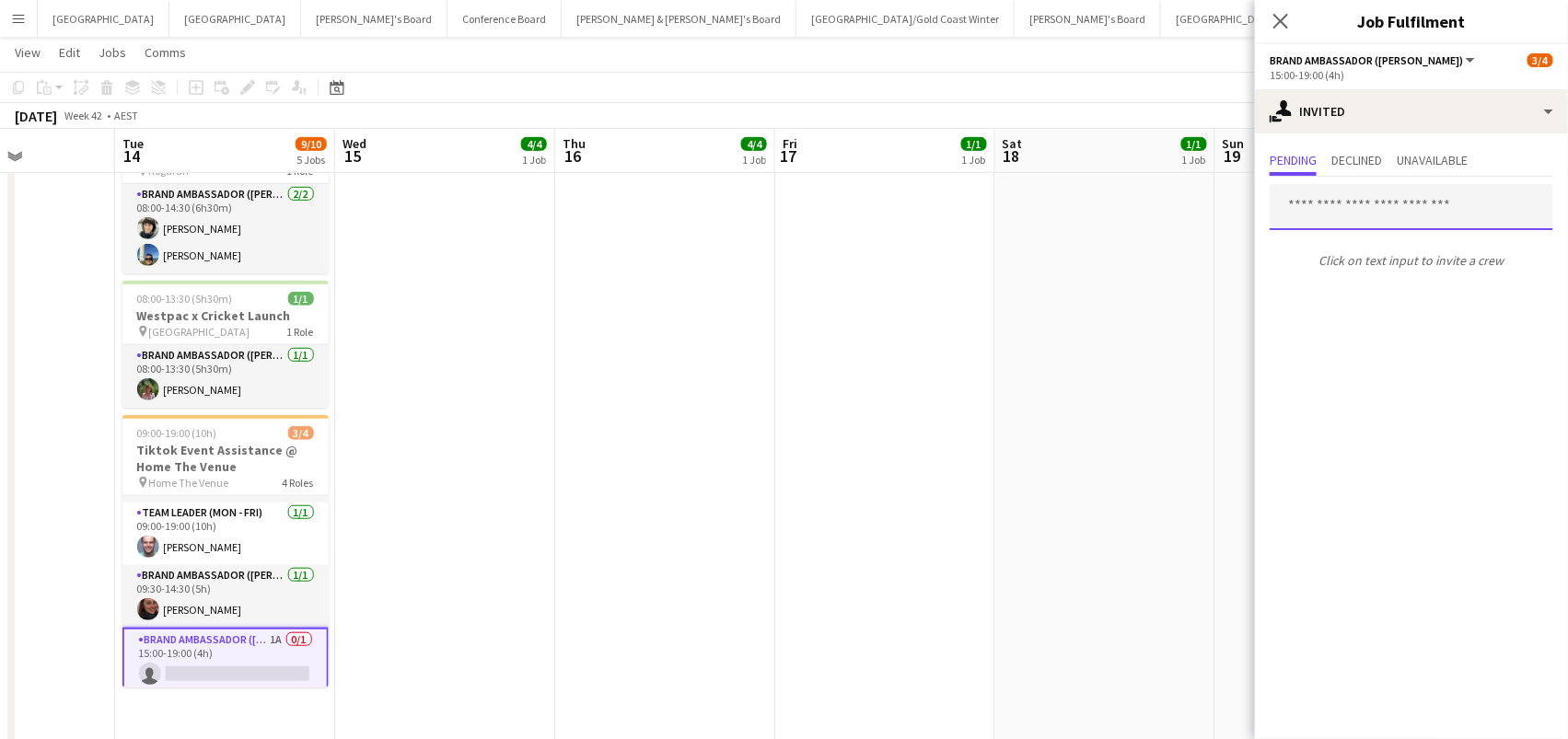
click at [1281, 206] on input "text" at bounding box center [1411, 207] width 283 height 46
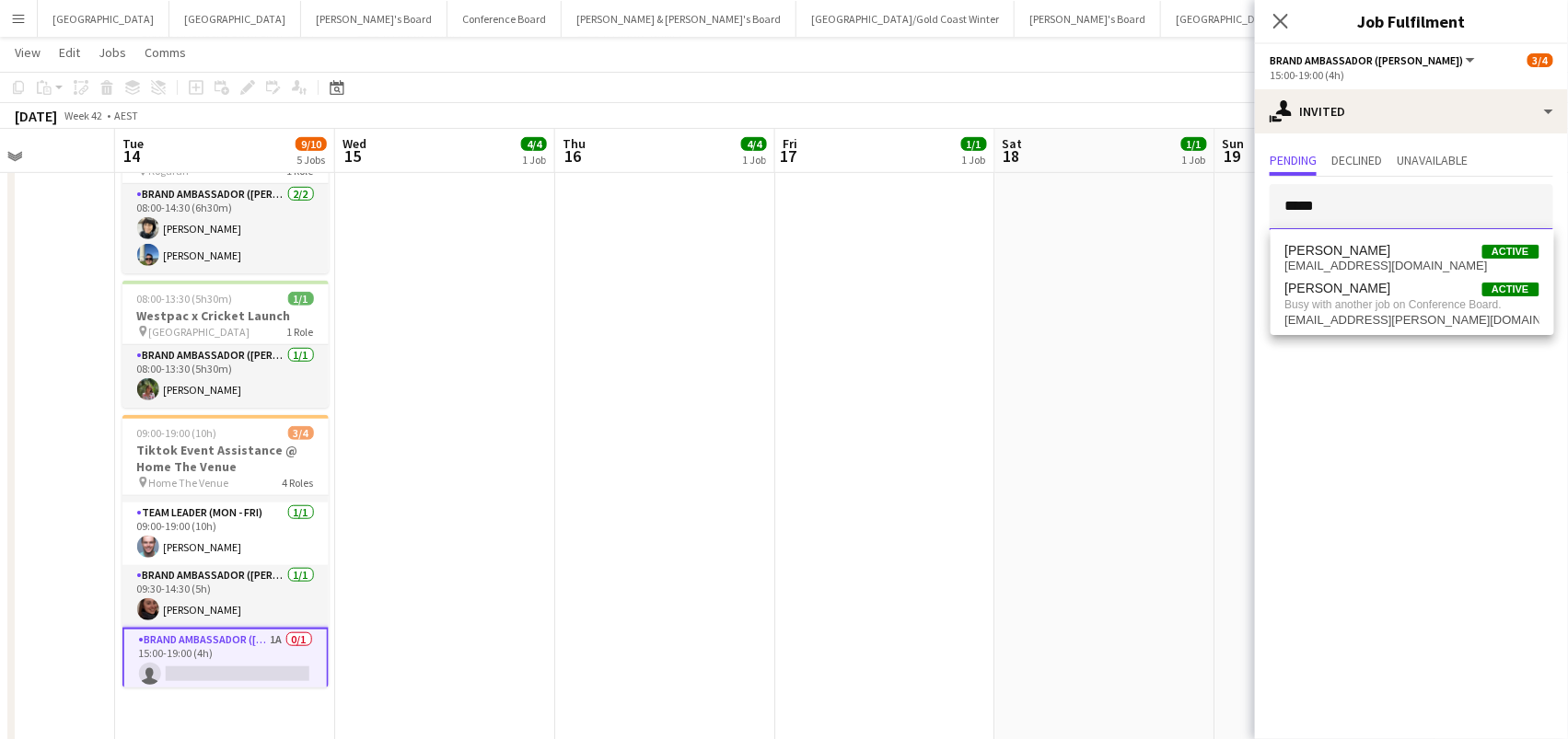
type input "*****"
click at [1132, 242] on app-date-cell "10:00-15:00 (5h) 1/1 Leapmotor @ Costcos pin [GEOGRAPHIC_DATA] - NSW 1 Role Tea…" at bounding box center [1106, 306] width 220 height 979
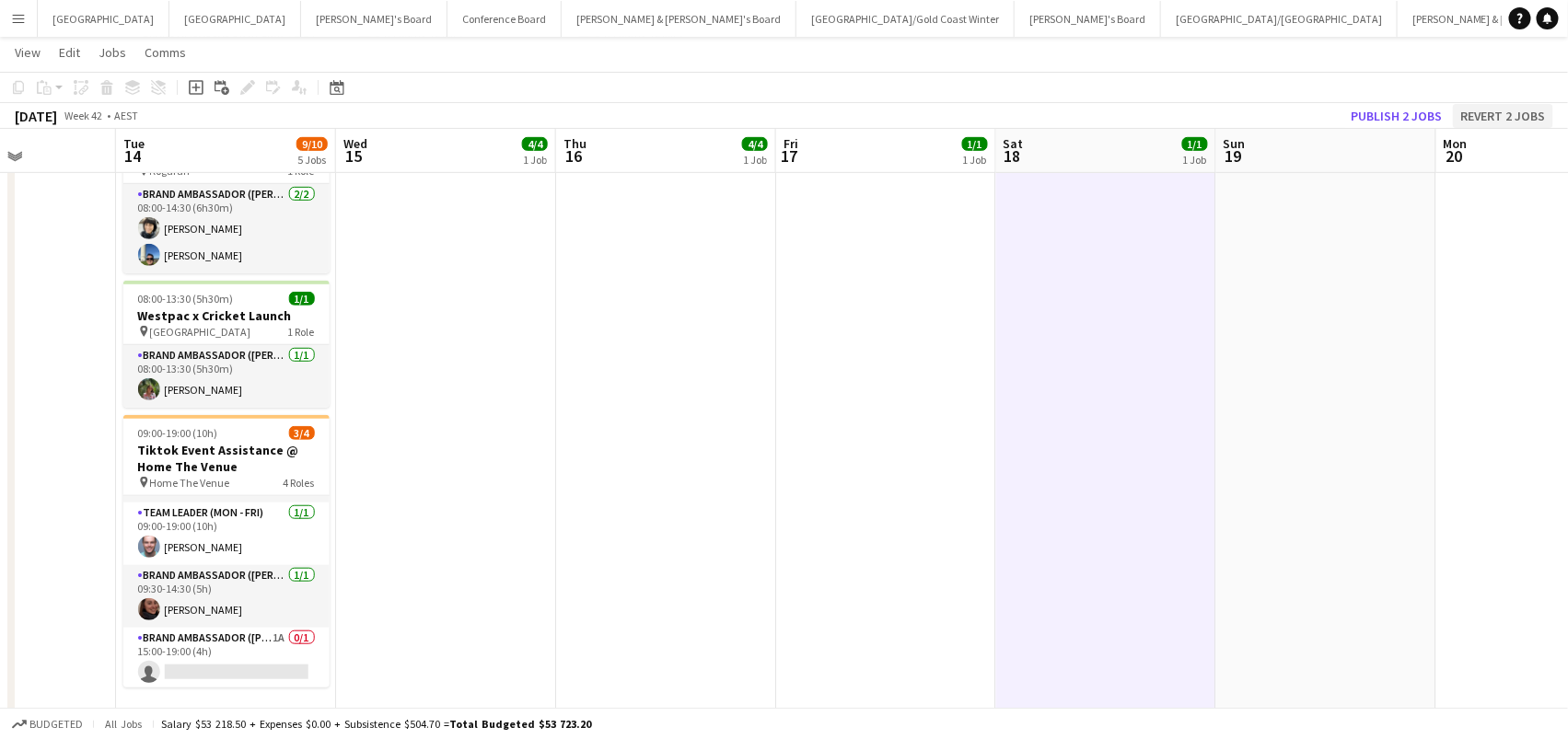
click at [1505, 115] on button "Revert 2 jobs" at bounding box center [1504, 116] width 101 height 24
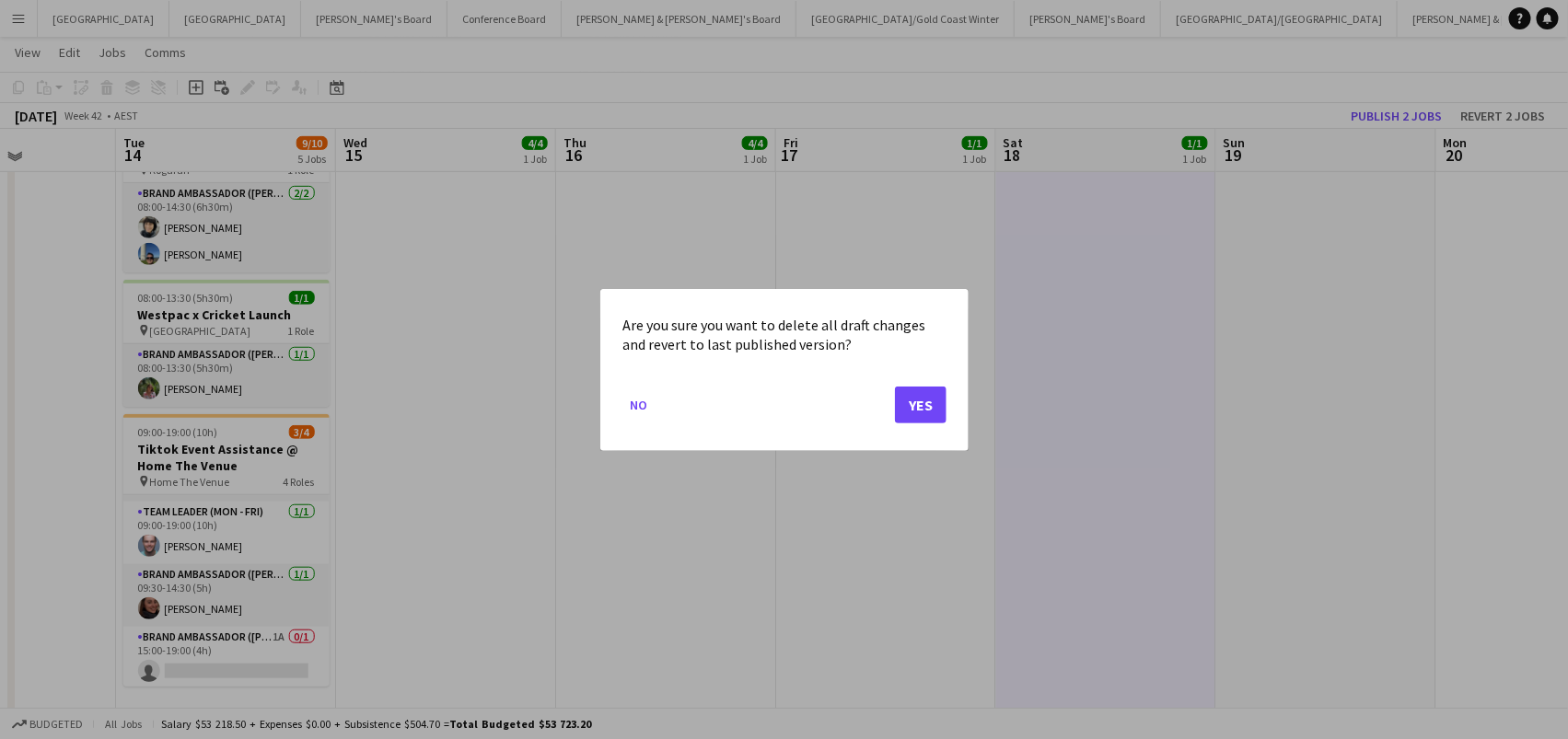
click at [920, 397] on button "Yes" at bounding box center [920, 404] width 51 height 37
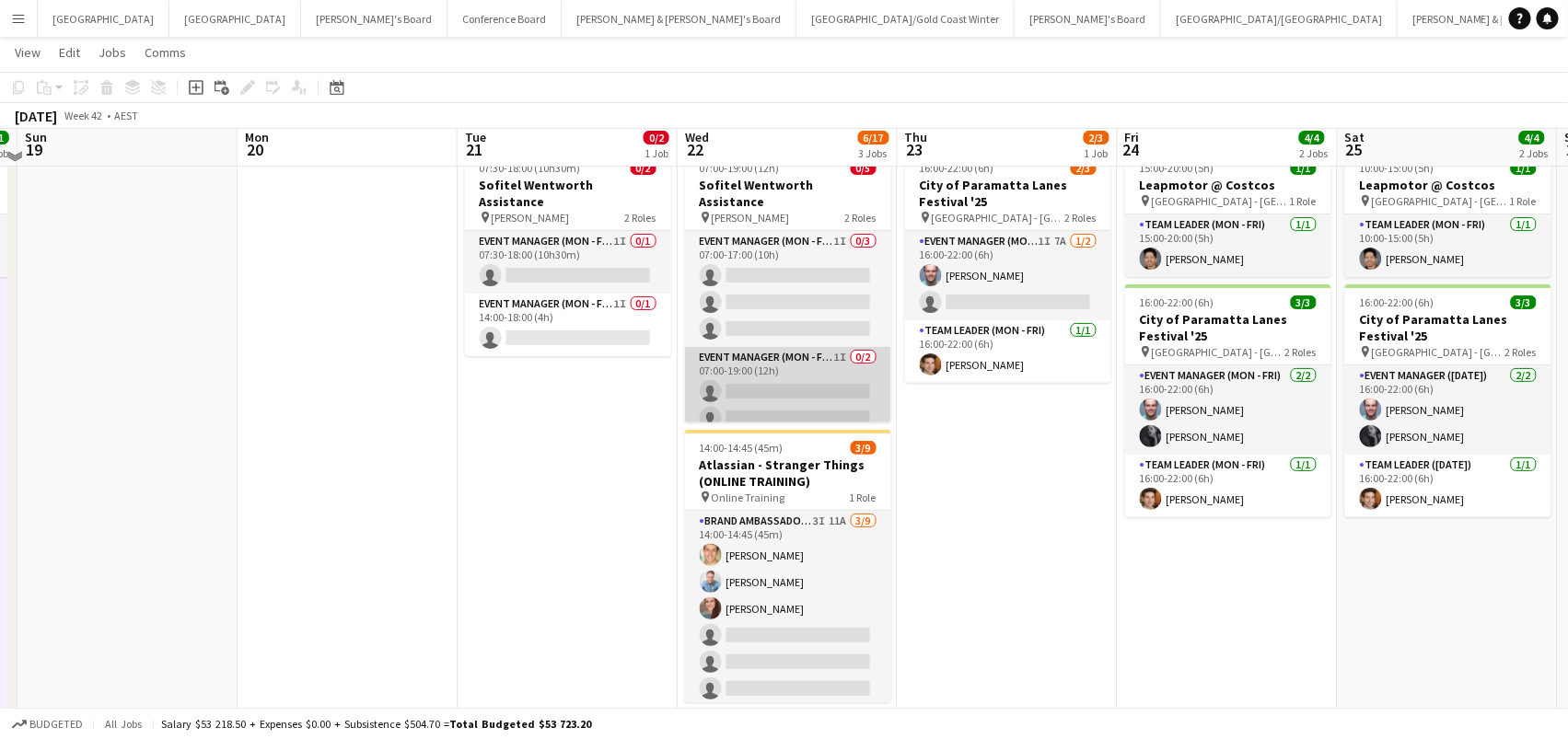
scroll to position [65, 0]
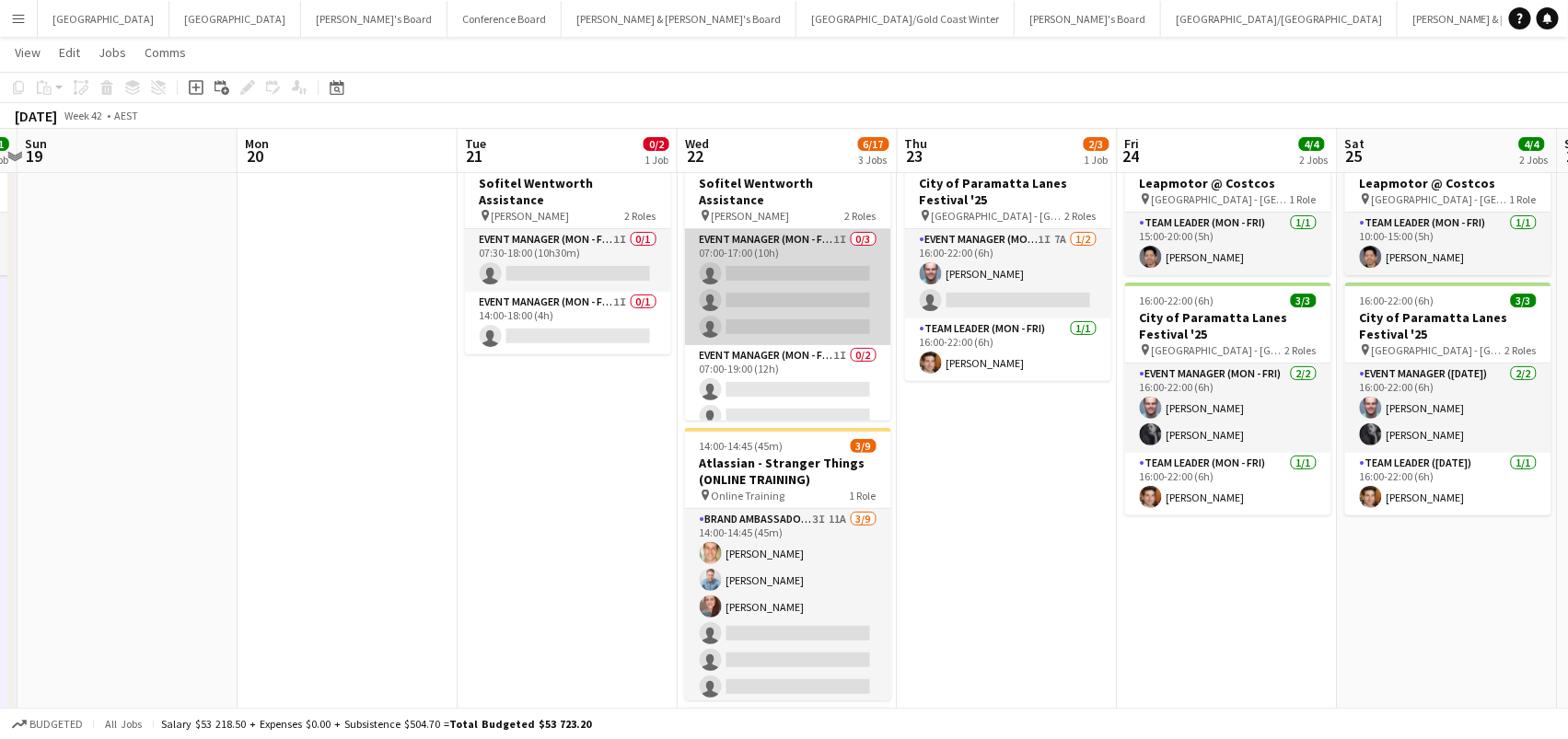
click at [780, 236] on app-card-role "Event Manager (Mon - Fri) 1I 0/3 07:00-17:00 (10h) single-neutral-actions singl…" at bounding box center [788, 287] width 206 height 116
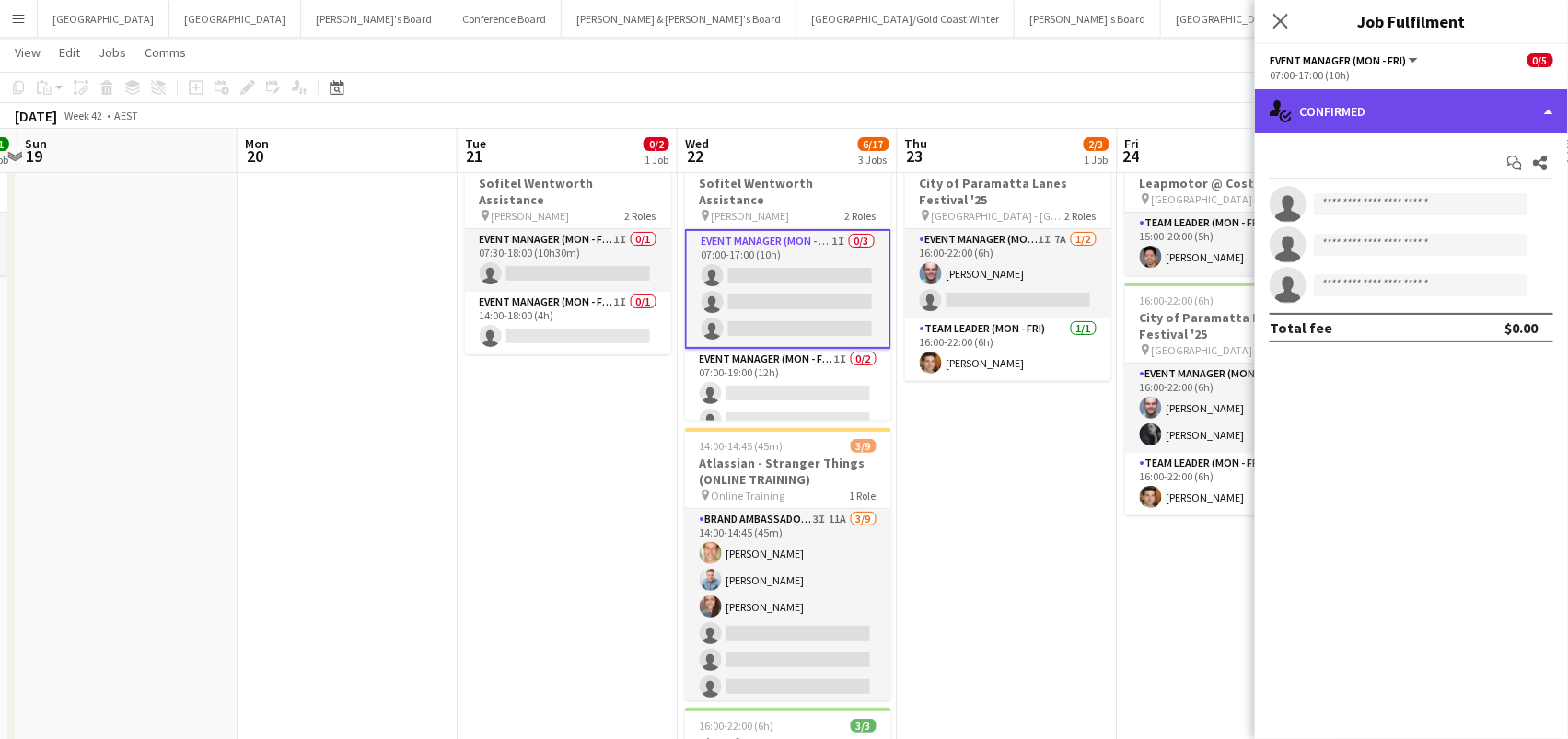
click at [1521, 113] on div "single-neutral-actions-check-2 Confirmed" at bounding box center [1411, 111] width 313 height 44
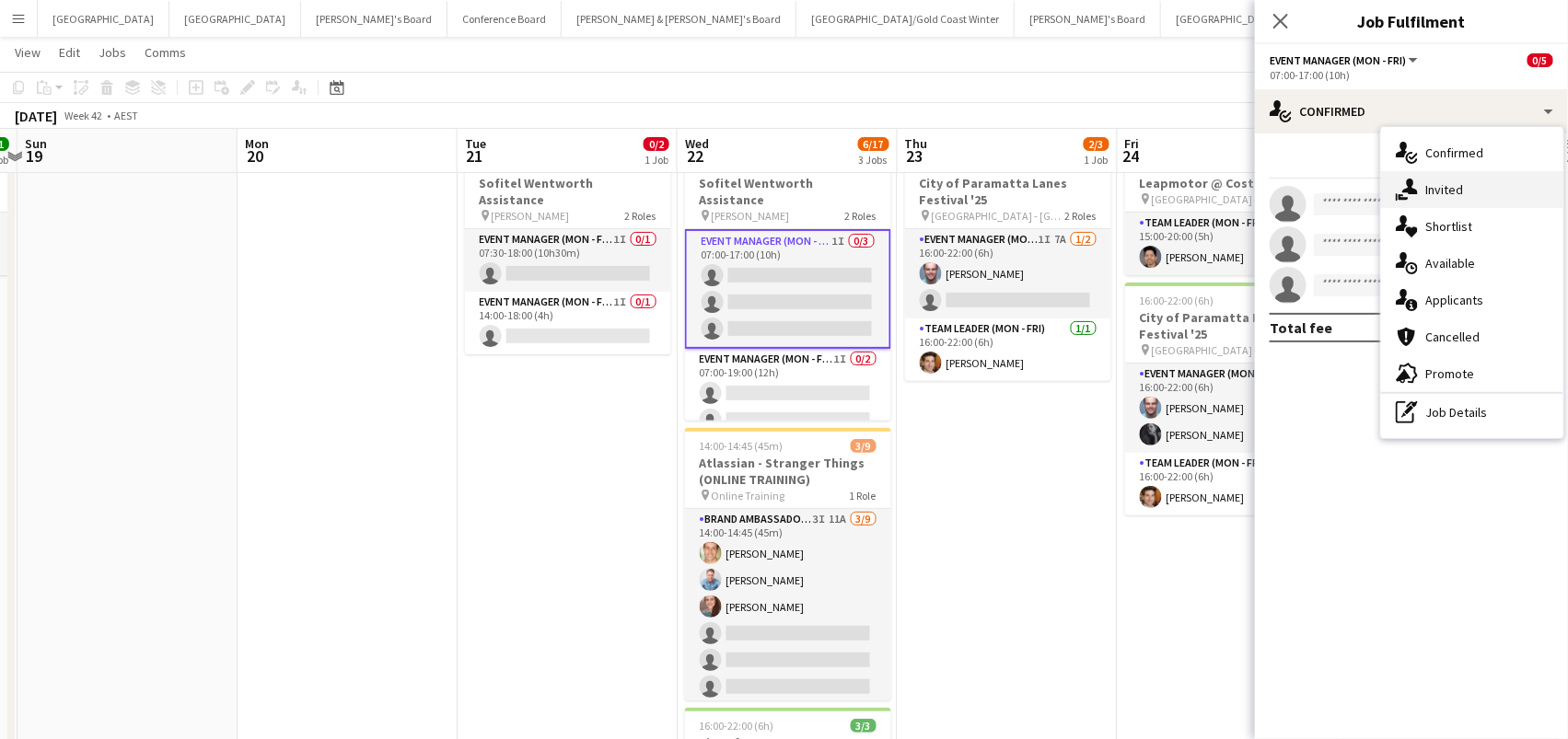
click at [1508, 173] on div "single-neutral-actions-share-1 Invited" at bounding box center [1473, 190] width 183 height 37
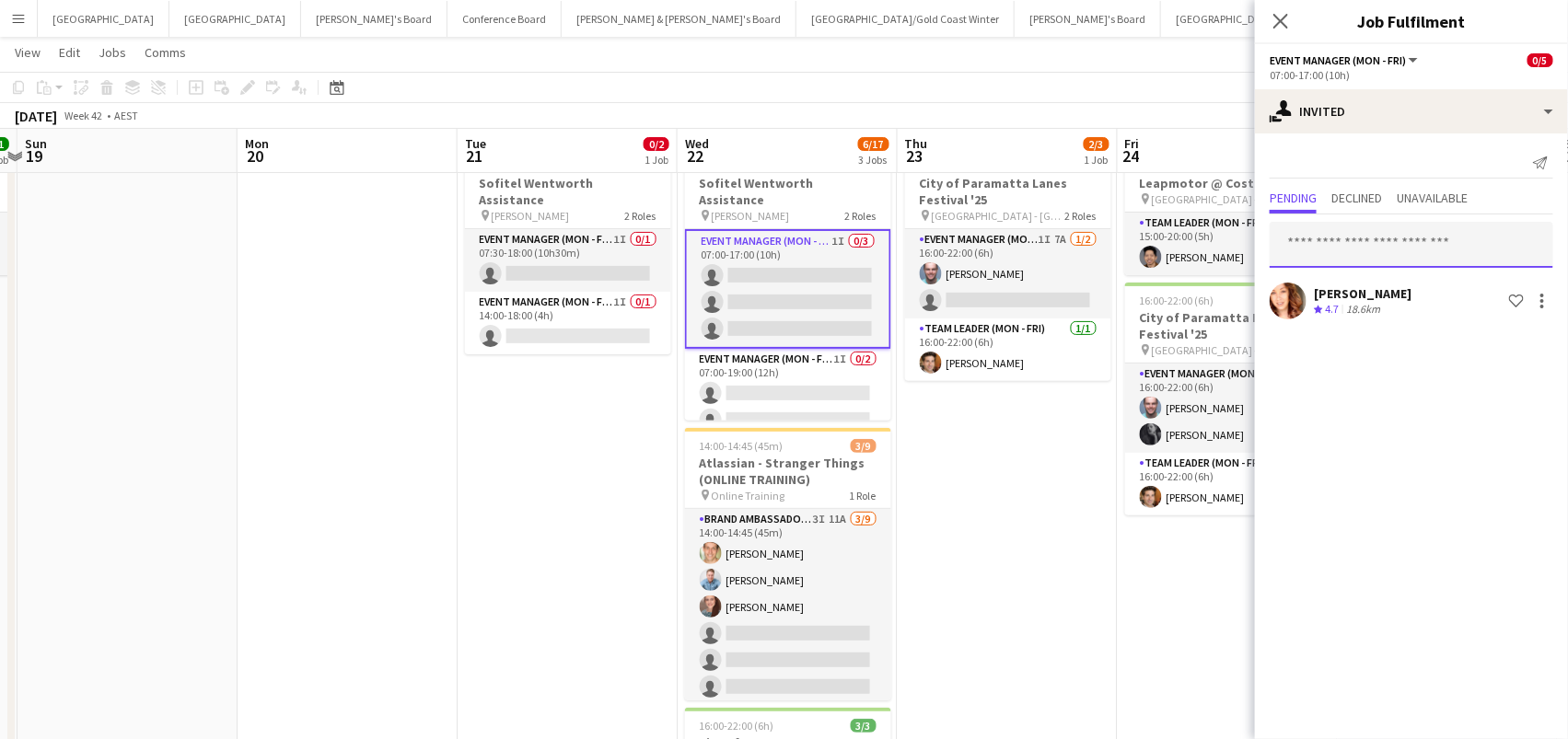
click at [1341, 239] on input "text" at bounding box center [1411, 244] width 283 height 46
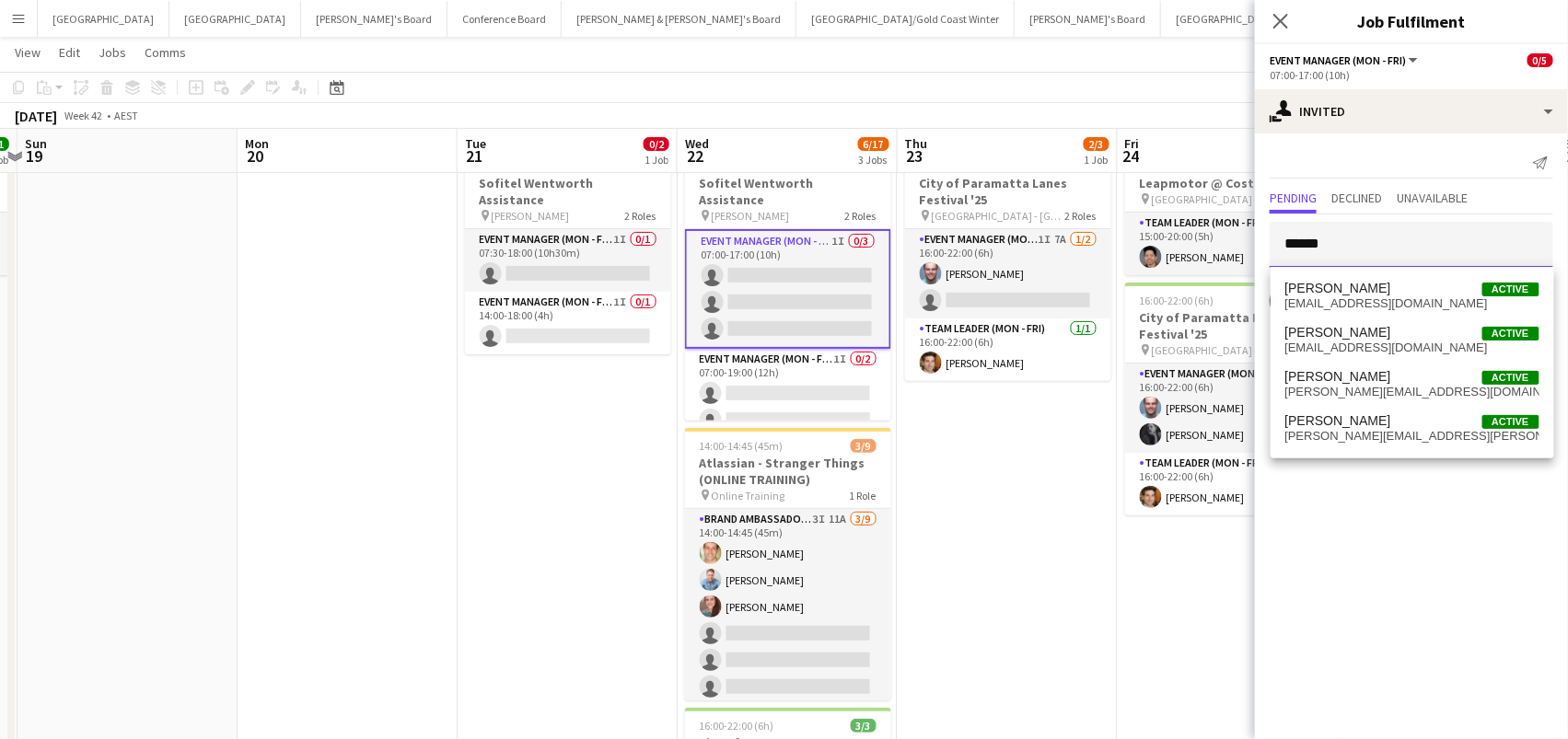
type input "******"
drag, startPoint x: 1347, startPoint y: 215, endPoint x: 1358, endPoint y: 420, distance: 205.3
click at [1358, 420] on span "[PERSON_NAME]" at bounding box center [1339, 420] width 106 height 16
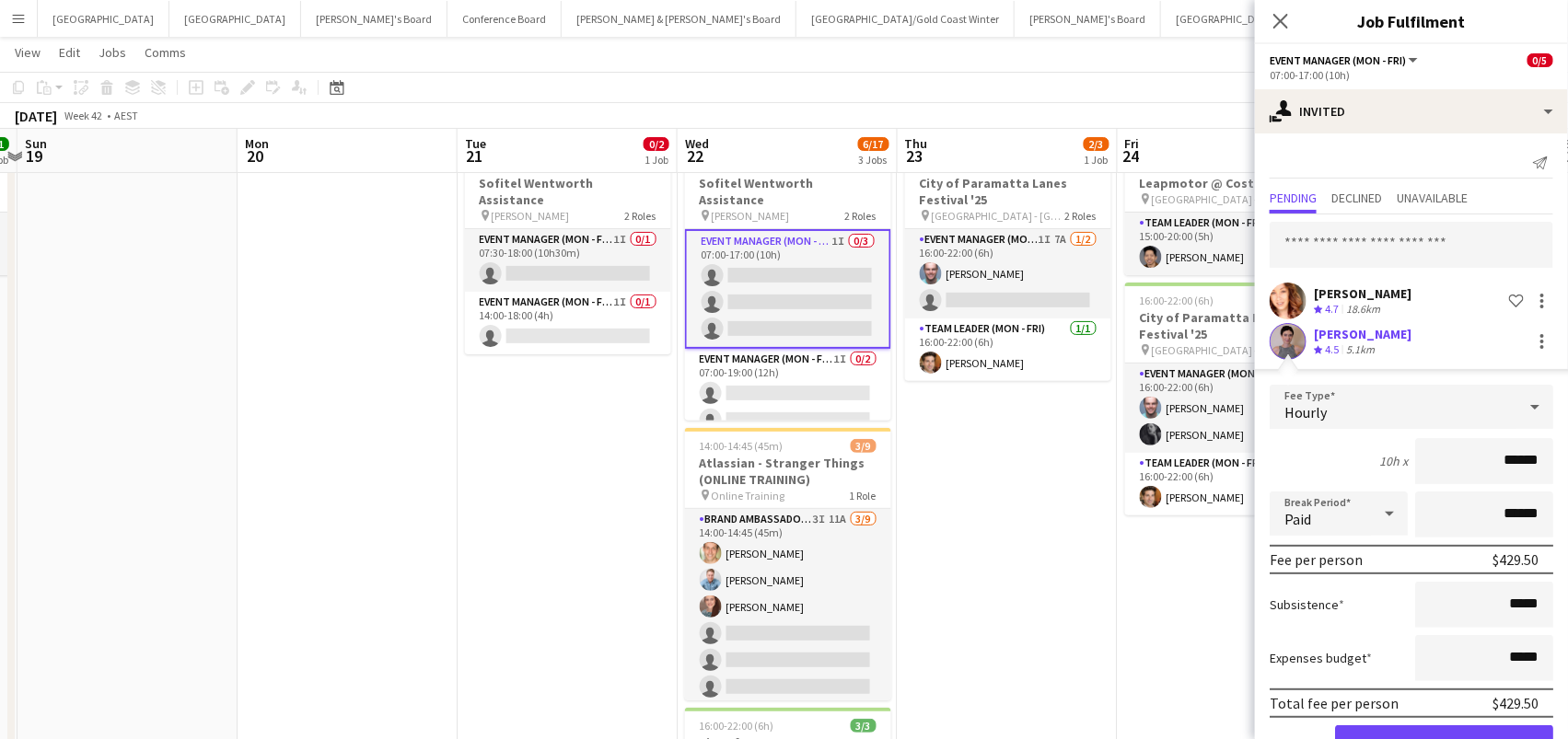
click at [1444, 738] on button "Confirm" at bounding box center [1444, 744] width 218 height 37
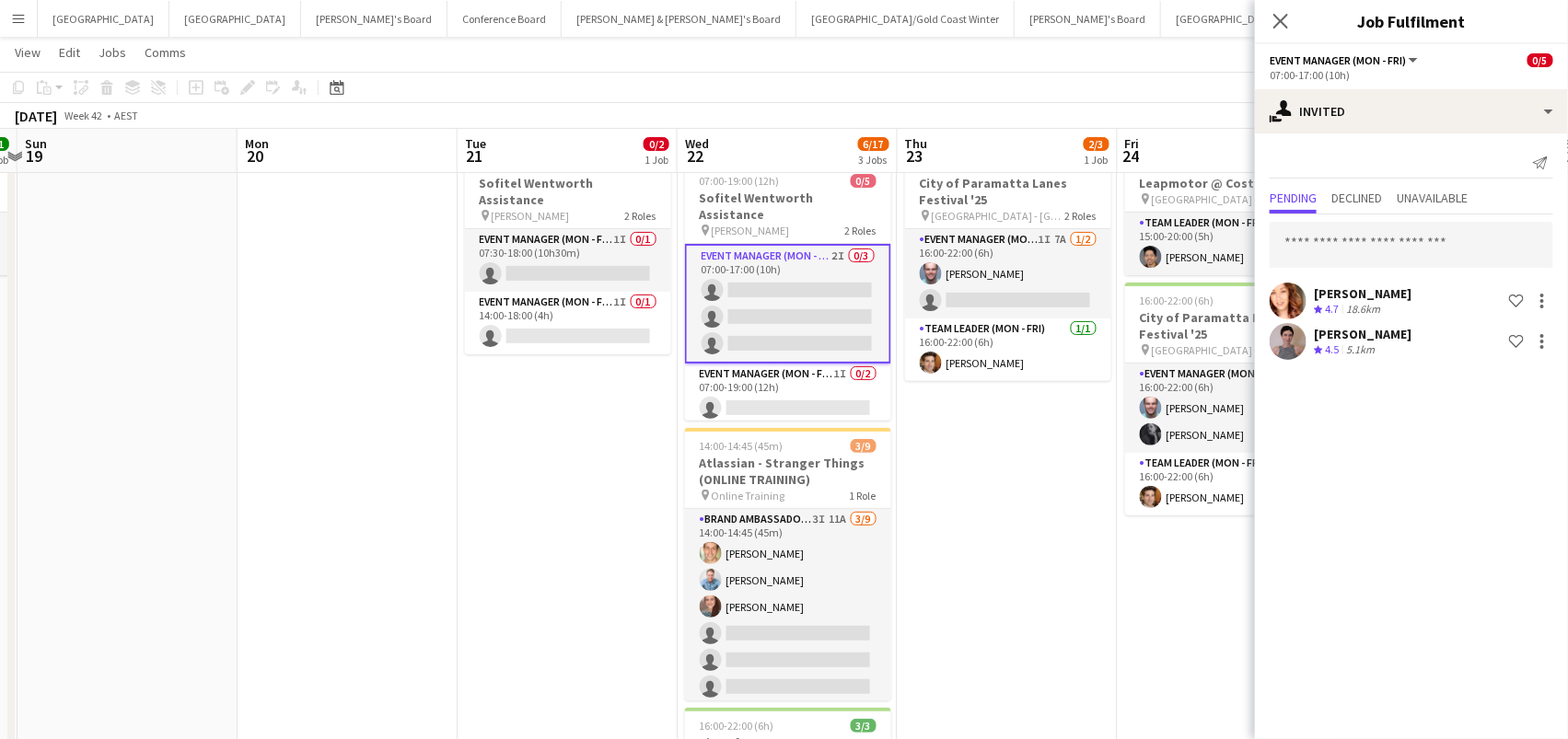
click at [1093, 48] on app-page-menu "View Day view expanded Day view collapsed Month view Date picker Jump to [DATE]…" at bounding box center [784, 55] width 1568 height 35
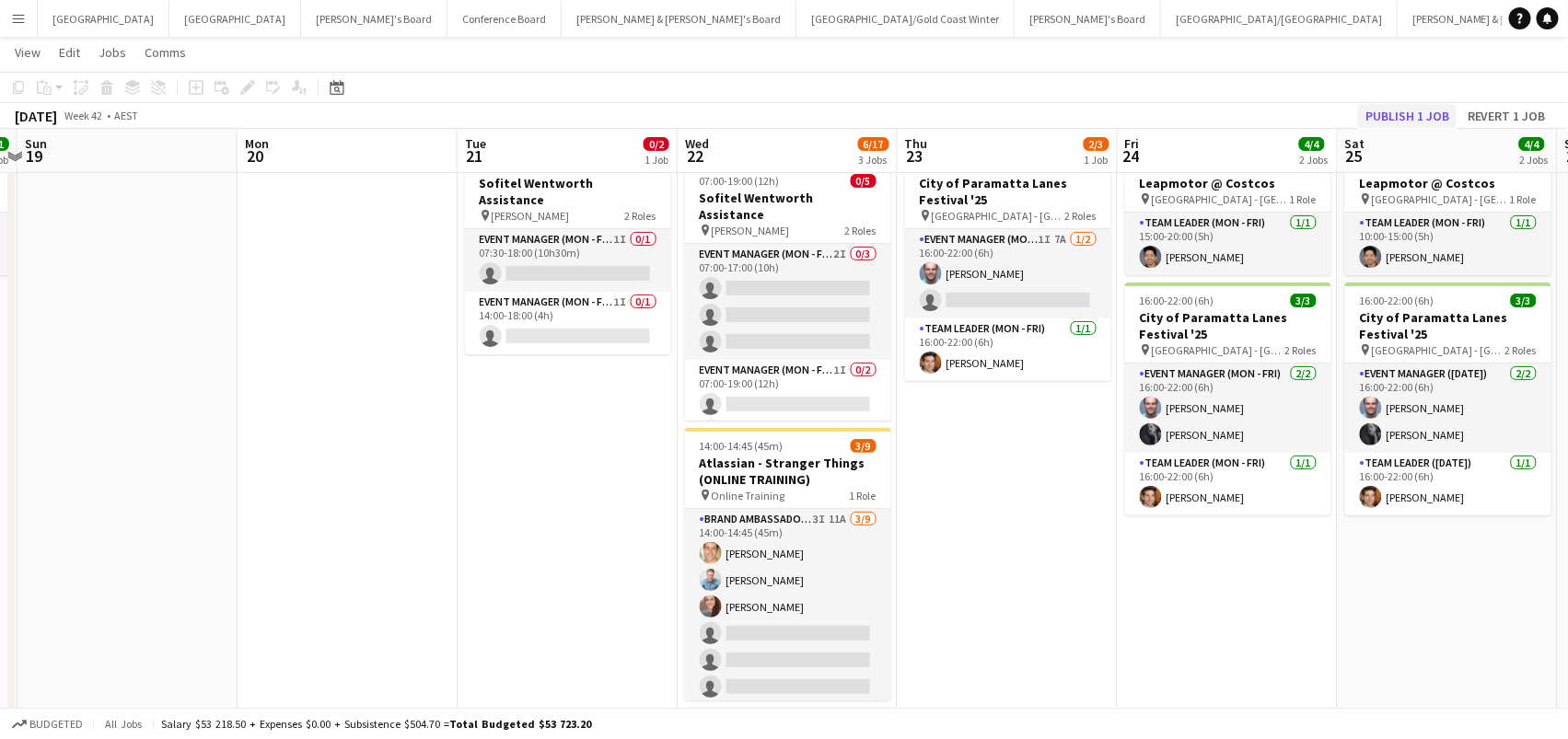
click at [1388, 119] on button "Publish 1 job" at bounding box center [1408, 116] width 99 height 24
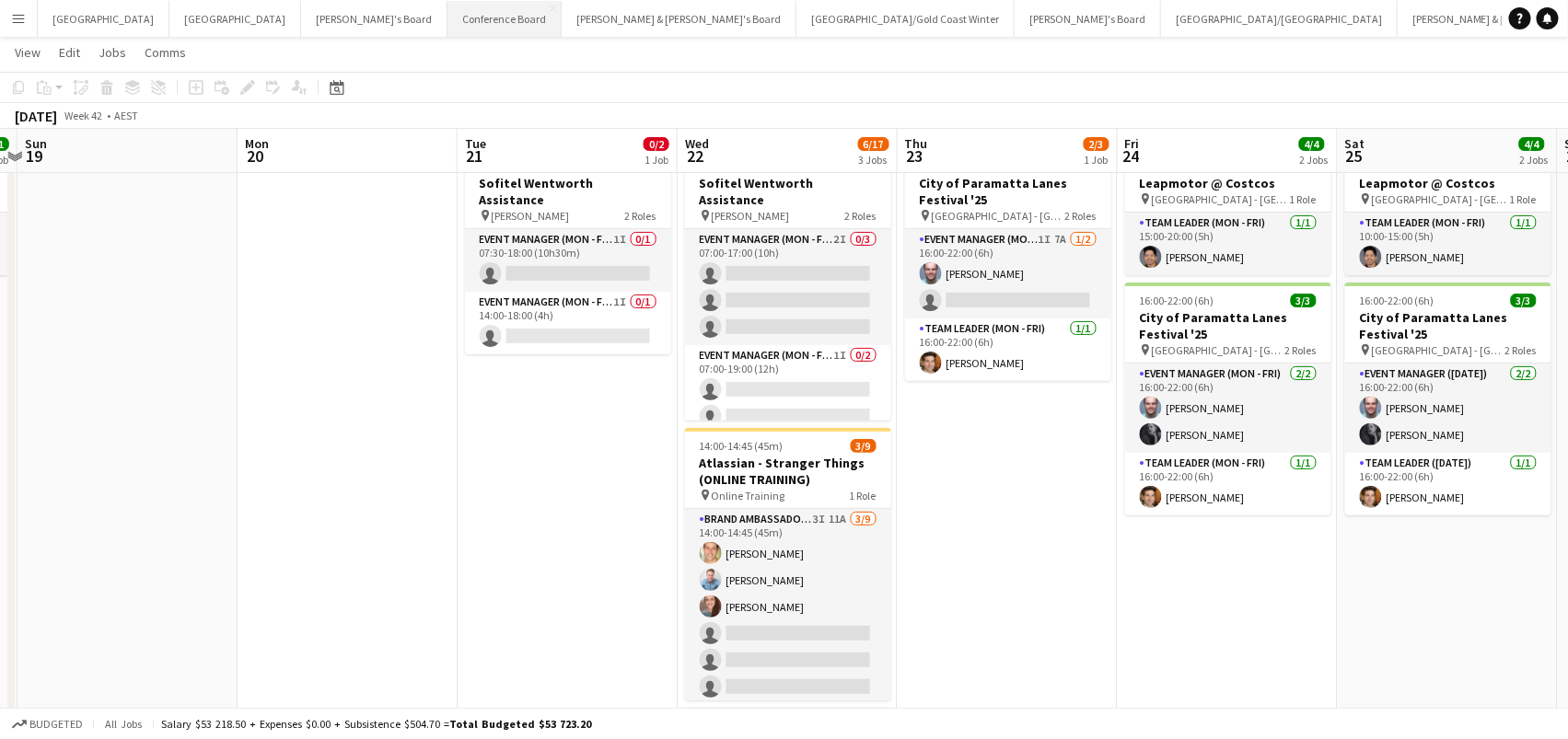
click at [447, 17] on button "Conference Board Close" at bounding box center [504, 19] width 114 height 36
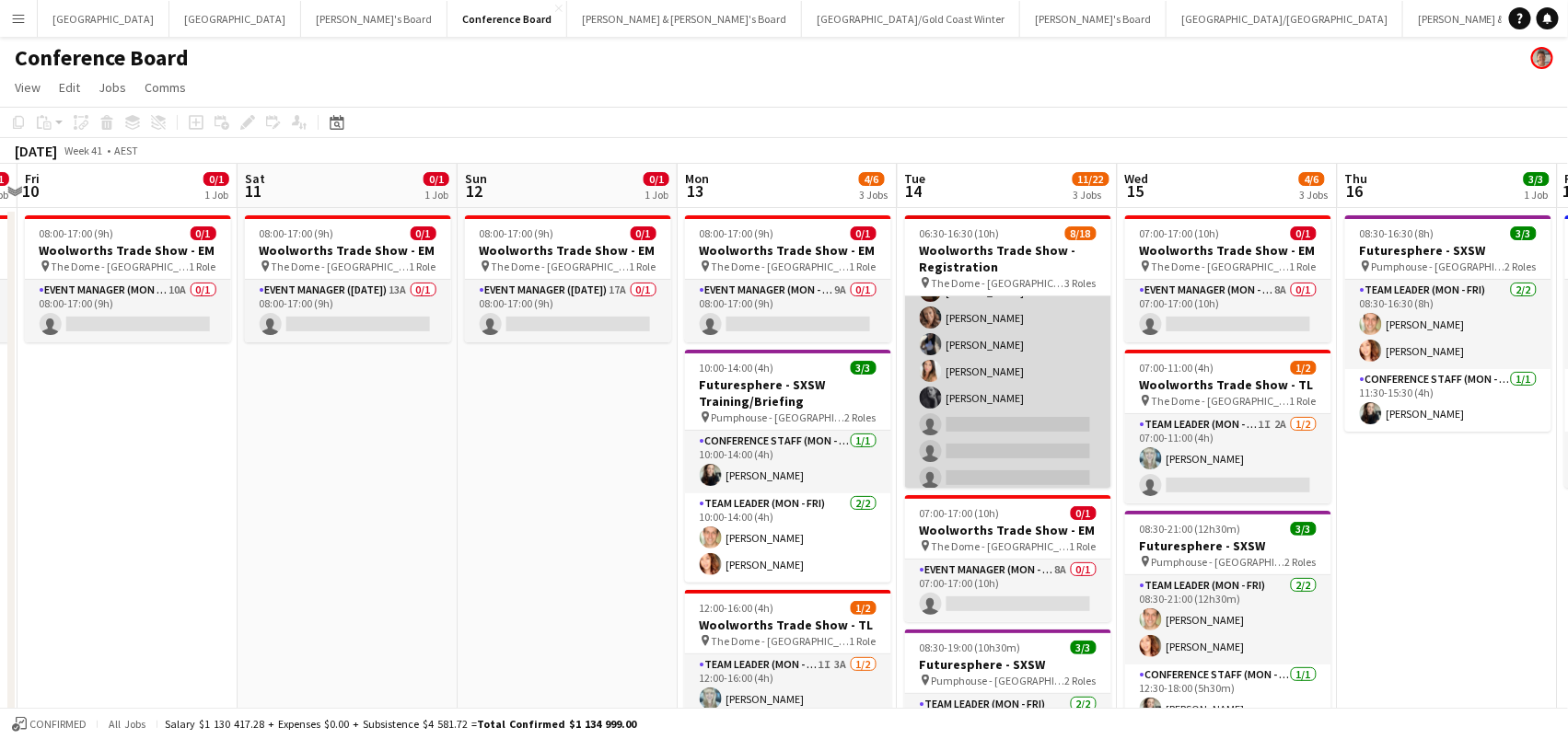
scroll to position [335, 0]
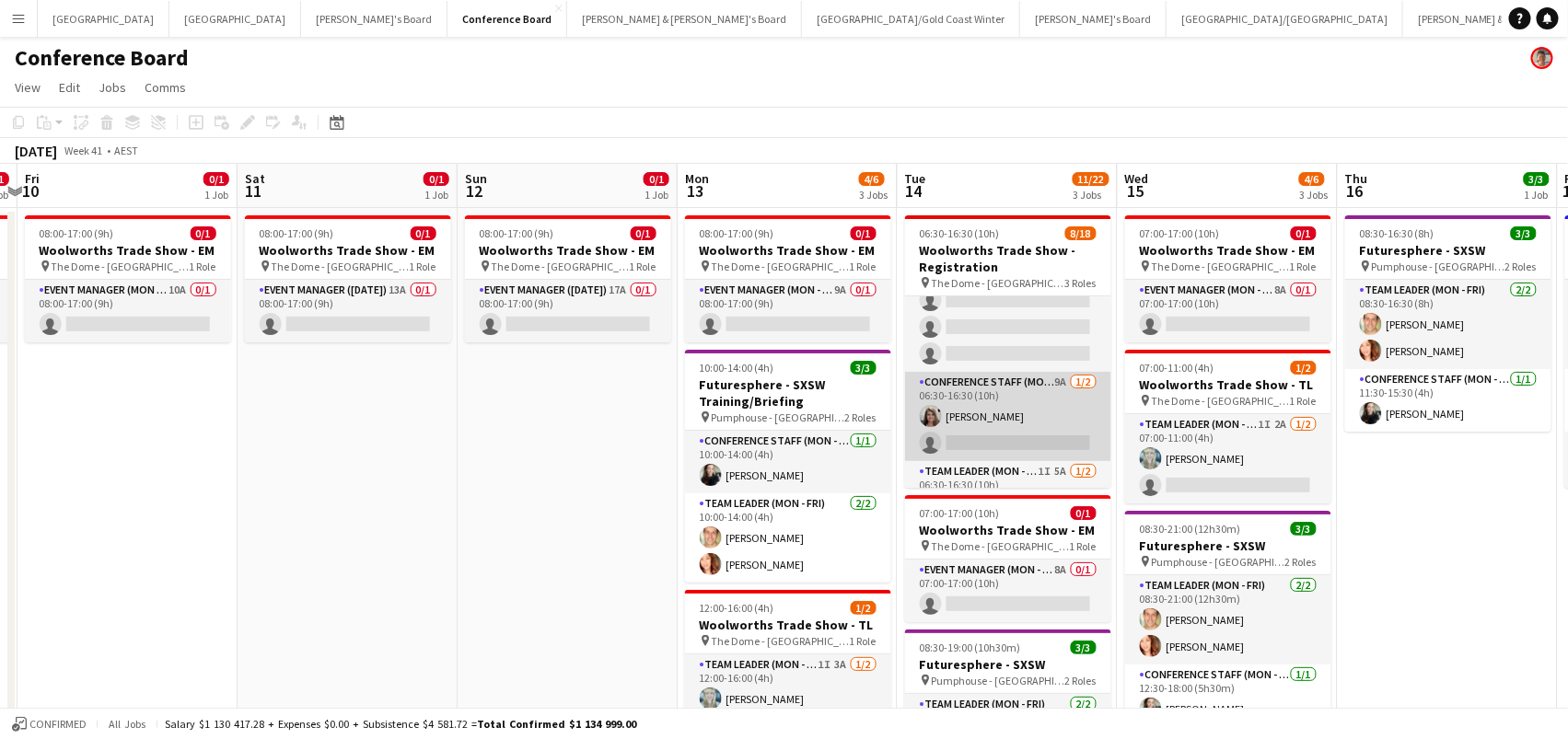
click at [1030, 406] on app-card-role "Conference Staff (Mon - Fri) 9A [DATE] 06:30-16:30 (10h) [PERSON_NAME] single-n…" at bounding box center [1008, 417] width 206 height 89
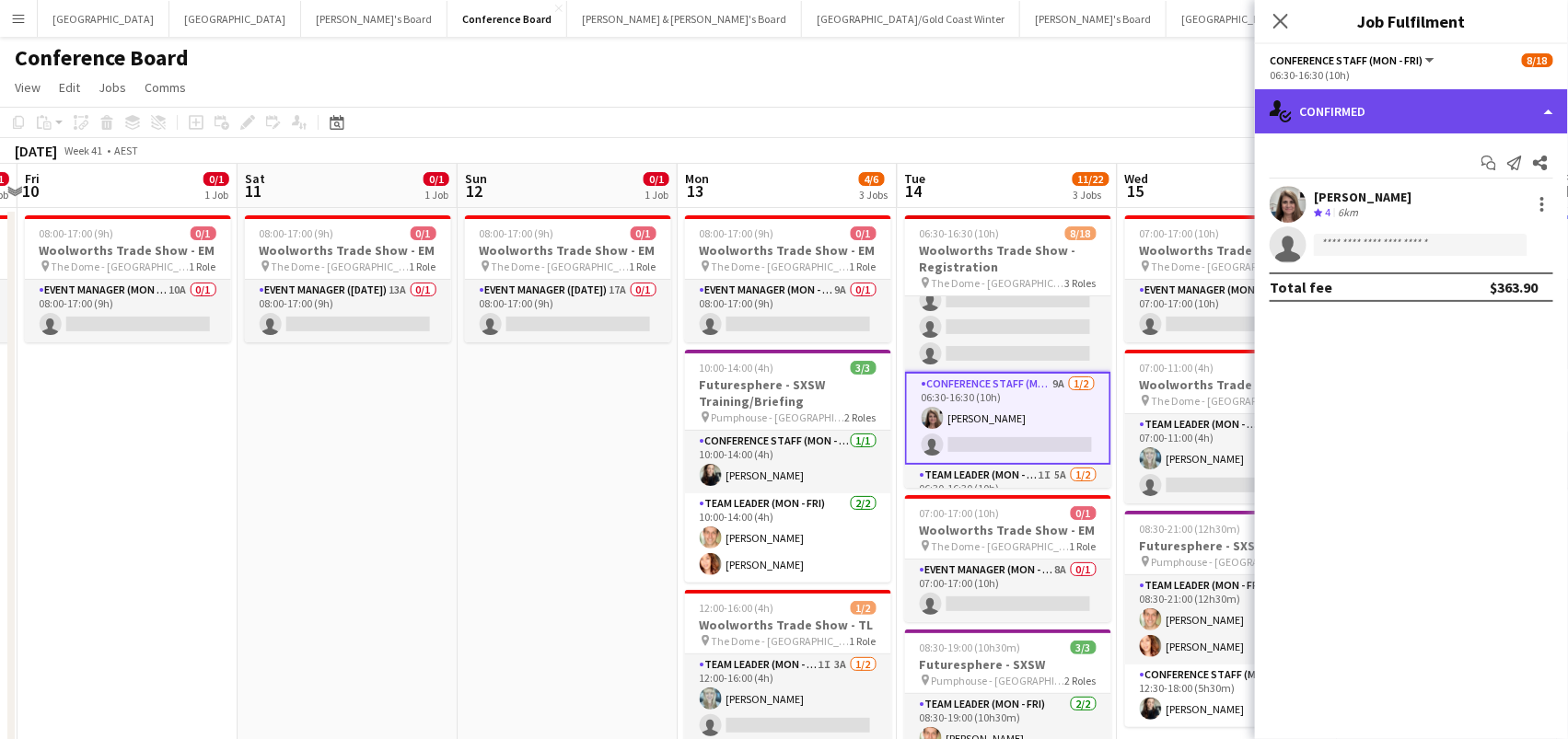
click at [1410, 113] on div "single-neutral-actions-check-2 Confirmed" at bounding box center [1411, 111] width 313 height 44
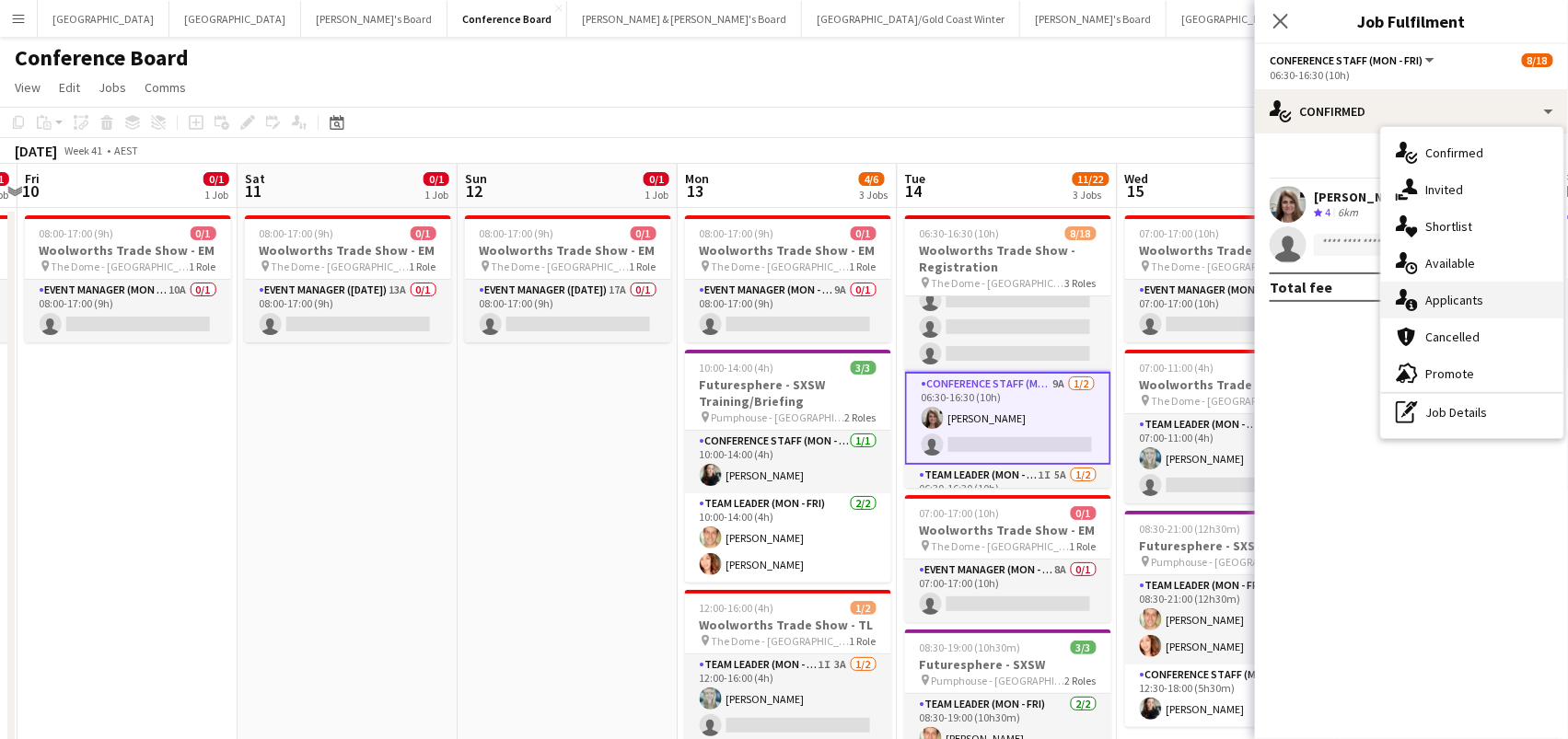
click at [1477, 304] on span "Applicants" at bounding box center [1454, 300] width 58 height 17
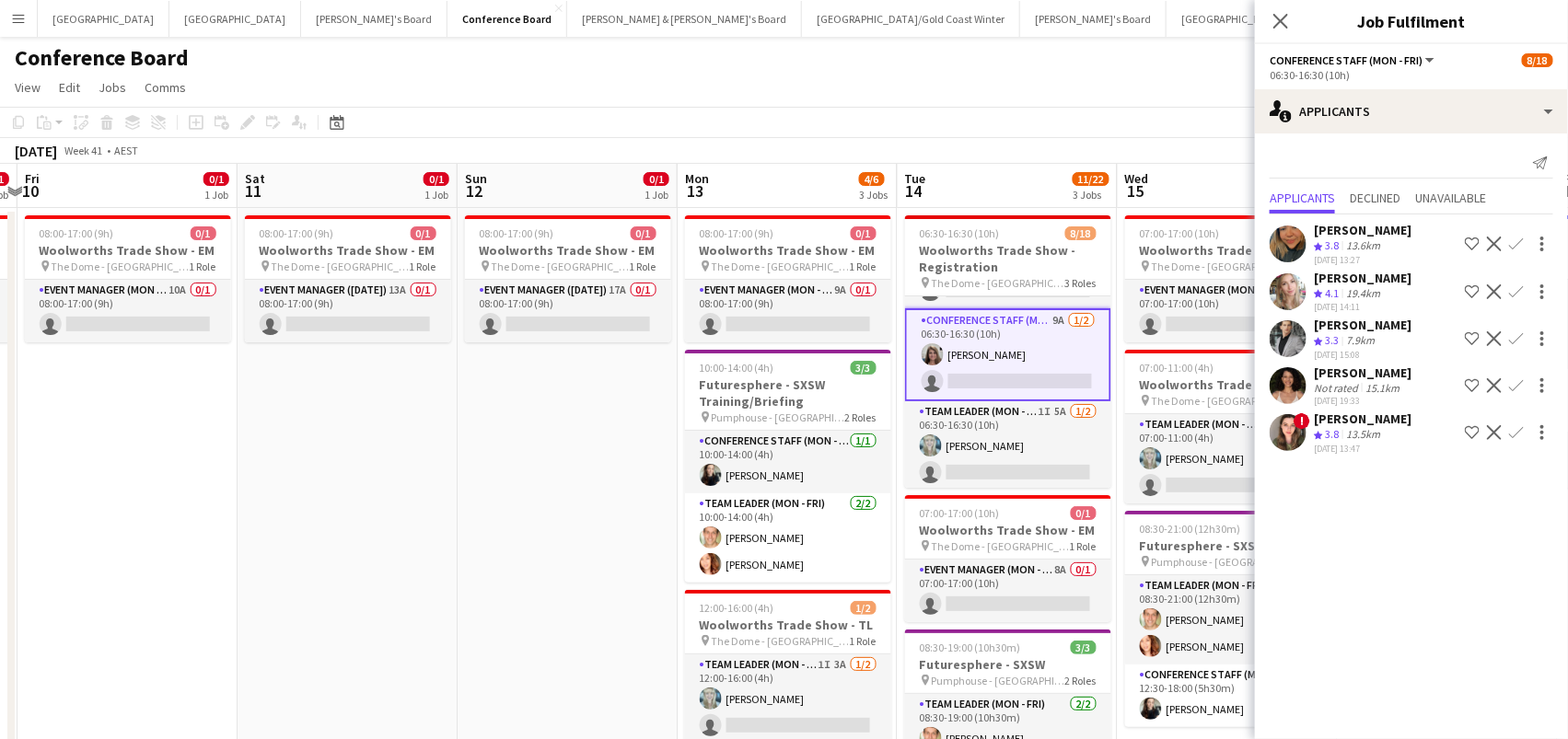
click at [1030, 432] on app-card-role "Team Leader (Mon - Fri) 1I 5A [DATE] 06:30-16:30 (10h) [PERSON_NAME] single-neu…" at bounding box center [1008, 446] width 206 height 89
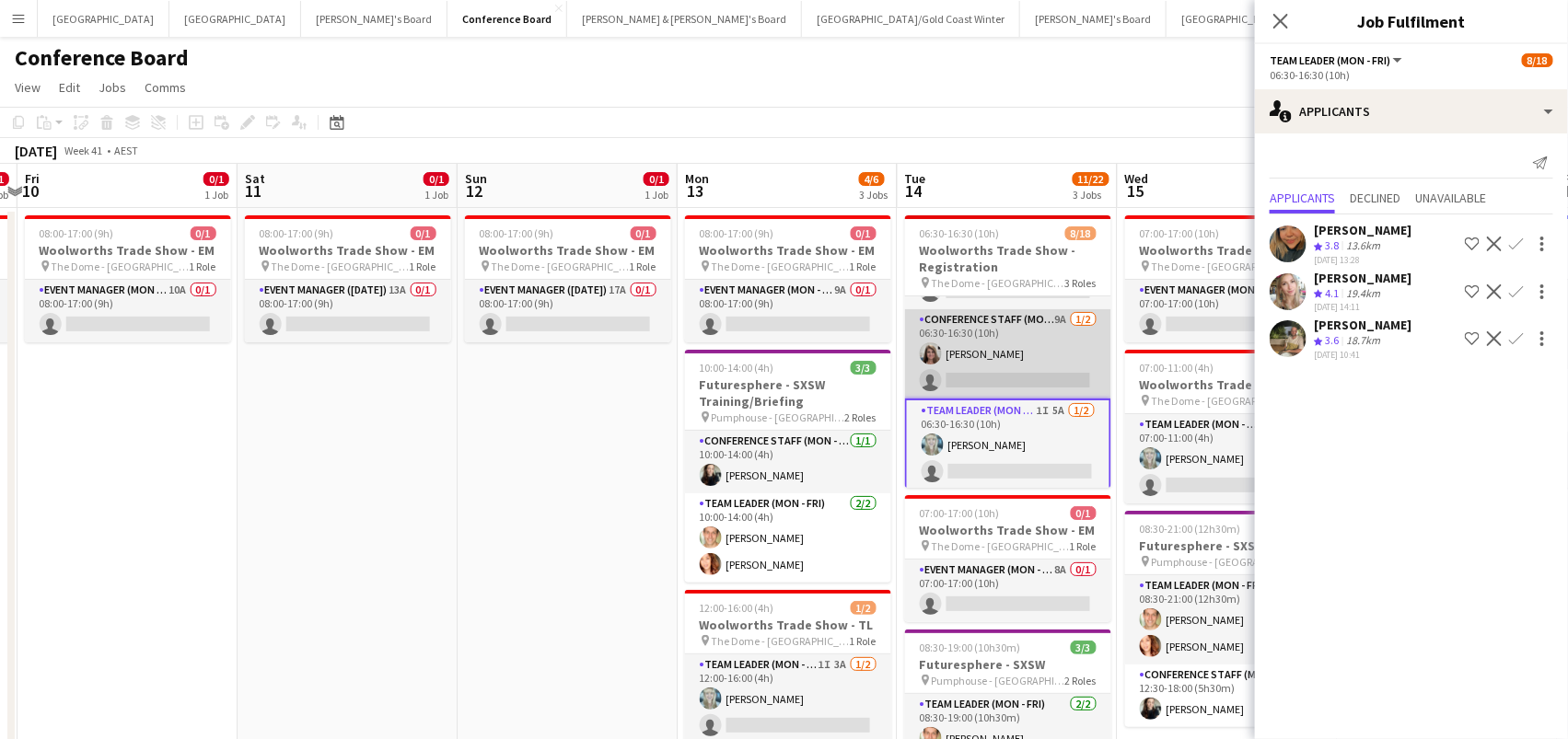
scroll to position [182, 0]
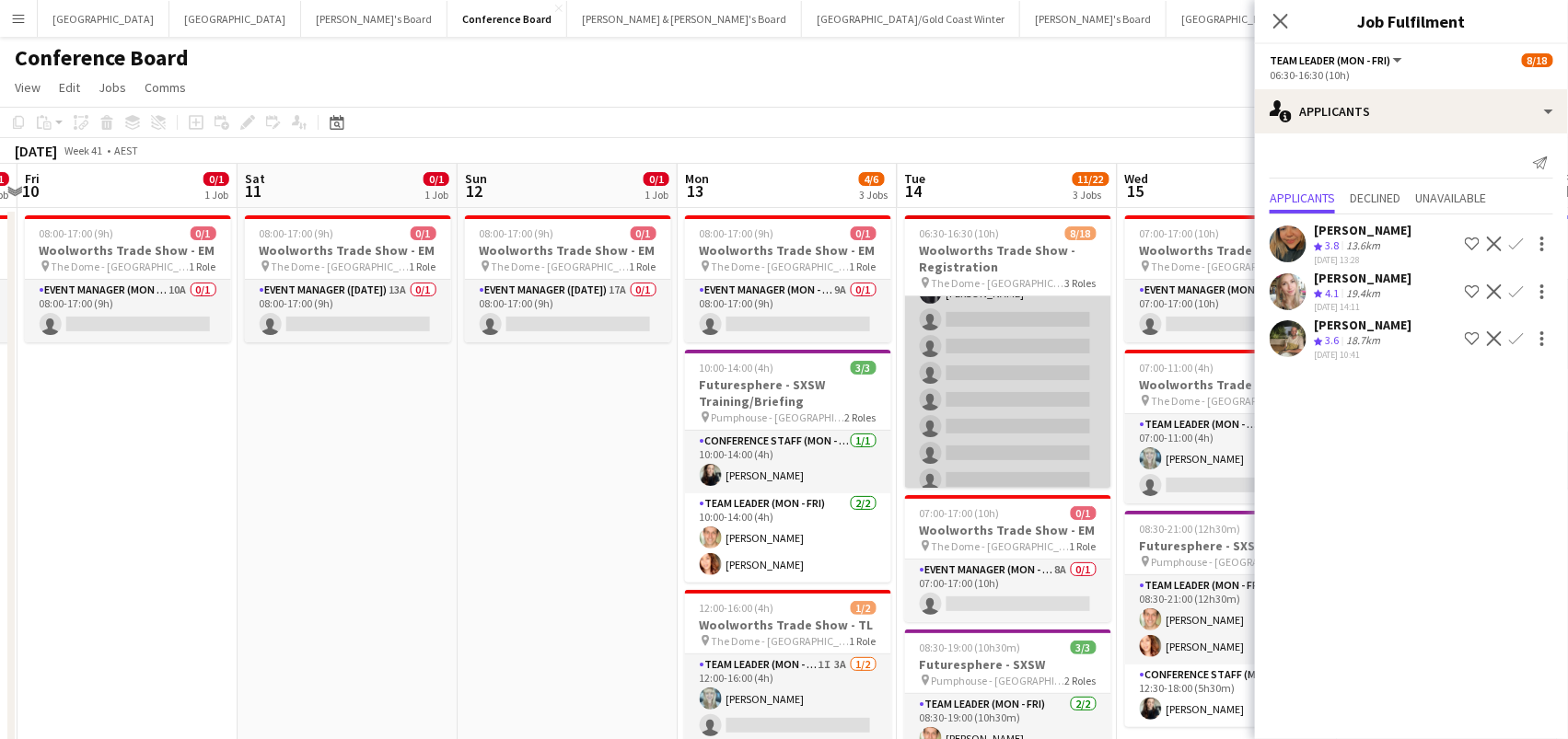
click at [1041, 358] on app-card-role "Conference Staff (Mon - Fri) 1I 3A [DATE] 06:30-10:30 (4h) [PERSON_NAME] [PERSO…" at bounding box center [1008, 320] width 206 height 410
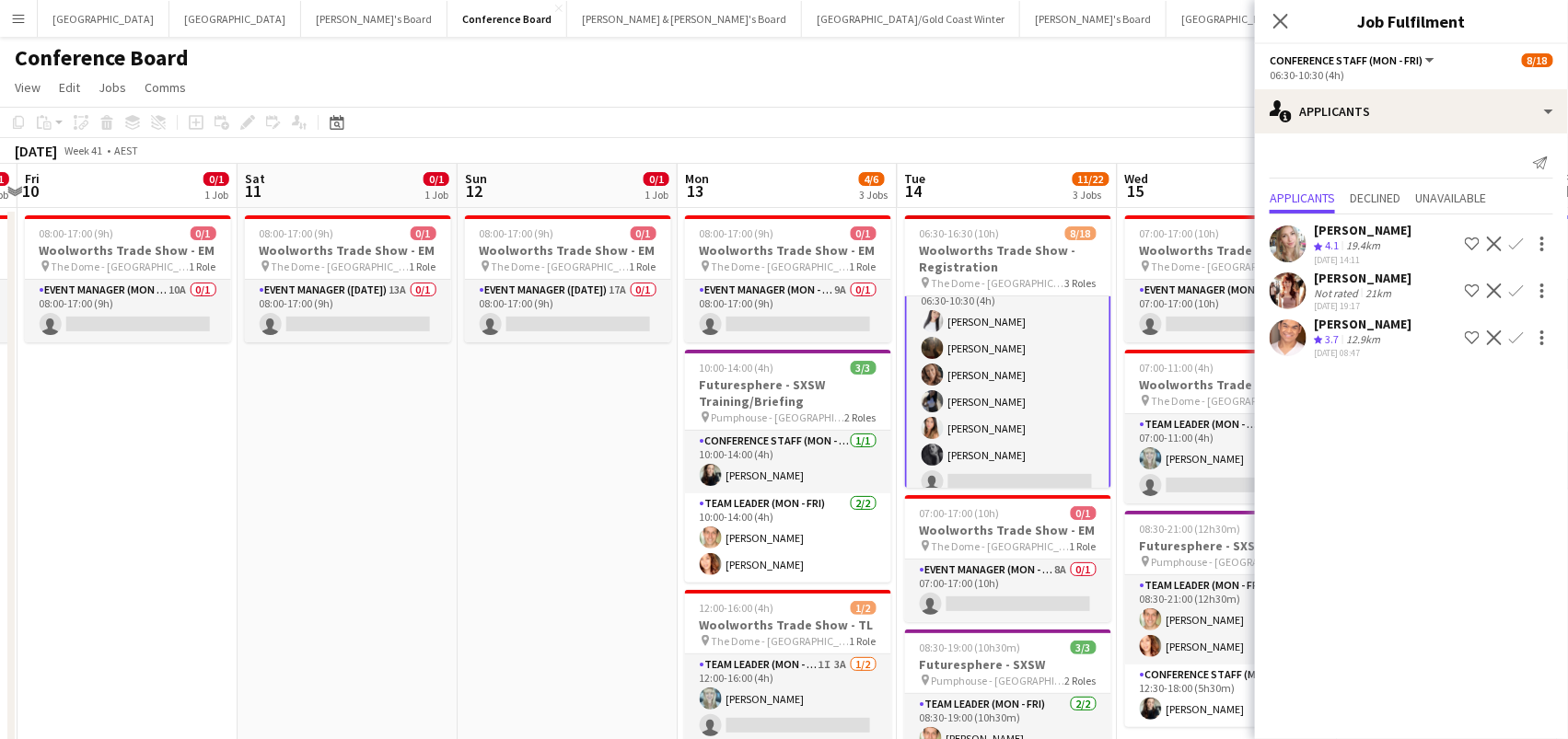
scroll to position [0, 0]
click at [1517, 331] on app-icon "Confirm" at bounding box center [1517, 338] width 15 height 15
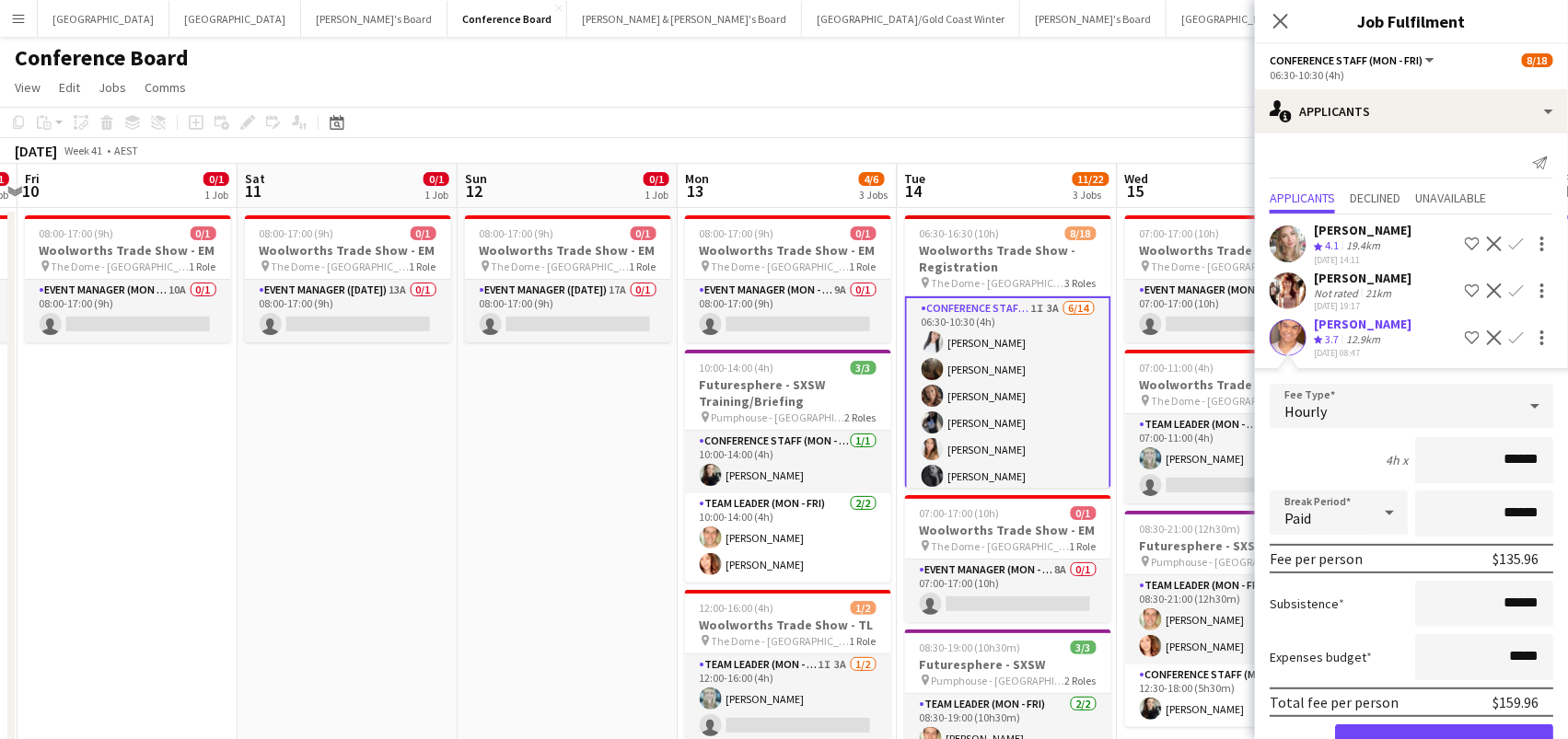
click at [1444, 734] on button "Confirm" at bounding box center [1444, 743] width 218 height 37
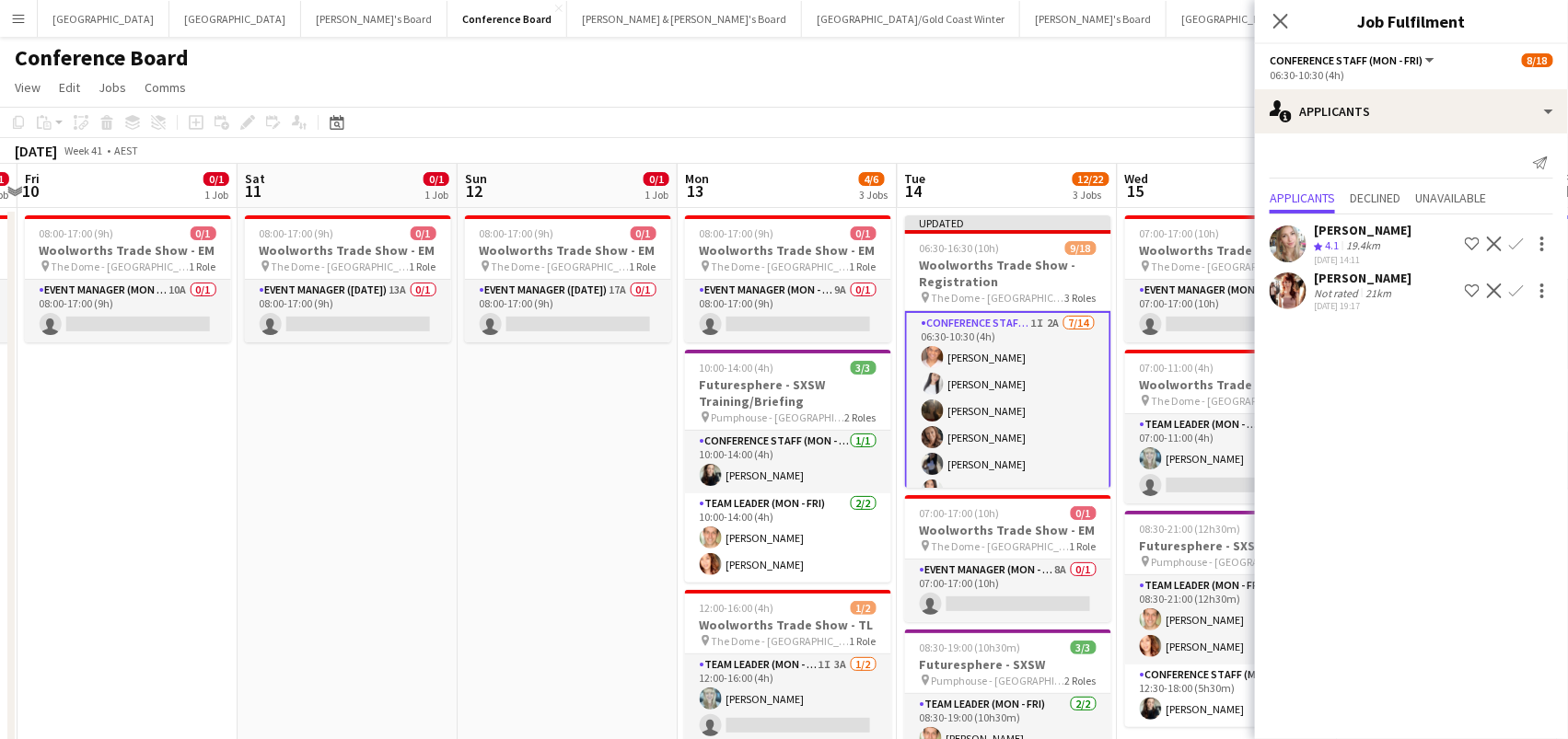
click at [987, 132] on app-toolbar "Copy Paste Paste Command V Paste with crew Command Shift V Paste linked Job [GE…" at bounding box center [784, 123] width 1568 height 32
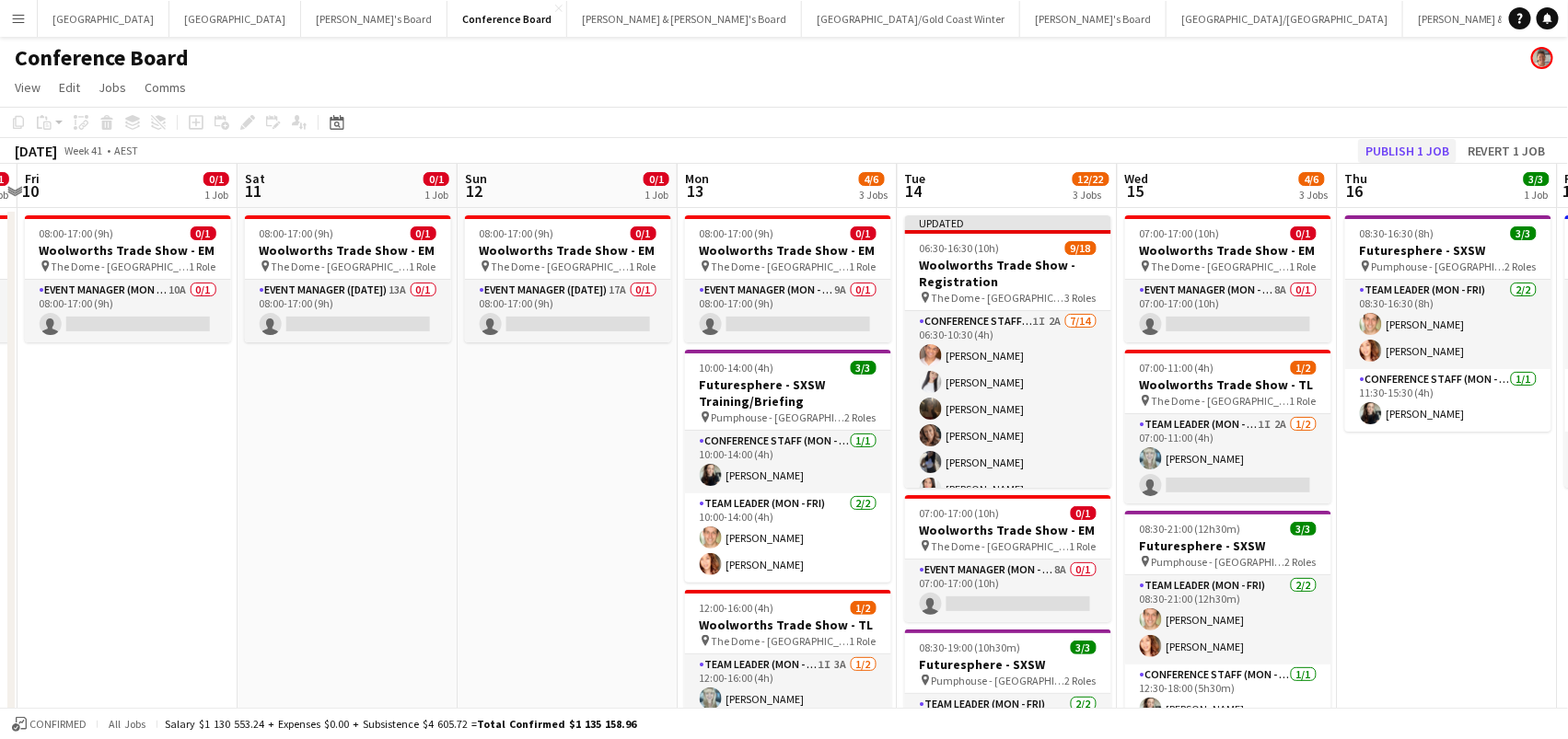
click at [1390, 148] on button "Publish 1 job" at bounding box center [1408, 151] width 99 height 24
